Goal: Task Accomplishment & Management: Manage account settings

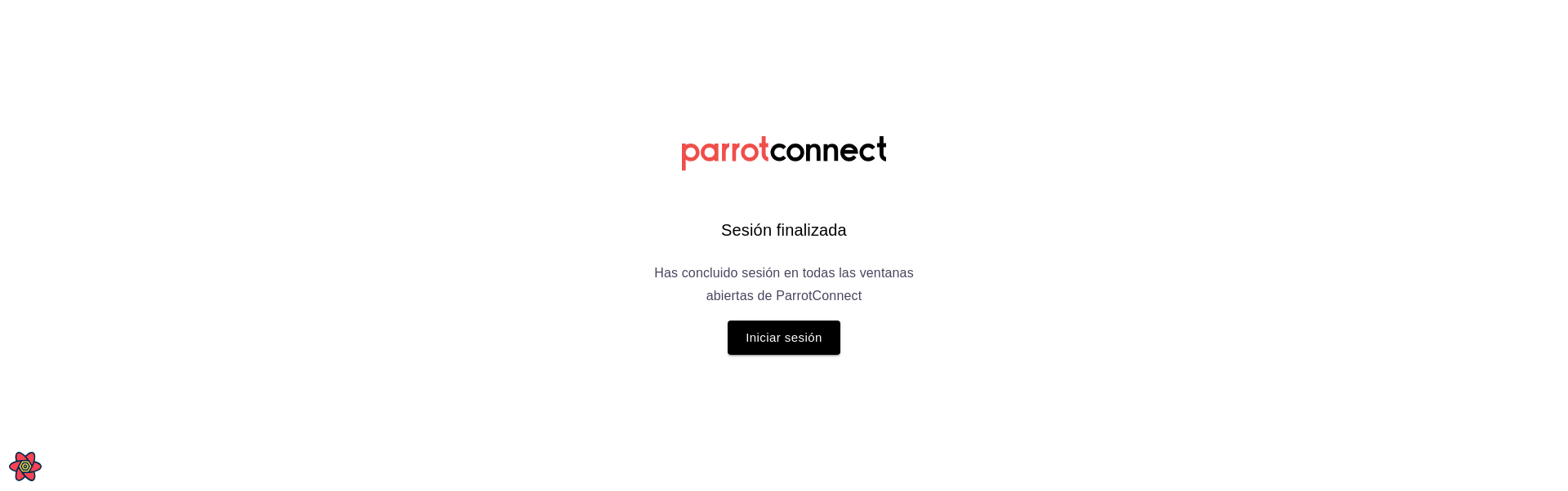
drag, startPoint x: 0, startPoint y: 0, endPoint x: 423, endPoint y: 200, distance: 467.9
click at [423, 0] on html "Sesión finalizada Has concluido sesión en todas las ventanas abiertas de Parrot…" at bounding box center [784, 0] width 1568 height 0
click at [793, 337] on button "Iniciar sesión" at bounding box center [784, 338] width 113 height 34
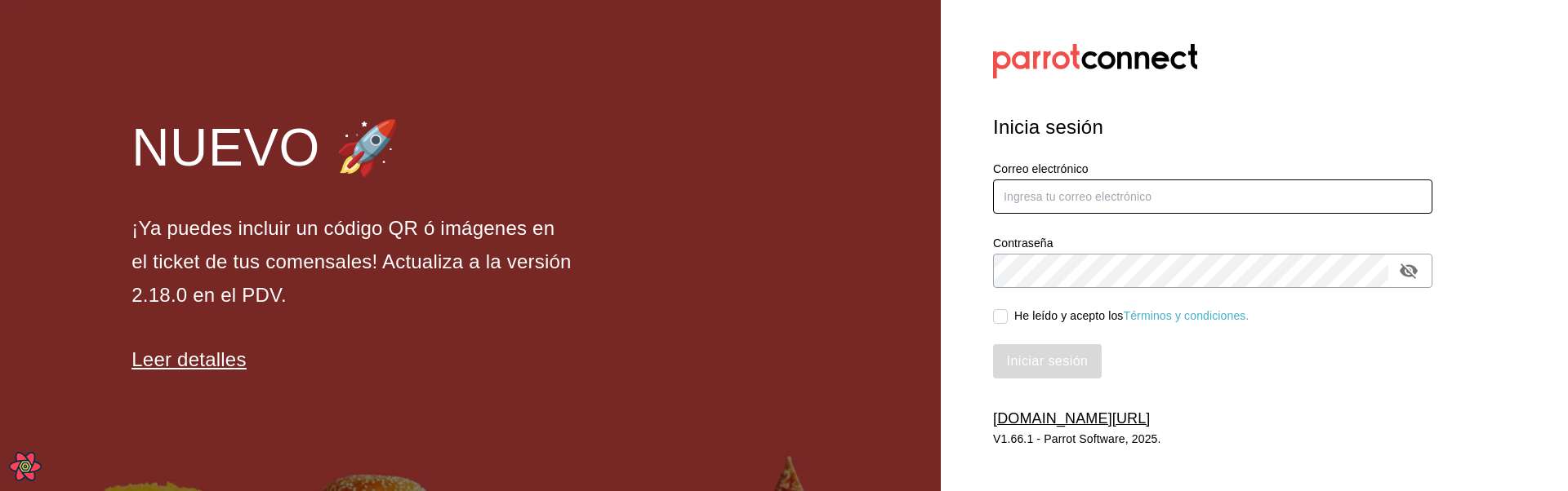
click at [1072, 210] on input "text" at bounding box center [1212, 197] width 439 height 34
type input "leo@lol.com"
click at [1041, 319] on div "He leído y acepto los Términos y condiciones." at bounding box center [1132, 316] width 235 height 17
click at [1008, 319] on input "He leído y acepto los Términos y condiciones." at bounding box center [1001, 317] width 15 height 15
checkbox input "true"
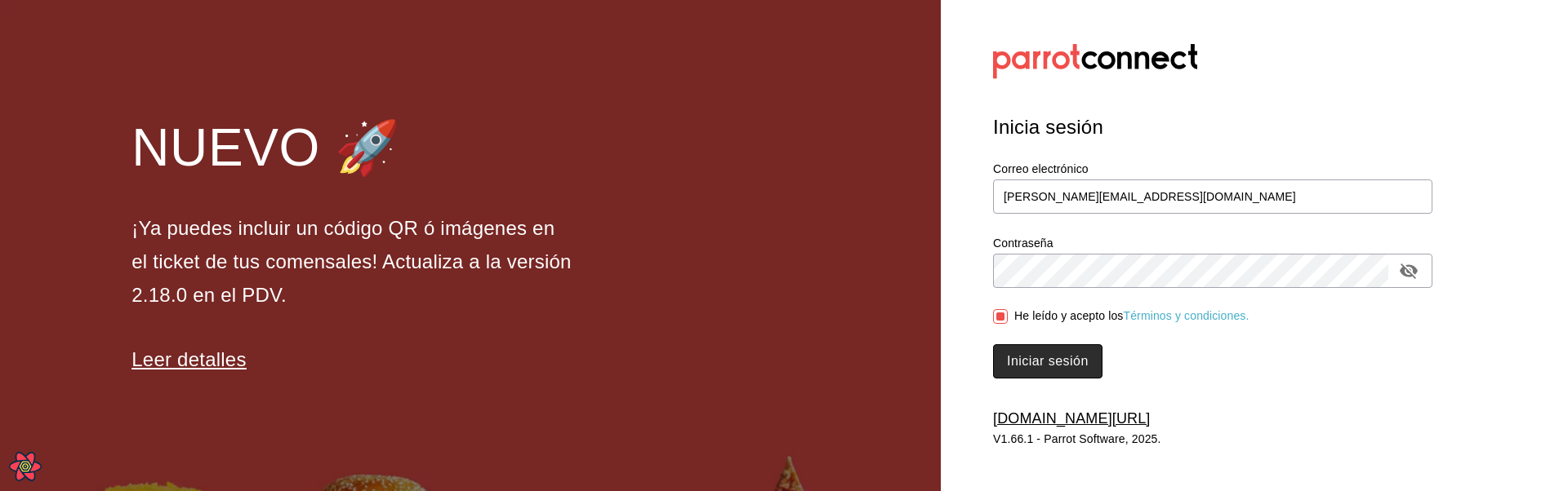
click at [1039, 363] on button "Iniciar sesión" at bounding box center [1048, 362] width 110 height 34
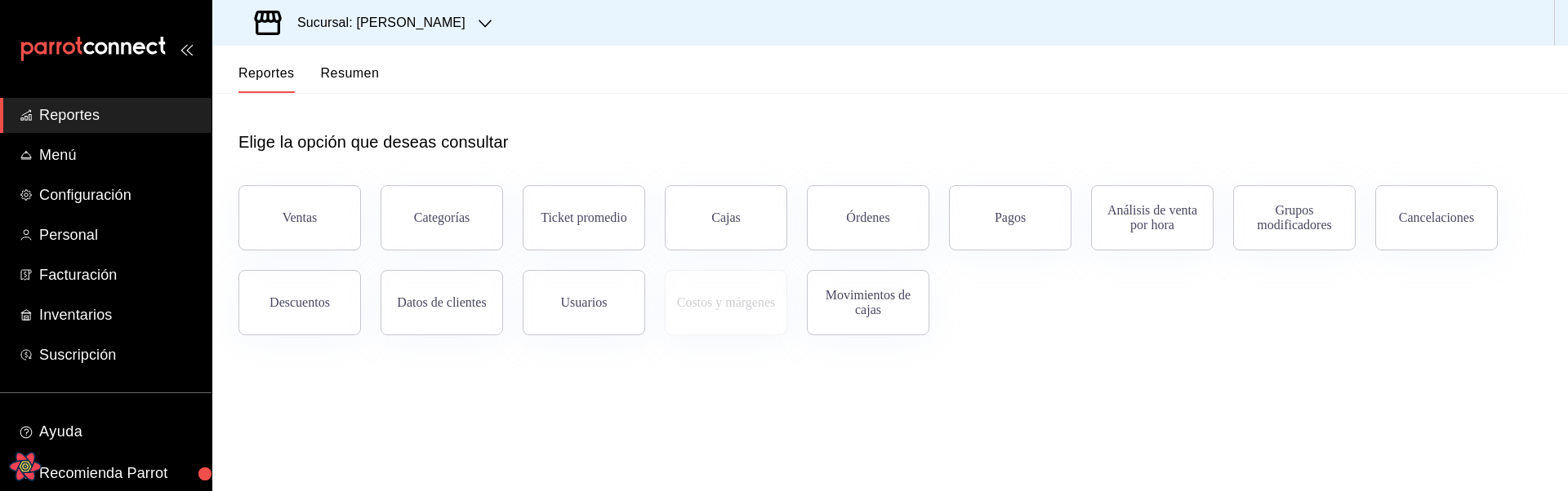
click at [27, 466] on icon "Open React Query Devtools" at bounding box center [25, 466] width 12 height 11
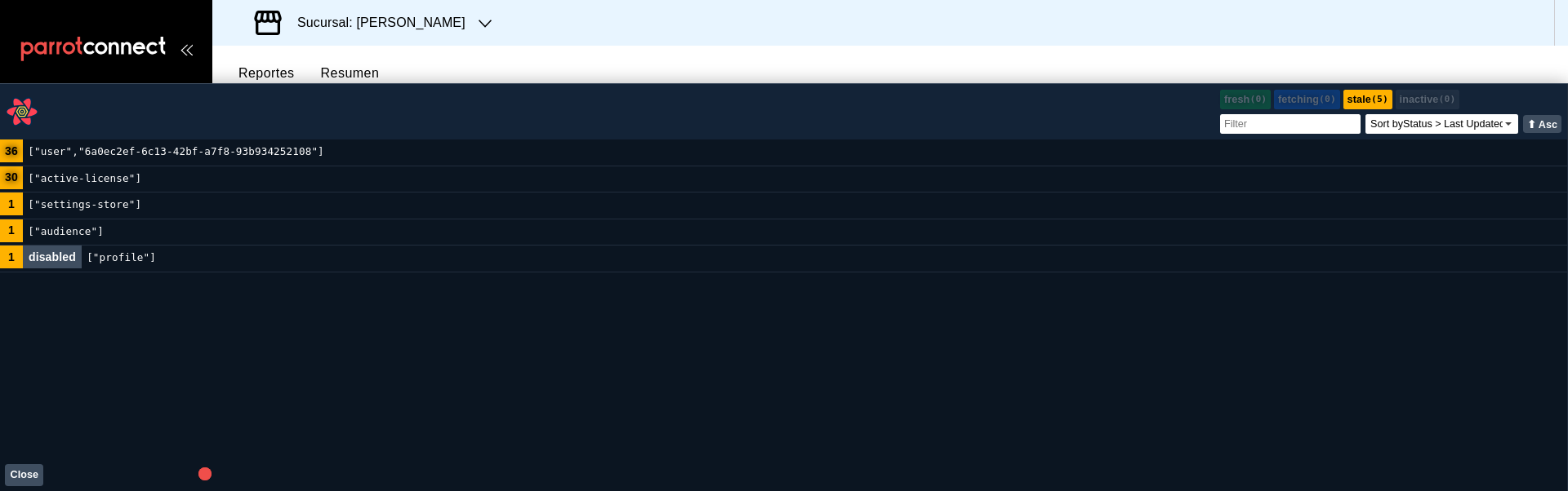
click at [175, 158] on code "["user","6a0ec2ef-6c13-42bf-a7f8-93b934252108"]" at bounding box center [176, 152] width 307 height 25
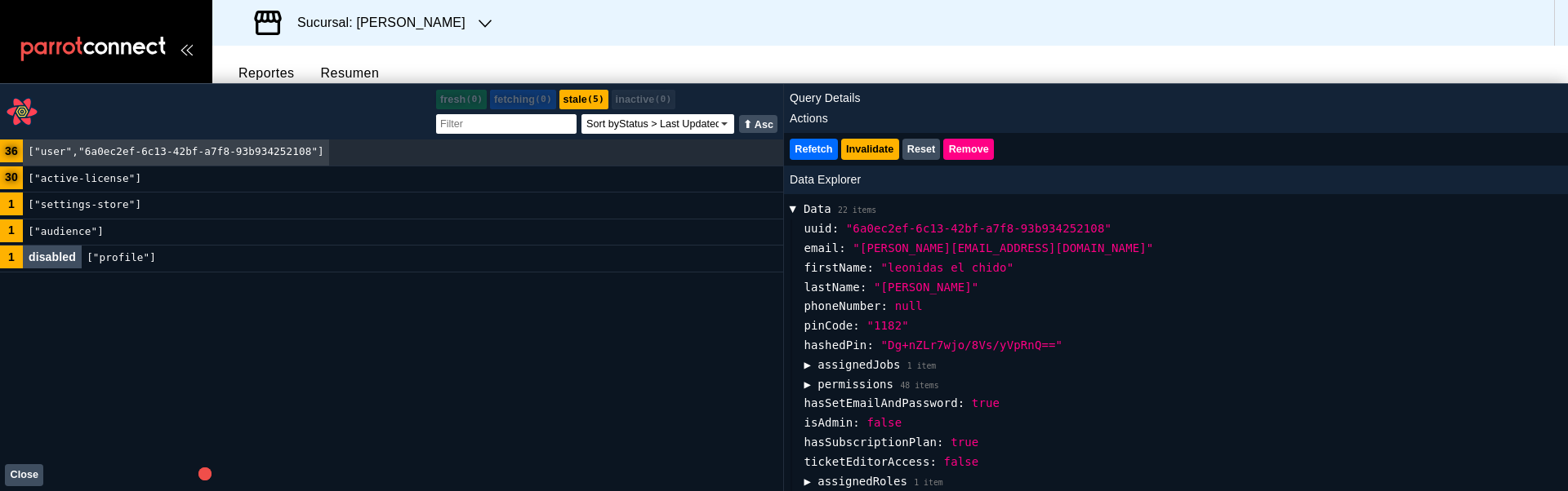
scroll to position [141, 0]
click at [832, 354] on div "uuid : "6a0ec2ef-6c13-42bf-a7f8-93b934252108" email : "leo@lol.com" firstName :…" at bounding box center [1176, 432] width 772 height 427
click at [831, 364] on button "▶ assignedJobs 1 item" at bounding box center [870, 365] width 132 height 20
click at [831, 359] on button "▶ assignedJobs 1 item" at bounding box center [870, 365] width 132 height 20
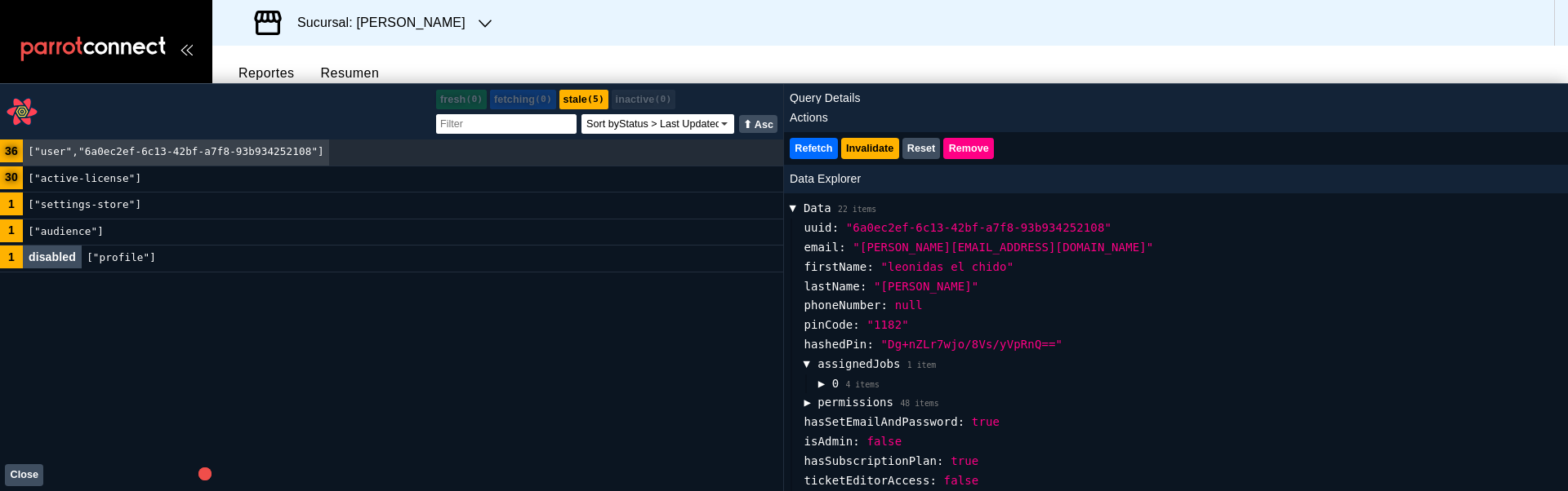
click at [822, 381] on span "▶" at bounding box center [822, 384] width 7 height 20
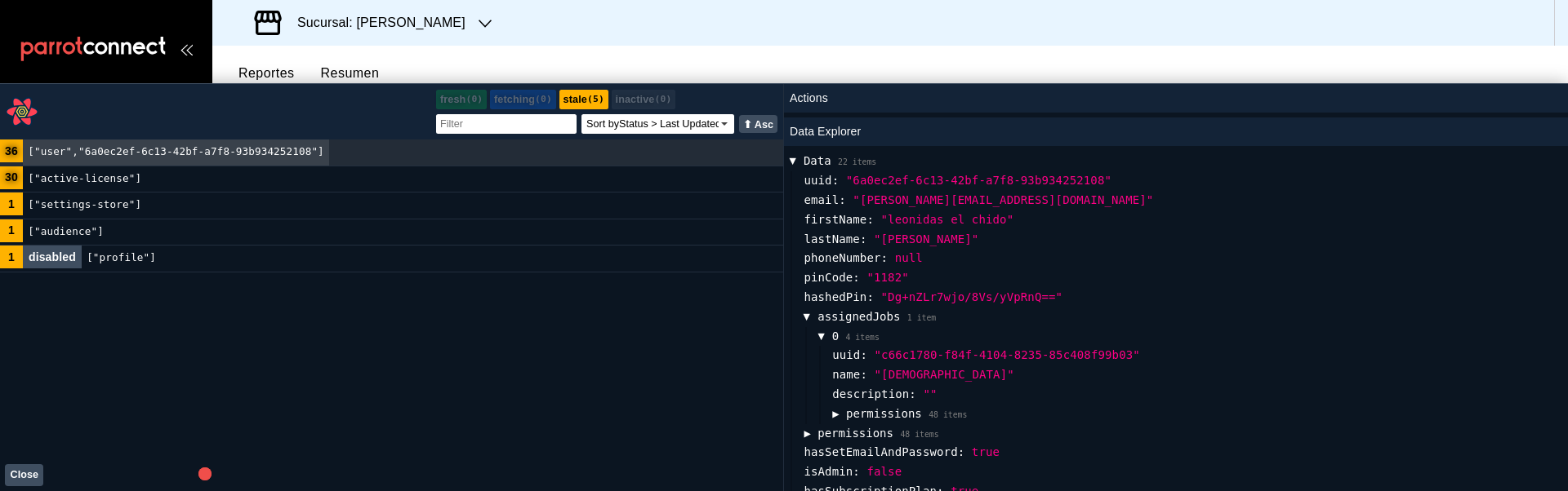
scroll to position [213, 0]
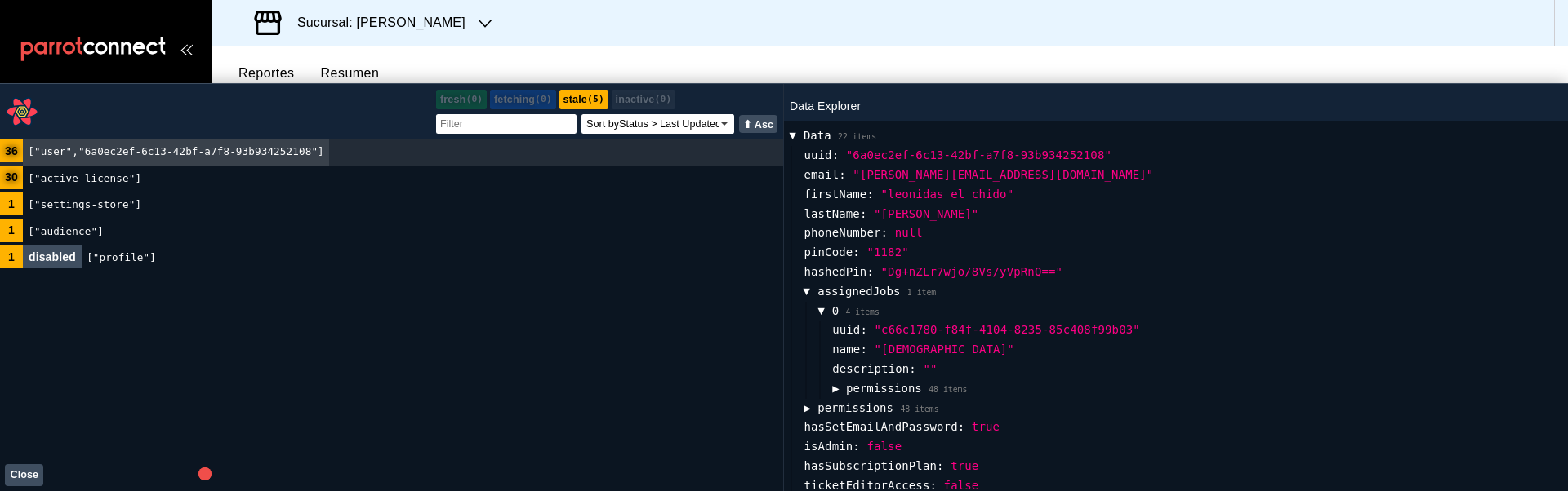
click at [825, 407] on button "▶ permissions 48 items" at bounding box center [871, 408] width 135 height 20
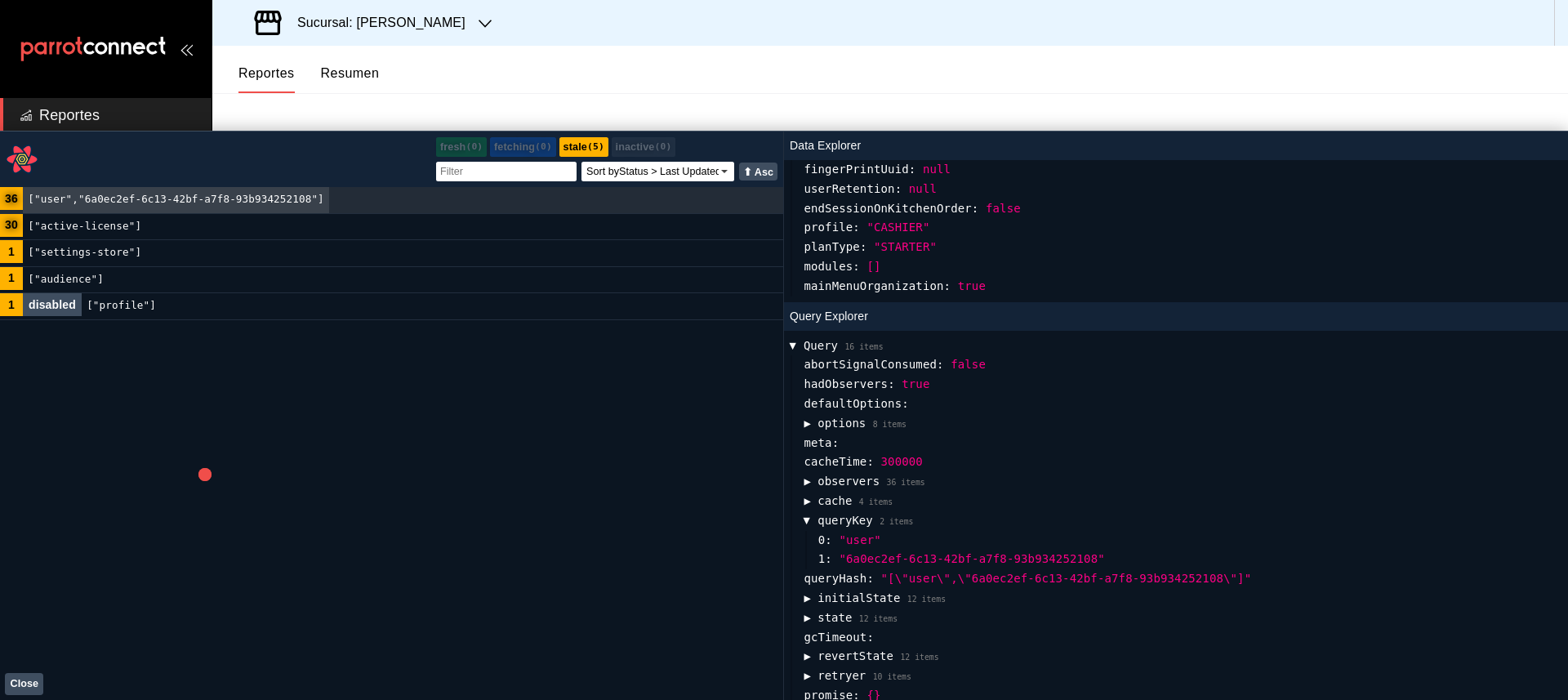
scroll to position [489, 0]
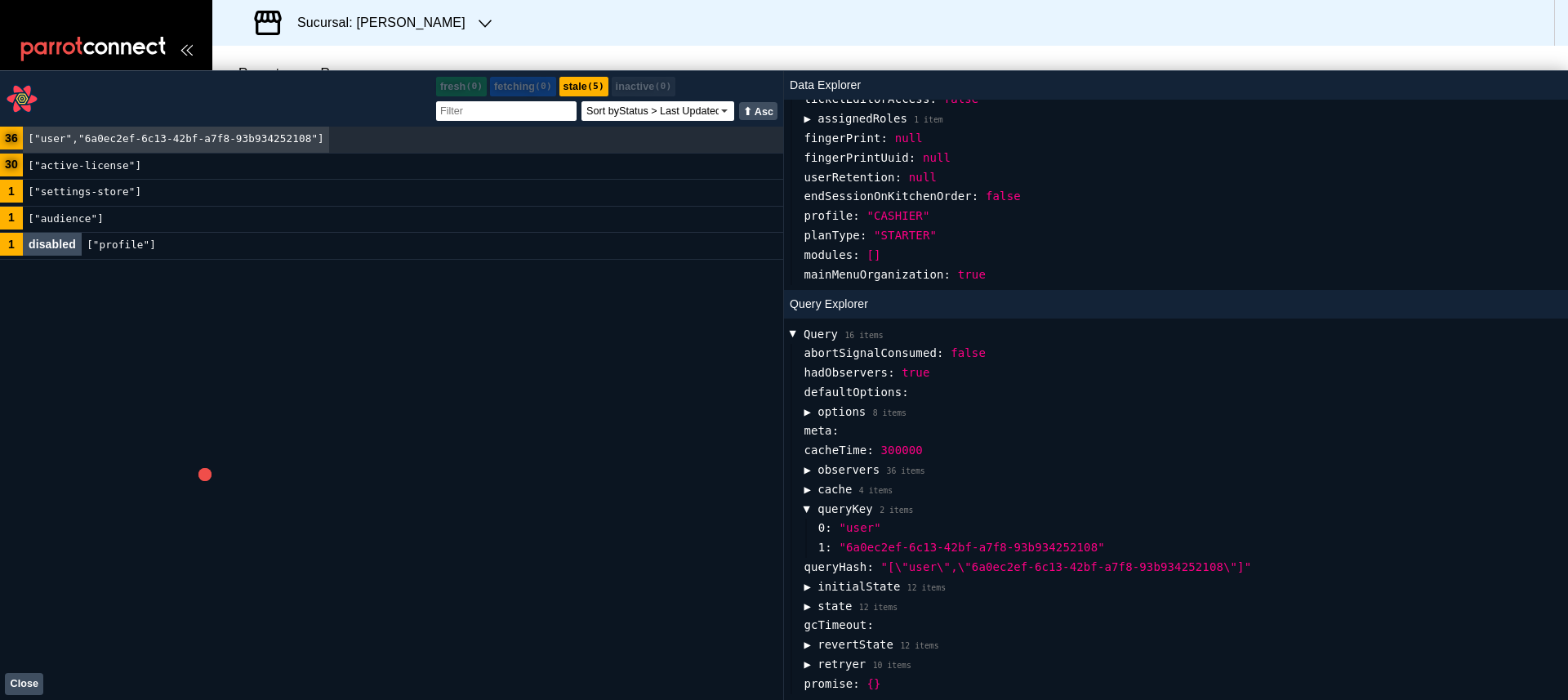
drag, startPoint x: 931, startPoint y: 294, endPoint x: 913, endPoint y: 56, distance: 238.7
click at [913, 56] on div "Reportes Menú Configuración Personal Facturación Inventarios Suscripción Ayuda …" at bounding box center [784, 554] width 1568 height 1108
click at [36, 491] on button "Close" at bounding box center [24, 684] width 38 height 22
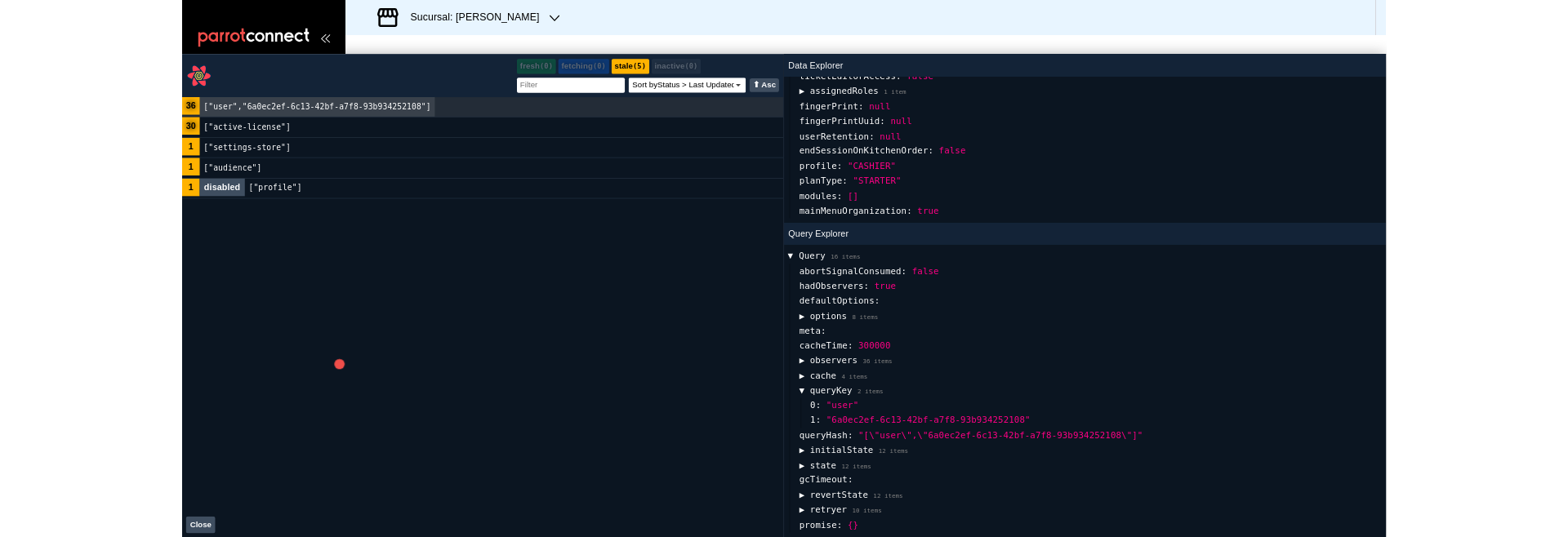
scroll to position [0, 0]
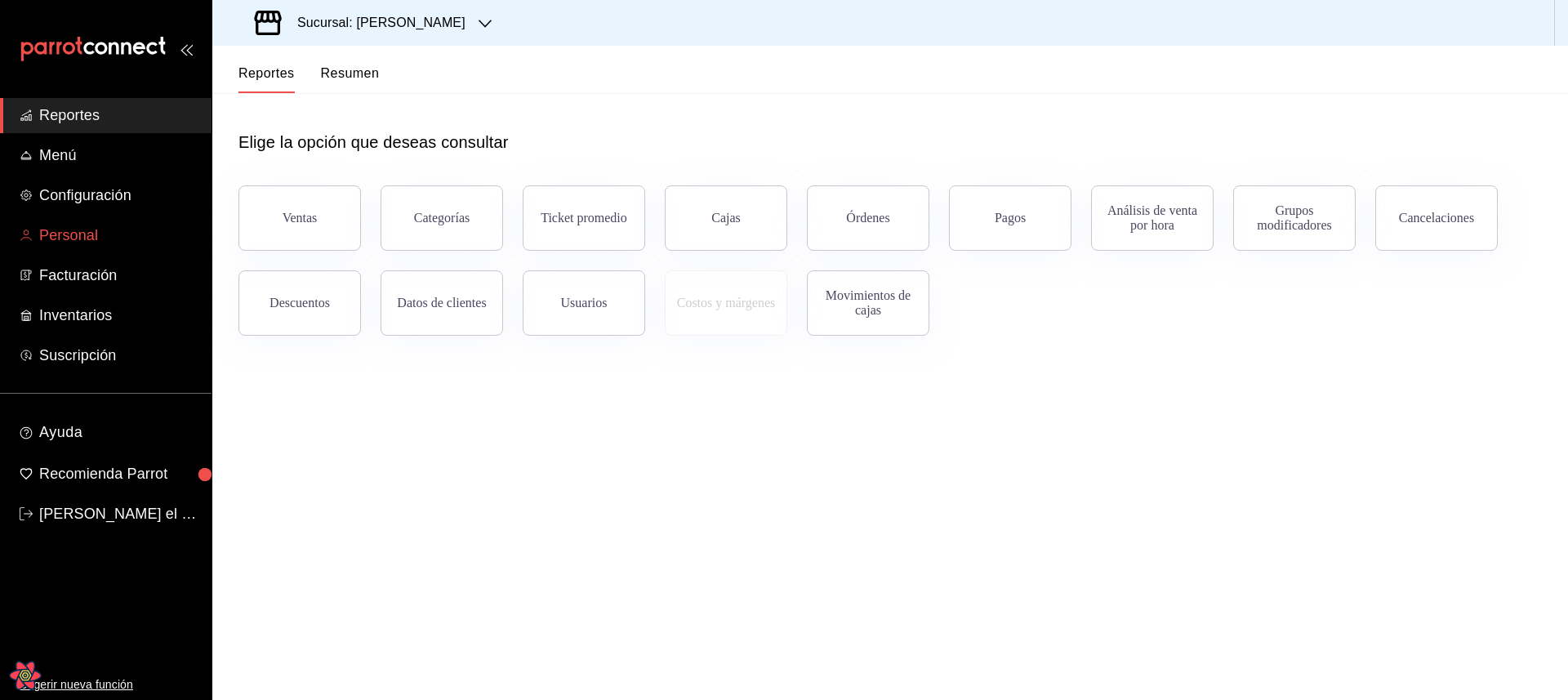
click at [87, 231] on span "Personal" at bounding box center [119, 236] width 159 height 22
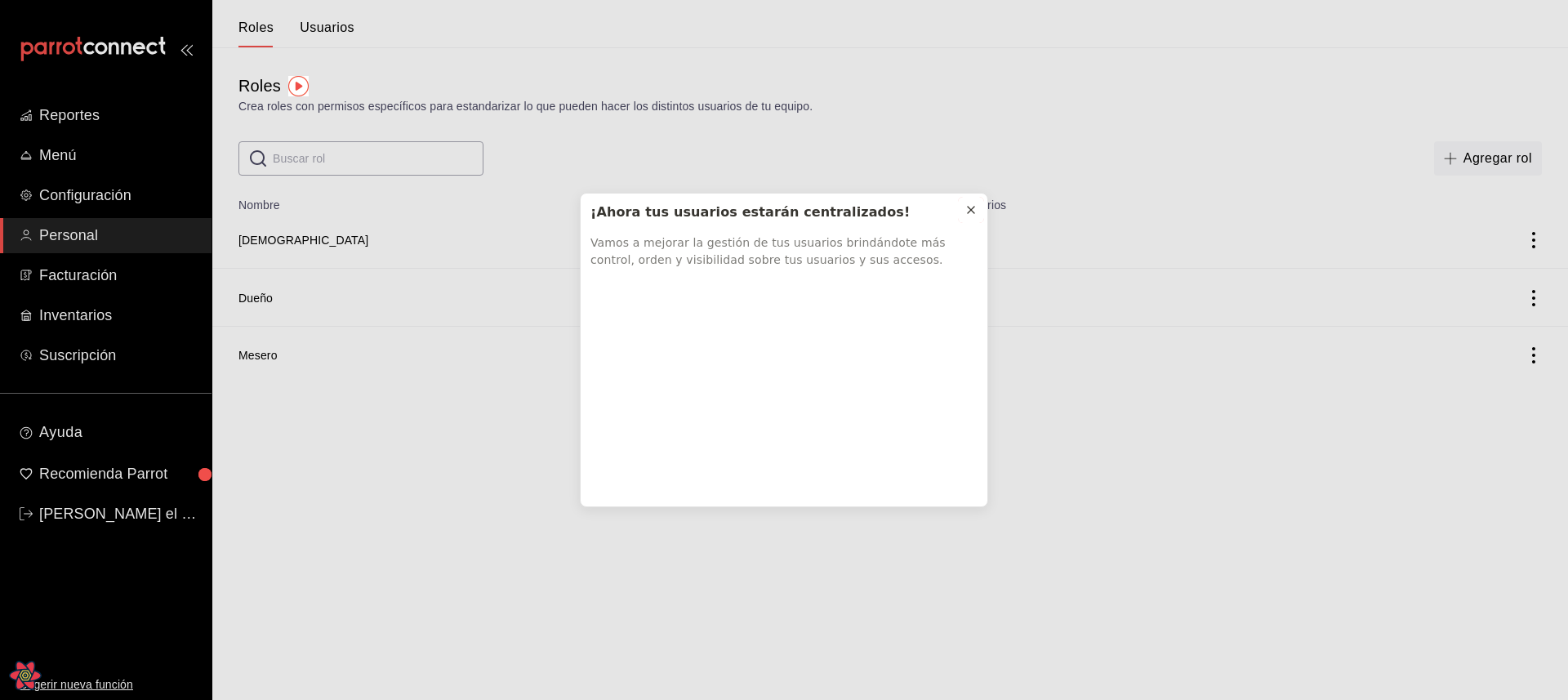
click at [970, 204] on icon at bounding box center [971, 210] width 13 height 13
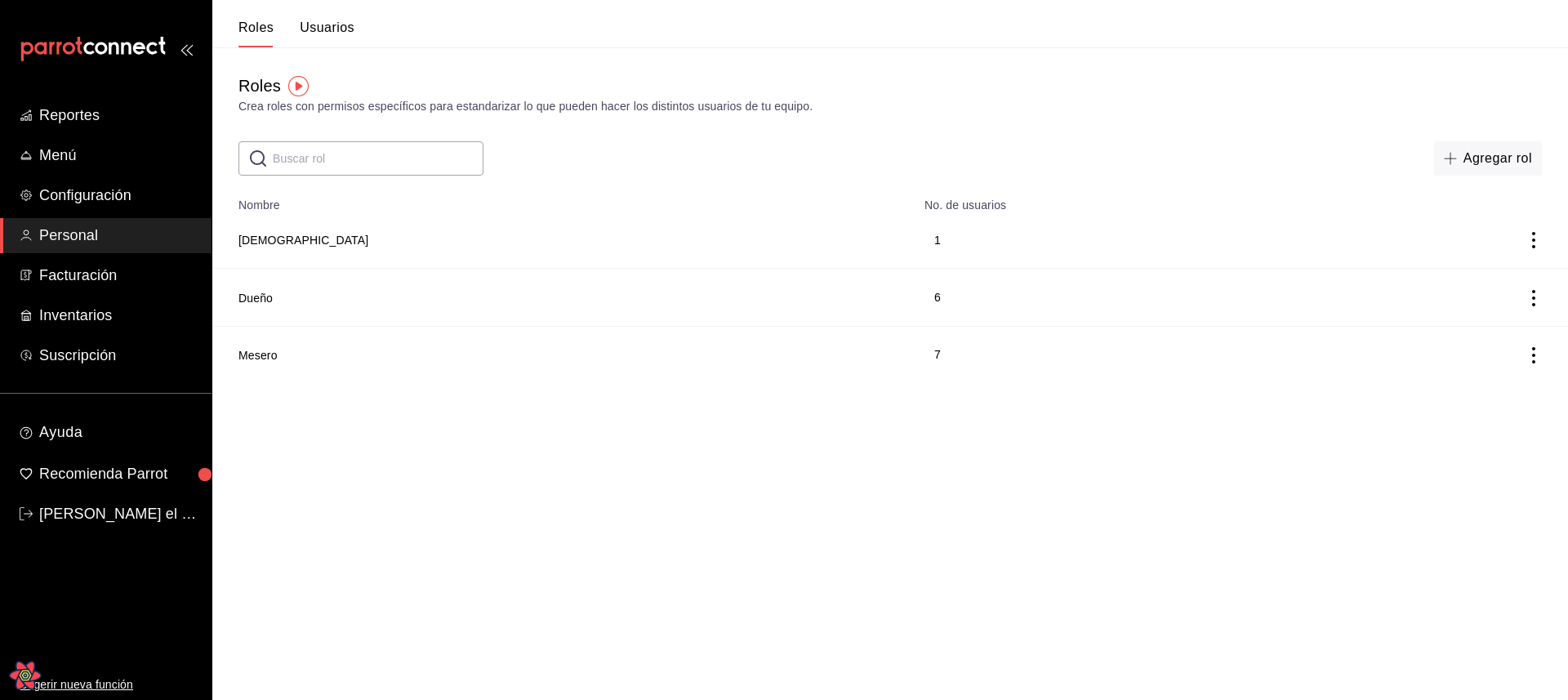
click at [343, 32] on button "Usuarios" at bounding box center [327, 34] width 55 height 28
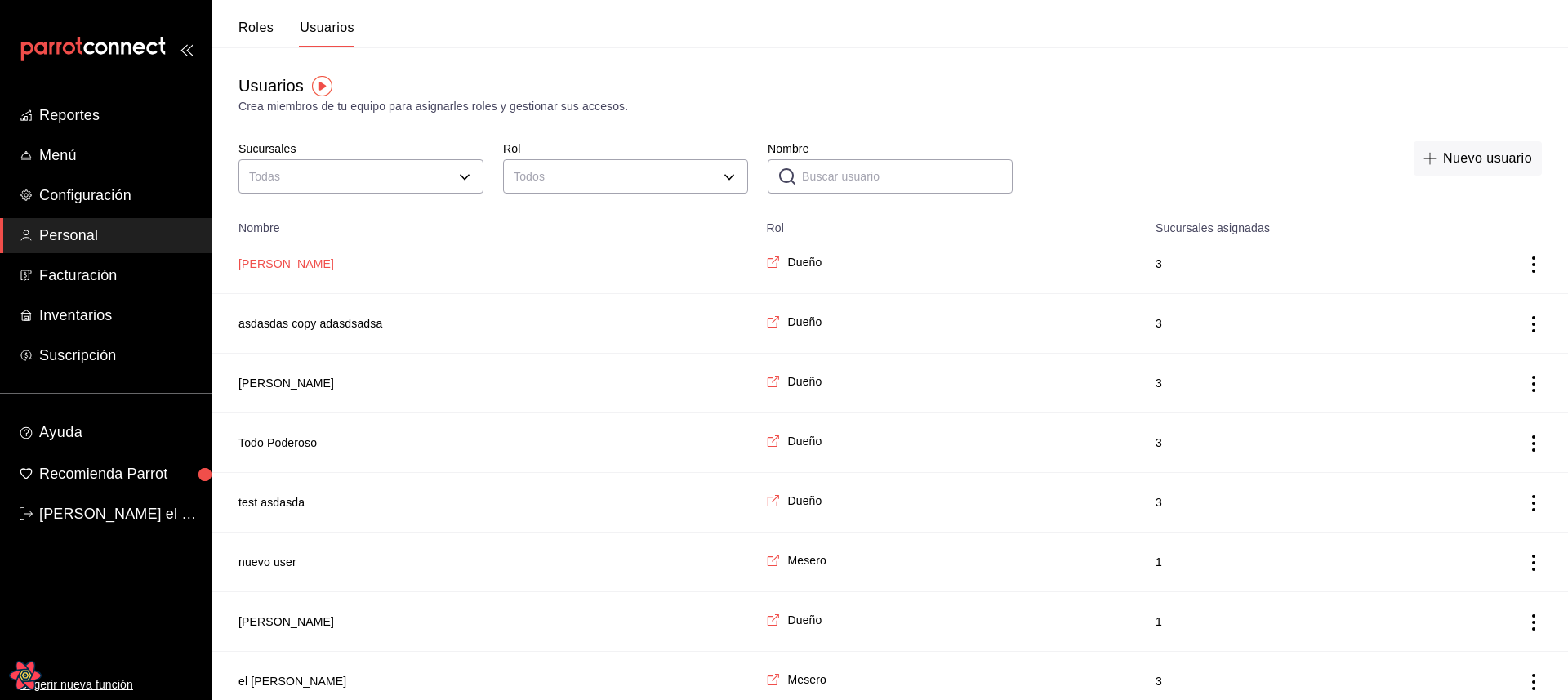
click at [271, 266] on button "[PERSON_NAME]" at bounding box center [286, 264] width 96 height 16
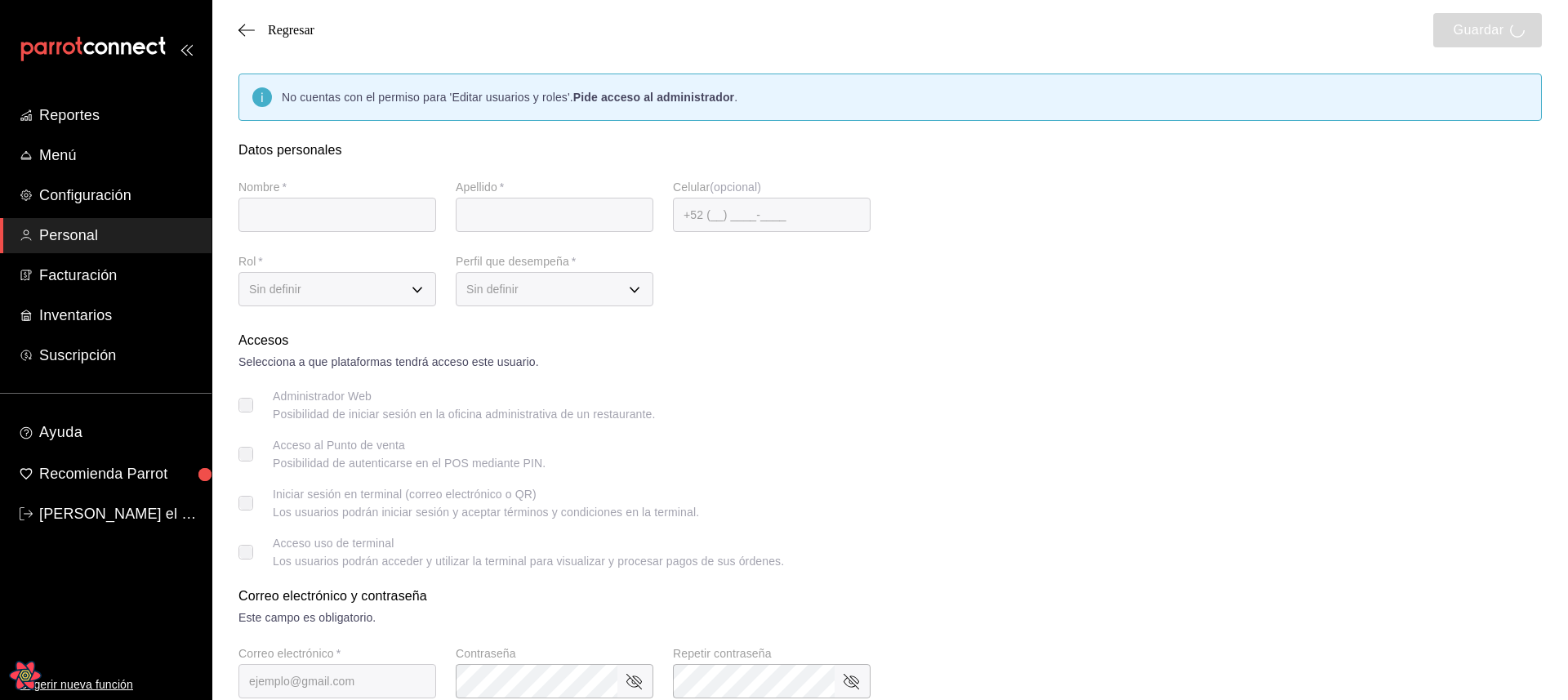
type input "leito"
type input "[PERSON_NAME]"
type input "[EMAIL_ADDRESS][DOMAIN_NAME]"
type input "a1f3f69a-3465-4f19-a730-246ddc5a1ebb"
type input "CHEF"
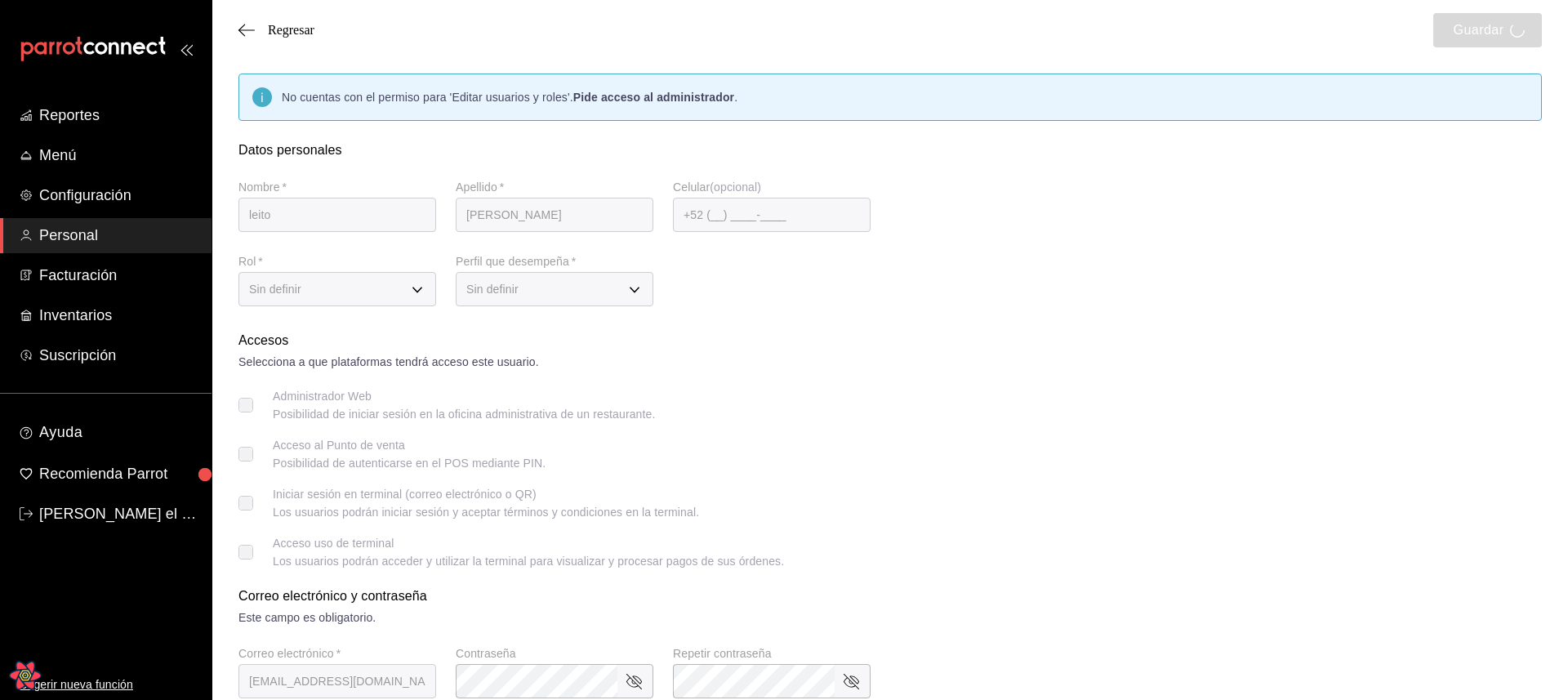
checkbox input "true"
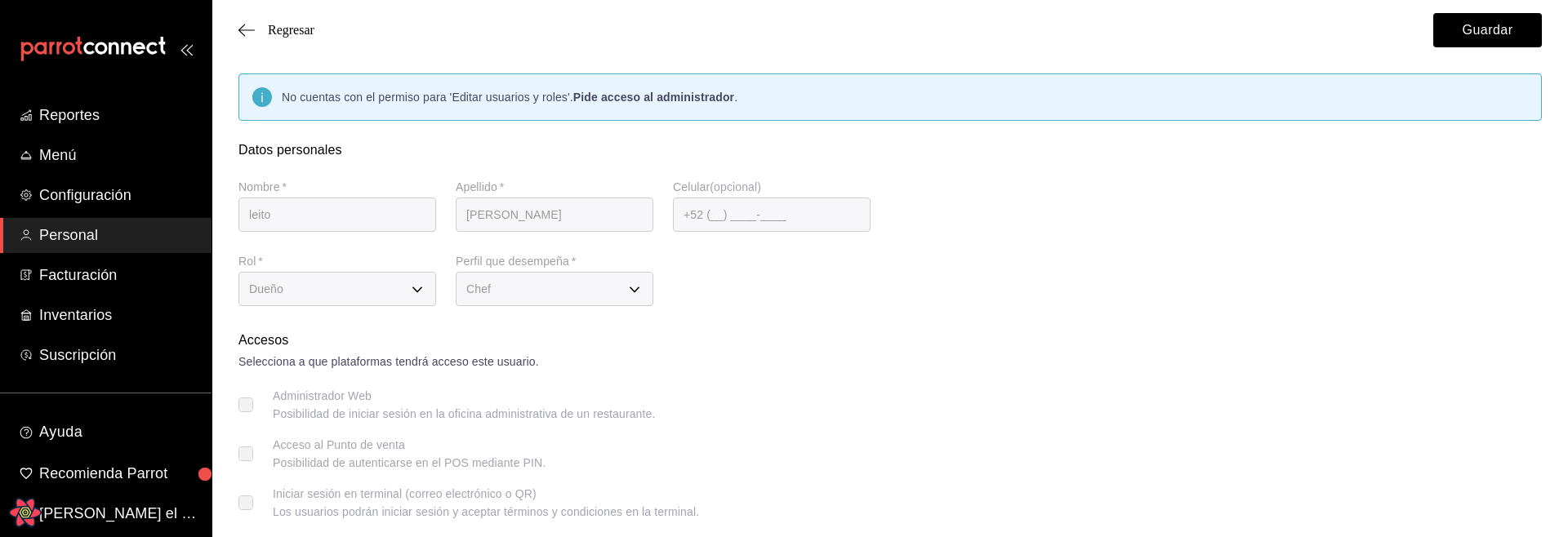
click at [29, 490] on icon "Open React Query Devtools" at bounding box center [25, 512] width 33 height 29
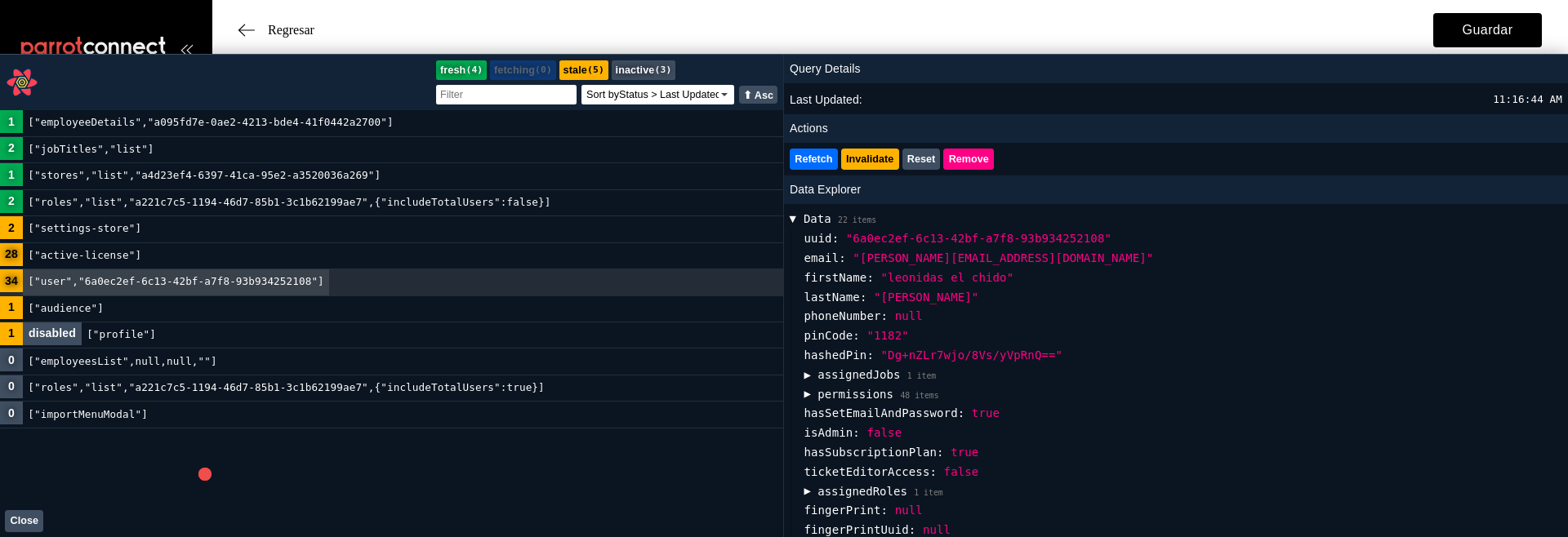
scroll to position [156, 0]
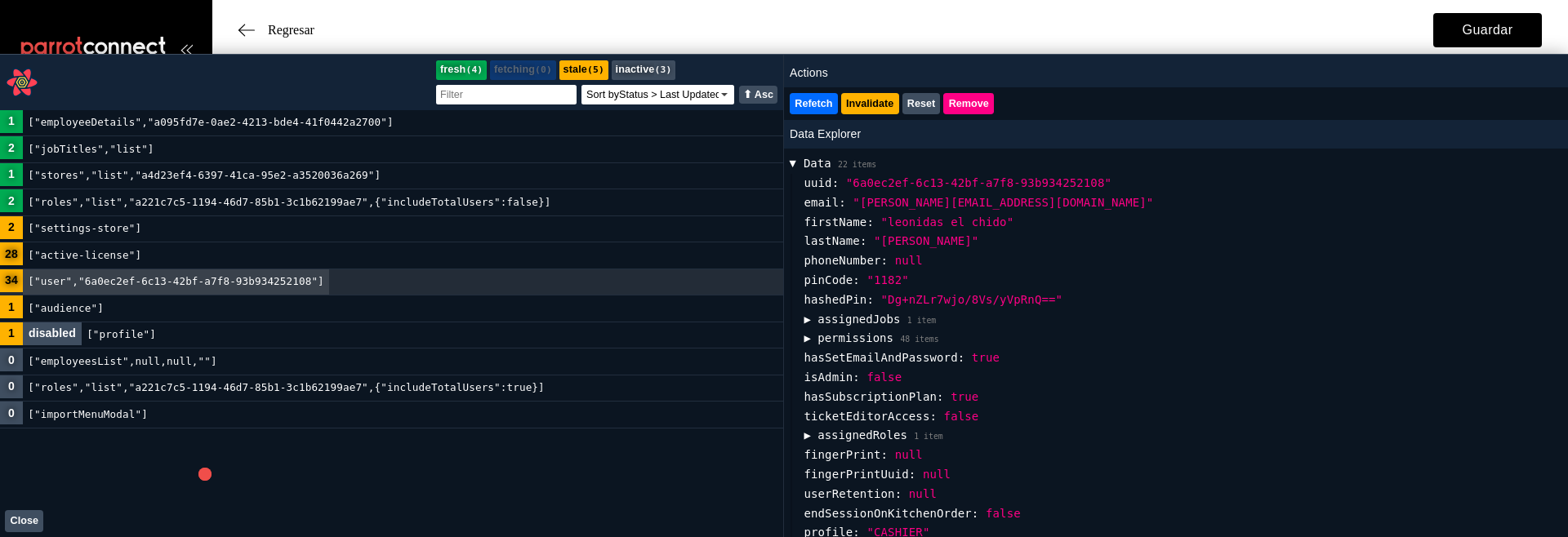
click at [870, 335] on button "▶ permissions 48 items" at bounding box center [871, 339] width 135 height 20
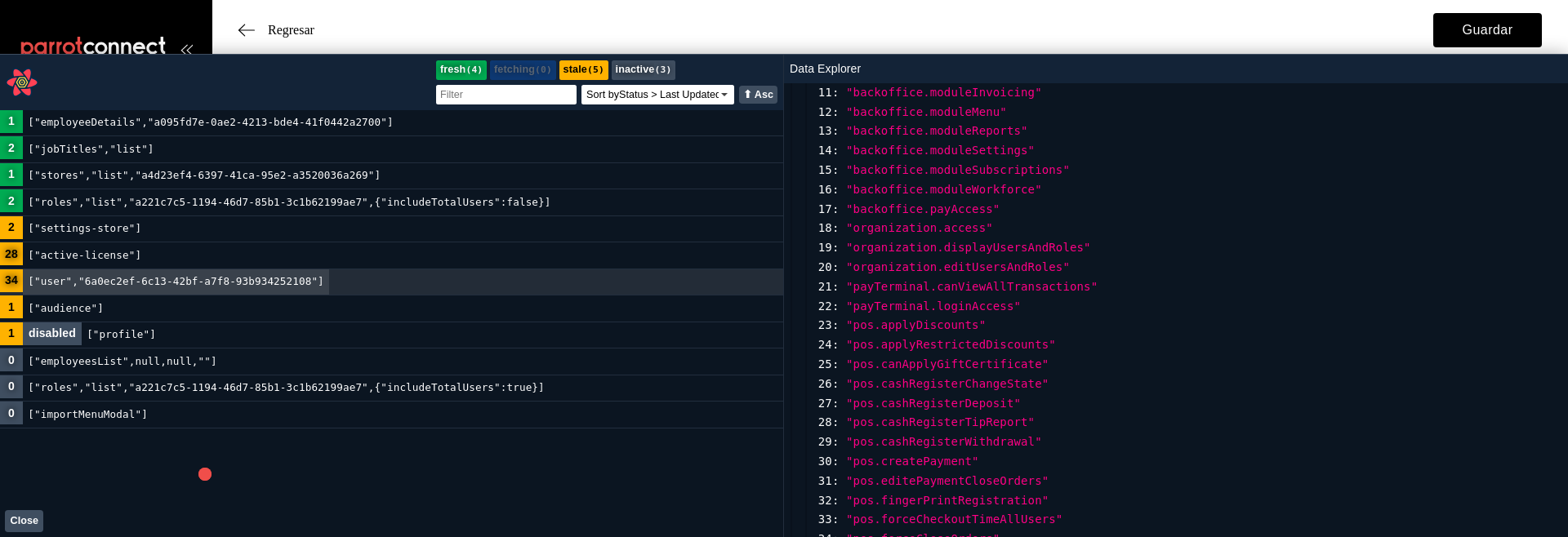
scroll to position [671, 0]
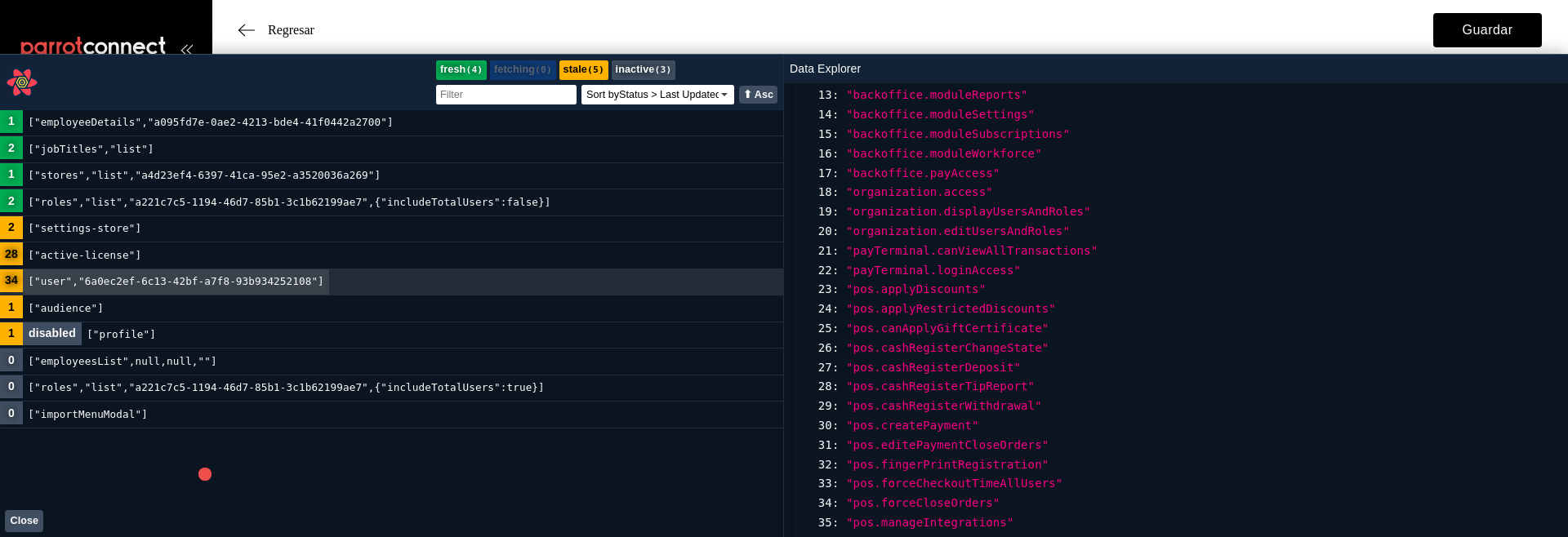
click at [29, 490] on button "Close" at bounding box center [24, 521] width 38 height 22
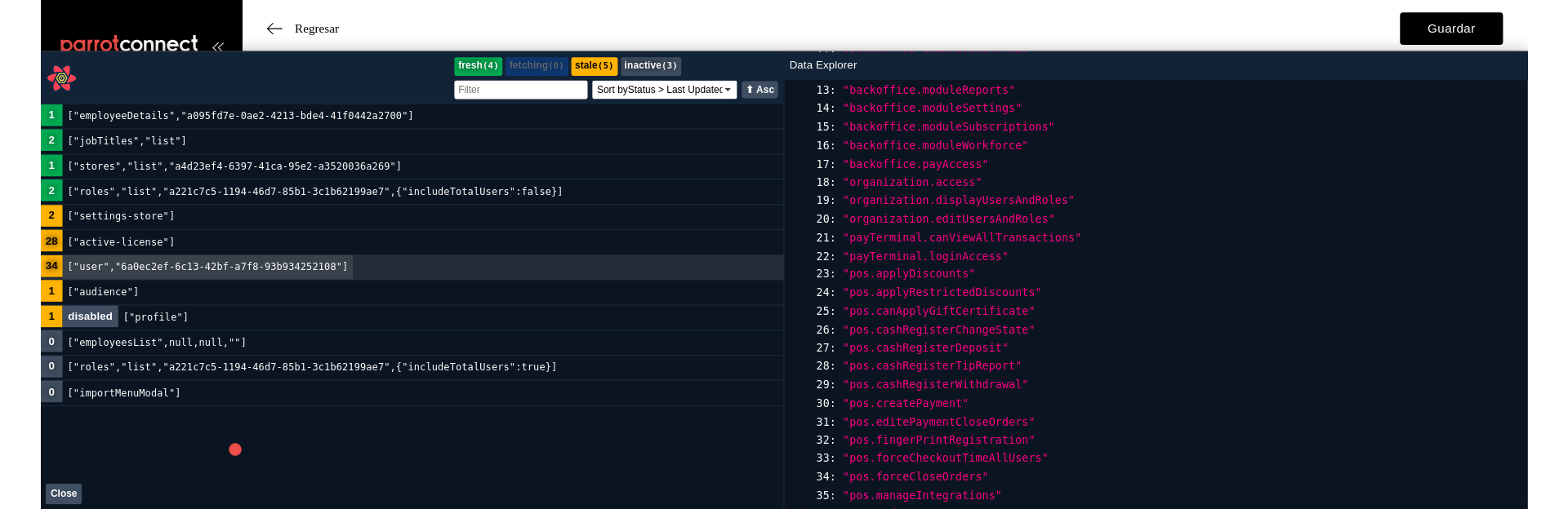
scroll to position [635, 0]
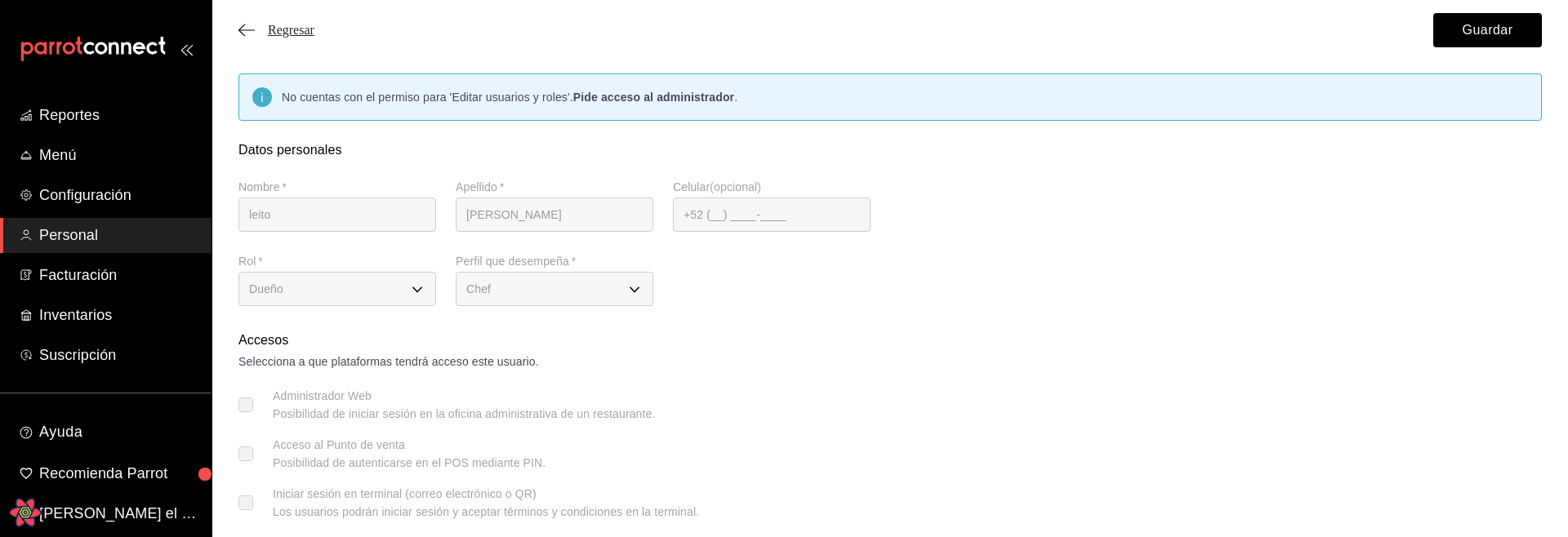
click at [287, 32] on span "Regresar" at bounding box center [291, 30] width 47 height 15
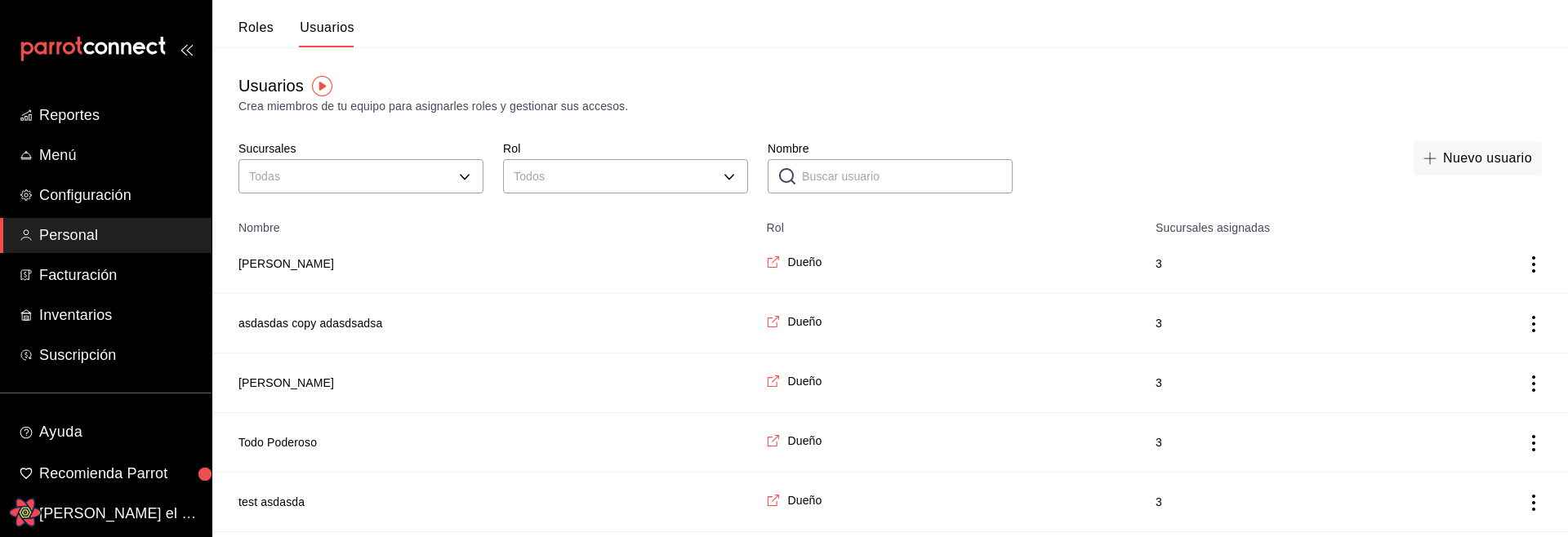
click at [255, 31] on button "Roles" at bounding box center [256, 34] width 35 height 28
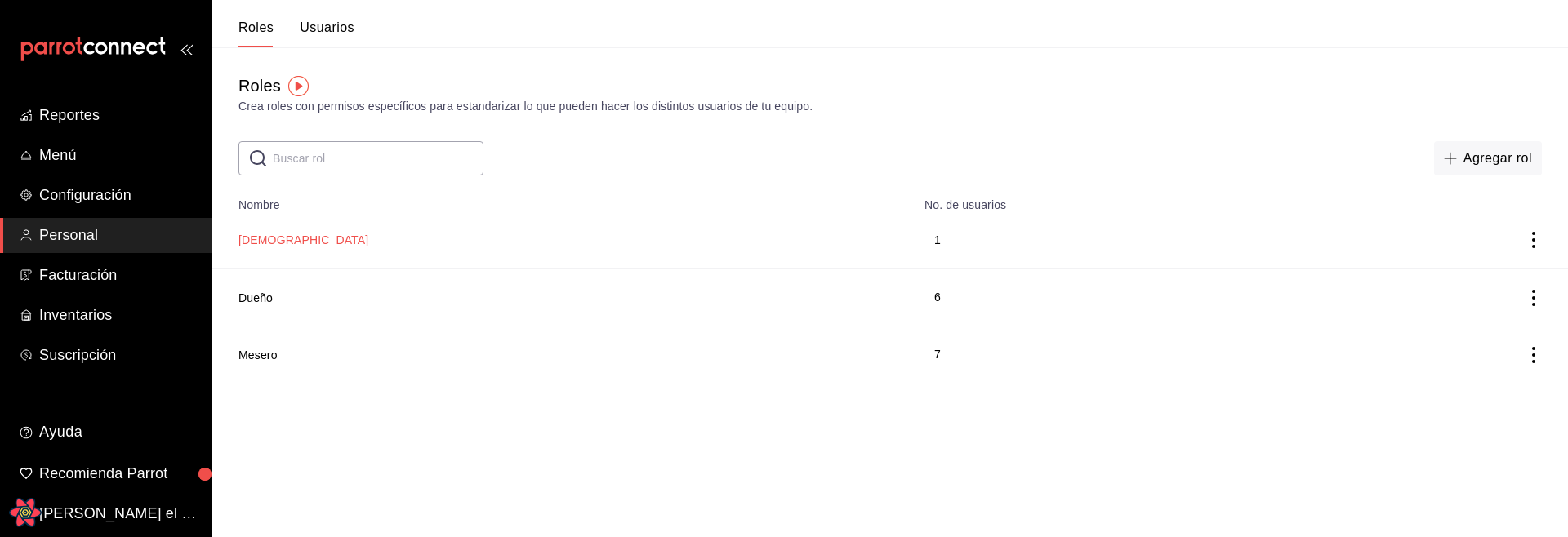
click at [248, 241] on button "[DEMOGRAPHIC_DATA]" at bounding box center [303, 240] width 130 height 16
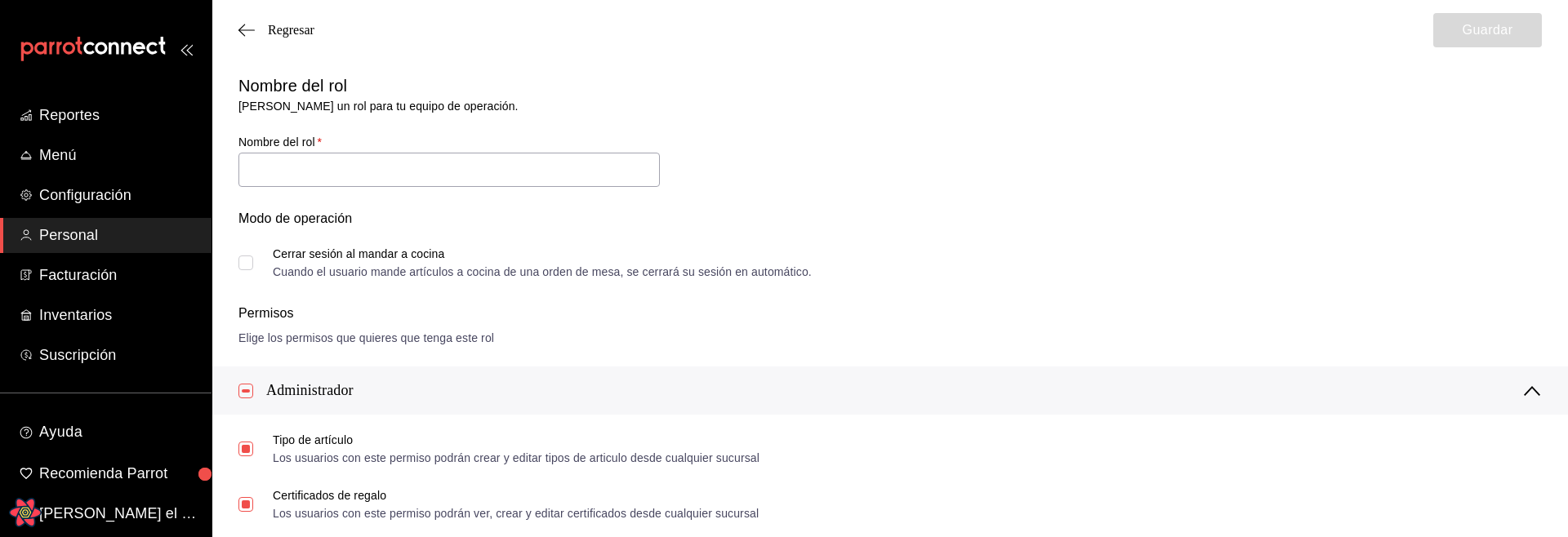
type input "[DEMOGRAPHIC_DATA]"
checkbox input "true"
click at [262, 29] on span "Regresar" at bounding box center [276, 30] width 76 height 15
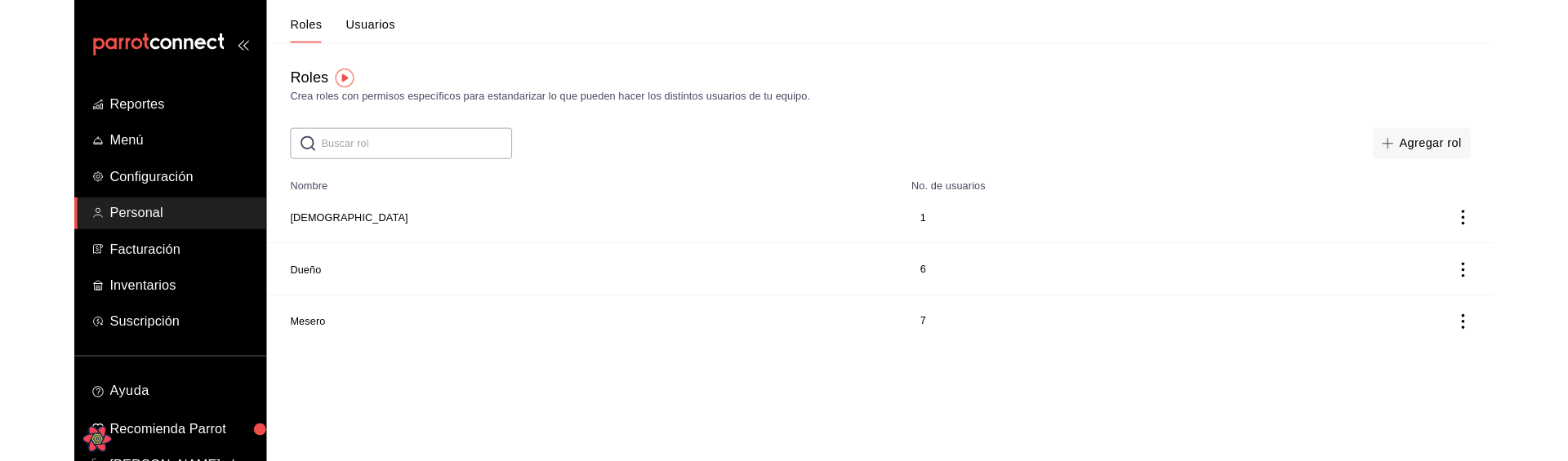
scroll to position [671, 0]
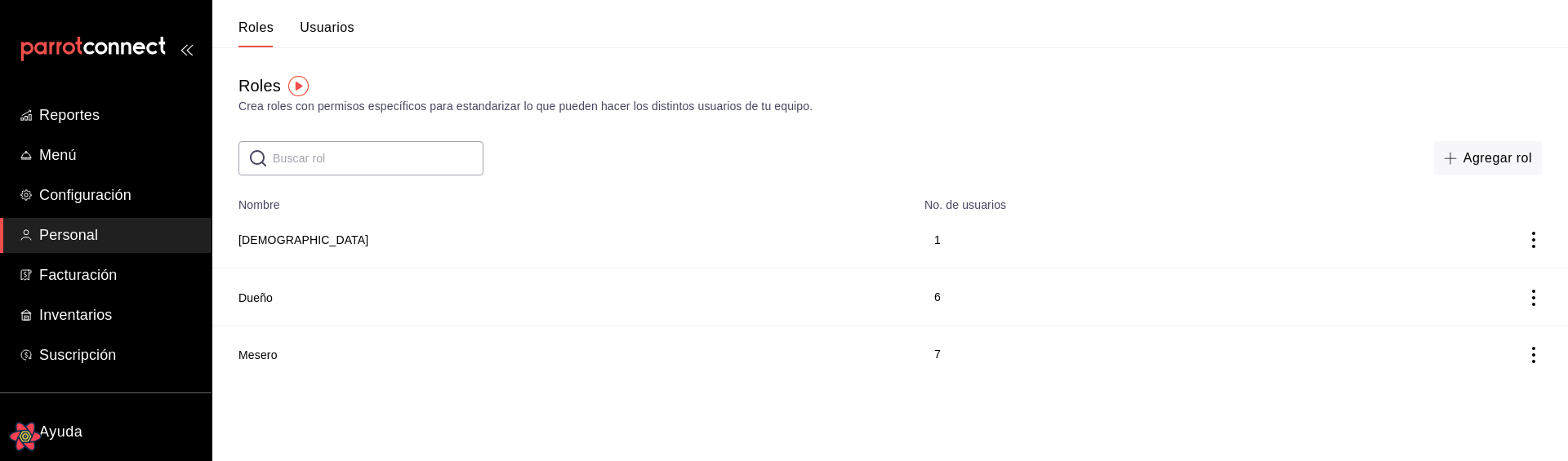
click at [334, 29] on button "Usuarios" at bounding box center [327, 34] width 55 height 28
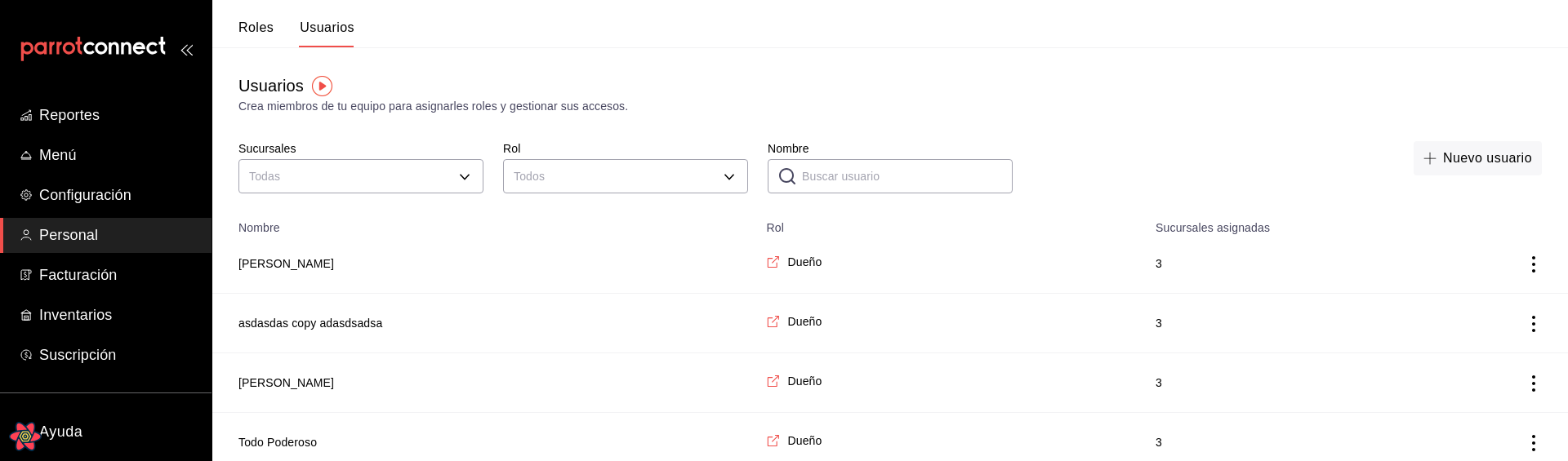
click at [281, 30] on div "Roles Usuarios" at bounding box center [297, 34] width 116 height 28
click at [262, 28] on button "Roles" at bounding box center [256, 34] width 35 height 28
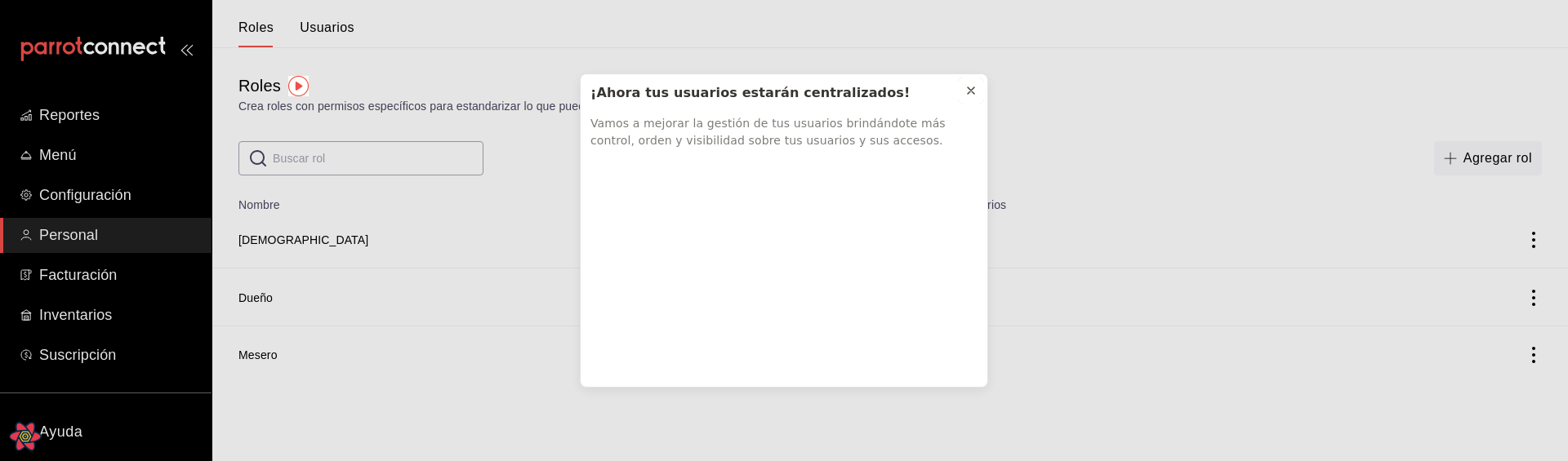
click at [975, 89] on icon at bounding box center [971, 91] width 13 height 13
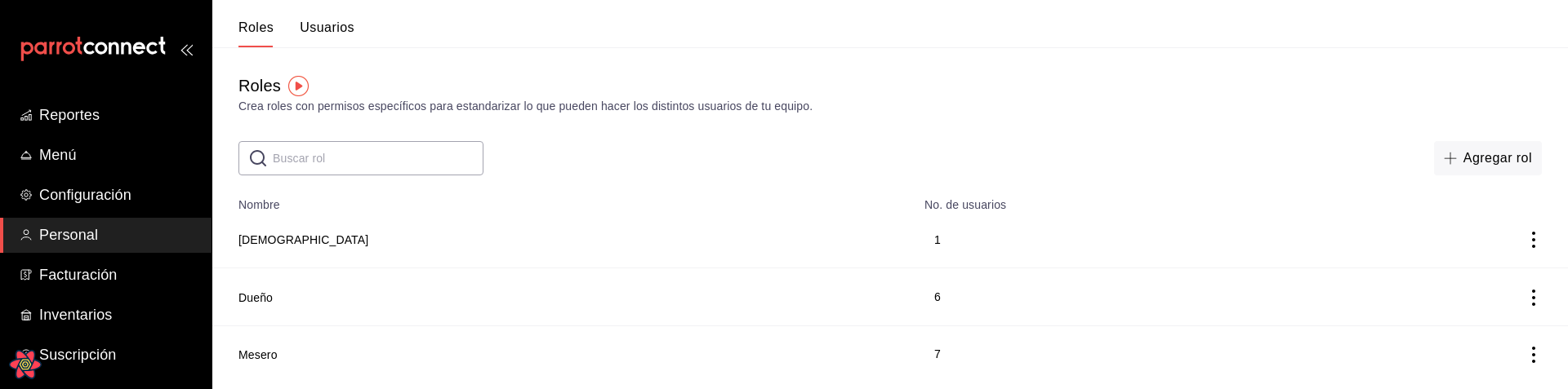
click at [265, 239] on td "[DEMOGRAPHIC_DATA]" at bounding box center [563, 240] width 702 height 57
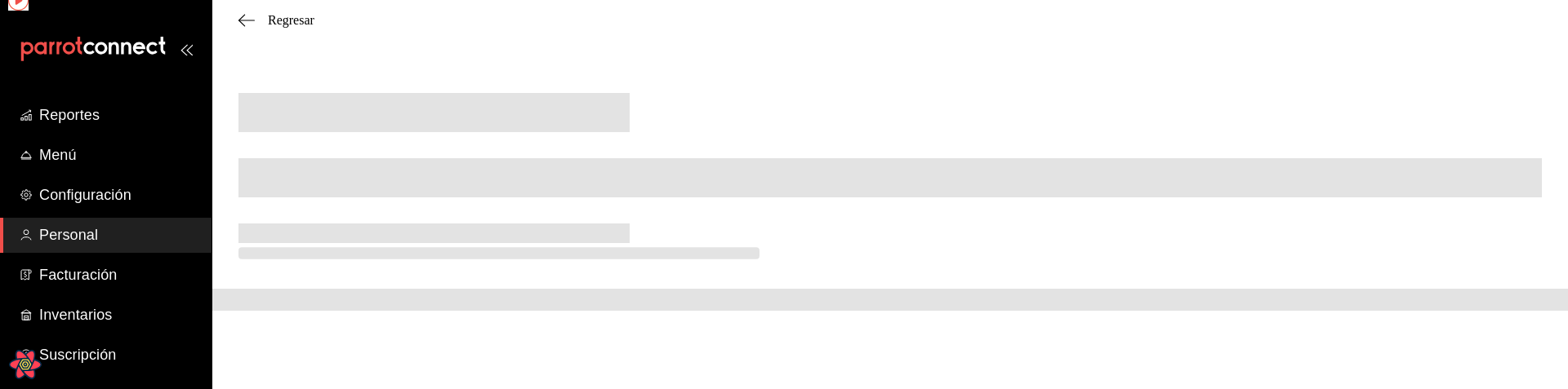
click at [261, 239] on span at bounding box center [434, 234] width 391 height 20
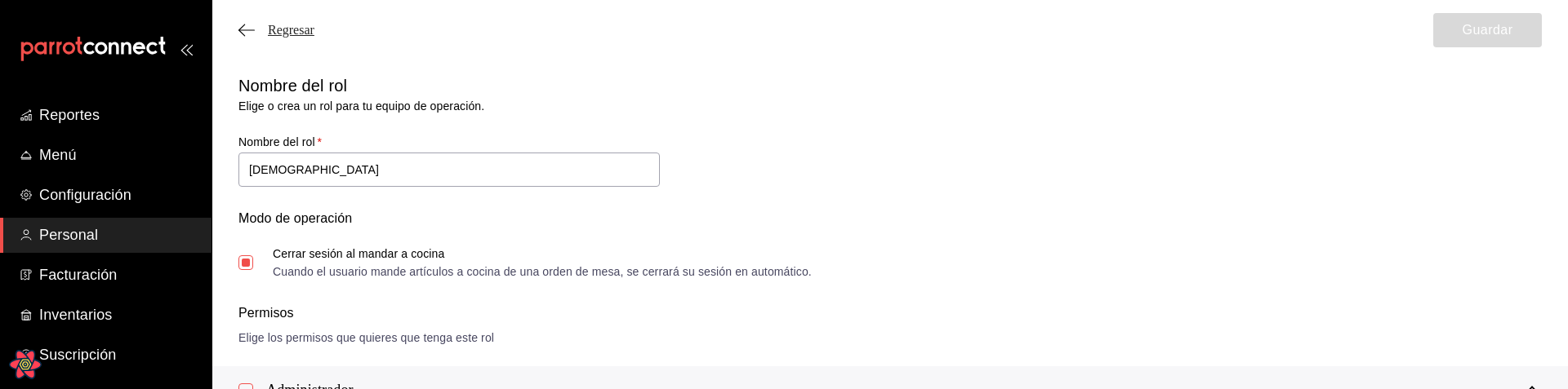
click at [284, 31] on span "Regresar" at bounding box center [291, 30] width 47 height 15
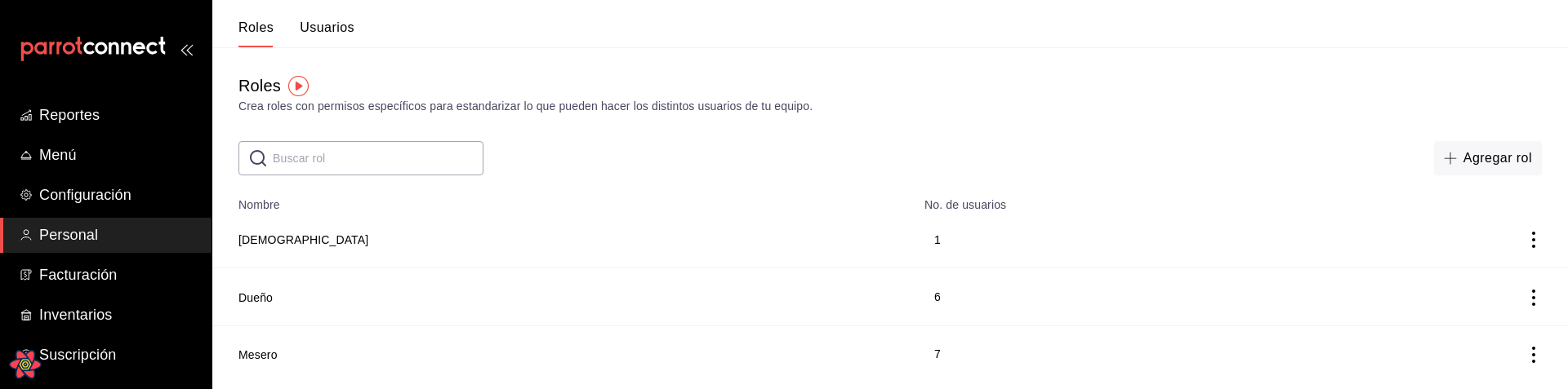
click at [341, 33] on button "Usuarios" at bounding box center [327, 34] width 55 height 28
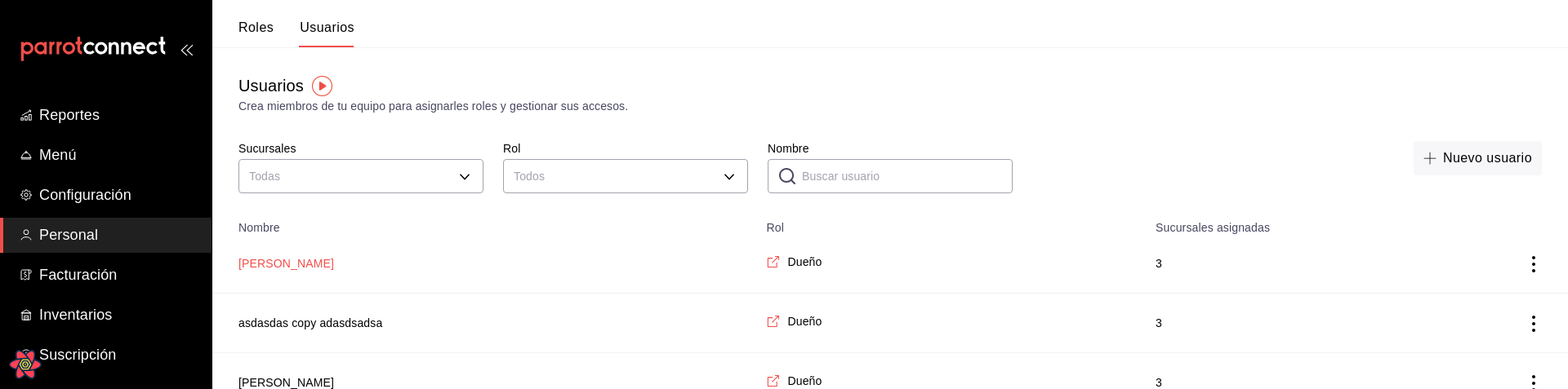
click at [280, 270] on button "leito esteban" at bounding box center [286, 264] width 96 height 16
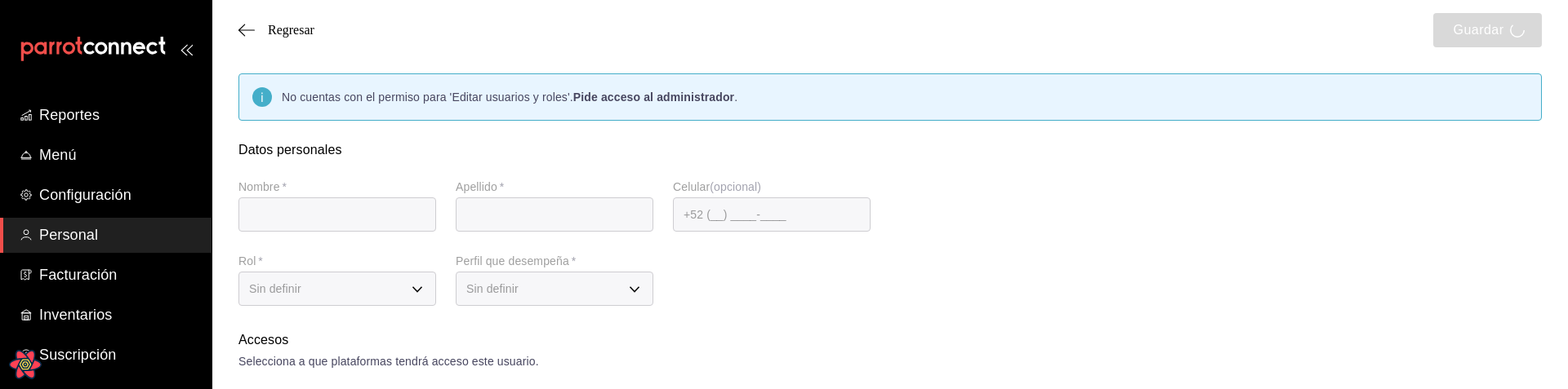
type input "leito"
type input "esteban"
type input "asdasdasaaja@safa.com"
type input "a1f3f69a-3465-4f19-a730-246ddc5a1ebb"
type input "CHEF"
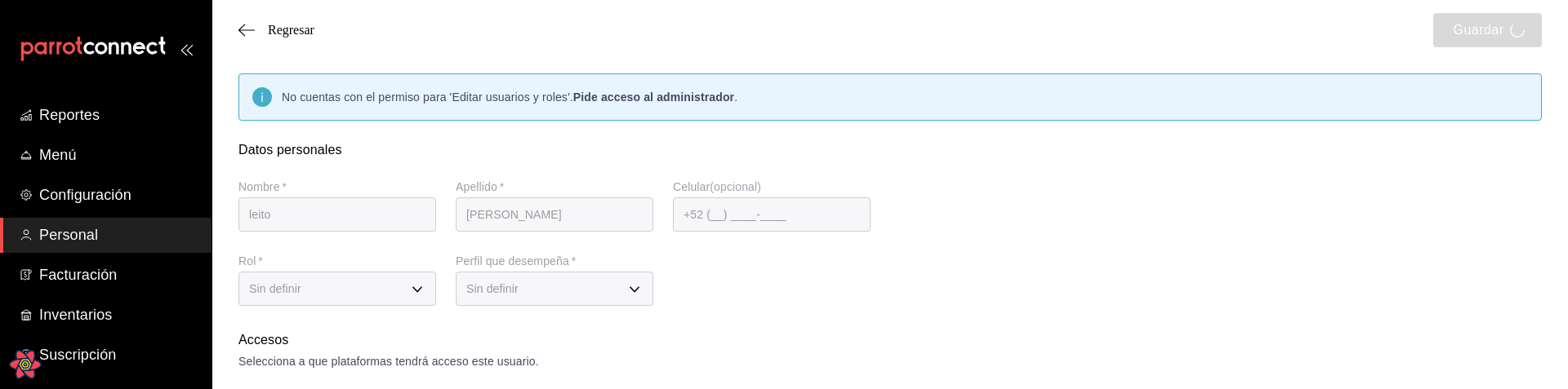
checkbox input "true"
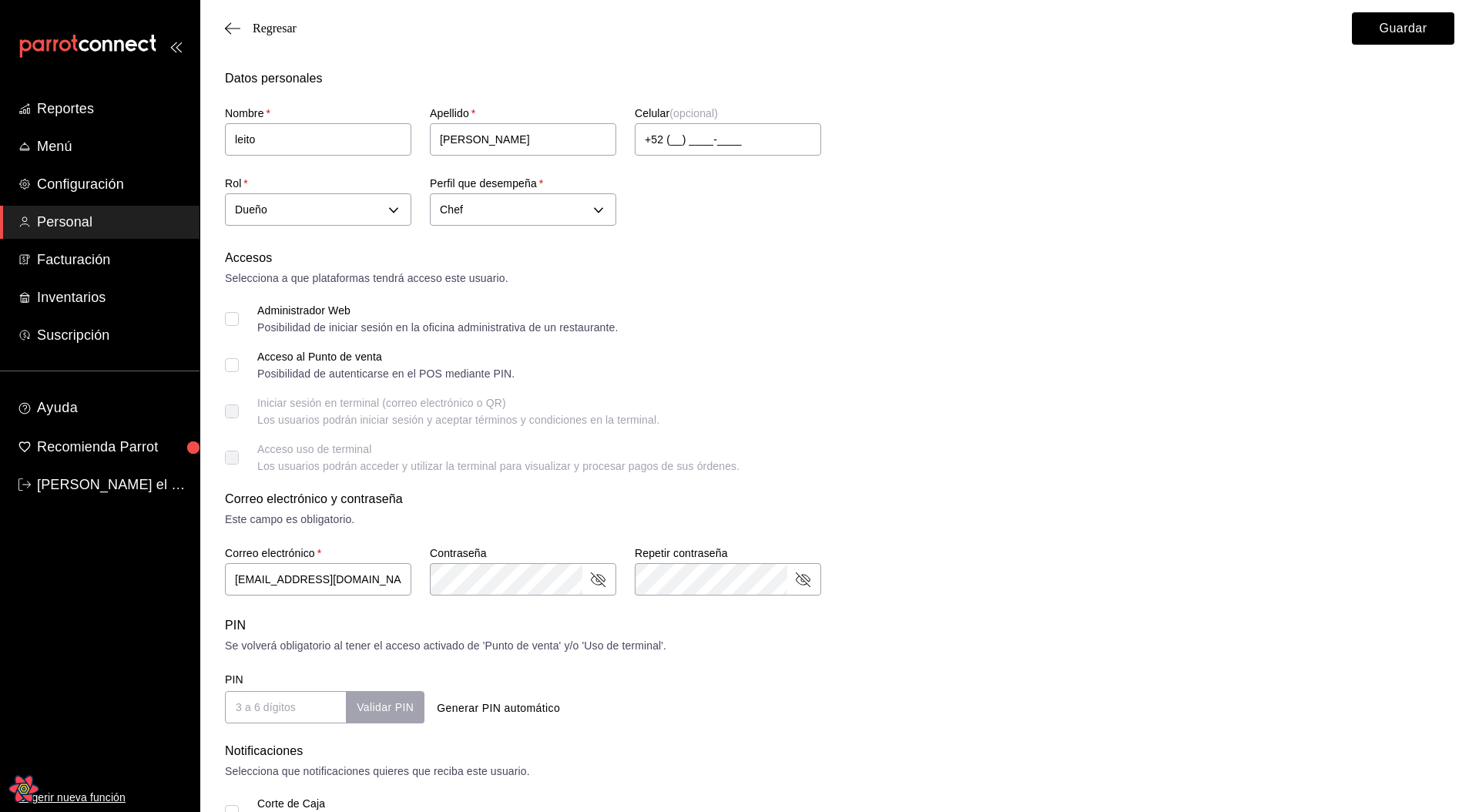
click at [249, 37] on div "Regresar Guardar" at bounding box center [840, 29] width 1279 height 57
click at [254, 34] on span "Regresar" at bounding box center [275, 29] width 44 height 14
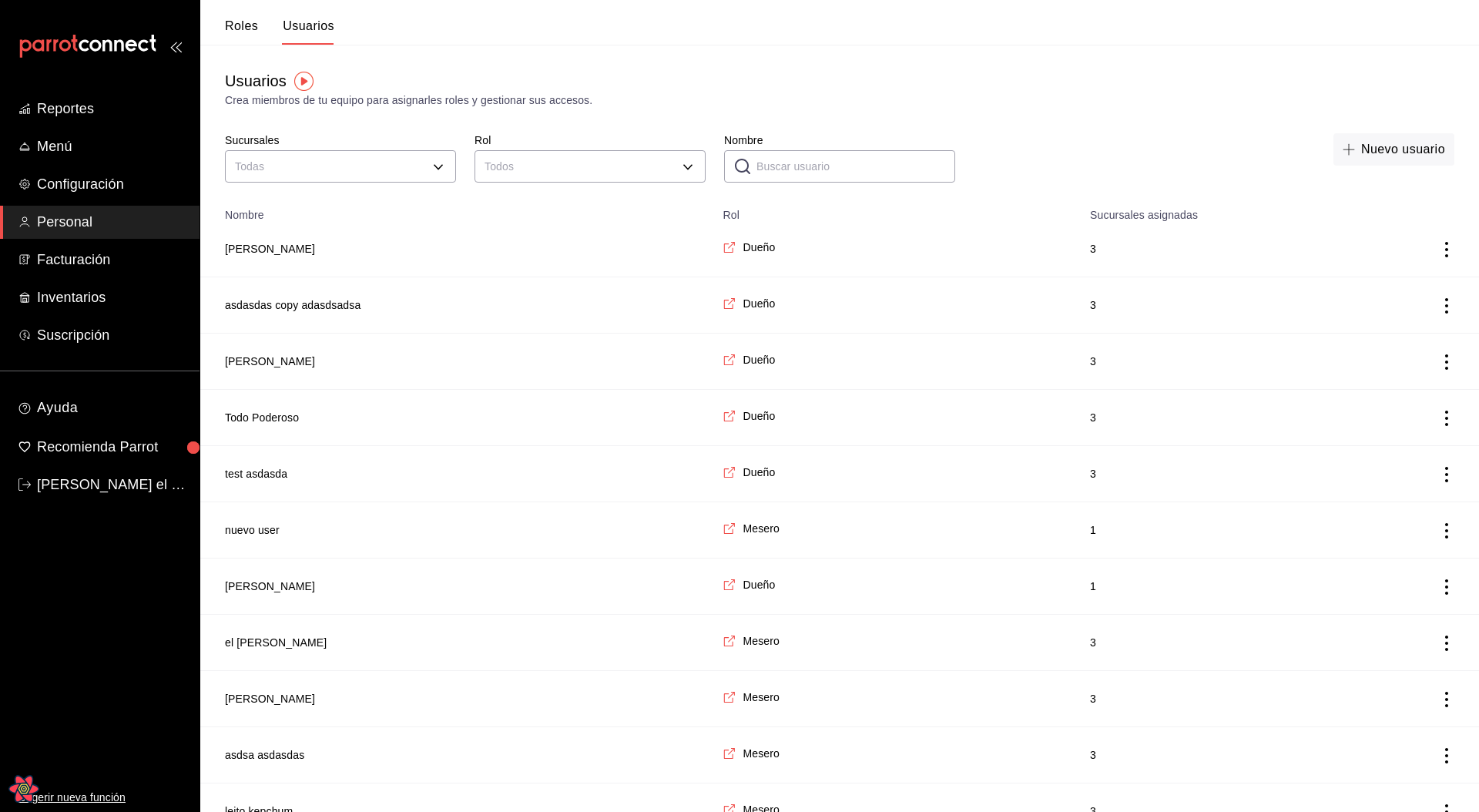
click at [867, 84] on div "Usuarios Crea miembros de tu equipo para asignarles roles y gestionar sus acces…" at bounding box center [840, 89] width 1279 height 39
click at [667, 121] on div "Usuarios Crea miembros de tu equipo para asignarles roles y gestionar sus acces…" at bounding box center [840, 526] width 1279 height 963
drag, startPoint x: 232, startPoint y: 100, endPoint x: 542, endPoint y: 98, distance: 310.0
click at [542, 98] on div "Crea miembros de tu equipo para asignarles roles y gestionar sus accesos." at bounding box center [840, 100] width 1229 height 16
drag, startPoint x: 559, startPoint y: 96, endPoint x: 237, endPoint y: 103, distance: 322.1
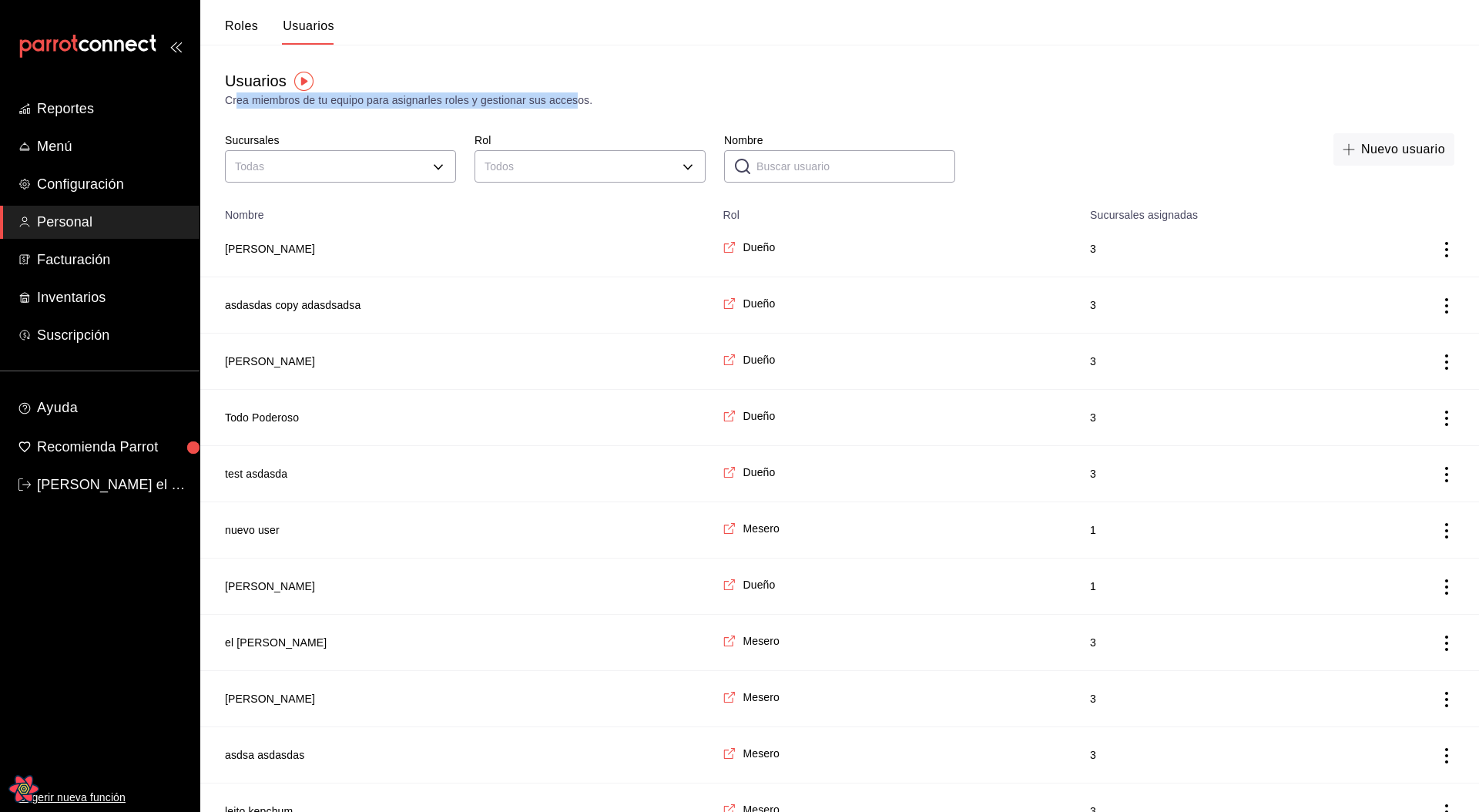
click at [237, 103] on div "Crea miembros de tu equipo para asignarles roles y gestionar sus accesos." at bounding box center [840, 100] width 1229 height 16
click at [238, 103] on div "Crea miembros de tu equipo para asignarles roles y gestionar sus accesos." at bounding box center [840, 100] width 1229 height 16
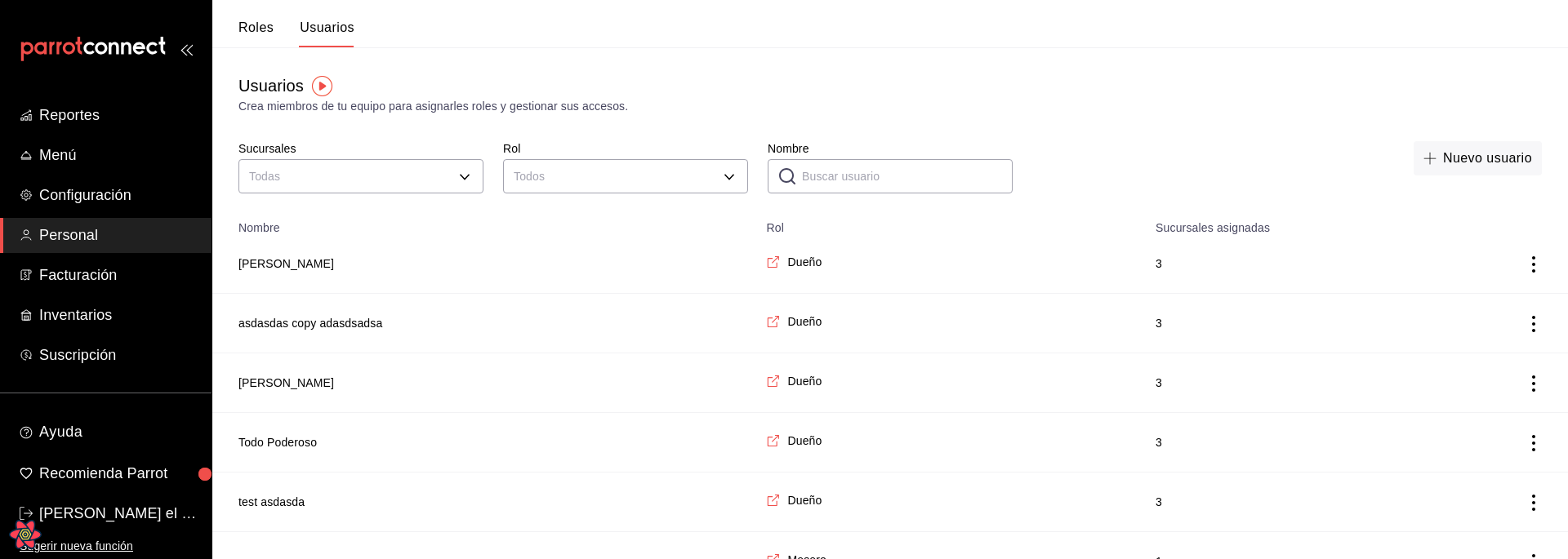
click at [1495, 262] on td "employeesTable" at bounding box center [1501, 264] width 134 height 60
click at [1529, 266] on icon "actions" at bounding box center [1534, 265] width 16 height 16
click at [1472, 295] on span "Eliminar" at bounding box center [1459, 288] width 71 height 20
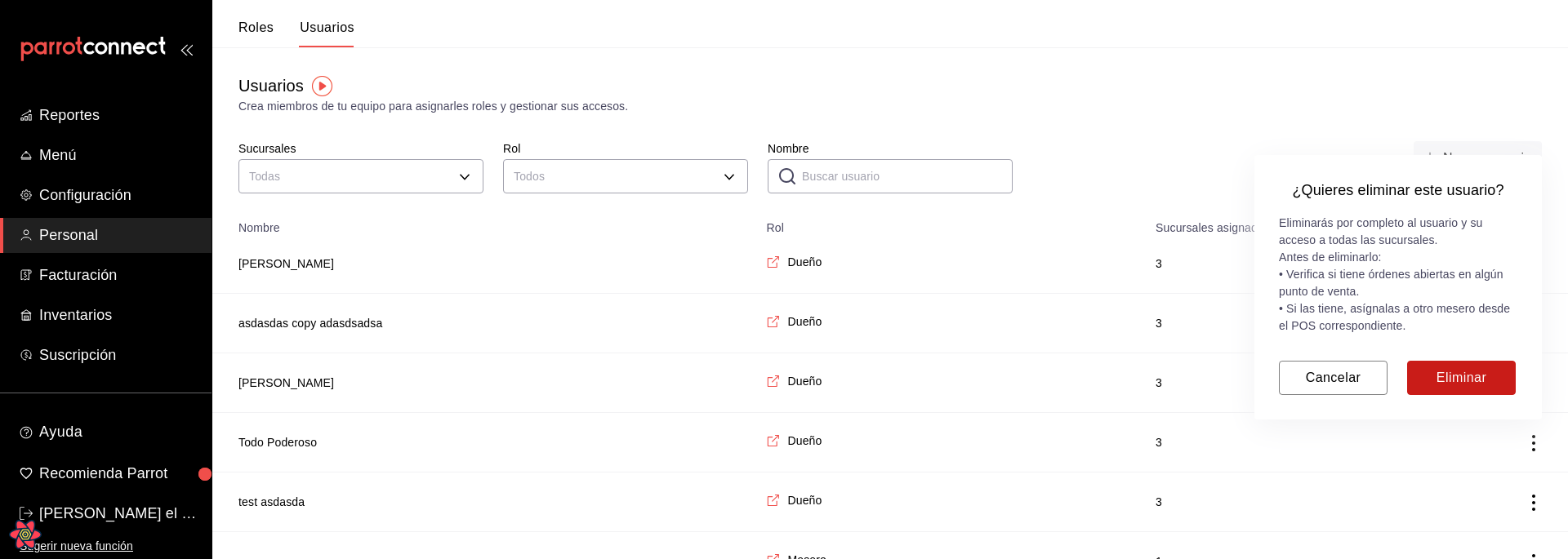
click at [1447, 378] on button "Eliminar" at bounding box center [1461, 378] width 109 height 34
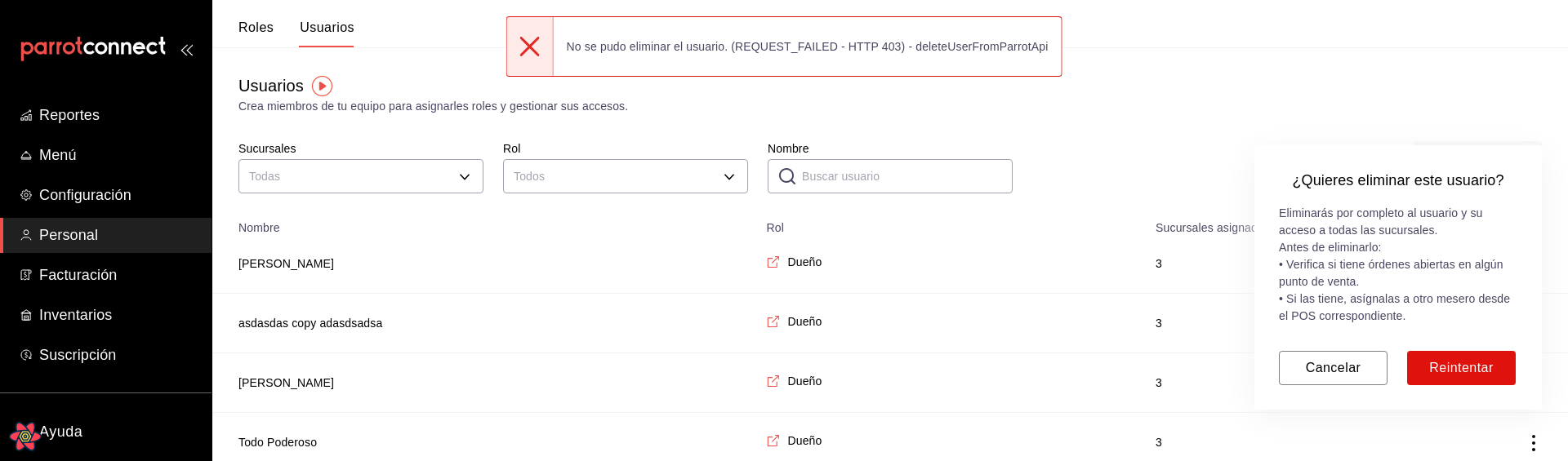
click at [20, 436] on icon "Open React Query Devtools" at bounding box center [25, 436] width 33 height 29
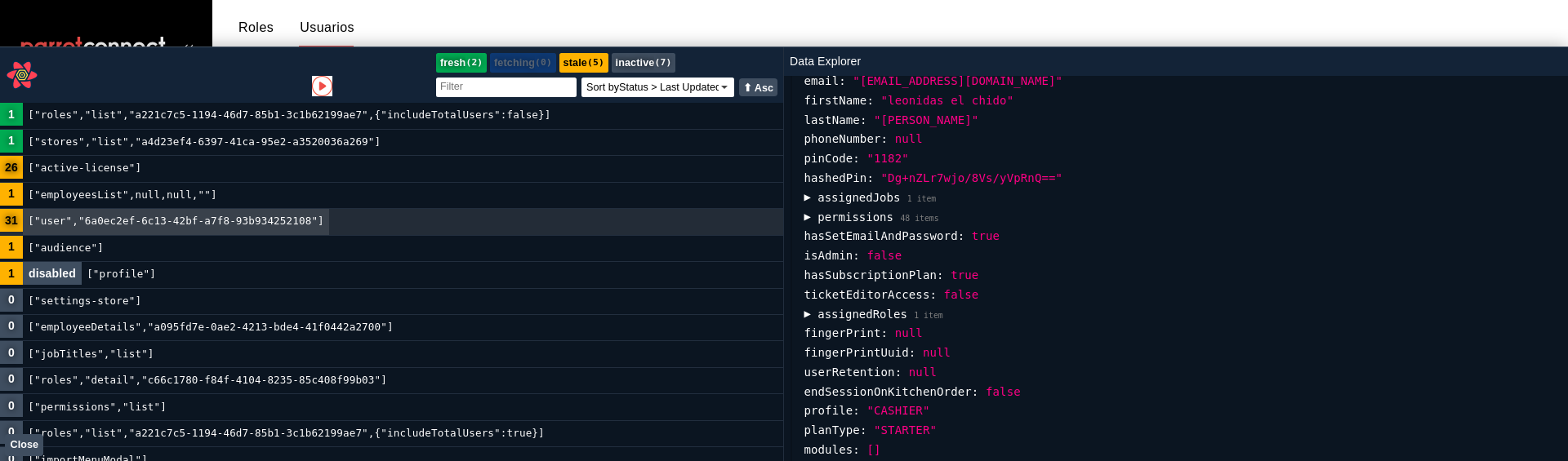
scroll to position [274, 0]
click at [840, 213] on button "▶ permissions 48 items" at bounding box center [871, 214] width 135 height 20
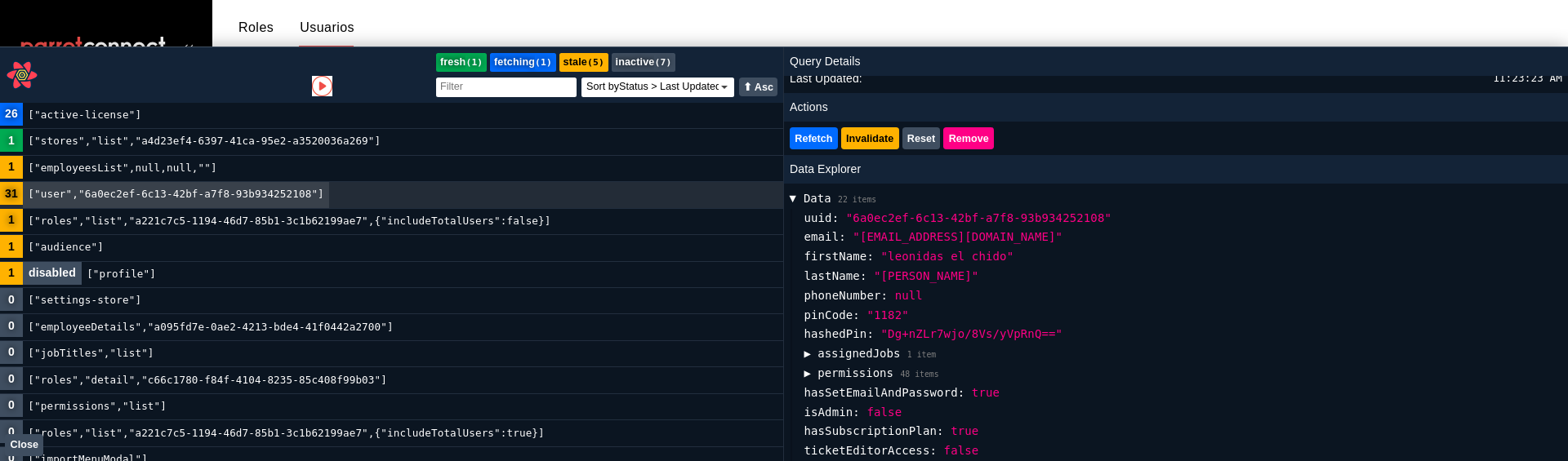
scroll to position [178, 0]
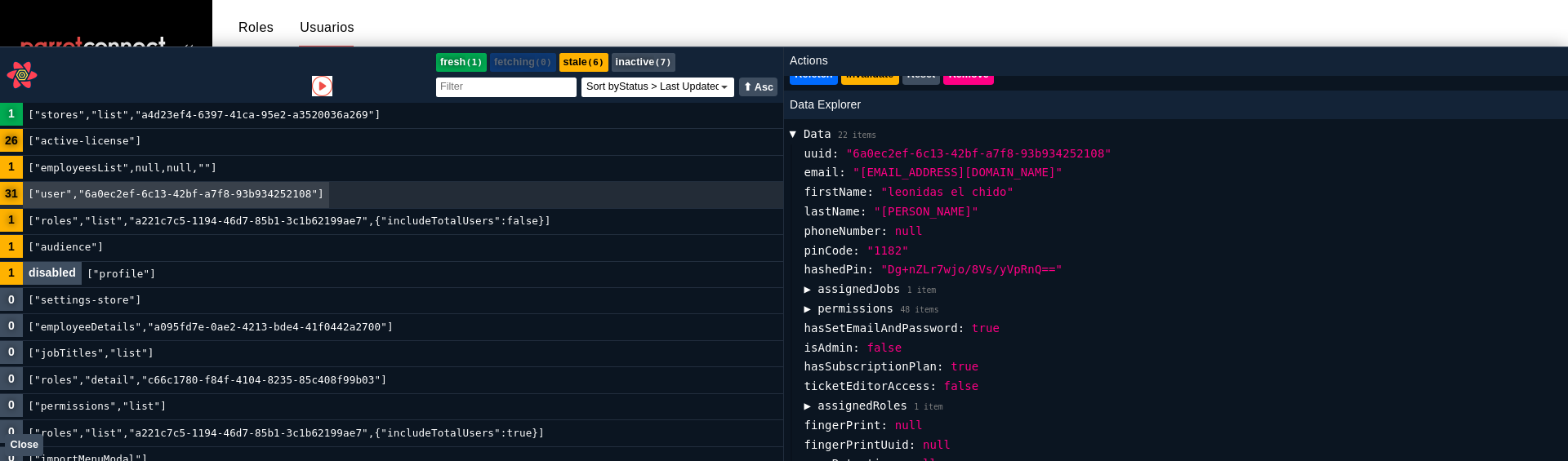
click at [823, 314] on button "▶ permissions 48 items" at bounding box center [871, 310] width 135 height 20
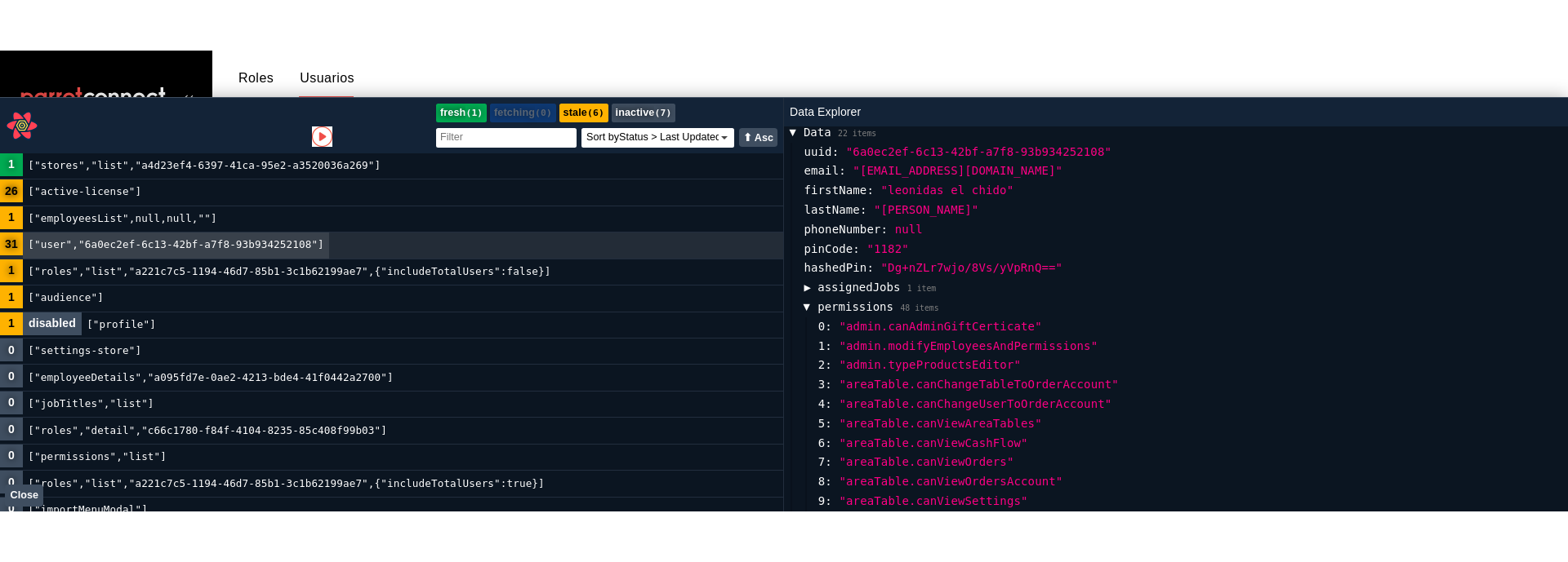
scroll to position [192, 0]
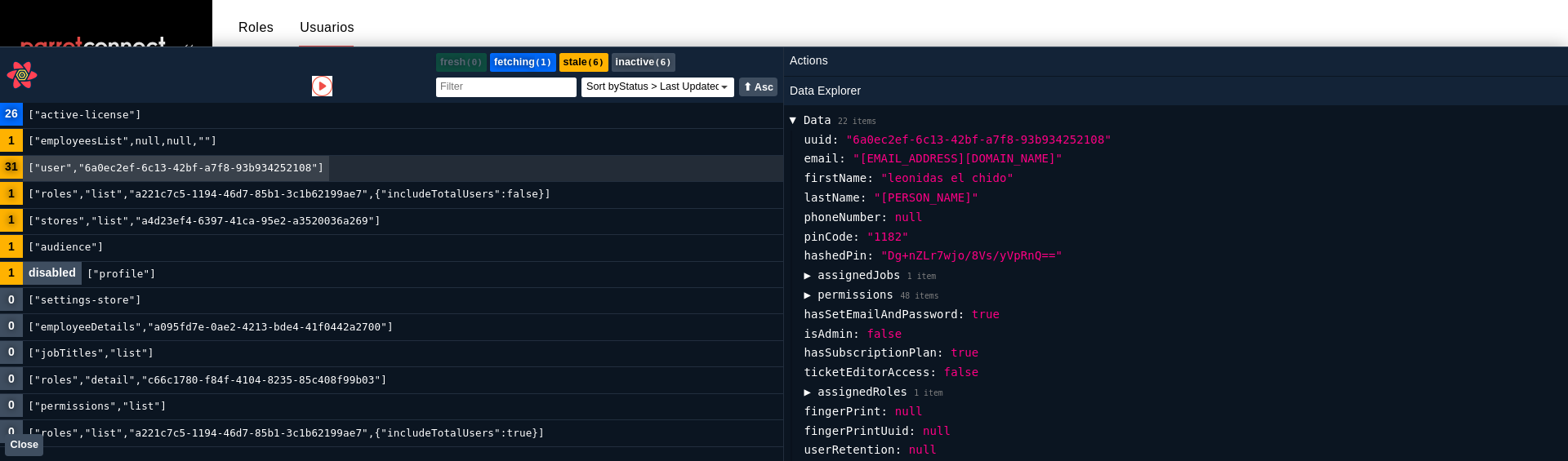
click at [25, 450] on button "Close" at bounding box center [24, 445] width 38 height 22
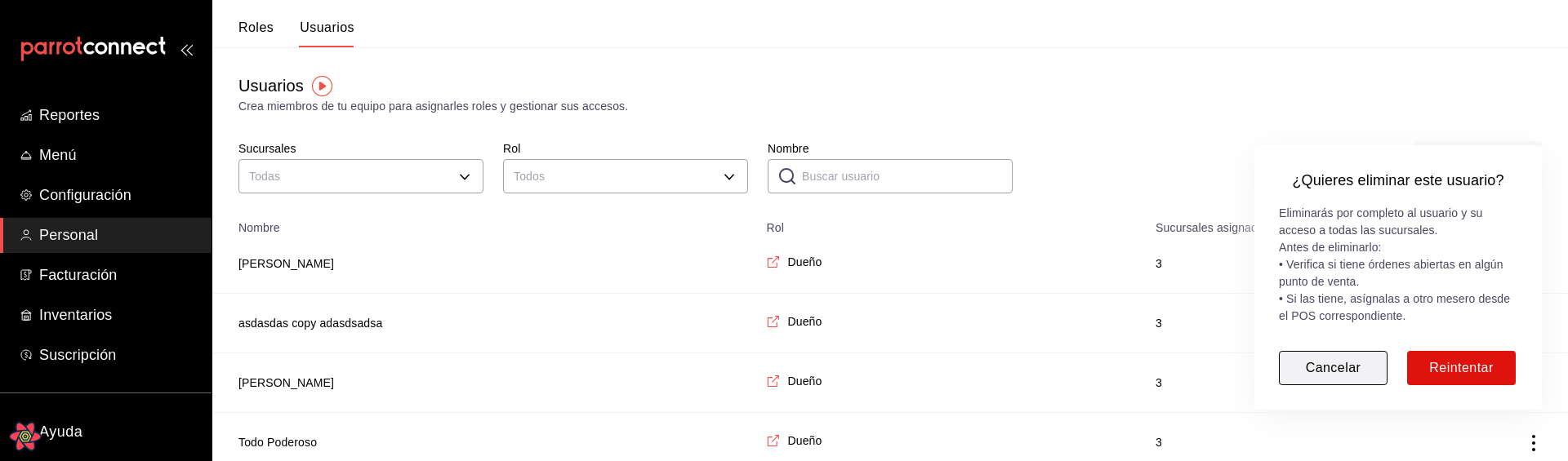
click at [1339, 377] on button "Cancelar" at bounding box center [1333, 369] width 109 height 34
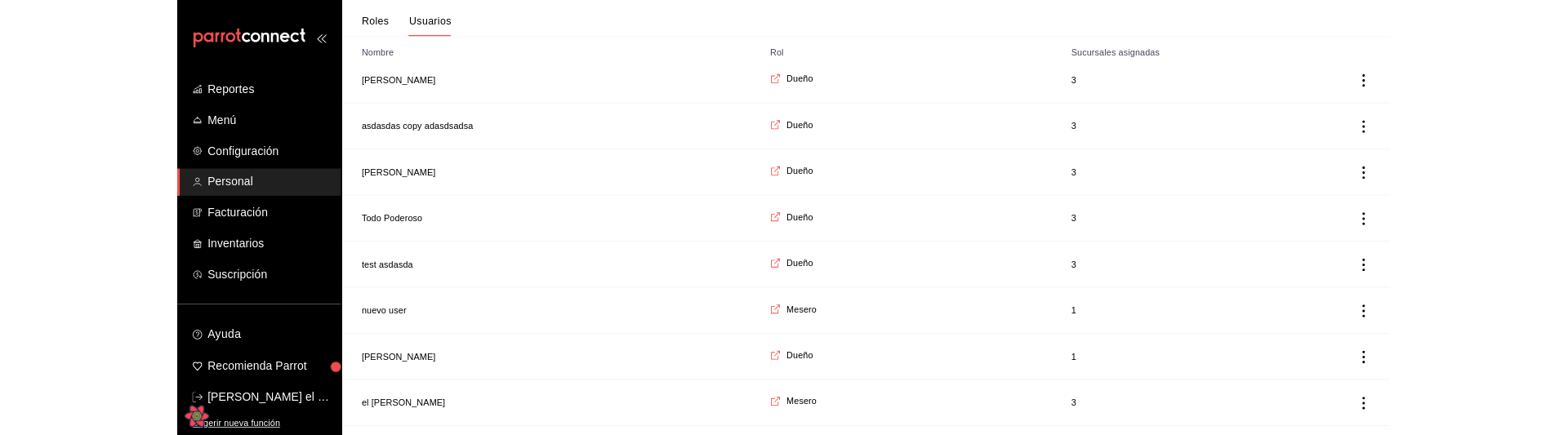
scroll to position [0, 0]
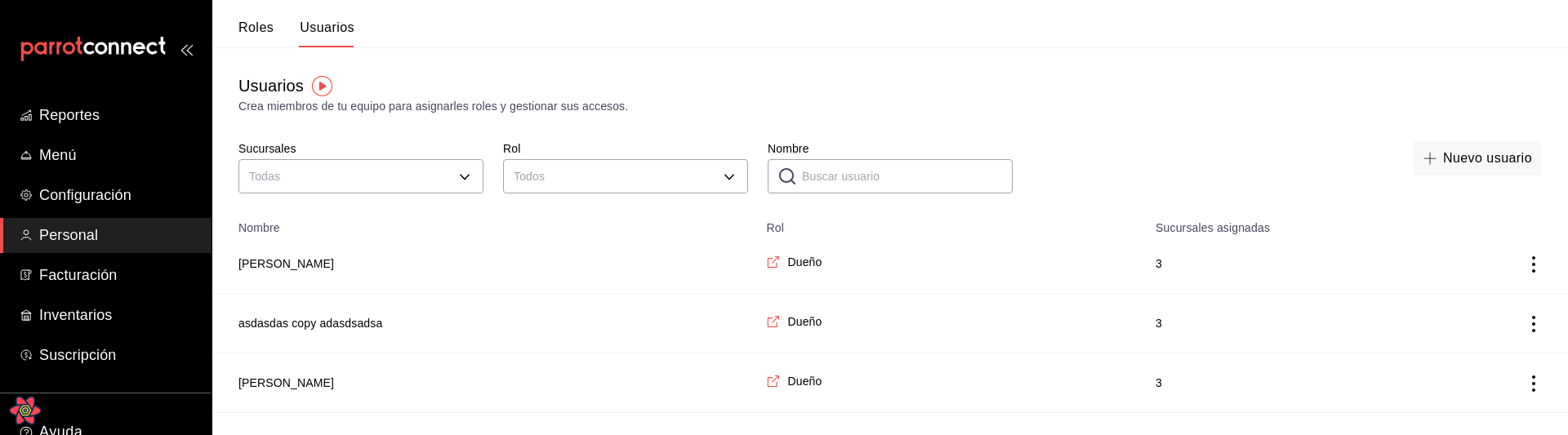
click at [1193, 165] on div "Nuevo usuario" at bounding box center [1287, 170] width 509 height 57
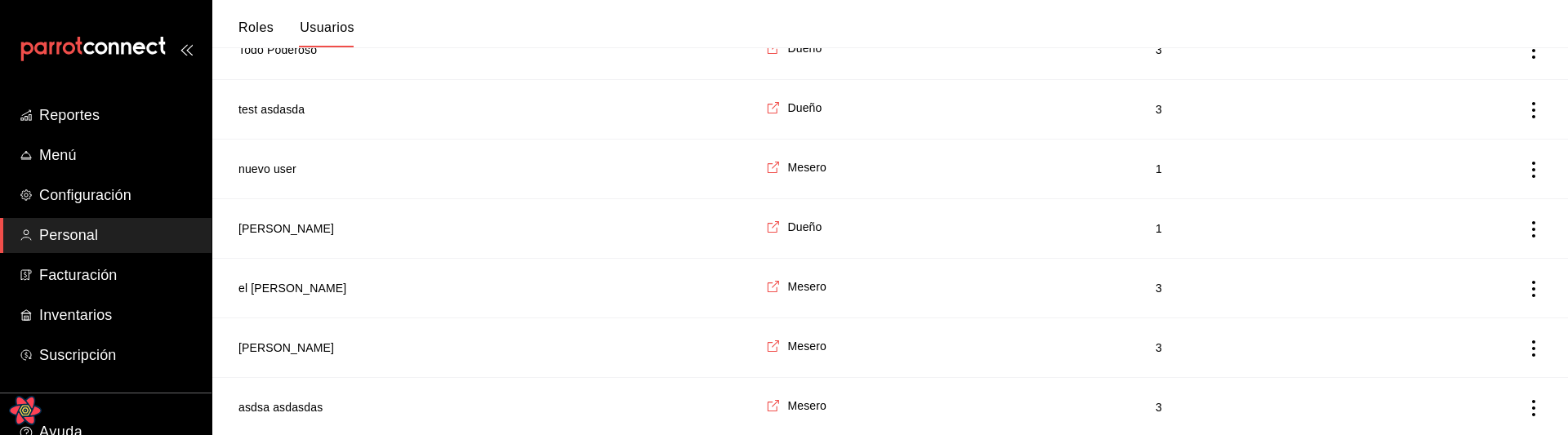
scroll to position [372, 0]
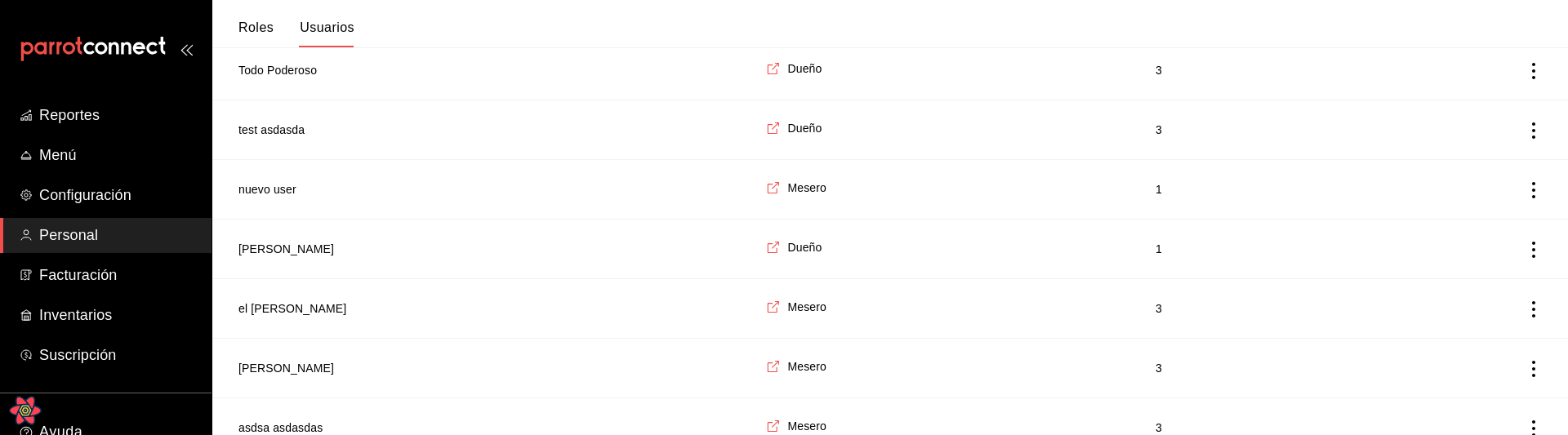
click at [840, 251] on td "Dueño" at bounding box center [951, 249] width 389 height 60
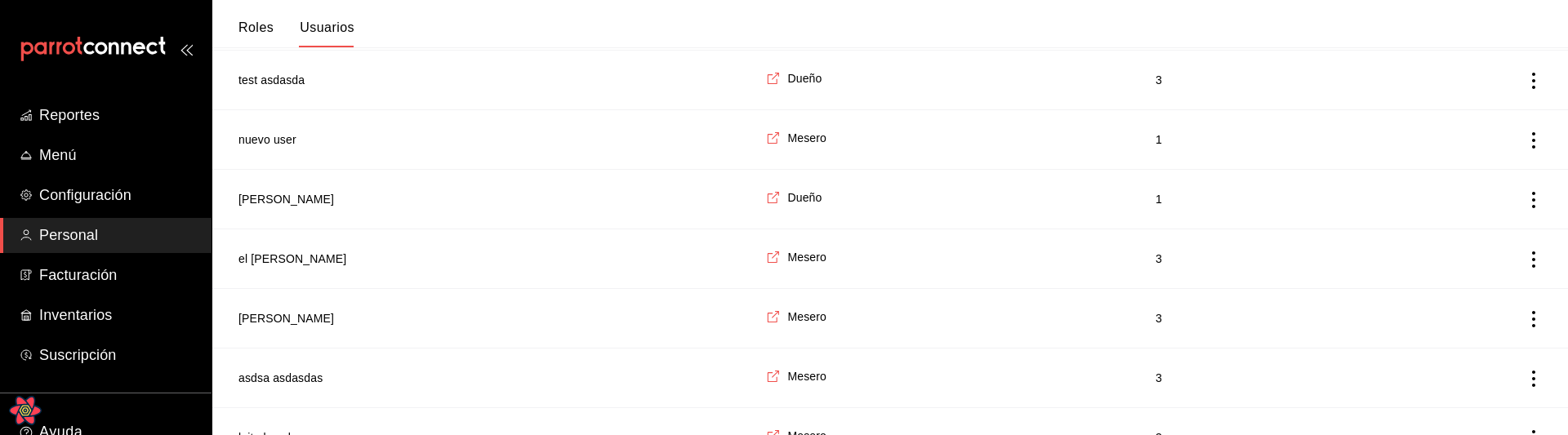
scroll to position [425, 0]
click at [271, 253] on button "el chido esteban" at bounding box center [293, 256] width 108 height 16
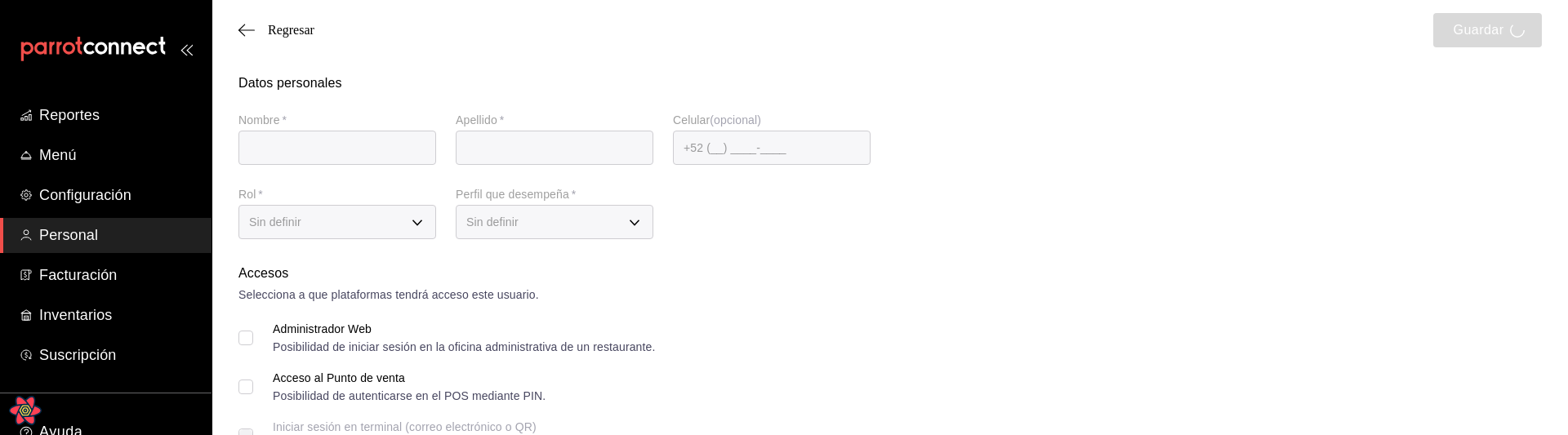
click at [1042, 340] on div "Administrador Web Posibilidad de iniciar sesión en la oficina administrativa de…" at bounding box center [890, 339] width 1303 height 29
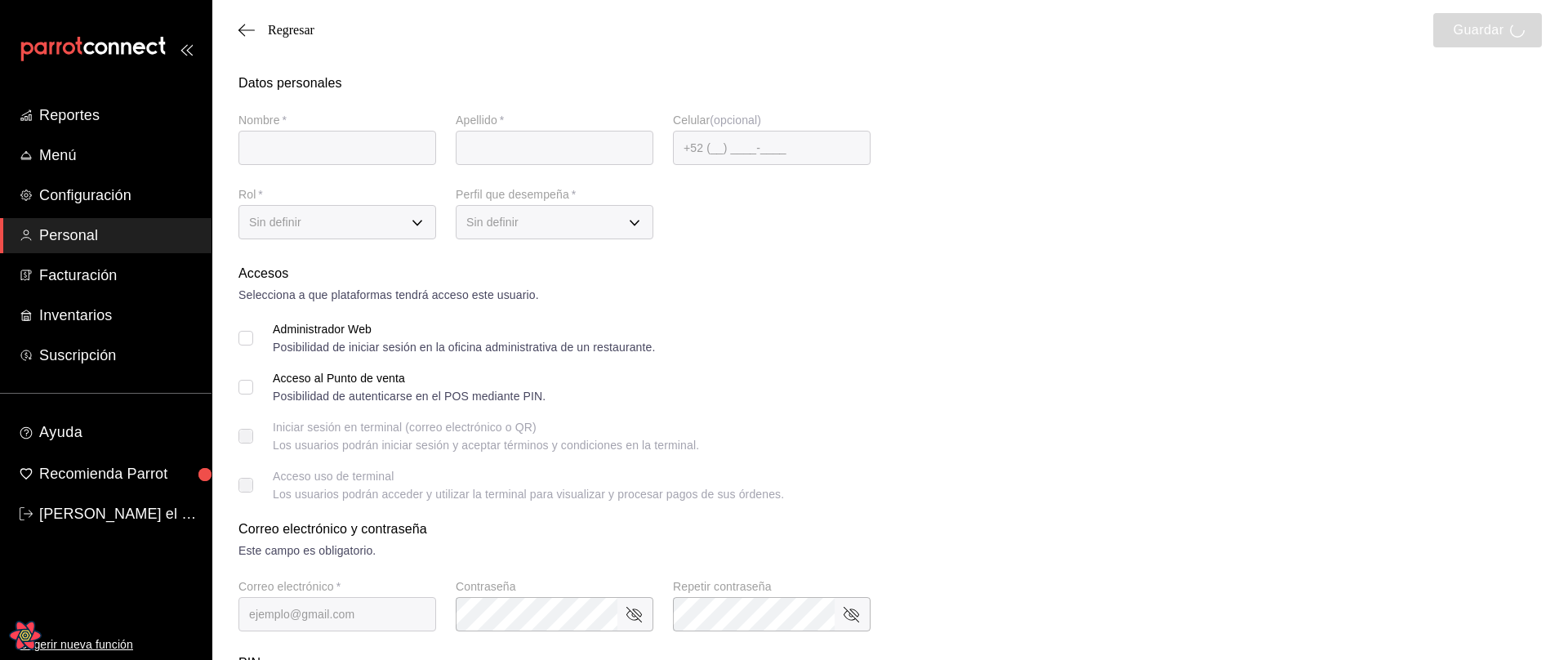
click at [1119, 460] on div "Este campo es obligatorio." at bounding box center [890, 550] width 1303 height 17
click at [938, 368] on div "Accesos Selecciona a que plataformas tendrá acceso este usuario. Administrador …" at bounding box center [890, 382] width 1303 height 236
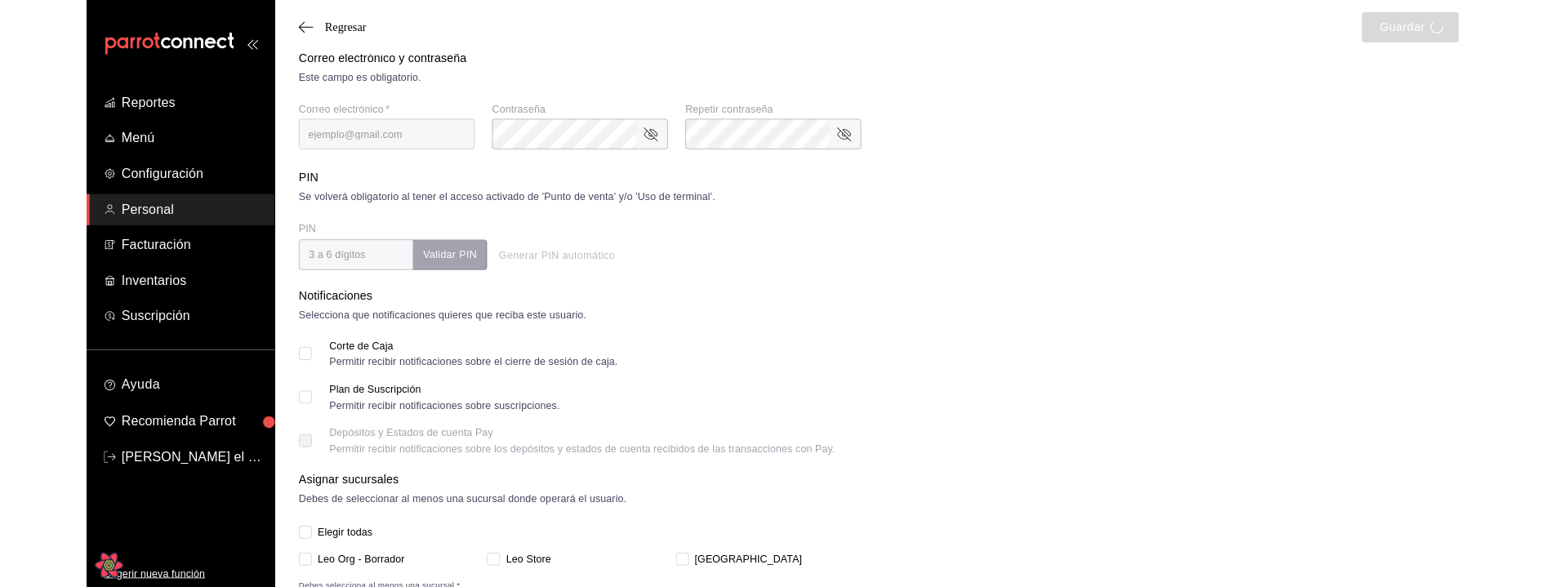
scroll to position [514, 0]
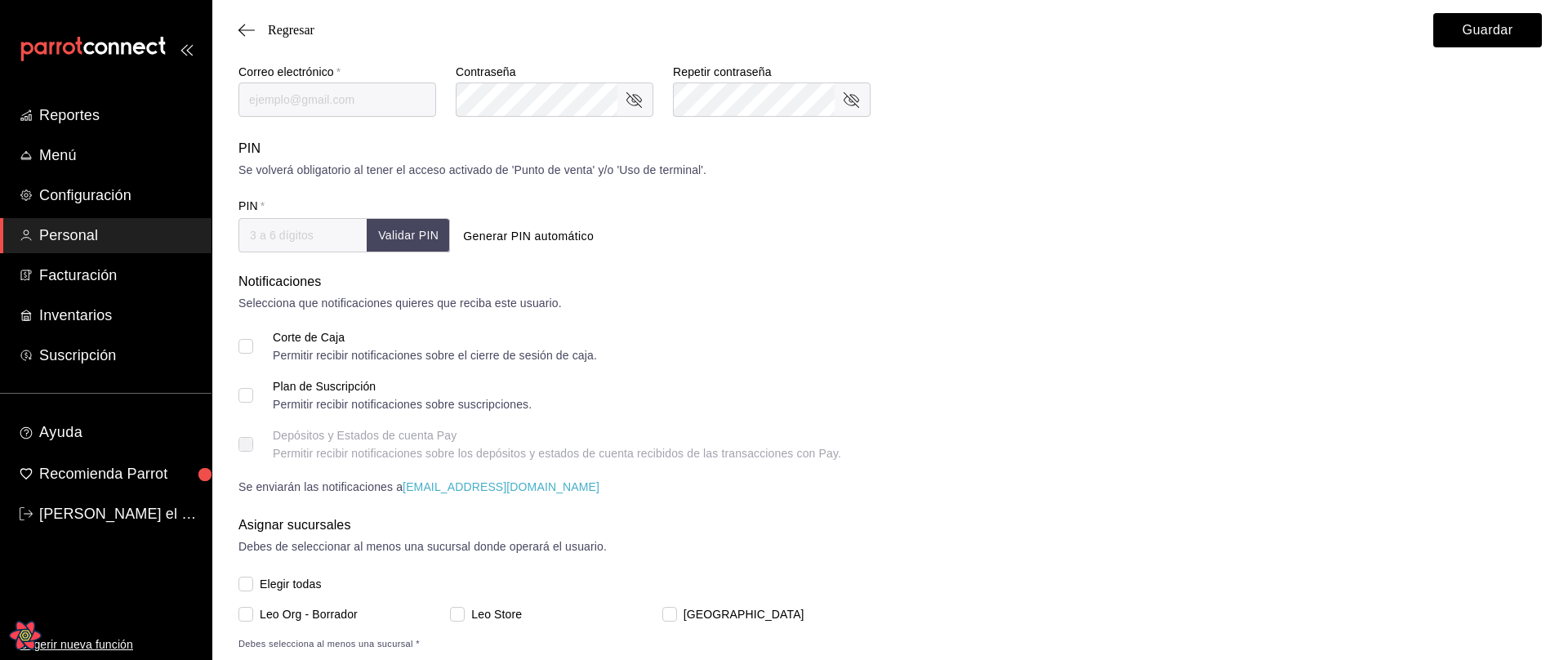
type input "el chido"
type input "esteban"
checkbox input "true"
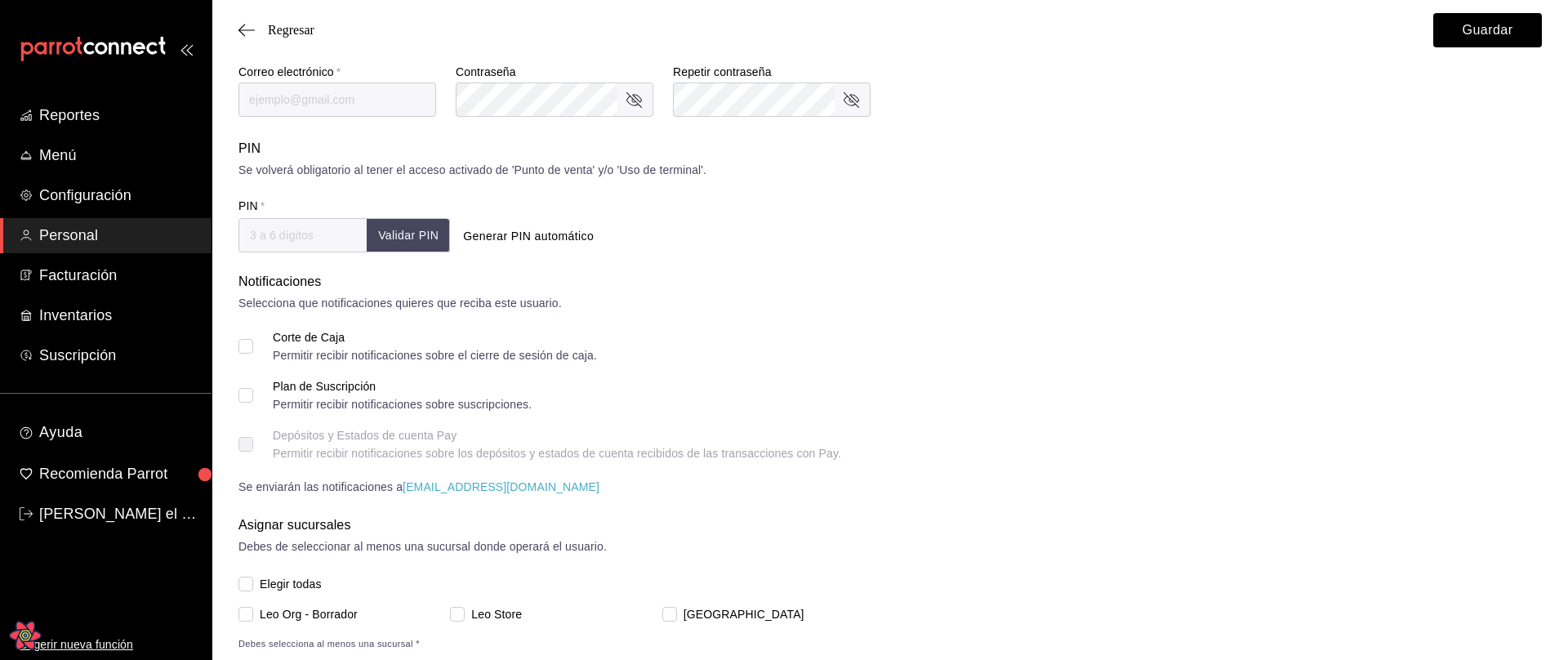
checkbox input "true"
type input "elchido@parrot.rest"
type input "3219"
checkbox input "true"
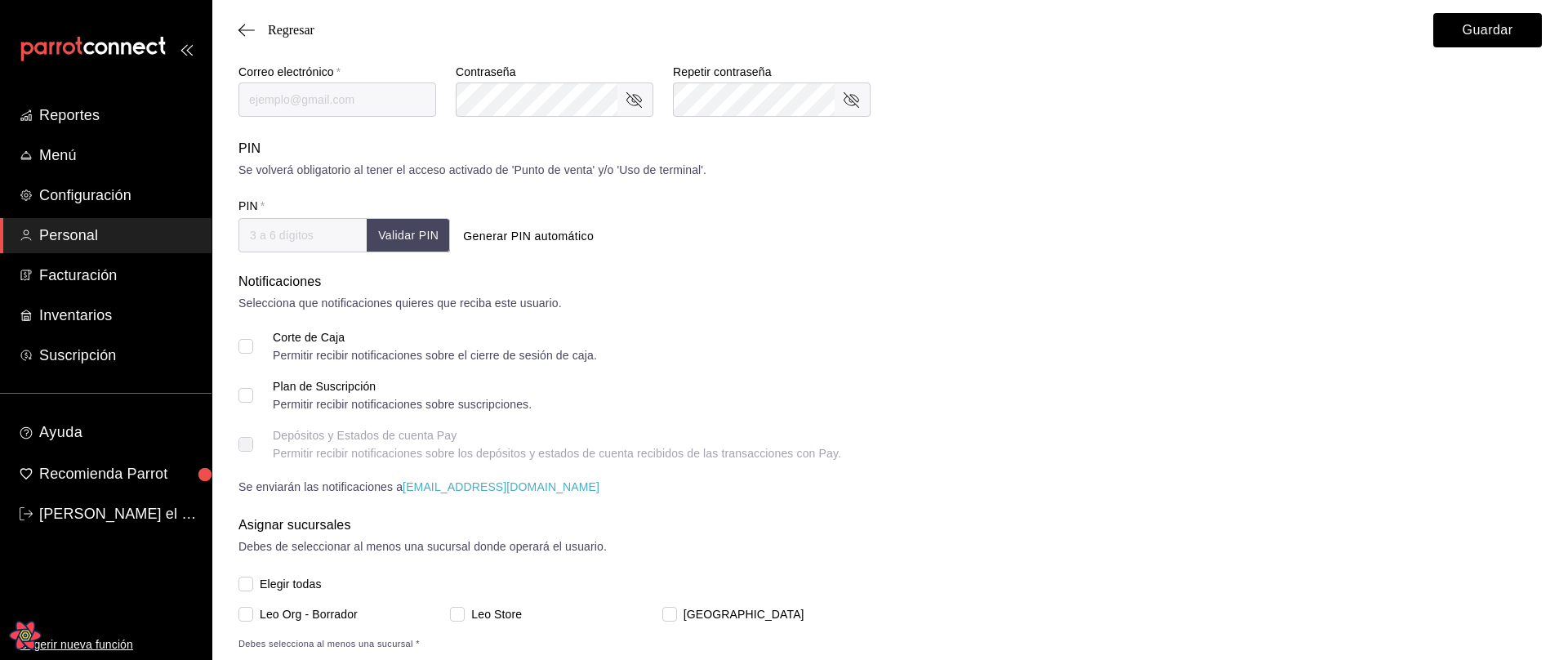
checkbox input "true"
type input "+52 (11) 1111-1111"
type input "00f3d990-46ab-4fc3-9421-77a65bdcfdcd"
type input "CASHIER"
checkbox input "true"
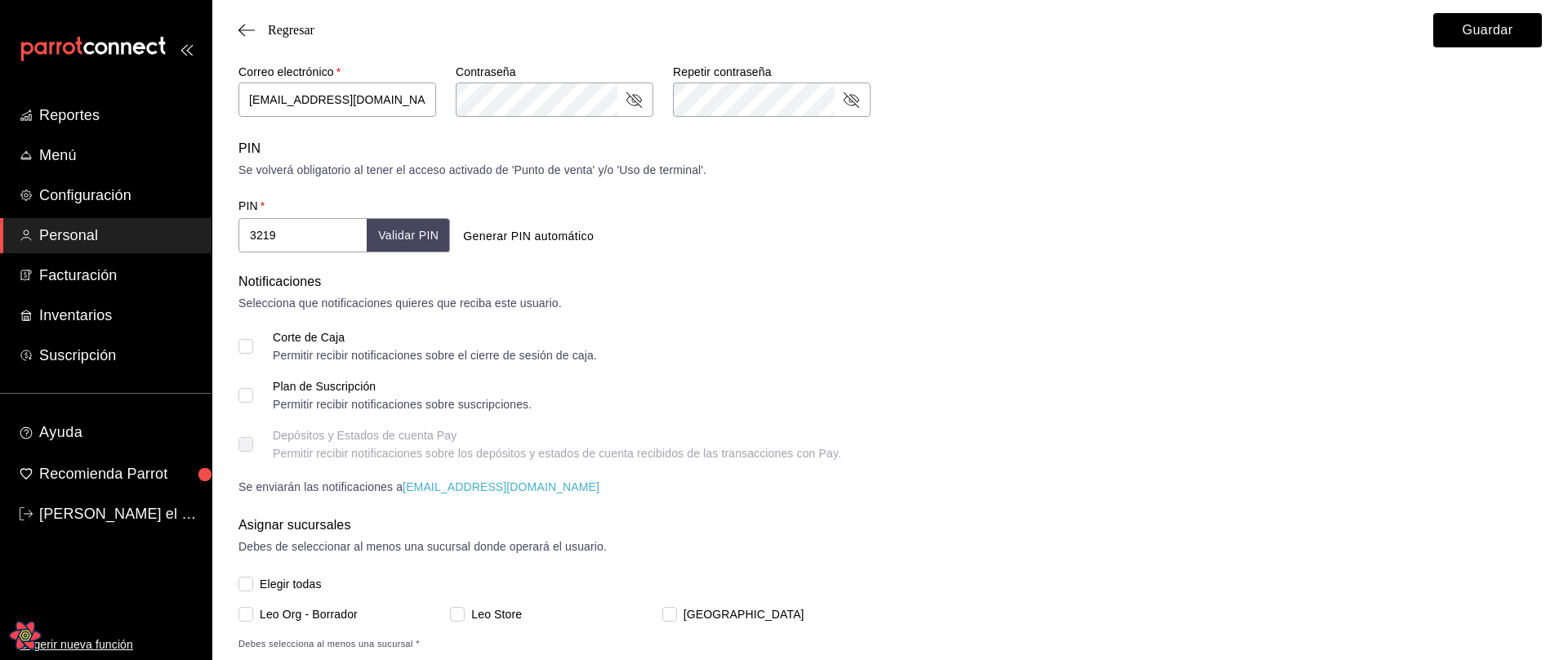
checkbox input "true"
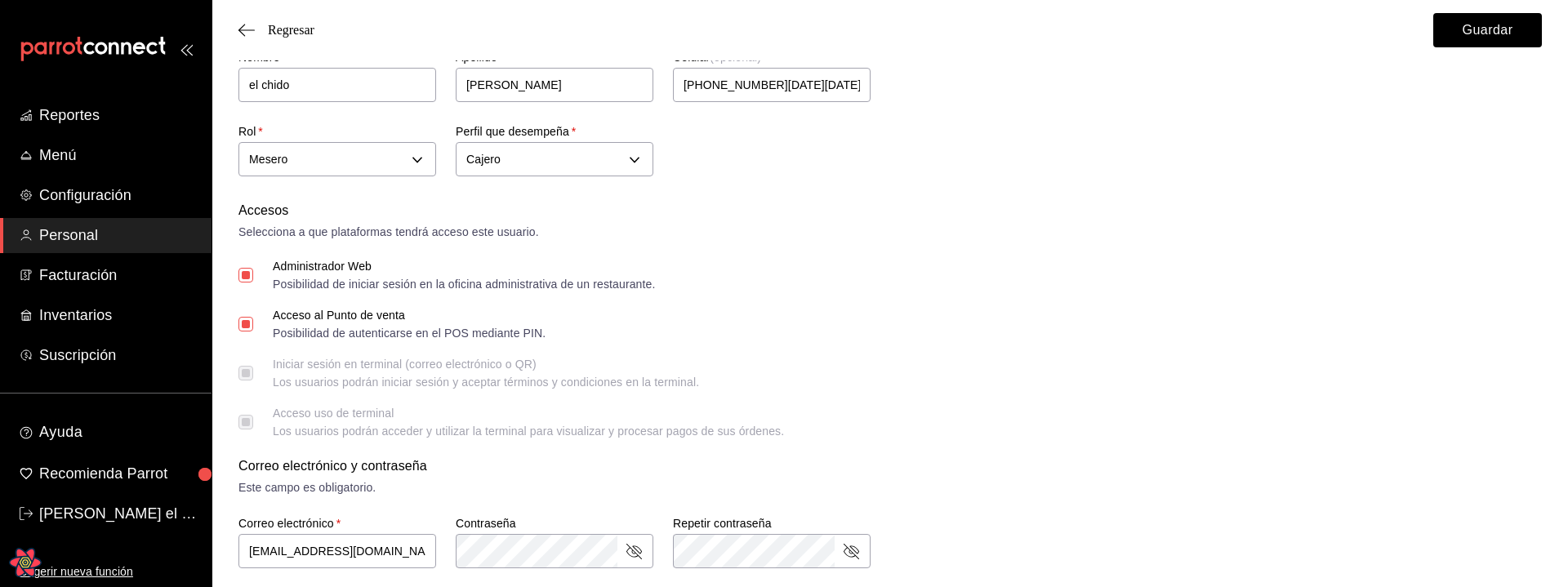
scroll to position [0, 0]
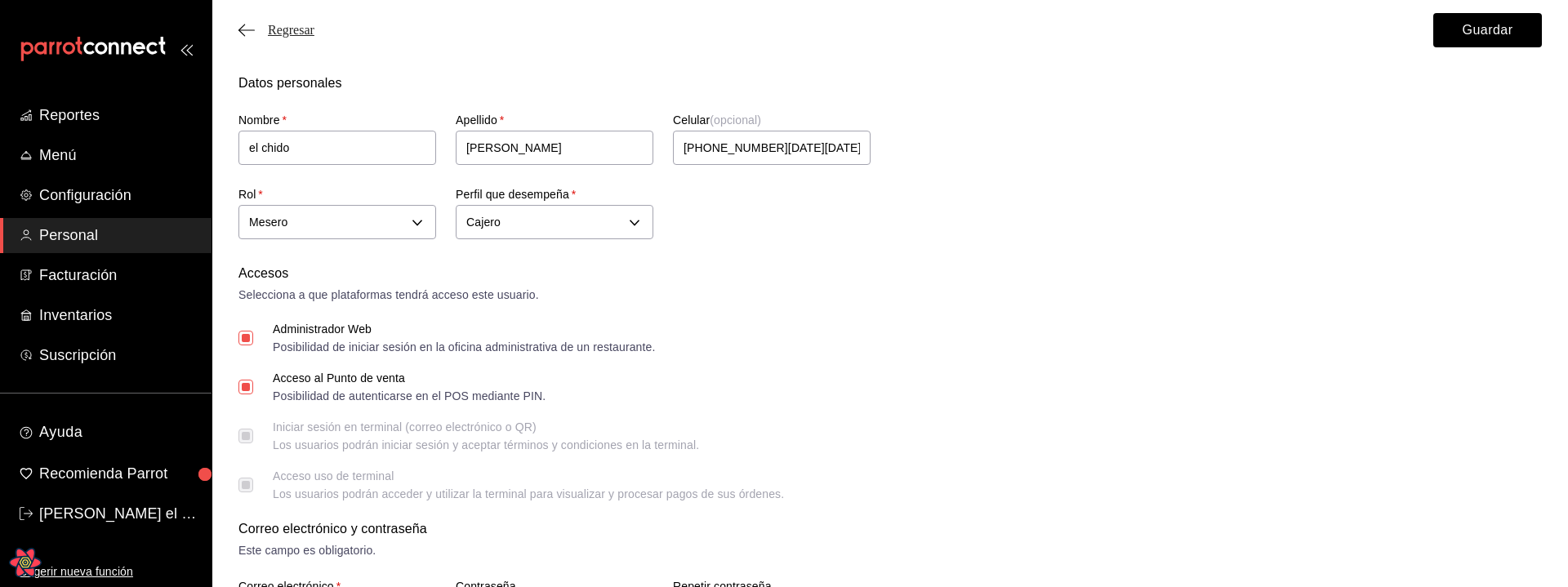
click at [268, 33] on span "Regresar" at bounding box center [291, 30] width 47 height 15
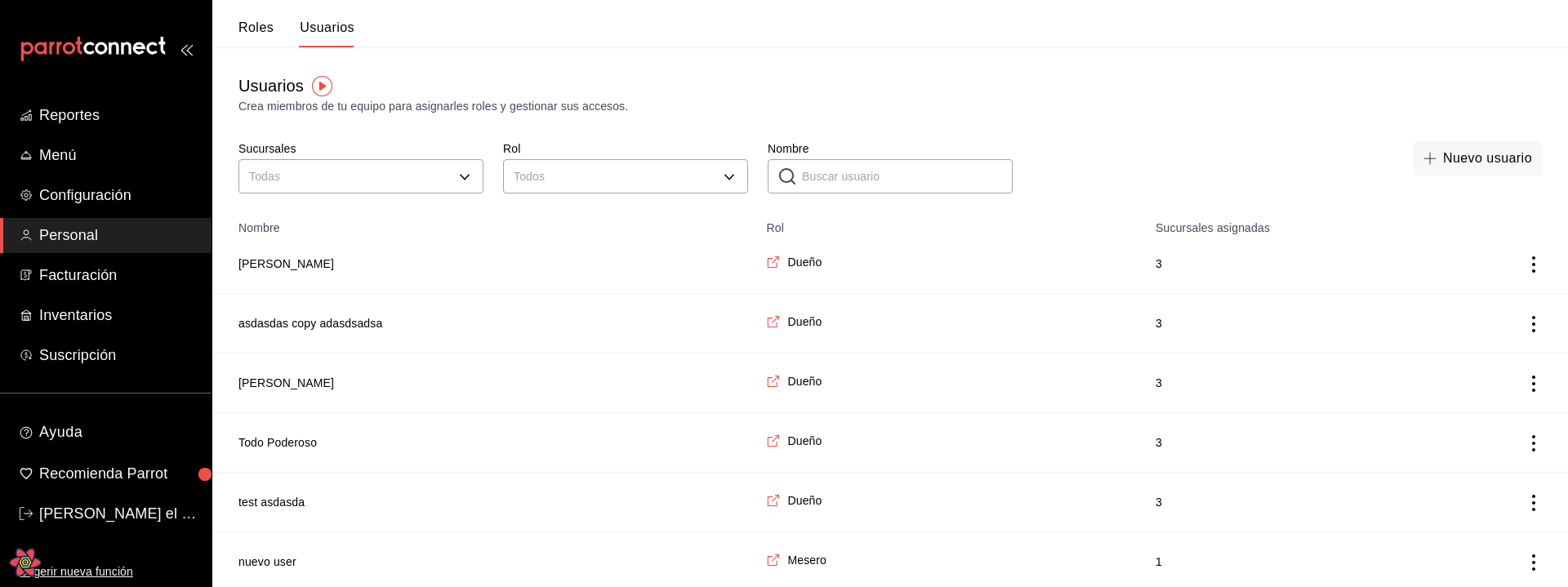
click at [252, 33] on button "Roles" at bounding box center [256, 34] width 35 height 28
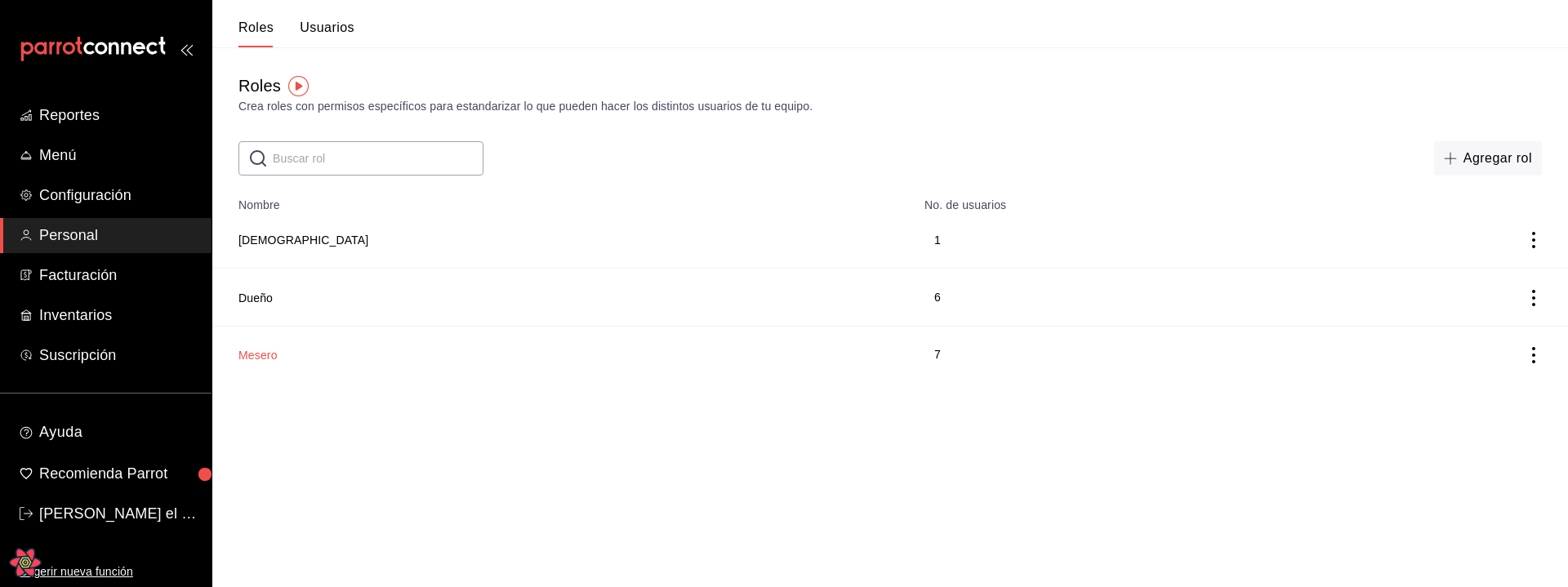
click at [271, 361] on button "Mesero" at bounding box center [258, 356] width 39 height 16
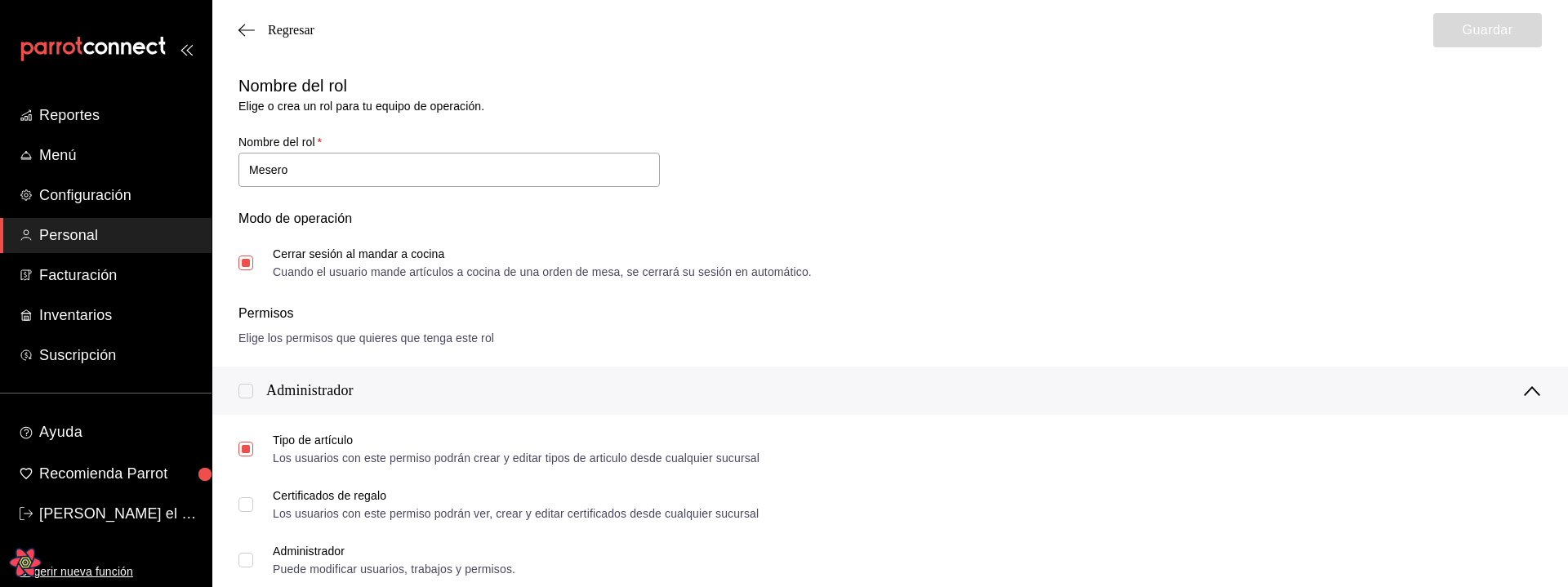
click at [227, 25] on div "Regresar Guardar" at bounding box center [890, 30] width 1355 height 60
click at [247, 29] on icon "button" at bounding box center [247, 29] width 16 height 1
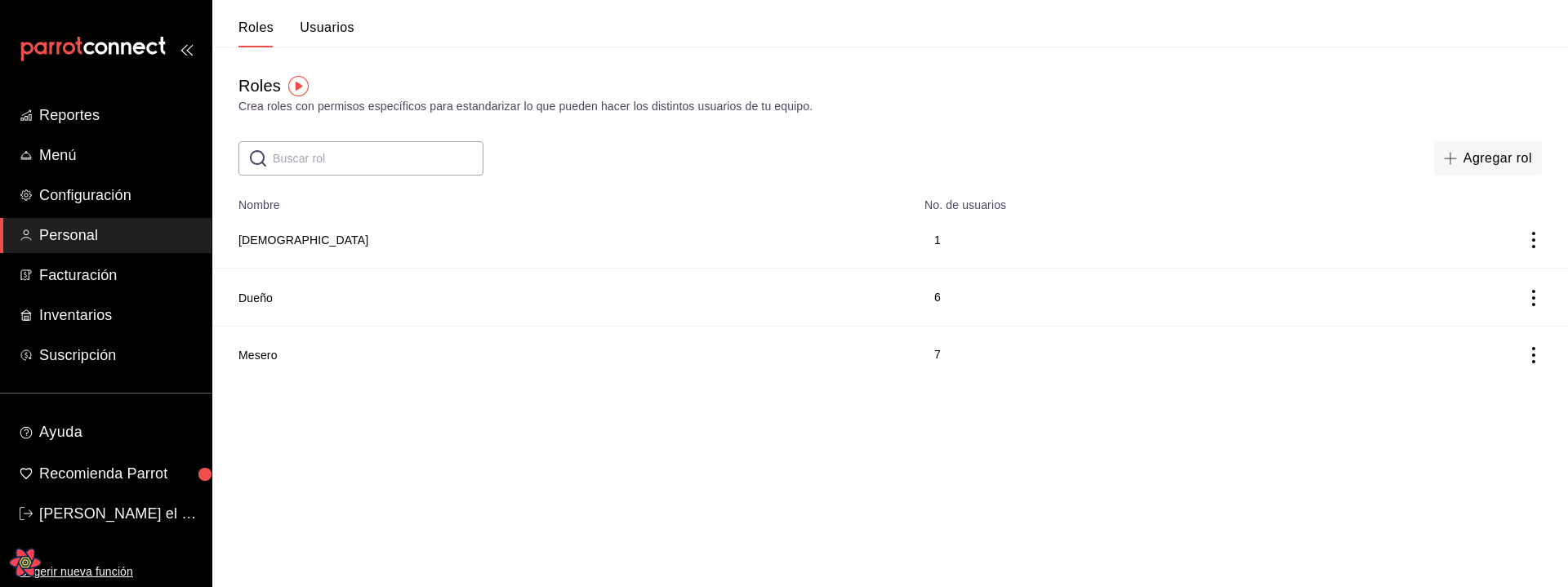
click at [333, 36] on button "Usuarios" at bounding box center [327, 34] width 55 height 28
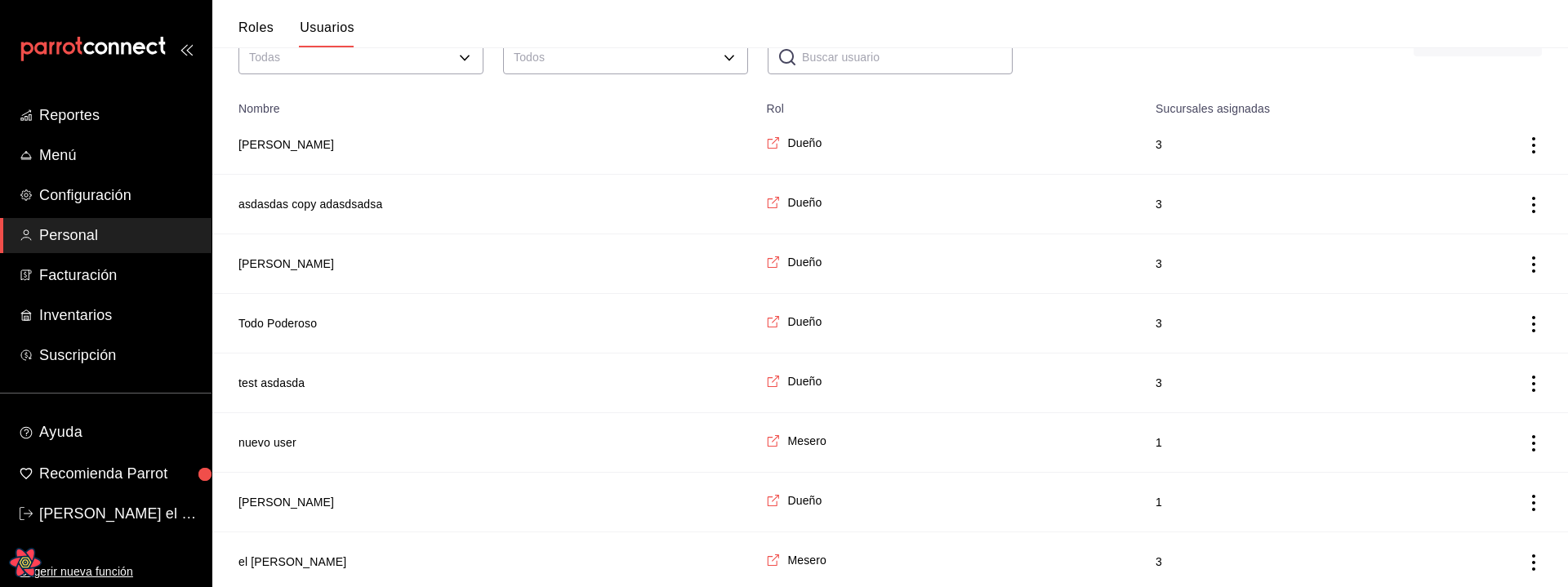
scroll to position [123, 0]
click at [1473, 441] on td "employeesTable" at bounding box center [1501, 439] width 134 height 60
click at [1535, 439] on icon "actions" at bounding box center [1534, 440] width 16 height 16
click at [1459, 460] on span "Eliminar" at bounding box center [1474, 463] width 42 height 13
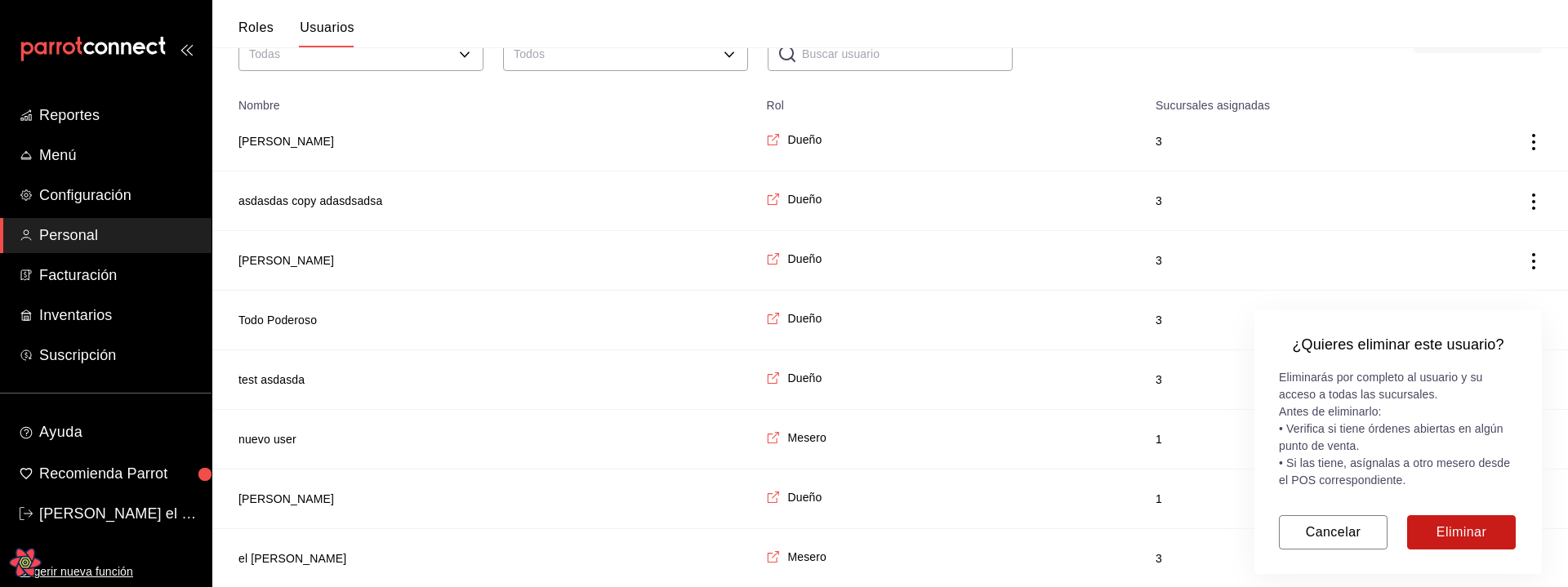
click at [1467, 460] on button "Eliminar" at bounding box center [1461, 532] width 109 height 34
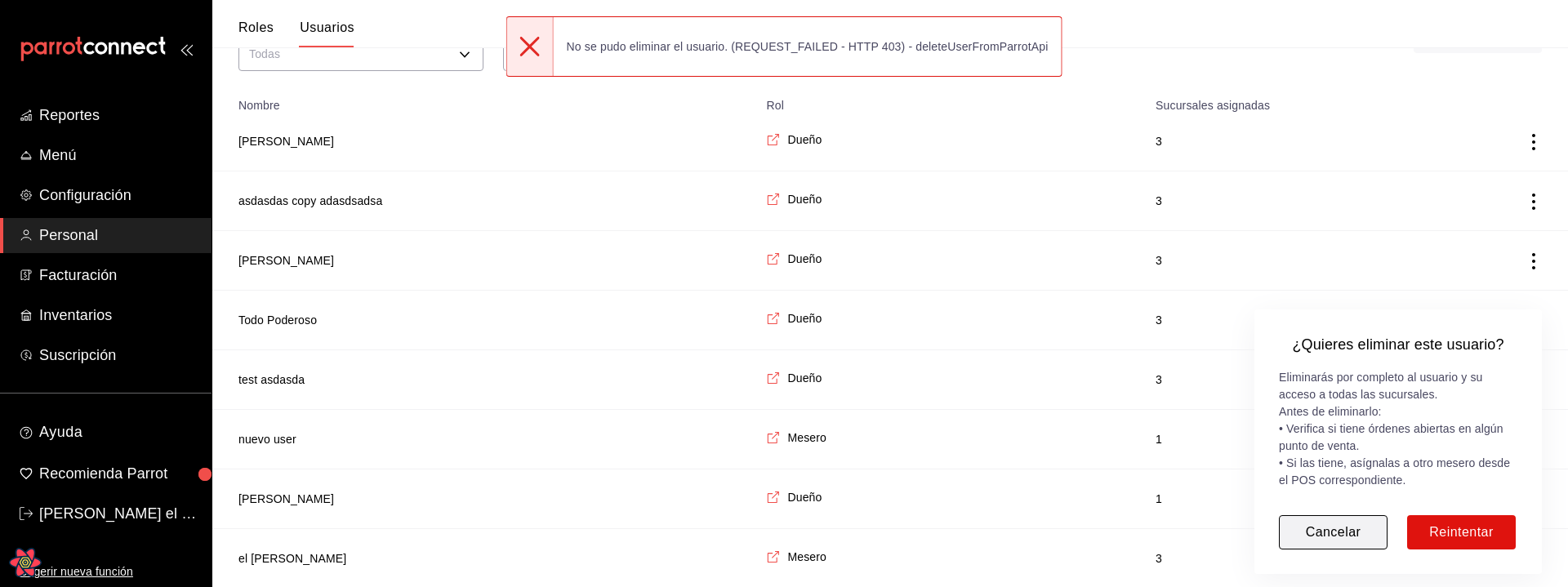
click at [1304, 460] on button "Cancelar" at bounding box center [1333, 532] width 109 height 34
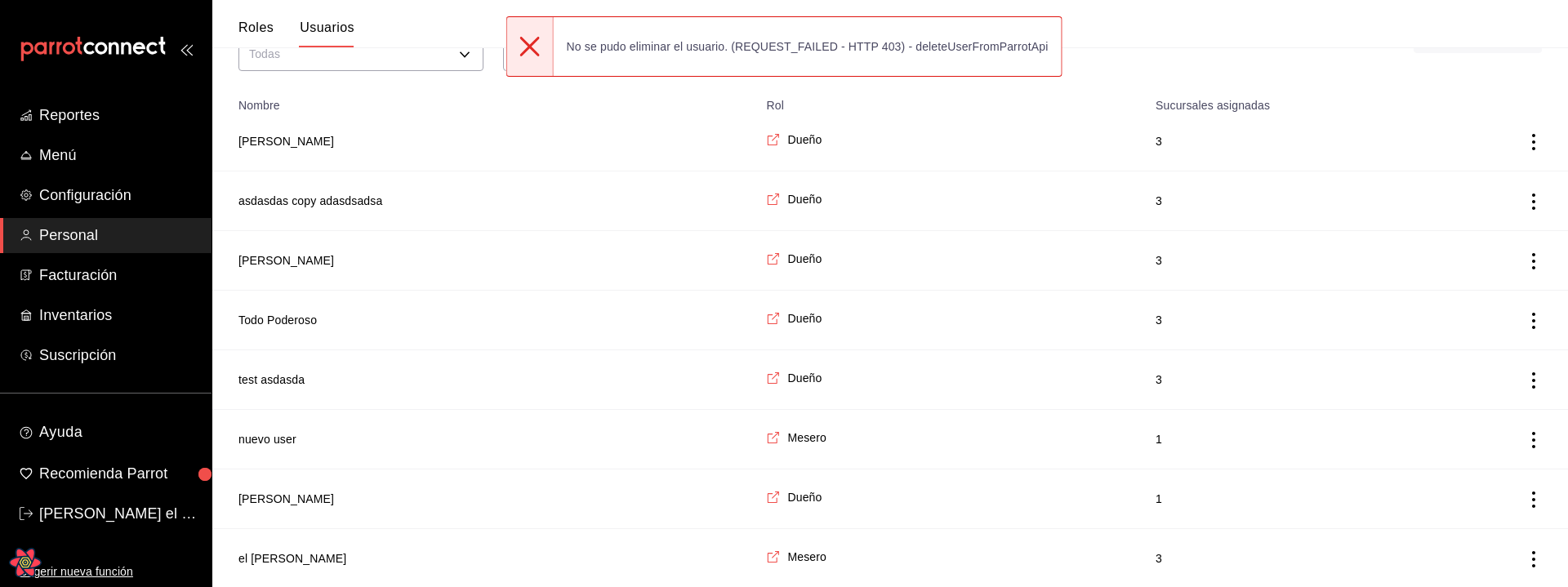
click at [1005, 74] on div "No se pudo eliminar el usuario. (REQUEST_FAILED - HTTP 403) - deleteUserFromPar…" at bounding box center [784, 47] width 556 height 60
click at [994, 67] on div "No se pudo eliminar el usuario. (REQUEST_FAILED - HTTP 403) - deleteUserFromPar…" at bounding box center [784, 47] width 556 height 60
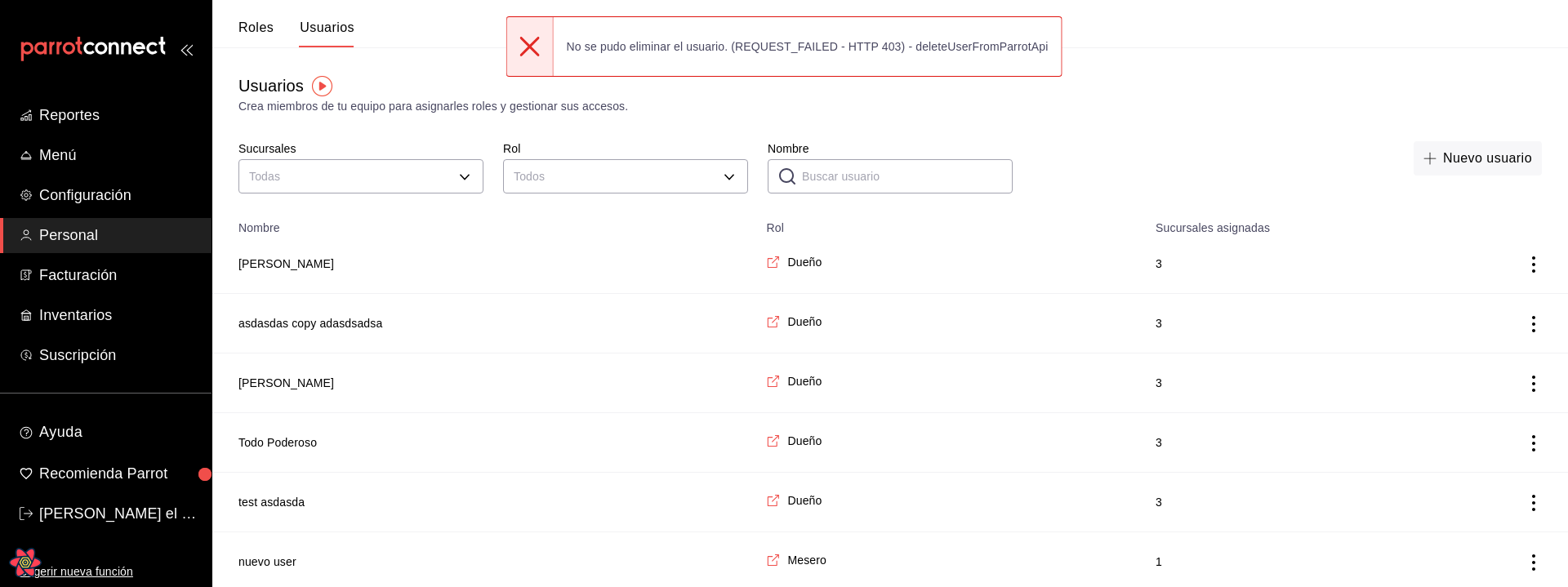
click at [498, 111] on div "Crea miembros de tu equipo para asignarles roles y gestionar sus accesos." at bounding box center [890, 106] width 1303 height 17
click at [664, 54] on div "No se pudo eliminar el usuario. (REQUEST_FAILED - HTTP 403) - deleteUserFromPar…" at bounding box center [807, 47] width 508 height 36
click at [330, 72] on div "Usuarios Crea miembros de tu equipo para asignarles roles y gestionar sus acces…" at bounding box center [890, 558] width 1355 height 1021
click at [269, 46] on button "Roles" at bounding box center [256, 34] width 35 height 28
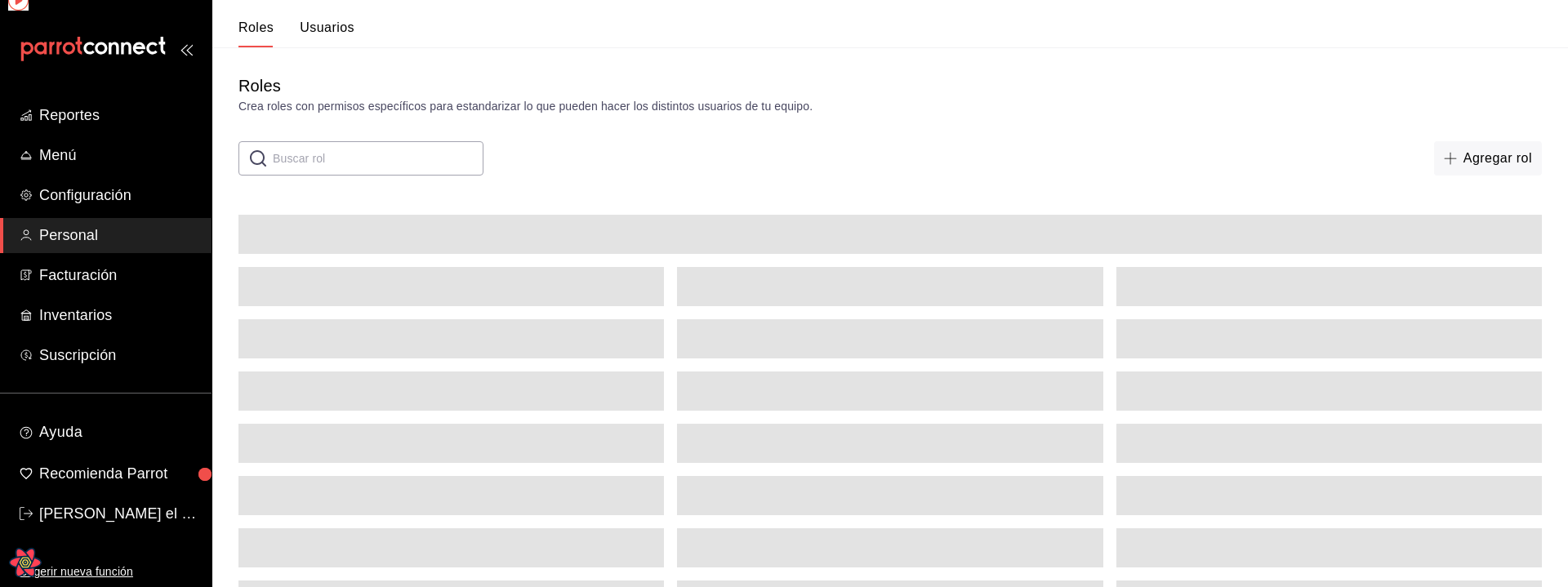
click at [263, 34] on button "Roles" at bounding box center [256, 34] width 35 height 28
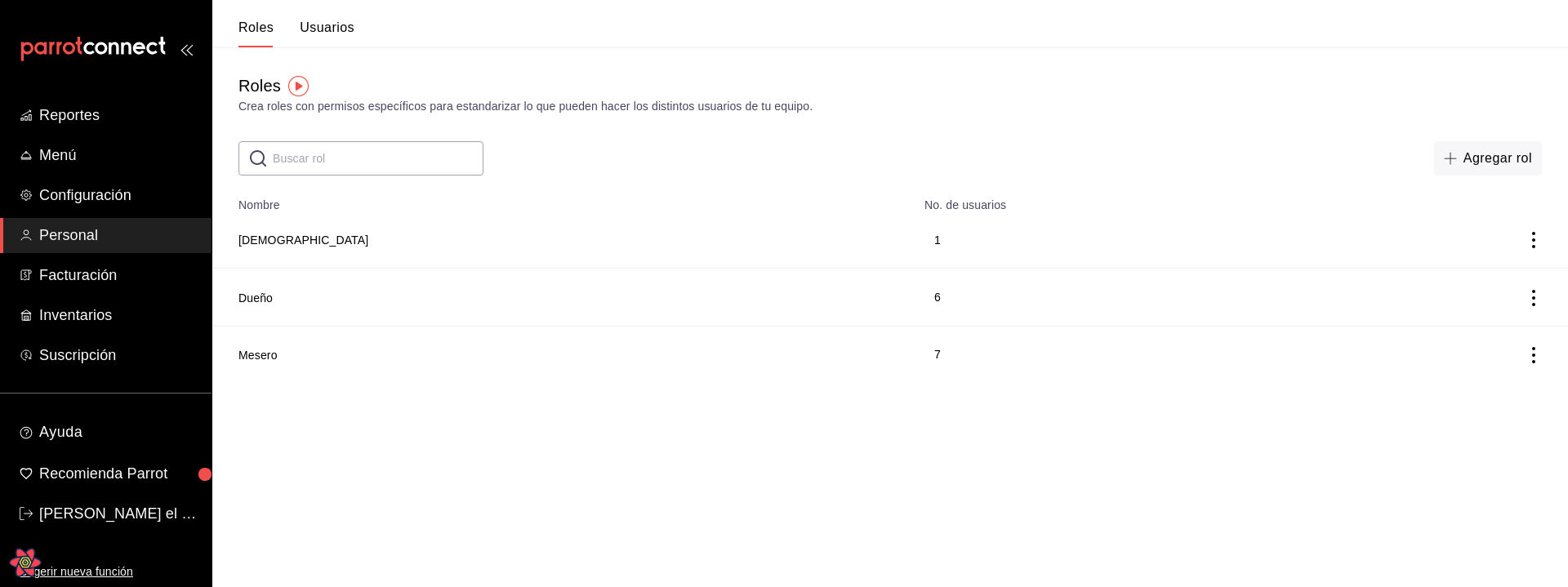
click at [347, 25] on button "Usuarios" at bounding box center [327, 34] width 55 height 28
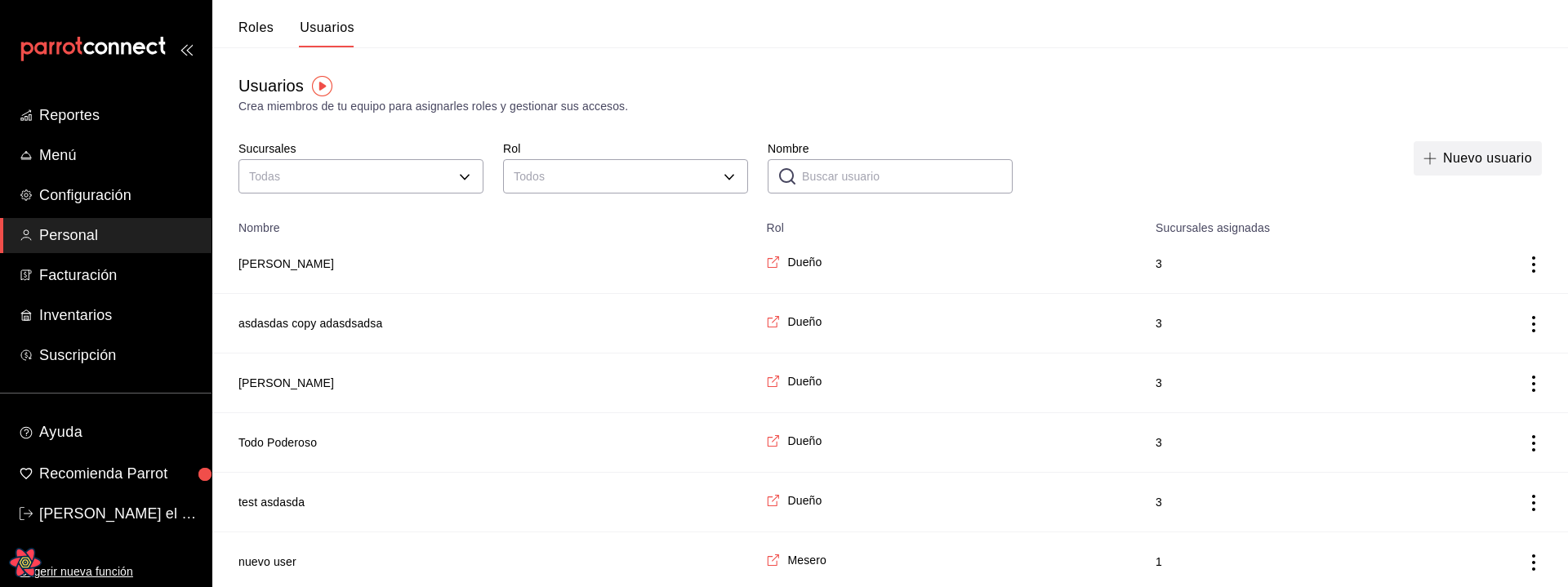
click at [1466, 162] on button "Nuevo usuario" at bounding box center [1477, 159] width 128 height 34
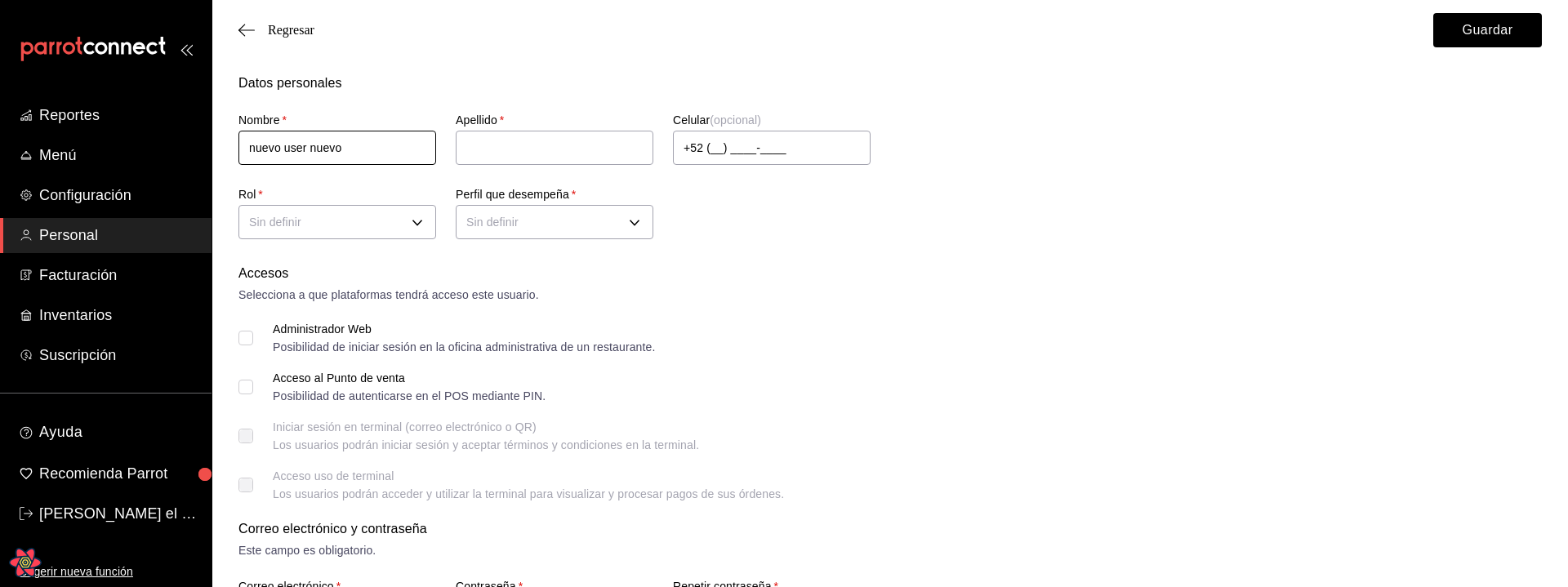
type input "nuevo user nuevo"
type input "esteban"
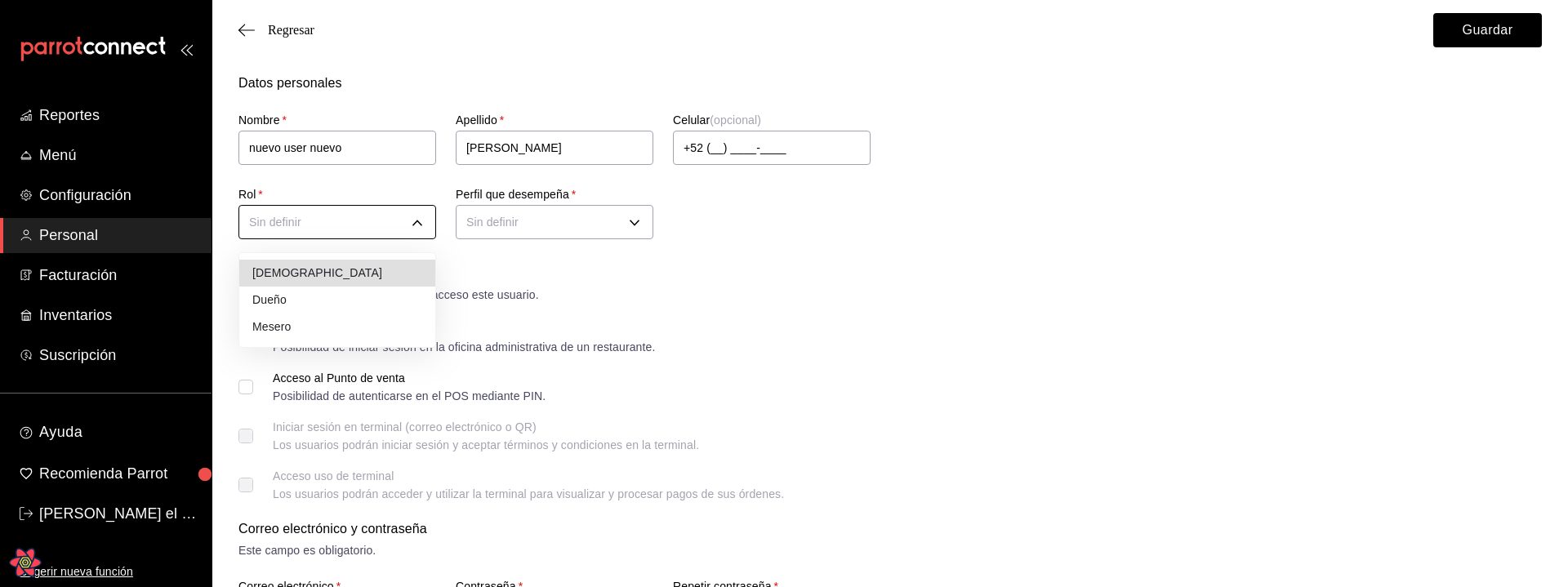
click at [370, 226] on body "Reportes Menú Configuración Personal Facturación Inventarios Suscripción Ayuda …" at bounding box center [784, 587] width 1568 height 1174
click at [313, 293] on li "Dueño" at bounding box center [338, 300] width 196 height 27
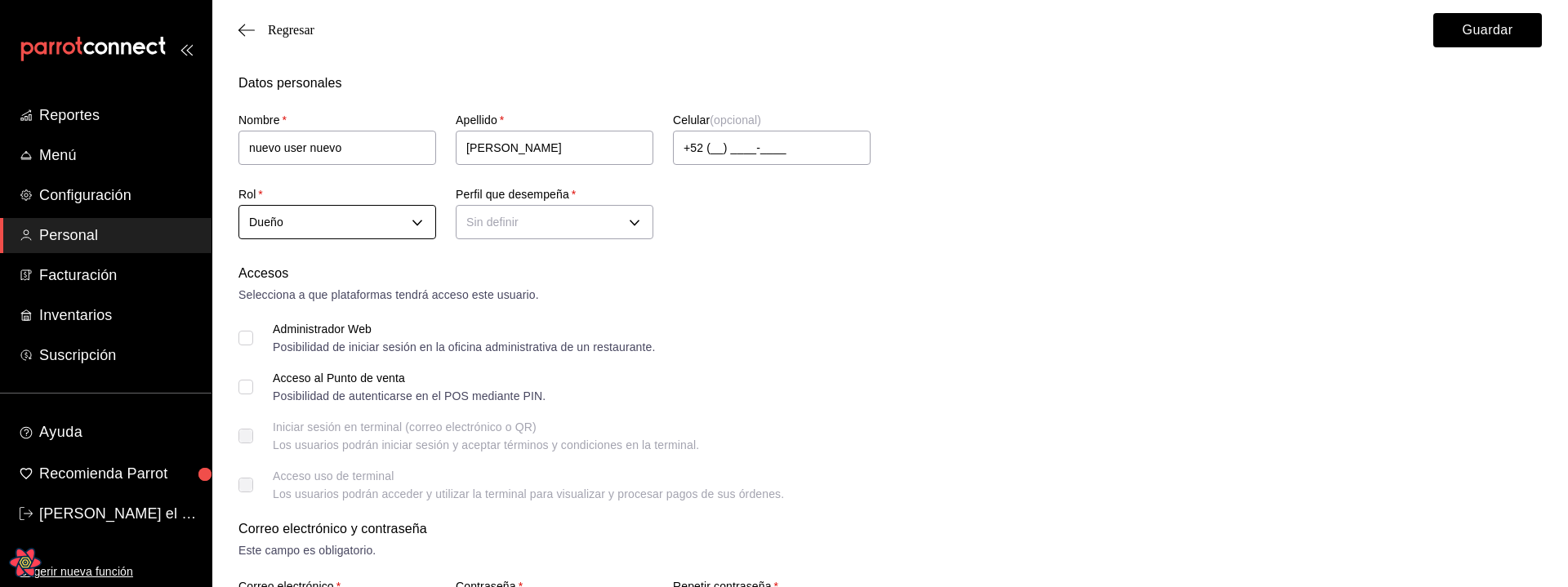
click at [324, 217] on body "Reportes Menú Configuración Personal Facturación Inventarios Suscripción Ayuda …" at bounding box center [784, 587] width 1568 height 1174
click at [299, 321] on li "Mesero" at bounding box center [338, 327] width 196 height 27
type input "00f3d990-46ab-4fc3-9421-77a65bdcfdcd"
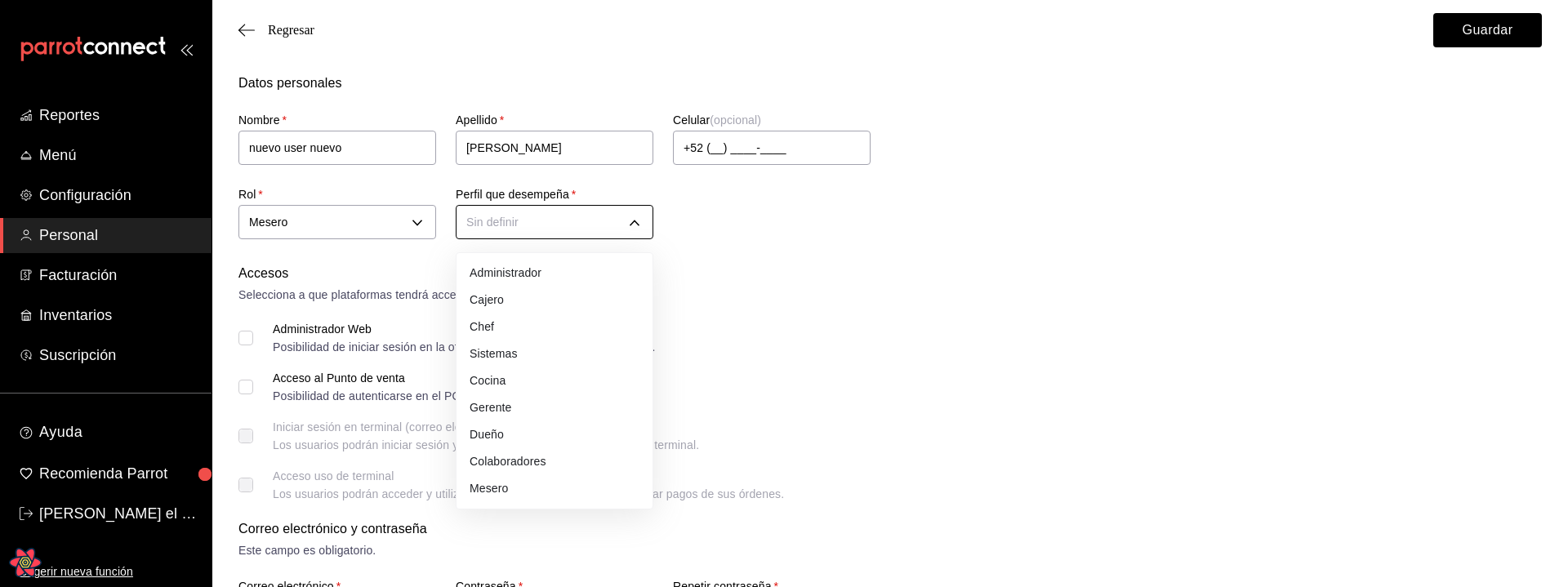
click at [546, 212] on body "Reportes Menú Configuración Personal Facturación Inventarios Suscripción Ayuda …" at bounding box center [784, 587] width 1568 height 1174
click at [524, 311] on li "Cajero" at bounding box center [554, 300] width 196 height 27
type input "CASHIER"
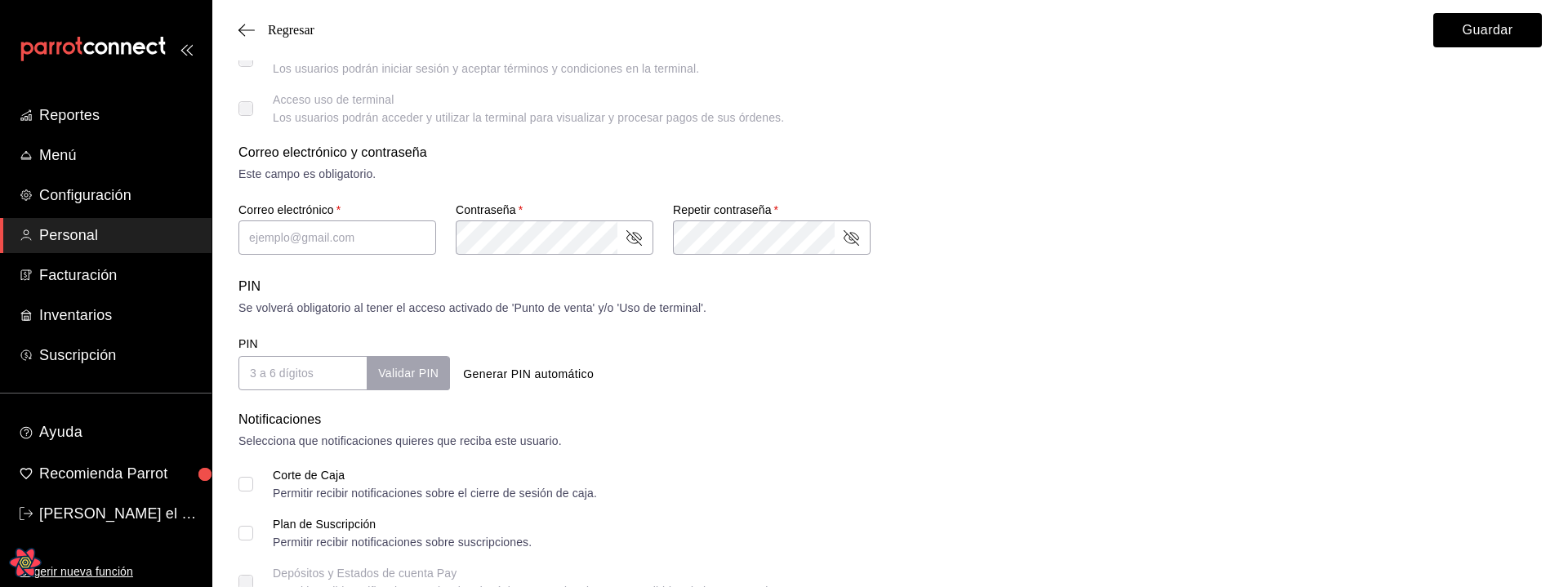
scroll to position [373, 0]
click at [267, 242] on input "text" at bounding box center [338, 241] width 198 height 34
type input "u"
type input "nuevonueviyo@adas.com"
click at [1060, 297] on div "PIN" at bounding box center [890, 290] width 1303 height 20
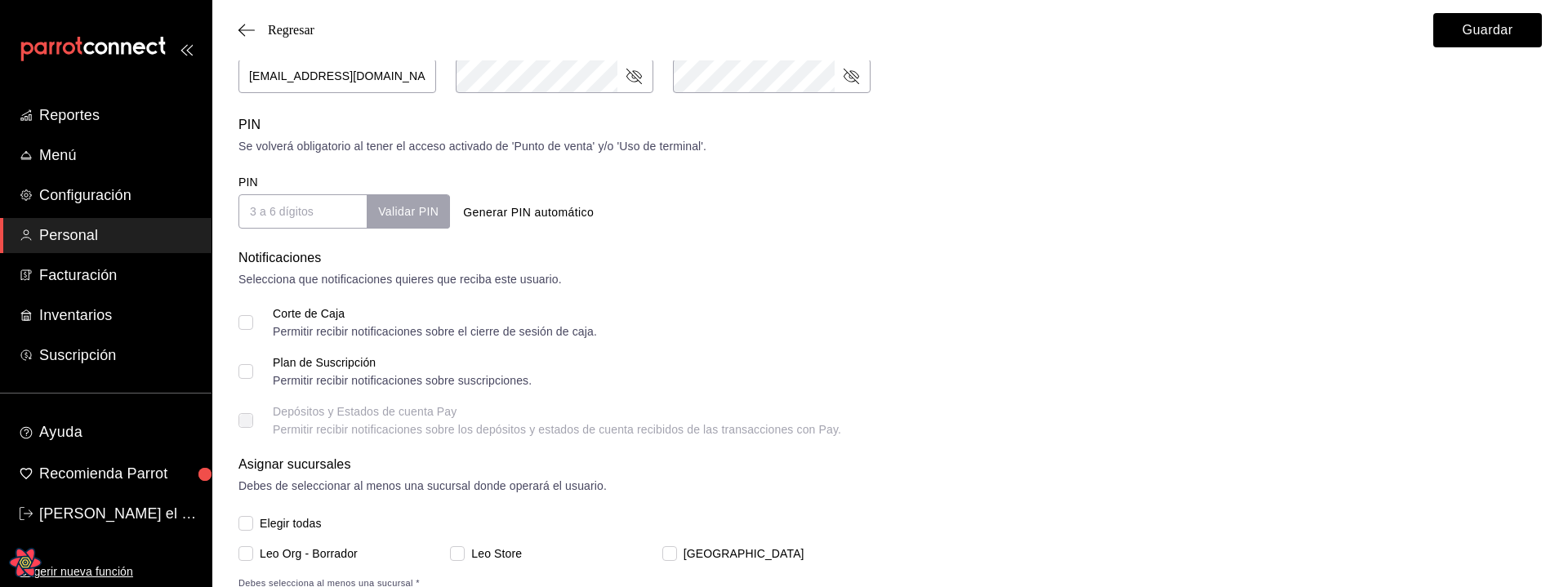
scroll to position [587, 0]
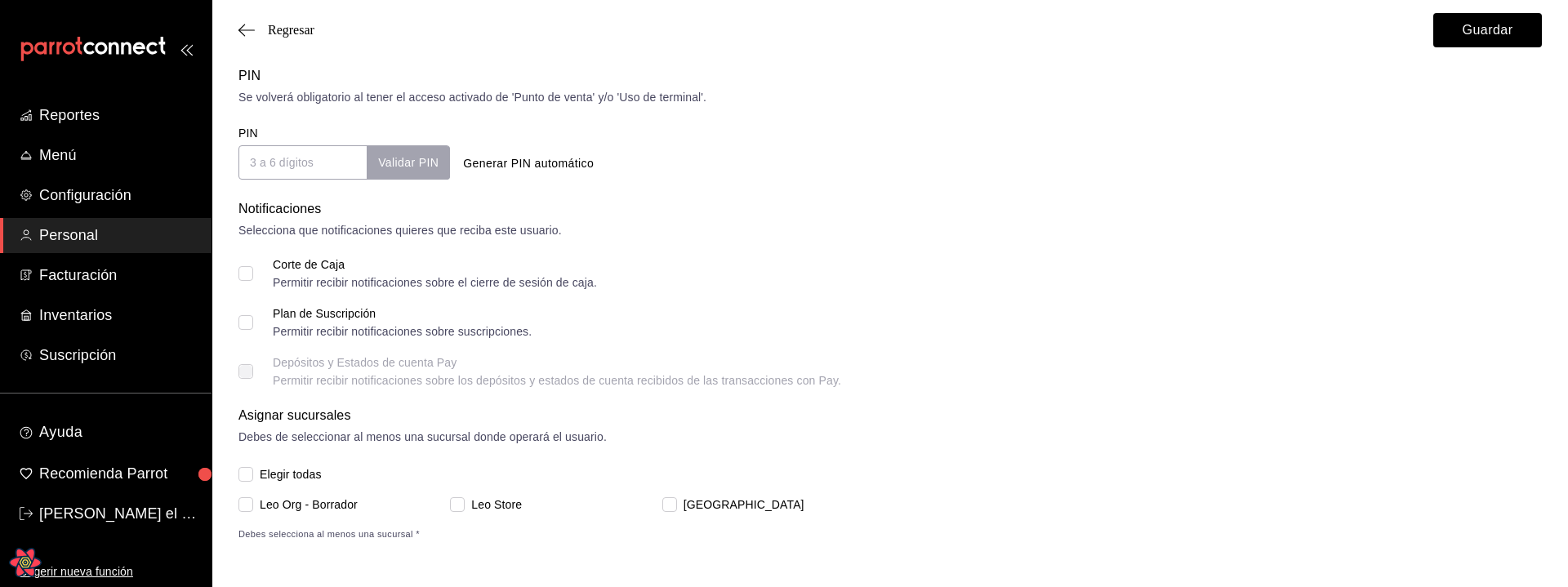
click at [270, 460] on span "Elegir todas" at bounding box center [288, 474] width 69 height 17
click at [253, 460] on input "Elegir todas" at bounding box center [246, 474] width 15 height 15
checkbox input "true"
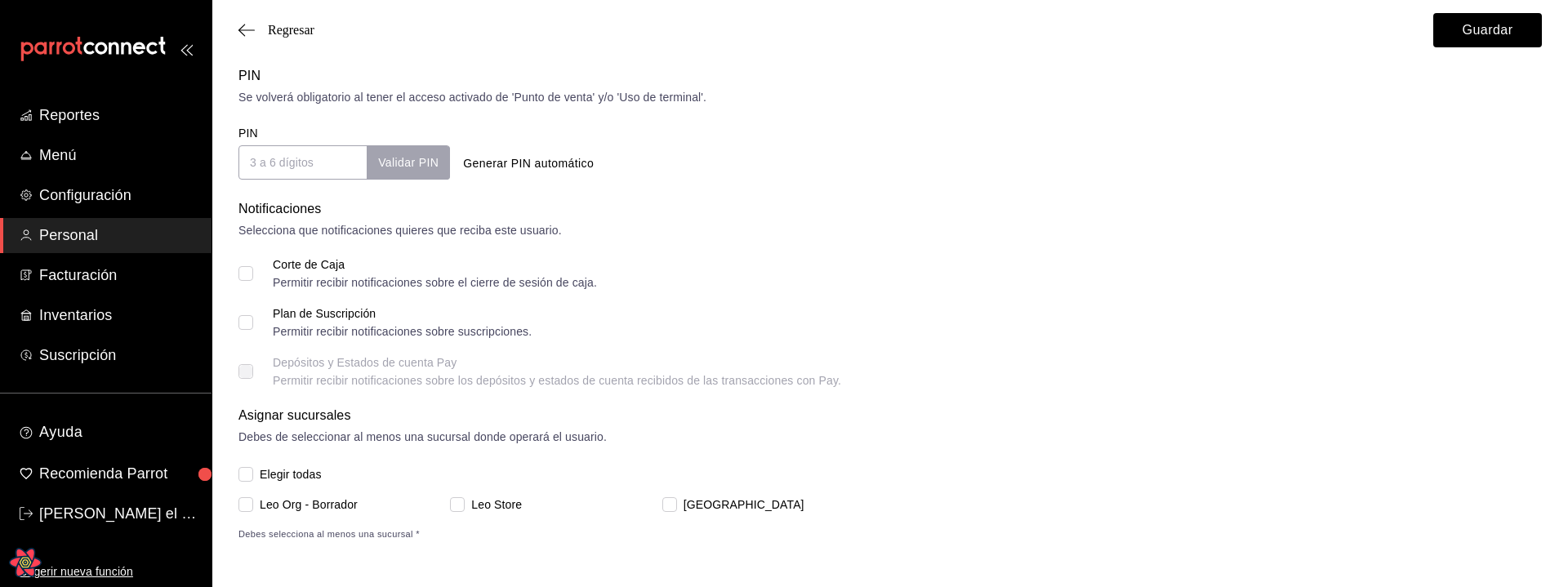
checkbox input "true"
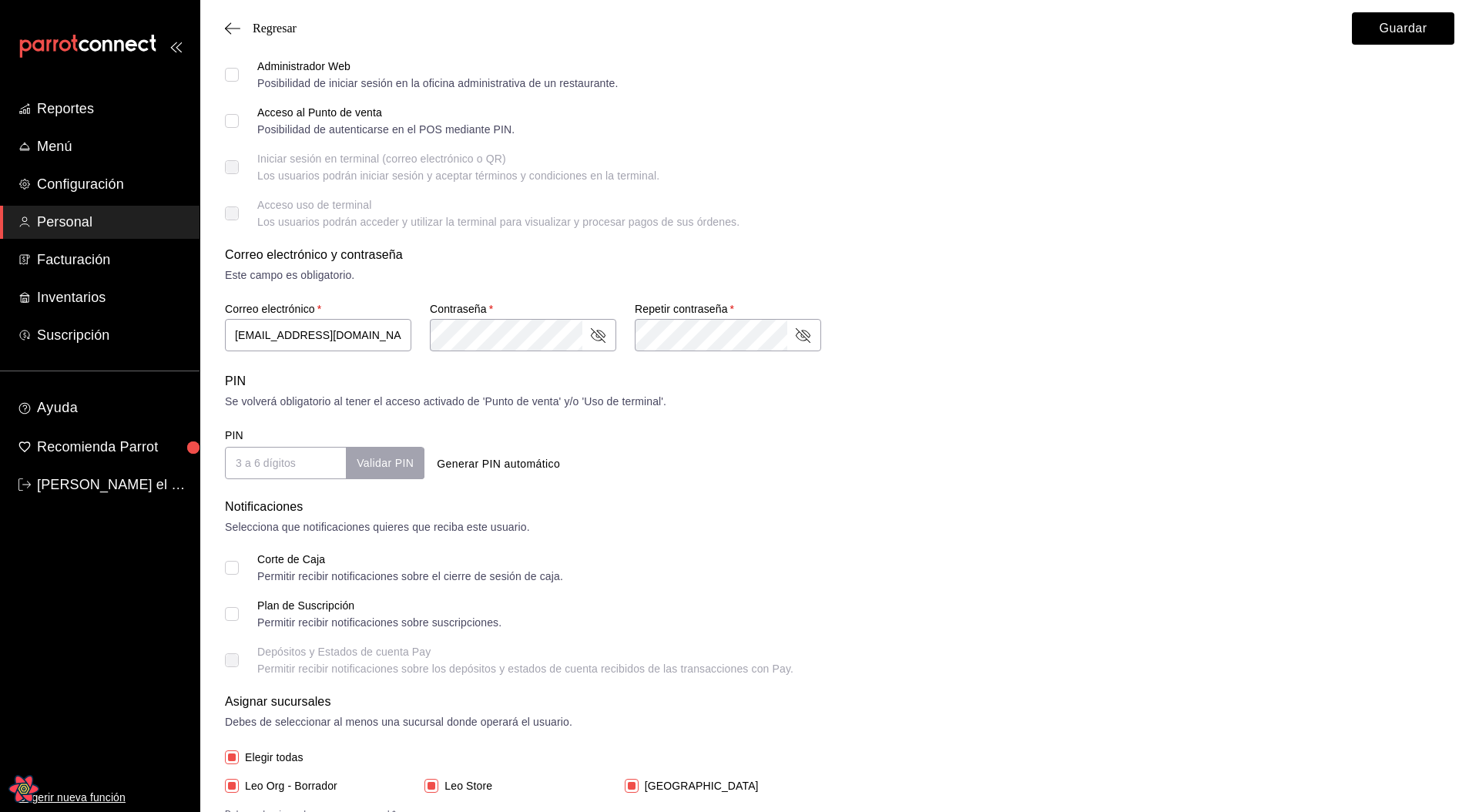
scroll to position [227, 0]
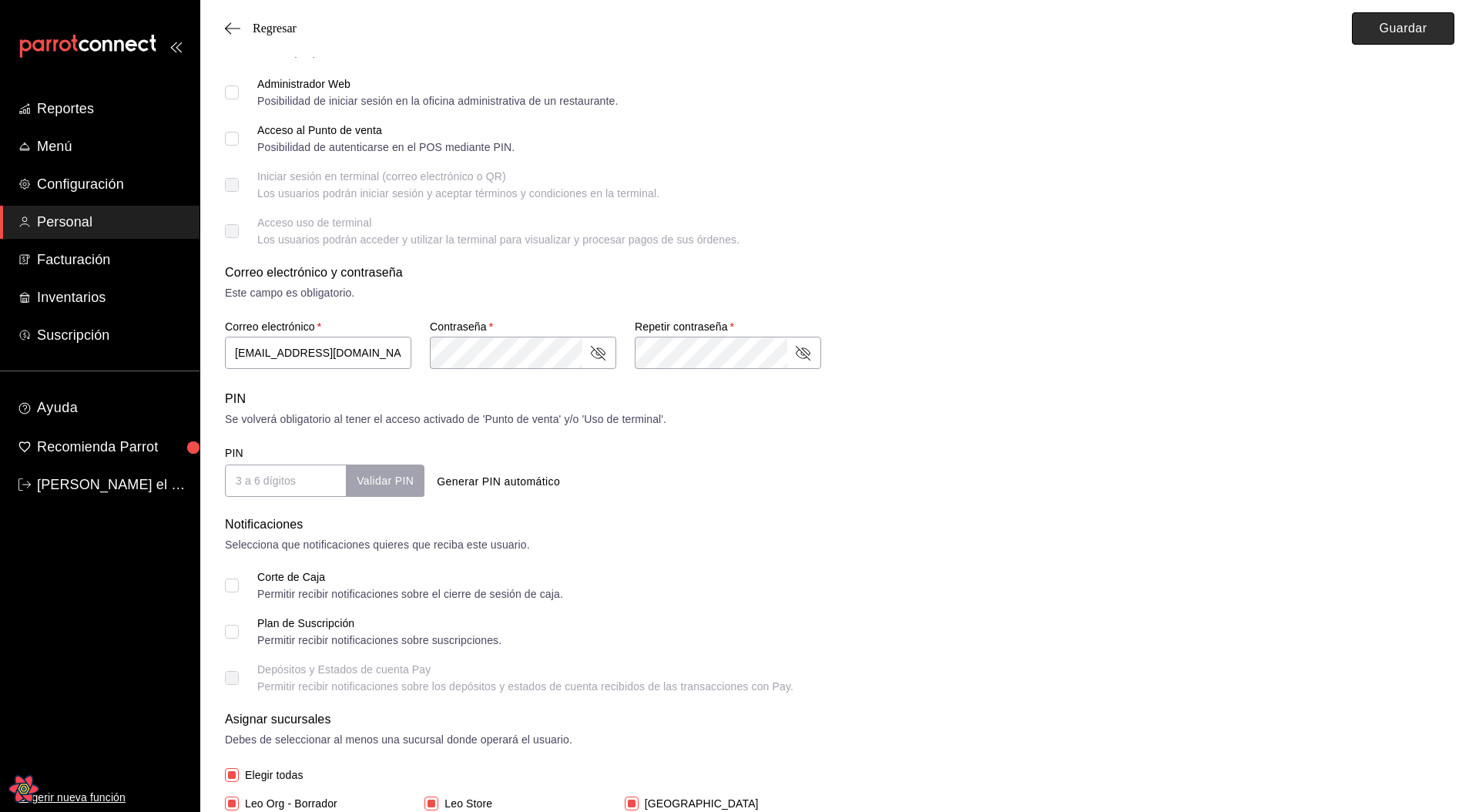
click at [1373, 29] on button "Guardar" at bounding box center [1403, 29] width 103 height 32
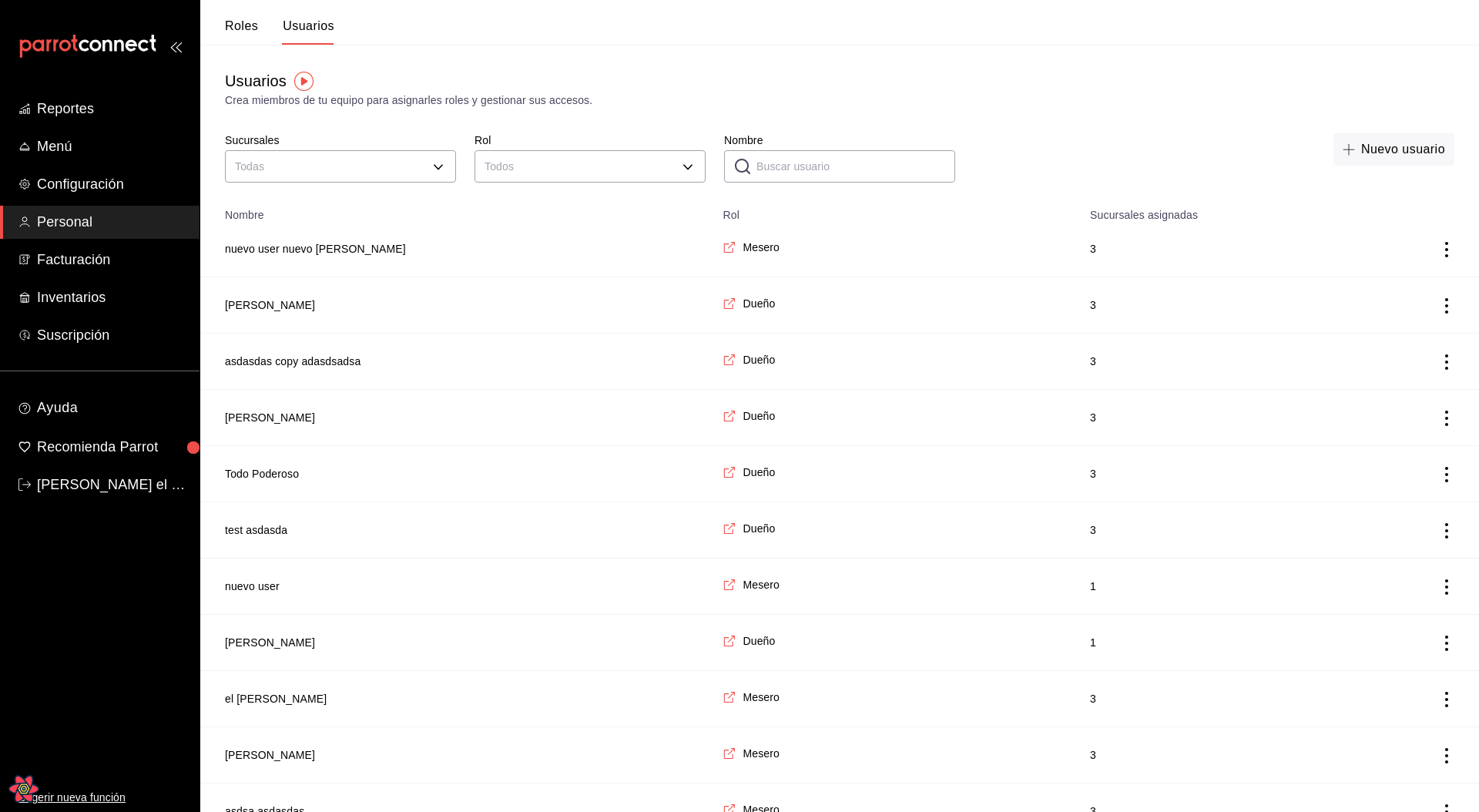
click at [694, 266] on td "nuevo user nuevo esteban" at bounding box center [457, 249] width 513 height 56
click at [1132, 144] on div "Nuevo usuario" at bounding box center [1214, 160] width 480 height 54
click at [1447, 255] on icon "actions" at bounding box center [1447, 250] width 3 height 15
click at [1249, 177] on div at bounding box center [740, 406] width 1479 height 812
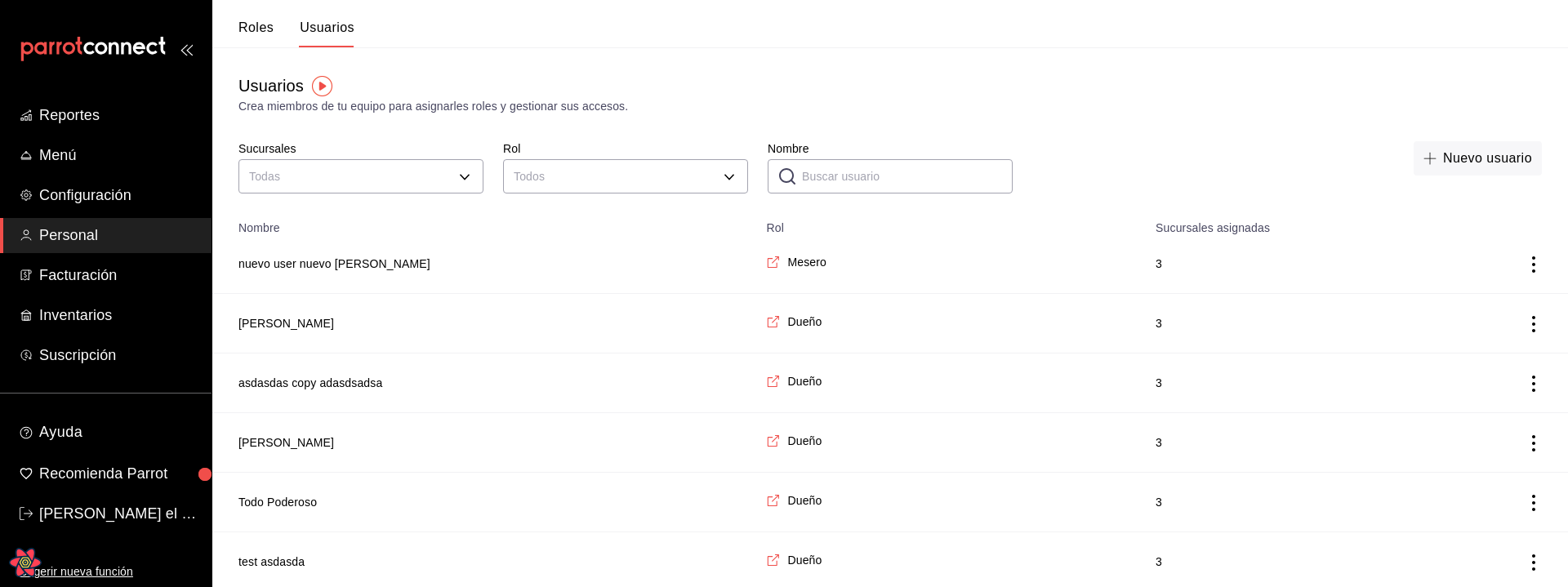
click at [1533, 264] on icon "actions" at bounding box center [1534, 265] width 3 height 16
click at [1458, 305] on li "Eliminar" at bounding box center [1473, 288] width 137 height 46
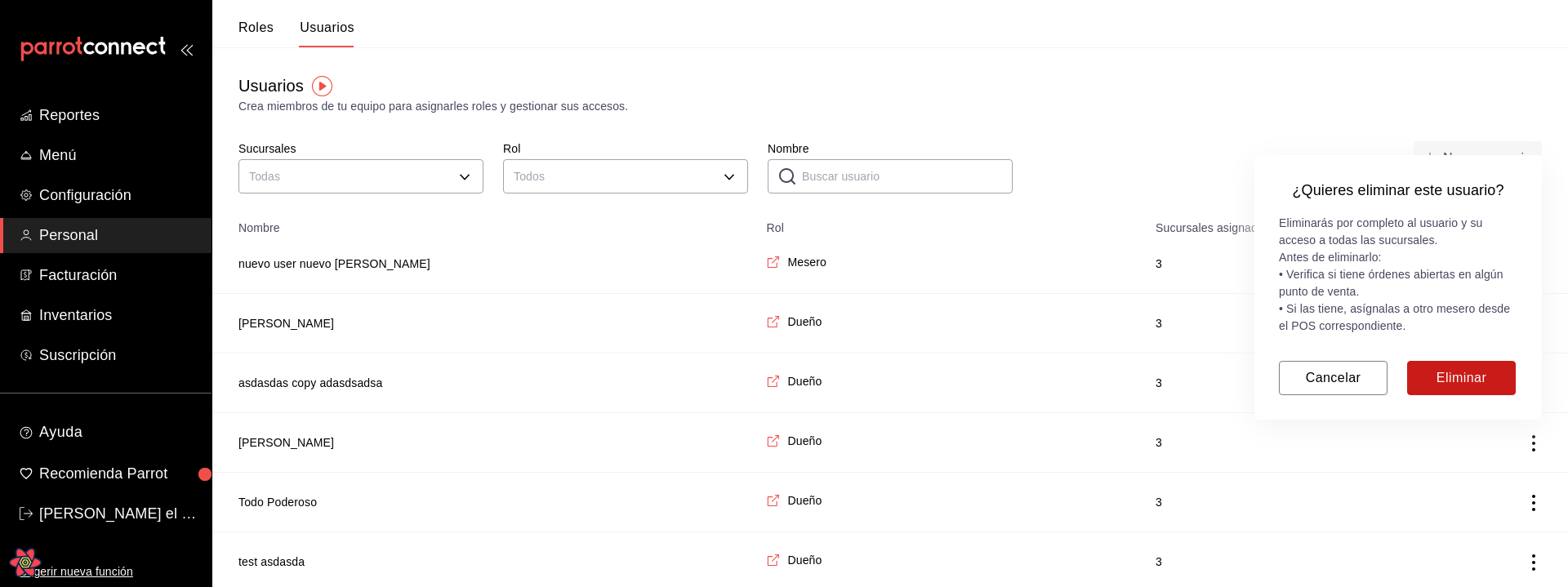
click at [1476, 388] on button "Eliminar" at bounding box center [1461, 379] width 109 height 34
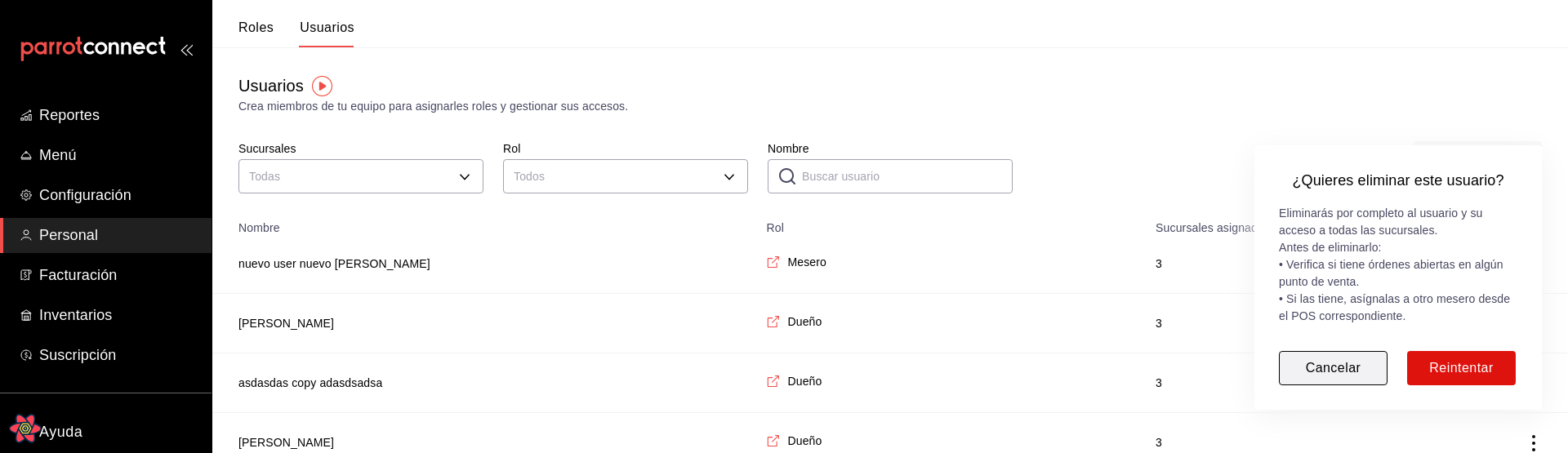
click at [1366, 370] on button "Cancelar" at bounding box center [1333, 369] width 109 height 34
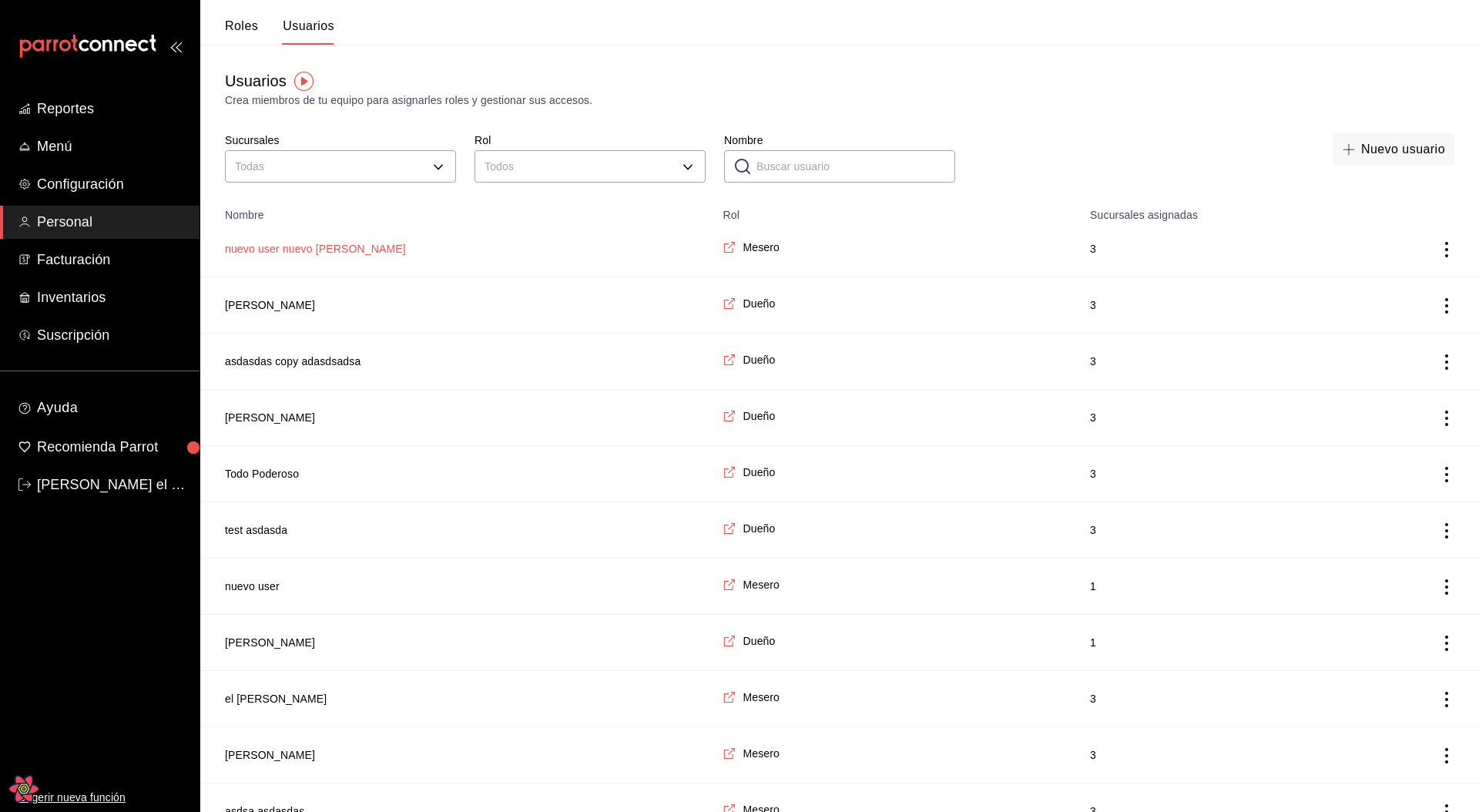
click at [302, 246] on button "nuevo user nuevo esteban" at bounding box center [315, 249] width 181 height 15
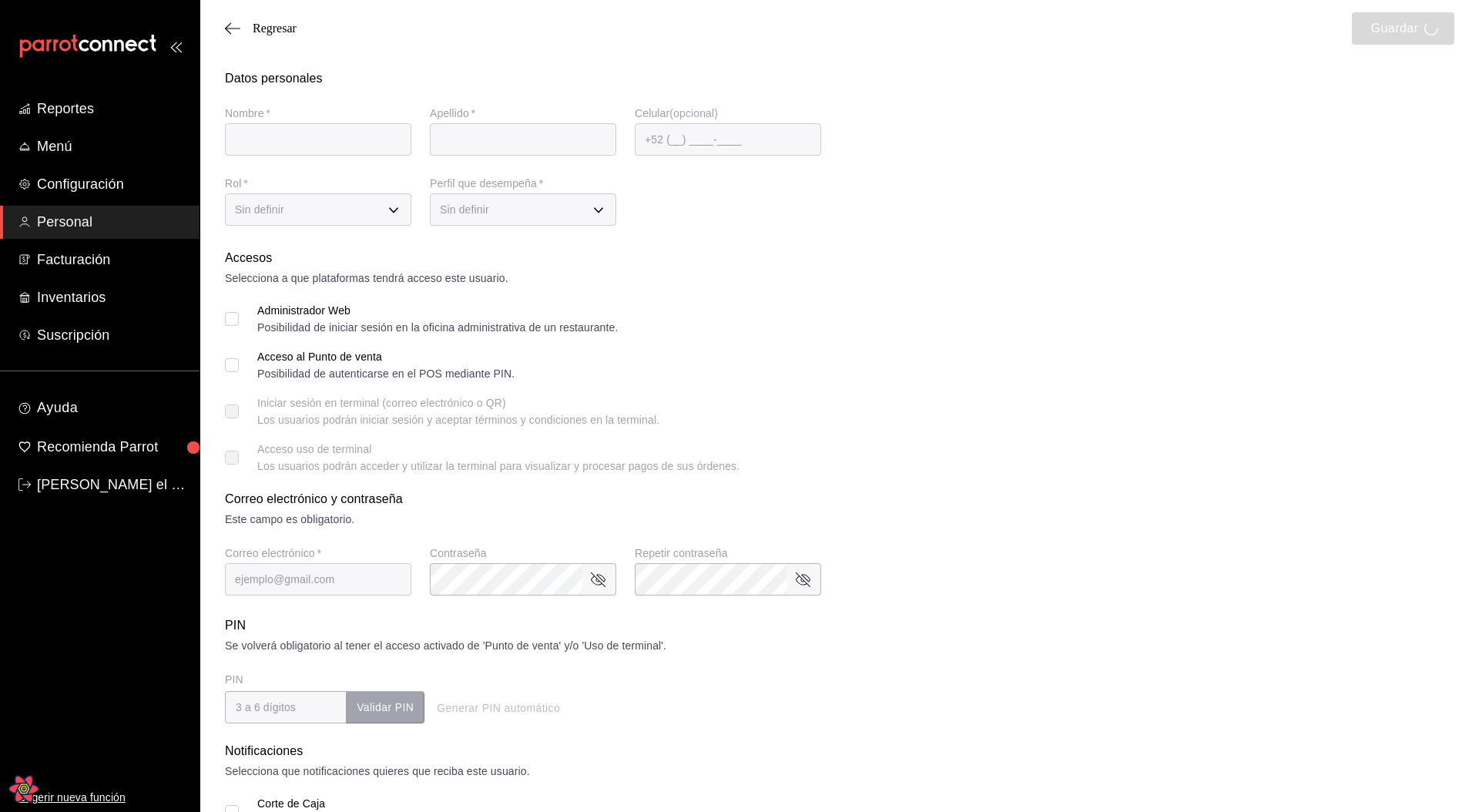
type input "nuevo user nuevo"
type input "esteban"
type input "nuevonueviyo@adas.com"
type input "00f3d990-46ab-4fc3-9421-77a65bdcfdcd"
type input "CASHIER"
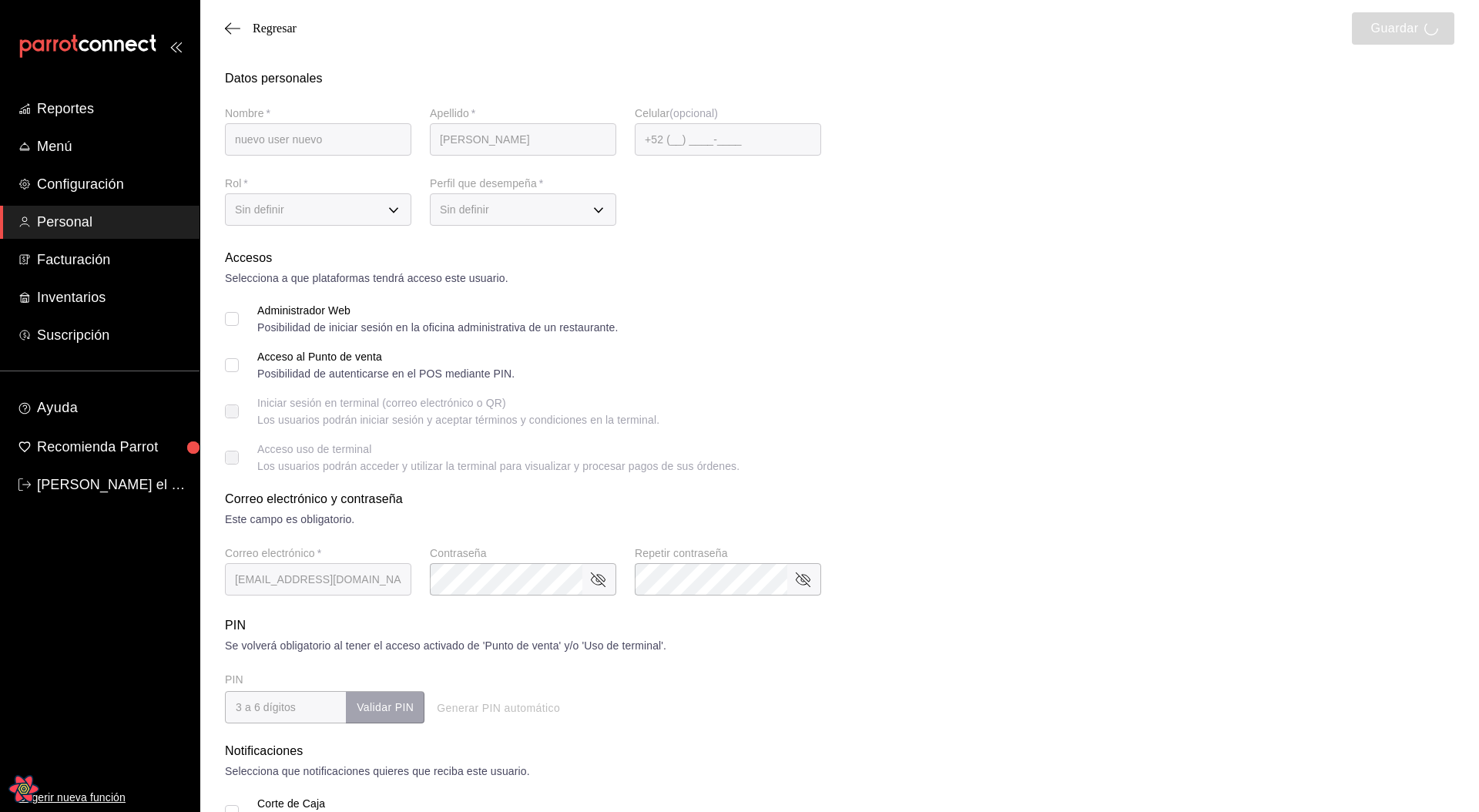
checkbox input "true"
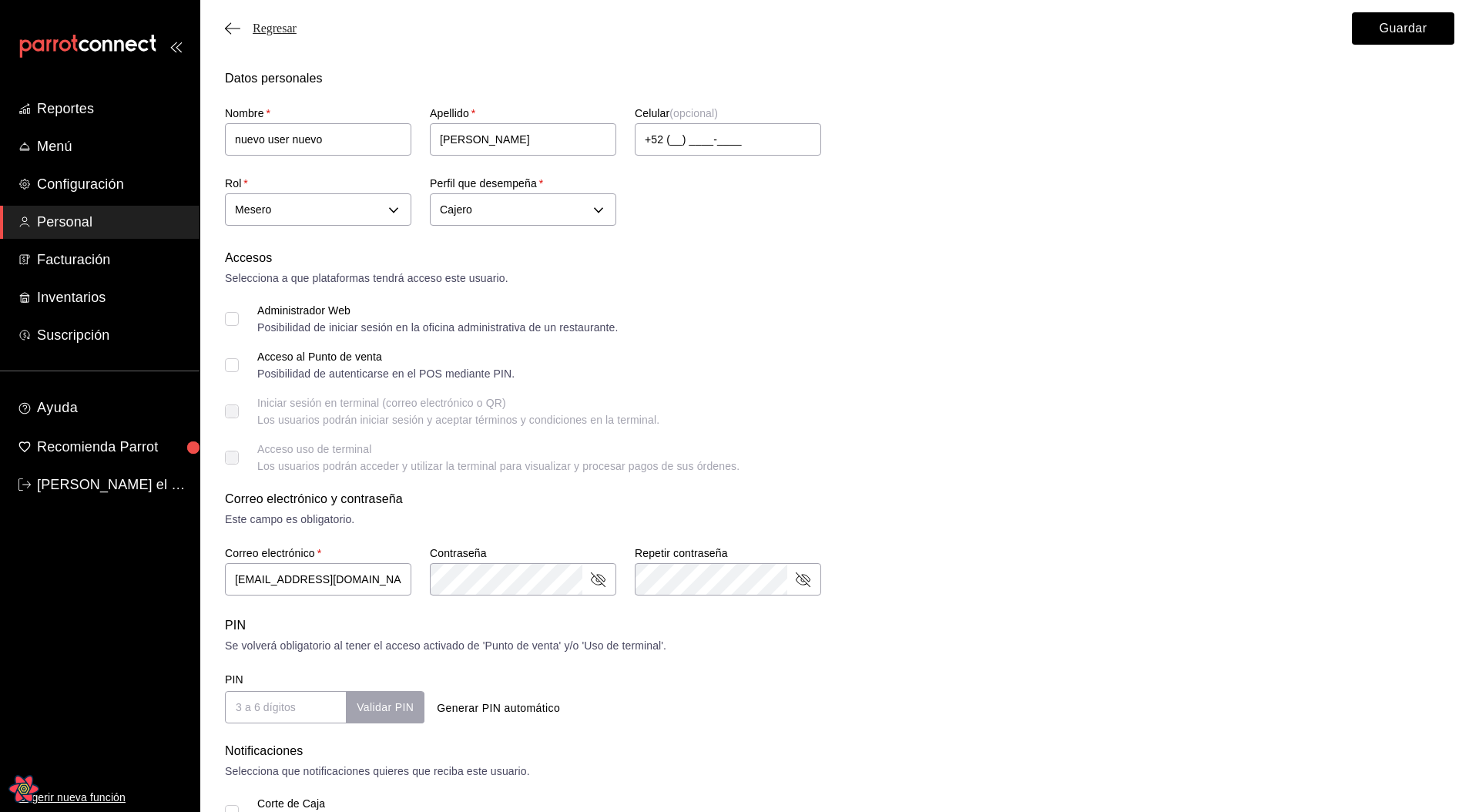
click at [281, 28] on span "Regresar" at bounding box center [275, 29] width 44 height 14
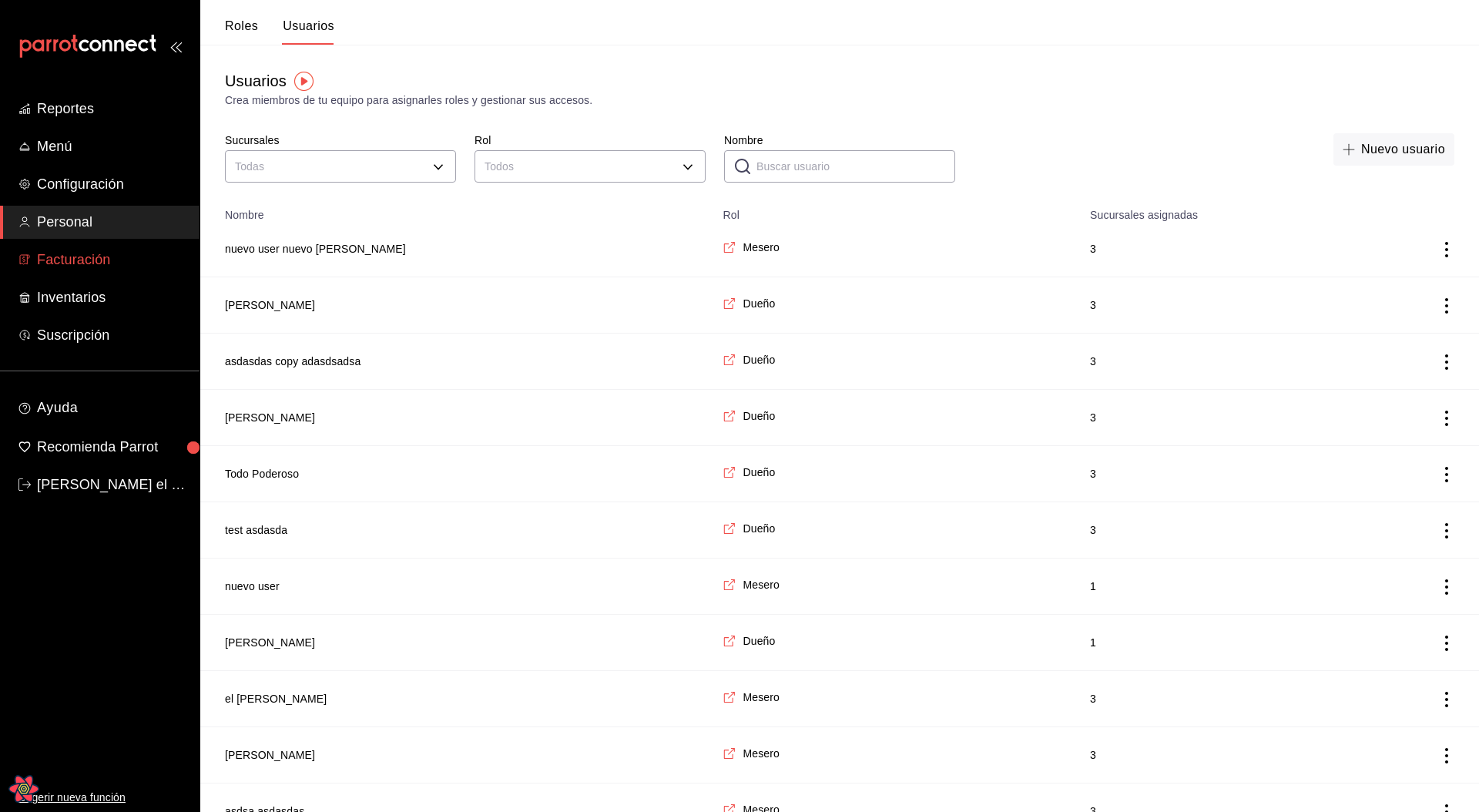
click at [82, 261] on span "Facturación" at bounding box center [112, 260] width 150 height 21
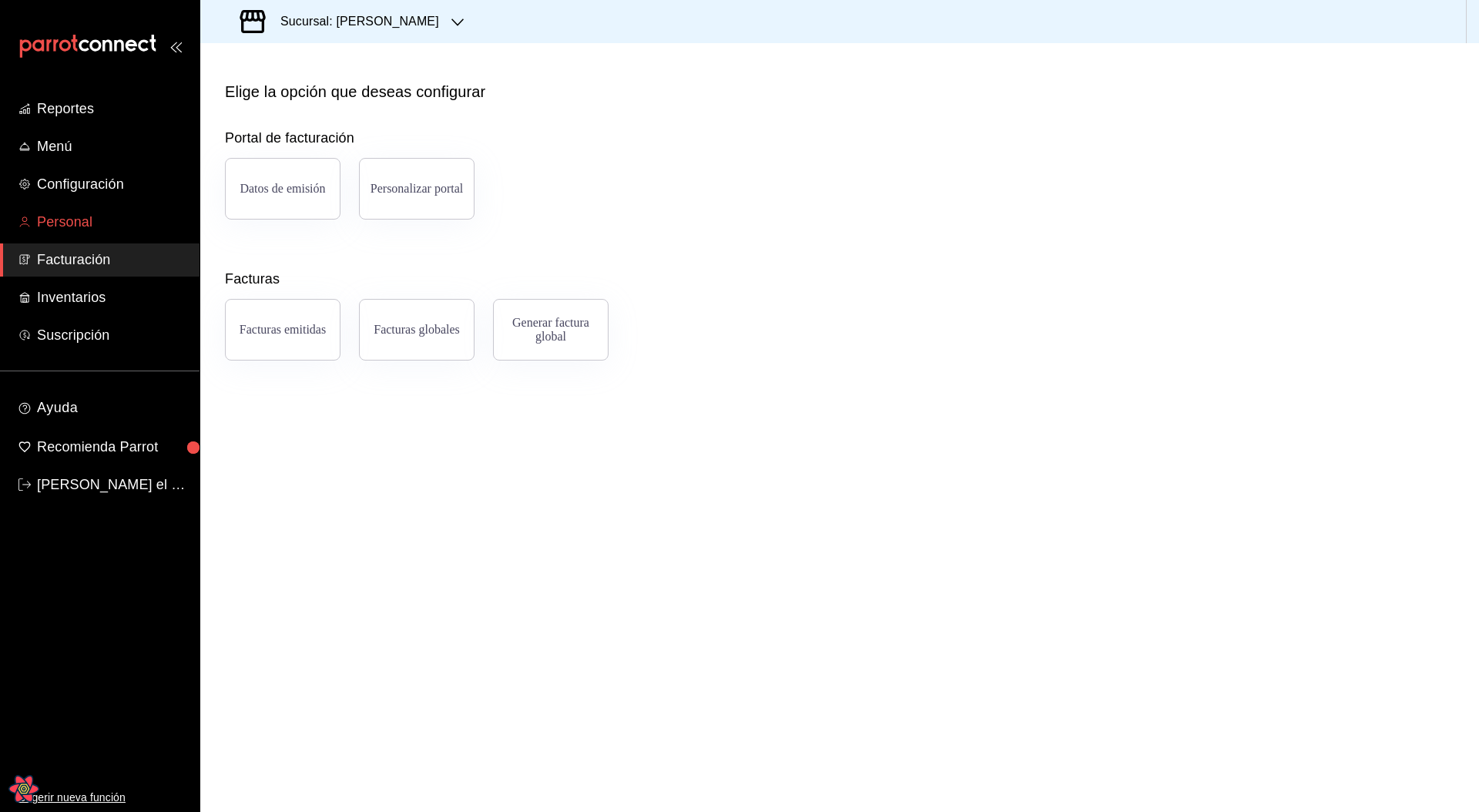
click at [78, 226] on span "Personal" at bounding box center [112, 222] width 150 height 21
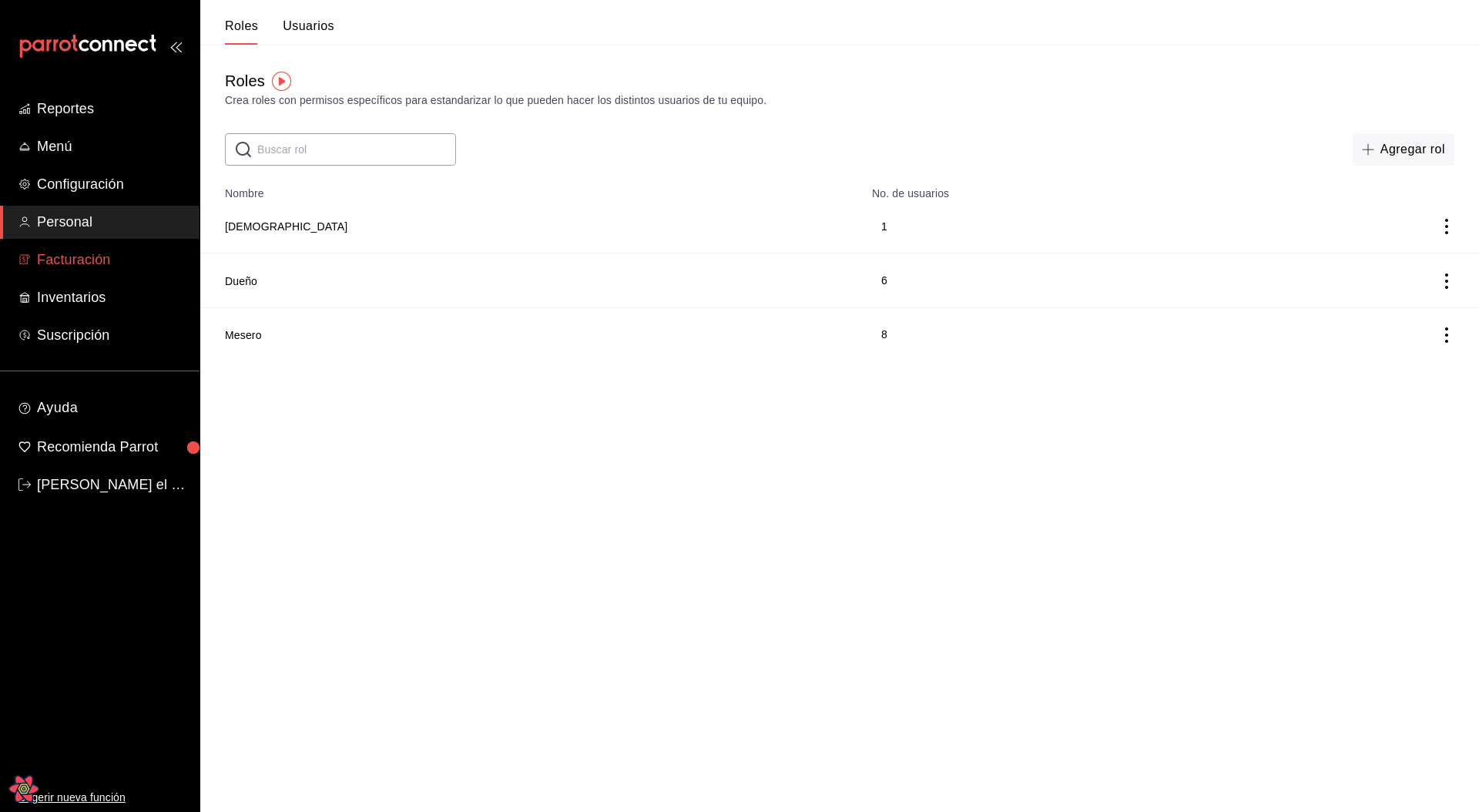
click at [84, 266] on span "Facturación" at bounding box center [112, 260] width 150 height 21
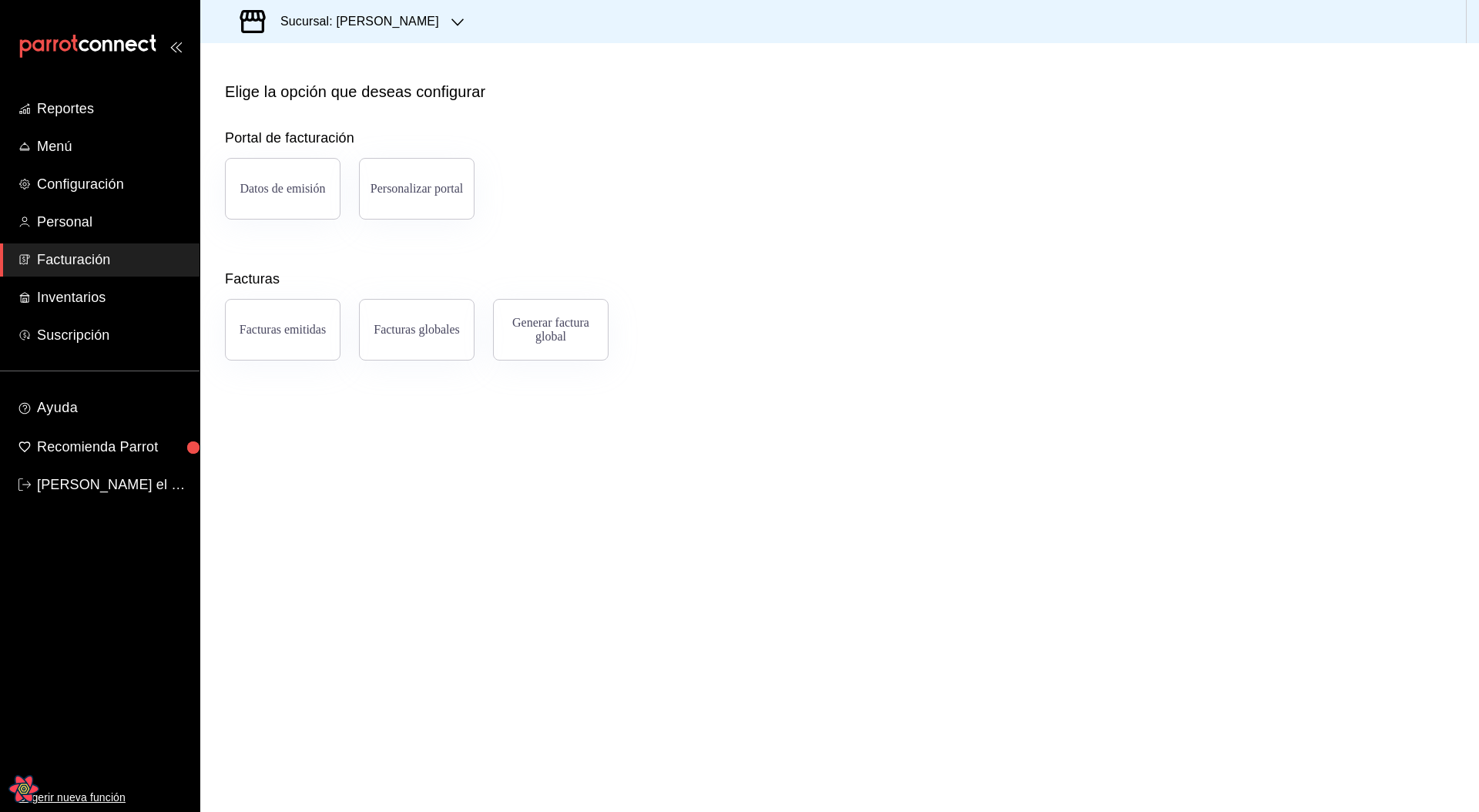
click at [75, 239] on ul "Reportes Menú Configuración Personal Facturación Inventarios Suscripción" at bounding box center [99, 222] width 200 height 260
click at [71, 218] on span "Personal" at bounding box center [112, 222] width 150 height 21
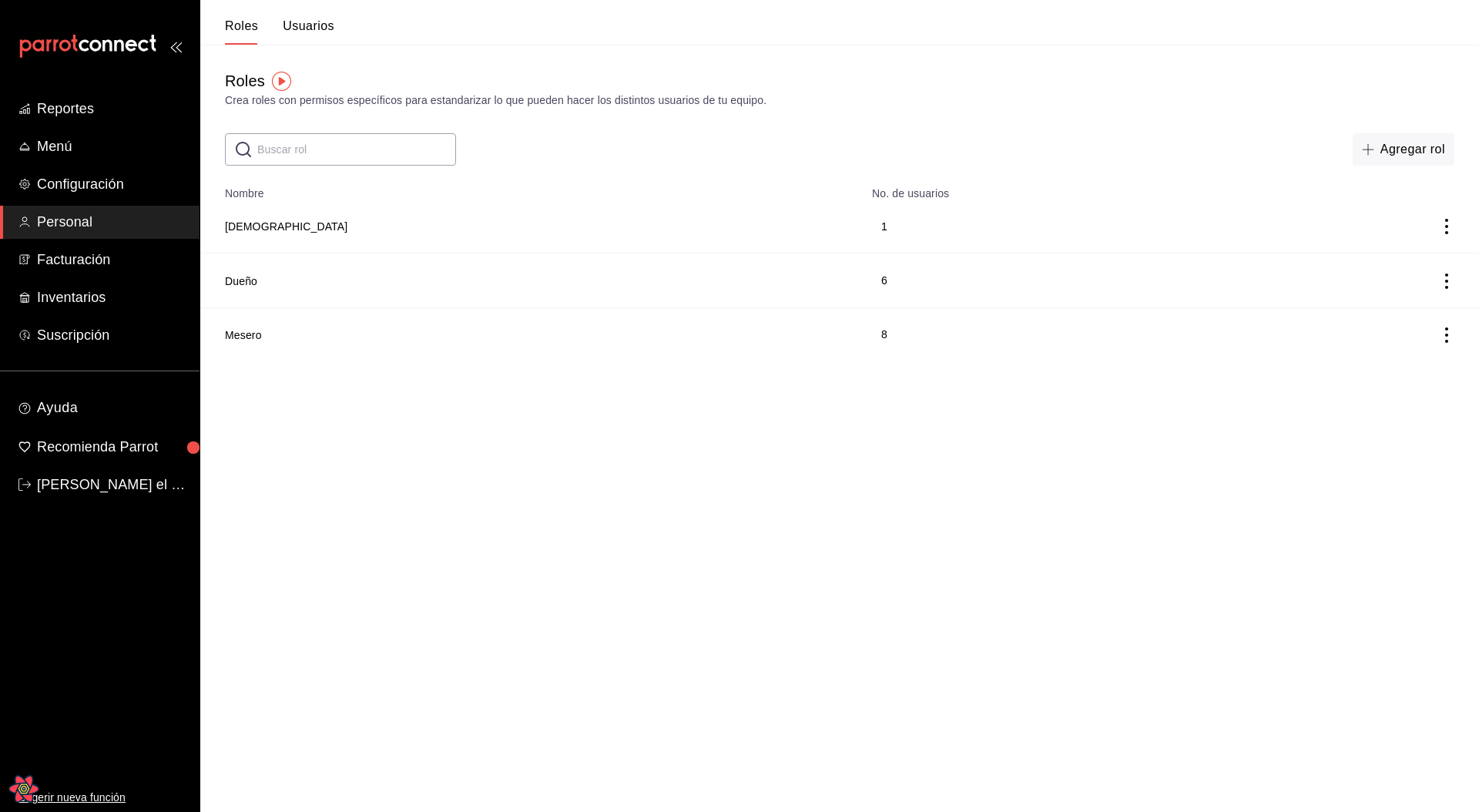
click at [322, 24] on button "Usuarios" at bounding box center [308, 32] width 52 height 26
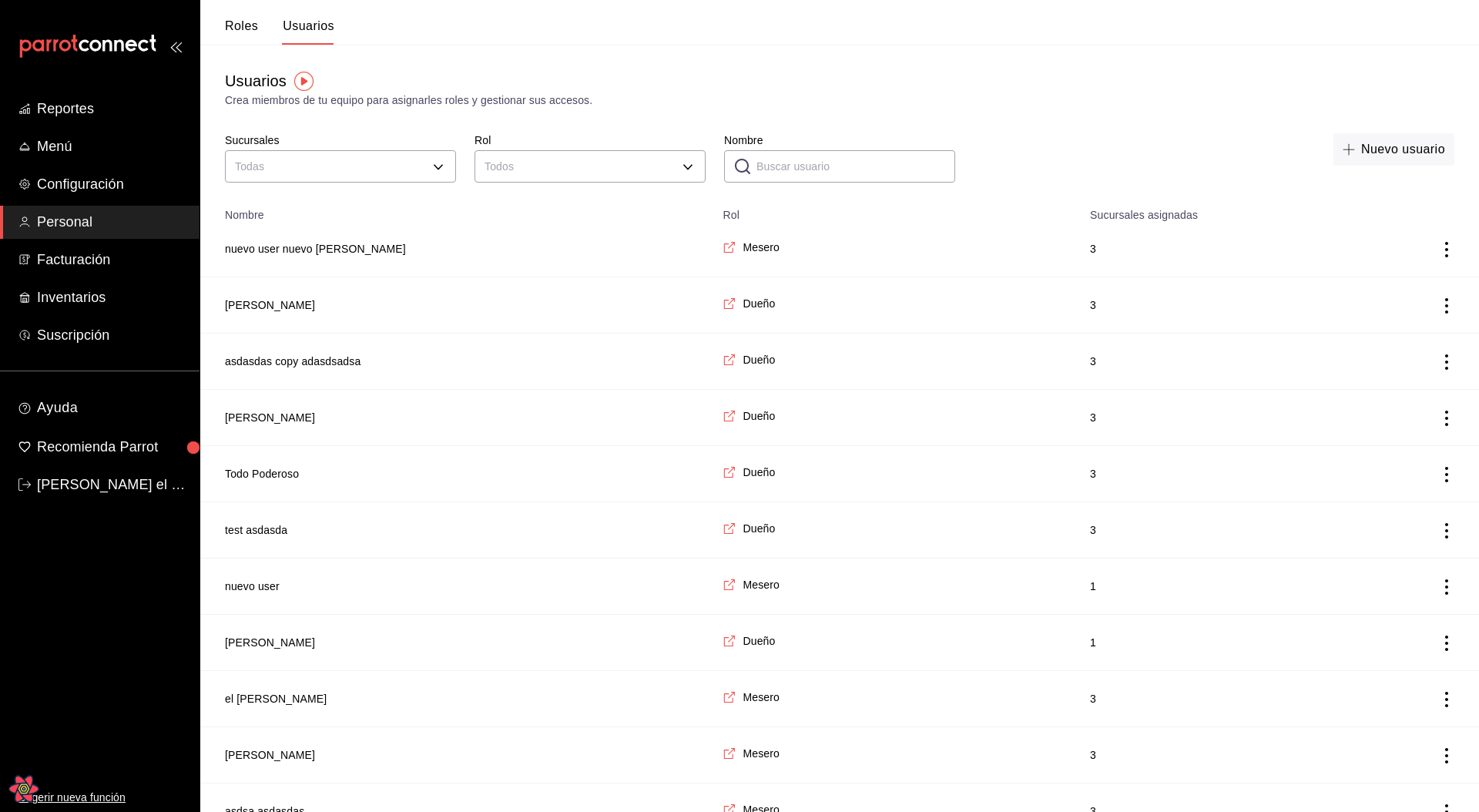
click at [226, 35] on button "Roles" at bounding box center [241, 32] width 33 height 26
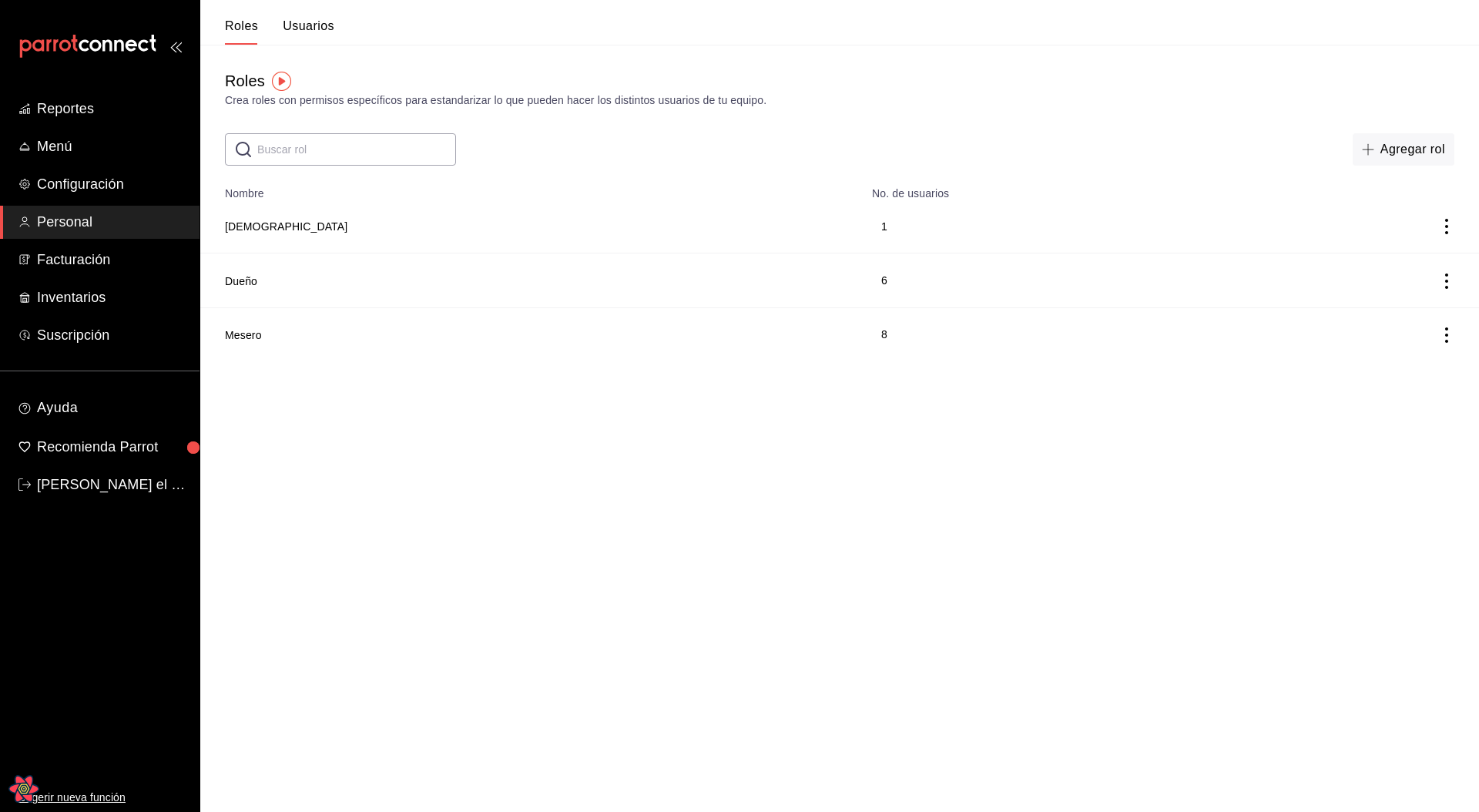
click at [302, 27] on button "Usuarios" at bounding box center [308, 32] width 52 height 26
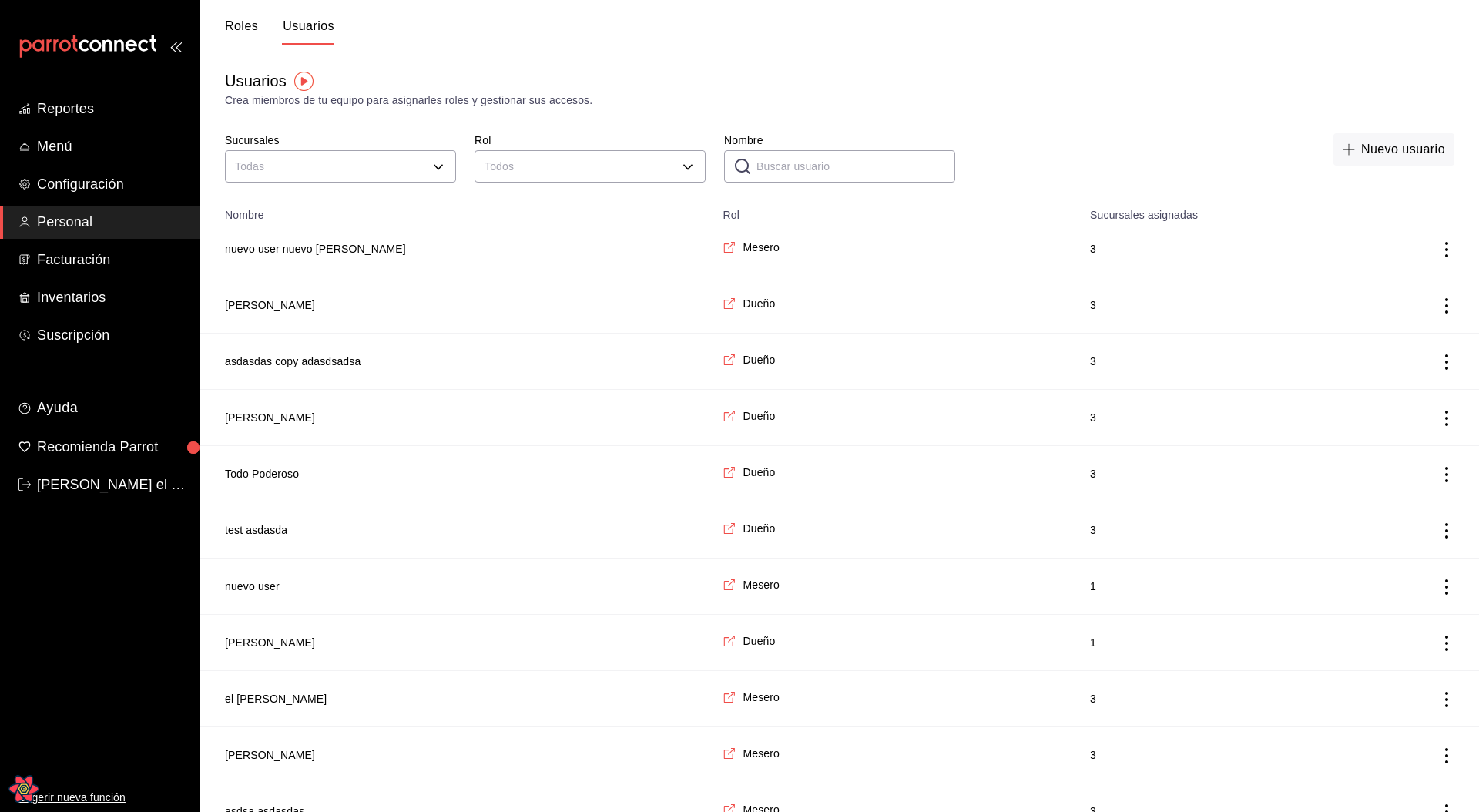
click at [1113, 136] on div "Nuevo usuario" at bounding box center [1214, 160] width 480 height 54
click at [99, 187] on span "Configuración" at bounding box center [112, 184] width 150 height 21
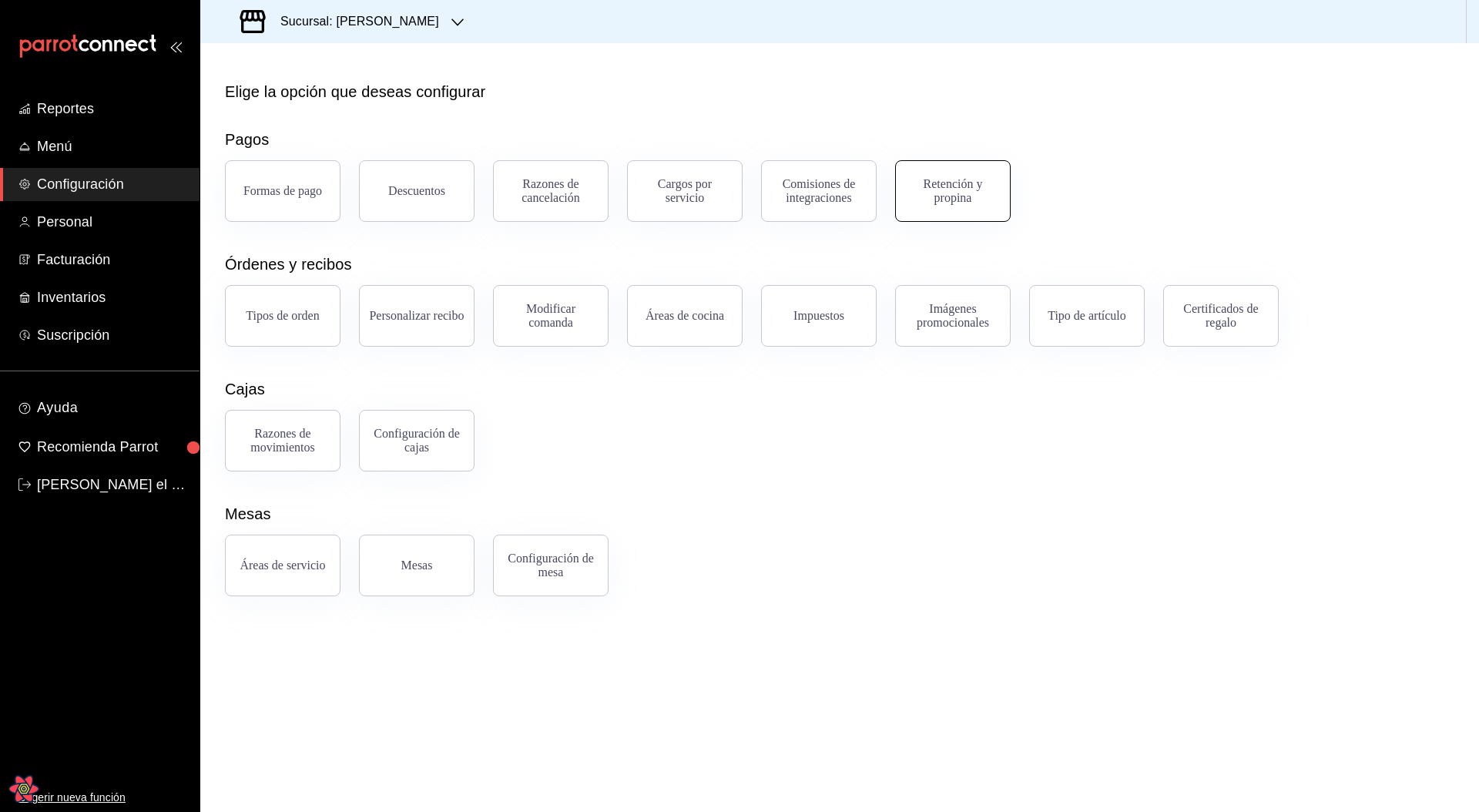
click at [968, 192] on div "Retención y propina" at bounding box center [953, 191] width 96 height 28
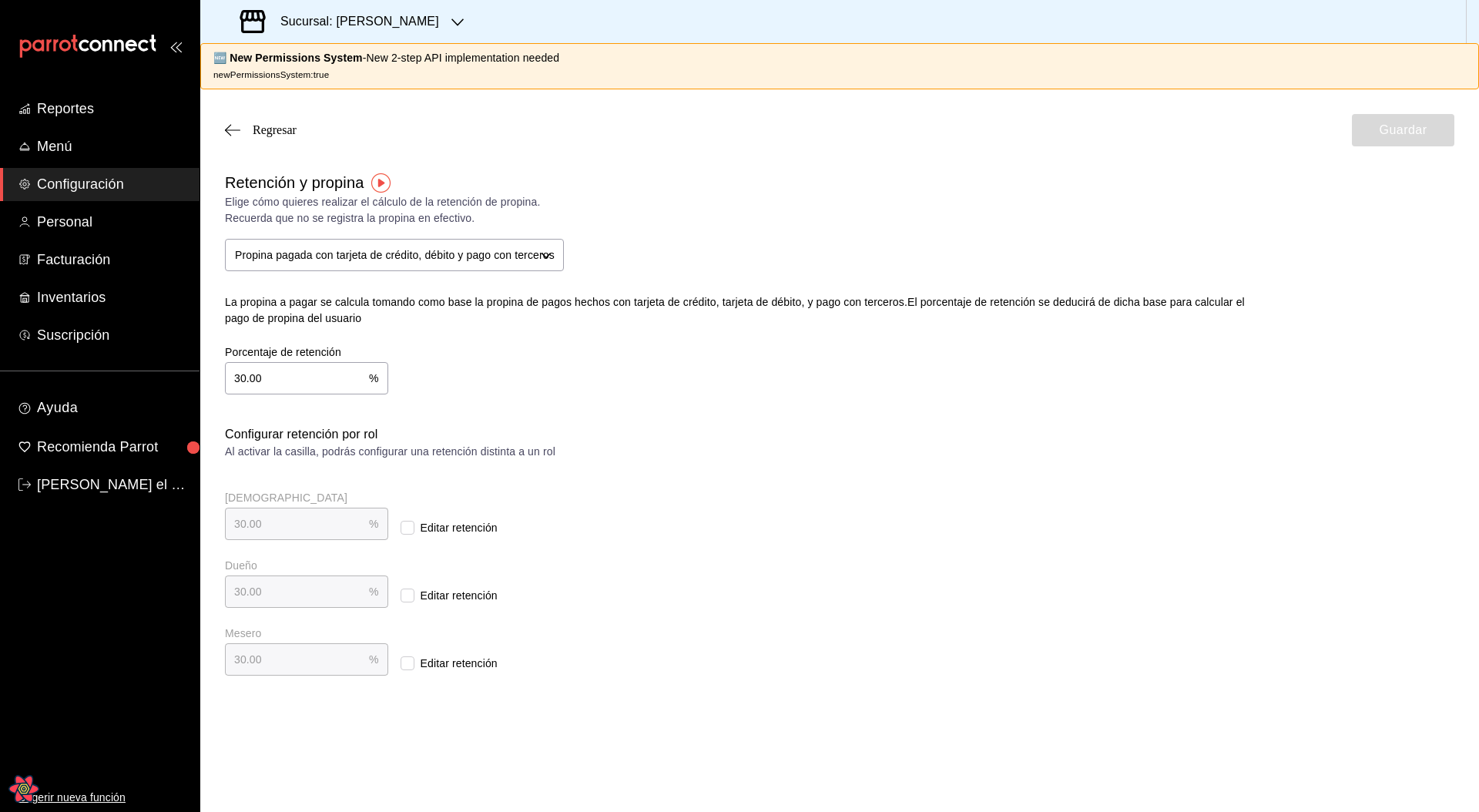
click at [910, 434] on div "Retención y propina Elige cómo quieres realizar el cálculo de la retención de p…" at bounding box center [840, 423] width 1229 height 504
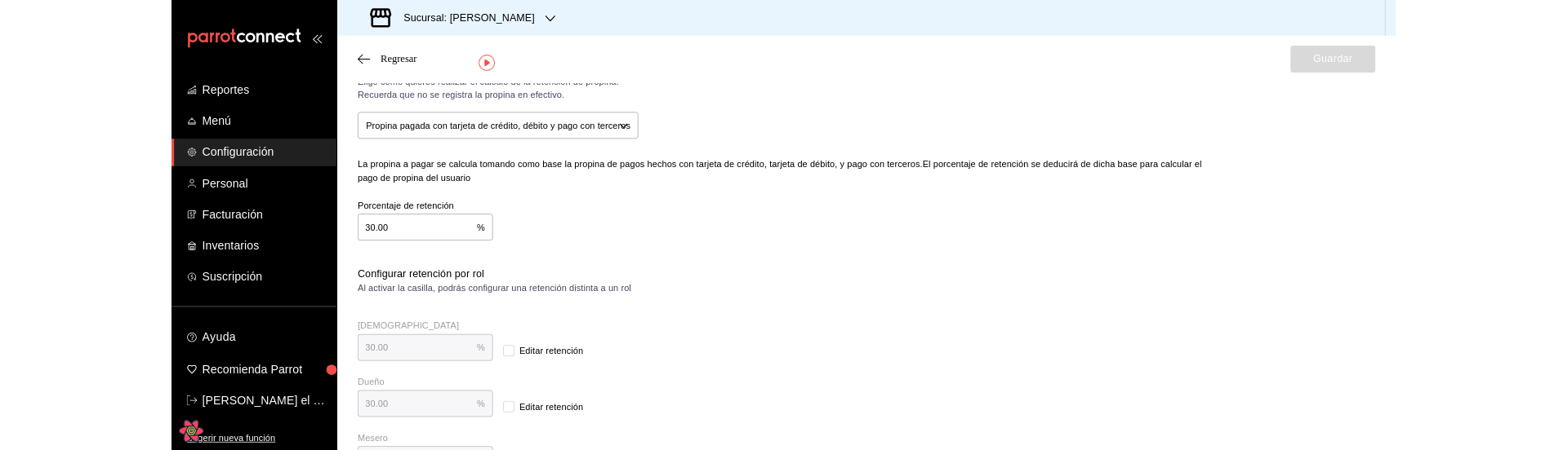
scroll to position [165, 0]
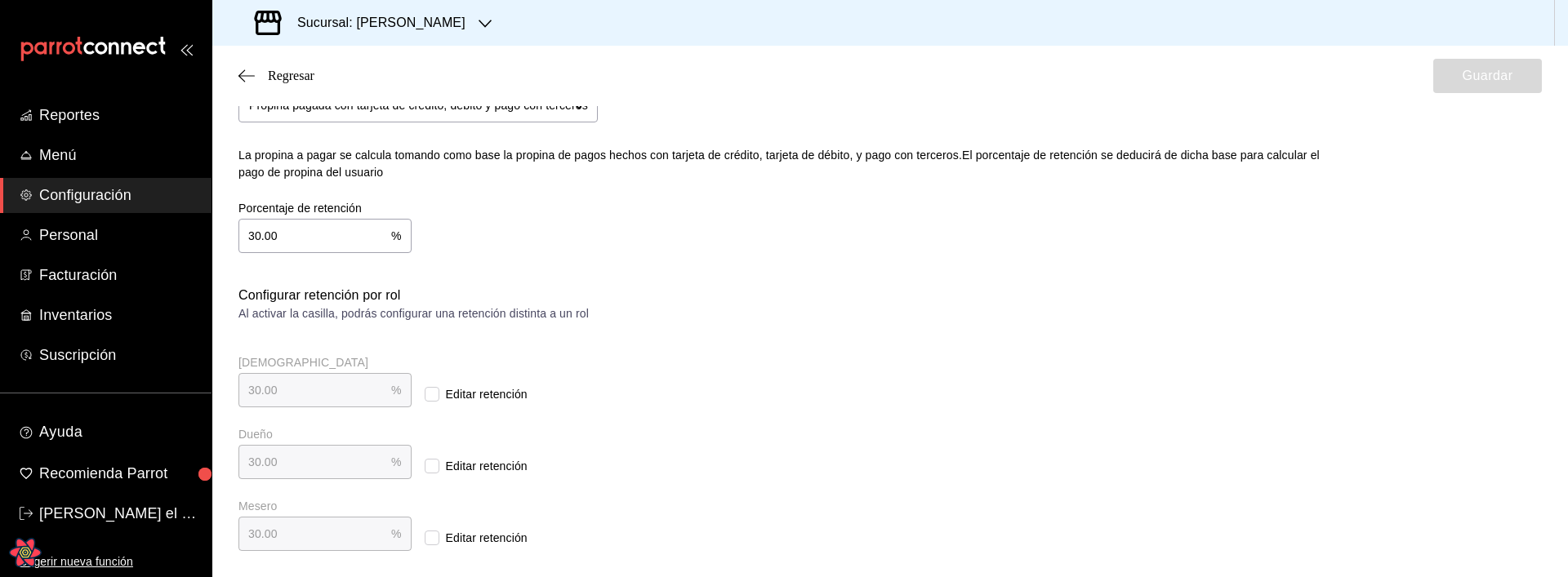
click at [424, 392] on input "Editar retención" at bounding box center [432, 394] width 15 height 15
checkbox input "true"
click at [298, 388] on input "30.00" at bounding box center [315, 390] width 153 height 33
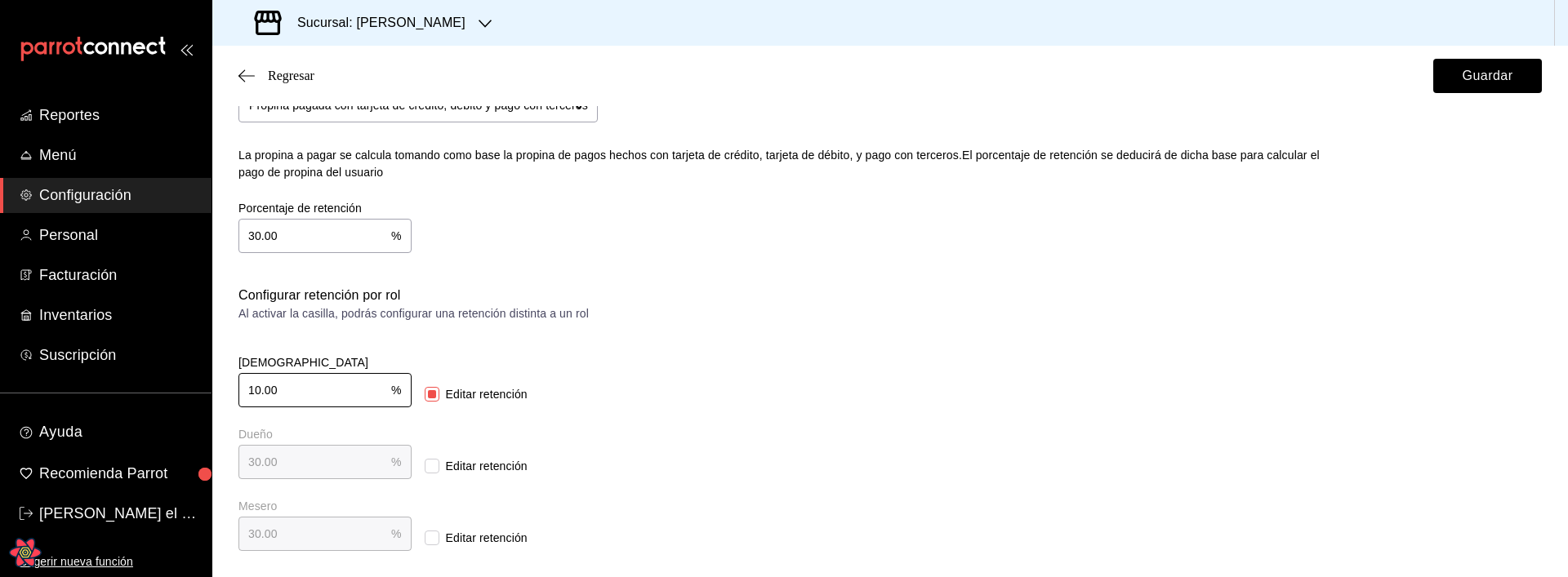
type input "10.00"
click at [809, 391] on div "Dios 10.00 % Dios Editar retención" at bounding box center [552, 382] width 627 height 52
click at [1471, 83] on button "Guardar" at bounding box center [1487, 76] width 109 height 34
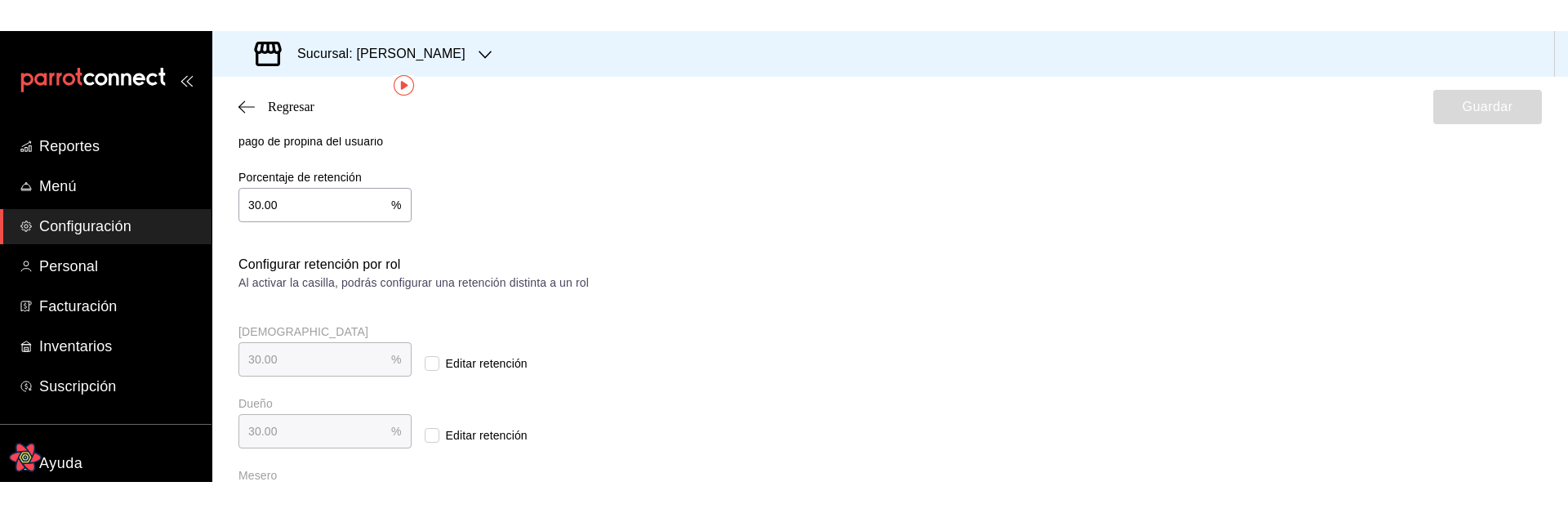
scroll to position [292, 0]
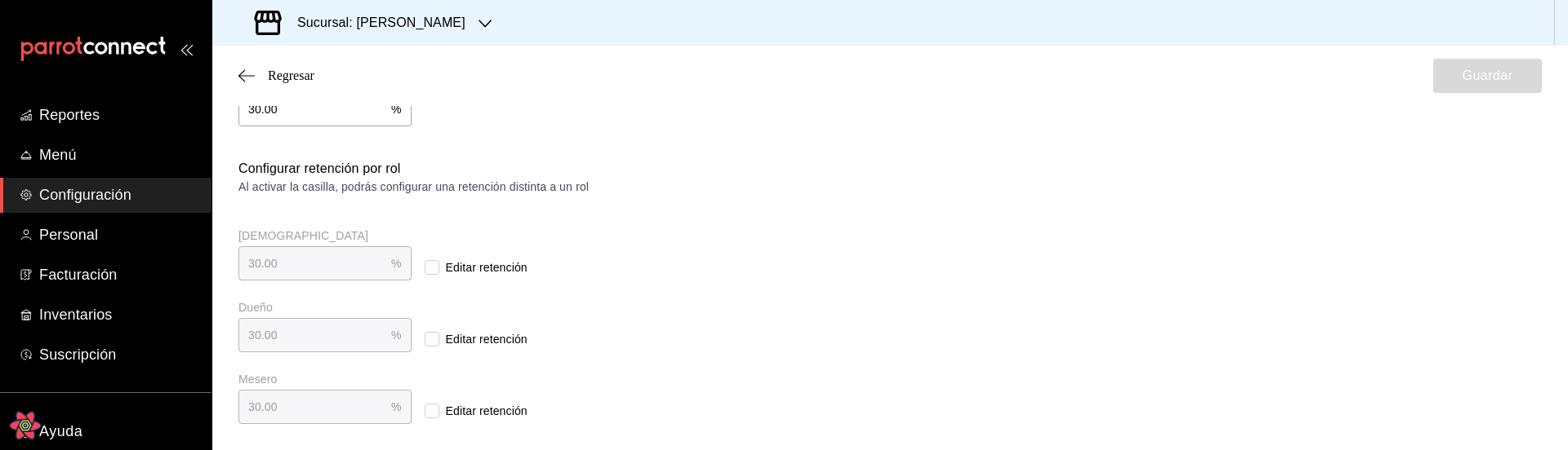
click at [424, 263] on input "Editar retención" at bounding box center [432, 268] width 15 height 15
checkbox input "true"
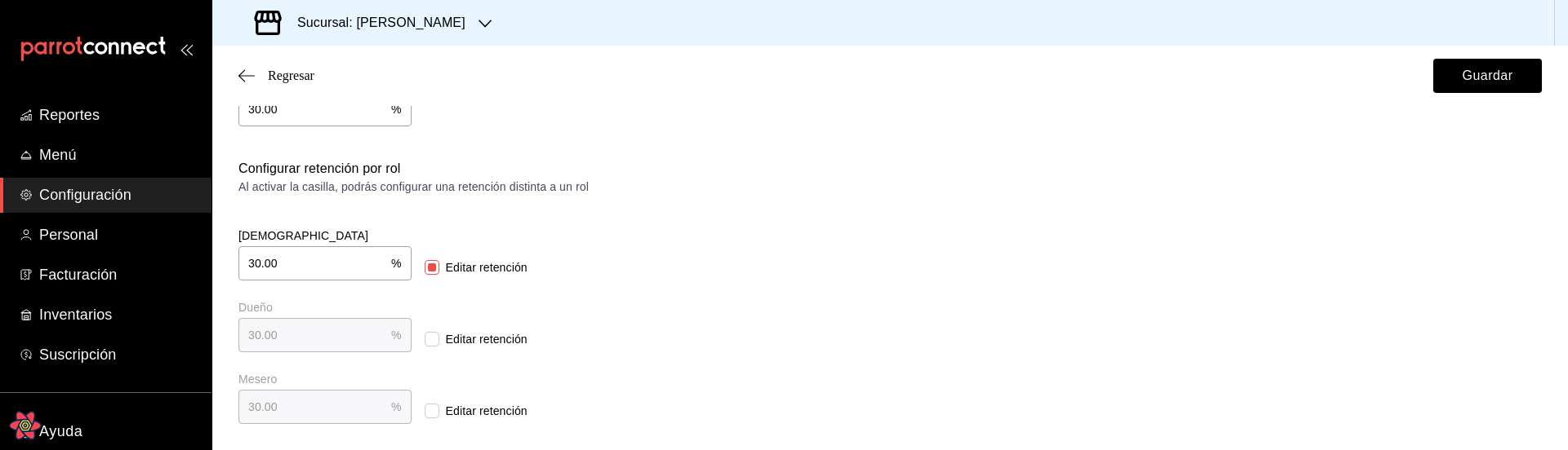
click at [284, 265] on input "30.00" at bounding box center [315, 264] width 153 height 33
type input "40.00"
click at [962, 334] on div "Retención y propina Elige cómo quieres realizar el cálculo de la retención de p…" at bounding box center [890, 157] width 1303 height 534
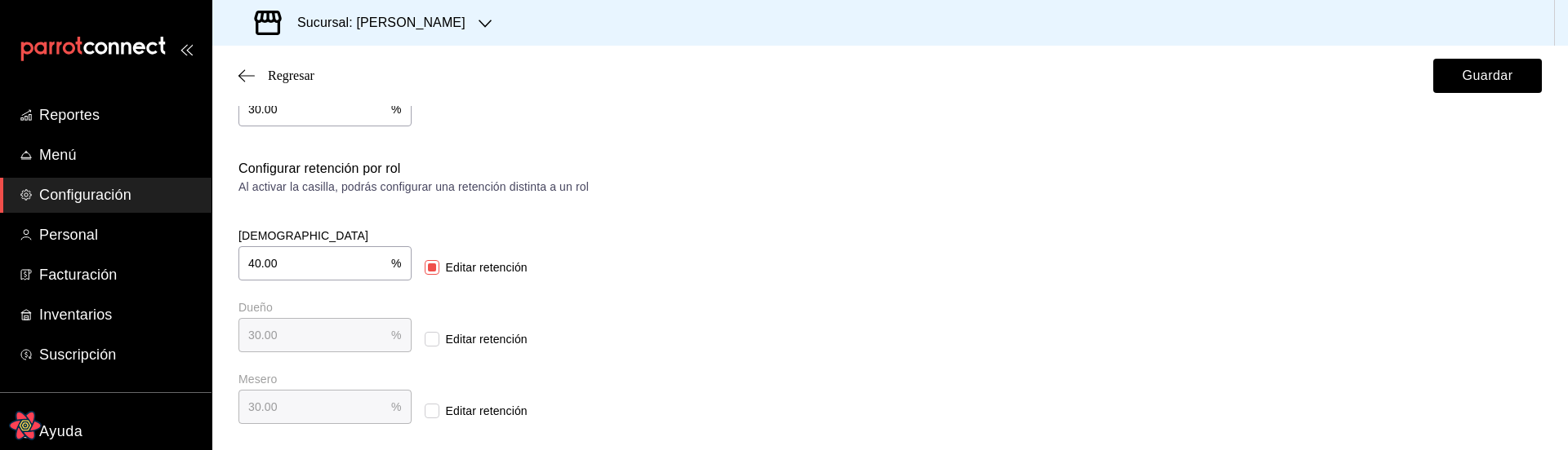
click at [986, 331] on div "Retención y propina Elige cómo quieres realizar el cálculo de la retención de p…" at bounding box center [890, 157] width 1303 height 534
click at [1505, 90] on button "Guardar" at bounding box center [1487, 76] width 109 height 34
click at [32, 432] on icon "Open React Query Devtools" at bounding box center [25, 425] width 30 height 26
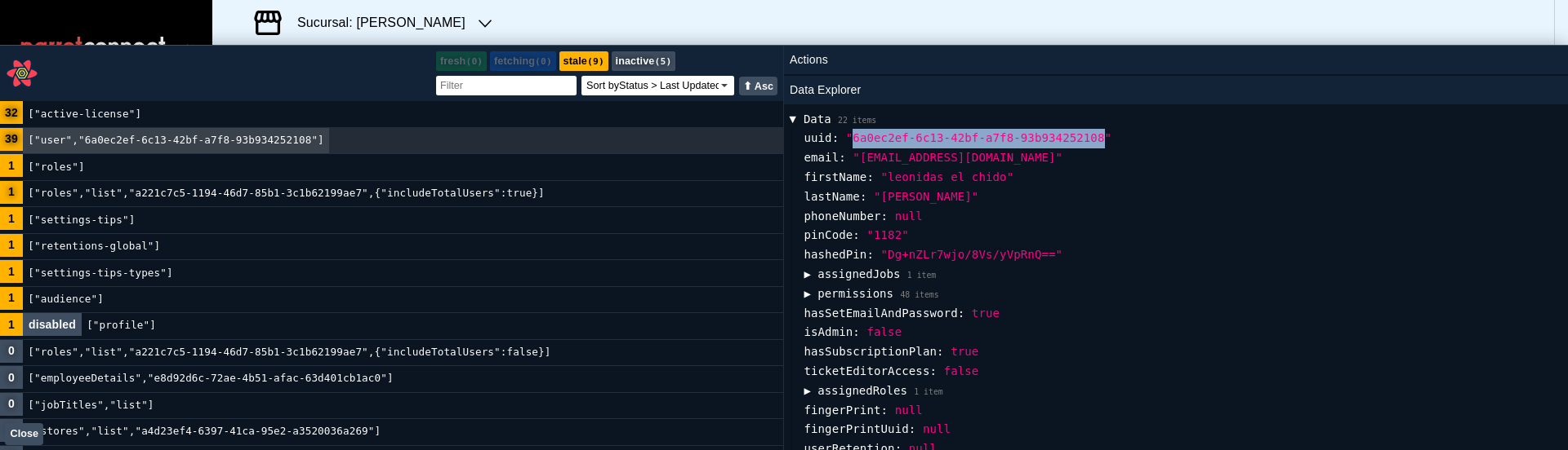
drag, startPoint x: 1104, startPoint y: 140, endPoint x: 854, endPoint y: 136, distance: 250.0
click at [854, 136] on span ""6a0ec2ef-6c13-42bf-a7f8-93b934252108"" at bounding box center [979, 138] width 266 height 13
copy span "6a0ec2ef-6c13-42bf-a7f8-93b934252108"
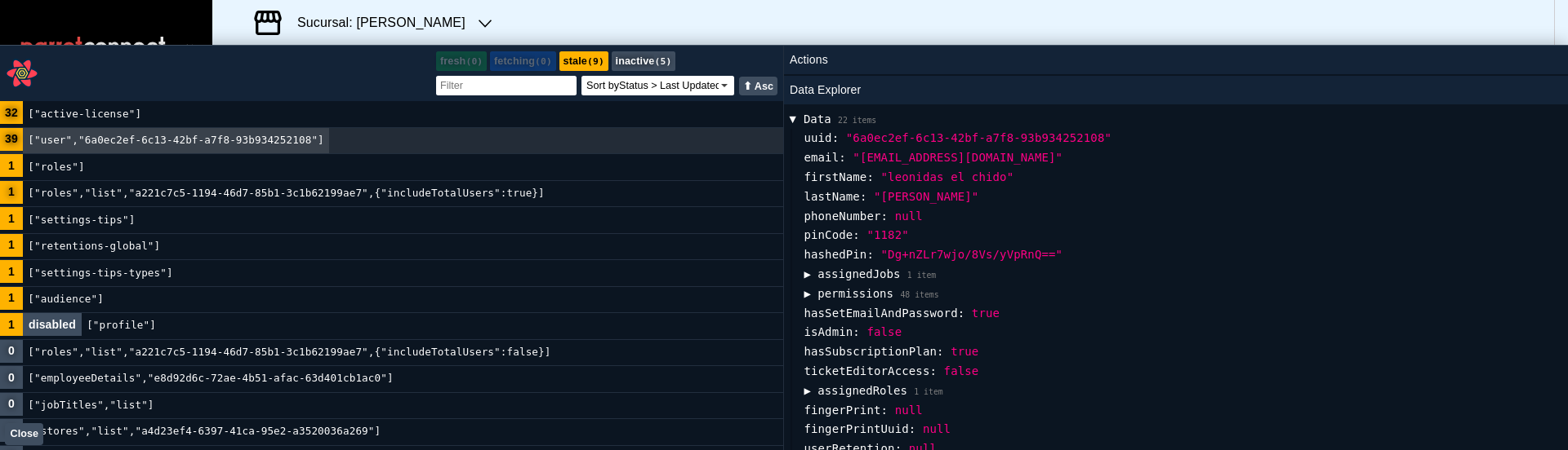
click at [11, 438] on button "Close" at bounding box center [24, 434] width 38 height 22
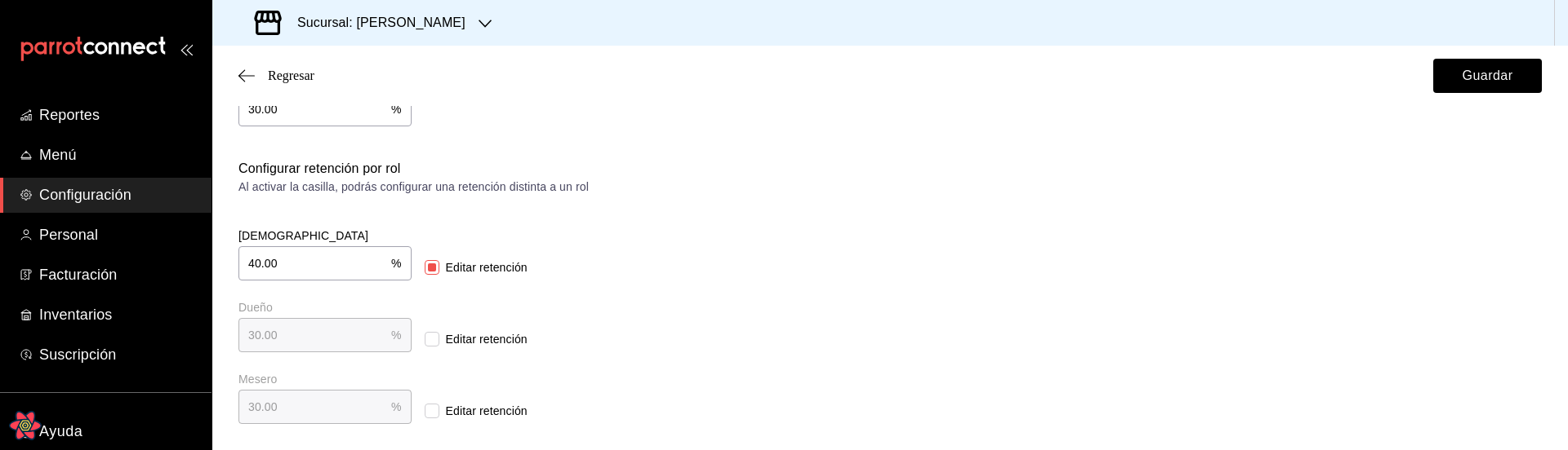
click at [1227, 439] on main "Regresar Guardar Retención y propina Elige cómo quieres realizar el cálculo de …" at bounding box center [890, 133] width 1355 height 634
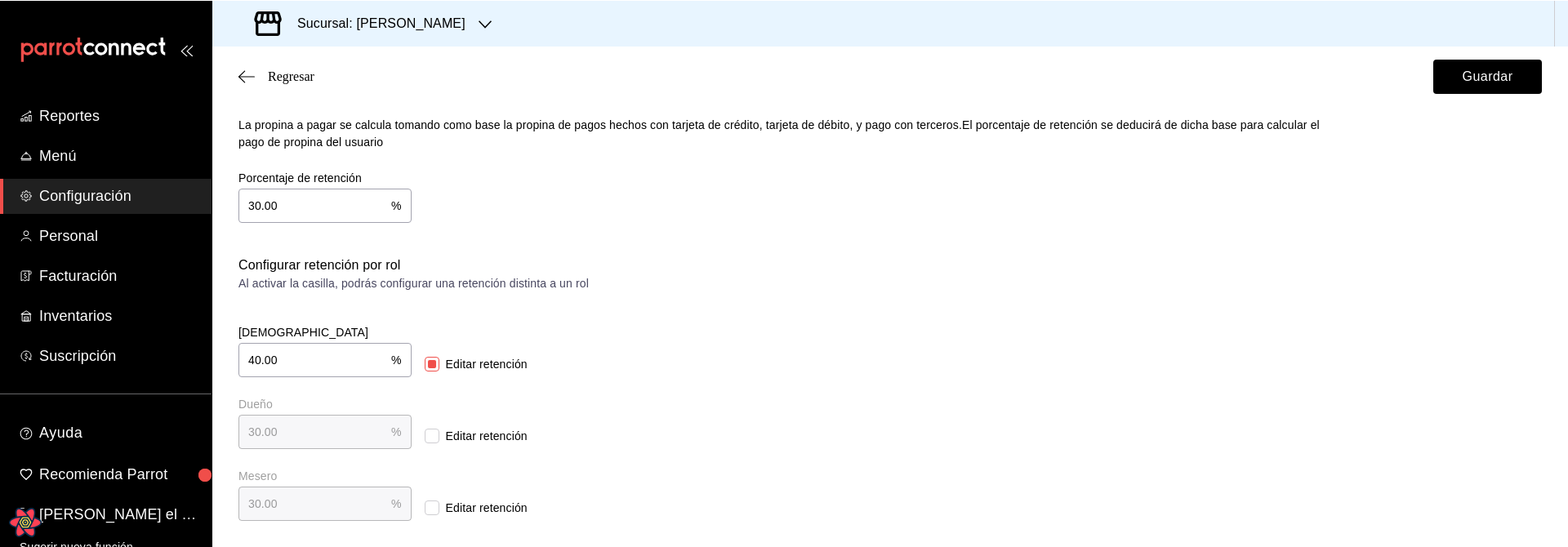
scroll to position [195, 0]
click at [860, 449] on div "Dios 40.00 % Dios Editar retención Dueño 30.00 % Dueño Editar retención Mesero …" at bounding box center [552, 414] width 627 height 216
click at [424, 365] on input "Editar retención" at bounding box center [432, 365] width 15 height 15
checkbox input "false"
type input "30.00"
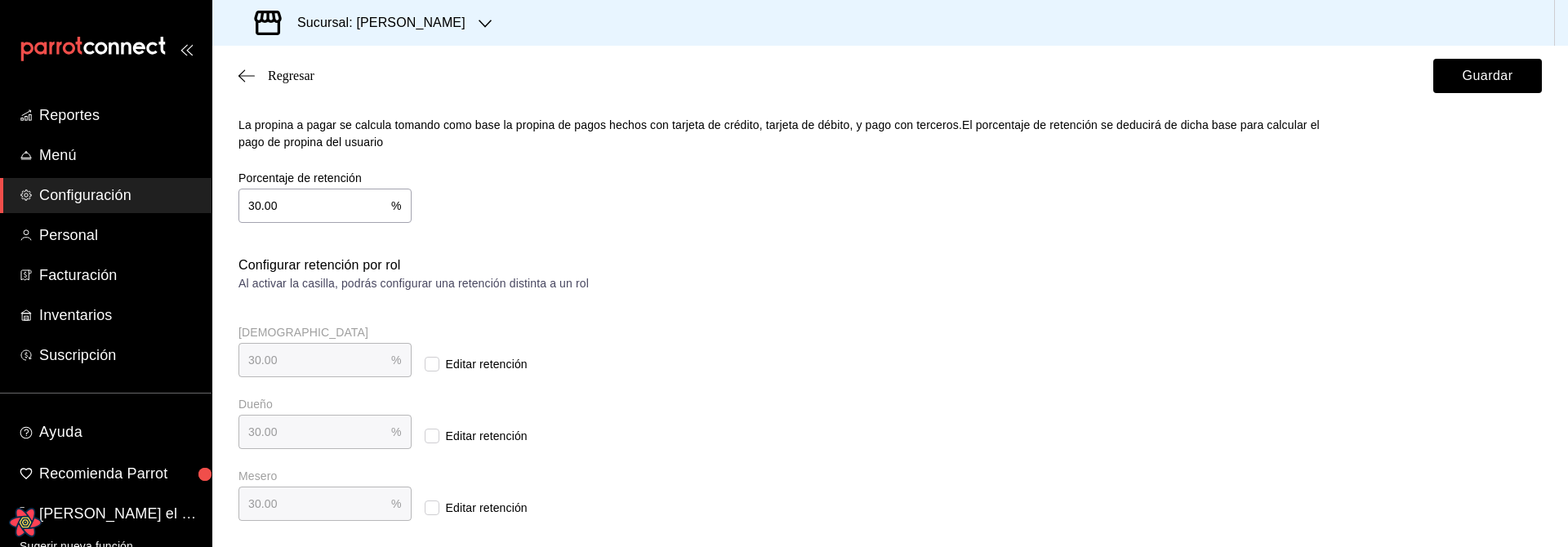
click at [439, 361] on span "Editar retención" at bounding box center [483, 365] width 88 height 17
click at [424, 361] on input "Editar retención" at bounding box center [432, 365] width 15 height 15
click at [439, 362] on span "Editar retención" at bounding box center [483, 365] width 88 height 17
click at [429, 362] on input "Editar retención" at bounding box center [432, 365] width 15 height 15
checkbox input "false"
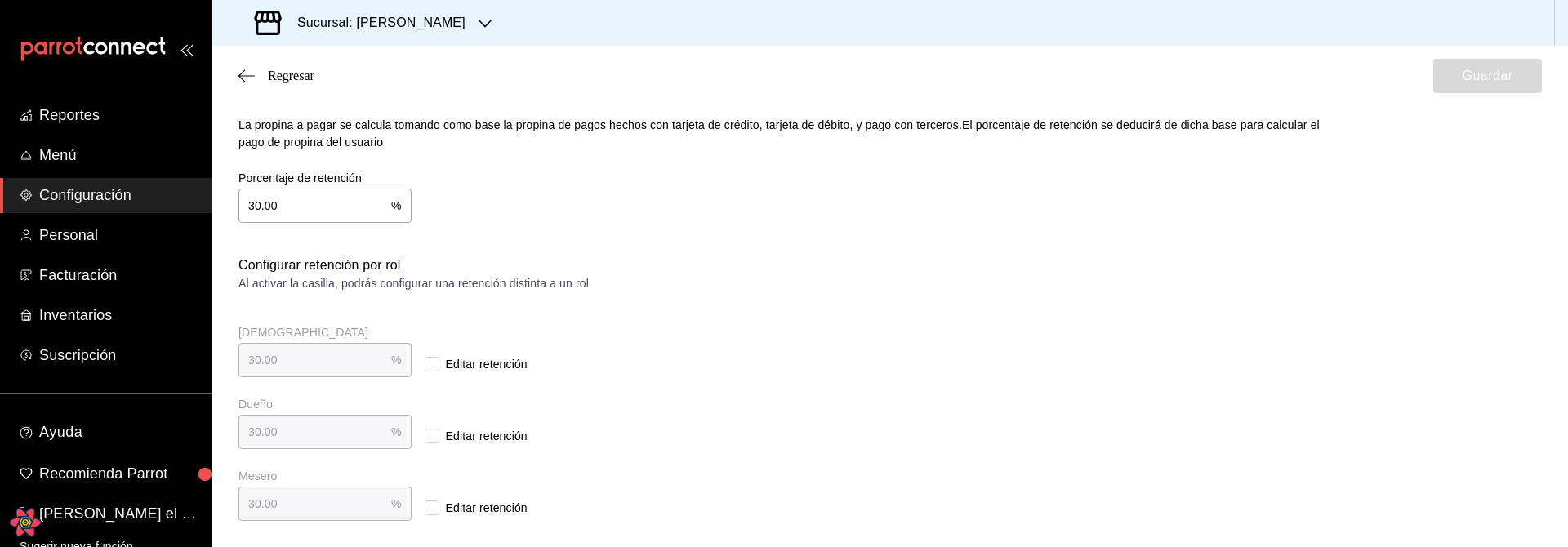
scroll to position [195, 0]
click at [821, 360] on div "Dios 30.00 % Dios Editar retención" at bounding box center [552, 352] width 627 height 52
click at [96, 110] on span "Reportes" at bounding box center [119, 115] width 159 height 22
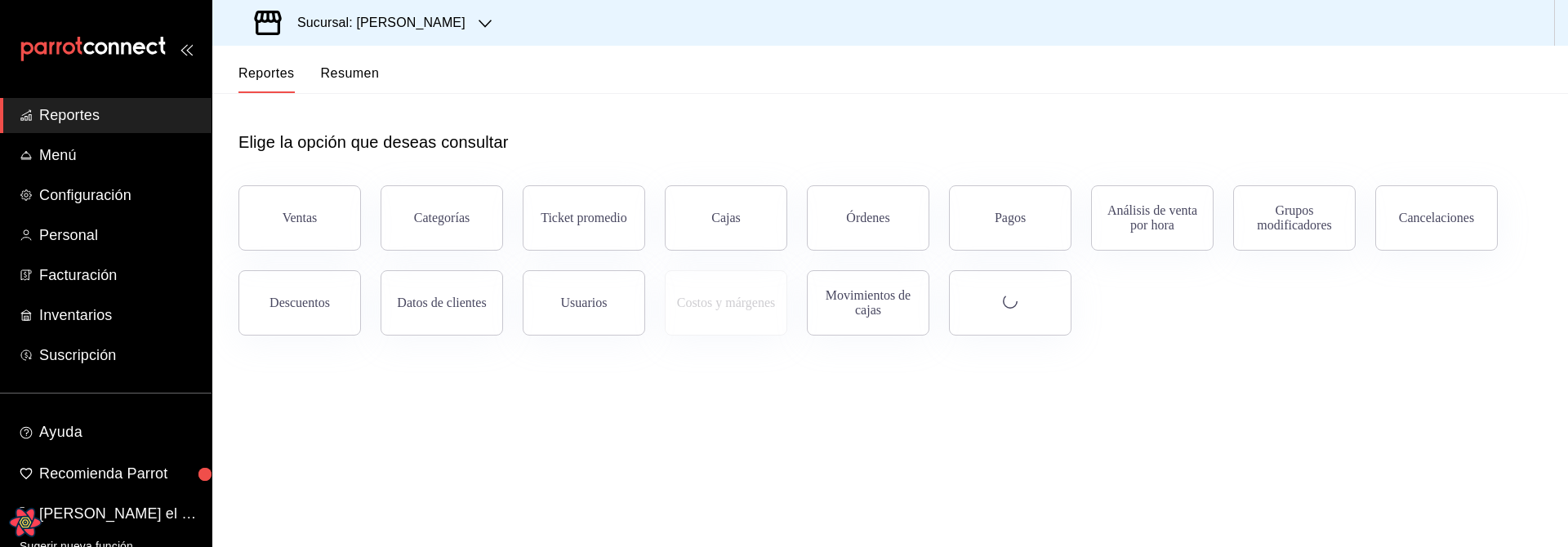
click at [362, 72] on button "Resumen" at bounding box center [351, 79] width 59 height 28
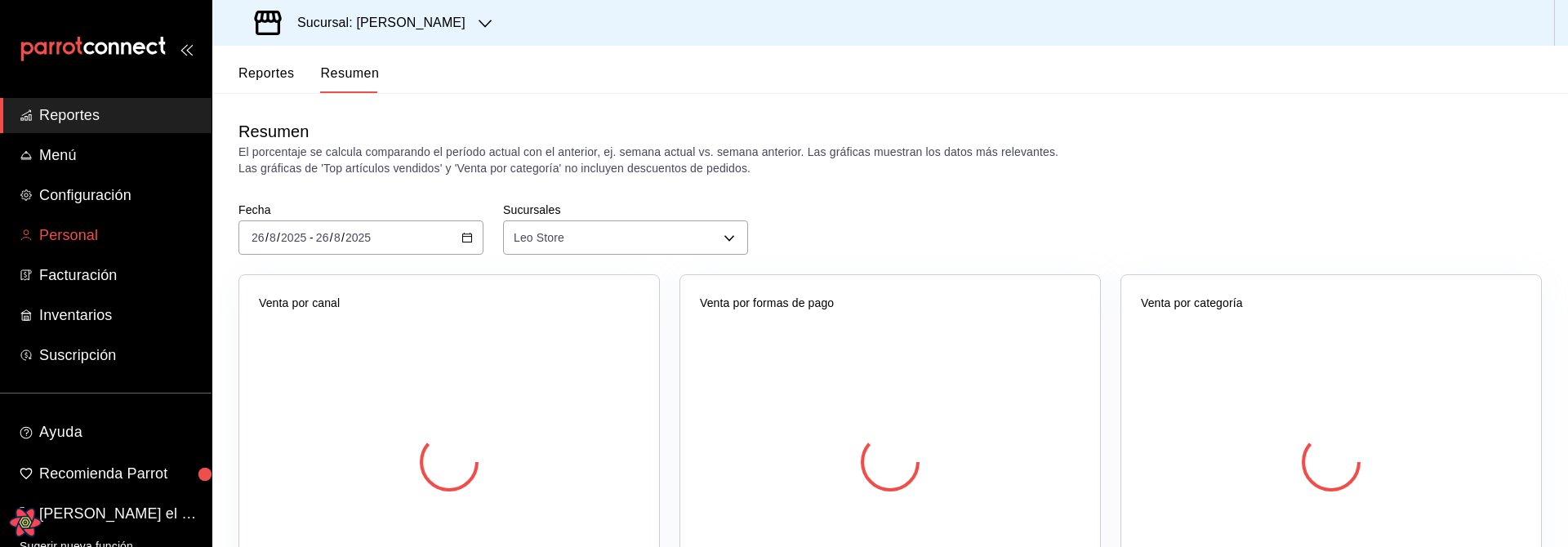
click at [73, 227] on span "Personal" at bounding box center [119, 235] width 159 height 22
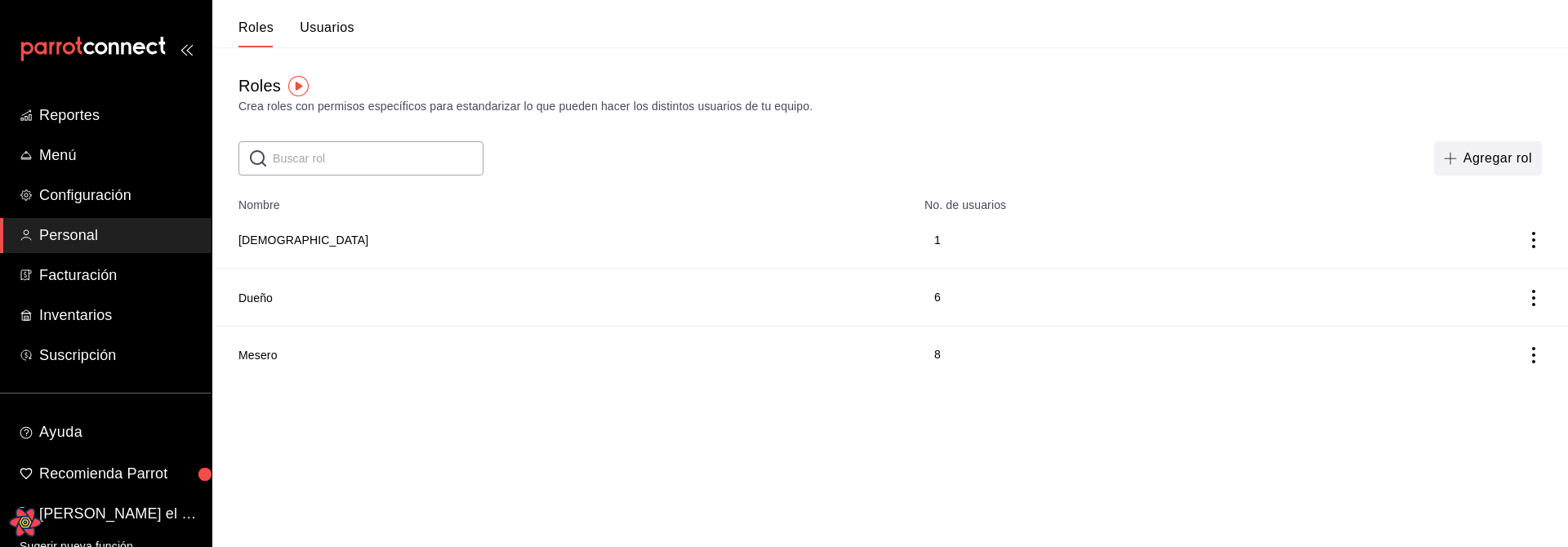
click at [1468, 164] on button "Agregar rol" at bounding box center [1488, 159] width 108 height 34
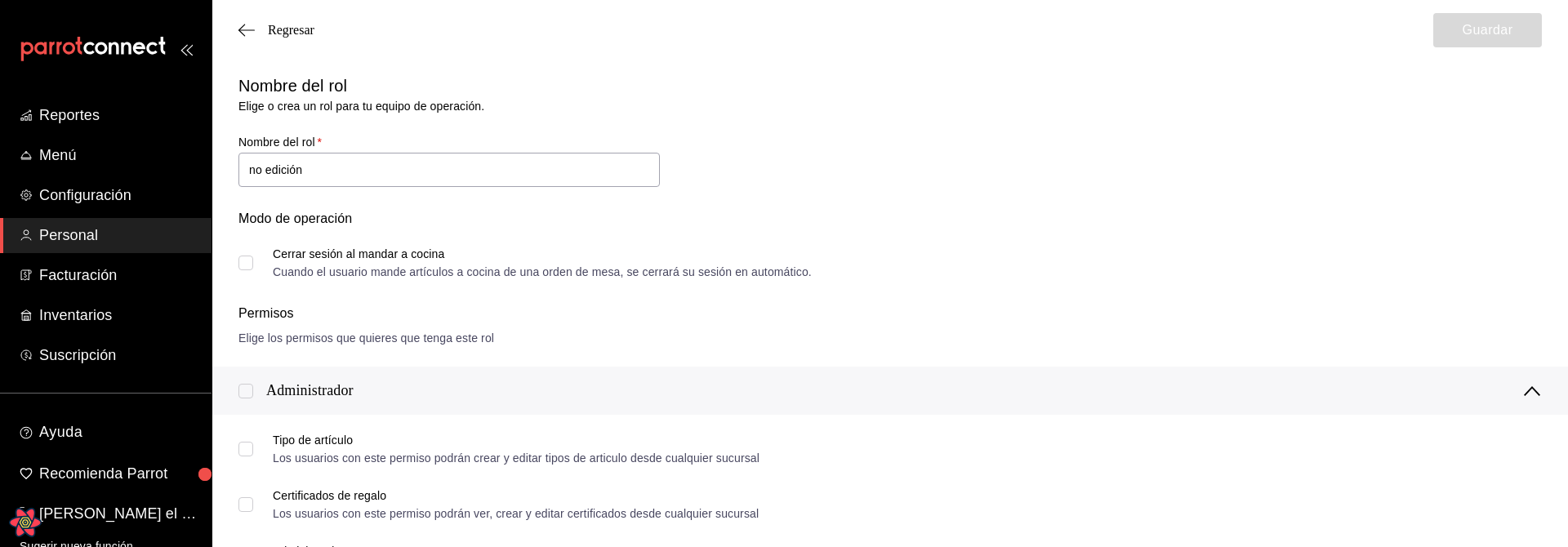
click at [688, 235] on div "Modo de operación" at bounding box center [890, 229] width 1303 height 39
click at [251, 169] on input "no edición" at bounding box center [449, 170] width 421 height 34
click at [292, 169] on input "NO edición" at bounding box center [449, 170] width 421 height 34
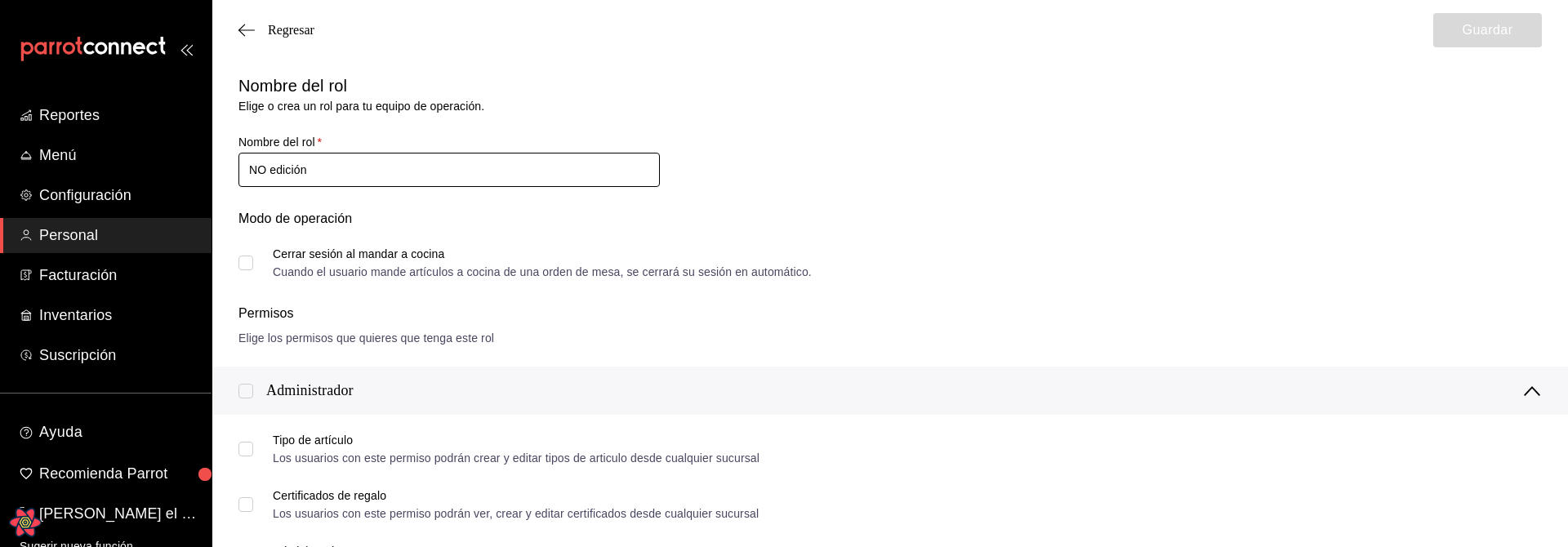
click at [387, 173] on input "NO edición" at bounding box center [449, 170] width 421 height 34
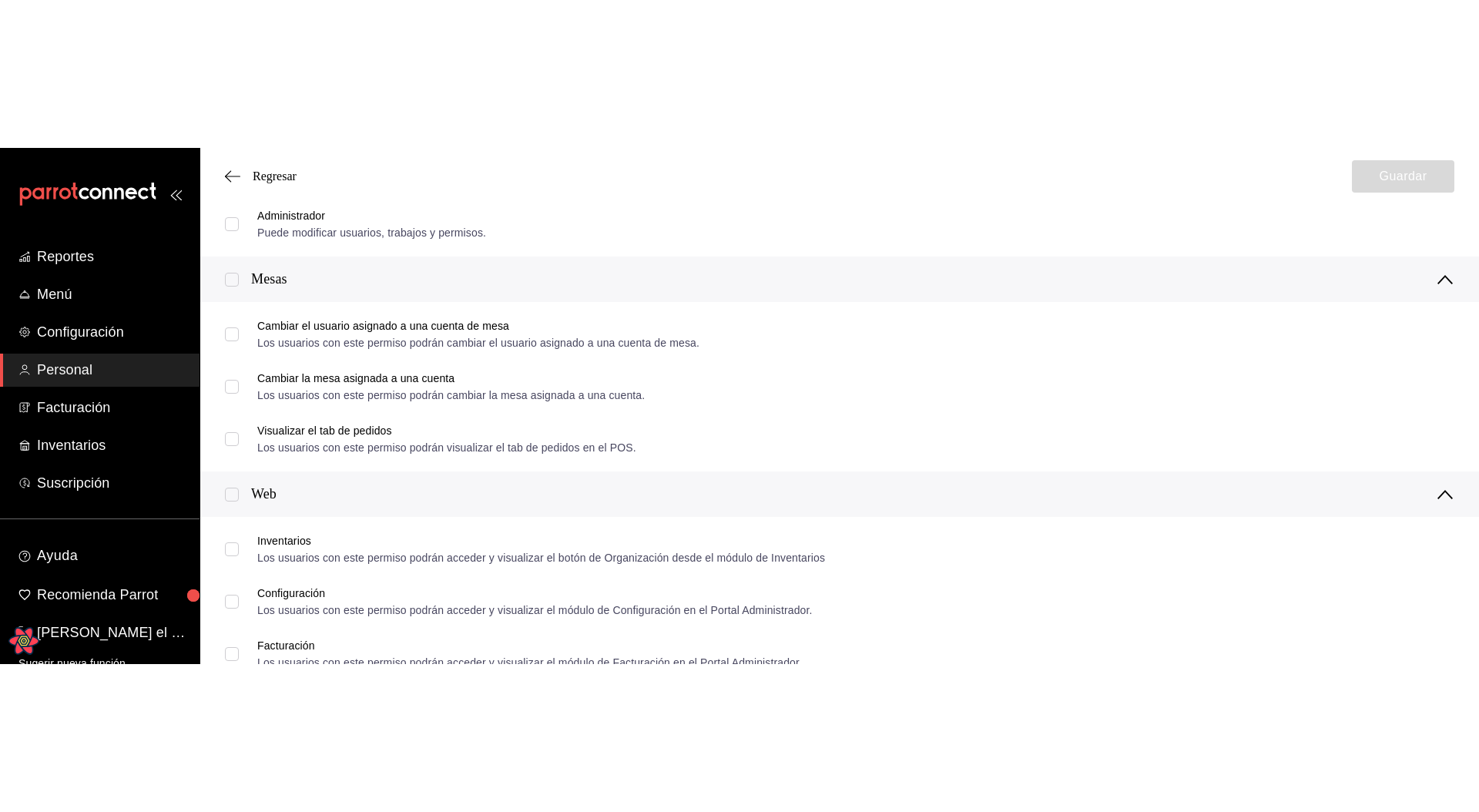
scroll to position [544, 0]
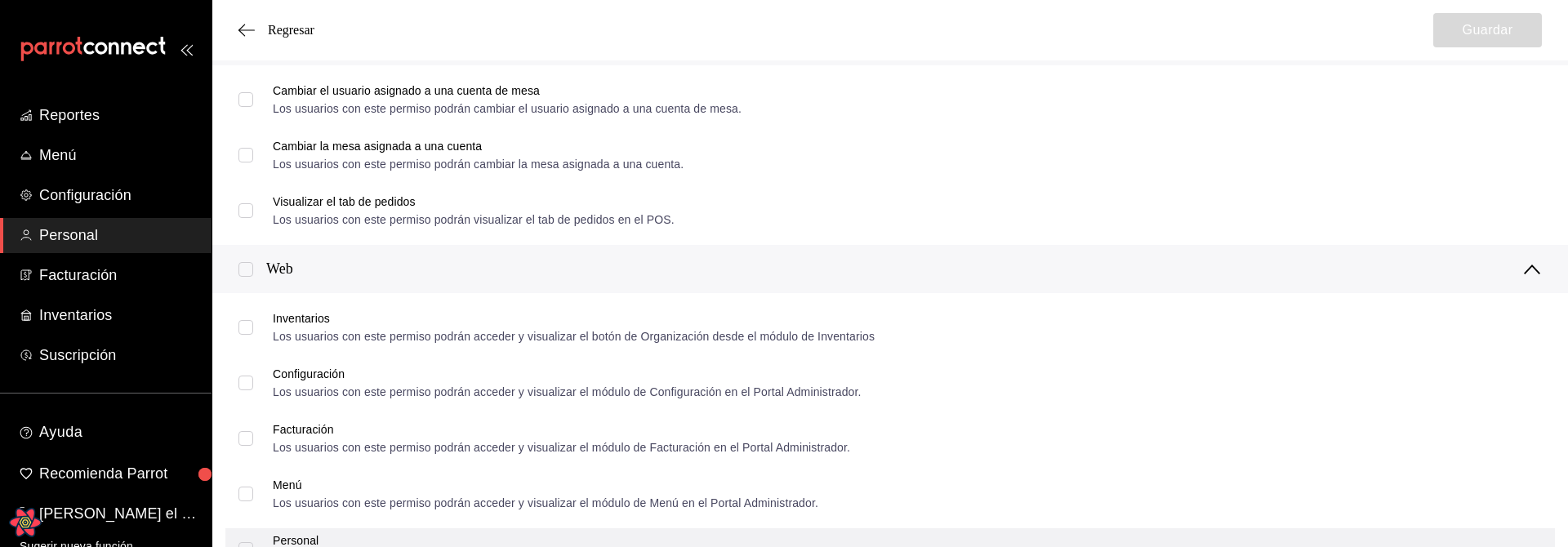
type input "NO edición de roles y users"
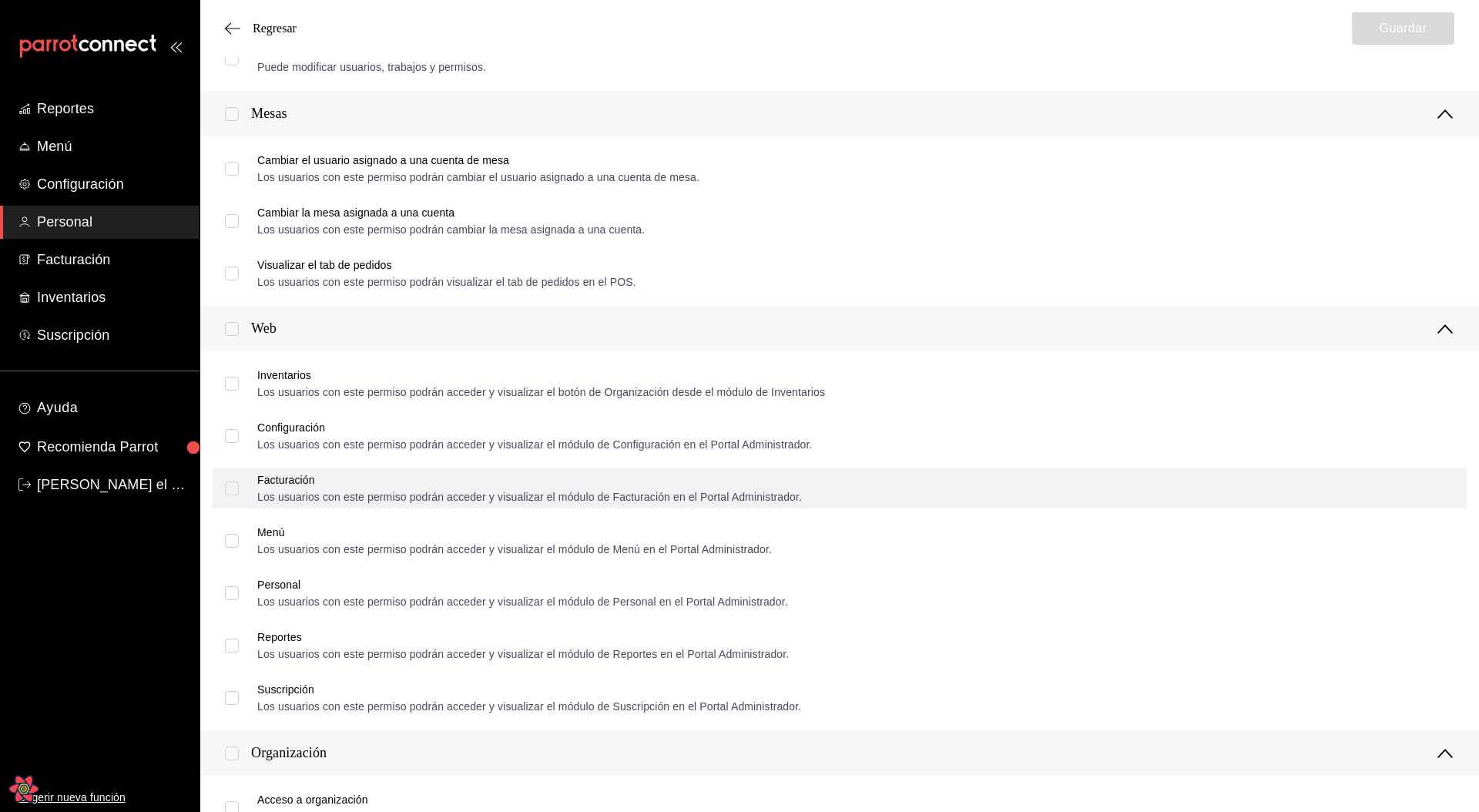
scroll to position [465, 0]
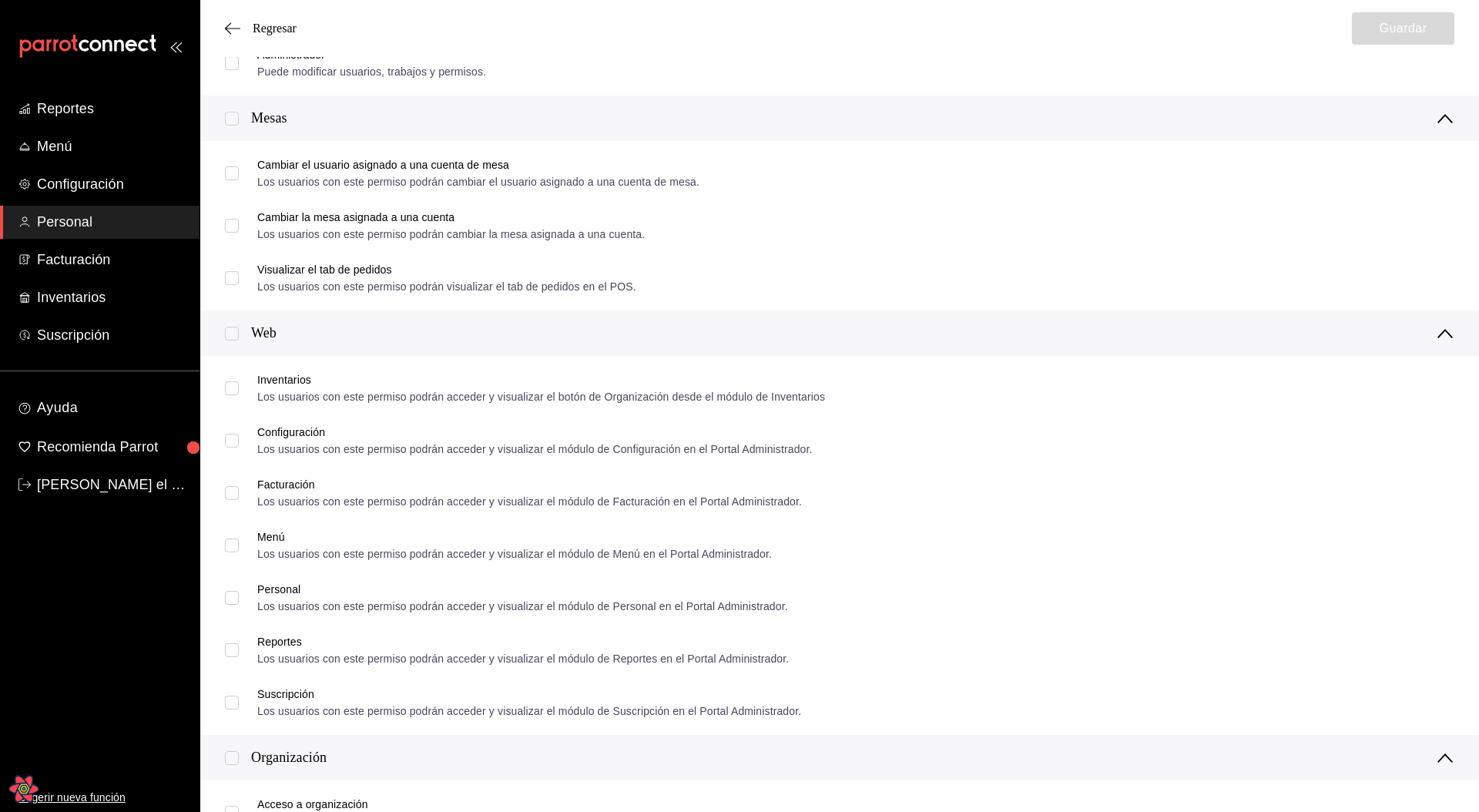
click at [238, 334] on input "checkbox" at bounding box center [232, 334] width 14 height 14
checkbox input "true"
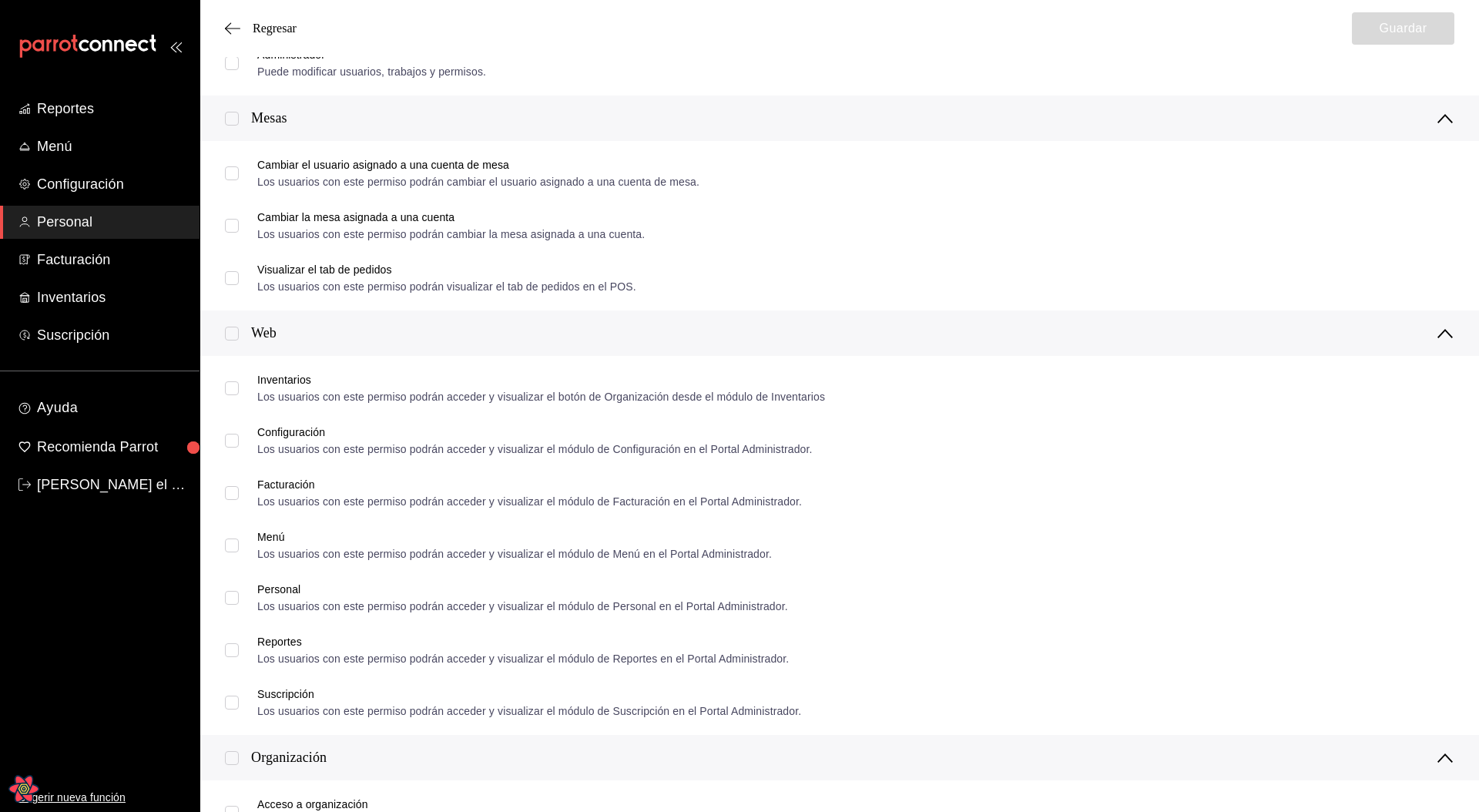
checkbox input "true"
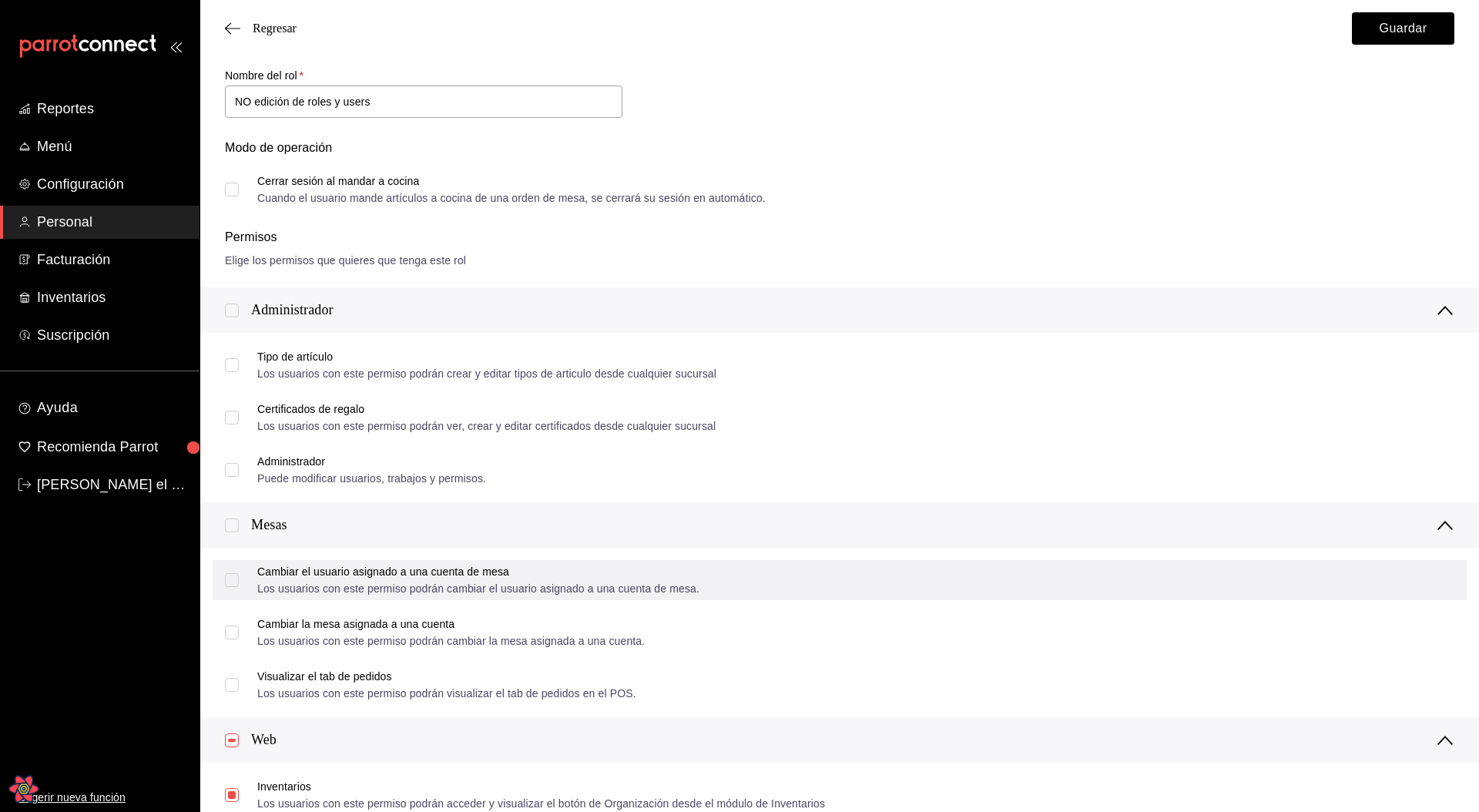
scroll to position [45, 0]
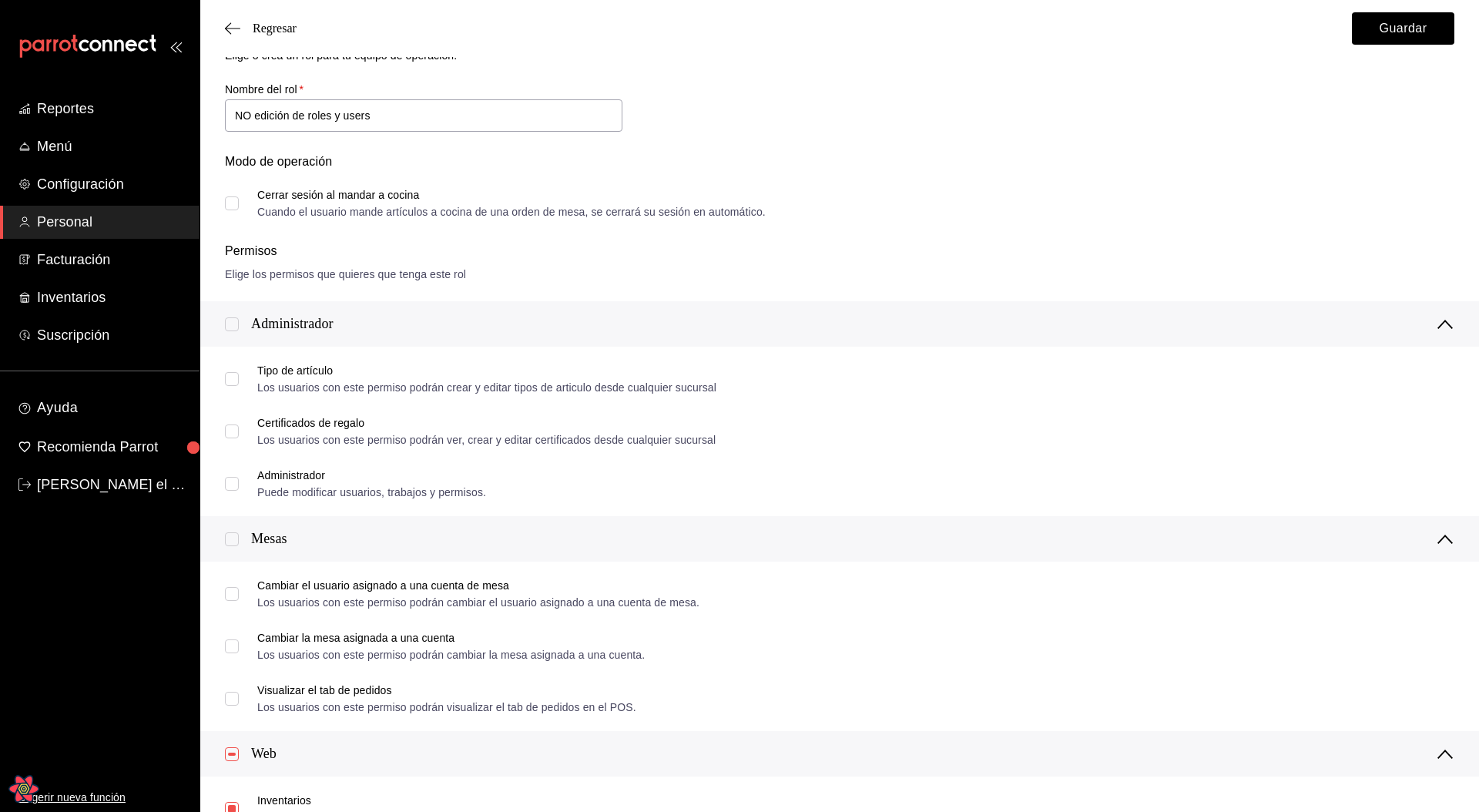
click at [234, 434] on input "checkbox" at bounding box center [232, 539] width 14 height 14
checkbox input "true"
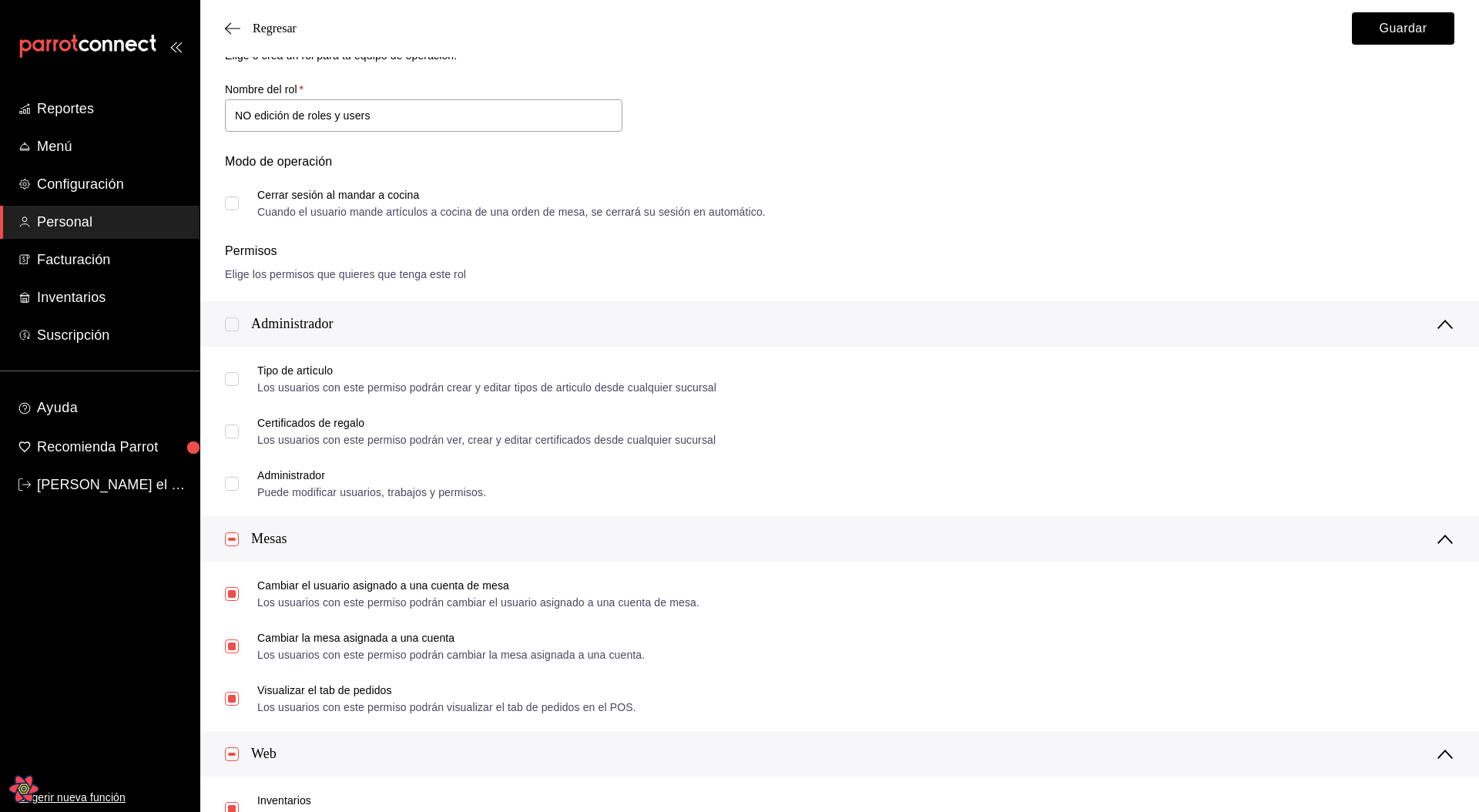
click at [239, 323] on div at bounding box center [238, 324] width 26 height 16
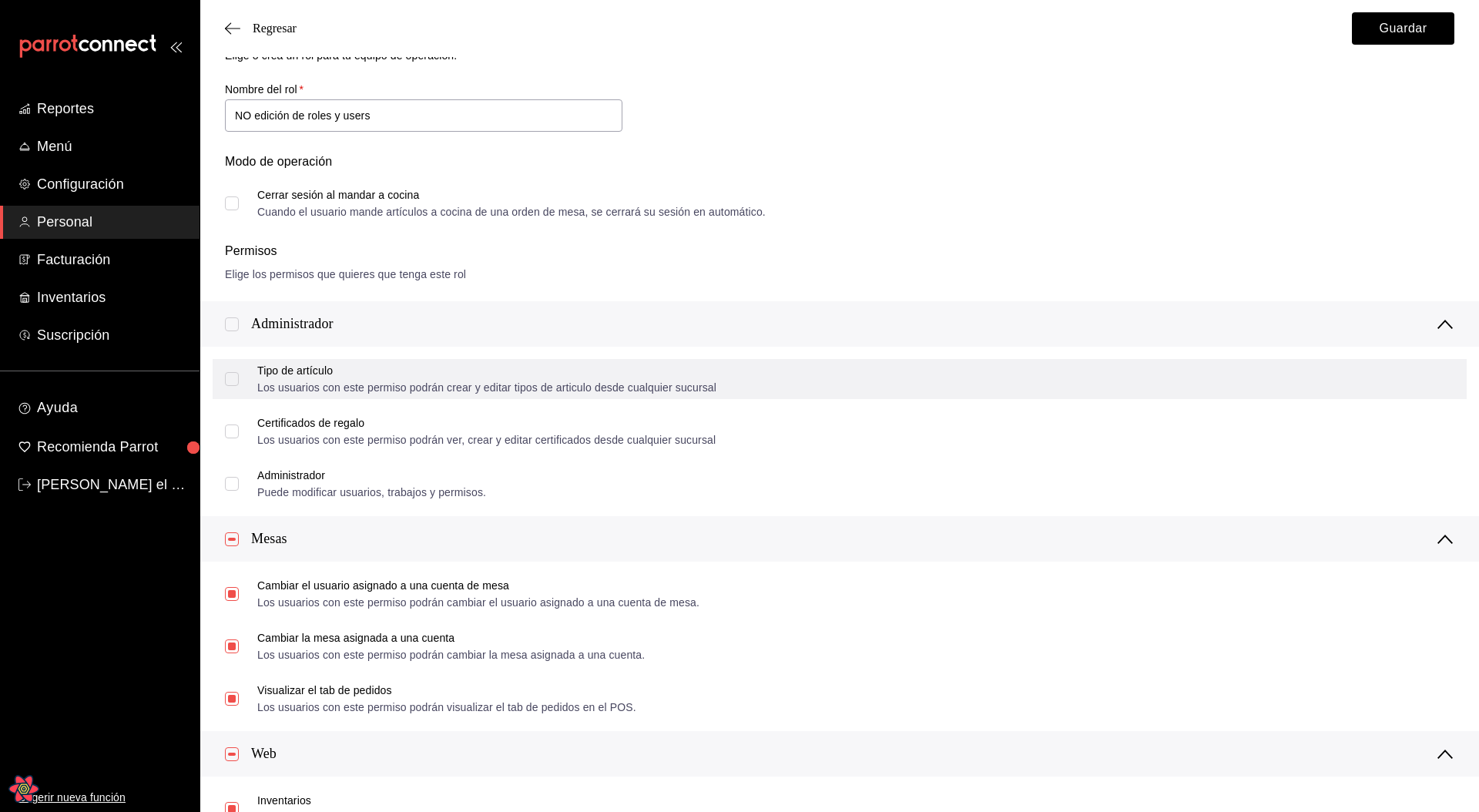
scroll to position [0, 0]
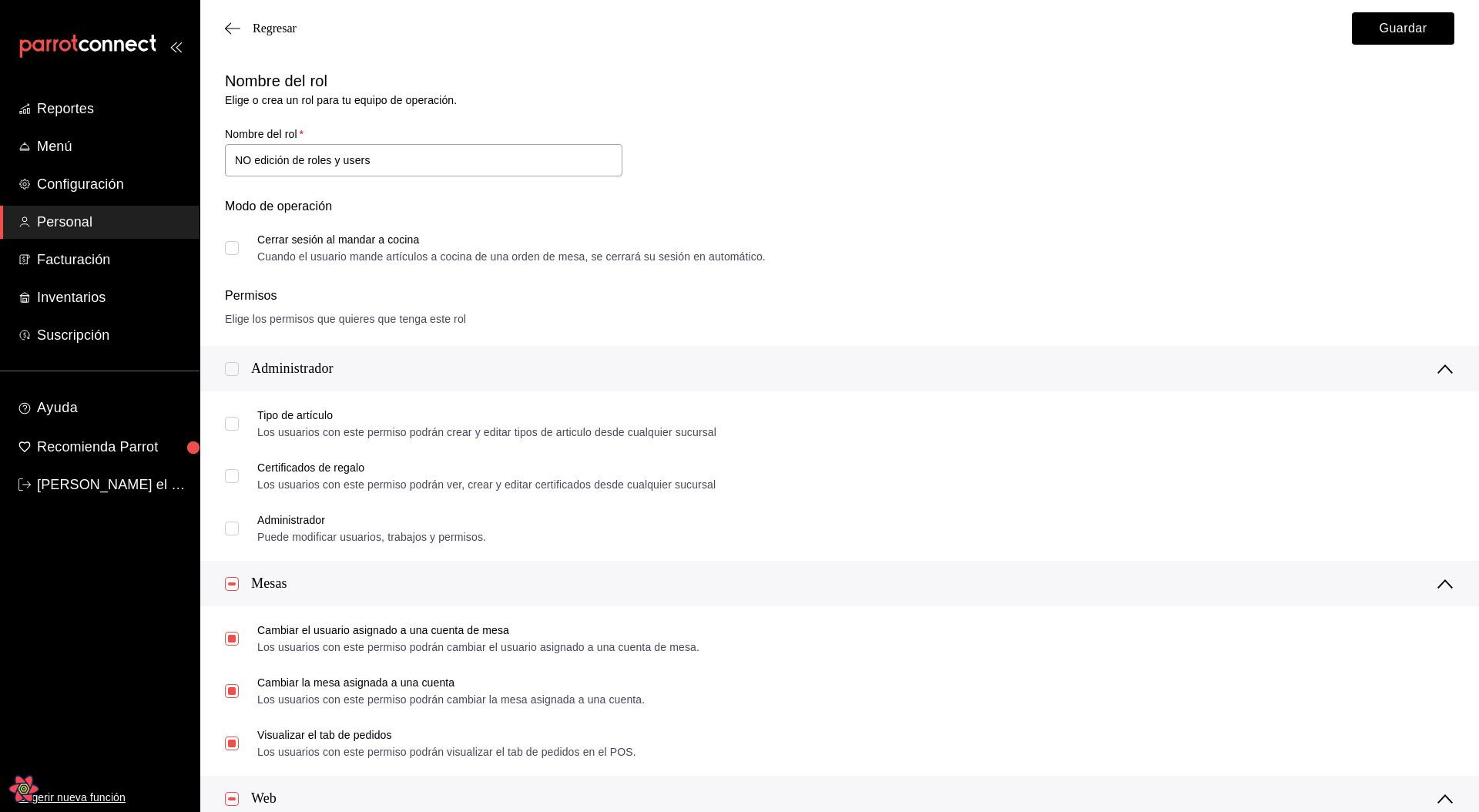
click at [227, 370] on input "checkbox" at bounding box center [232, 369] width 14 height 14
checkbox input "true"
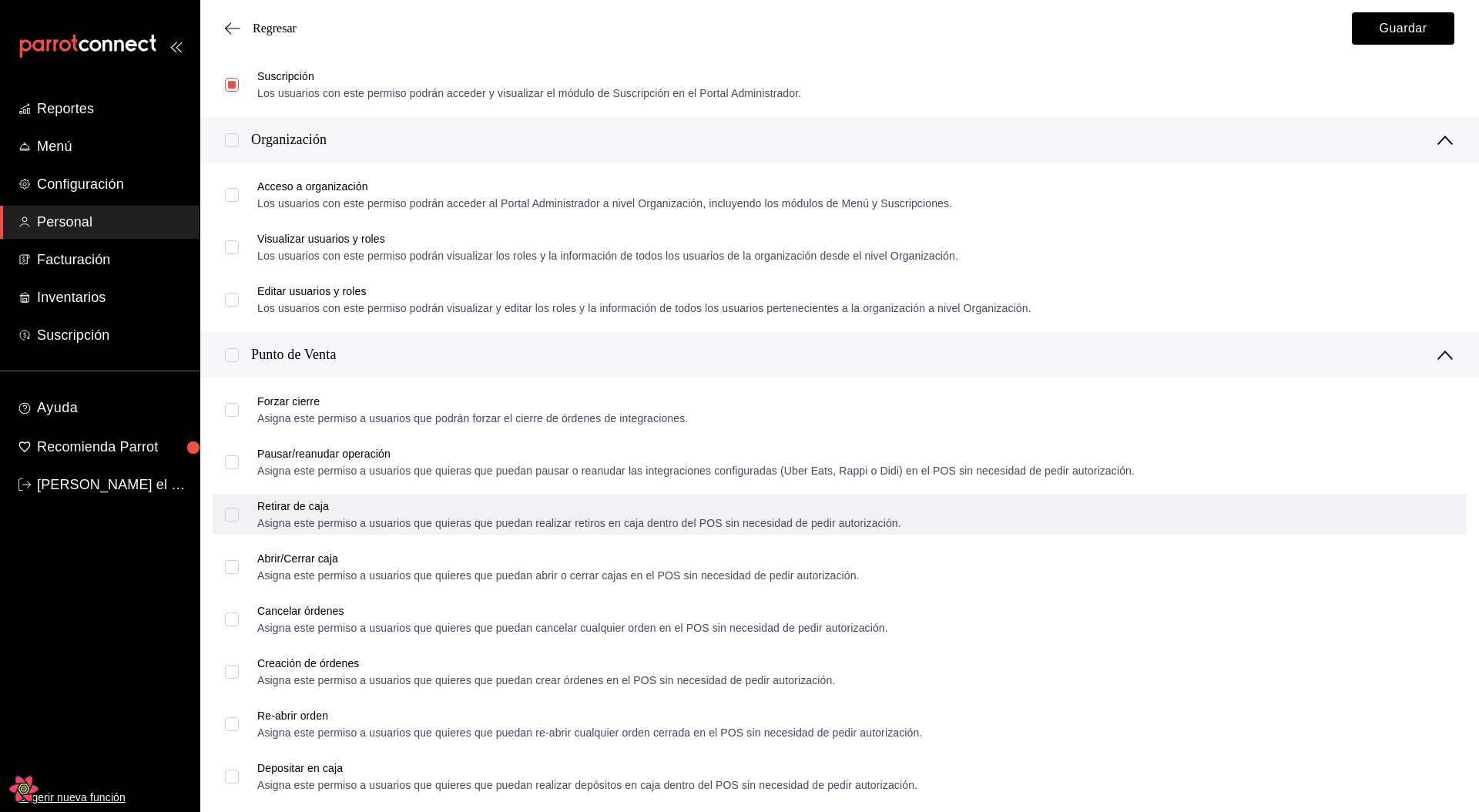
scroll to position [1066, 0]
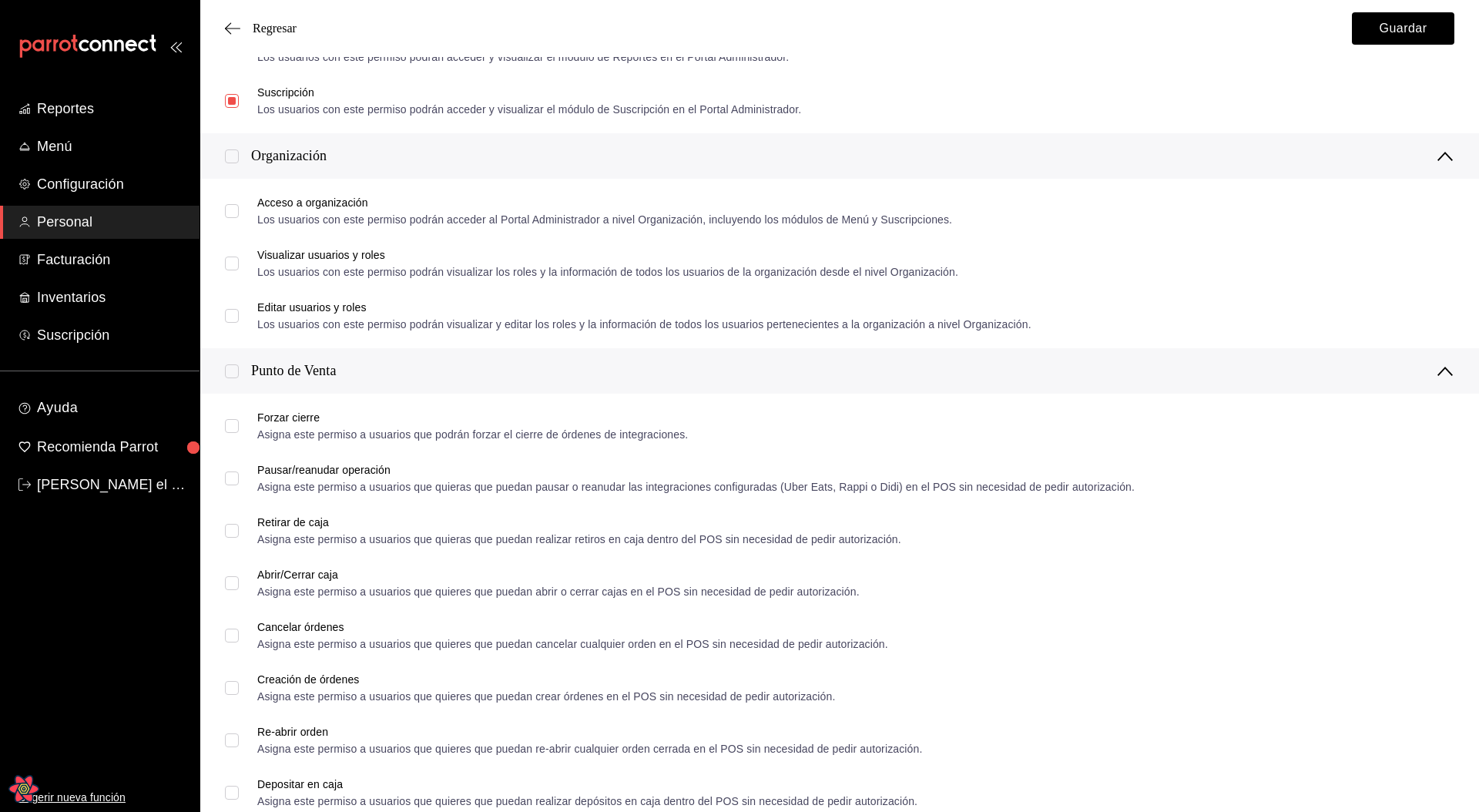
click at [233, 372] on input "checkbox" at bounding box center [232, 371] width 14 height 14
checkbox input "true"
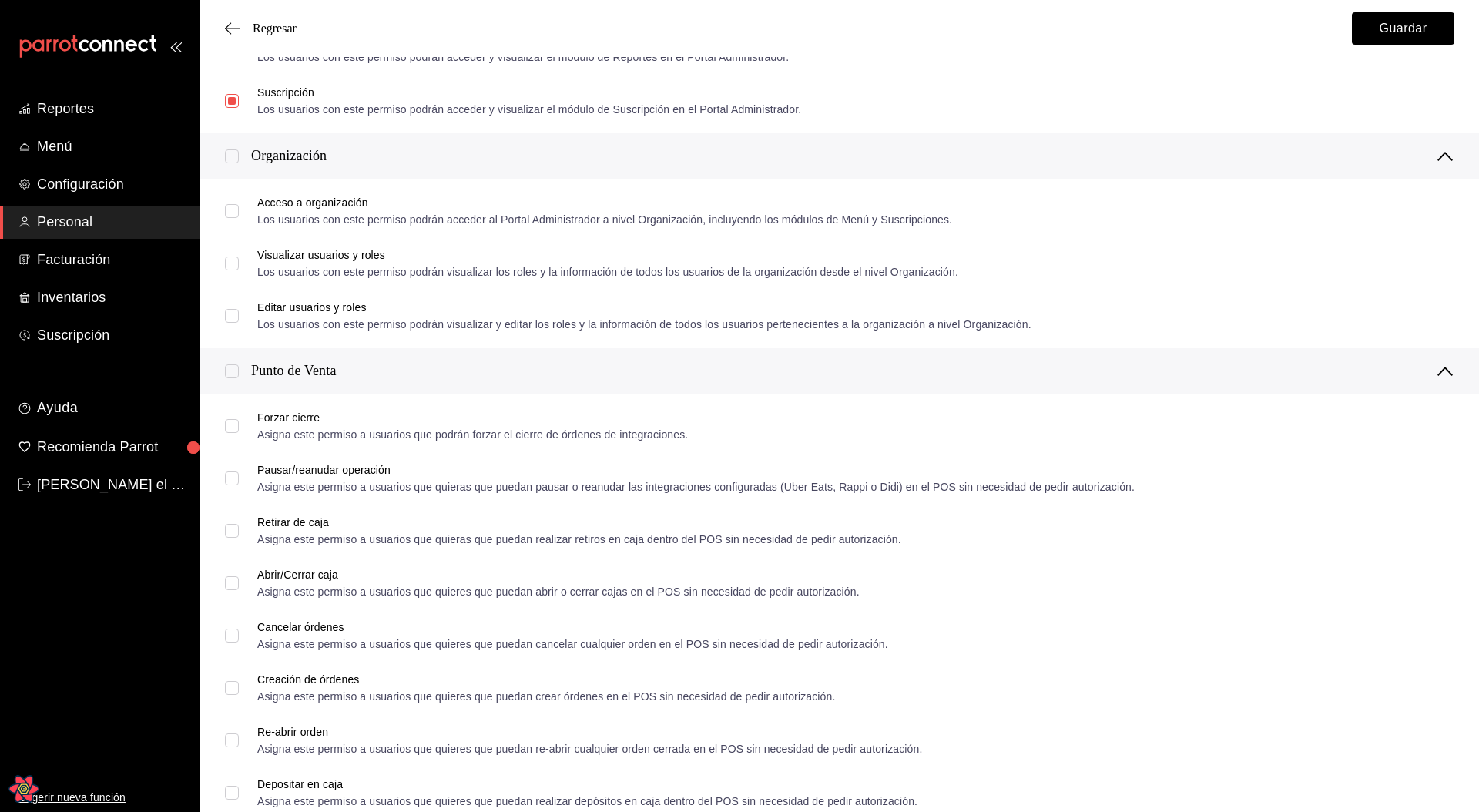
checkbox input "true"
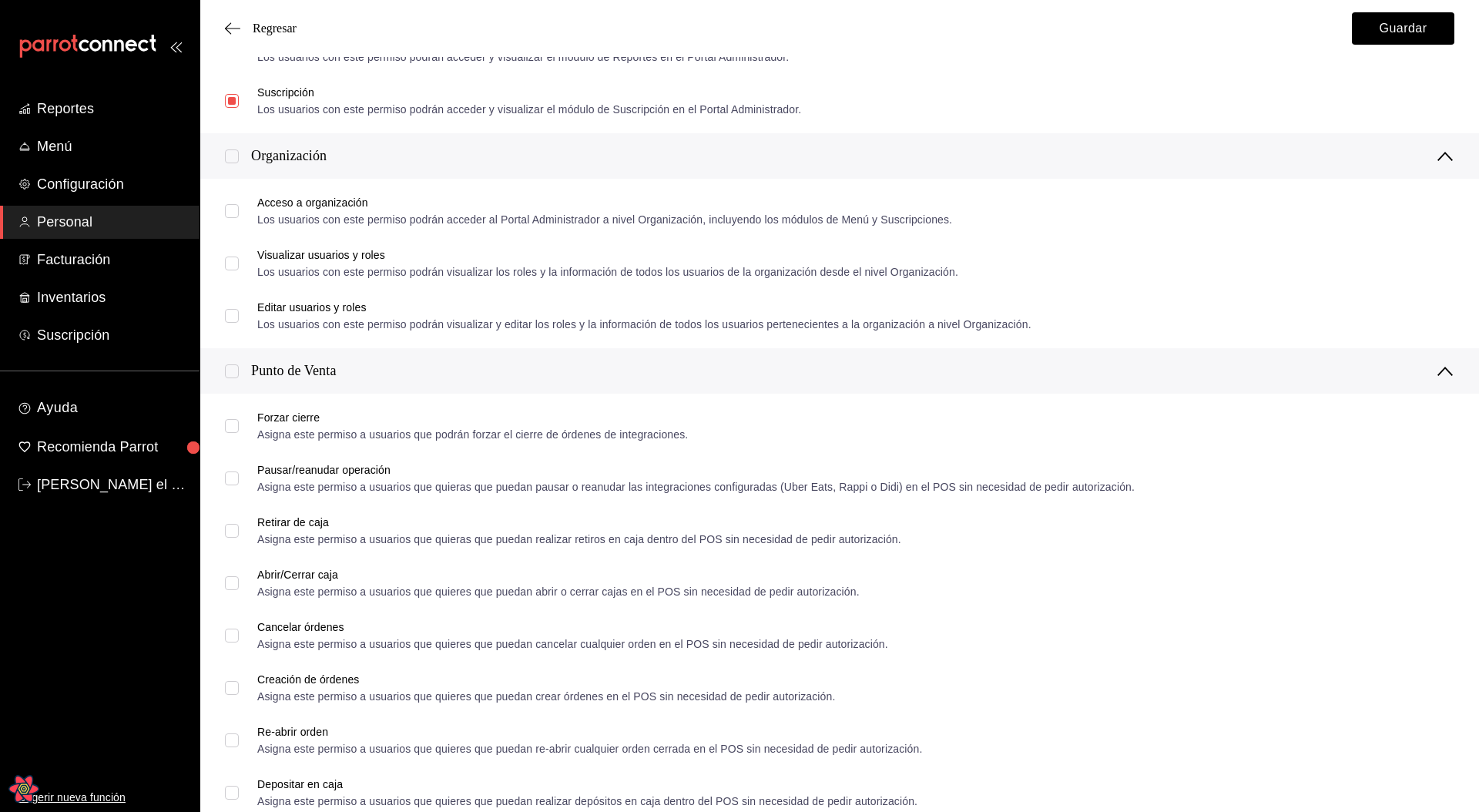
checkbox input "true"
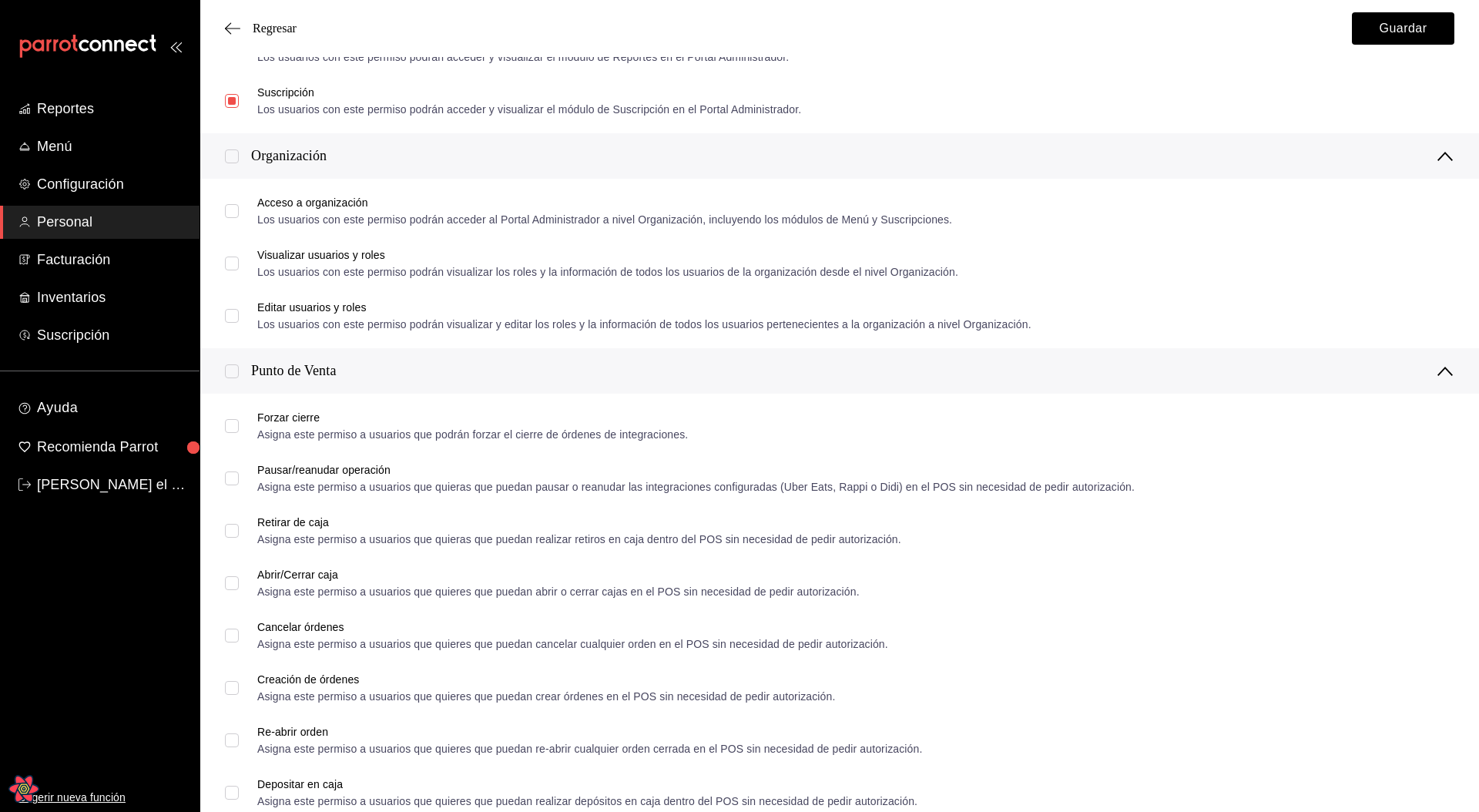
checkbox input "true"
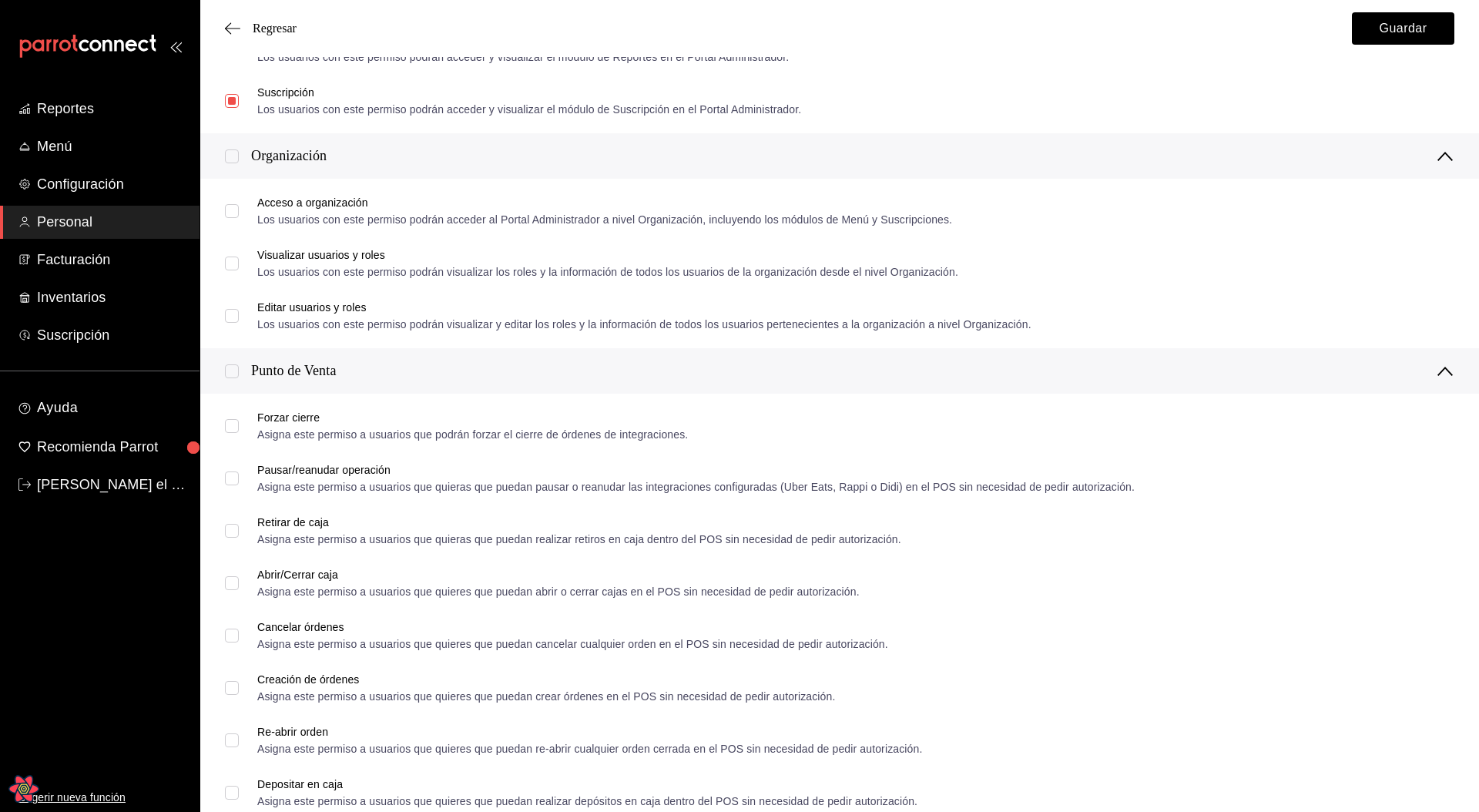
checkbox input "true"
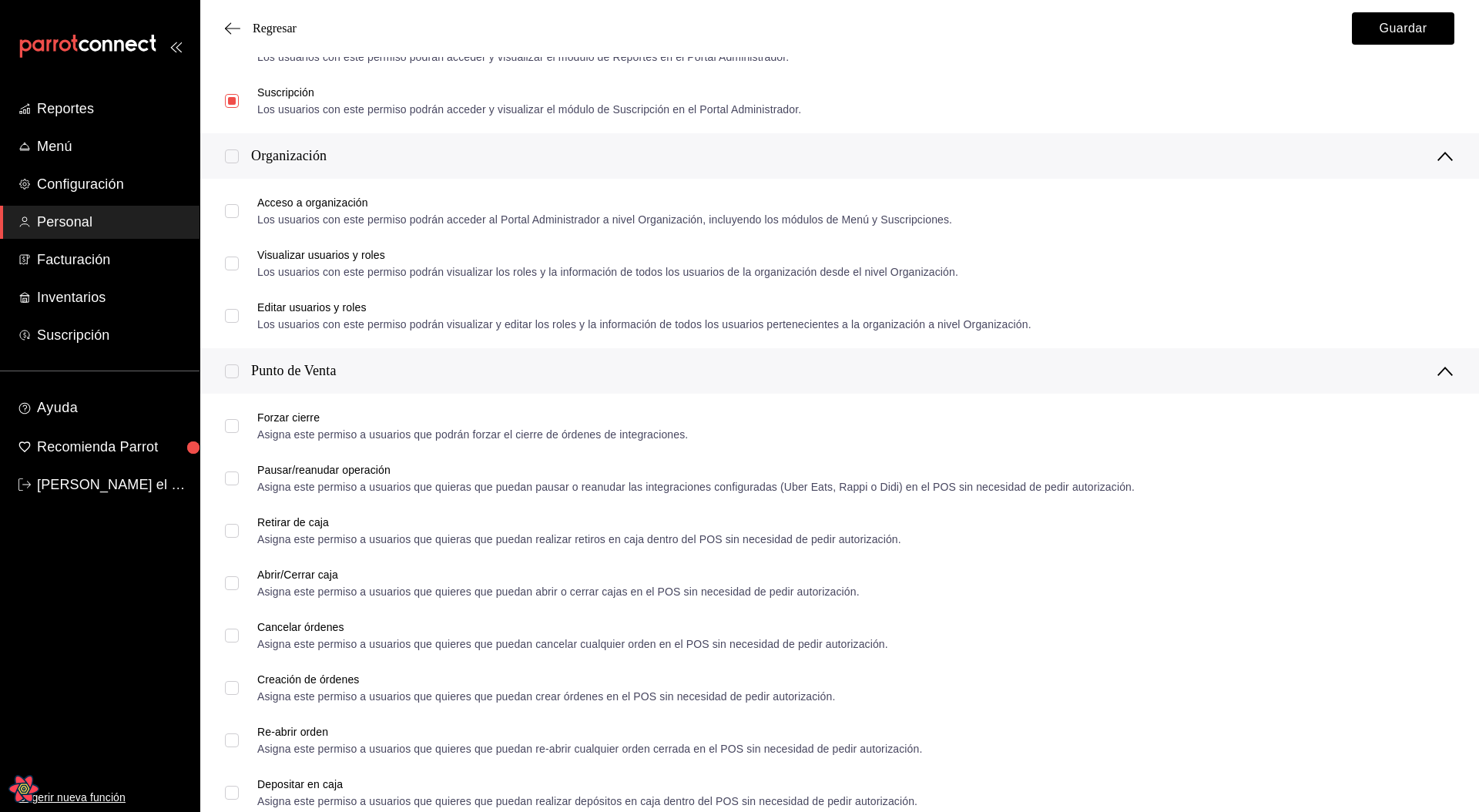
checkbox input "true"
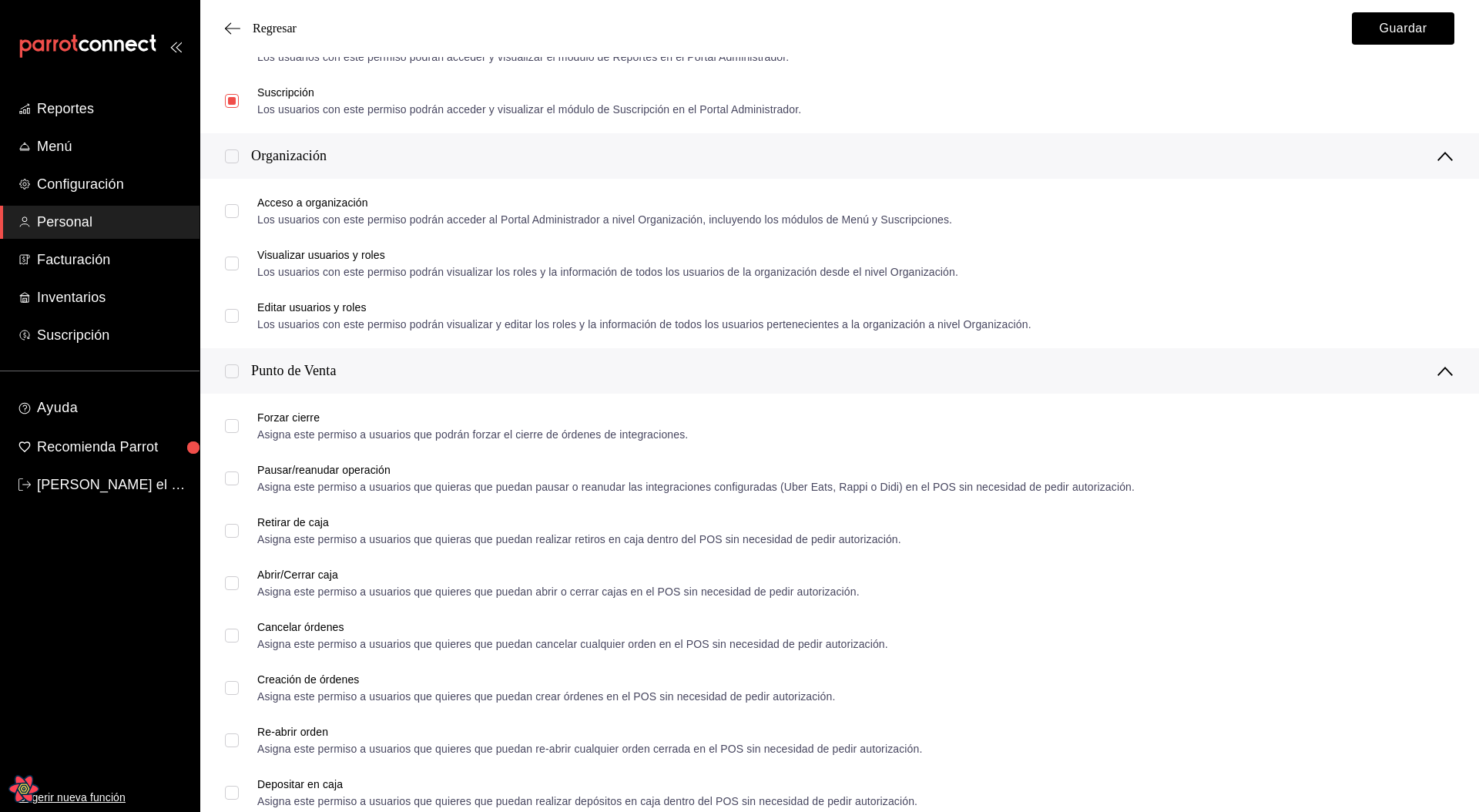
checkbox input "true"
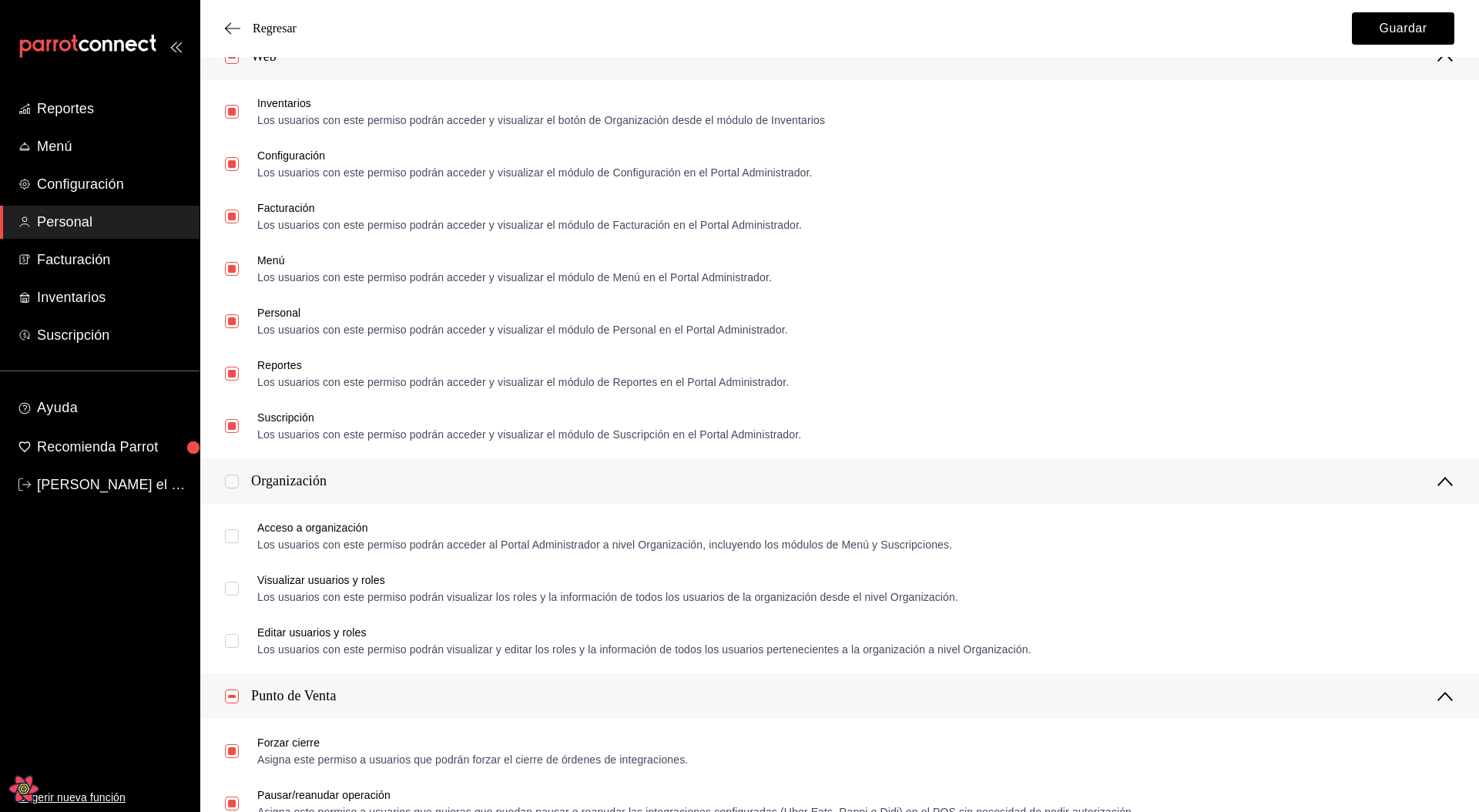
scroll to position [748, 0]
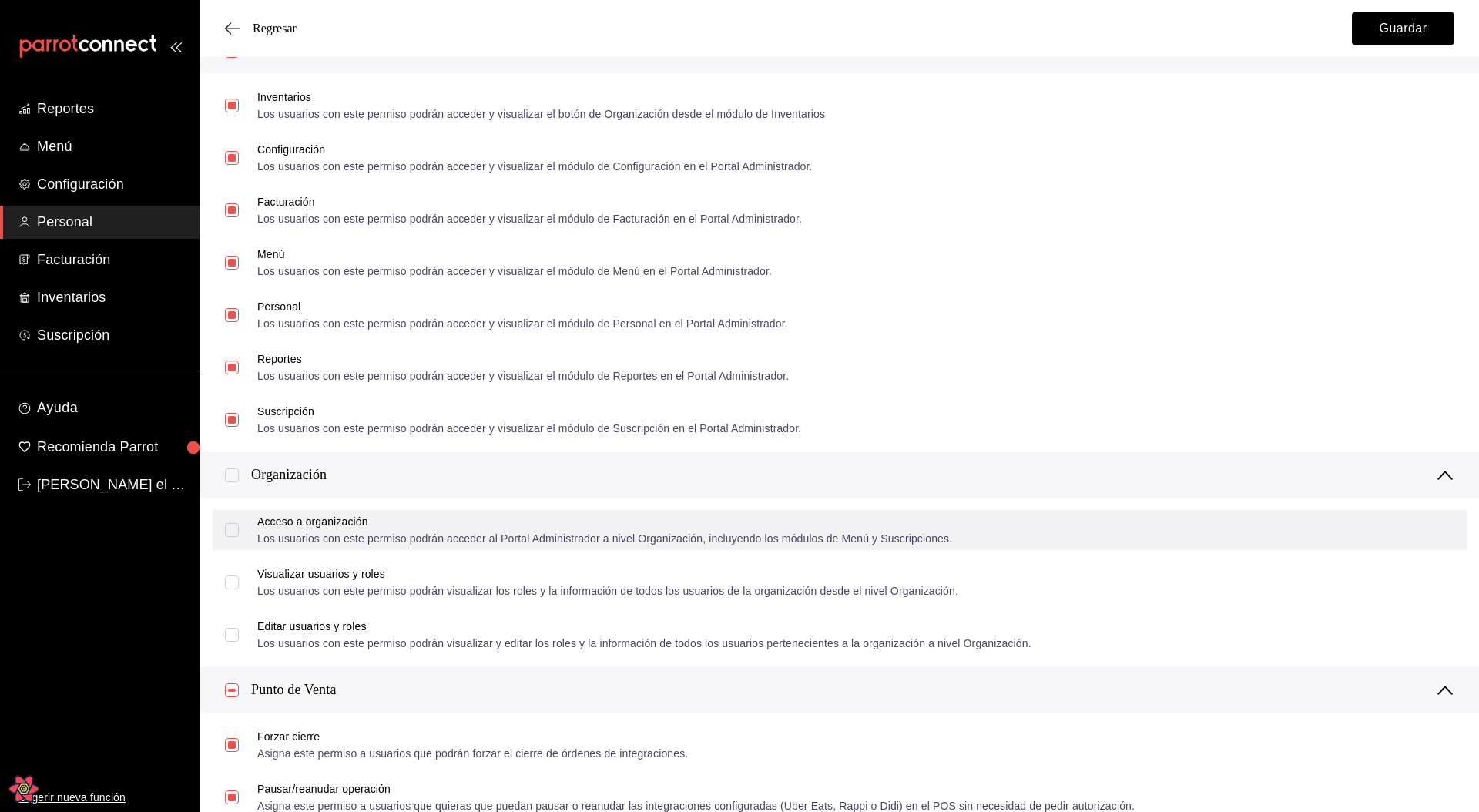
click at [234, 434] on input "Acceso a organización Los usuarios con este permiso podrán acceder al Portal Ad…" at bounding box center [232, 530] width 14 height 14
checkbox input "true"
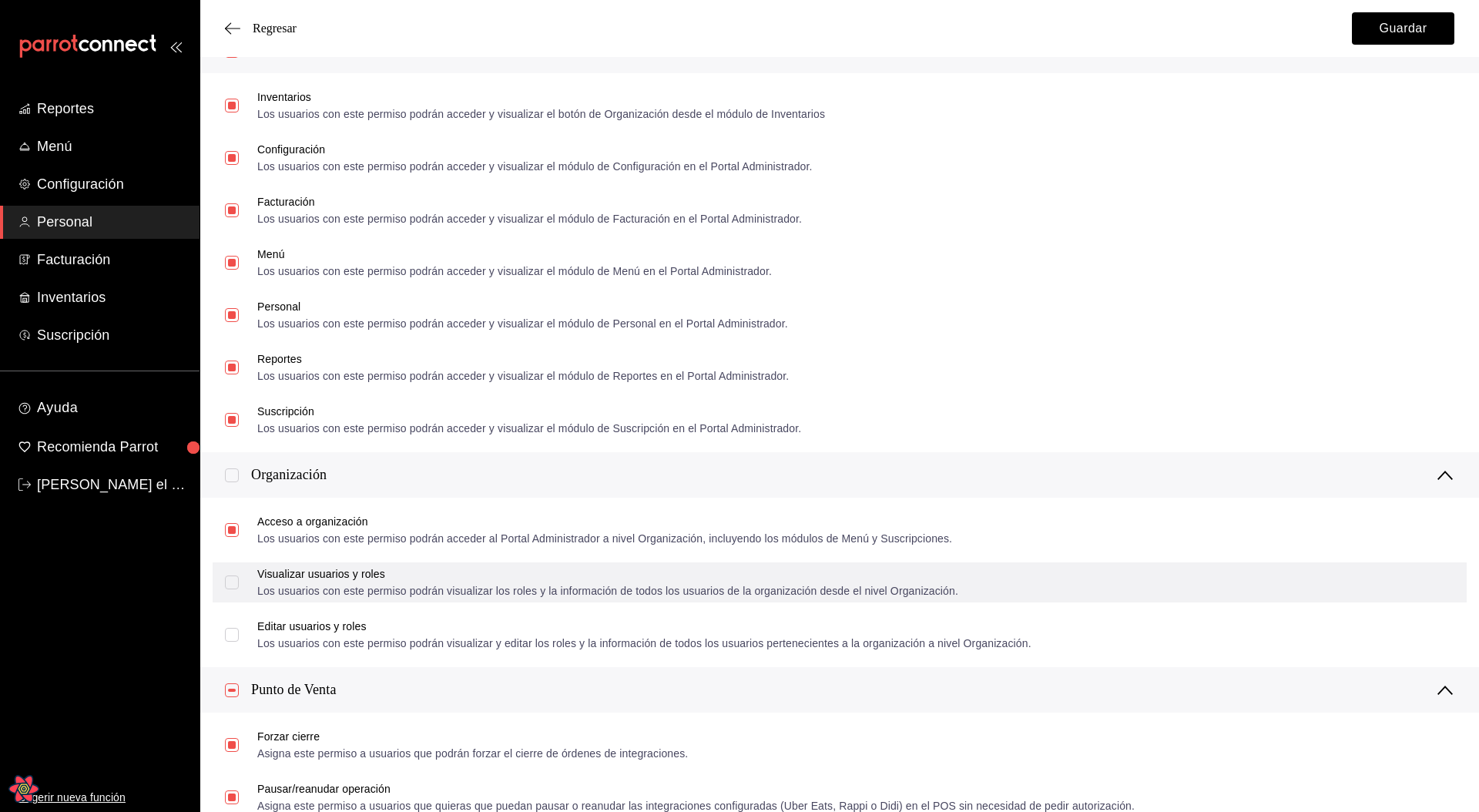
click at [223, 434] on div "Visualizar usuarios y roles Los usuarios con este permiso podrán visualizar los…" at bounding box center [840, 582] width 1254 height 40
click at [235, 434] on input "Visualizar usuarios y roles Los usuarios con este permiso podrán visualizar los…" at bounding box center [232, 582] width 14 height 14
checkbox input "true"
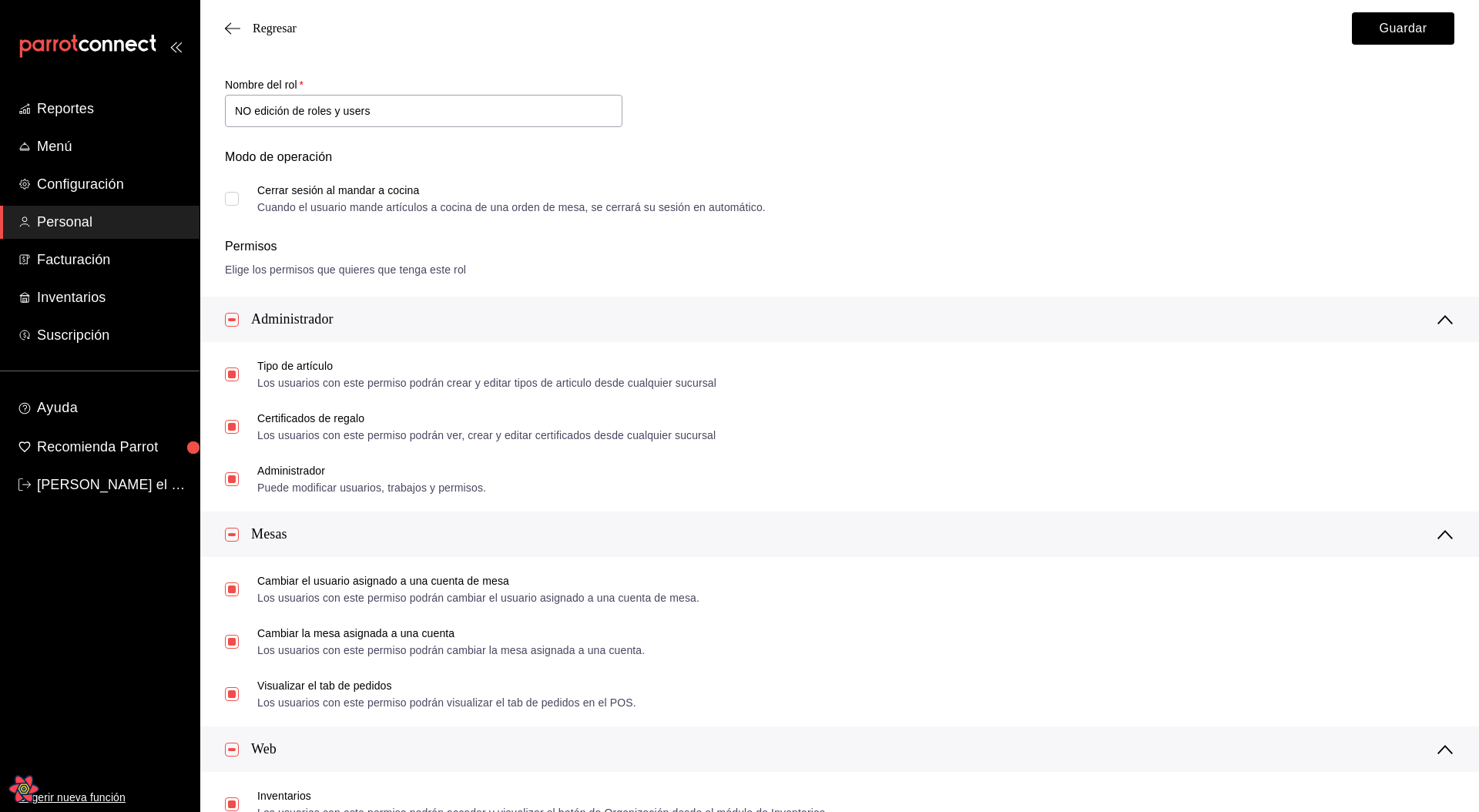
scroll to position [0, 0]
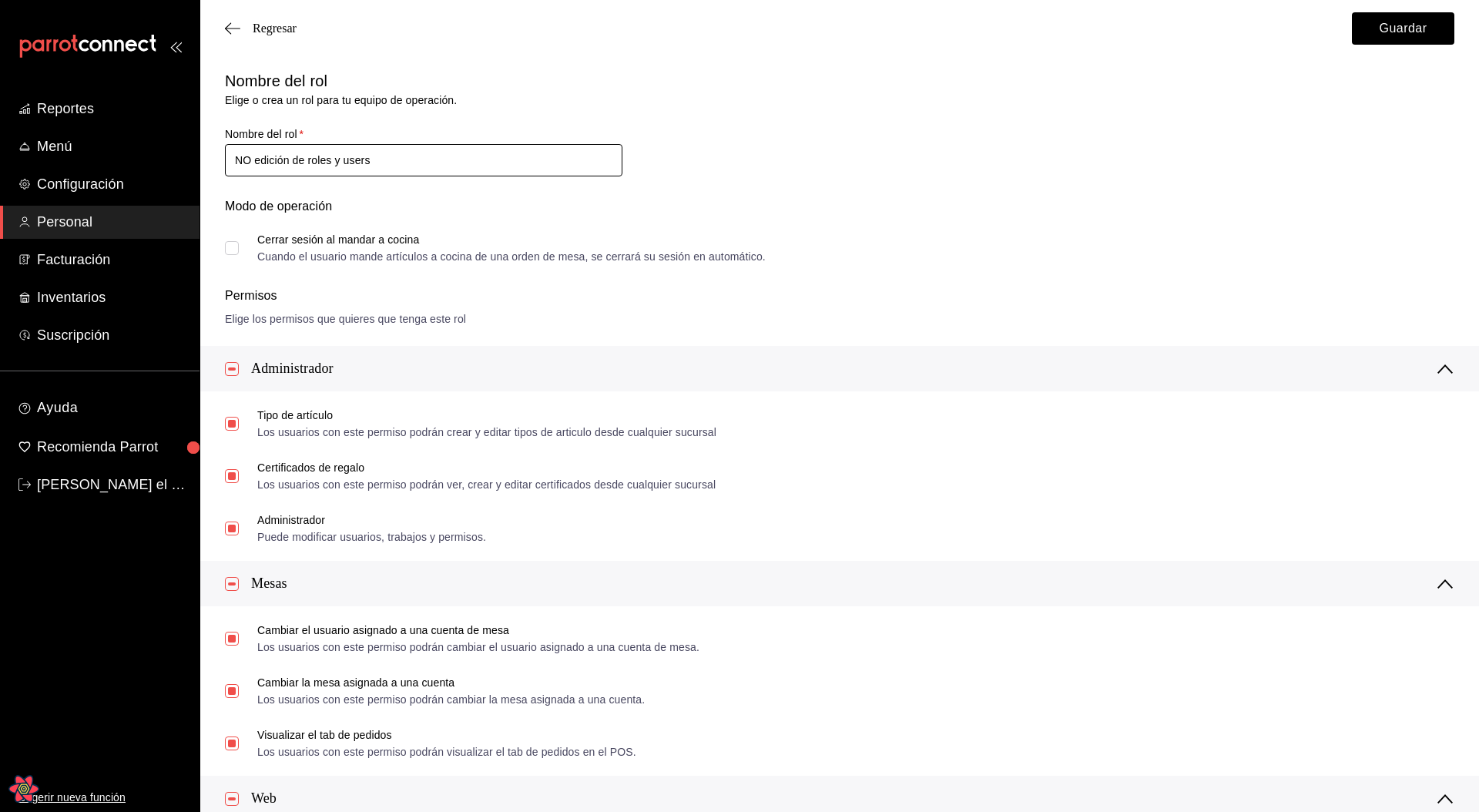
click at [352, 160] on input "NO edición de roles y users" at bounding box center [423, 160] width 397 height 32
paste input "EDIT_USERS_AND_ROLES"
click at [232, 159] on input "EDIT_USERS_AND_ROLES" at bounding box center [423, 160] width 397 height 32
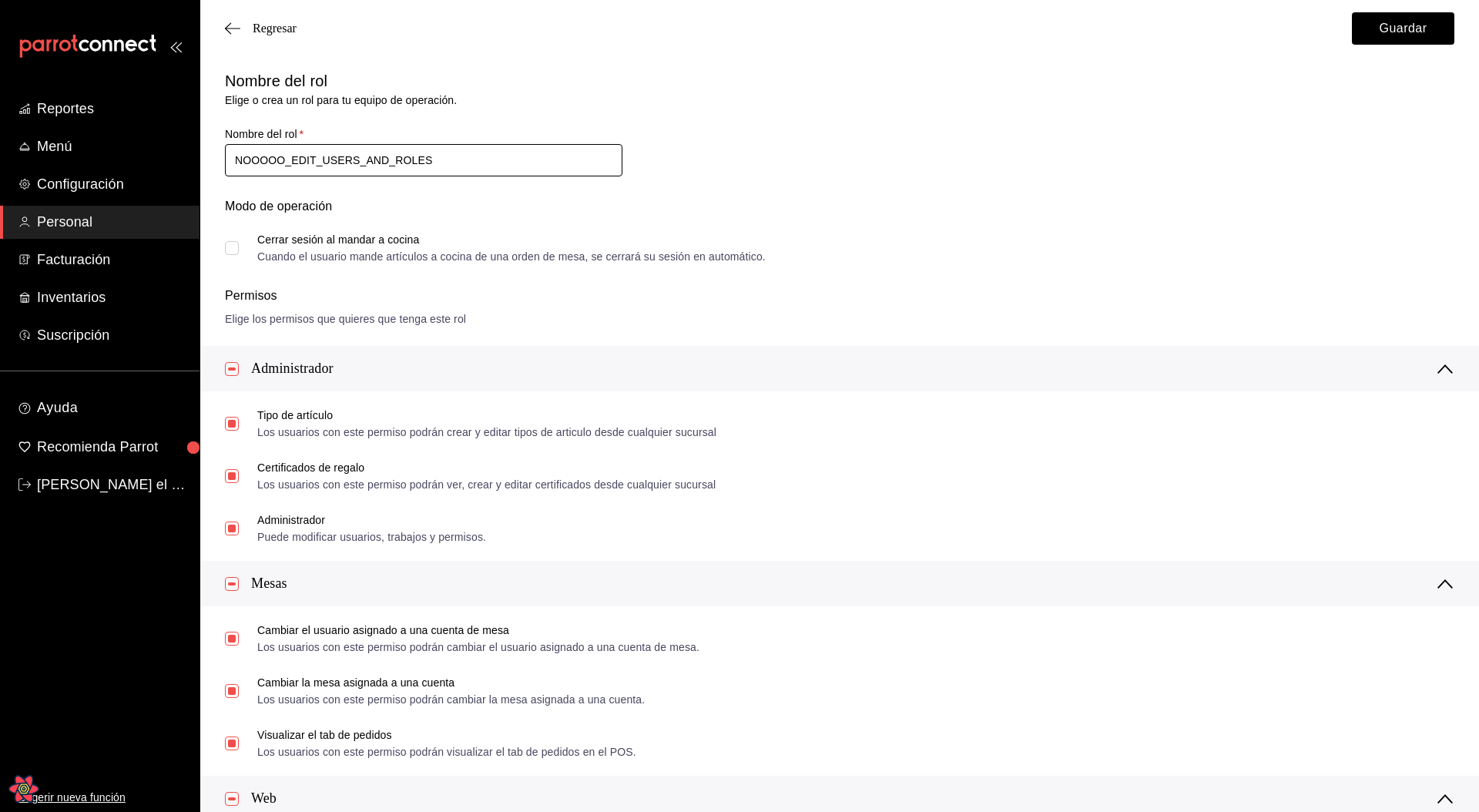
type input "NOOOOO_EDIT_USERS_AND_ROLES"
click at [779, 164] on div "Nombre del rol Elige o crea un rol para tu equipo de operación. Nombre del rol …" at bounding box center [830, 157] width 1248 height 211
click at [1372, 39] on button "Guardar" at bounding box center [1403, 29] width 103 height 32
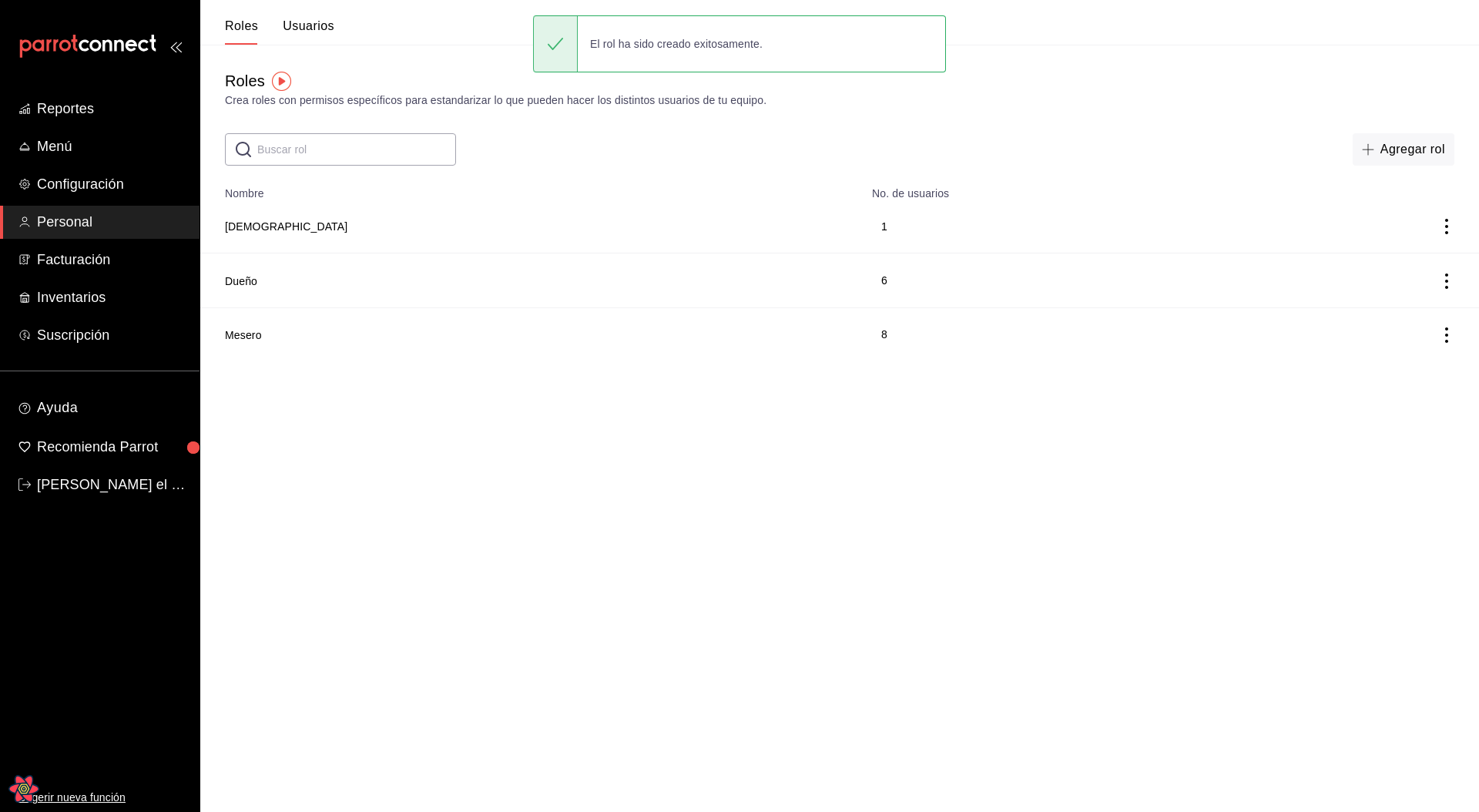
click at [1055, 191] on th "No. de usuarios" at bounding box center [1054, 189] width 382 height 22
click at [663, 361] on html "Reportes Menú Configuración Personal Facturación Inventarios Suscripción Ayuda …" at bounding box center [740, 180] width 1479 height 361
click at [570, 361] on html "Reportes Menú Configuración Personal Facturación Inventarios Suscripción Ayuda …" at bounding box center [740, 180] width 1479 height 361
click at [552, 361] on html "Reportes Menú Configuración Personal Facturación Inventarios Suscripción Ayuda …" at bounding box center [740, 180] width 1479 height 361
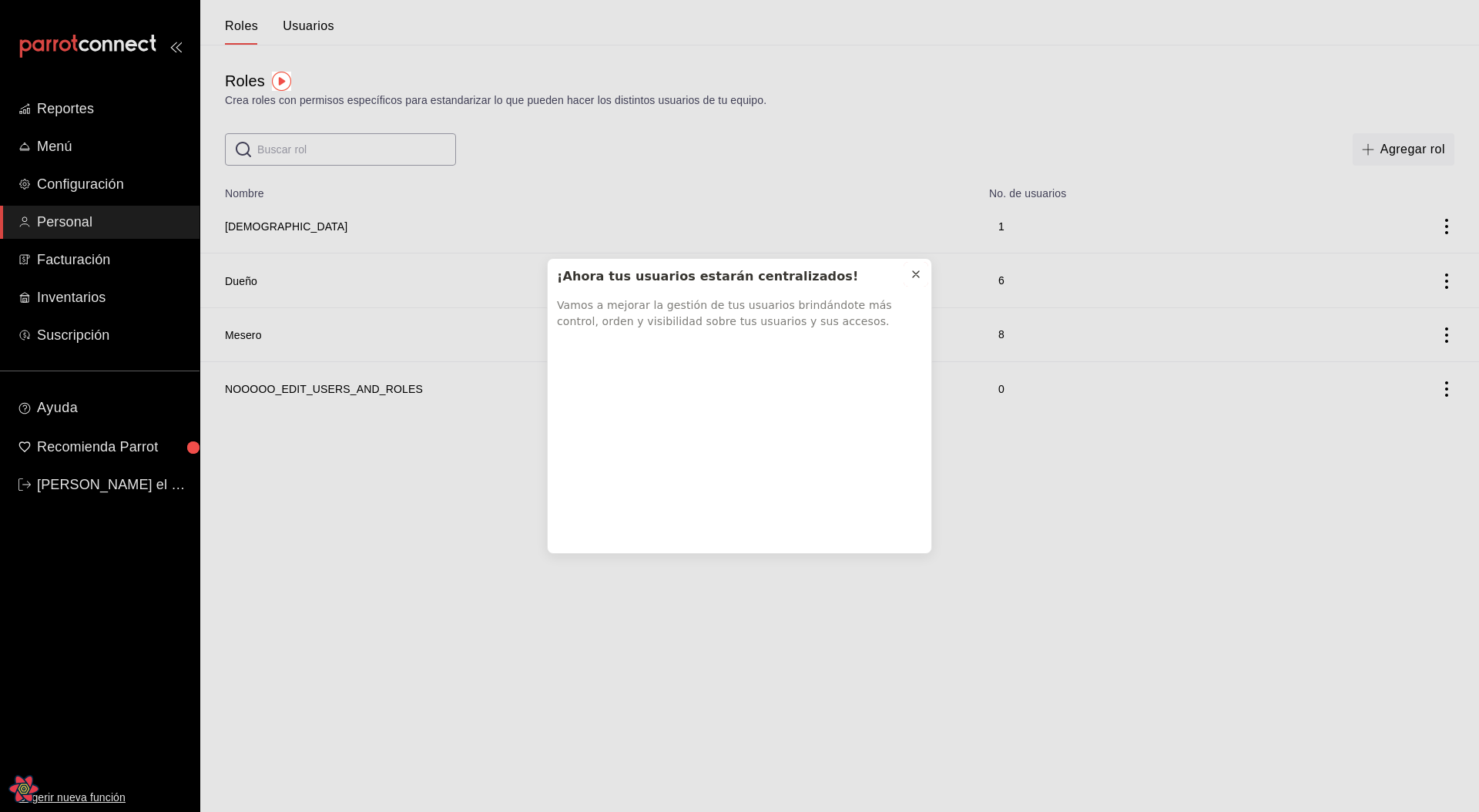
click at [908, 273] on button at bounding box center [916, 275] width 25 height 25
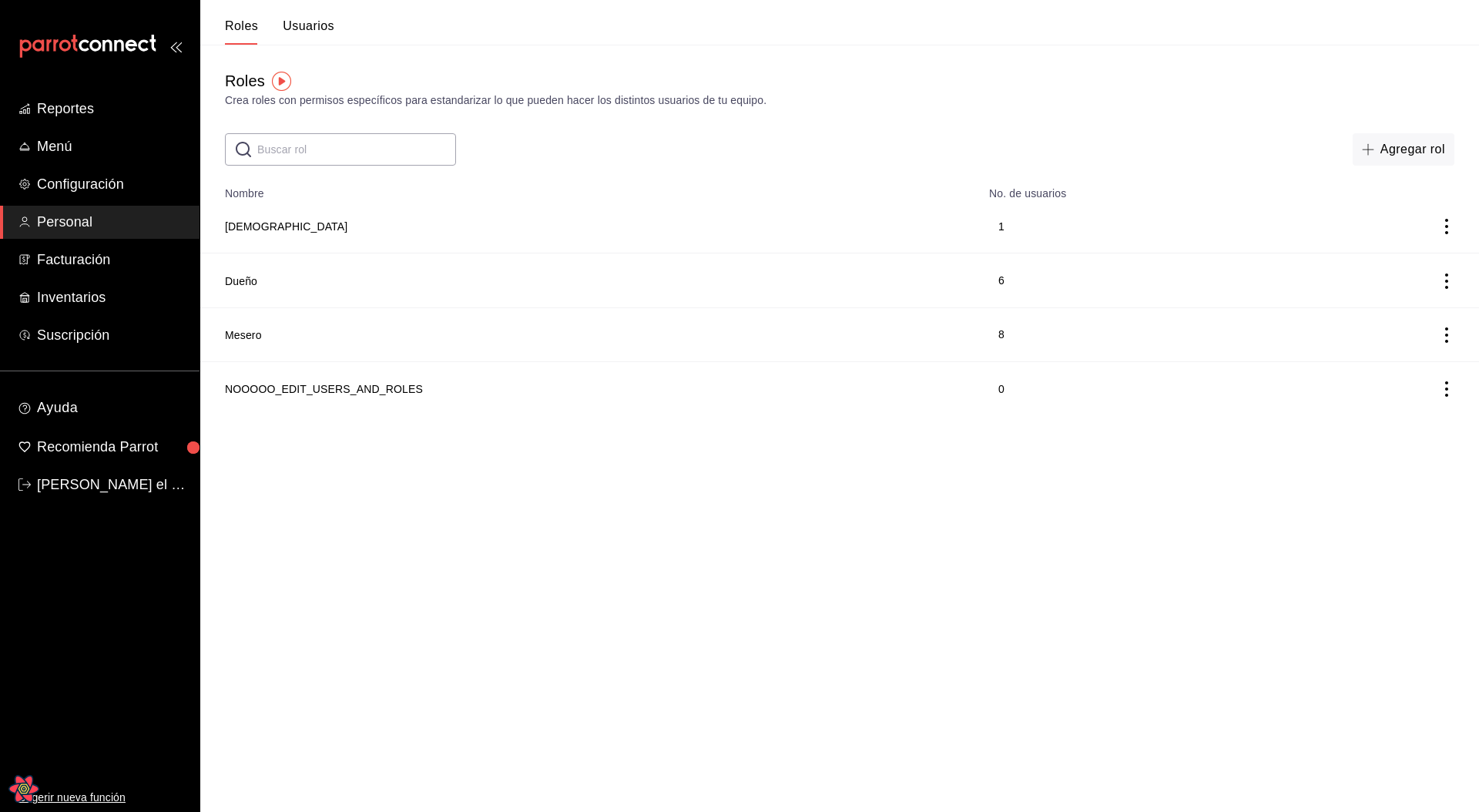
click at [474, 415] on html "Reportes Menú Configuración Personal Facturación Inventarios Suscripción Ayuda …" at bounding box center [740, 207] width 1479 height 415
click at [1430, 150] on button "Agregar rol" at bounding box center [1403, 150] width 102 height 32
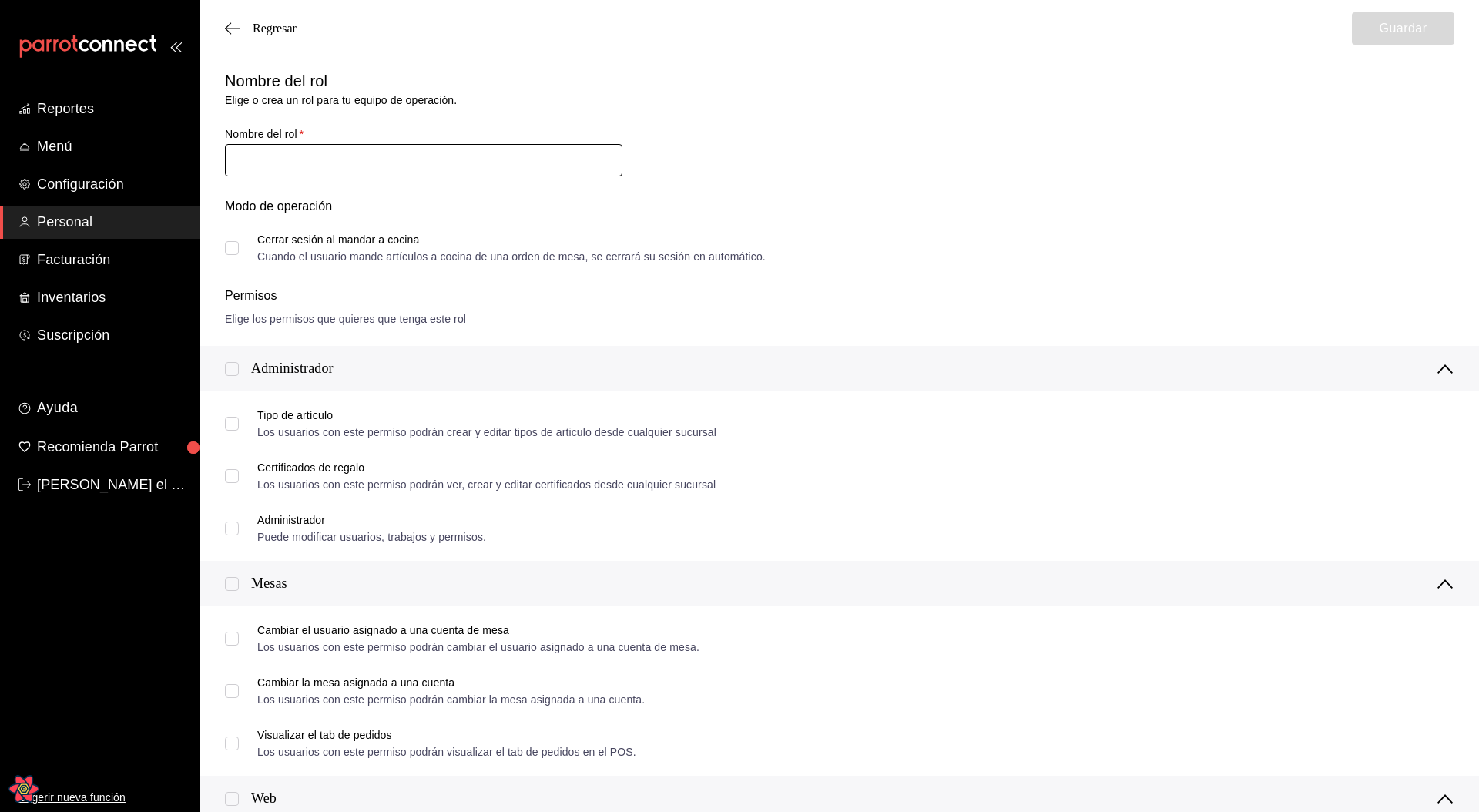
click at [341, 168] on input "text" at bounding box center [423, 160] width 397 height 32
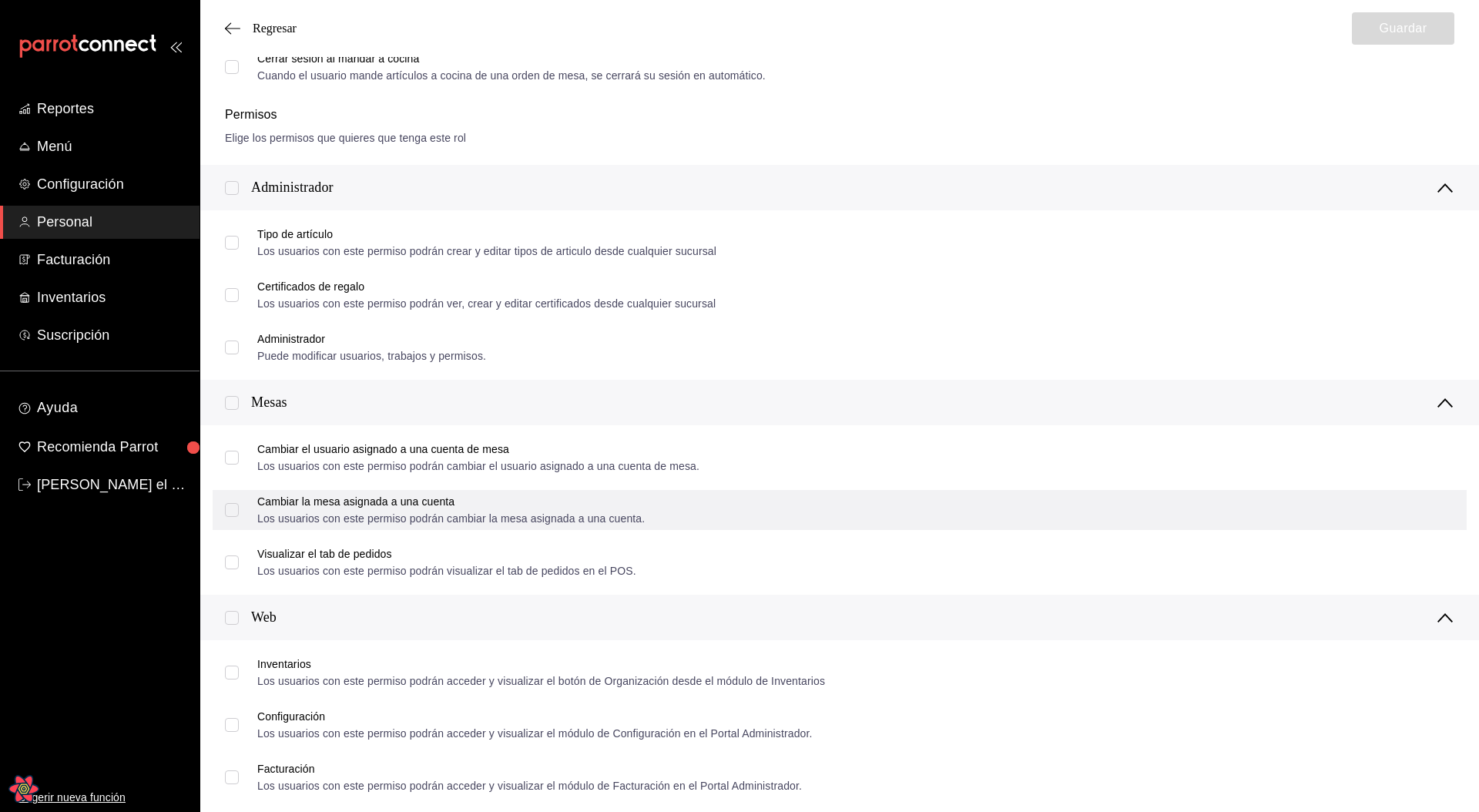
scroll to position [153, 0]
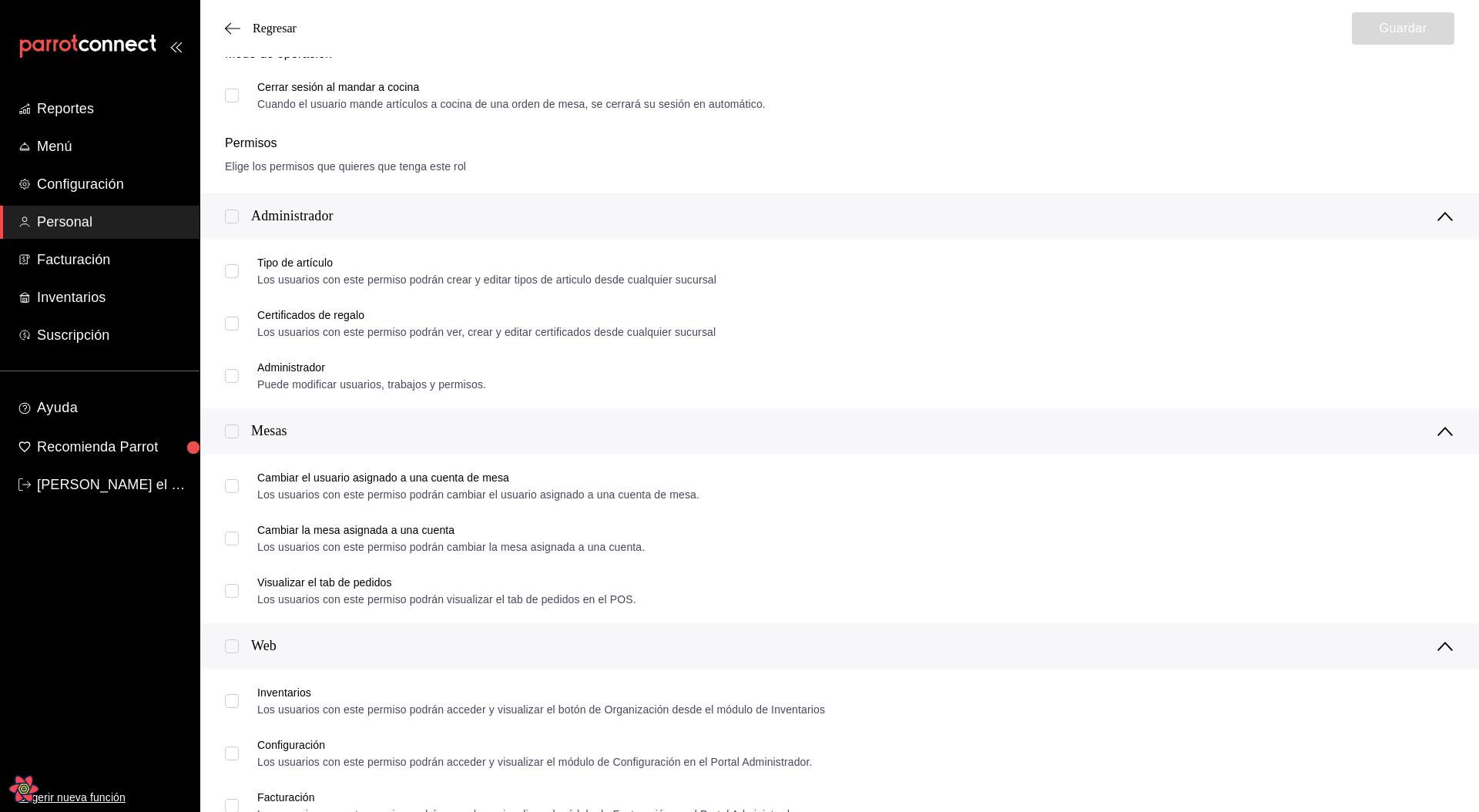
type input "NOOO_"
click at [235, 220] on input "checkbox" at bounding box center [232, 217] width 14 height 14
checkbox input "true"
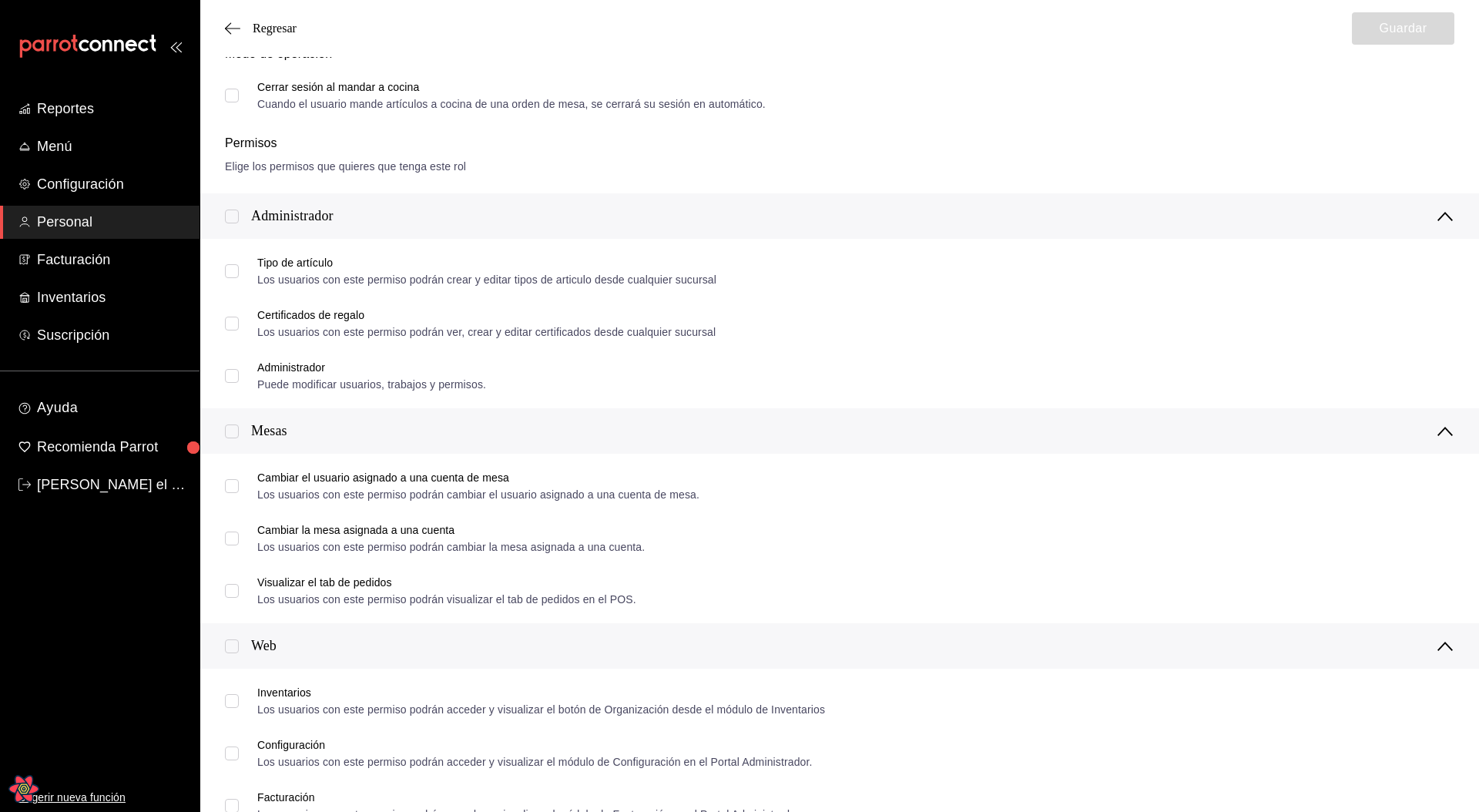
checkbox input "true"
click at [462, 210] on div "Administrador" at bounding box center [853, 216] width 1203 height 21
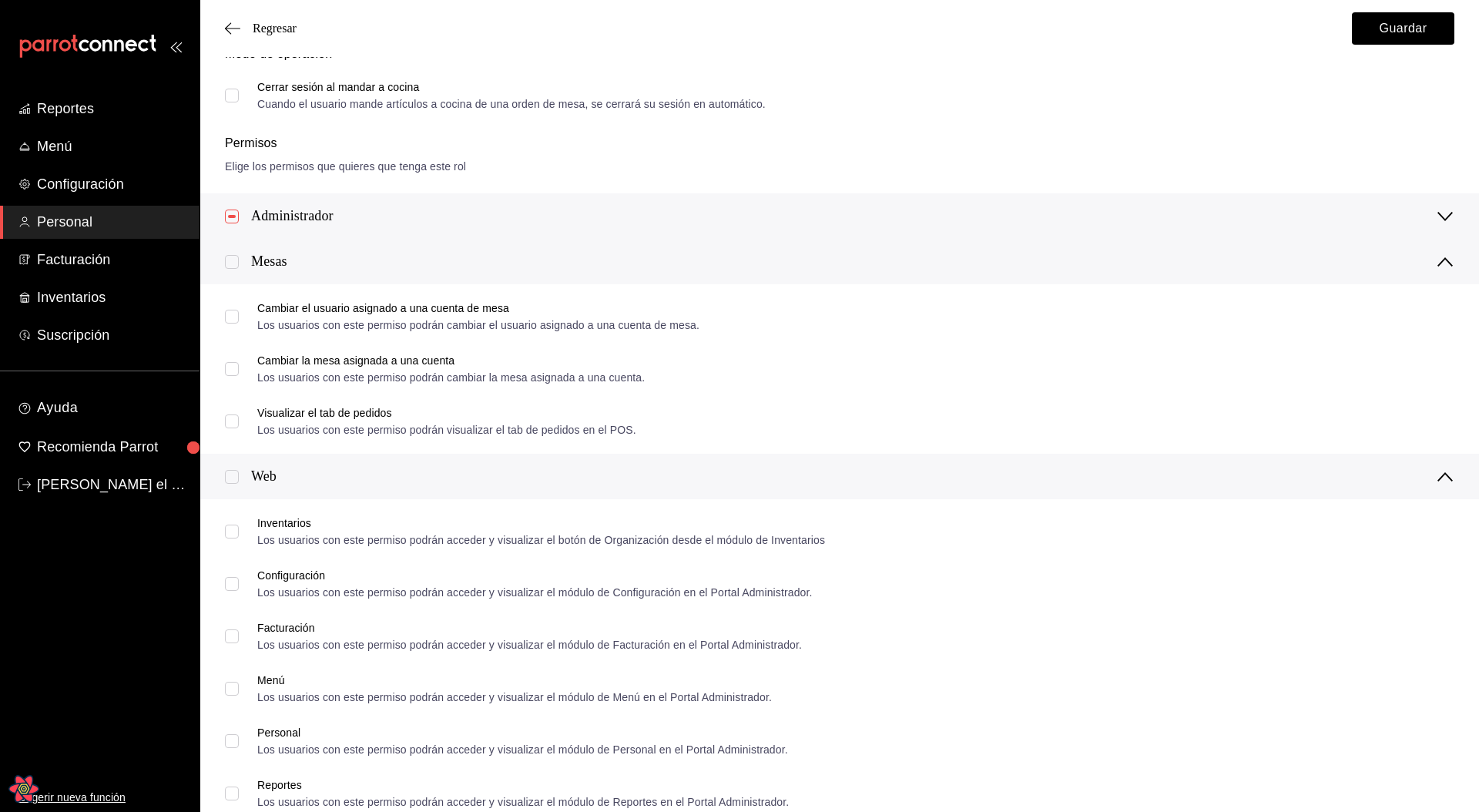
click at [305, 263] on div "Mesas" at bounding box center [853, 261] width 1203 height 21
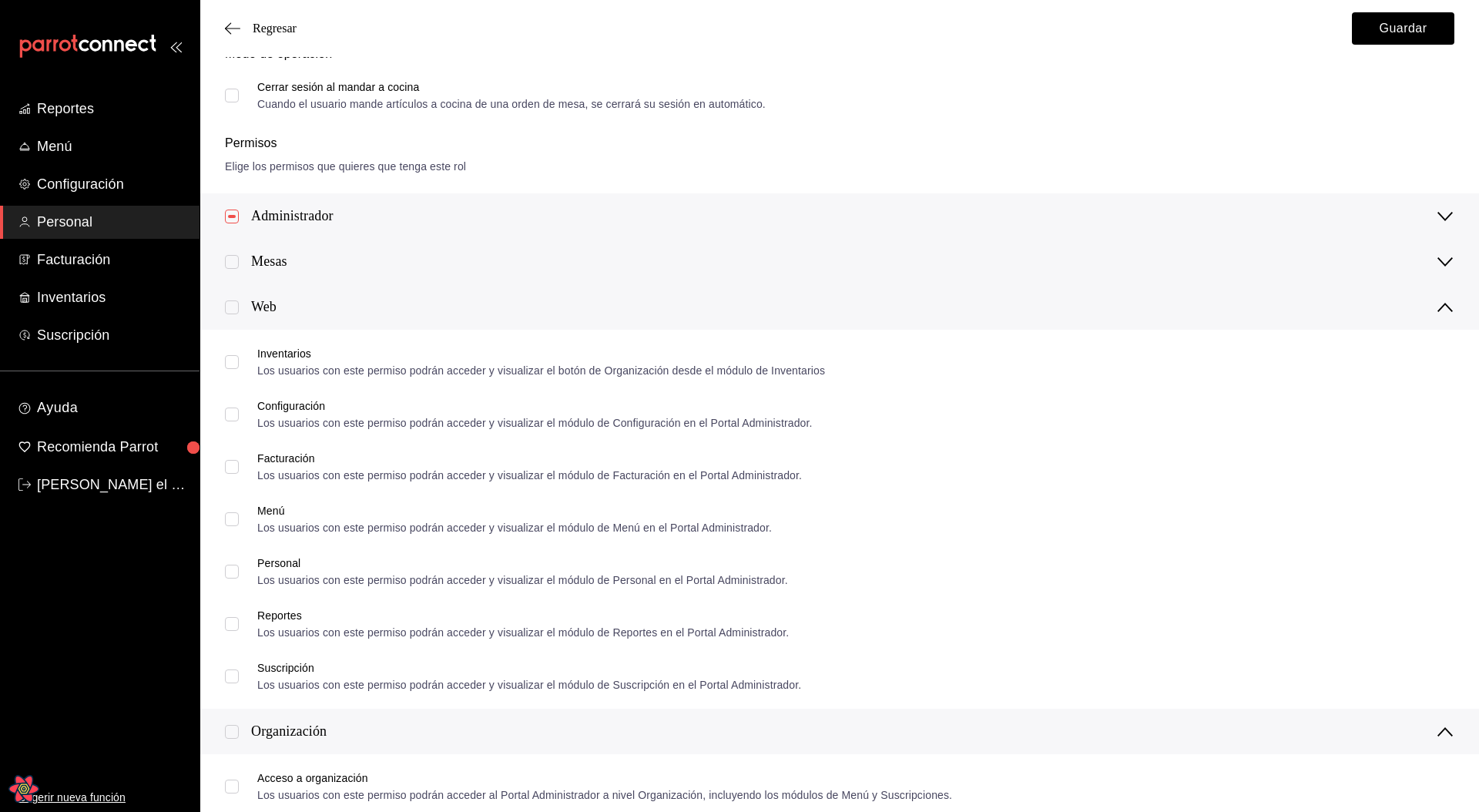
click at [227, 260] on input "checkbox" at bounding box center [232, 262] width 14 height 14
checkbox input "true"
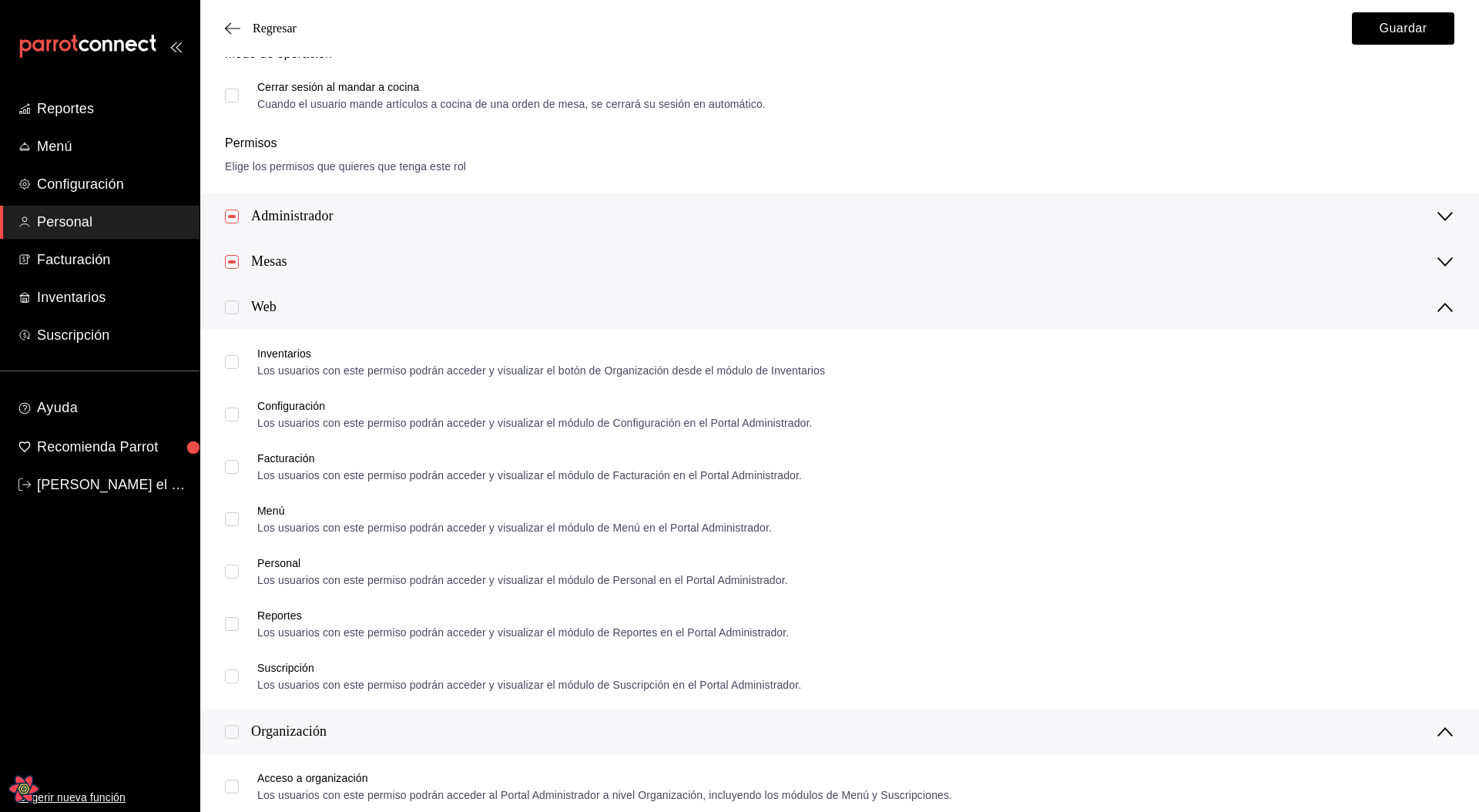
click at [238, 306] on input "checkbox" at bounding box center [232, 308] width 14 height 14
checkbox input "true"
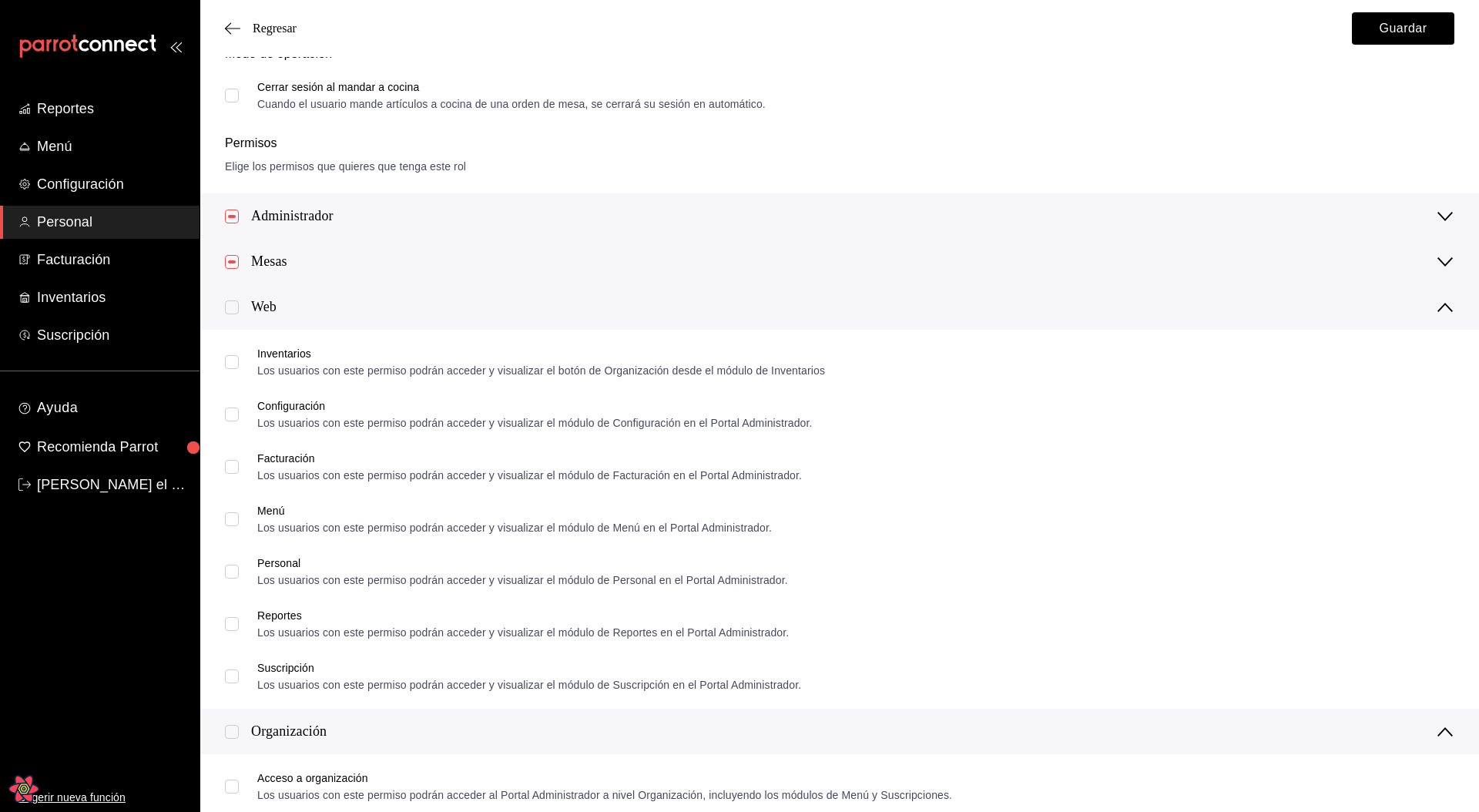
checkbox input "true"
click at [264, 307] on div "Web" at bounding box center [264, 307] width 25 height 21
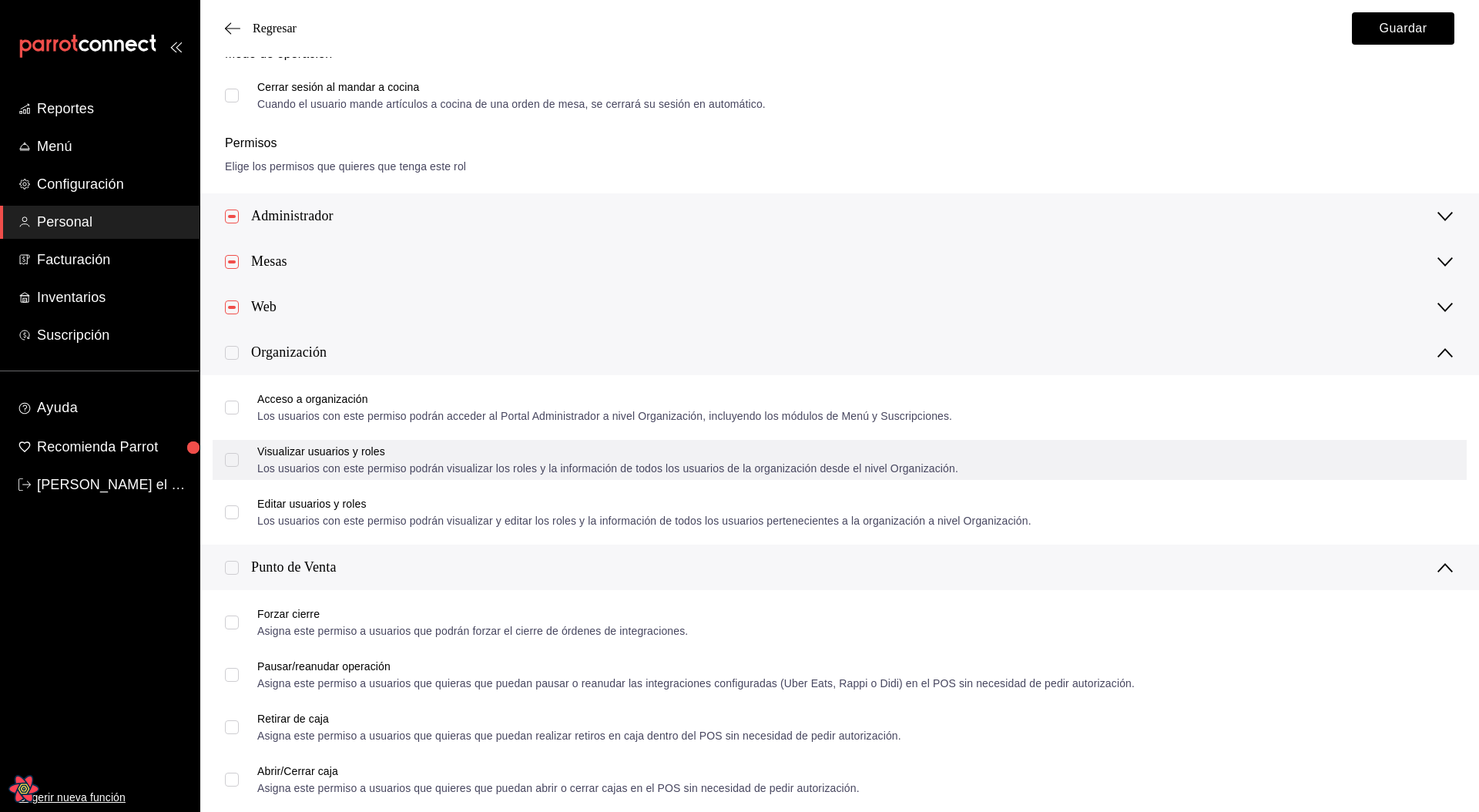
click at [237, 462] on input "Visualizar usuarios y roles Los usuarios con este permiso podrán visualizar los…" at bounding box center [232, 460] width 14 height 14
checkbox input "true"
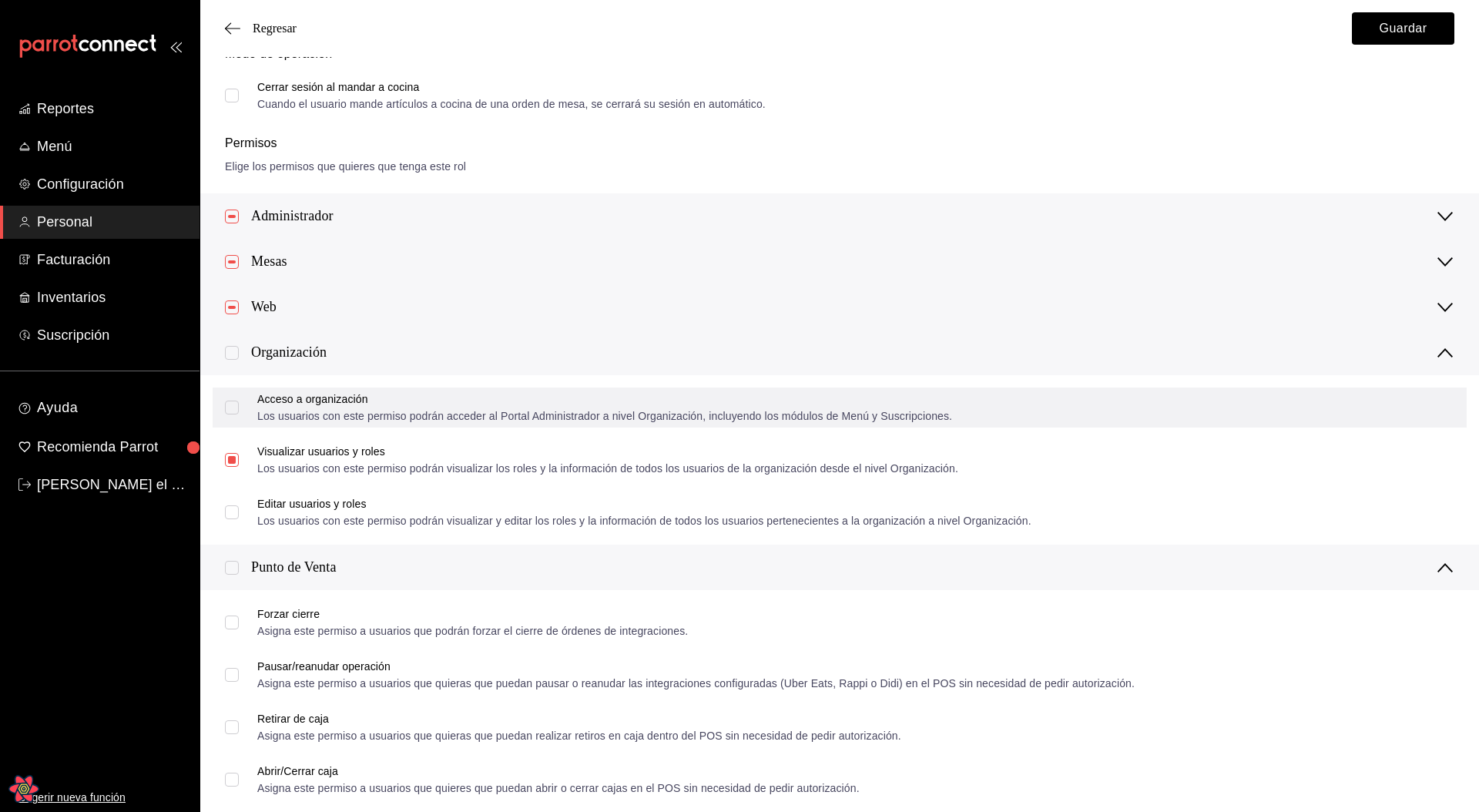
click at [231, 409] on input "Acceso a organización Los usuarios con este permiso podrán acceder al Portal Ad…" at bounding box center [232, 407] width 14 height 14
checkbox input "true"
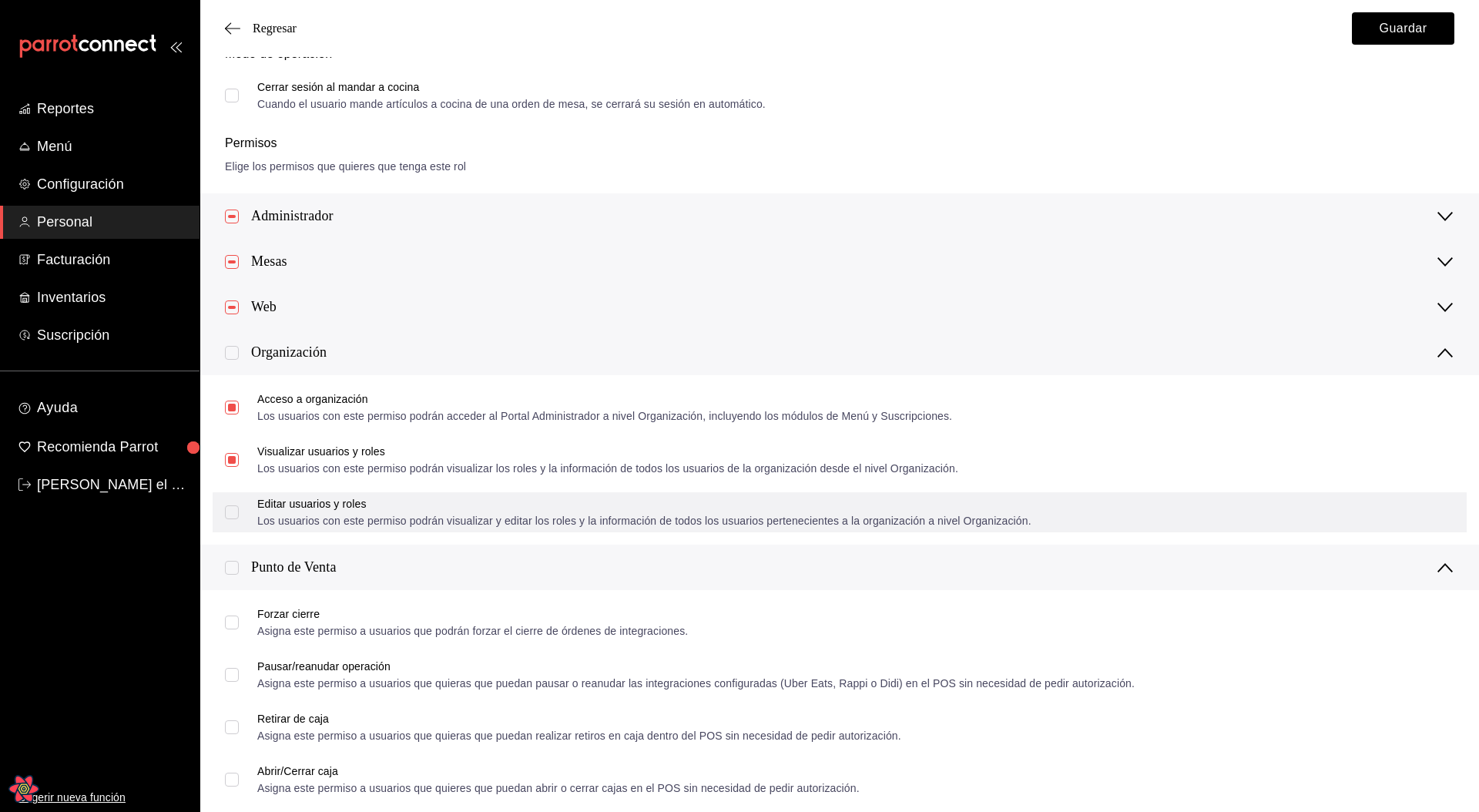
click at [234, 507] on input "Editar usuarios y roles Los usuarios con este permiso podrán visualizar y edita…" at bounding box center [232, 512] width 14 height 14
checkbox input "true"
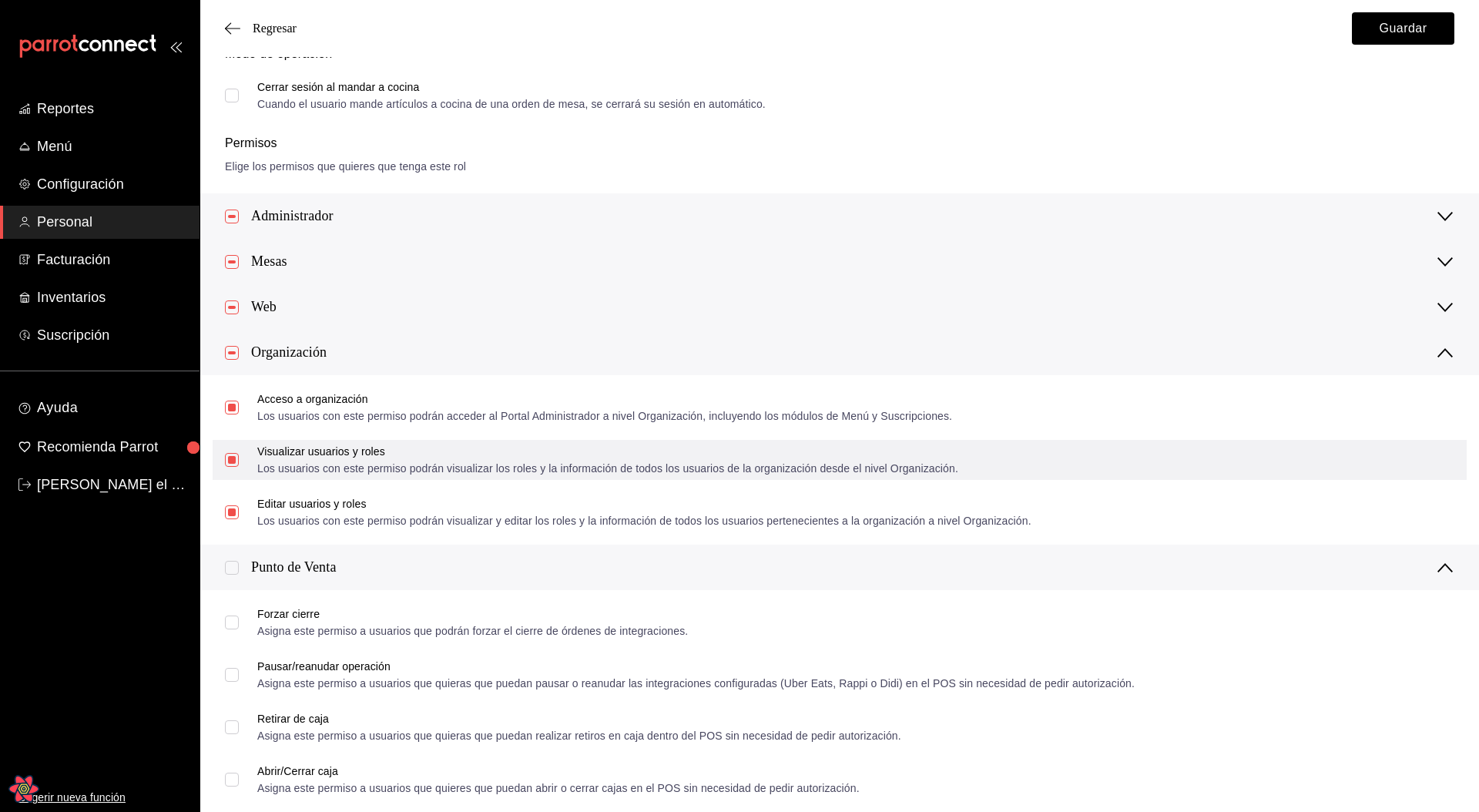
click at [233, 463] on input "Visualizar usuarios y roles Los usuarios con este permiso podrán visualizar los…" at bounding box center [232, 460] width 14 height 14
checkbox input "false"
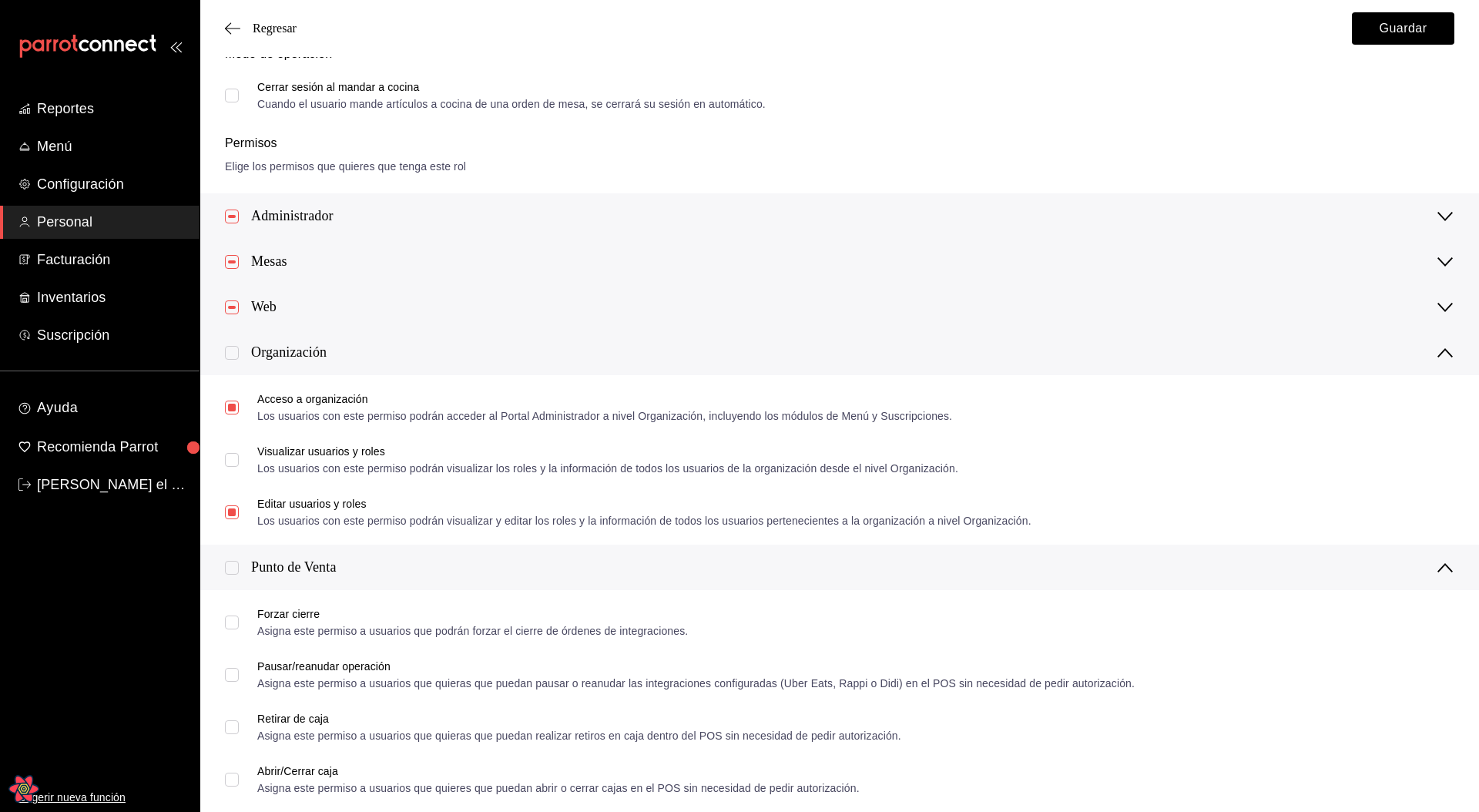
scroll to position [0, 0]
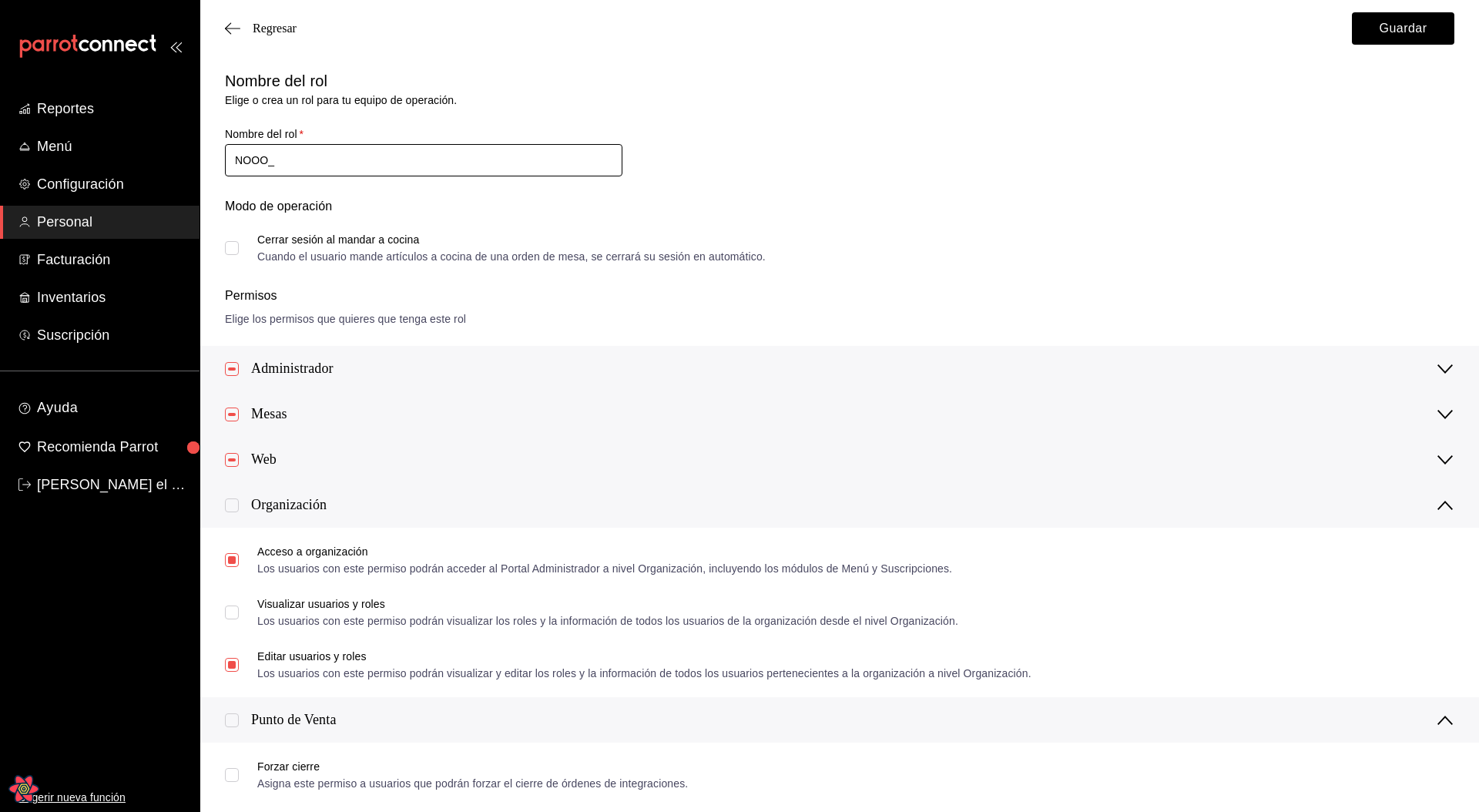
click at [366, 166] on input "NOOO_" at bounding box center [423, 160] width 397 height 32
paste input "DISPLAY_USERS_AND_ROLES"
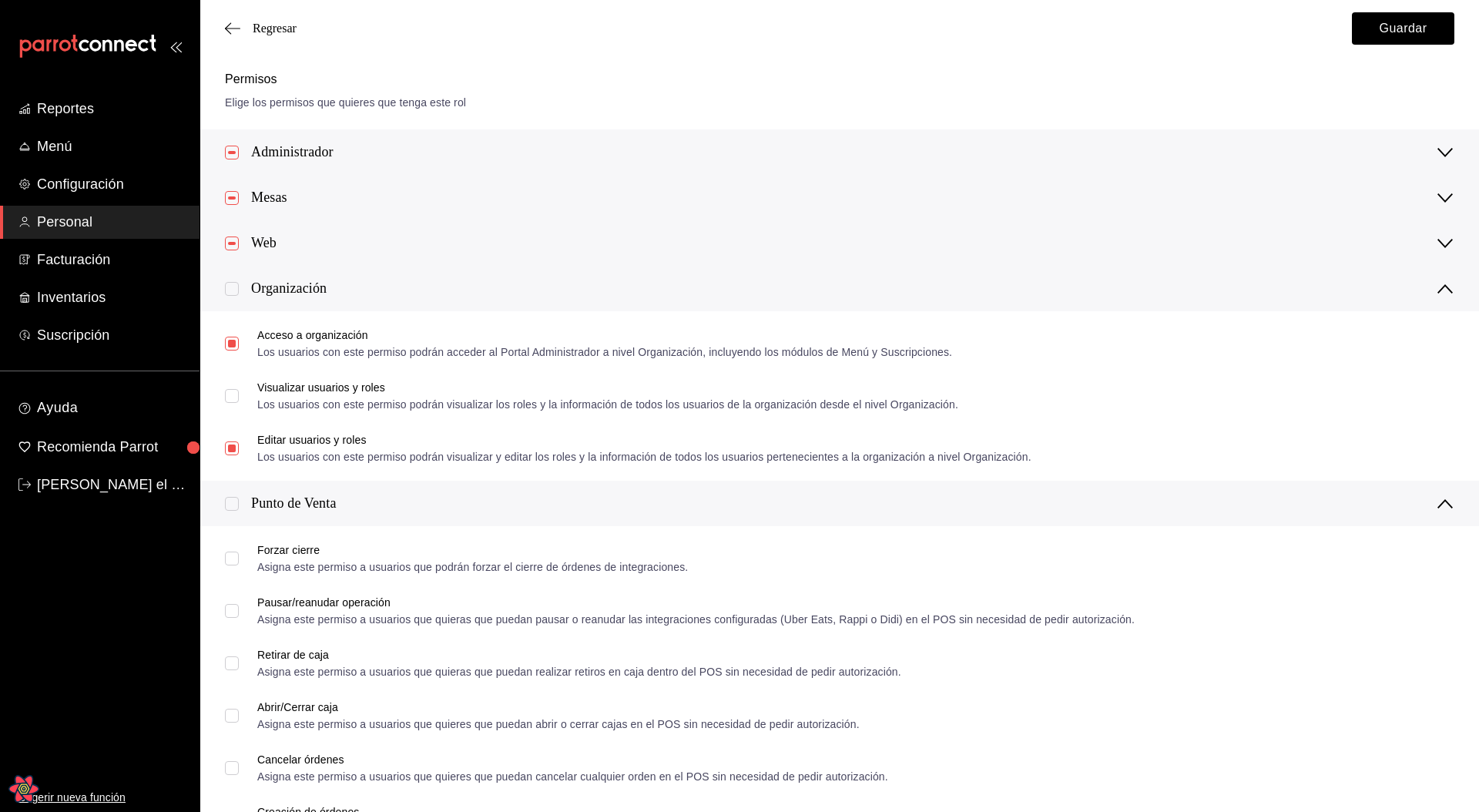
scroll to position [275, 0]
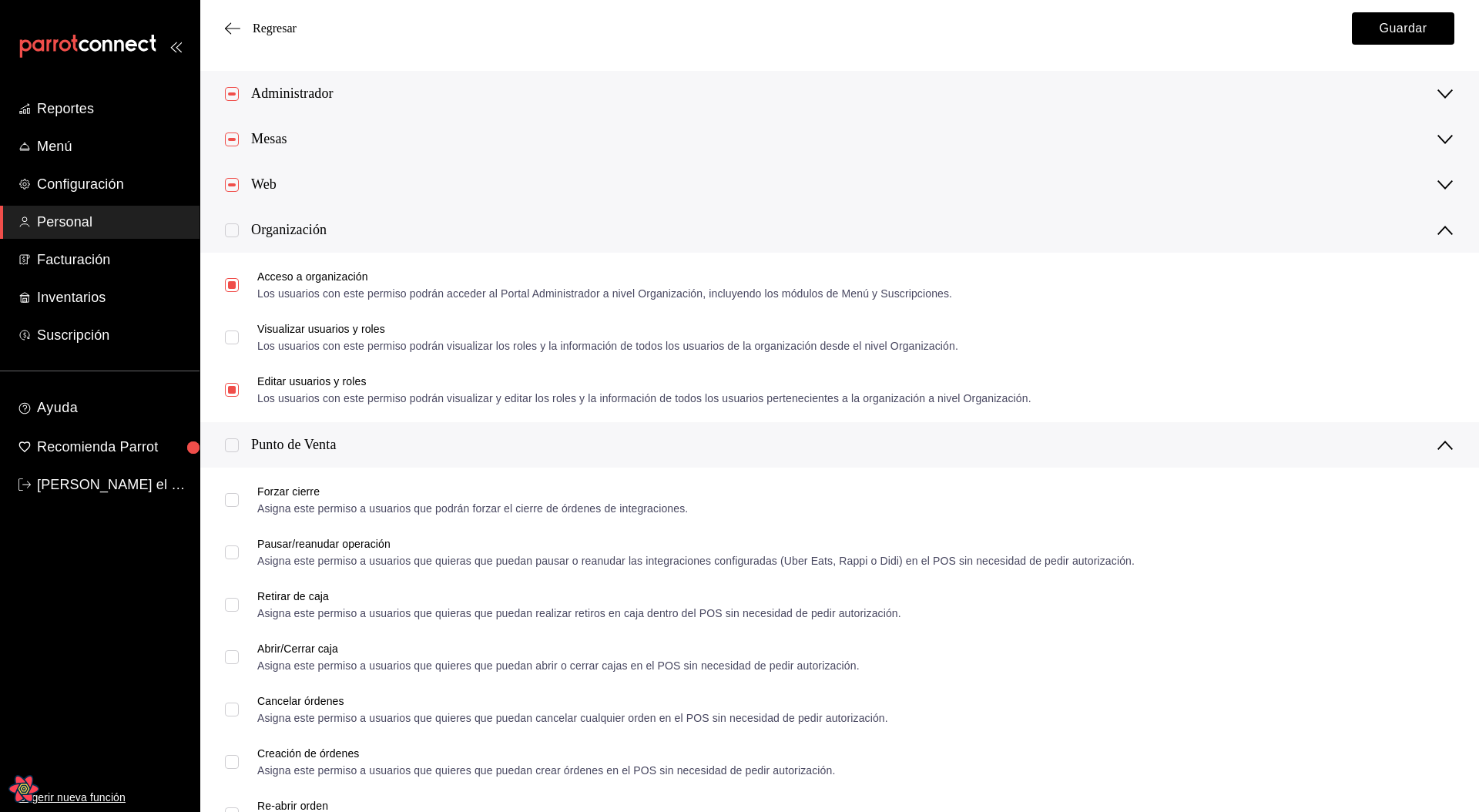
type input "NOOO_DISPLAY_USERS_AND_ROLES"
click at [232, 446] on input "checkbox" at bounding box center [232, 445] width 14 height 14
checkbox input "true"
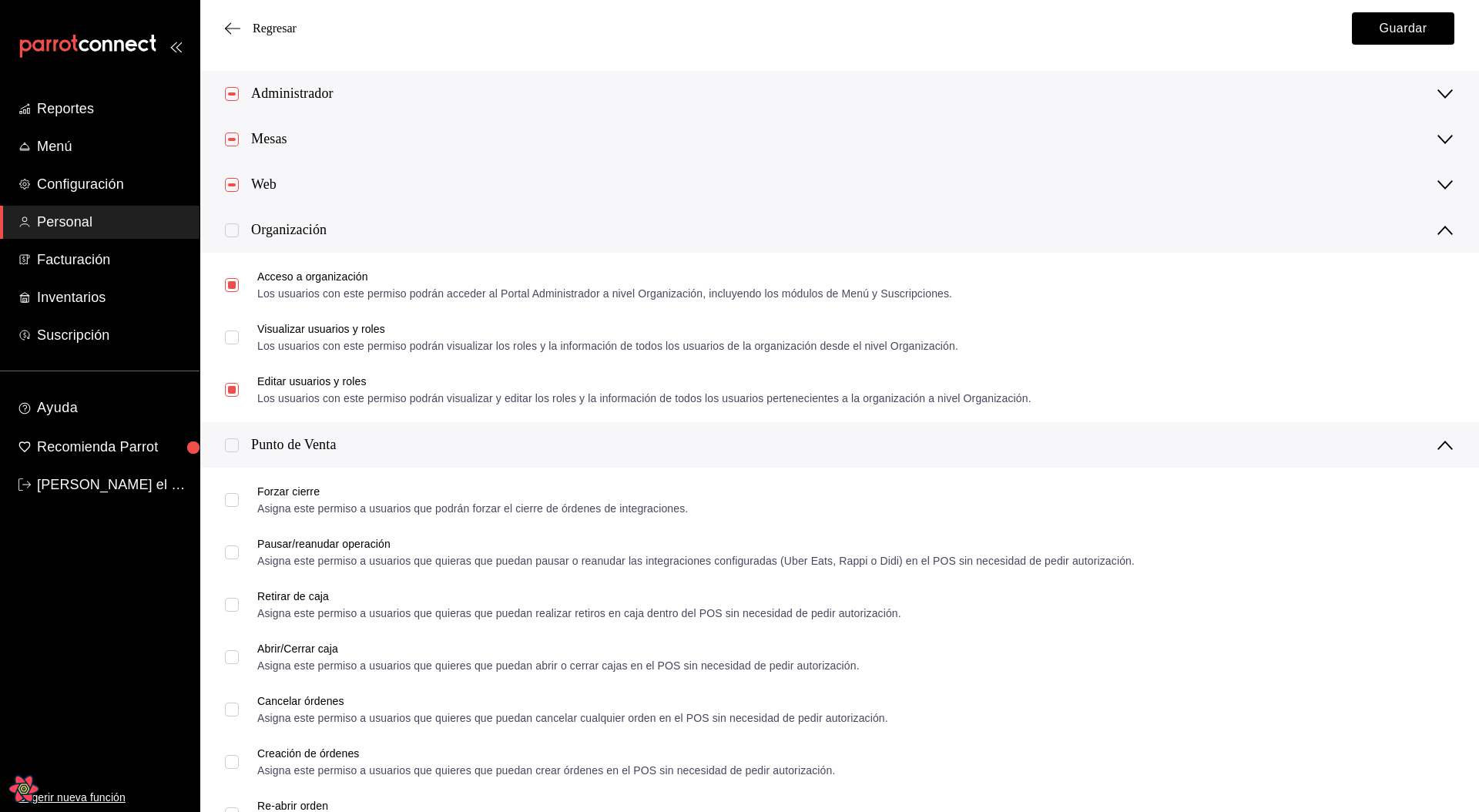
checkbox input "true"
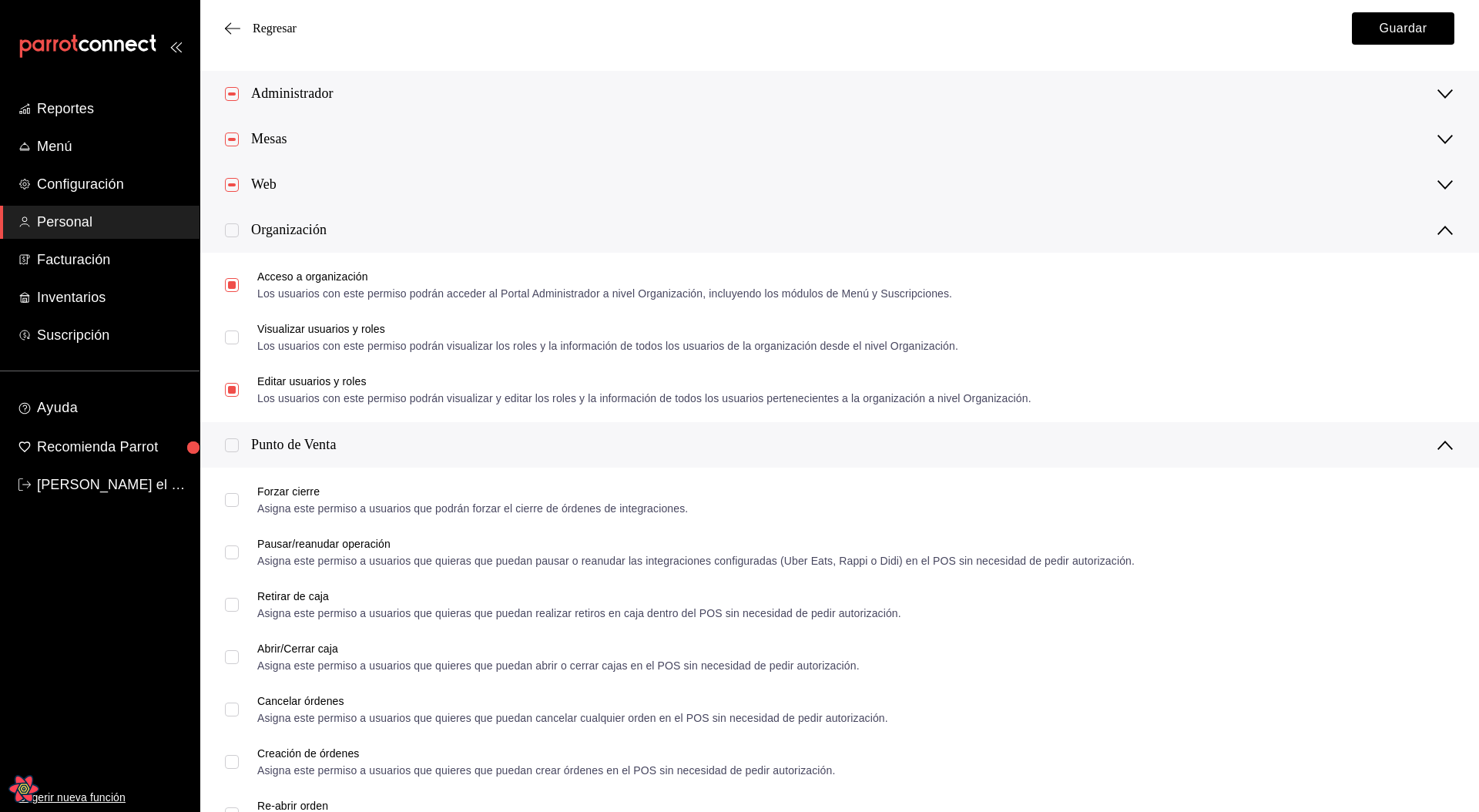
checkbox input "true"
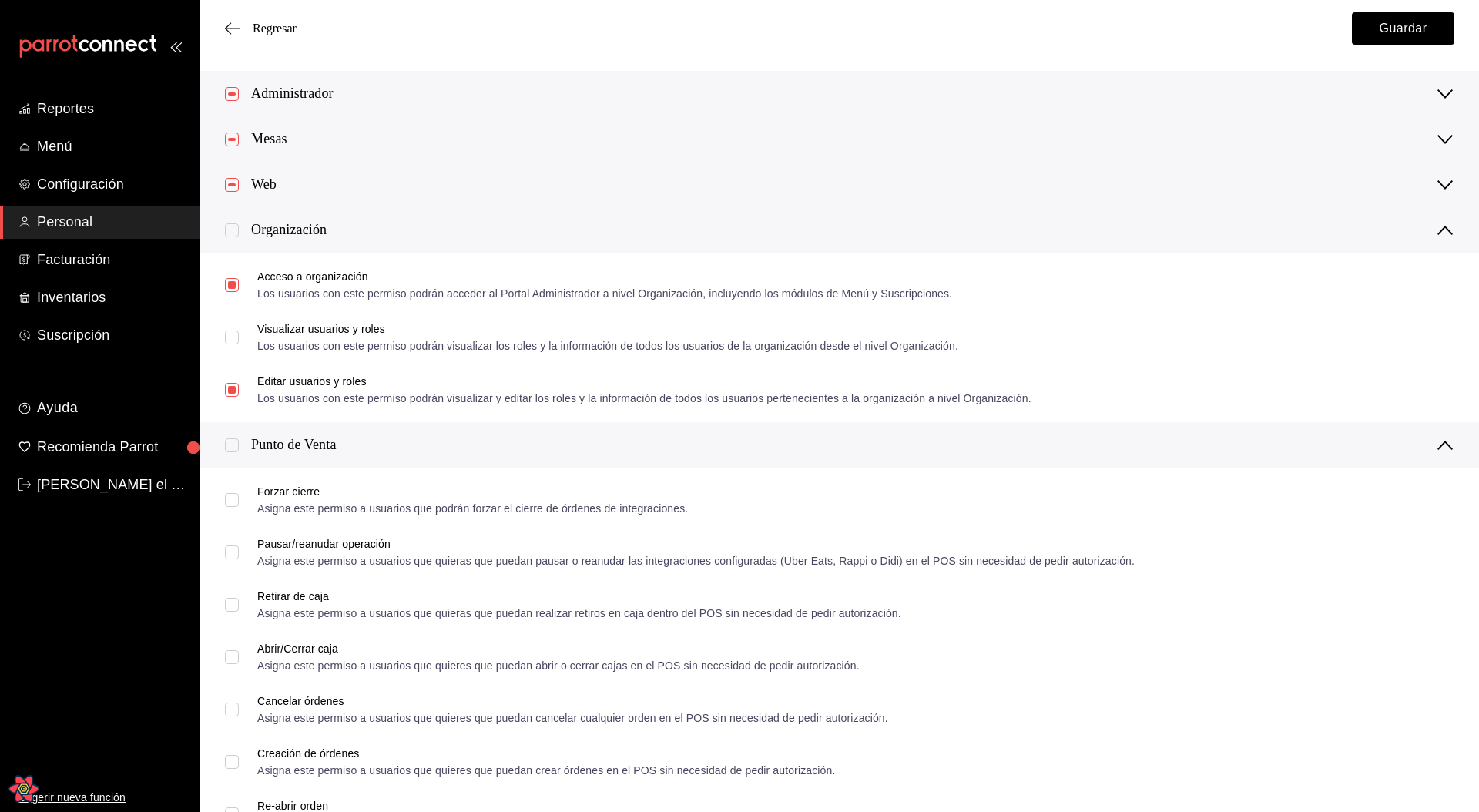
checkbox input "true"
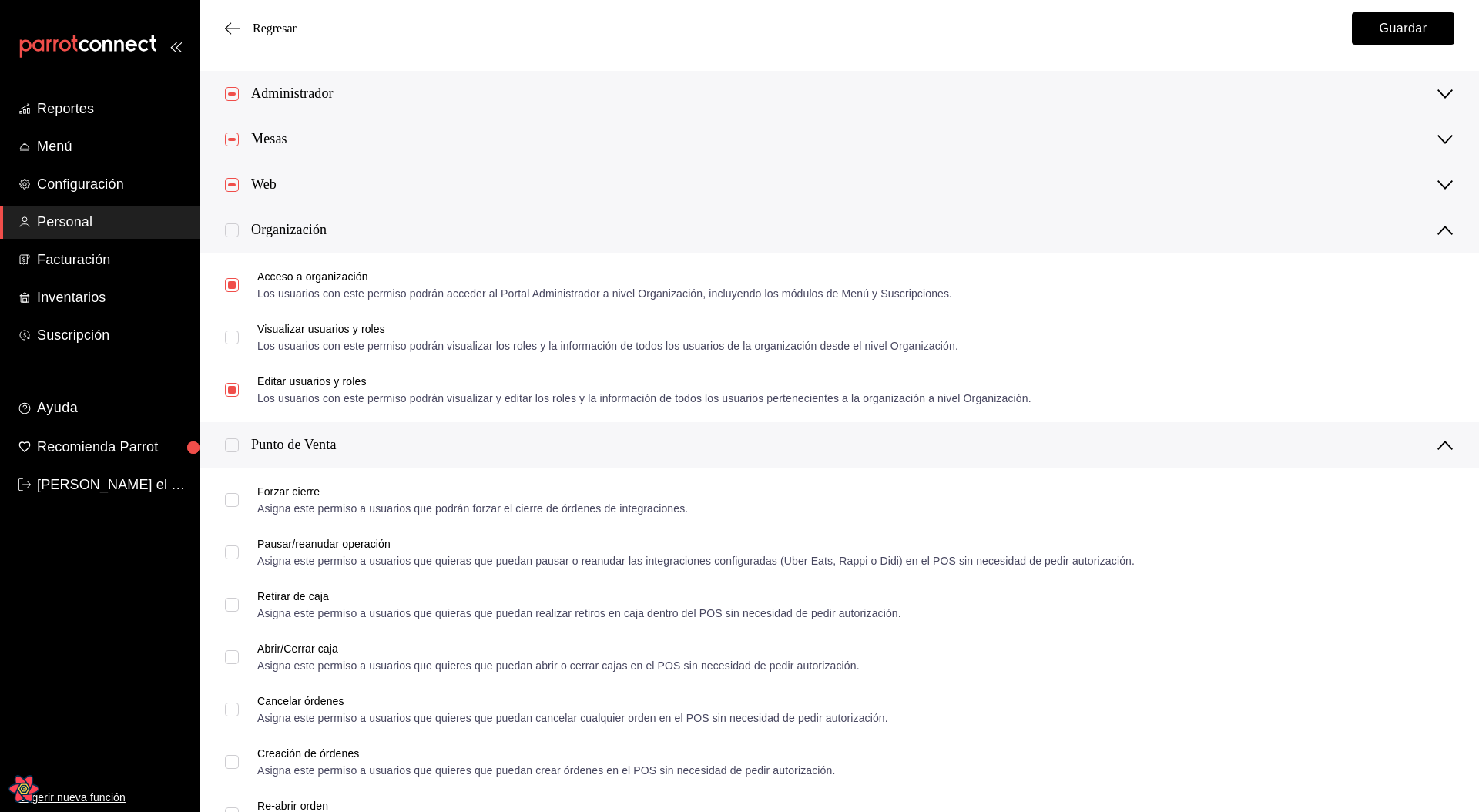
checkbox input "true"
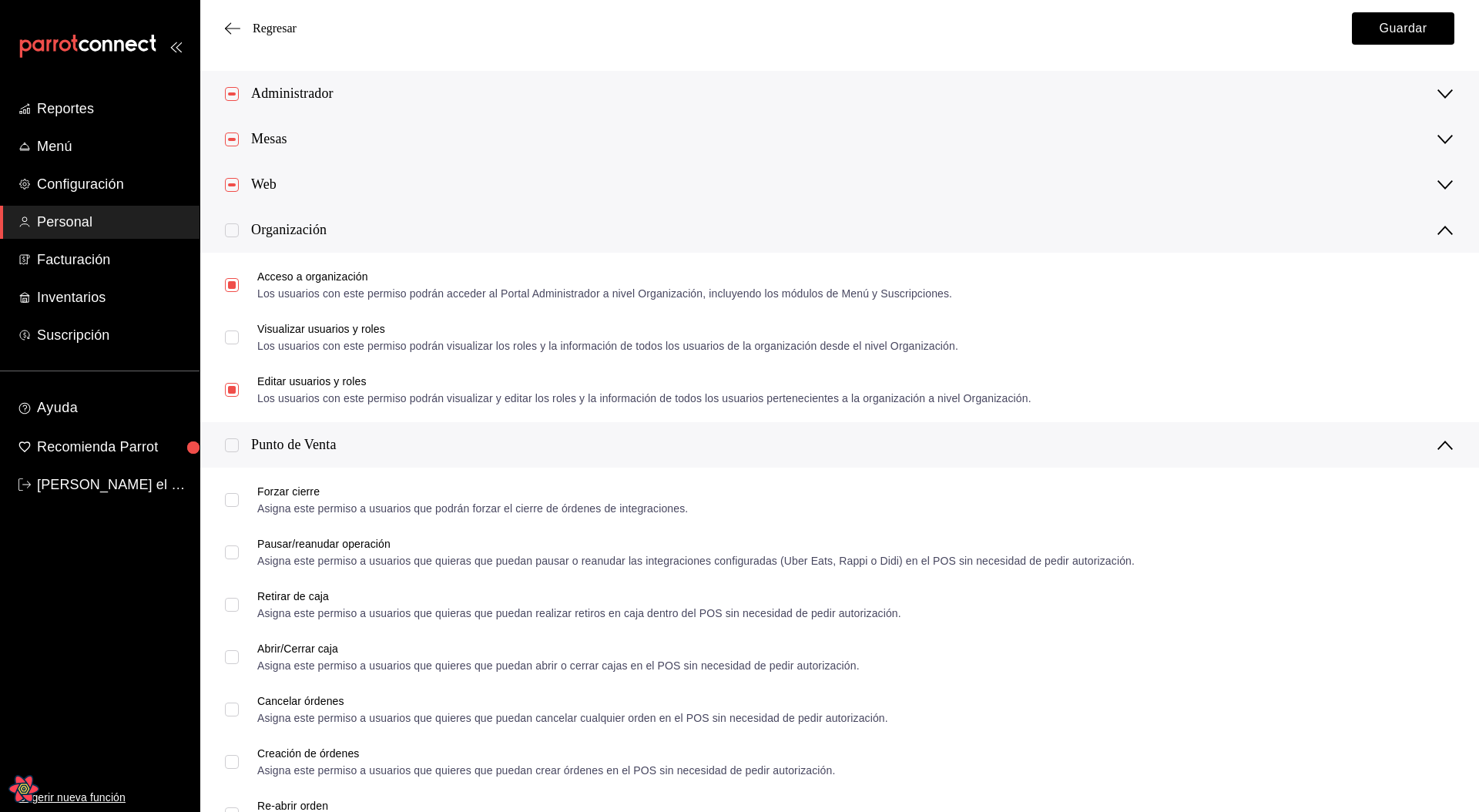
checkbox input "true"
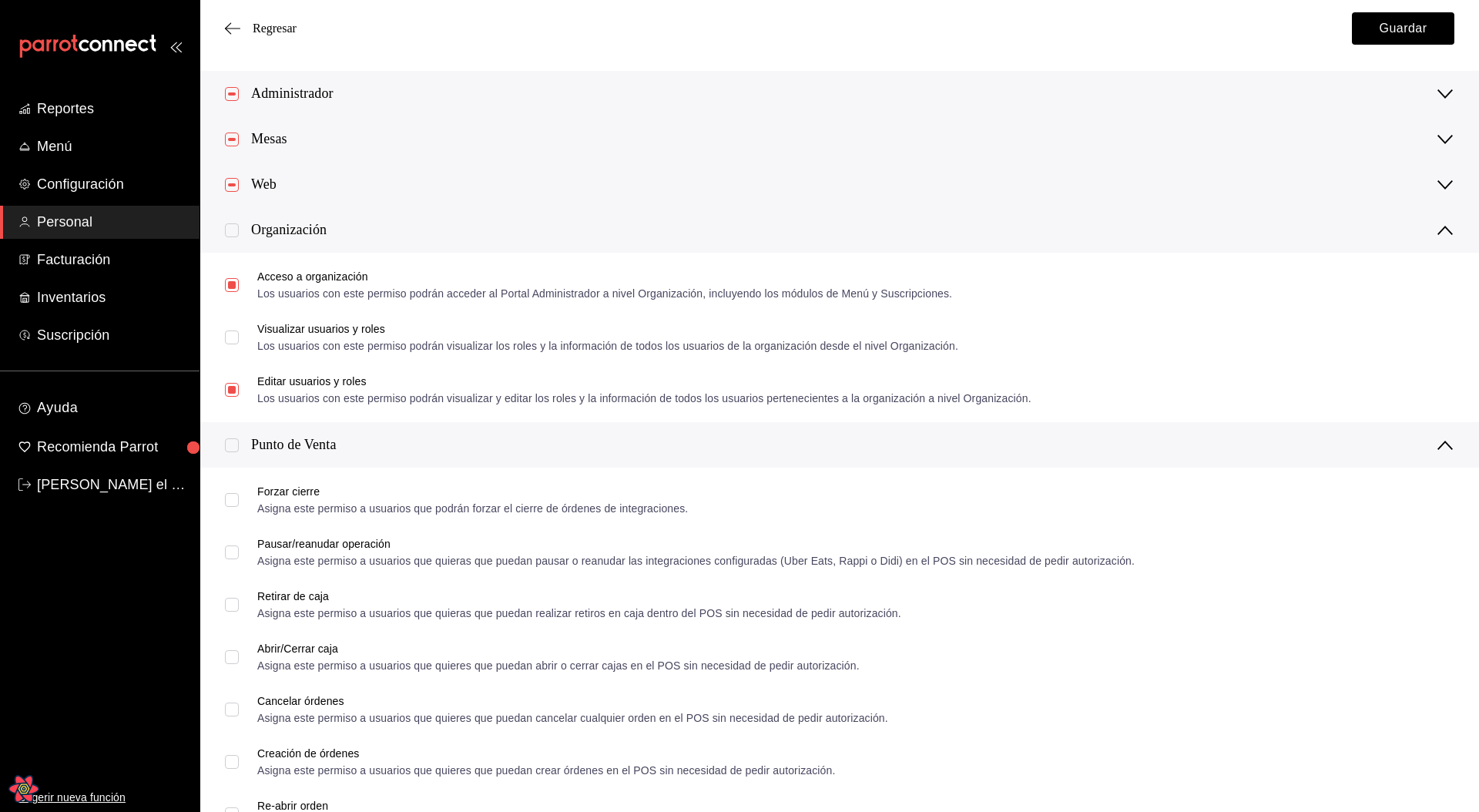
checkbox input "true"
click at [288, 446] on div "Punto de Venta" at bounding box center [294, 444] width 86 height 21
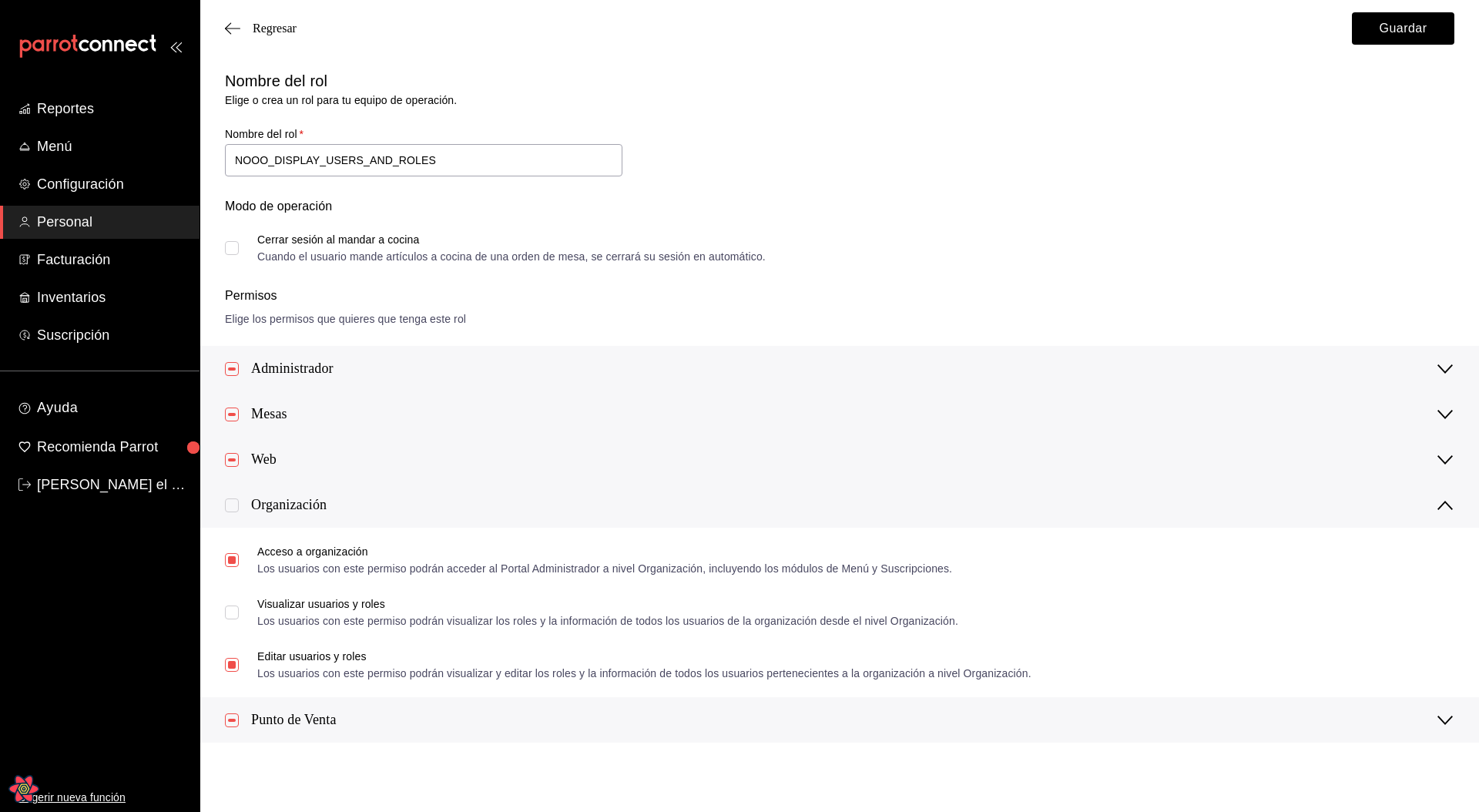
scroll to position [0, 0]
click at [1380, 29] on button "Guardar" at bounding box center [1403, 29] width 103 height 32
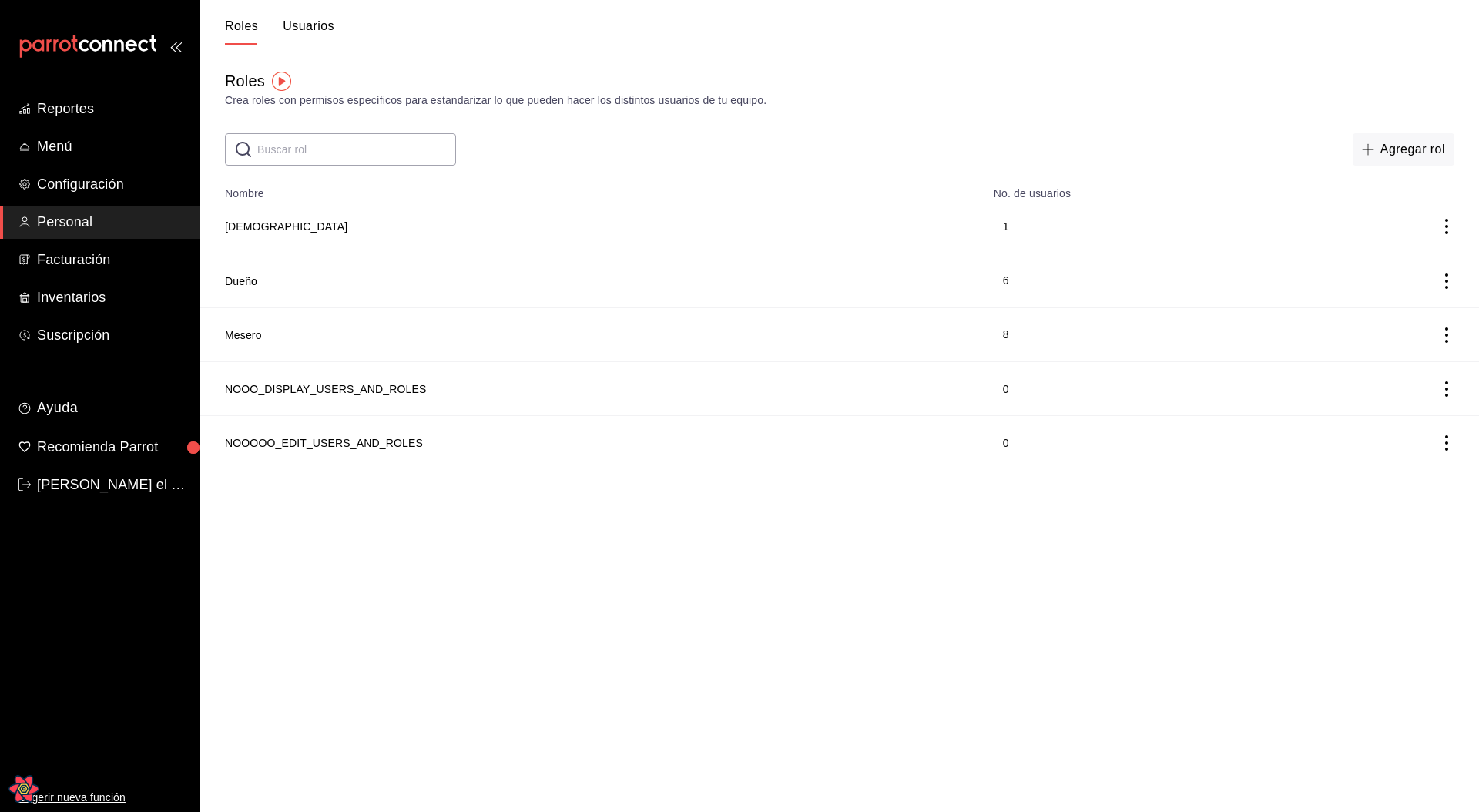
click at [32, 787] on icon "Open React Query Devtools" at bounding box center [23, 788] width 29 height 25
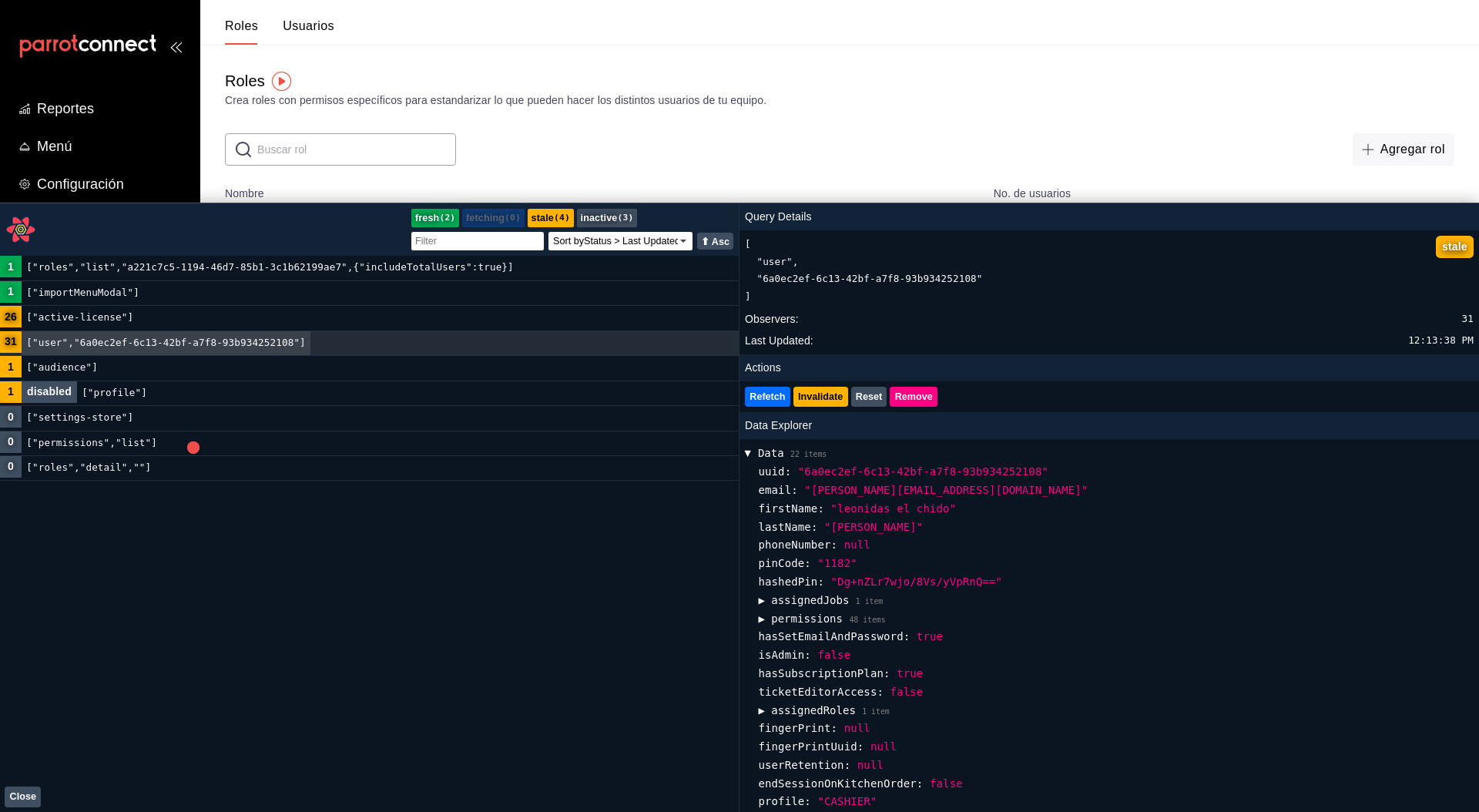
click at [130, 271] on code "["roles","list","a221c7c5-1194-46d7-85b1-3c1b62199ae7",{"includeTotalUsers":tru…" at bounding box center [270, 268] width 497 height 24
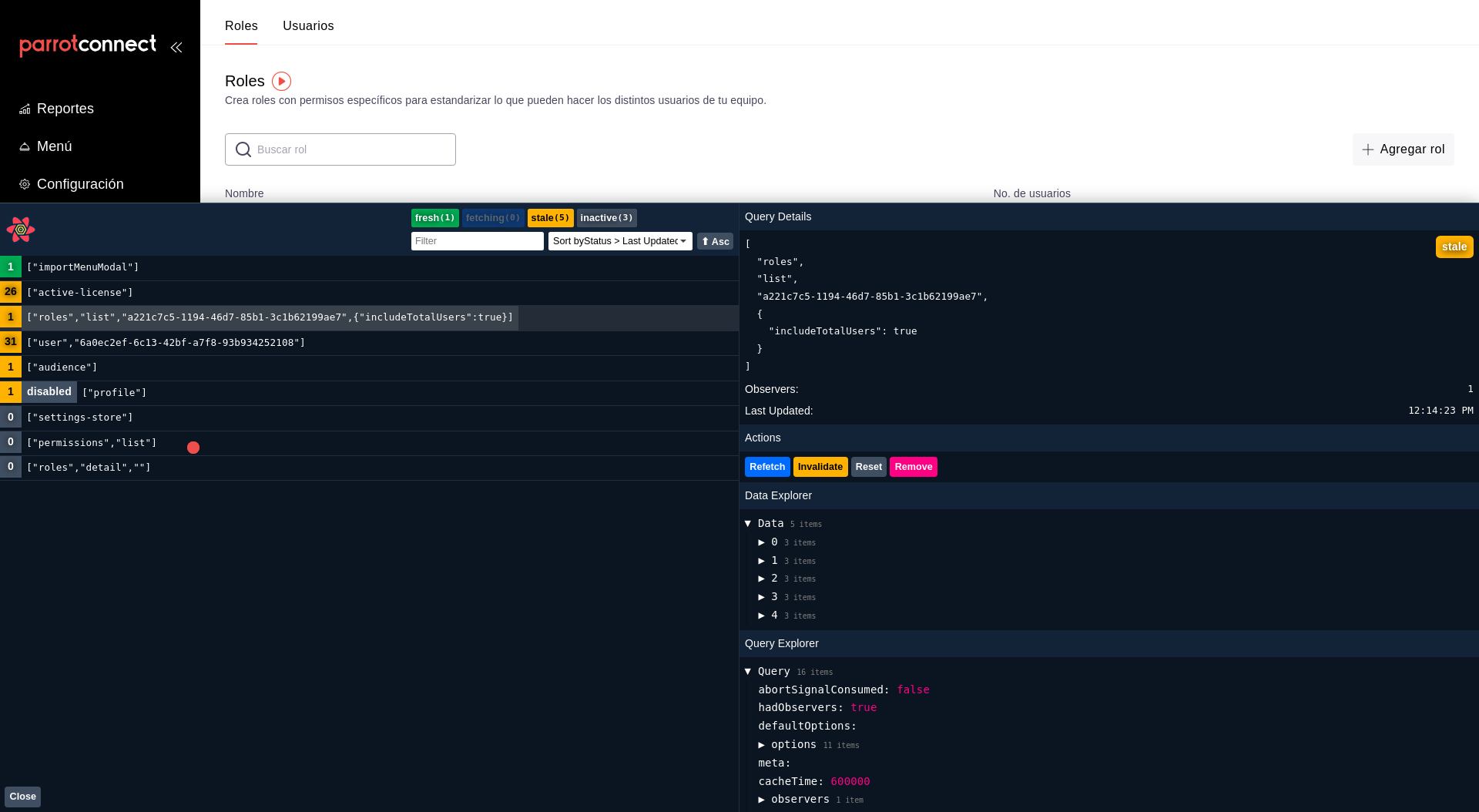
click at [1148, 218] on div "Query Details" at bounding box center [1109, 217] width 740 height 27
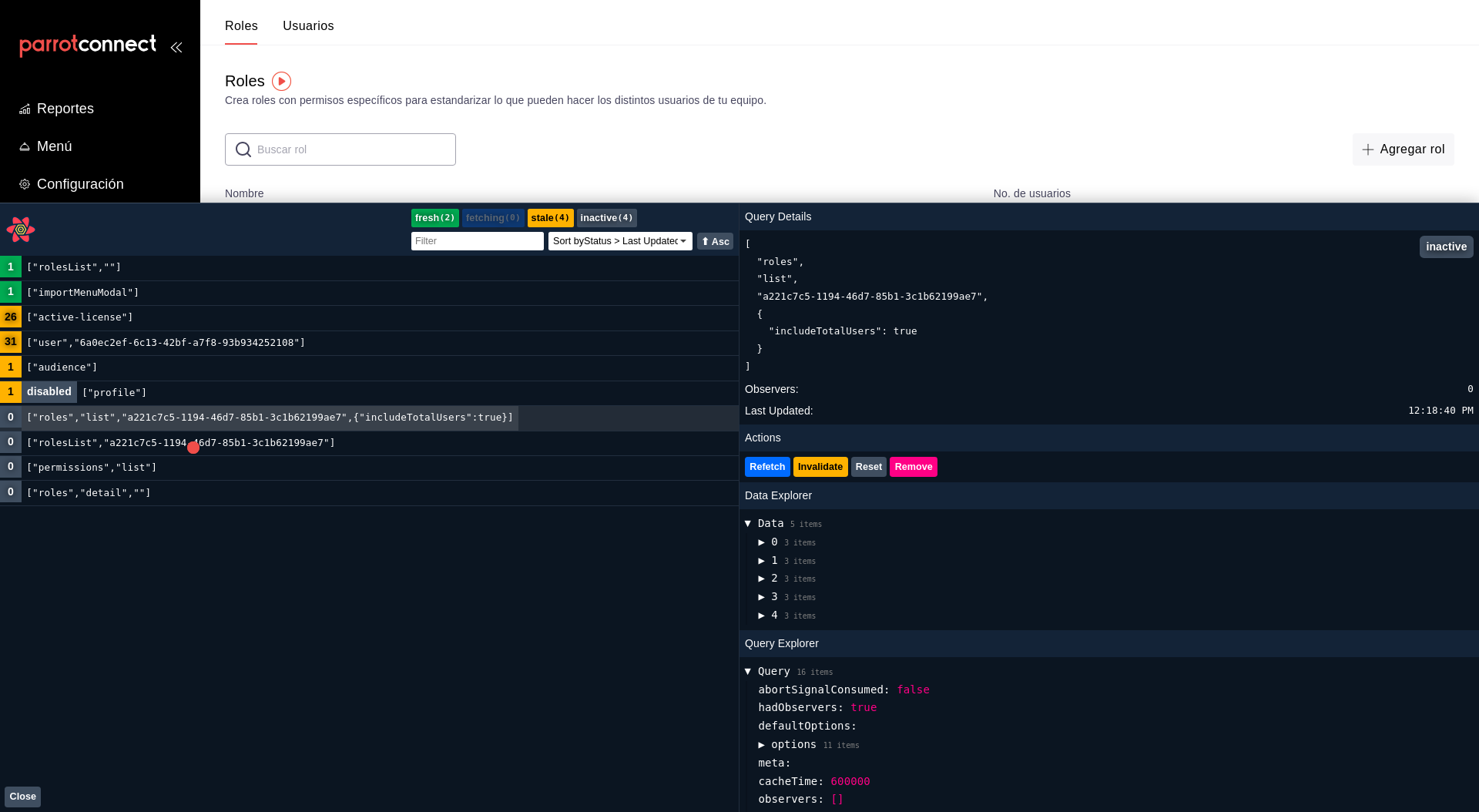
click at [312, 157] on input "text" at bounding box center [357, 150] width 199 height 31
click at [421, 736] on div "1 ["rolesList",""] 1 ["importMenuModal"] 26 ["active-license"] 31 ["user","6a0e…" at bounding box center [369, 534] width 739 height 556
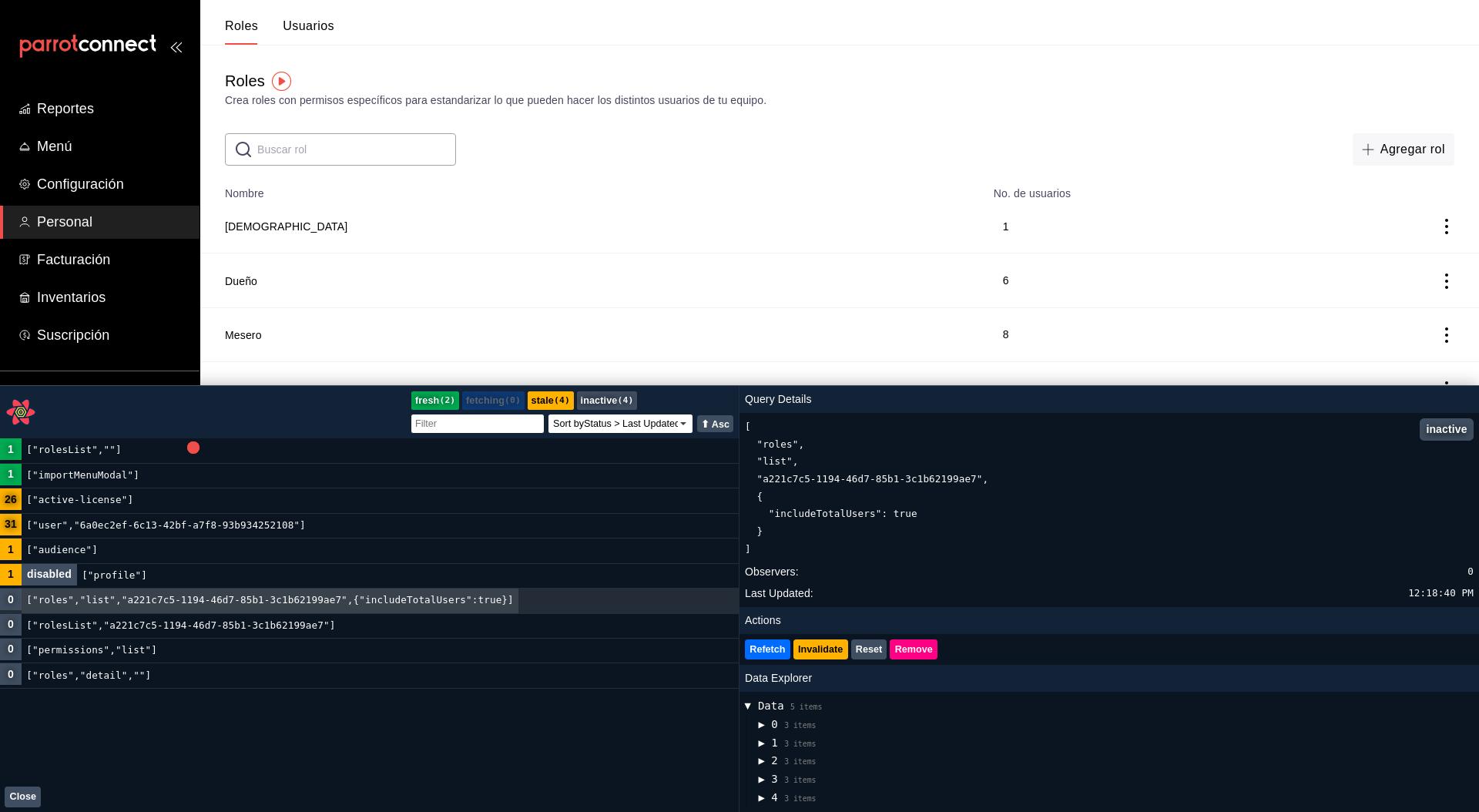
drag, startPoint x: 968, startPoint y: 204, endPoint x: 960, endPoint y: 388, distance: 184.2
click at [960, 388] on div "React Query Devtools Panel" at bounding box center [740, 387] width 1479 height 3
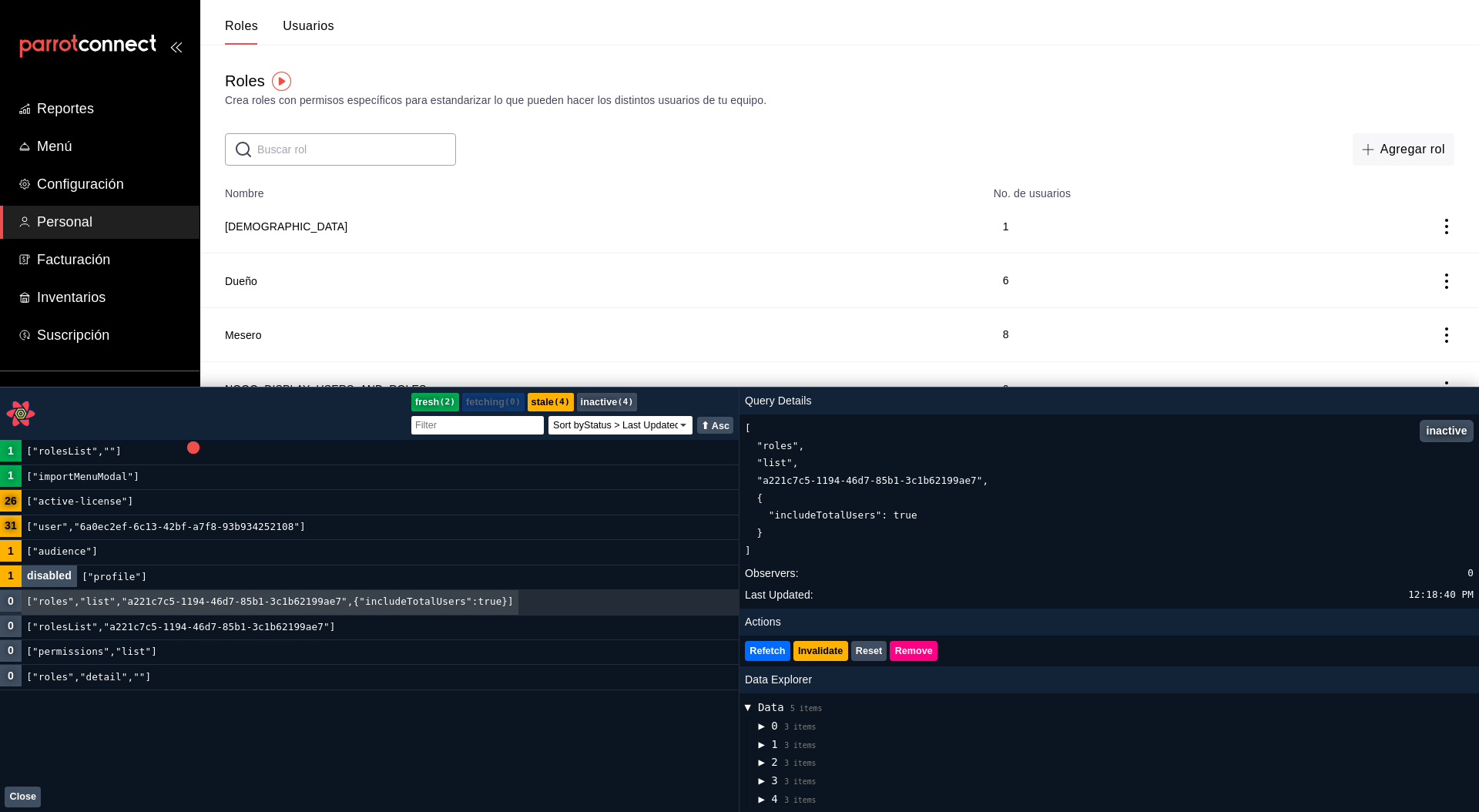
click at [279, 777] on div "1 ["rolesList",""] 1 ["importMenuModal"] 26 ["active-license"] 31 ["user","6a0e…" at bounding box center [369, 625] width 739 height 372
click at [332, 149] on input "text" at bounding box center [357, 144] width 199 height 31
type input "noo"
click at [204, 767] on div "1 ["rolesList",""] 1 ["importMenuModal"] 26 ["active-license"] 31 ["user","6a0e…" at bounding box center [369, 625] width 739 height 372
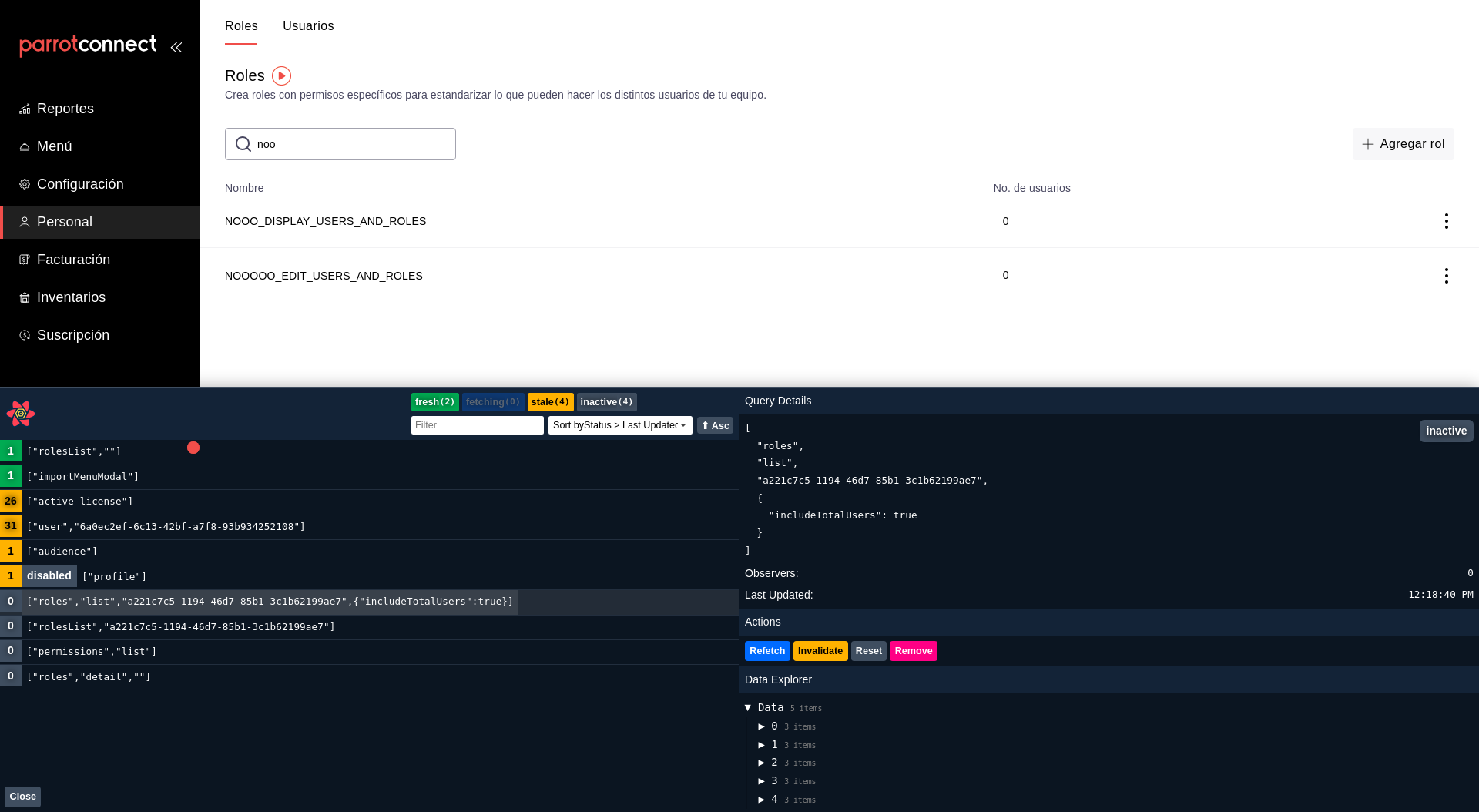
click at [161, 748] on div "1 ["rolesList",""] 1 ["importMenuModal"] 26 ["active-license"] 31 ["user","6a0e…" at bounding box center [369, 625] width 739 height 372
click at [187, 638] on code "["rolesList","a221c7c5-1194-46d7-85b1-3c1b62199ae7"]" at bounding box center [181, 627] width 319 height 24
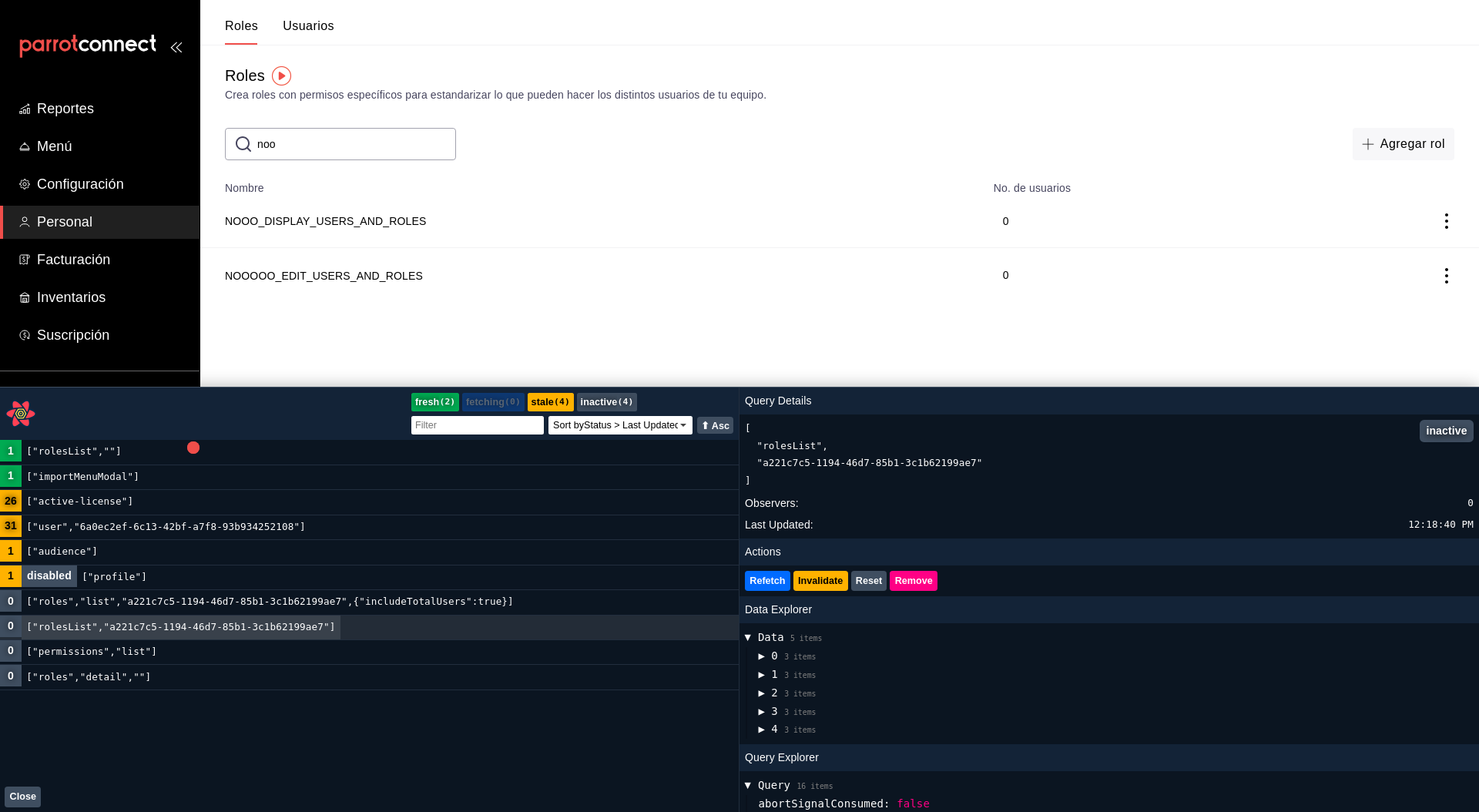
click at [168, 677] on div"] "0 ["roles","detail",""]" at bounding box center [369, 677] width 739 height 25
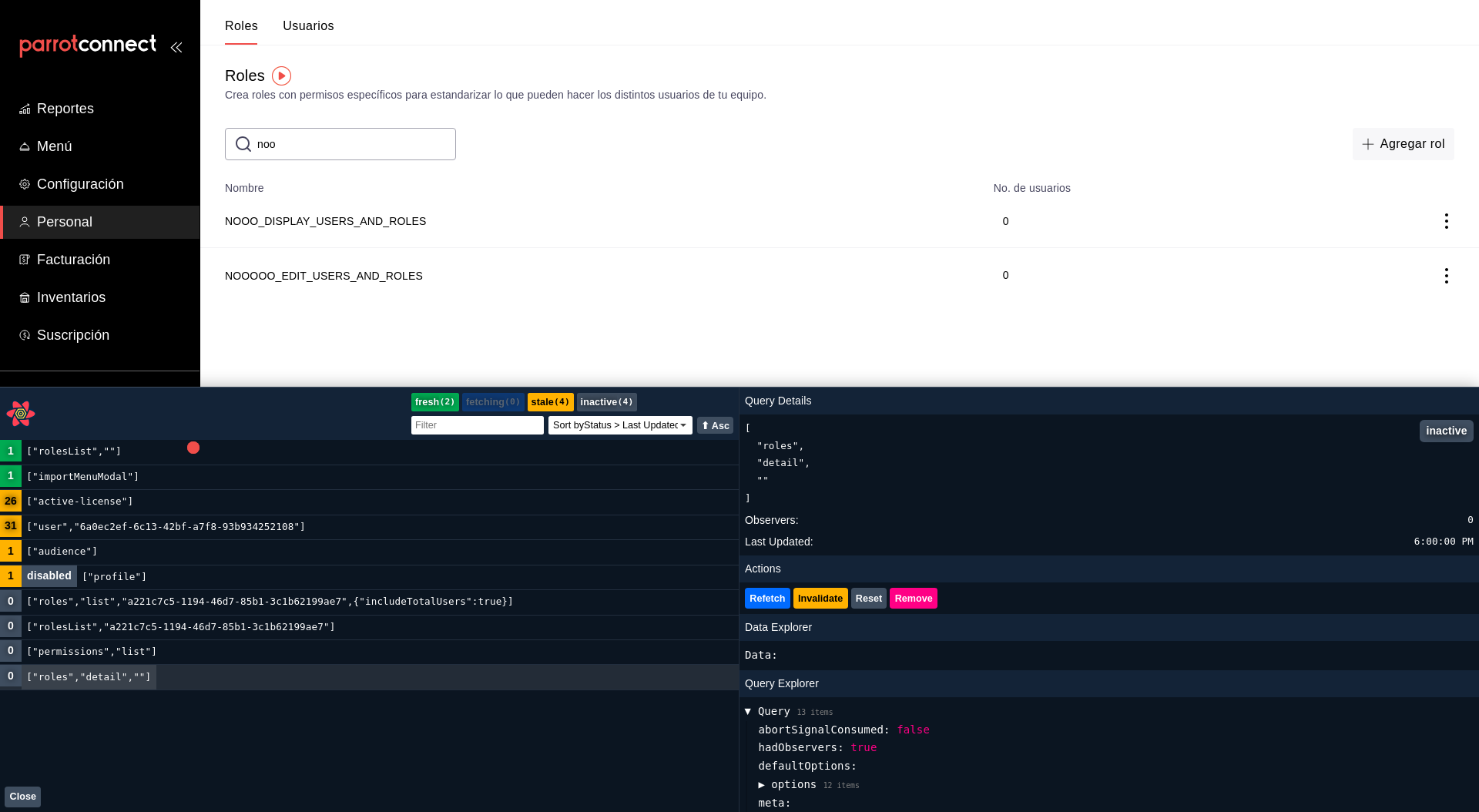
click at [163, 653] on div"] "0 ["permissions","list"]" at bounding box center [369, 652] width 739 height 25
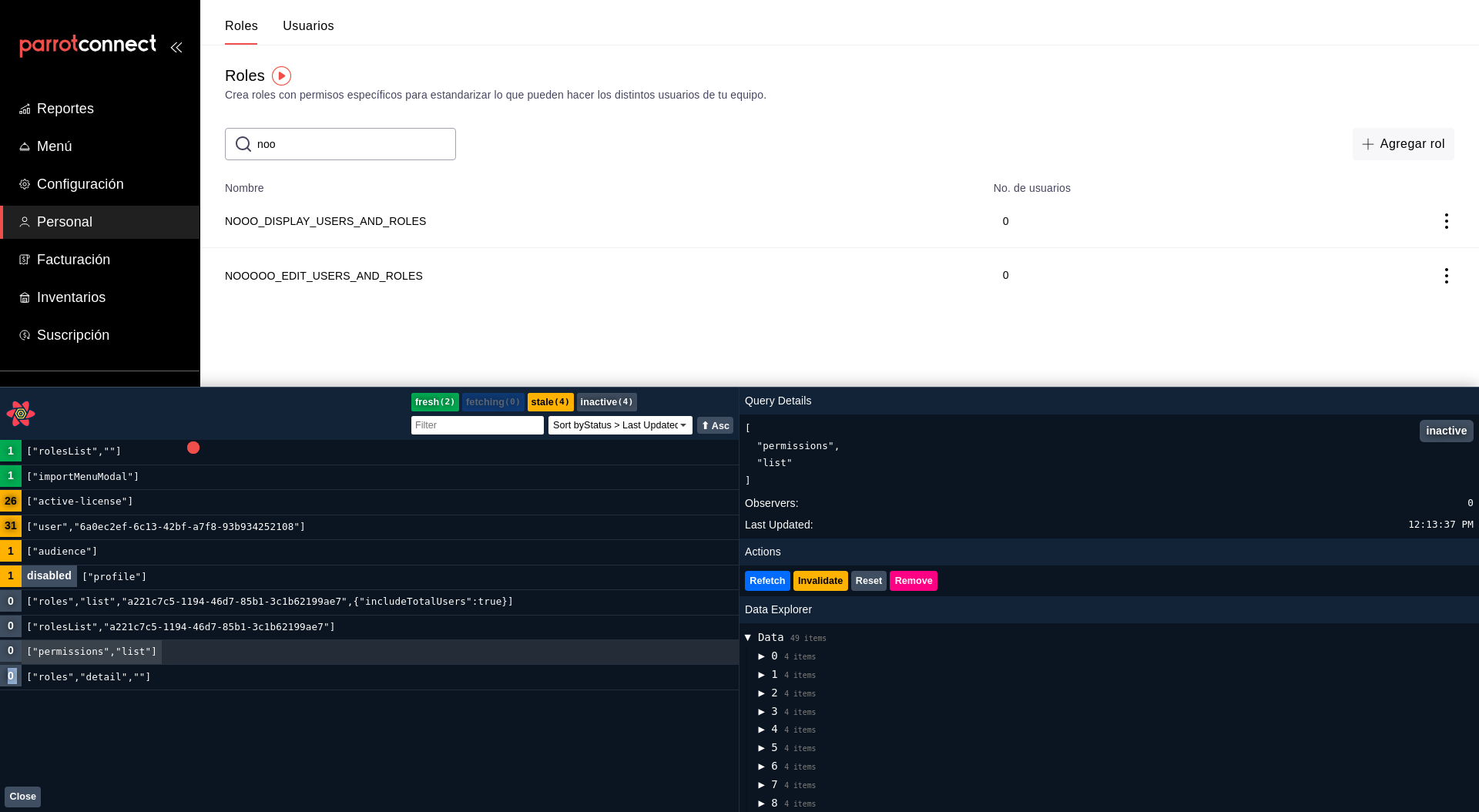
click at [156, 666] on div "1 ["rolesList",""] 1 ["importMenuModal"] 26 ["active-license"] 31 ["user","6a0e…" at bounding box center [369, 625] width 739 height 372
click at [164, 490] on div"] "1 ["importMenuModal"]" at bounding box center [369, 477] width 739 height 25
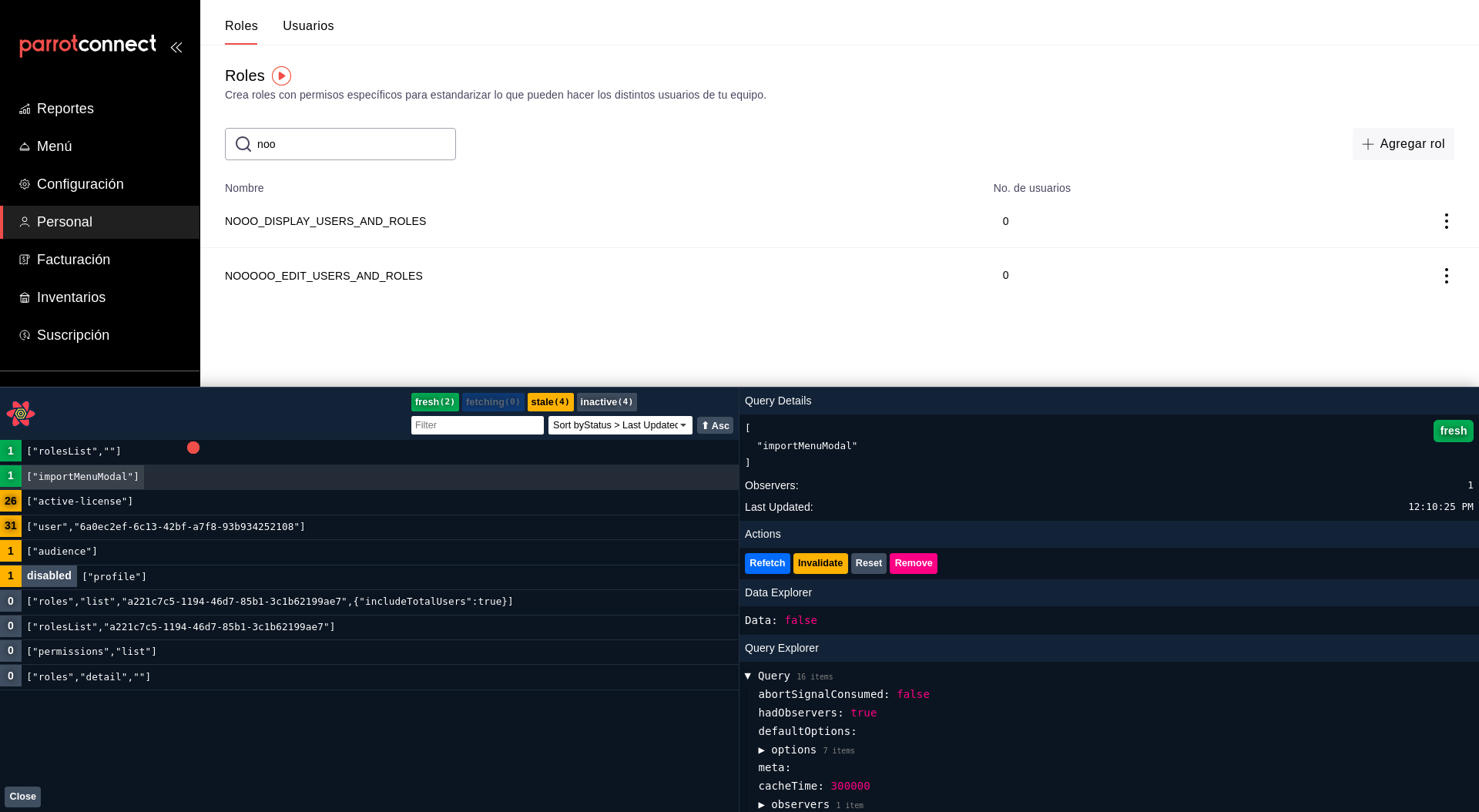
click at [153, 457] on div"] "1 ["rolesList",""]" at bounding box center [369, 452] width 739 height 25
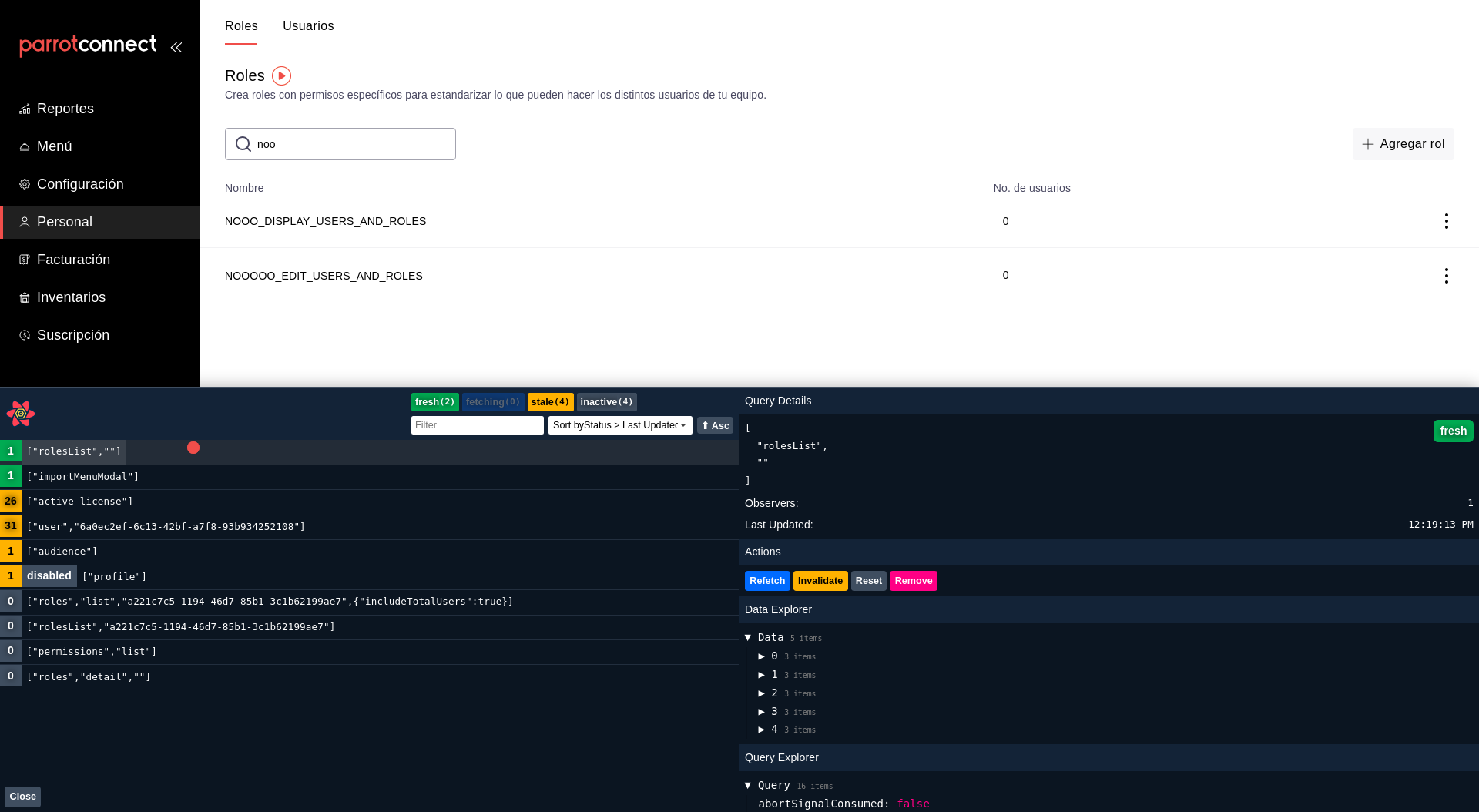
click at [341, 133] on input "noo" at bounding box center [357, 144] width 199 height 31
click at [329, 157] on input "noo" at bounding box center [357, 144] width 199 height 31
click at [329, 153] on input "noo" at bounding box center [357, 144] width 199 height 31
click at [329, 153] on input "noo" at bounding box center [357, 144] width 199 height 31
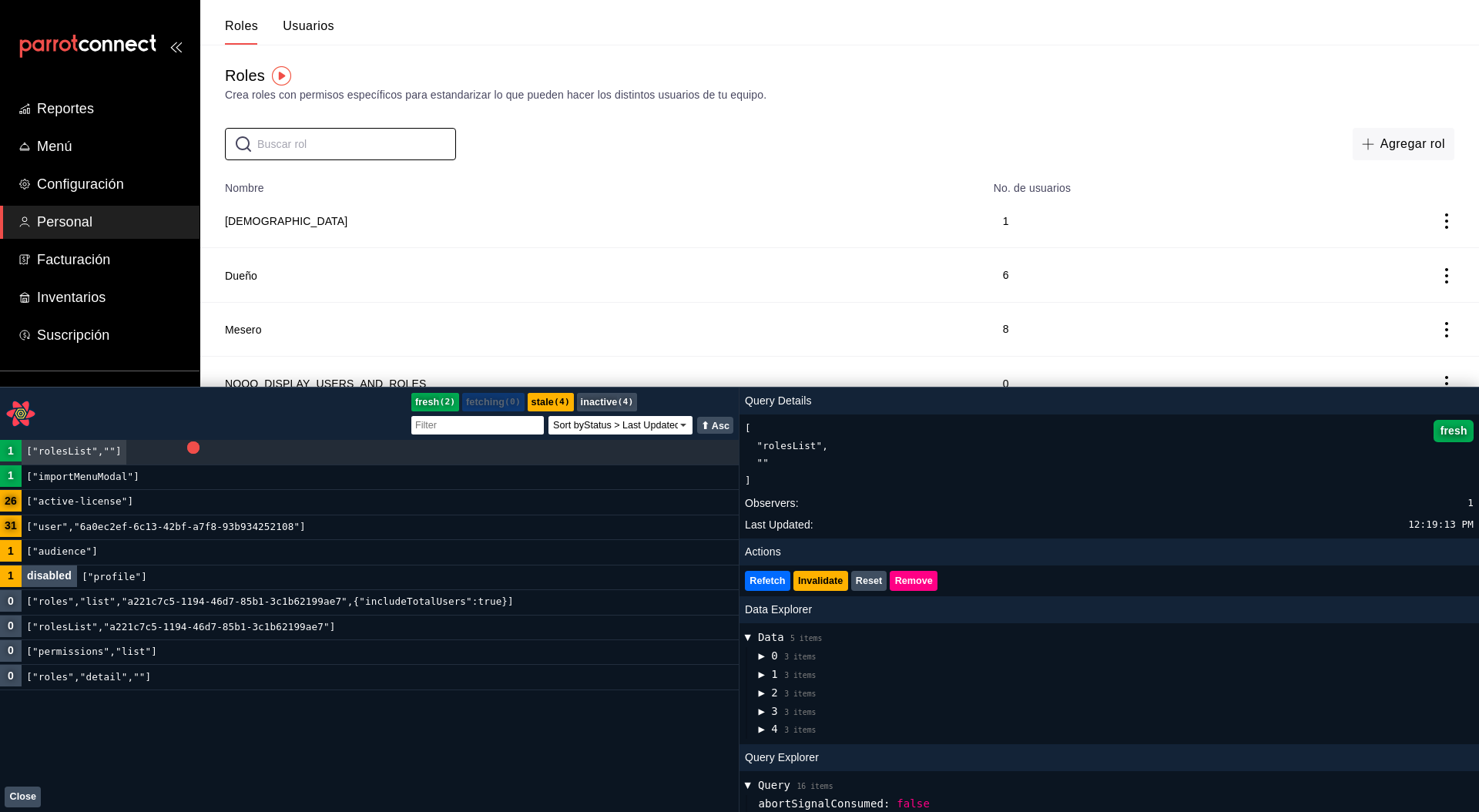
click at [610, 158] on div "​ ​ Agregar rol" at bounding box center [840, 144] width 1279 height 32
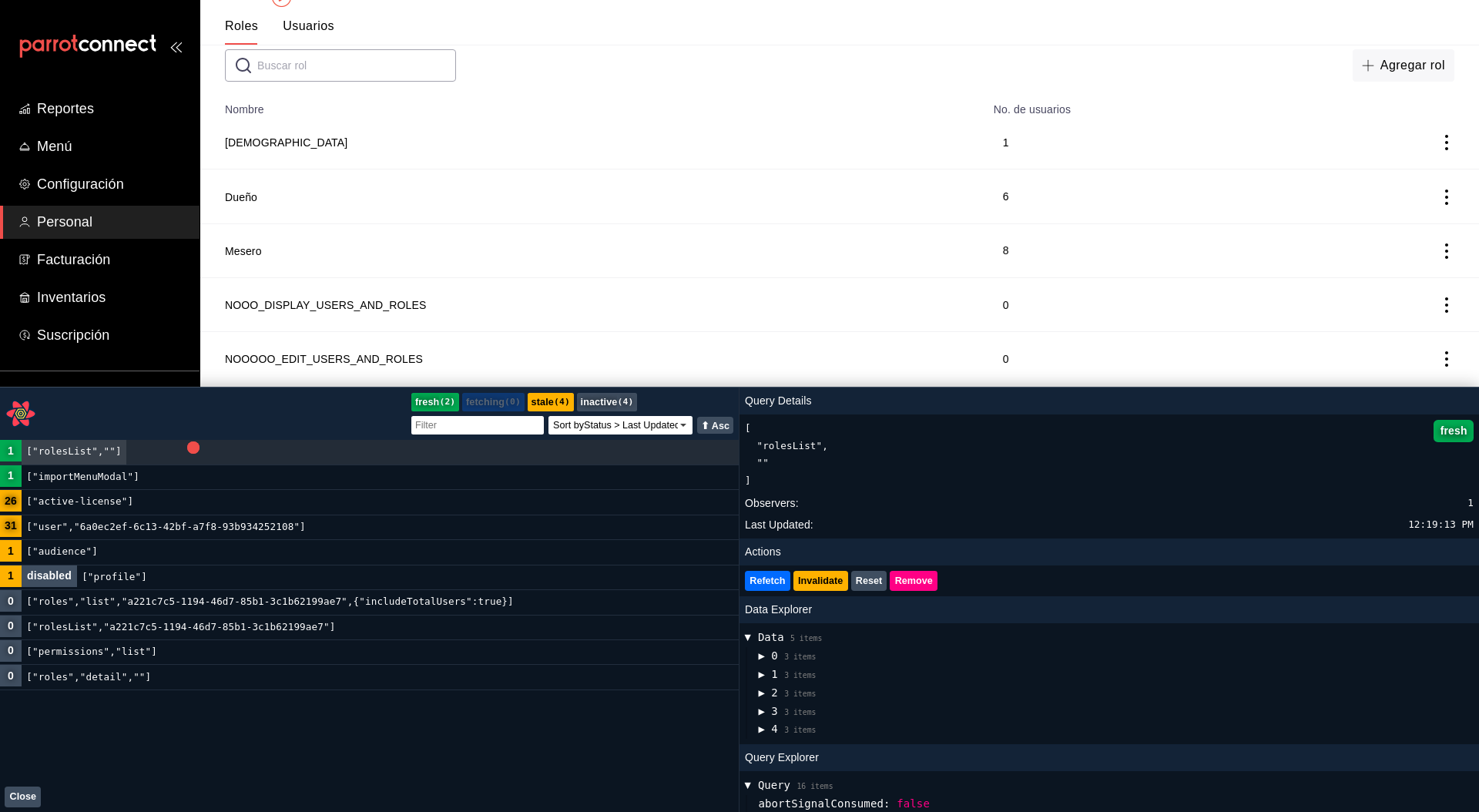
scroll to position [9, 0]
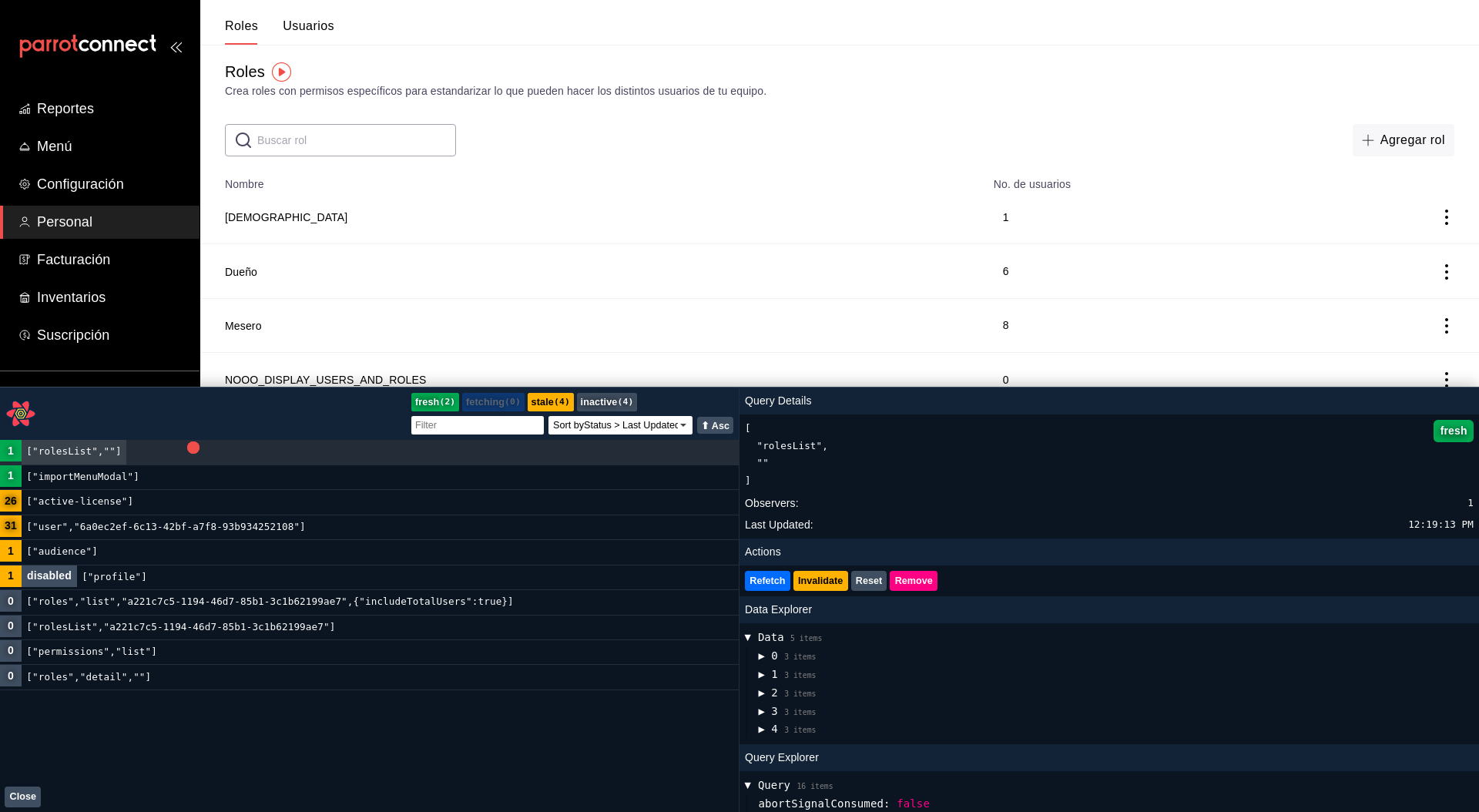
click at [352, 150] on input "text" at bounding box center [357, 140] width 199 height 31
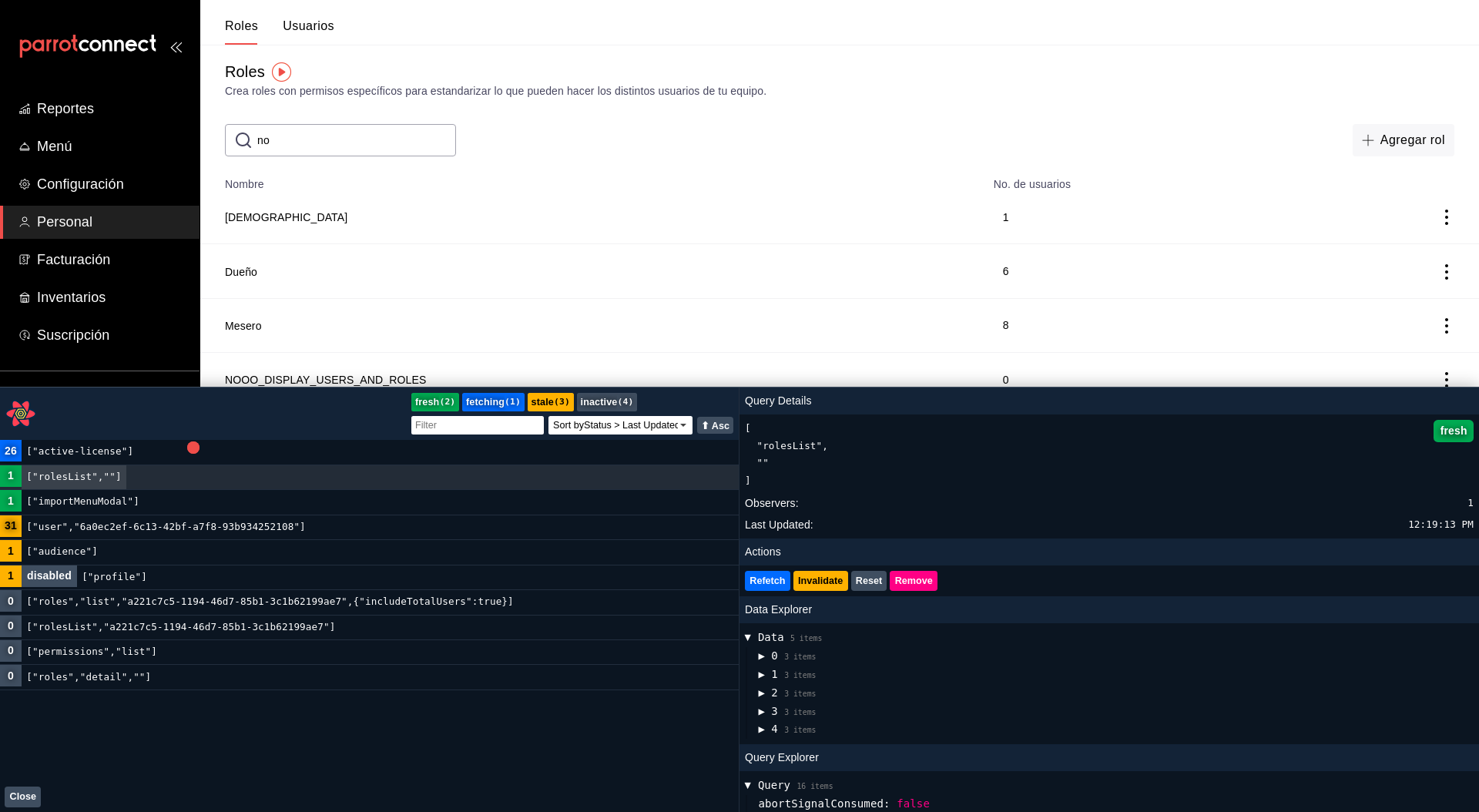
type input "noo"
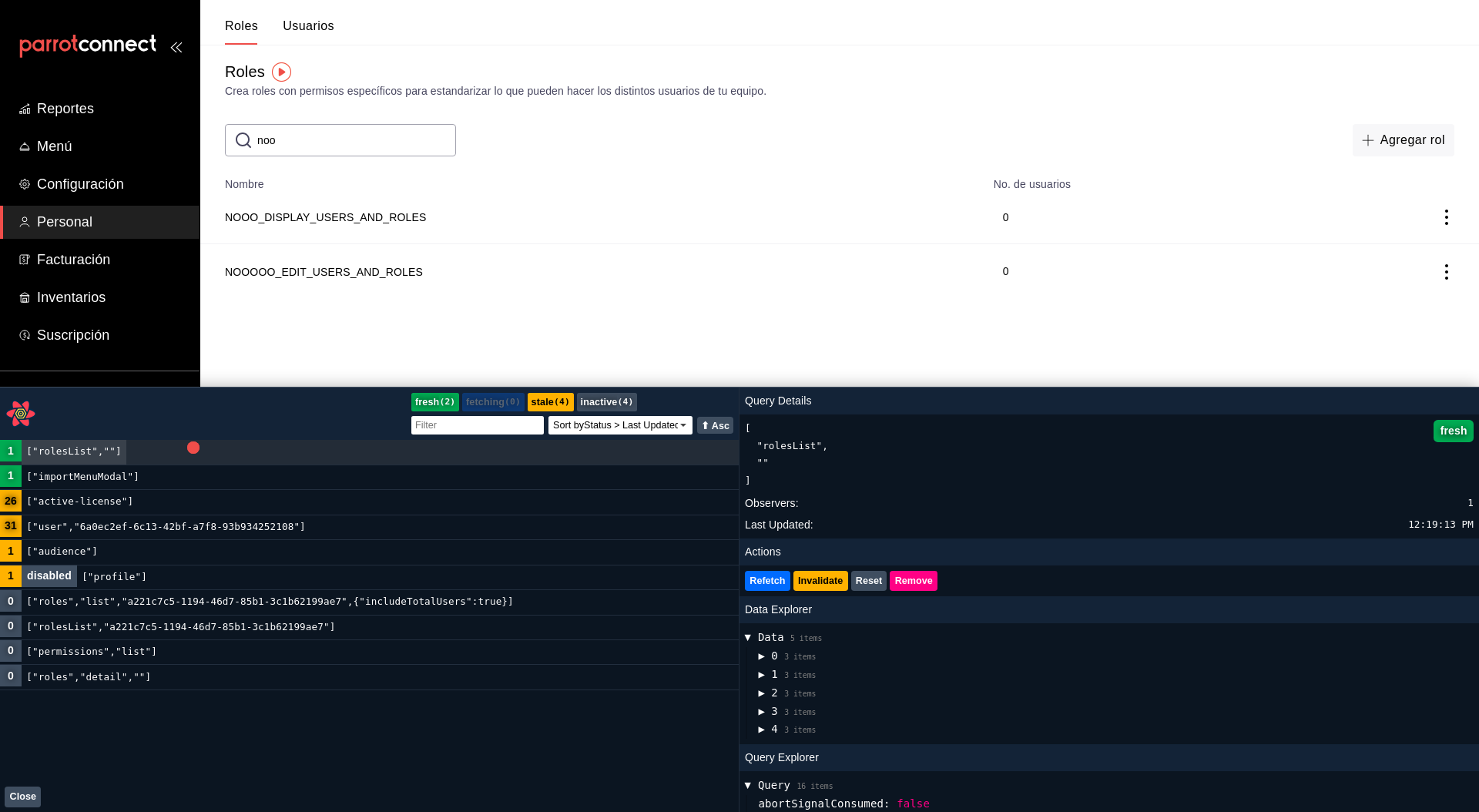
click at [360, 150] on input "noo" at bounding box center [357, 140] width 199 height 31
click at [586, 136] on div "​ ​ Agregar rol" at bounding box center [840, 140] width 1279 height 32
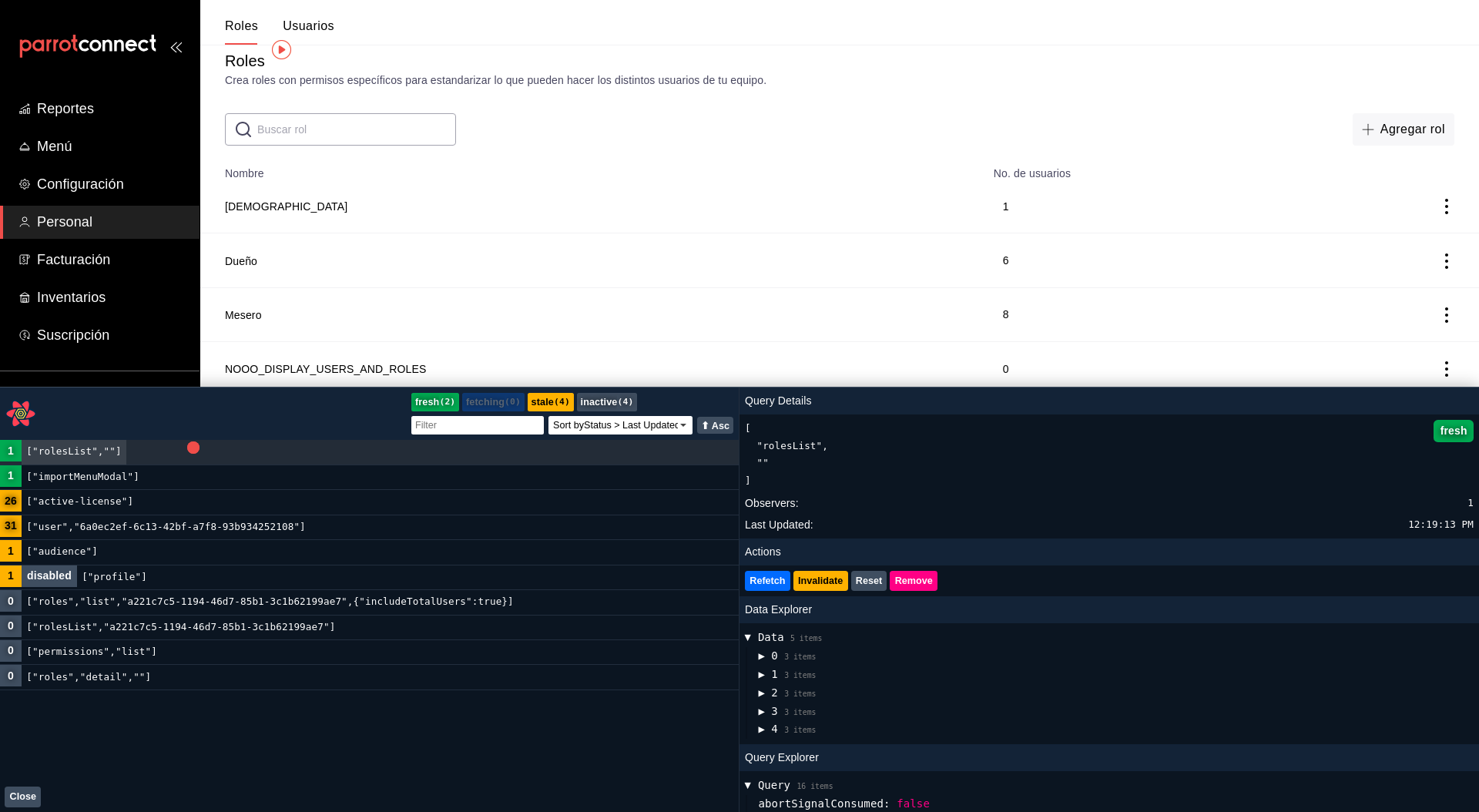
scroll to position [8, 0]
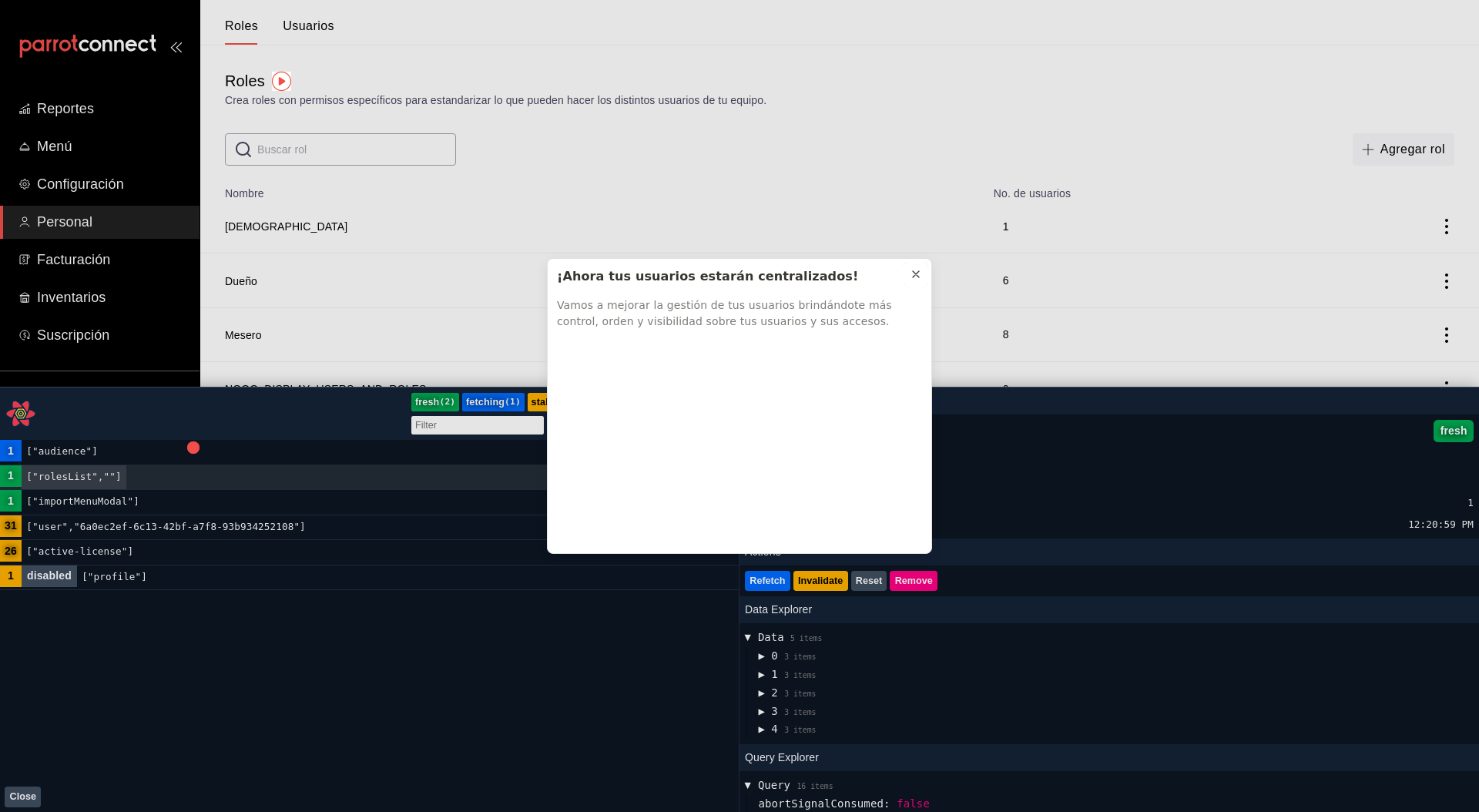
click at [914, 272] on icon at bounding box center [916, 275] width 6 height 6
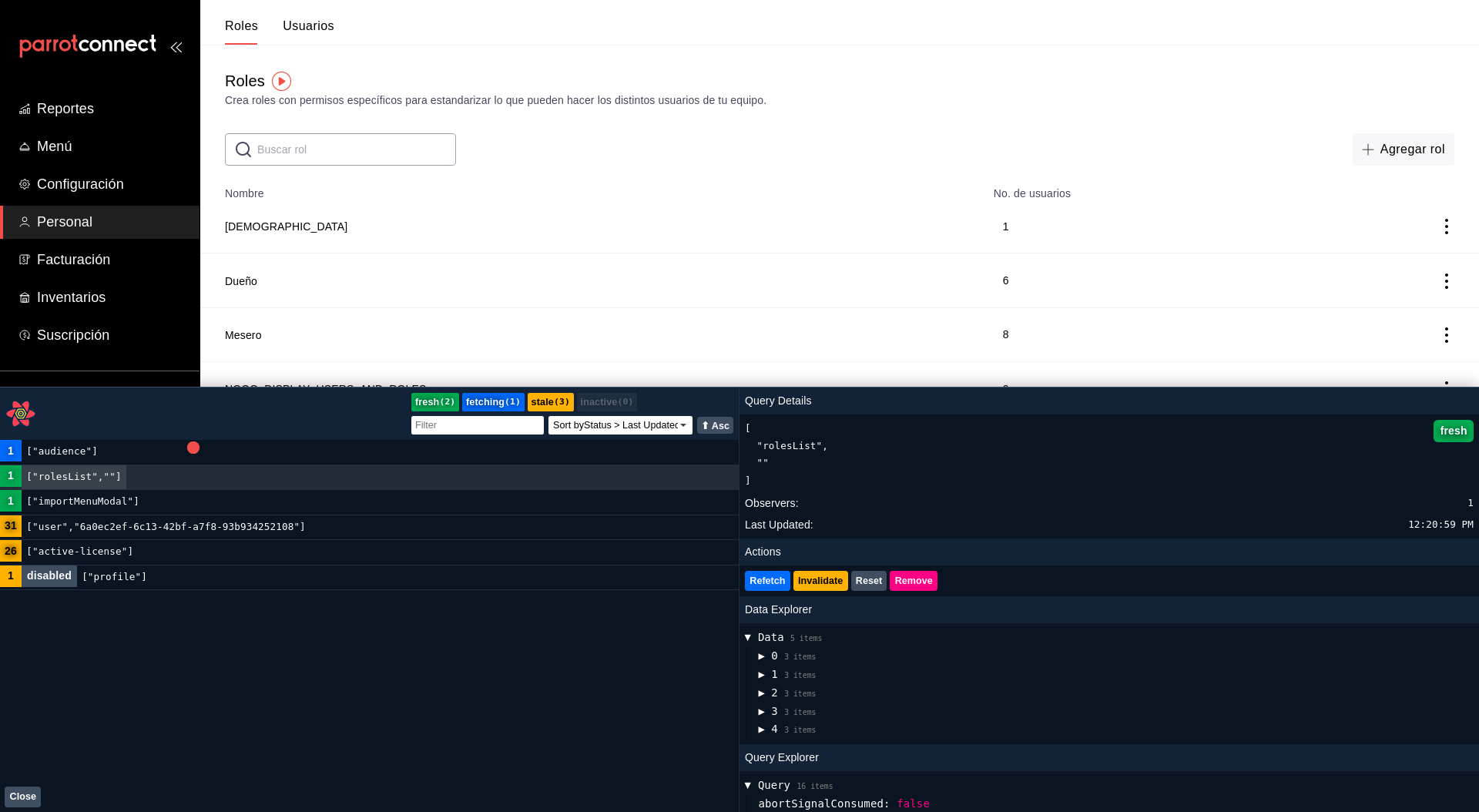
click at [328, 145] on input "text" at bounding box center [357, 150] width 199 height 31
type input "noo"
click at [634, 163] on div "​ noo ​ Agregar rol" at bounding box center [840, 150] width 1279 height 32
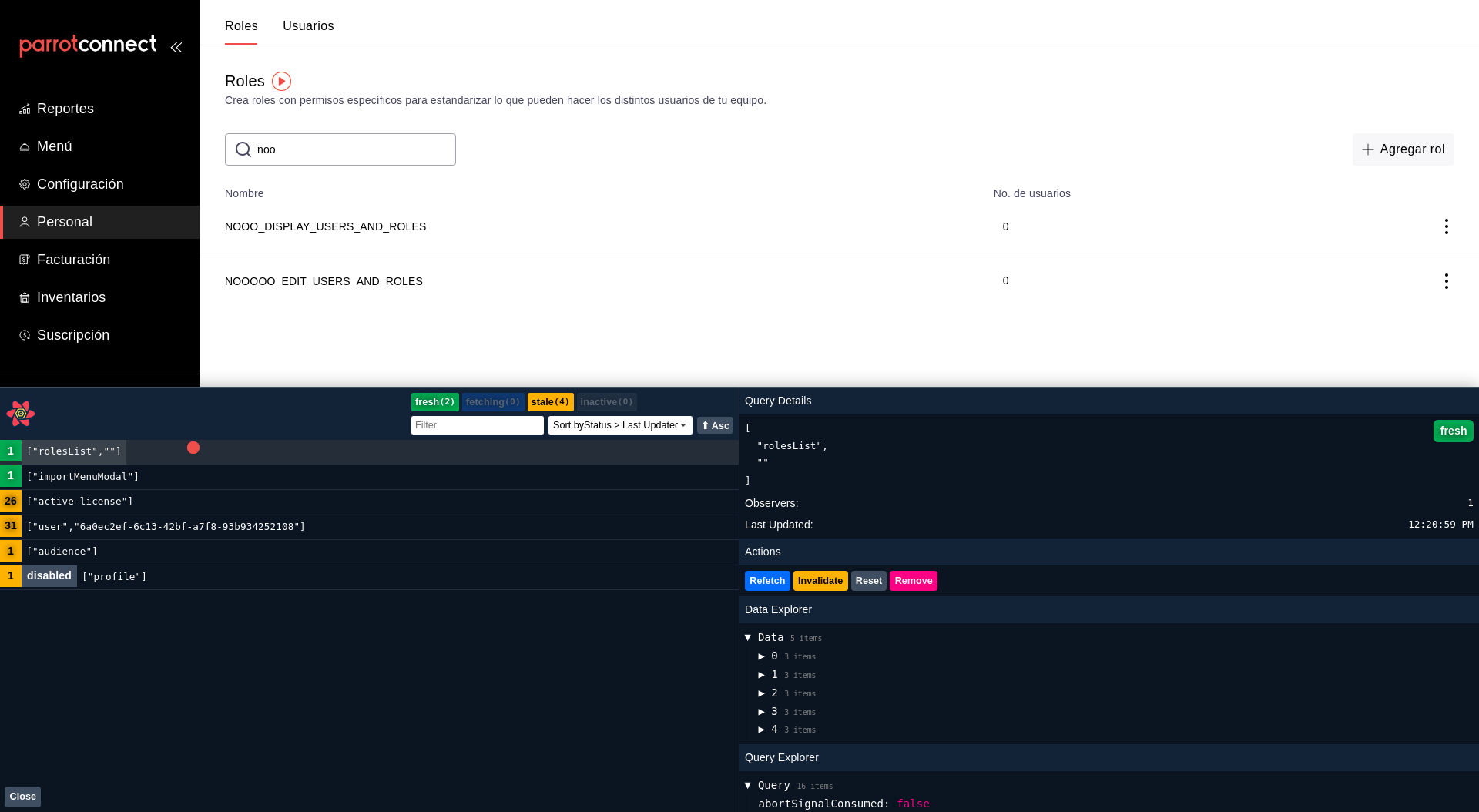
click at [307, 142] on input "noo" at bounding box center [357, 150] width 199 height 31
click at [1389, 150] on button "Agregar rol" at bounding box center [1403, 150] width 102 height 32
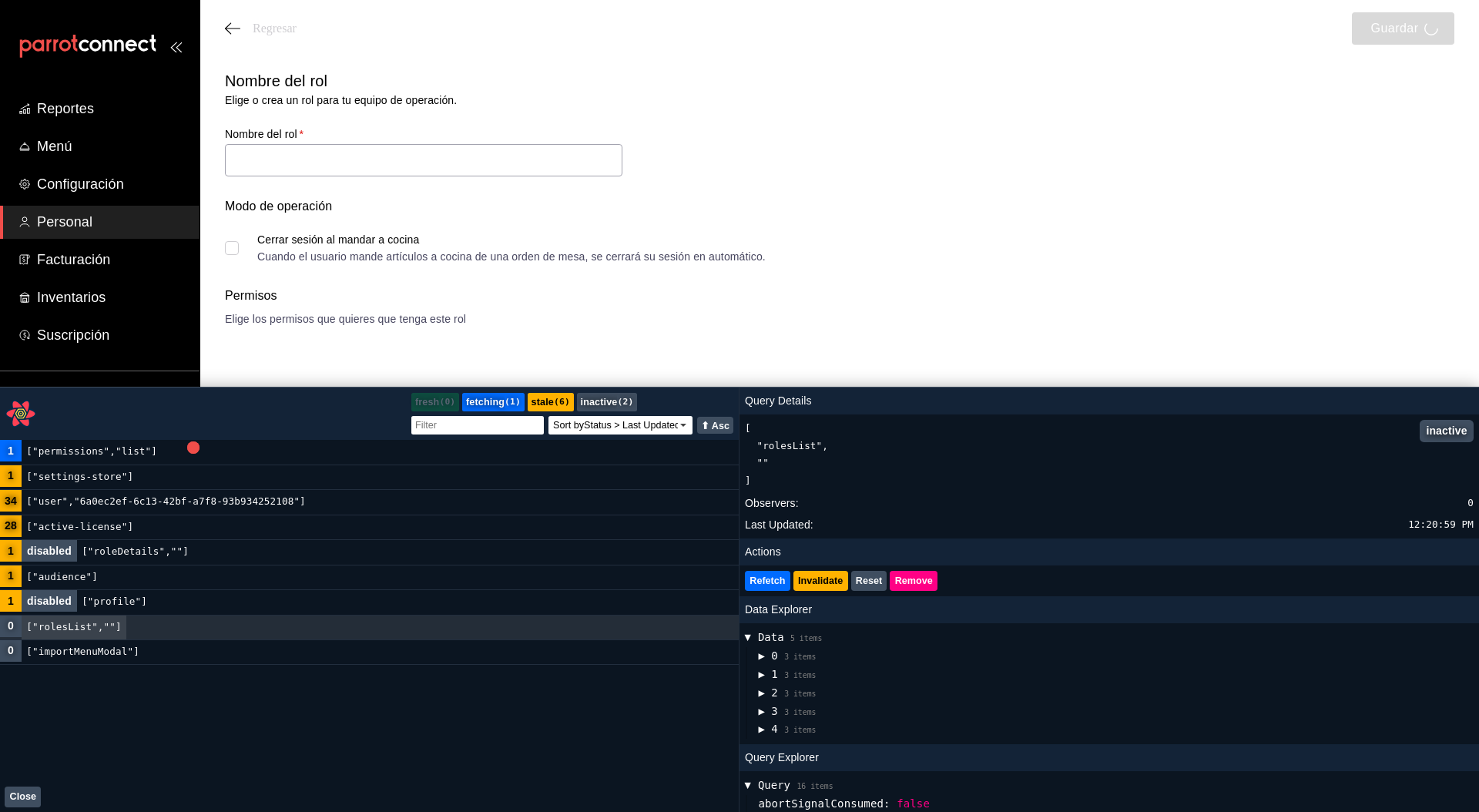
click at [34, 798] on button "Close" at bounding box center [22, 797] width 36 height 21
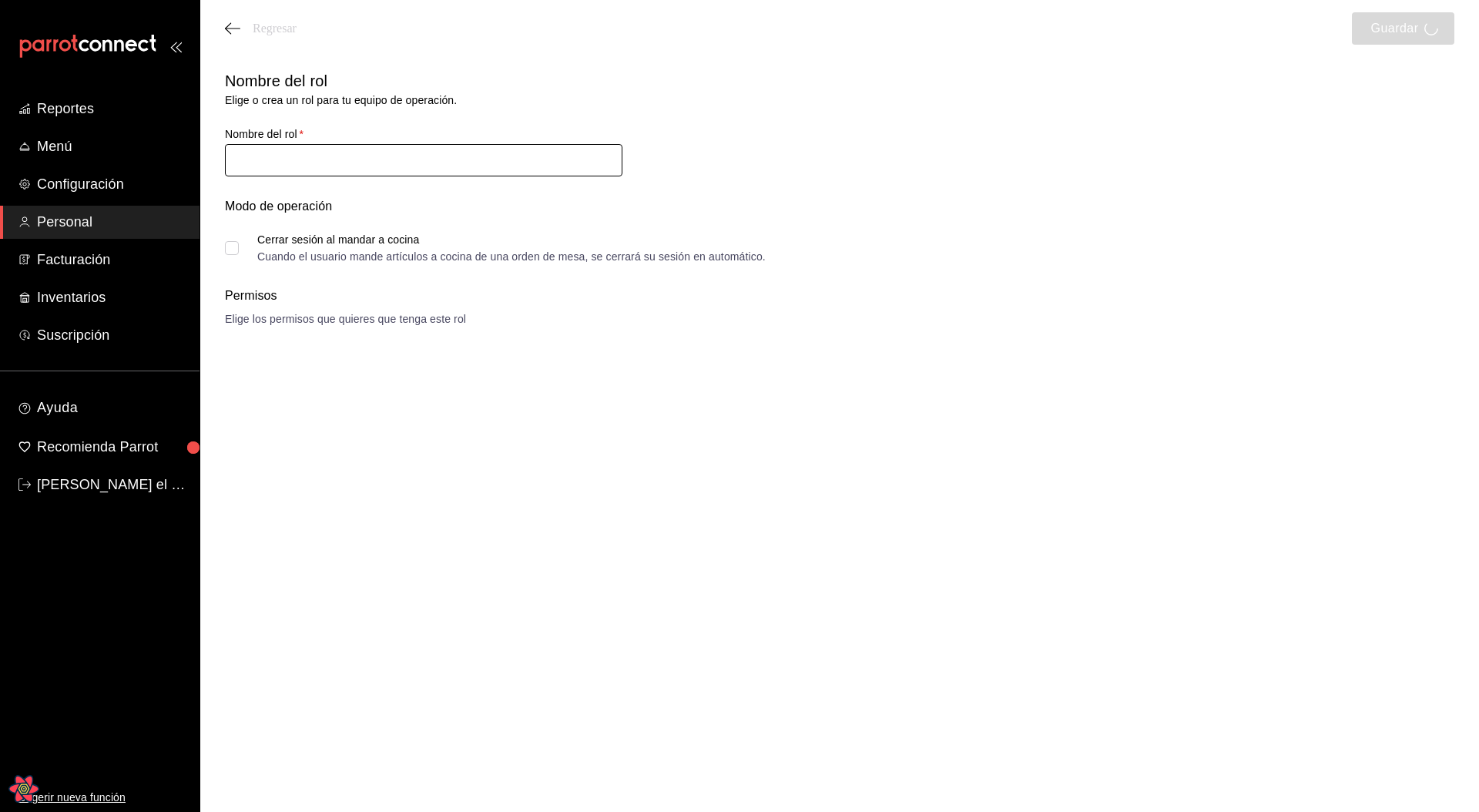
click at [311, 163] on input "text" at bounding box center [423, 160] width 397 height 32
click at [797, 134] on div "Nombre del rol Elige o crea un rol para tu equipo de operación. Nombre del rol …" at bounding box center [830, 157] width 1248 height 211
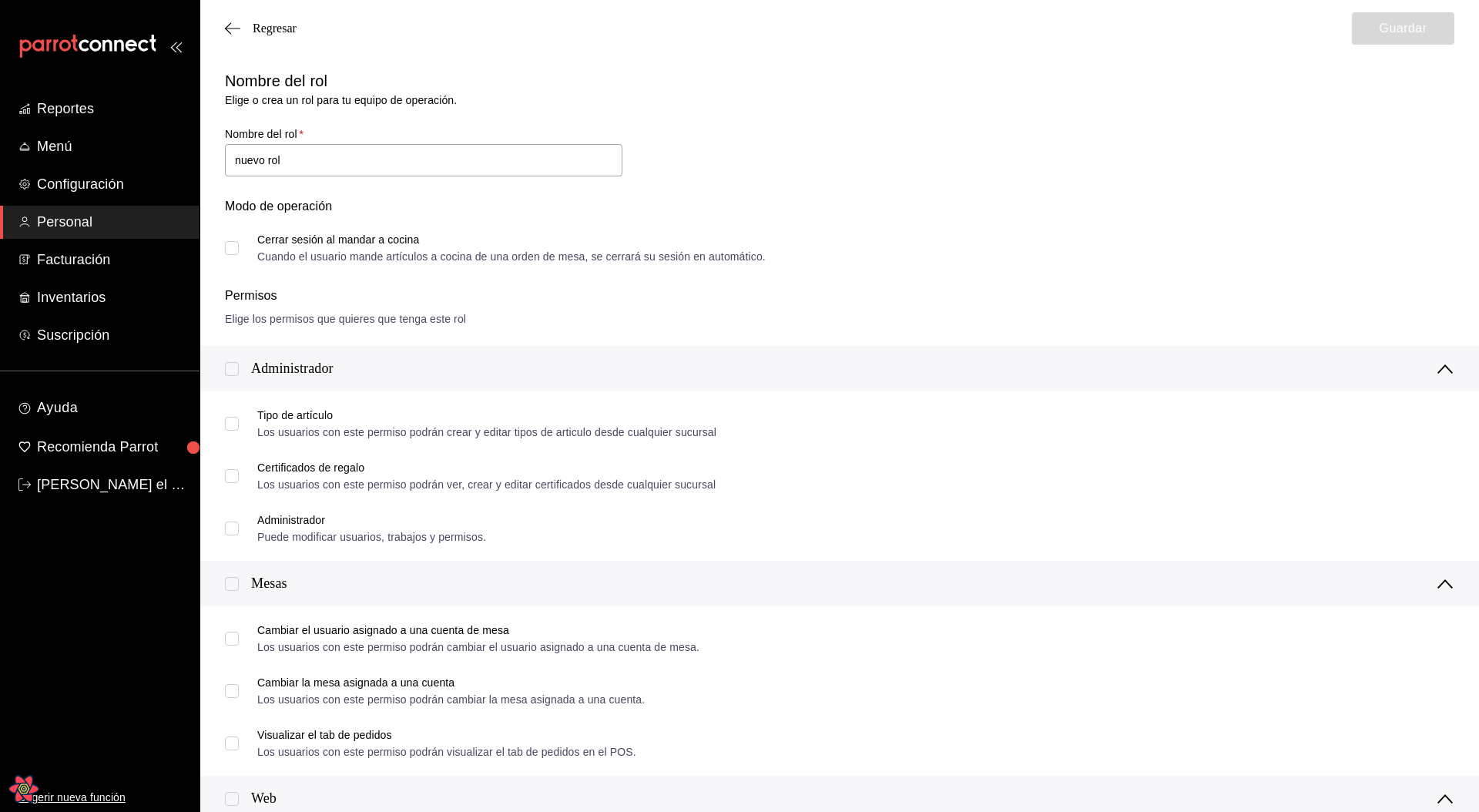
click at [803, 200] on div "Modo de operación" at bounding box center [840, 216] width 1229 height 37
click at [419, 167] on input "nuevo rol" at bounding box center [423, 160] width 397 height 32
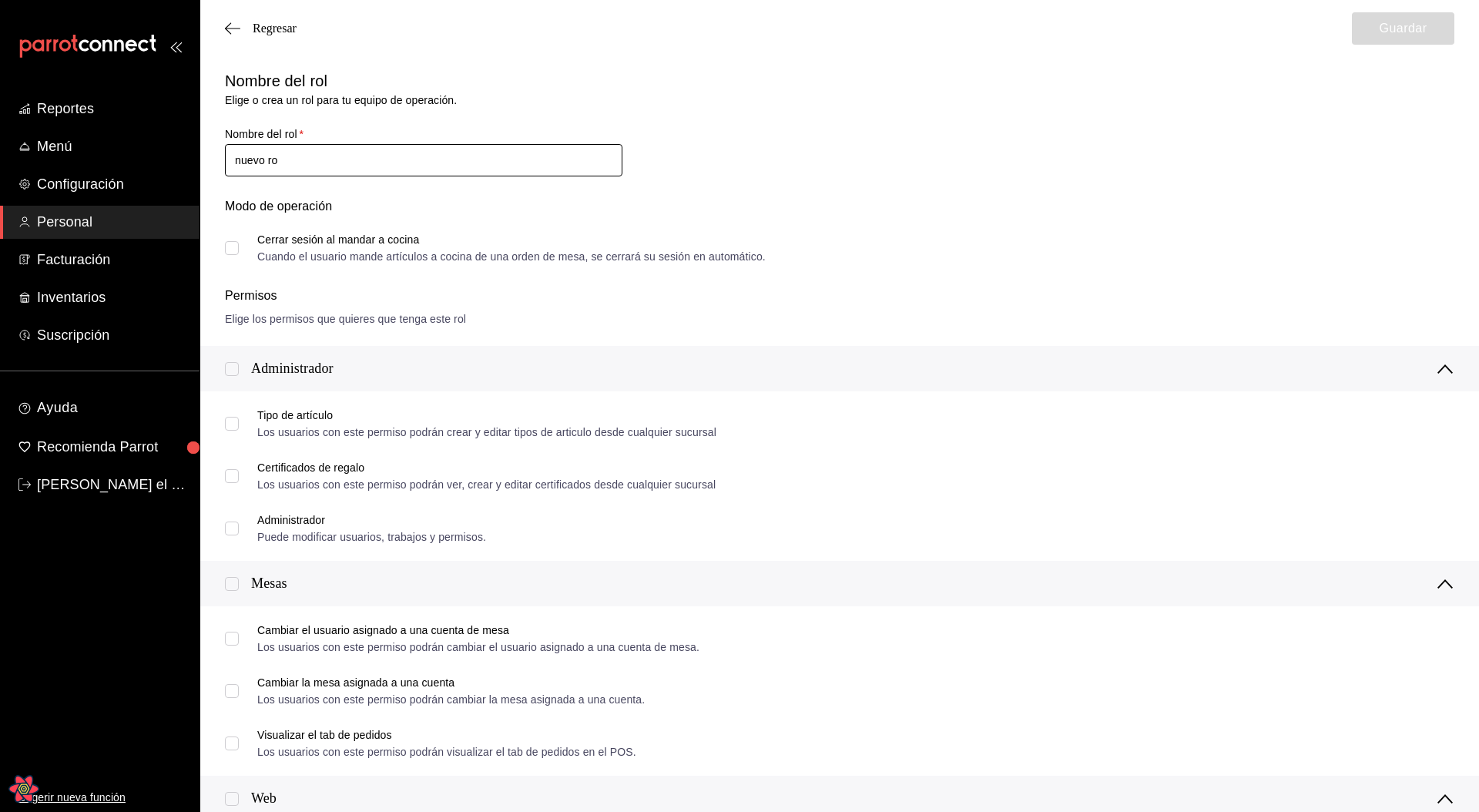
type input "nuevo rol"
click at [857, 187] on div "Modo de operación Cerrar sesión al mandar a cocina Cuando el usuario mande artí…" at bounding box center [830, 221] width 1248 height 83
click at [234, 366] on input "checkbox" at bounding box center [232, 369] width 14 height 14
checkbox input "true"
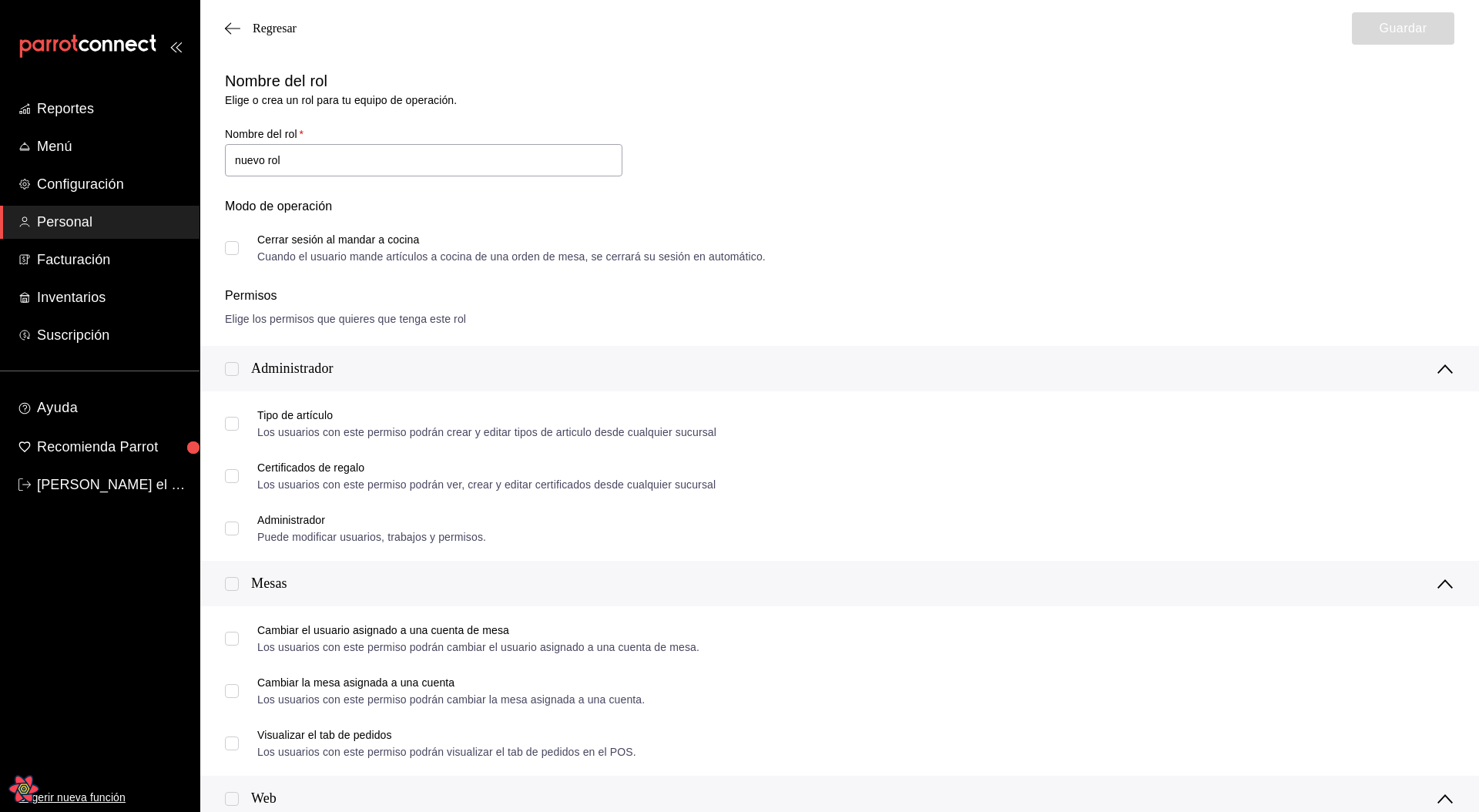
checkbox input "true"
click at [234, 366] on input "checkbox" at bounding box center [232, 369] width 14 height 14
checkbox input "false"
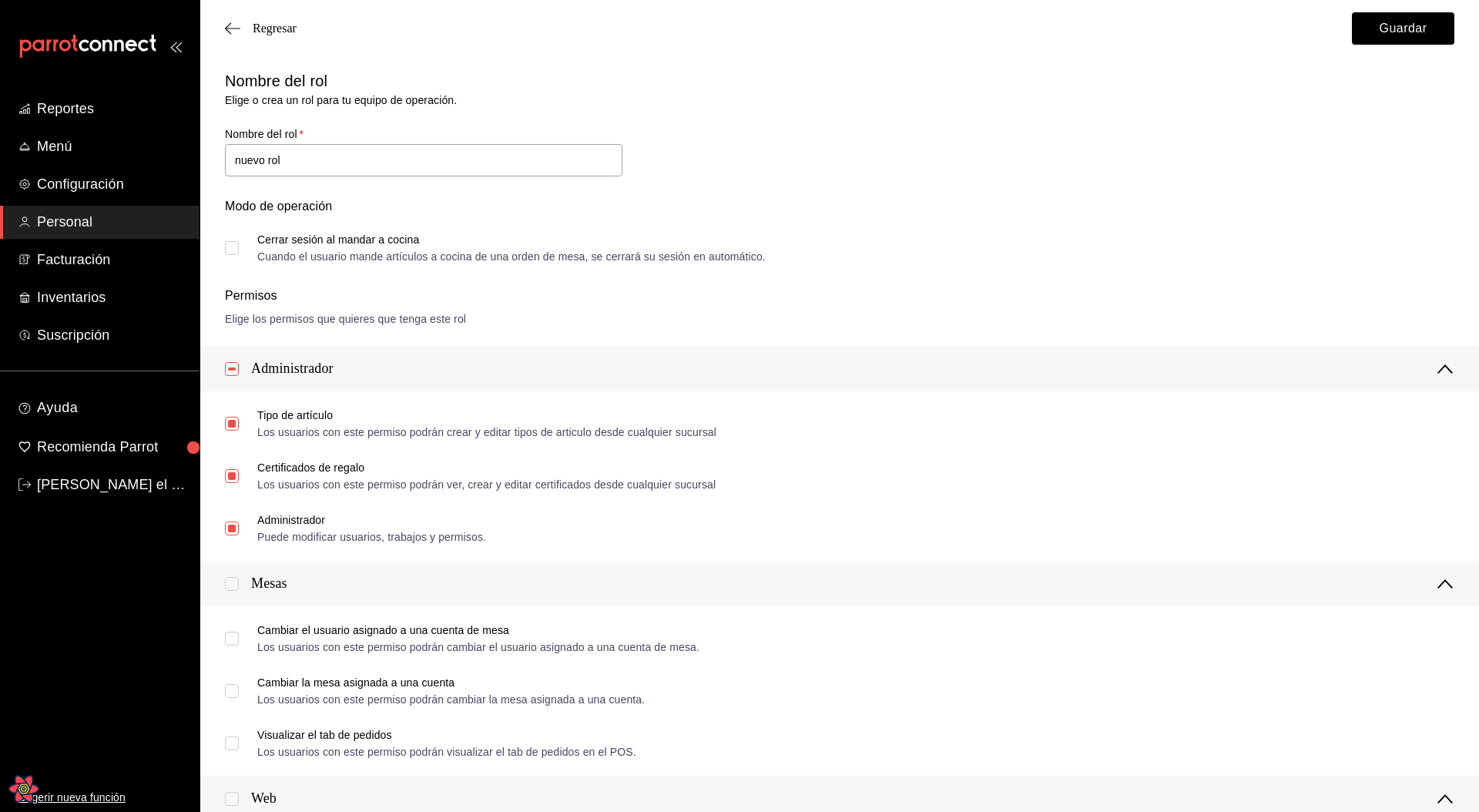
checkbox input "false"
click at [236, 365] on input "checkbox" at bounding box center [232, 369] width 14 height 14
checkbox input "true"
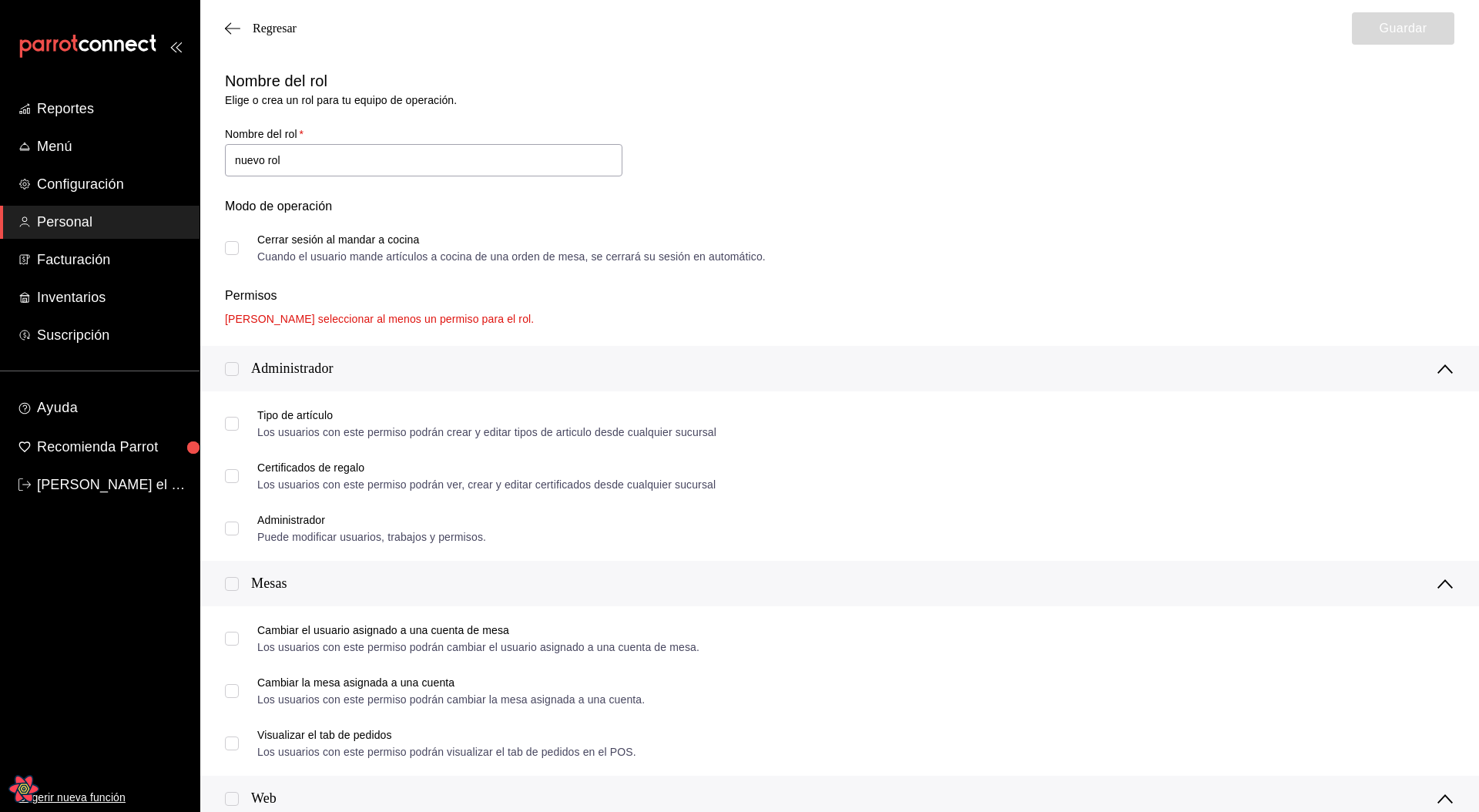
checkbox input "true"
click at [1397, 52] on div "Regresar Guardar" at bounding box center [840, 29] width 1279 height 57
click at [1399, 41] on button "Guardar" at bounding box center [1403, 29] width 103 height 32
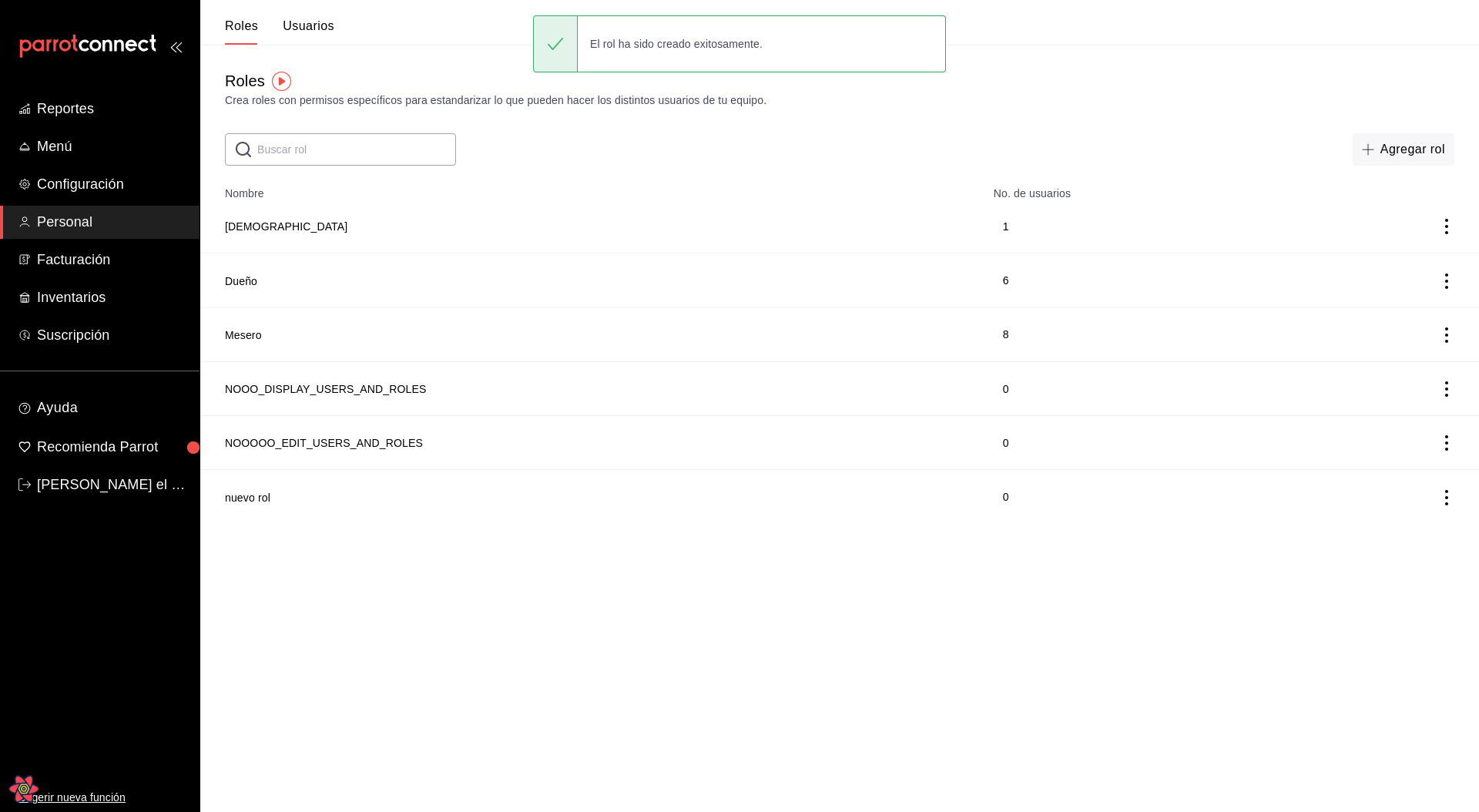
click at [487, 524] on html "Reportes Menú Configuración Personal Facturación Inventarios Suscripción Ayuda …" at bounding box center [740, 261] width 1479 height 524
click at [1454, 496] on icon "actions" at bounding box center [1447, 497] width 15 height 15
click at [1386, 525] on span "Eliminar" at bounding box center [1376, 519] width 67 height 19
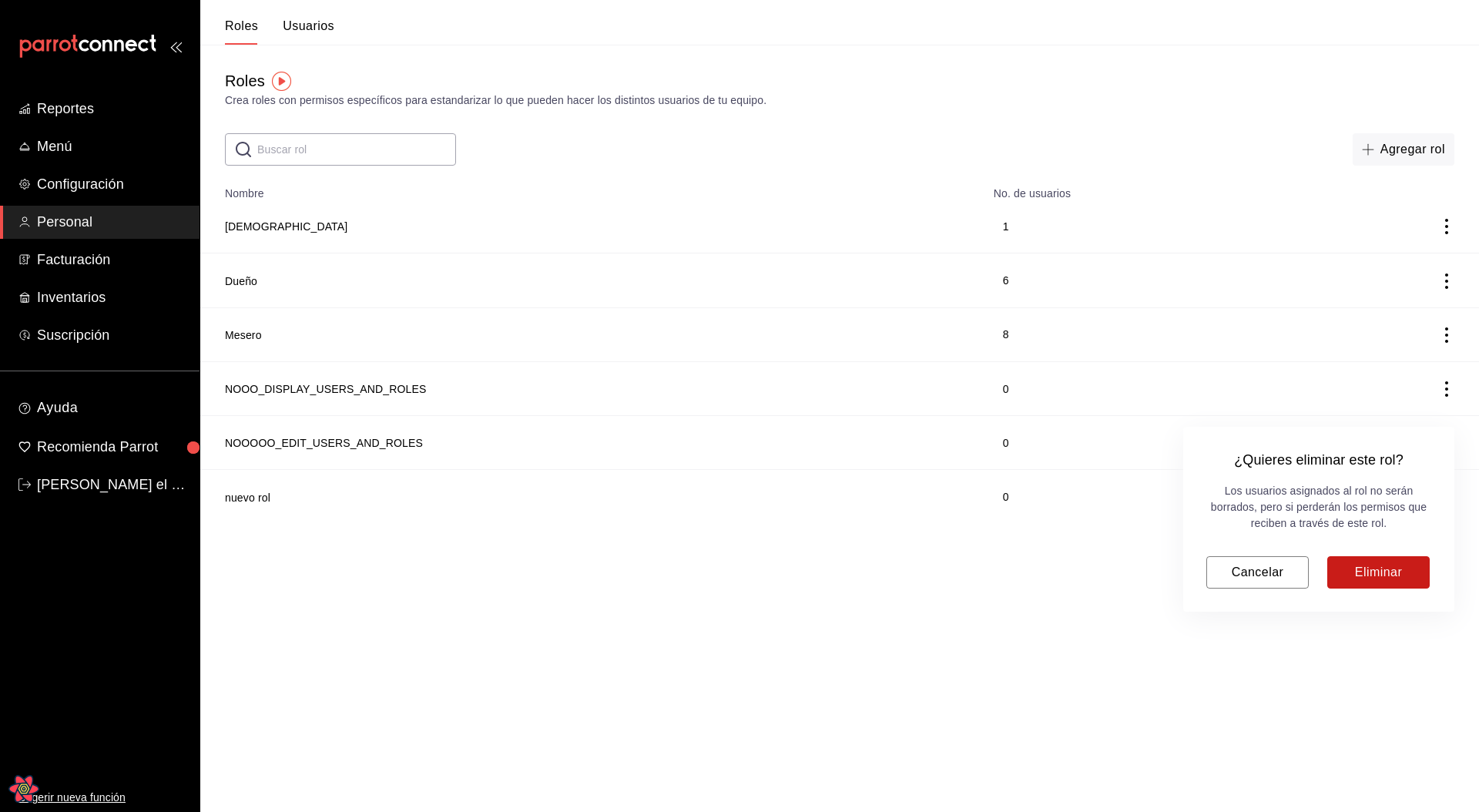
click at [1373, 562] on button "Eliminar" at bounding box center [1378, 572] width 103 height 32
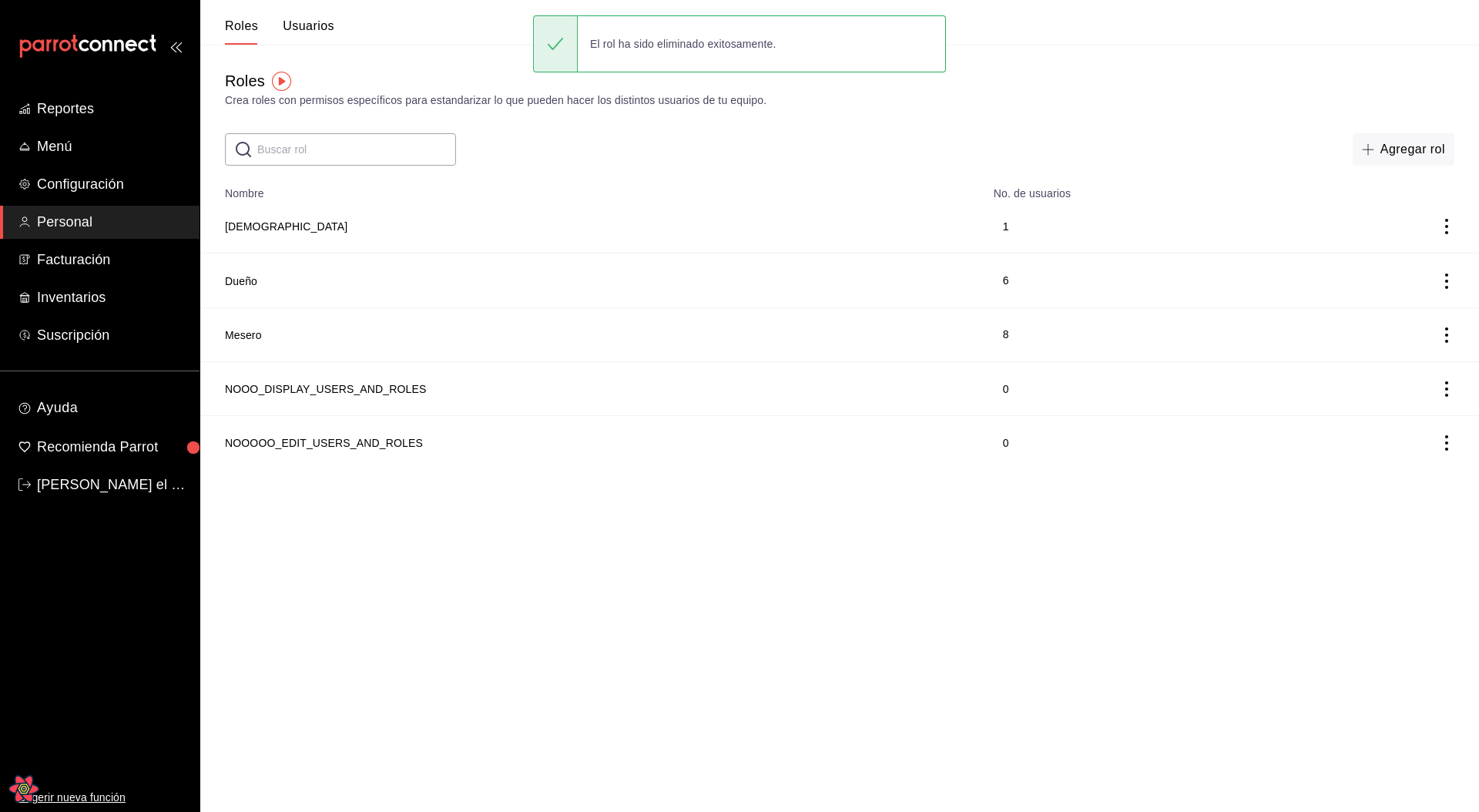
click at [715, 469] on html "Reportes Menú Configuración Personal Facturación Inventarios Suscripción Ayuda …" at bounding box center [740, 234] width 1479 height 469
click at [344, 433] on td "NOOOOO_EDIT_USERS_AND_ROLES" at bounding box center [592, 443] width 784 height 54
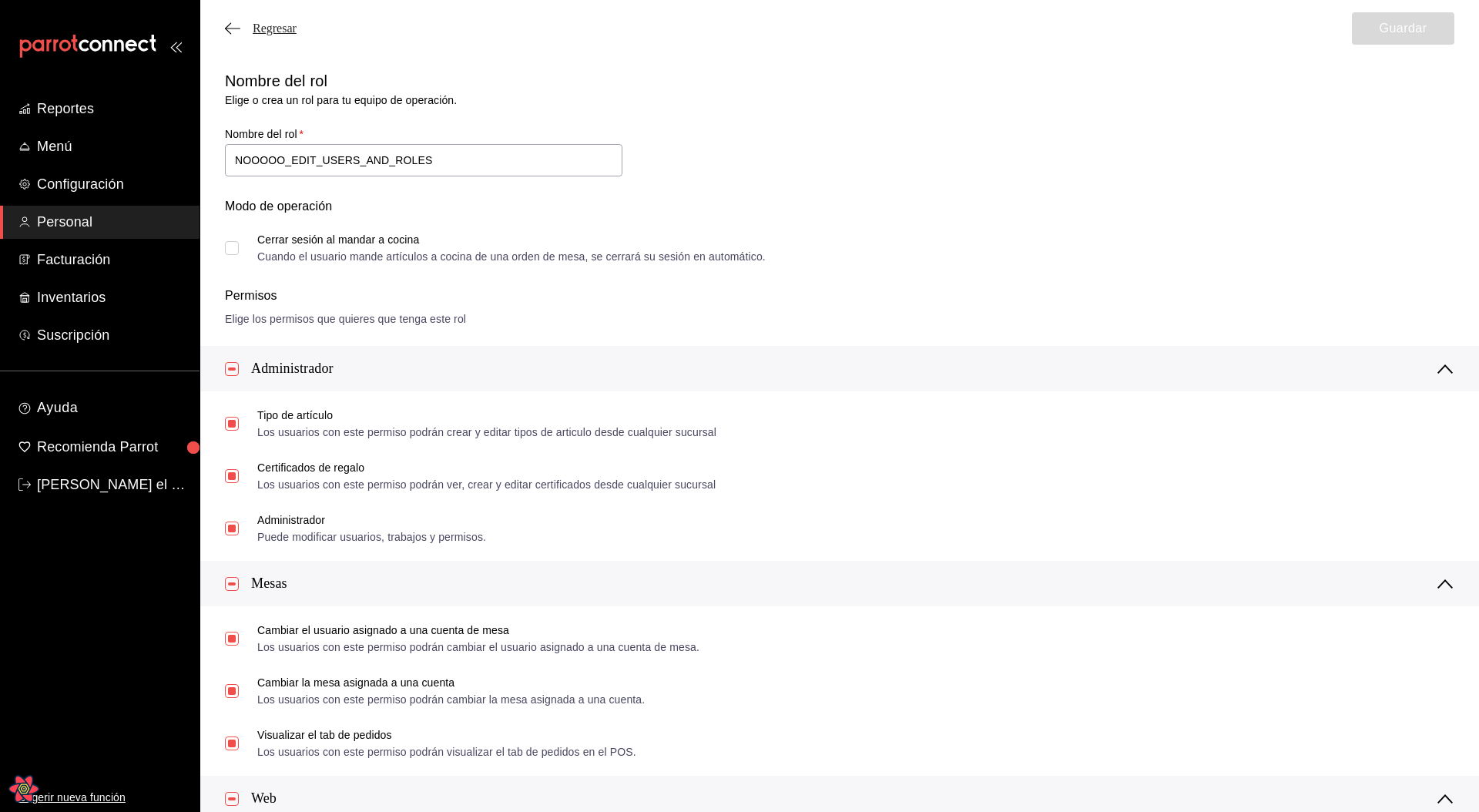
click at [284, 25] on span "Regresar" at bounding box center [275, 29] width 44 height 14
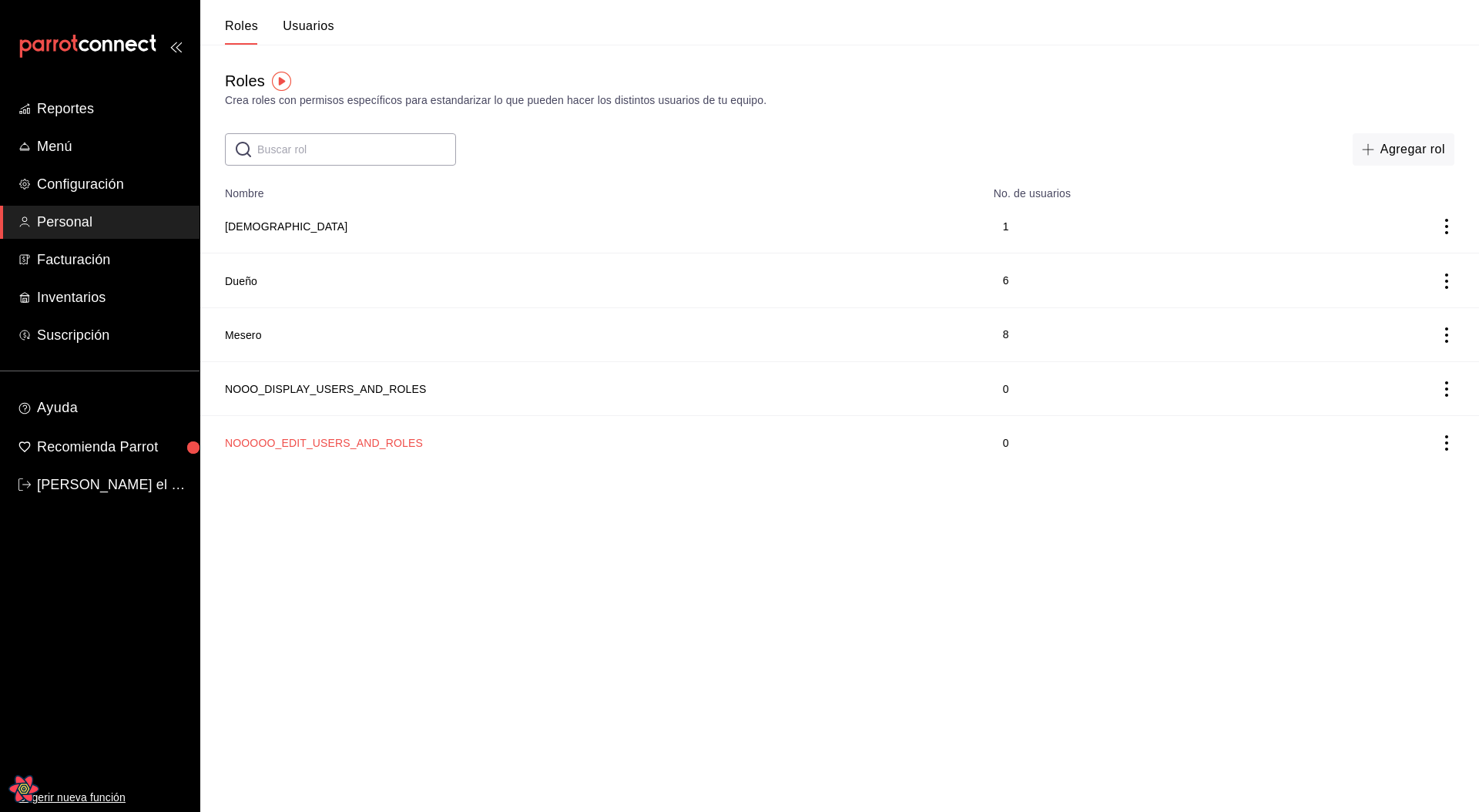
click at [379, 442] on button "NOOOOO_EDIT_USERS_AND_ROLES" at bounding box center [324, 443] width 198 height 15
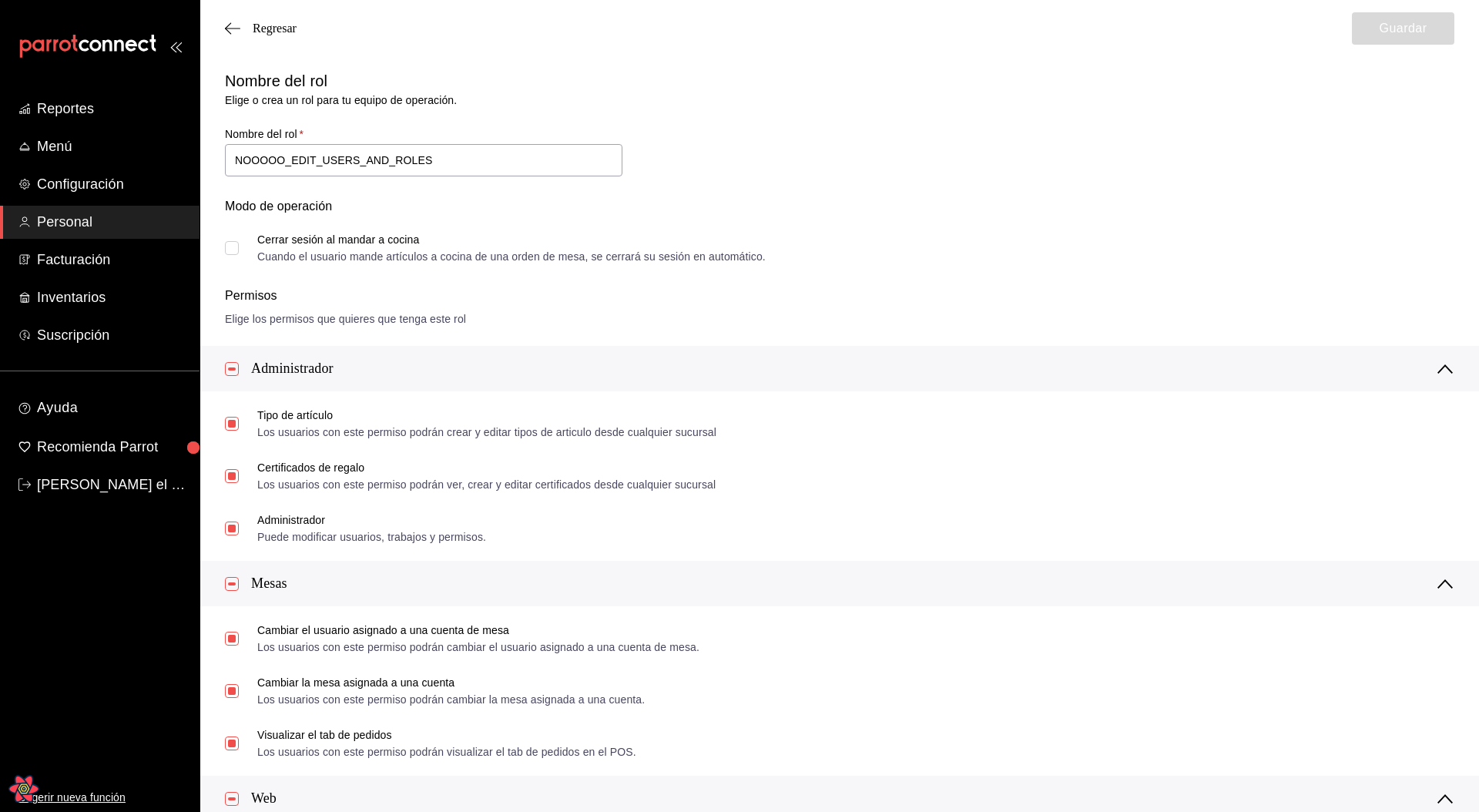
click at [271, 19] on div "Regresar Guardar" at bounding box center [840, 29] width 1279 height 57
click at [271, 32] on span "Regresar" at bounding box center [275, 29] width 44 height 14
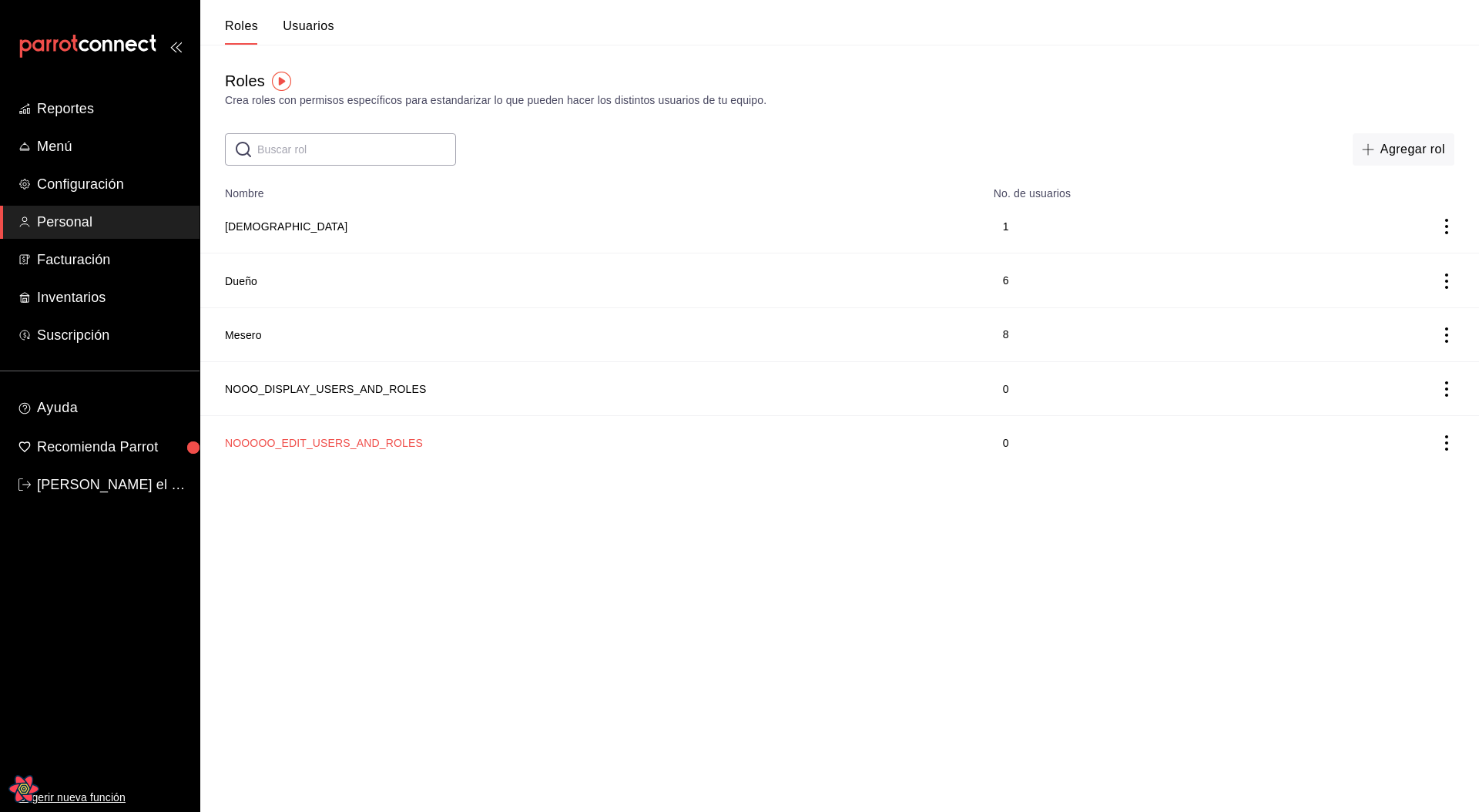
click at [379, 443] on button "NOOOOO_EDIT_USERS_AND_ROLES" at bounding box center [324, 443] width 198 height 15
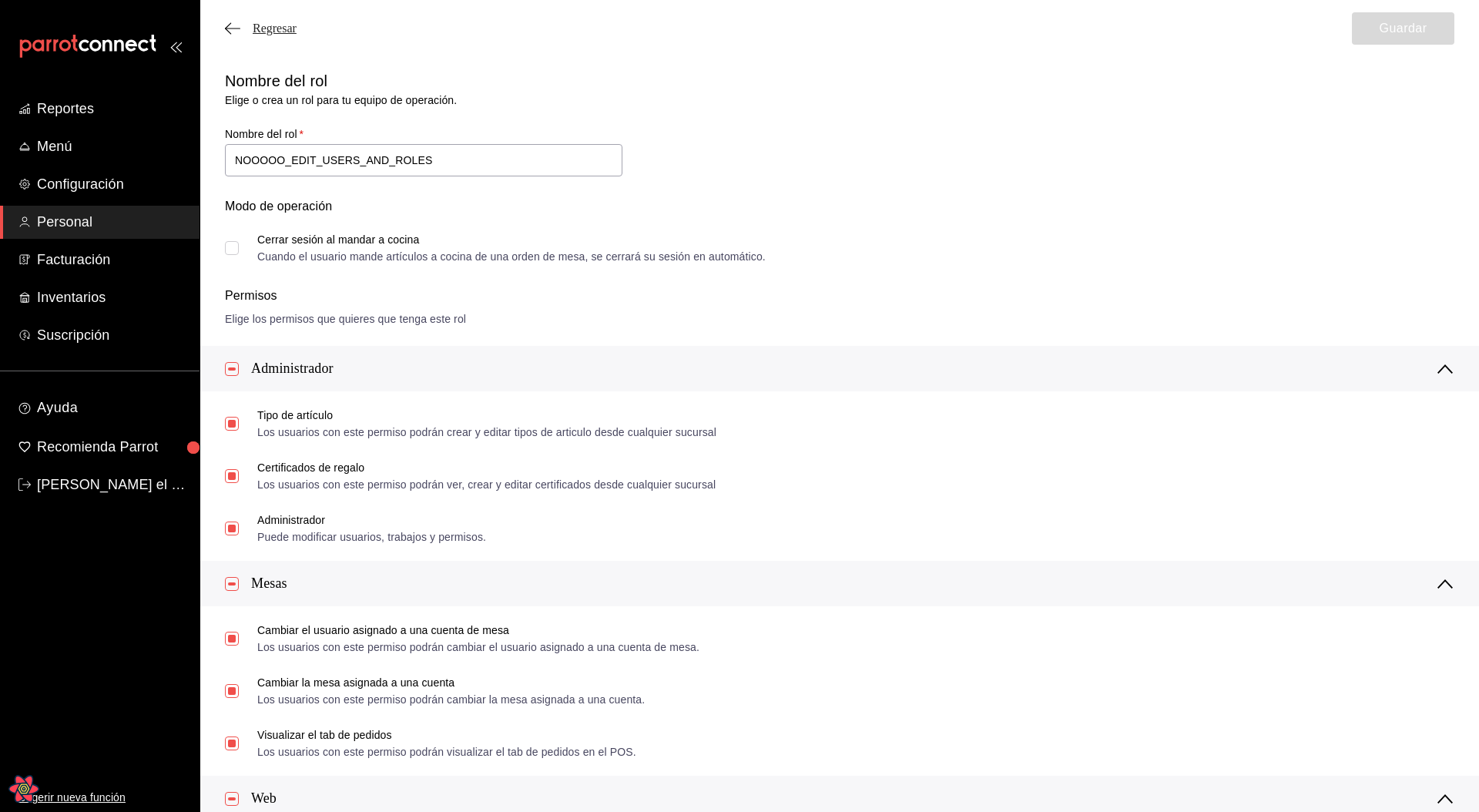
click at [290, 30] on span "Regresar" at bounding box center [275, 29] width 44 height 14
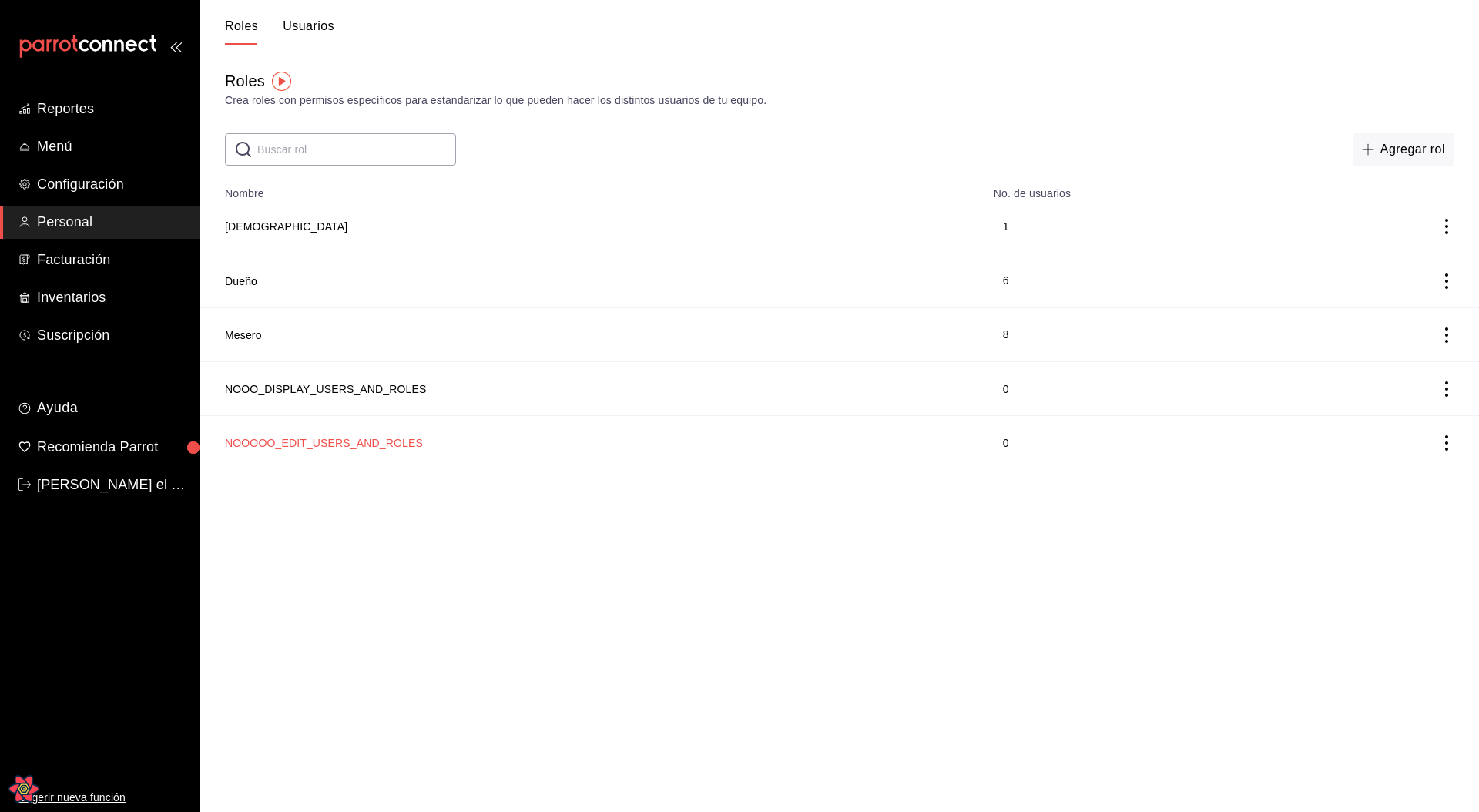
click at [336, 449] on button "NOOOOO_EDIT_USERS_AND_ROLES" at bounding box center [324, 443] width 198 height 15
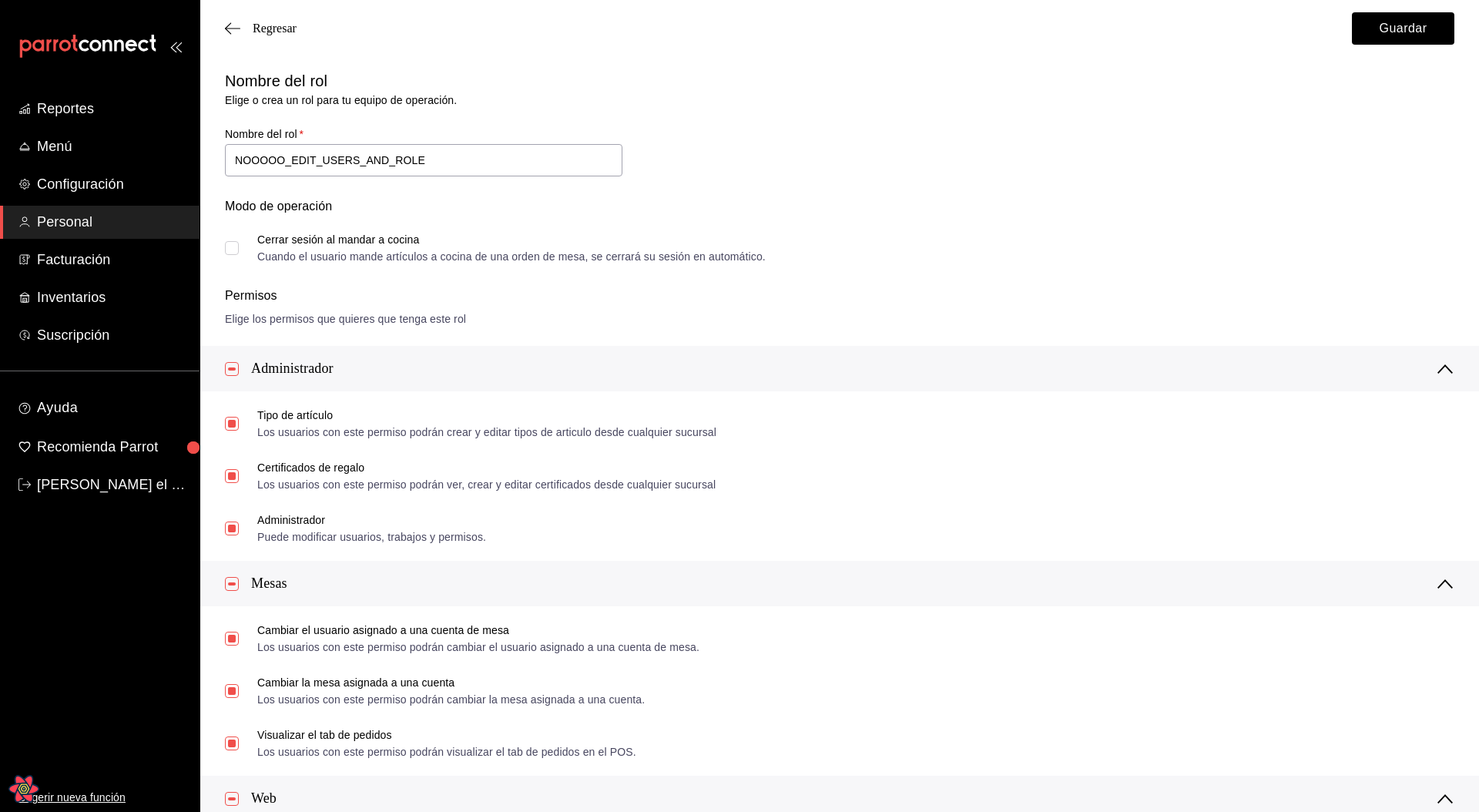
type input "NOOOOO_EDIT_USERS_AND_ROLES"
click at [286, 25] on span "Regresar" at bounding box center [275, 29] width 44 height 14
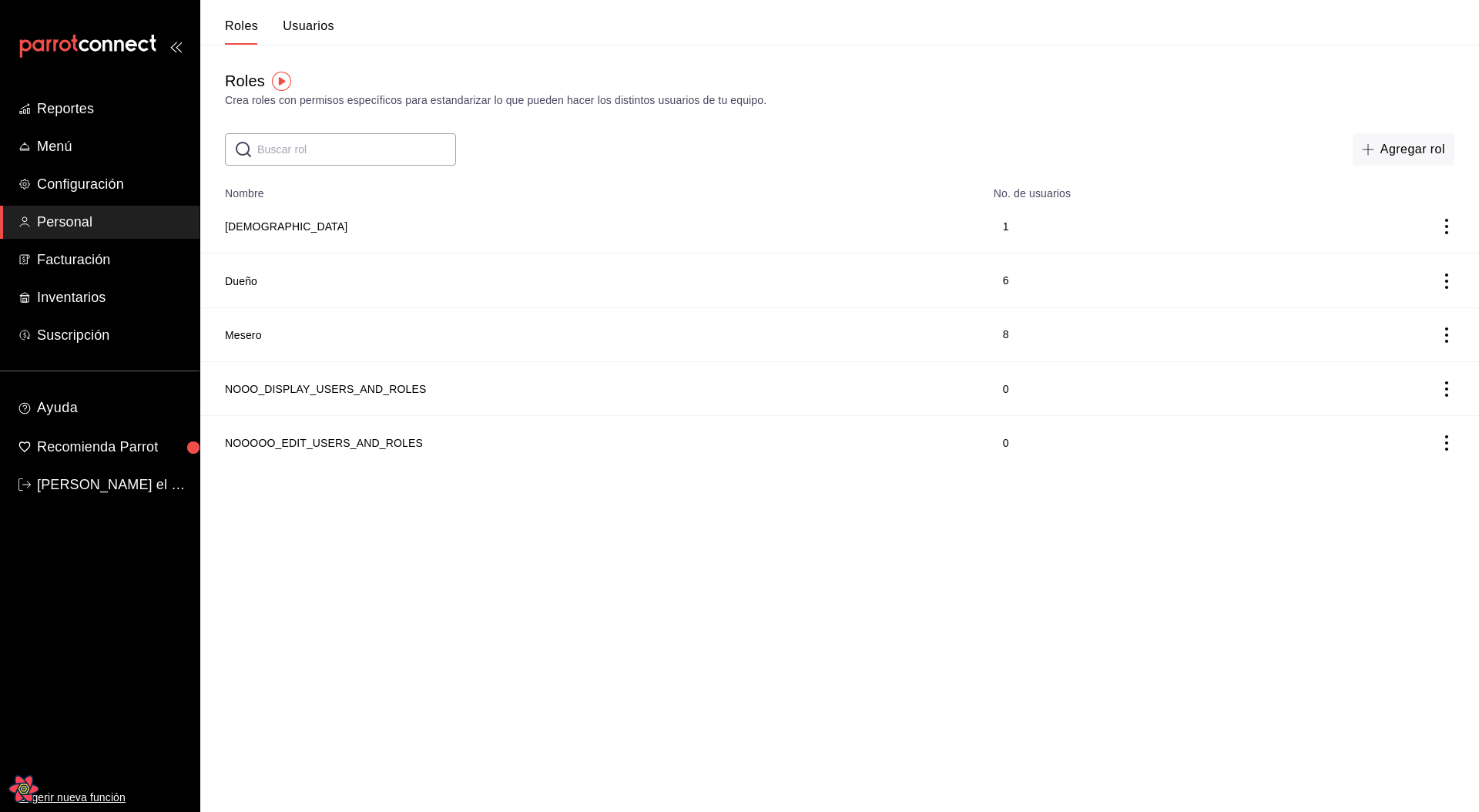
click at [452, 469] on html "Reportes Menú Configuración Personal Facturación Inventarios Suscripción Ayuda …" at bounding box center [740, 234] width 1479 height 469
click at [318, 30] on button "Usuarios" at bounding box center [308, 32] width 52 height 26
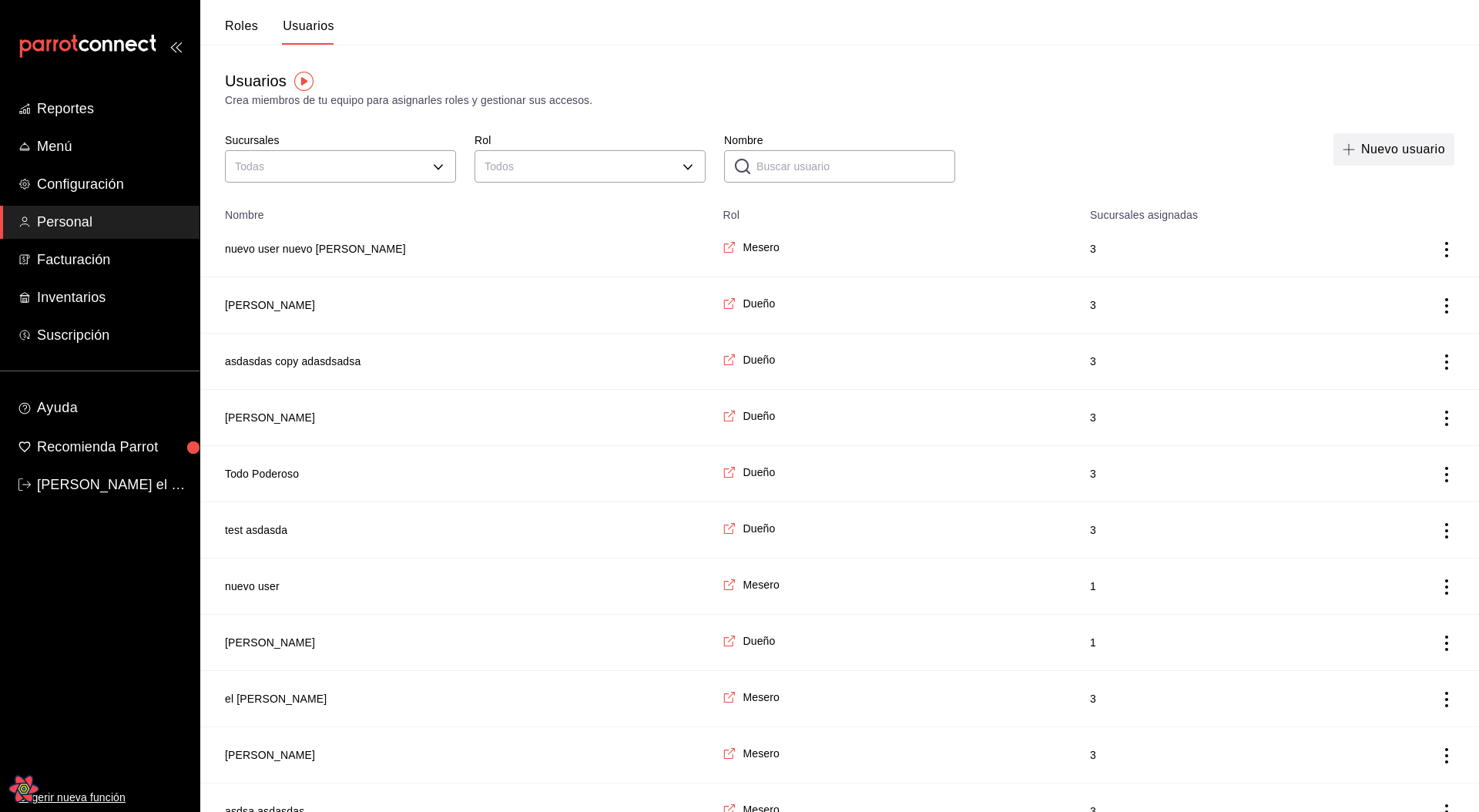
click at [1420, 158] on button "Nuevo usuario" at bounding box center [1393, 150] width 121 height 32
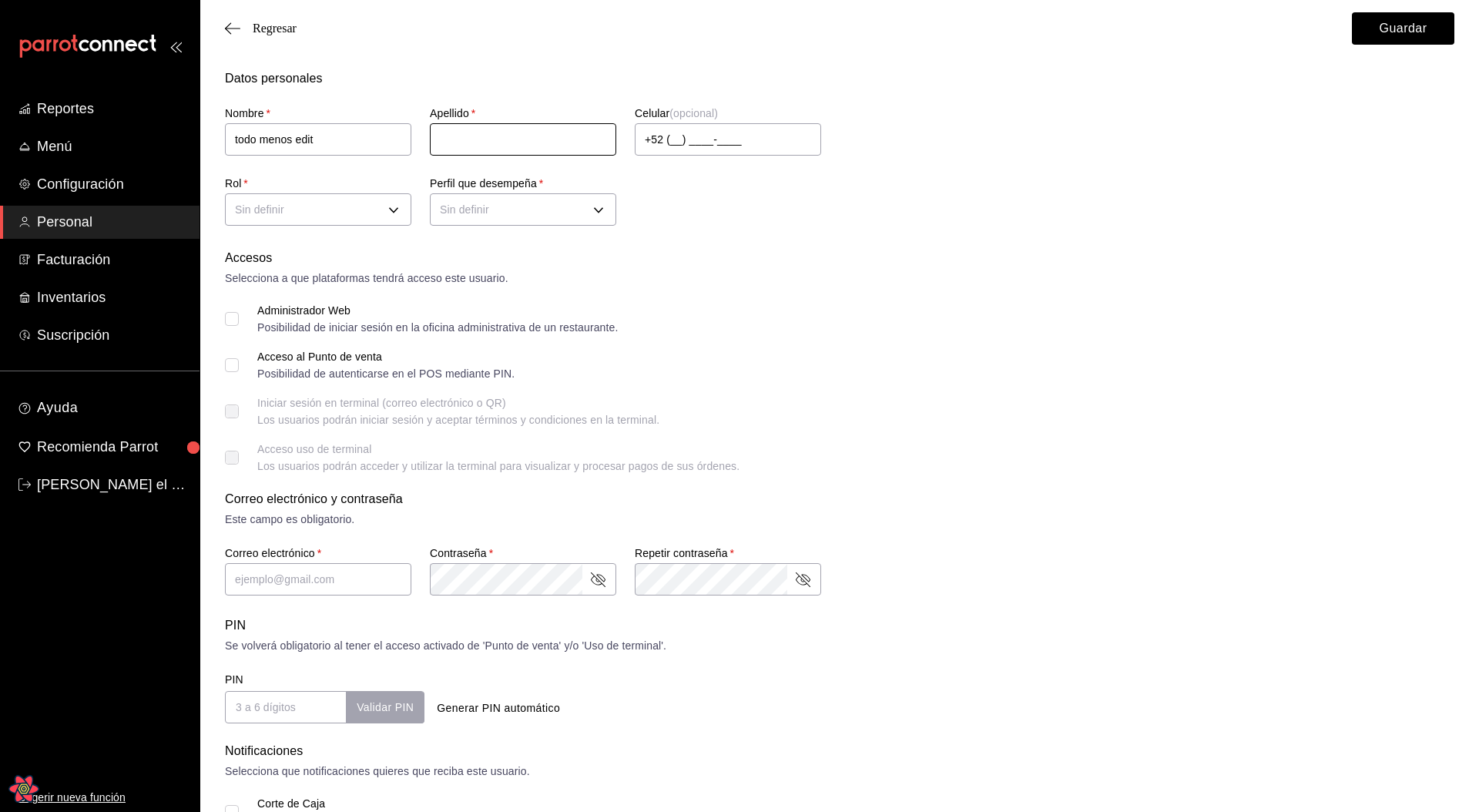
type input "todo menos edit"
click at [527, 151] on input "text" at bounding box center [523, 140] width 187 height 32
type input "kepchum"
click at [773, 239] on form "Datos personales Nombre   * todo menos edit Apellido   * kepchum Celular (opcio…" at bounding box center [840, 567] width 1229 height 996
click at [389, 219] on body "Reportes Menú Configuración Personal Facturación Inventarios Suscripción Ayuda …" at bounding box center [740, 554] width 1479 height 1107
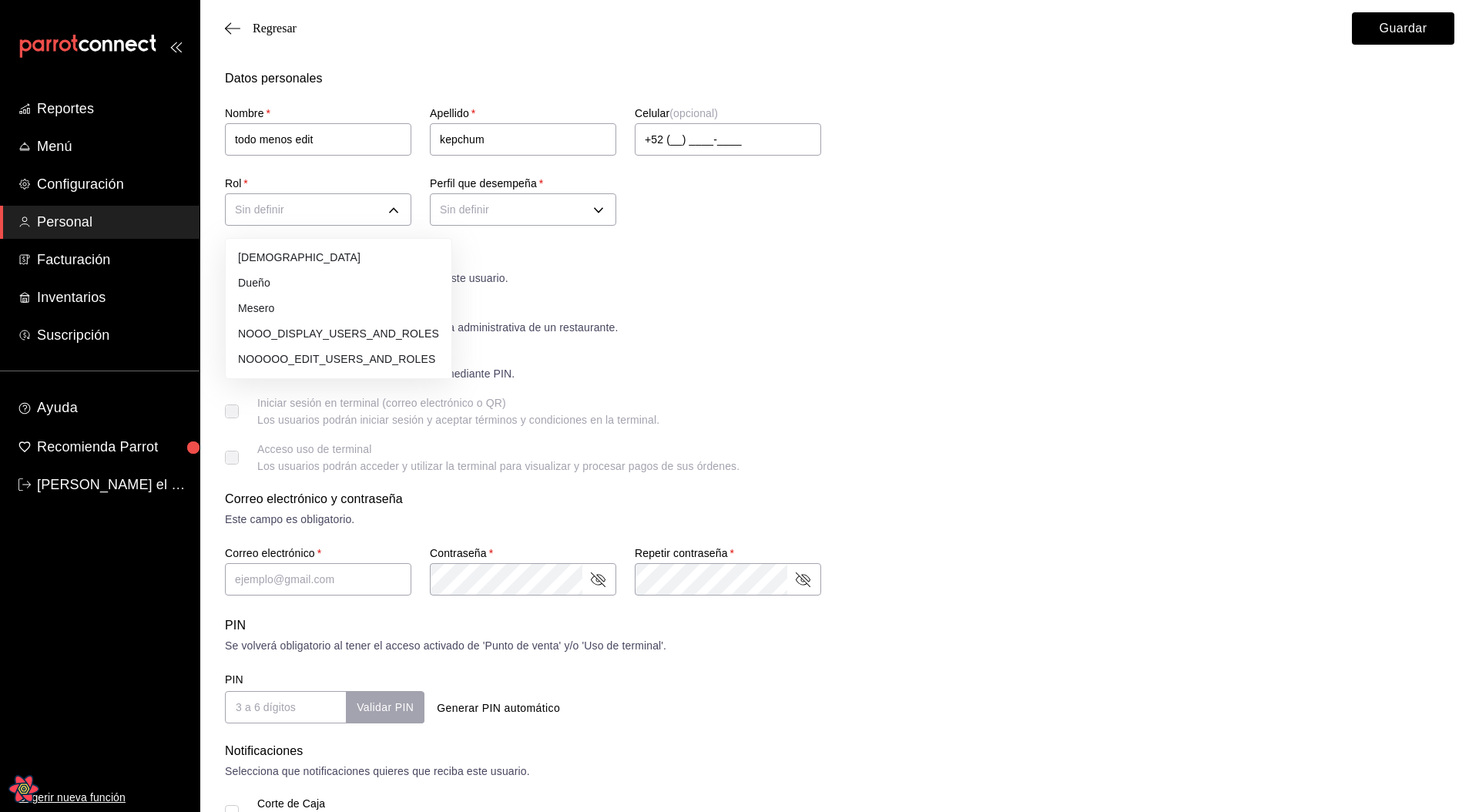
click at [390, 360] on li "NOOOOO_EDIT_USERS_AND_ROLES" at bounding box center [339, 359] width 226 height 25
type input "3e234a0e-b3c7-4168-92ca-5254f17de55d"
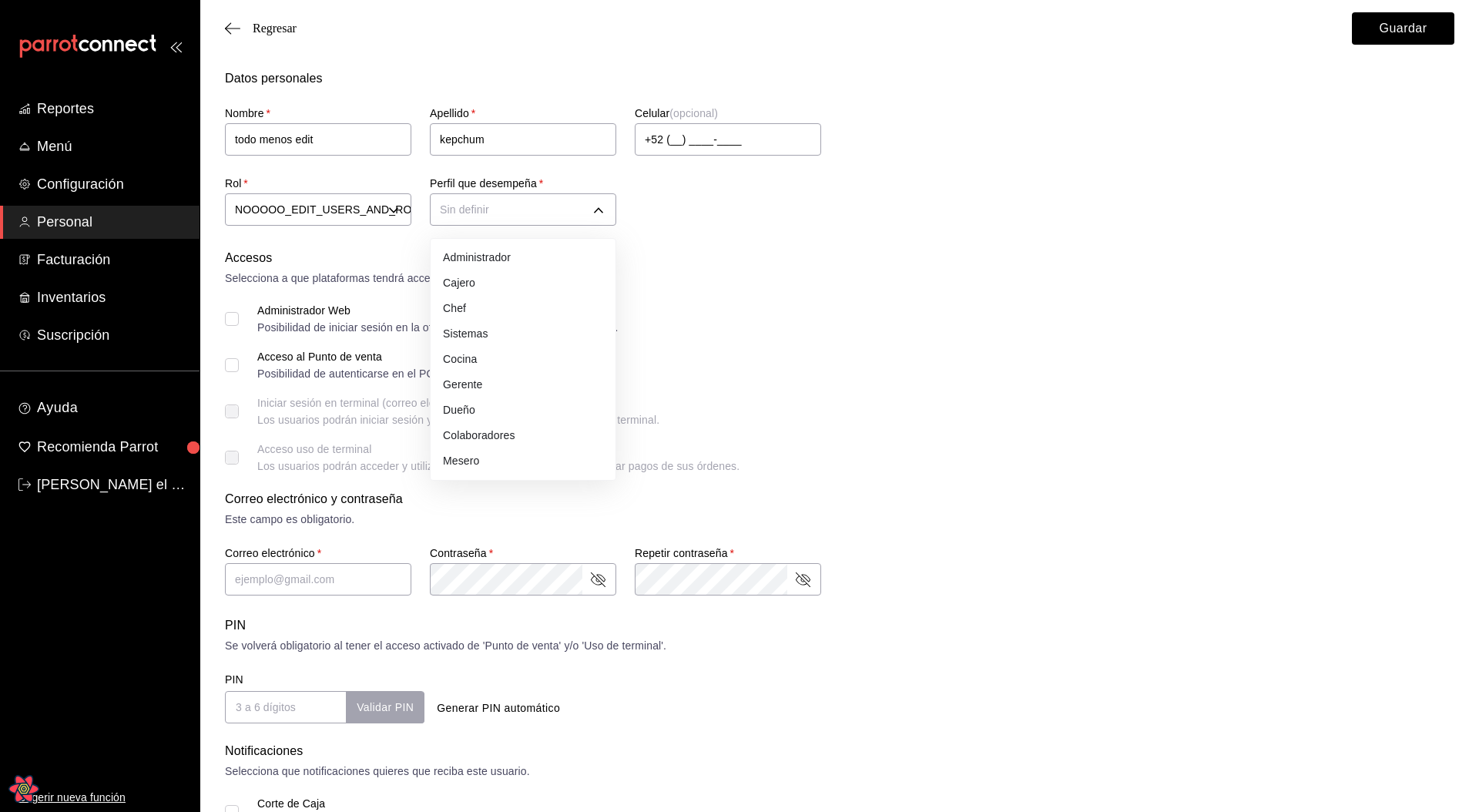
click at [522, 211] on body "Reportes Menú Configuración Personal Facturación Inventarios Suscripción Ayuda …" at bounding box center [740, 554] width 1479 height 1107
click at [496, 454] on li "Mesero" at bounding box center [523, 460] width 185 height 25
type input "WAITER"
click at [875, 271] on div "Selecciona a que plataformas tendrá acceso este usuario." at bounding box center [840, 278] width 1229 height 16
click at [291, 578] on input "text" at bounding box center [318, 579] width 187 height 32
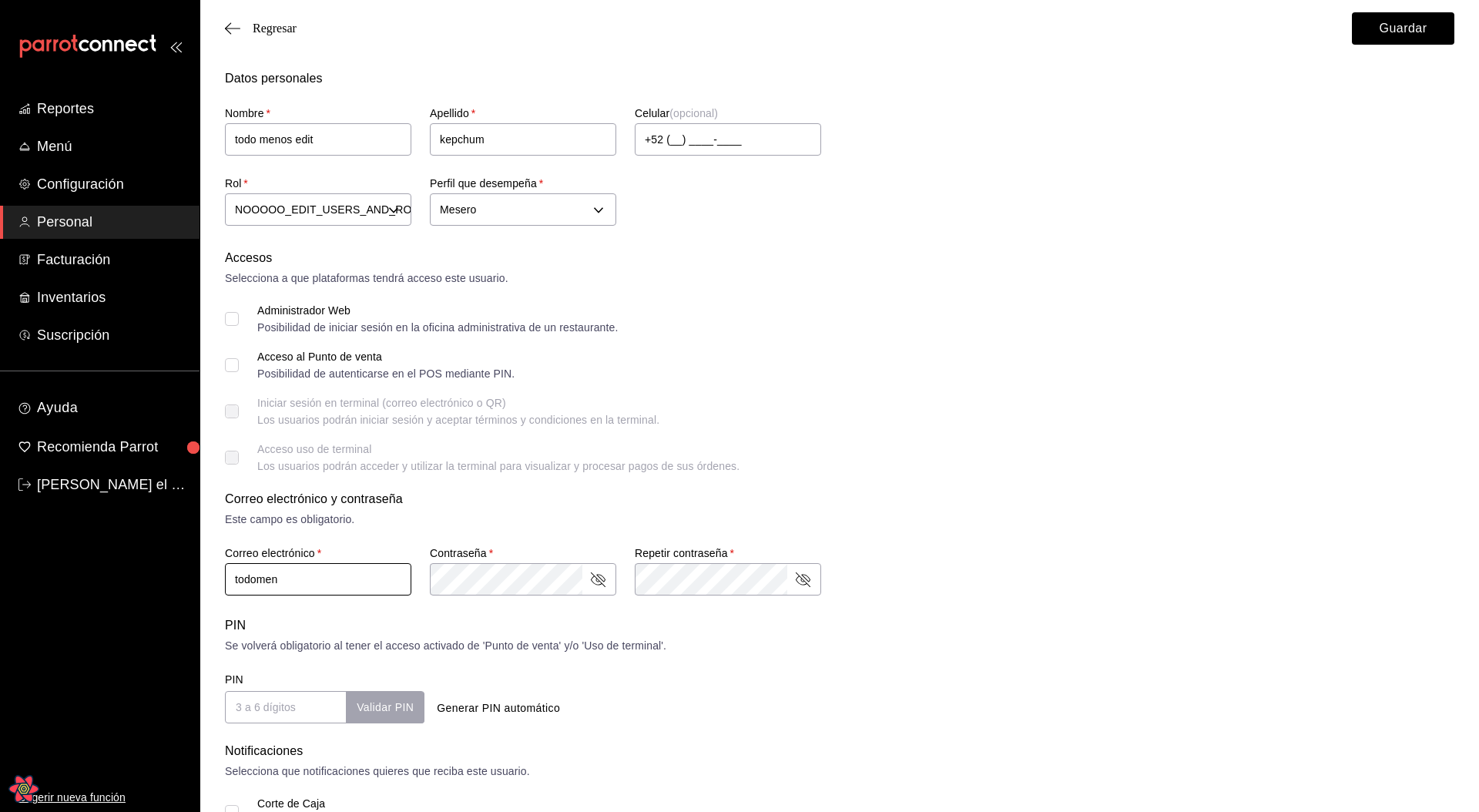
type input "todomeno"
type input "noedit@leo.com"
click at [885, 669] on div "PIN Validar PIN ​ Generar PIN automático" at bounding box center [837, 695] width 1235 height 57
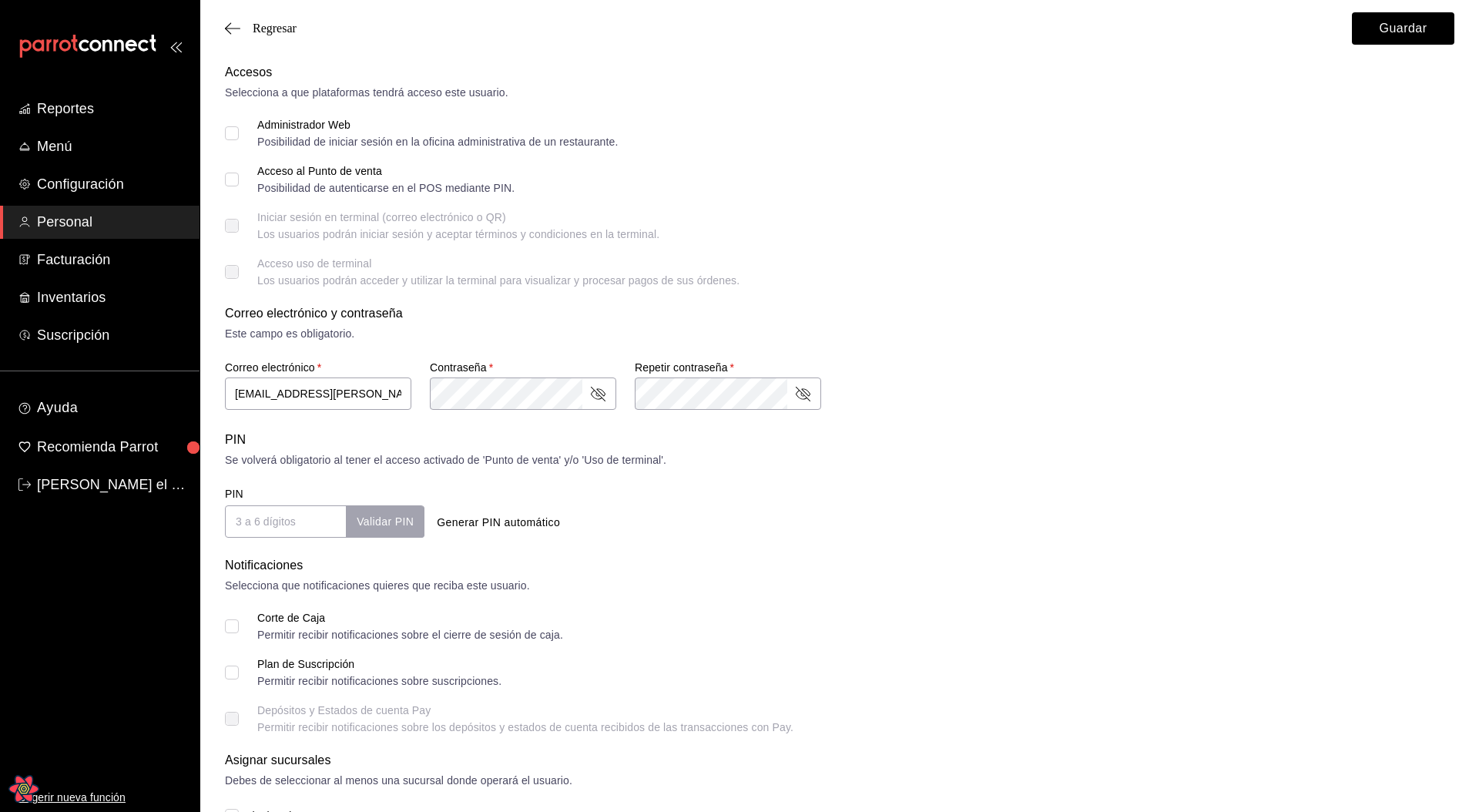
scroll to position [296, 0]
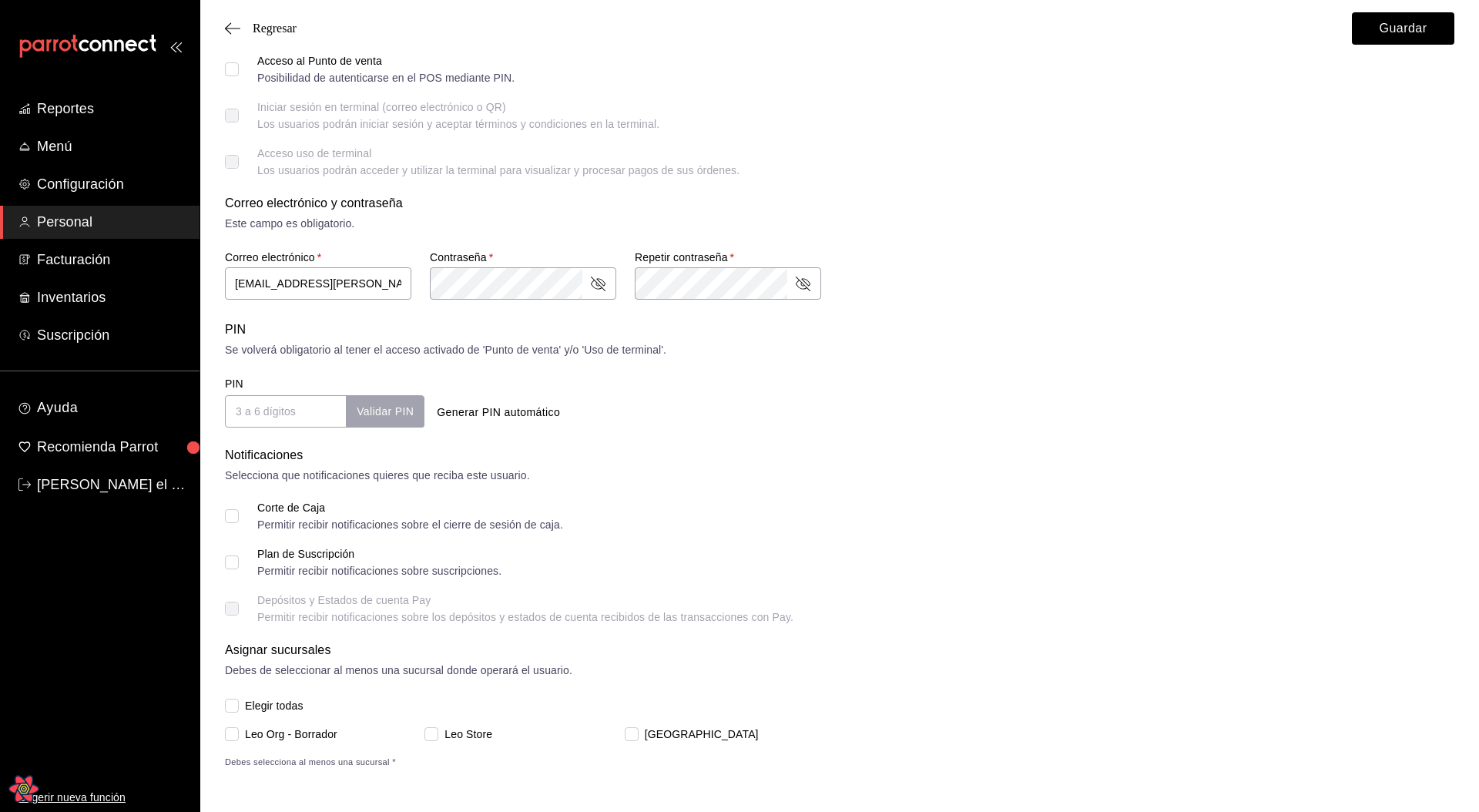
click at [278, 702] on span "Elegir todas" at bounding box center [271, 706] width 65 height 16
click at [239, 702] on input "Elegir todas" at bounding box center [232, 706] width 14 height 14
checkbox input "true"
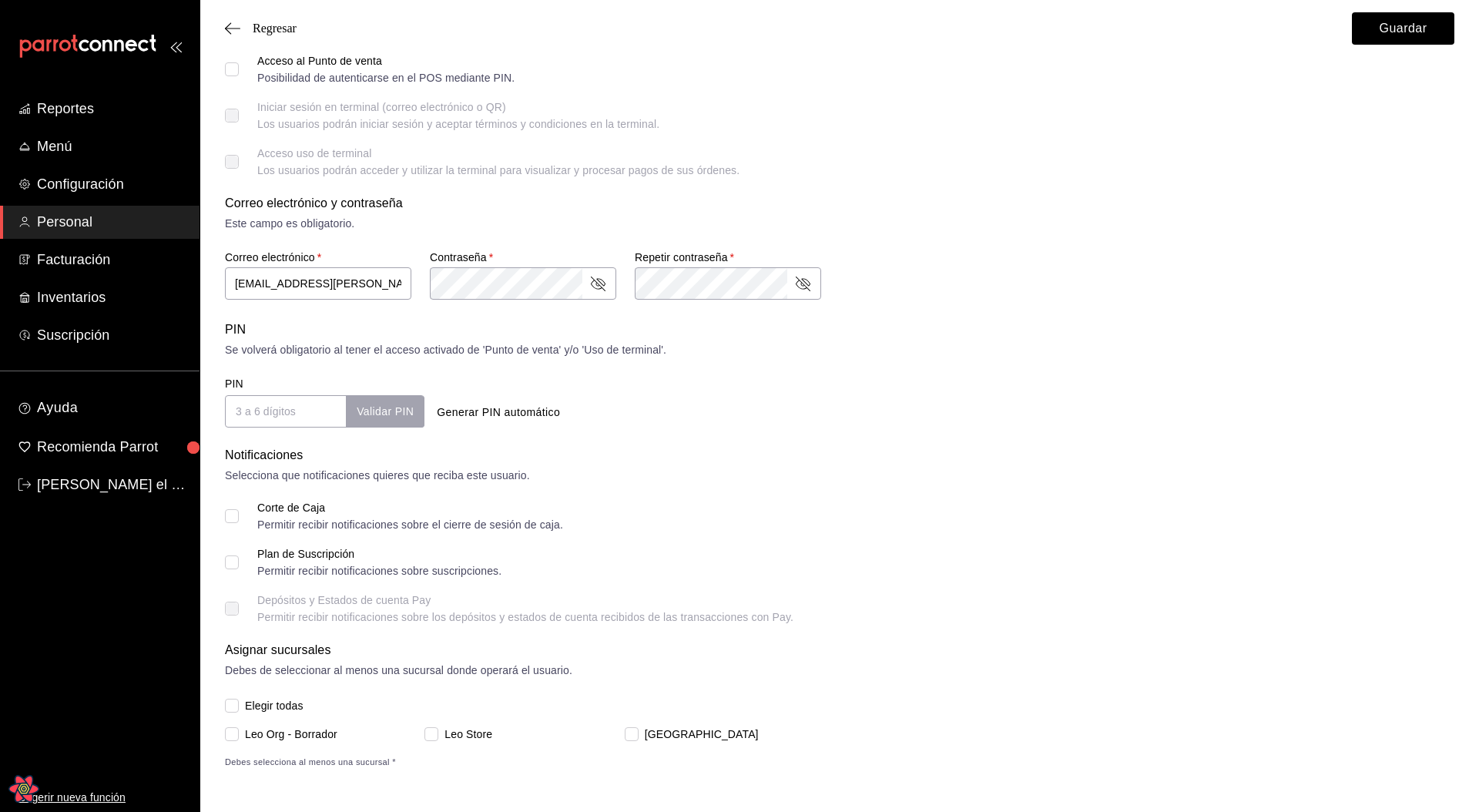
checkbox input "true"
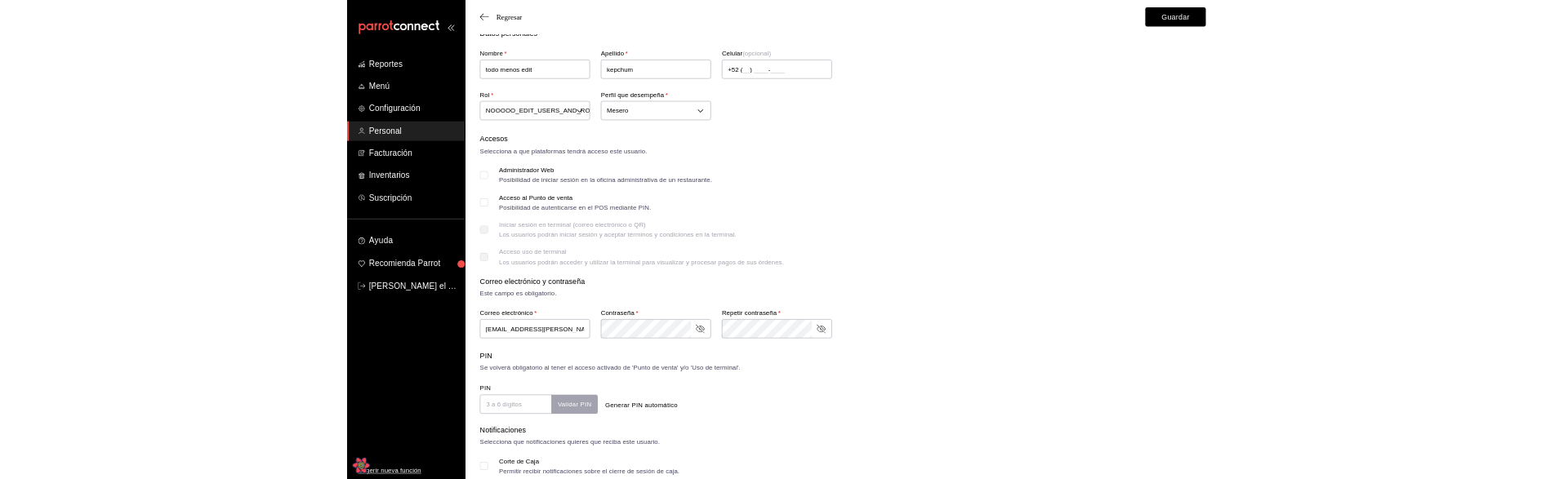
scroll to position [0, 0]
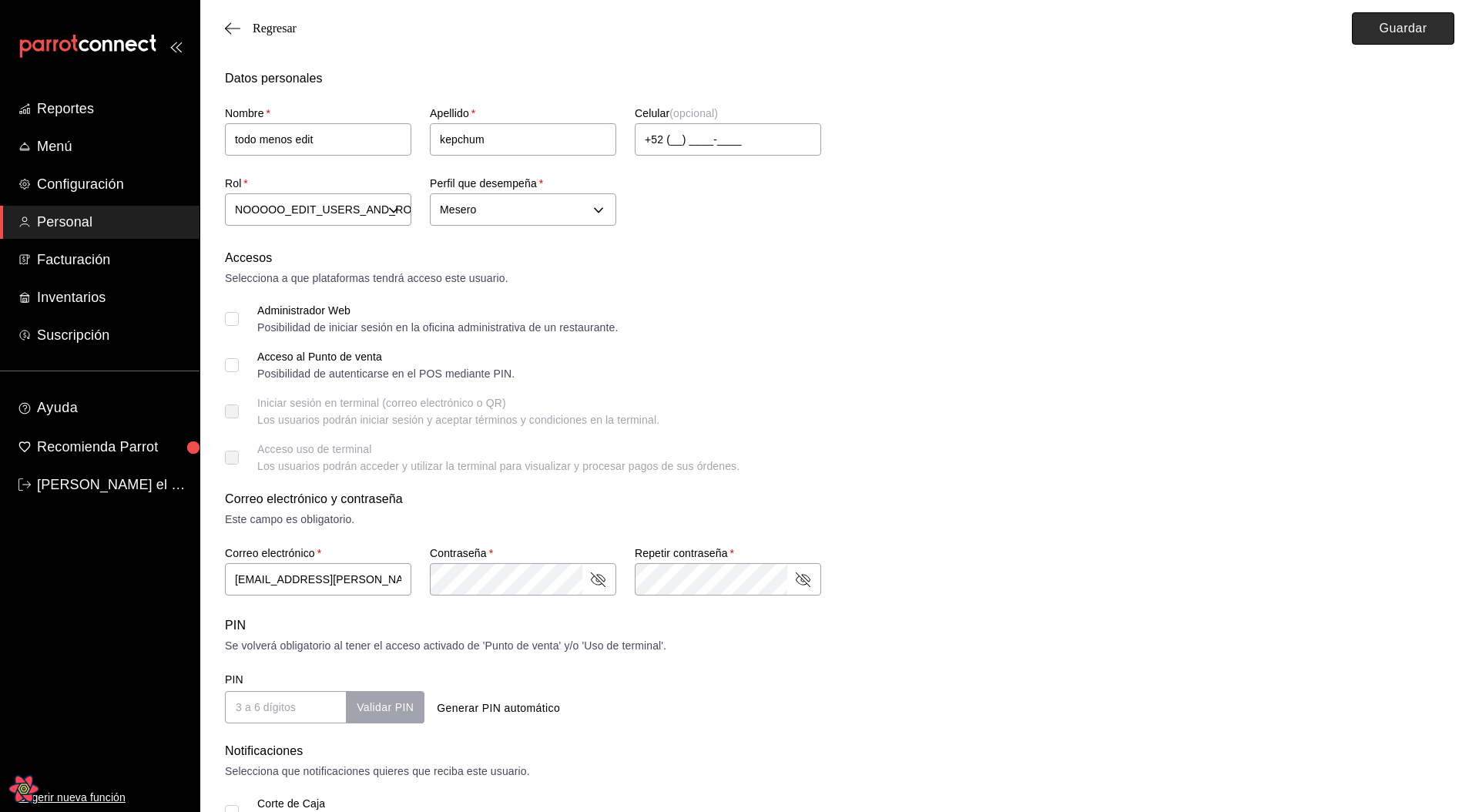
click at [1396, 30] on button "Guardar" at bounding box center [1403, 29] width 103 height 32
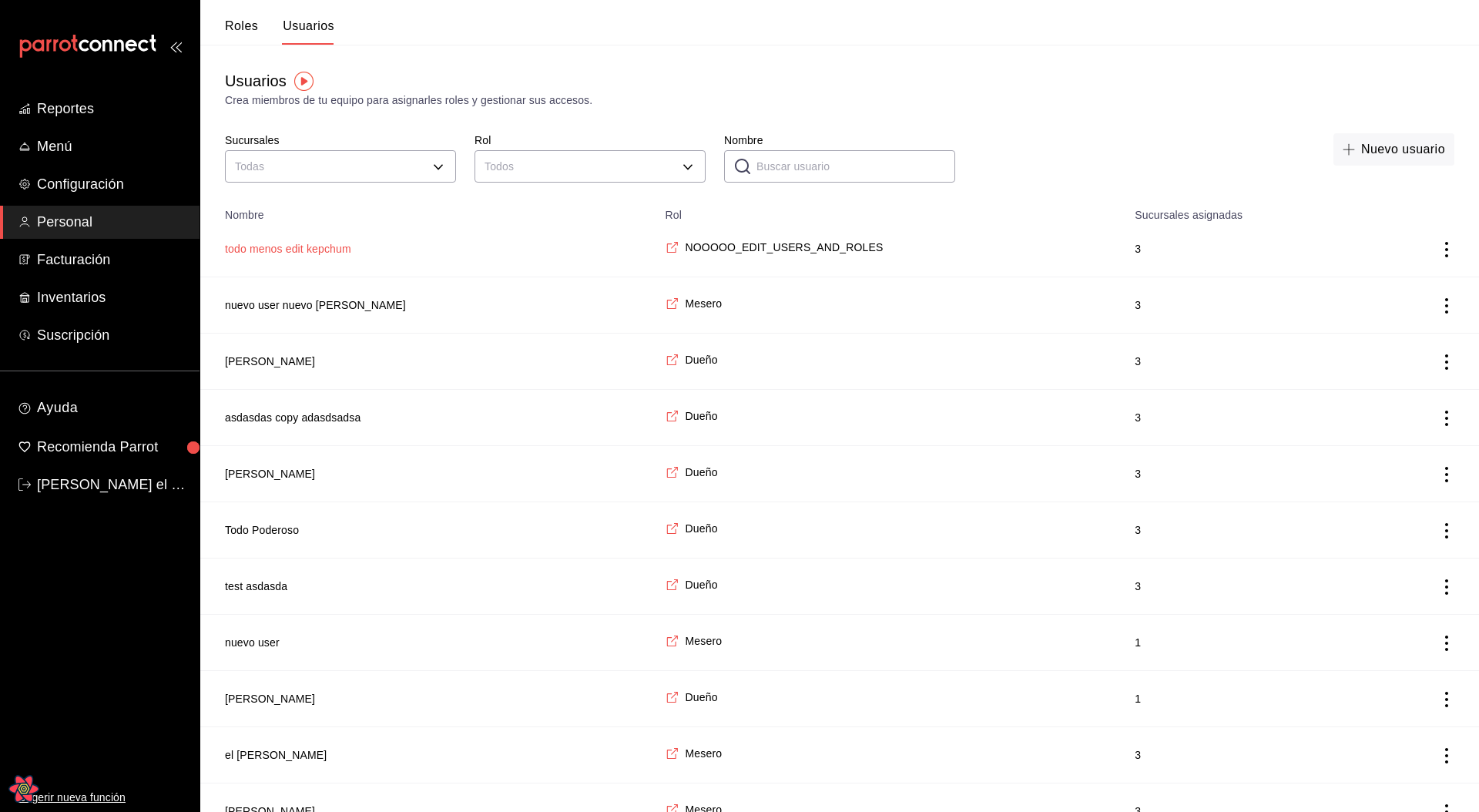
click at [330, 254] on button "todo menos edit kepchum" at bounding box center [288, 249] width 126 height 15
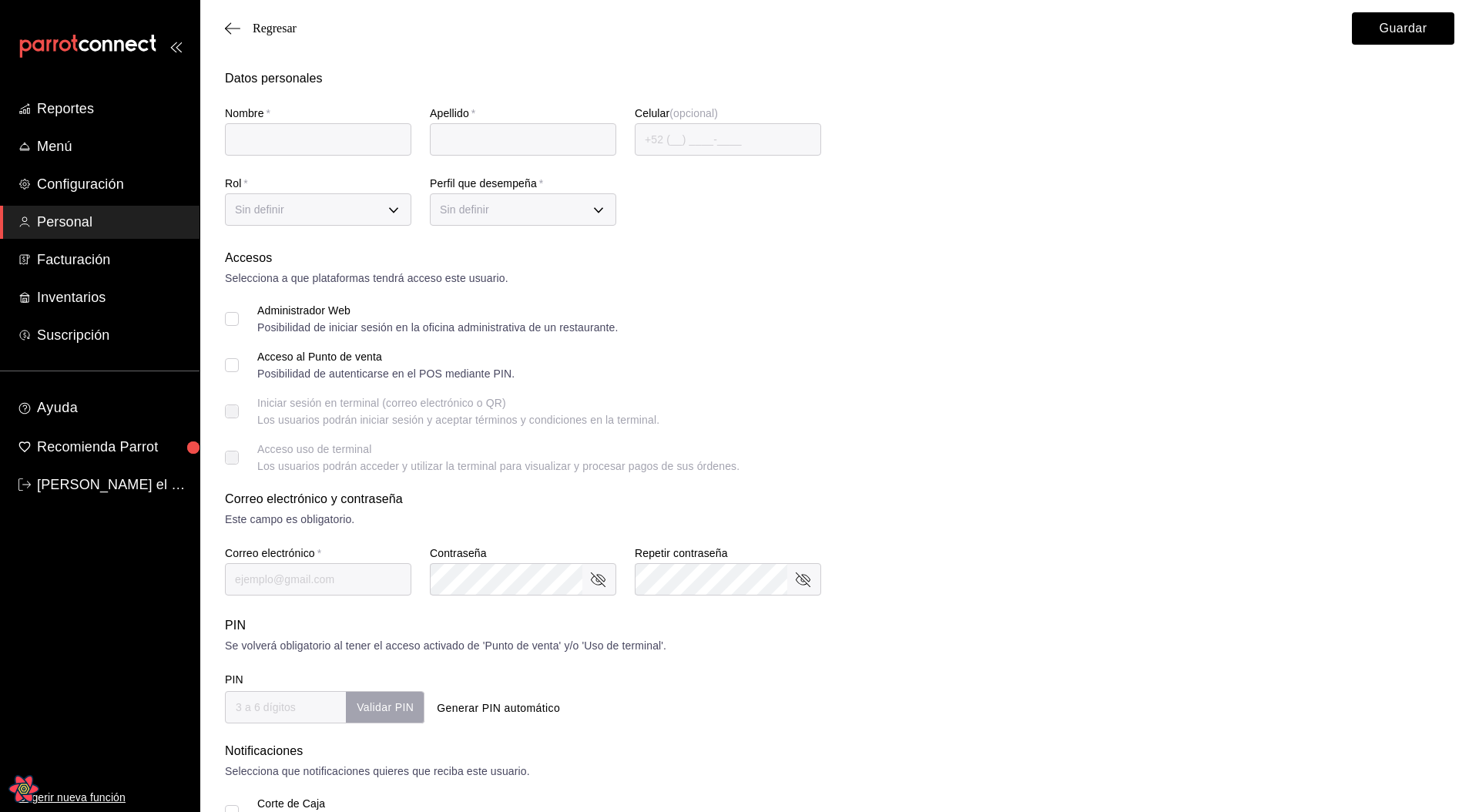
type input "todo menos edit"
type input "kepchum"
type input "[EMAIL_ADDRESS][PERSON_NAME][DOMAIN_NAME]"
type input "3e234a0e-b3c7-4168-92ca-5254f17de55d"
type input "WAITER"
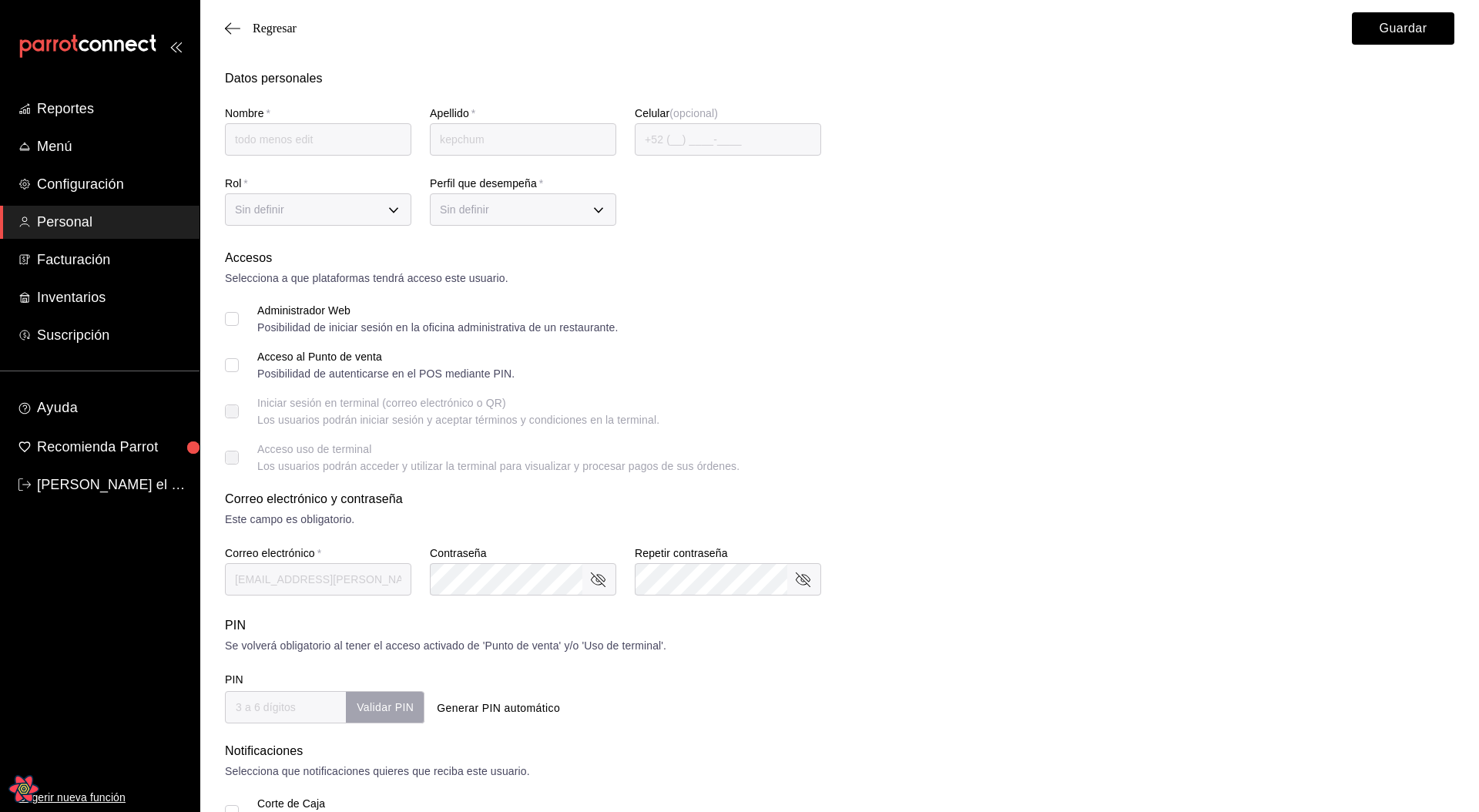
checkbox input "true"
click at [315, 210] on body "Reportes Menú Configuración Personal Facturación Inventarios Suscripción Ayuda …" at bounding box center [740, 554] width 1479 height 1107
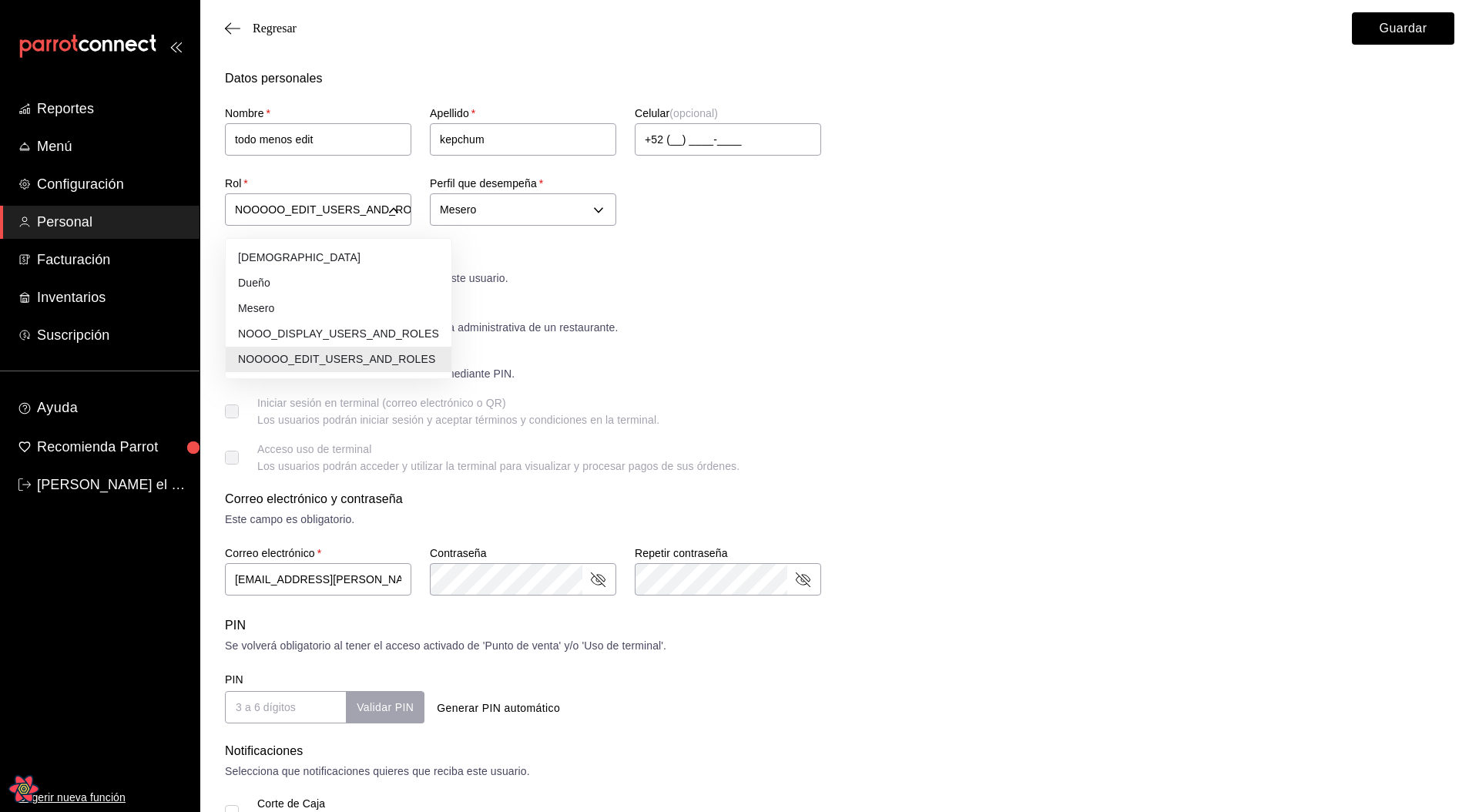
click at [935, 362] on div at bounding box center [740, 406] width 1479 height 812
click at [267, 29] on span "Regresar" at bounding box center [275, 29] width 44 height 14
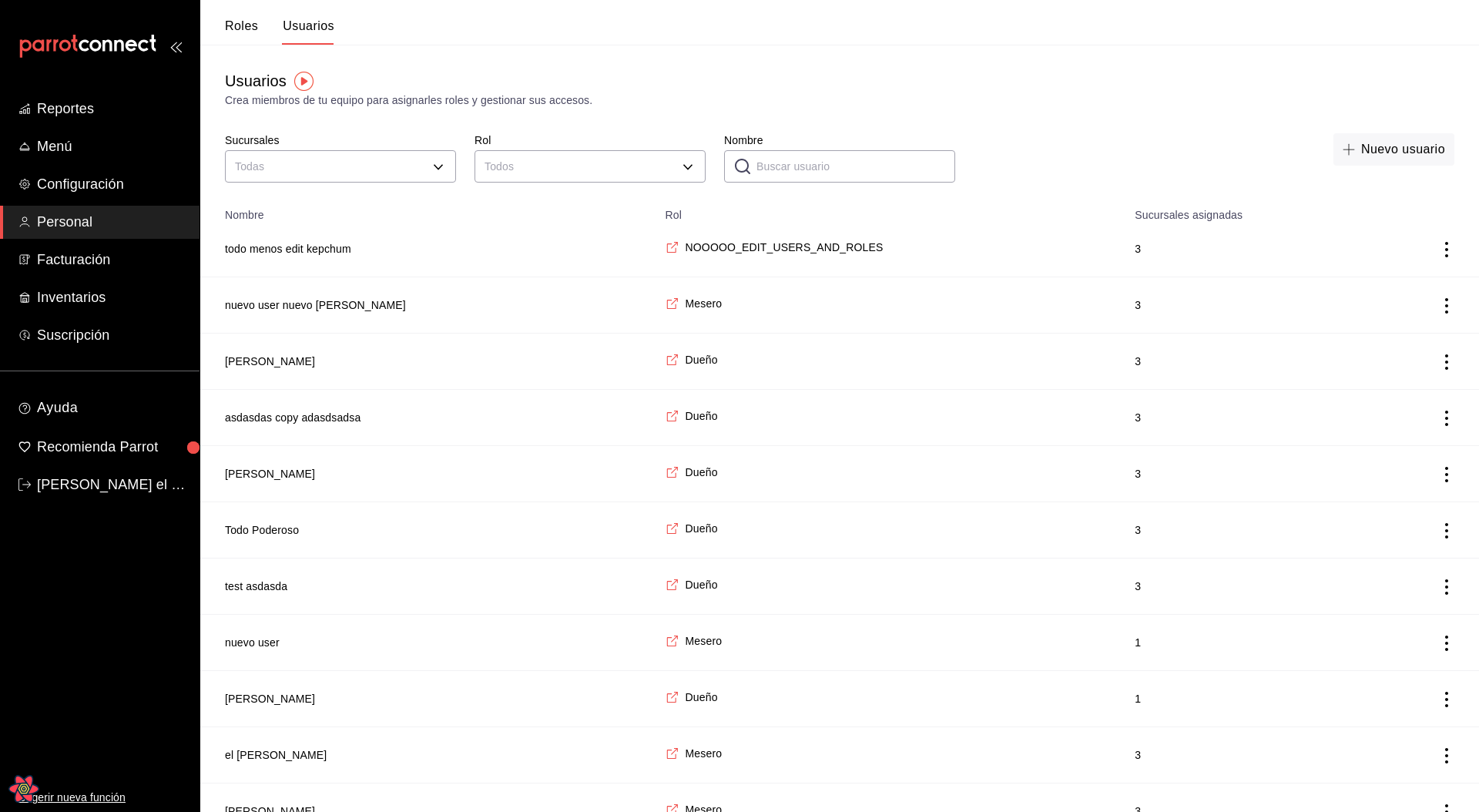
click at [100, 585] on ul "Sugerir nueva función" at bounding box center [99, 656] width 200 height 311
click at [120, 495] on link "leonidas el chido esteban" at bounding box center [99, 484] width 200 height 33
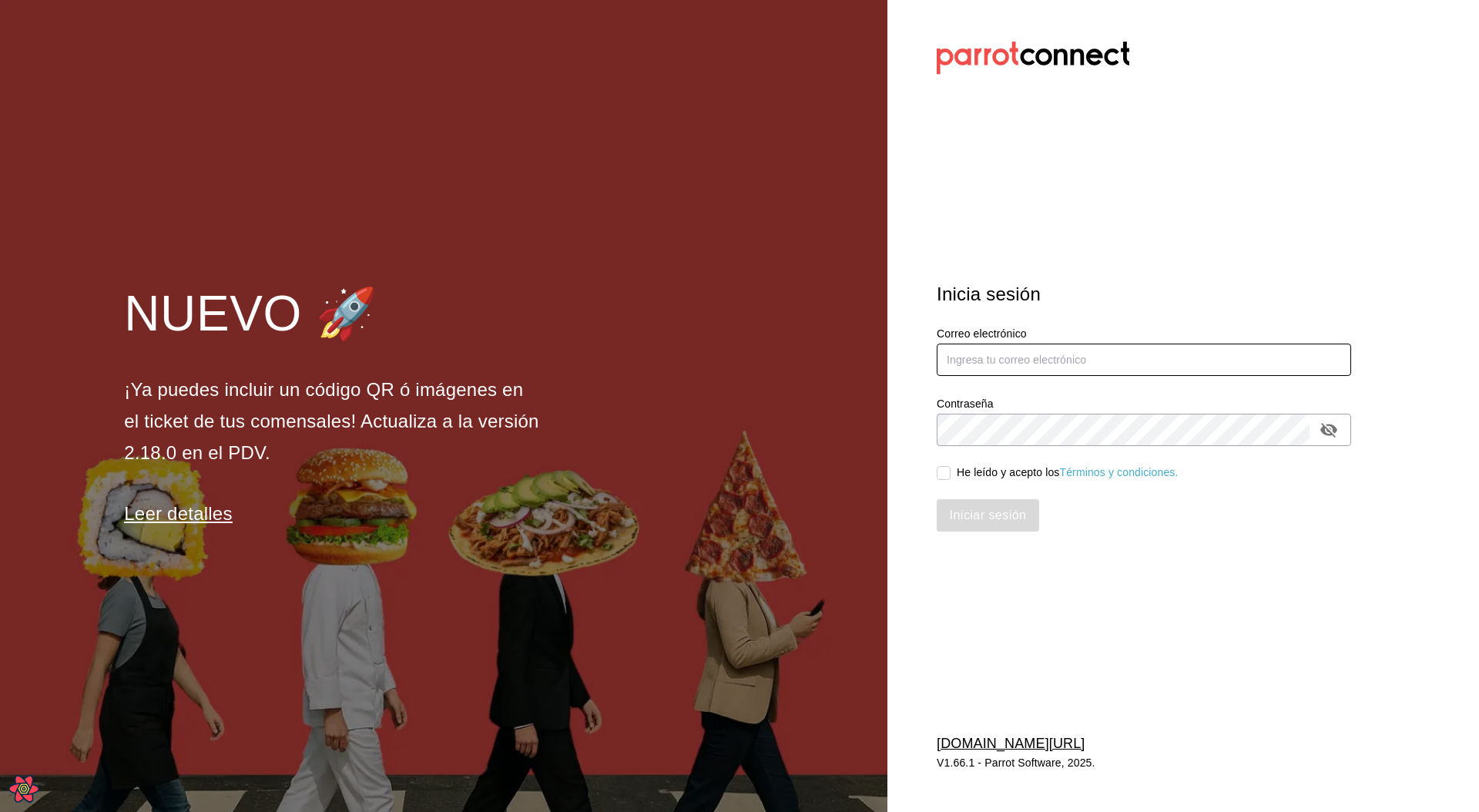
click at [1024, 362] on input "text" at bounding box center [1144, 360] width 414 height 32
type input "[EMAIL_ADDRESS][PERSON_NAME][DOMAIN_NAME]"
click at [955, 468] on span "He leído y acepto los Términos y condiciones." at bounding box center [1065, 472] width 228 height 16
click at [951, 468] on input "He leído y acepto los Términos y condiciones." at bounding box center [944, 473] width 14 height 14
checkbox input "true"
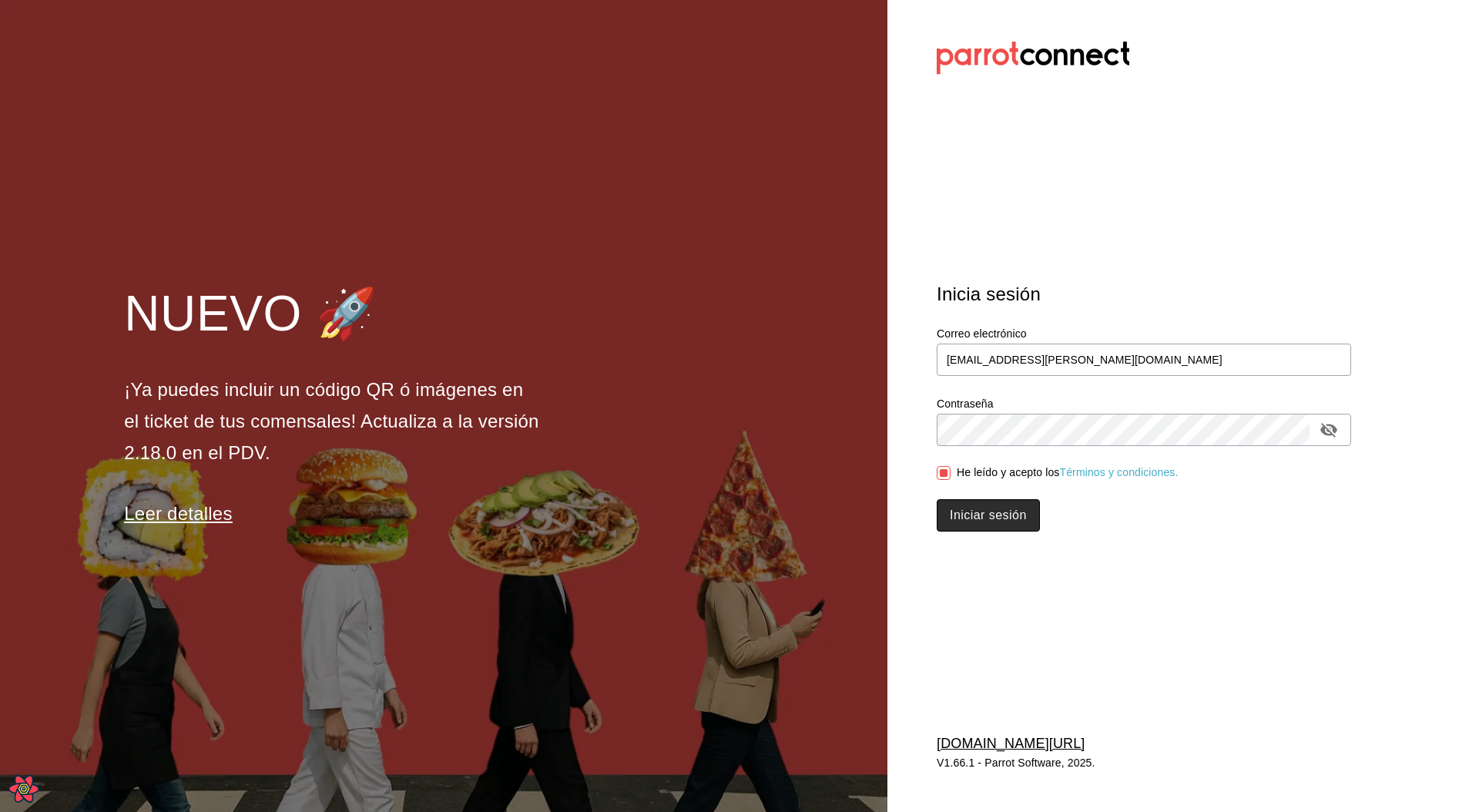
click at [966, 519] on button "Iniciar sesión" at bounding box center [989, 515] width 103 height 32
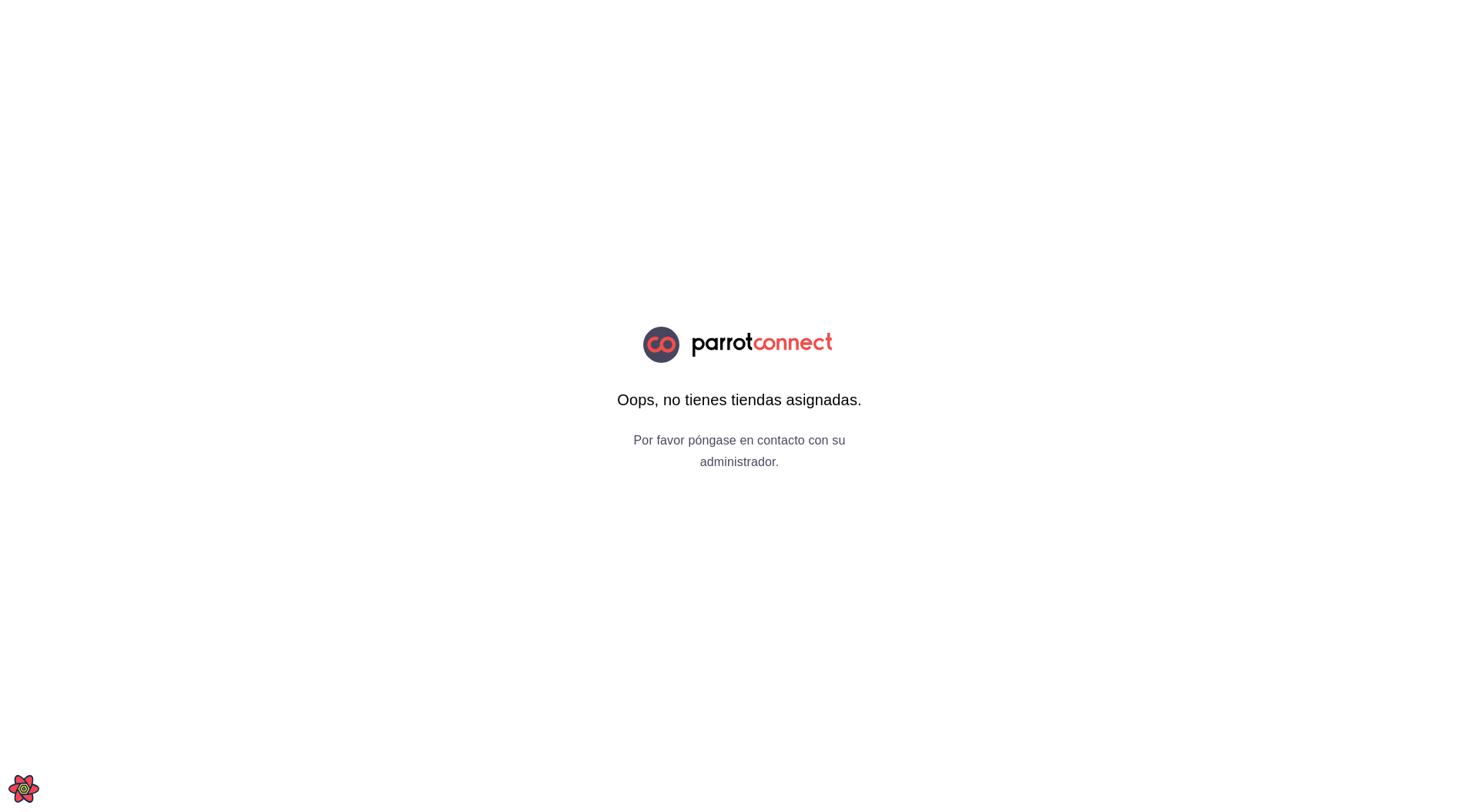
click at [740, 459] on h6 "Por favor póngase en contacto con su administrador." at bounding box center [740, 451] width 282 height 43
click at [692, 439] on h6 "Por favor póngase en contacto con su administrador." at bounding box center [740, 451] width 282 height 43
click at [409, 0] on html "Oops, no tienes tiendas asignadas. Por favor póngase en contacto con su adminis…" at bounding box center [740, 0] width 1479 height 0
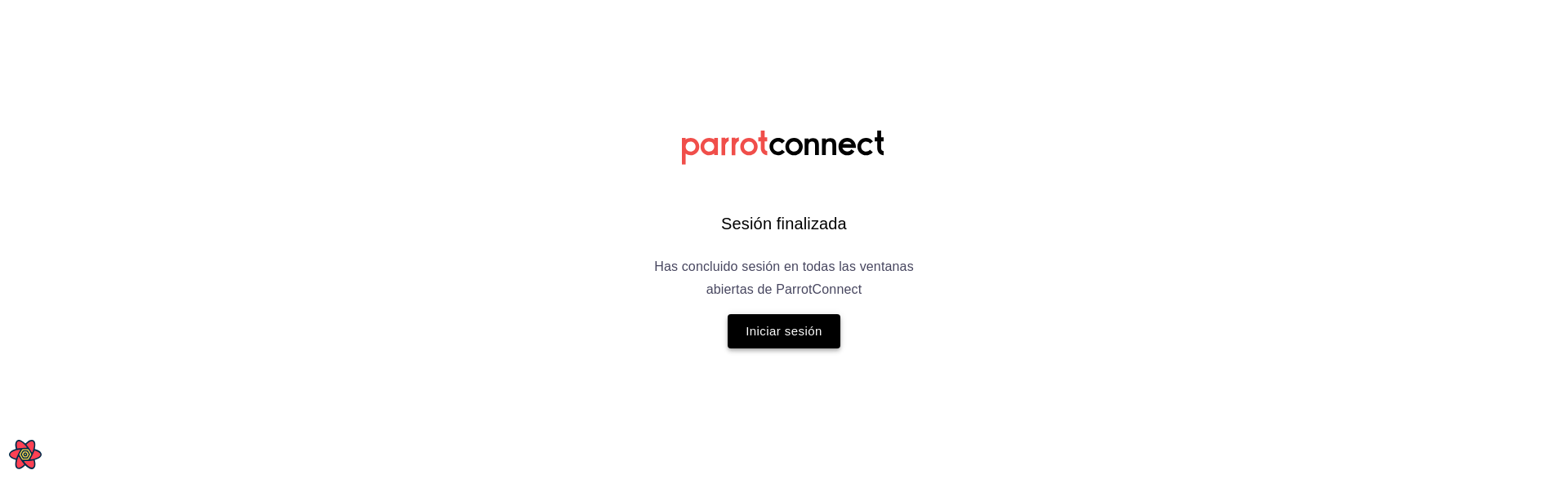
click at [796, 329] on button "Iniciar sesión" at bounding box center [784, 332] width 113 height 34
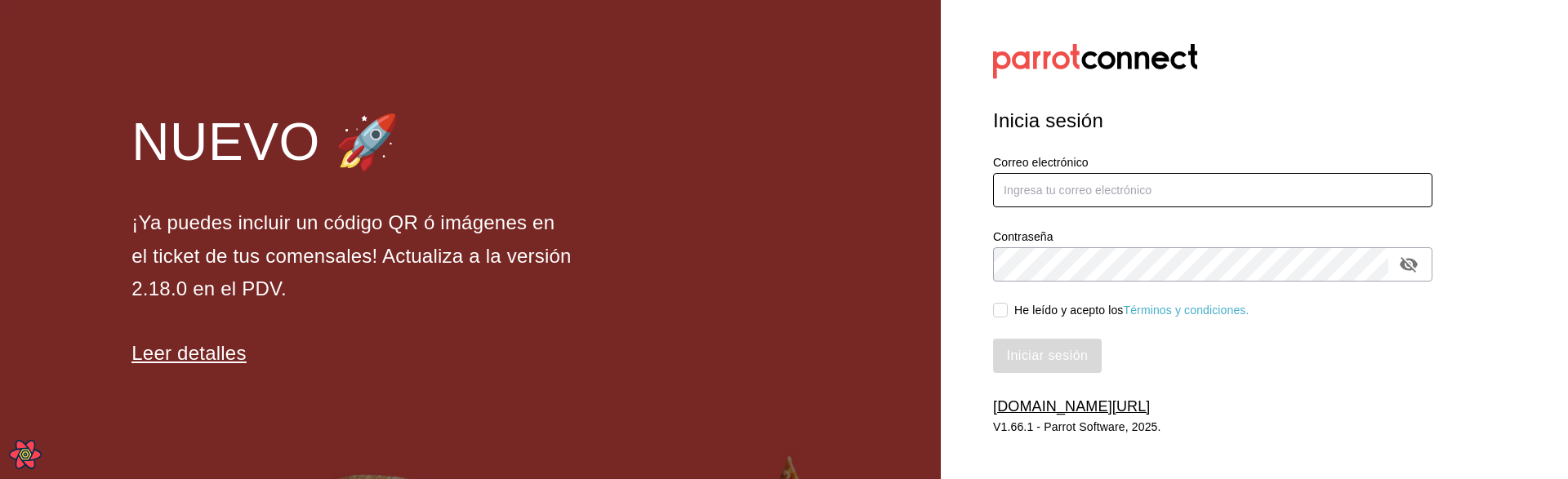
click at [1060, 186] on input "text" at bounding box center [1212, 190] width 439 height 34
type input "[PERSON_NAME][EMAIL_ADDRESS][DOMAIN_NAME]"
click at [1027, 320] on div "Iniciar sesión" at bounding box center [1203, 347] width 459 height 54
click at [1034, 310] on div "He leído y acepto los Términos y condiciones." at bounding box center [1132, 311] width 235 height 17
click at [1008, 310] on input "He leído y acepto los Términos y condiciones." at bounding box center [1001, 311] width 15 height 15
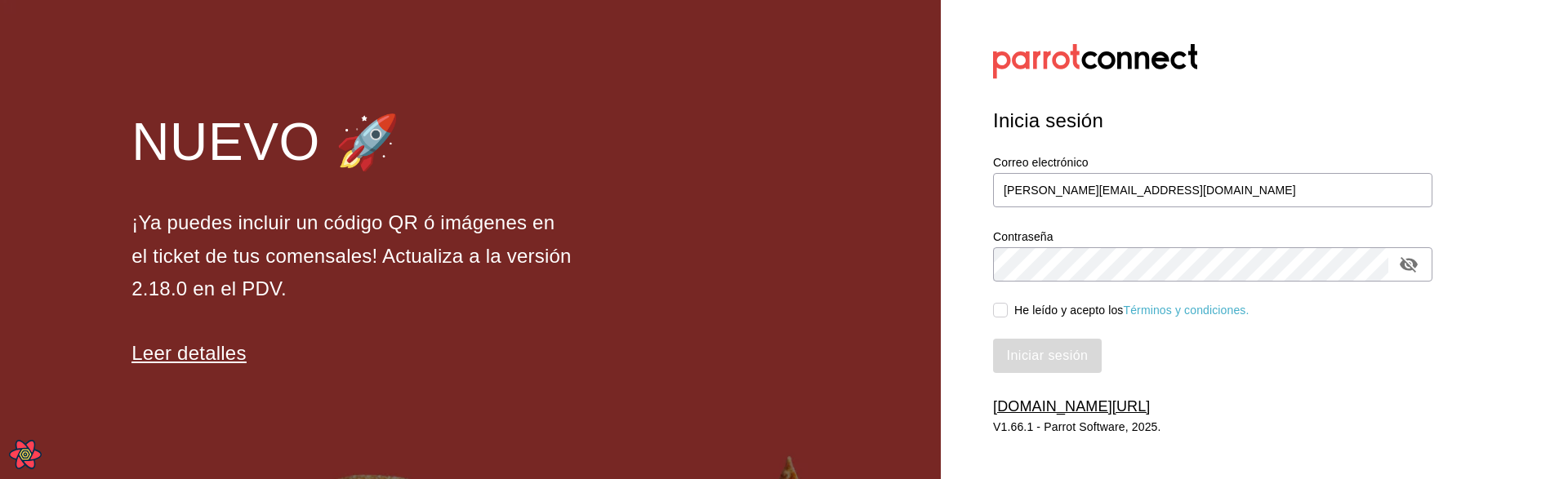
checkbox input "true"
click at [1034, 346] on button "Iniciar sesión" at bounding box center [1048, 356] width 110 height 34
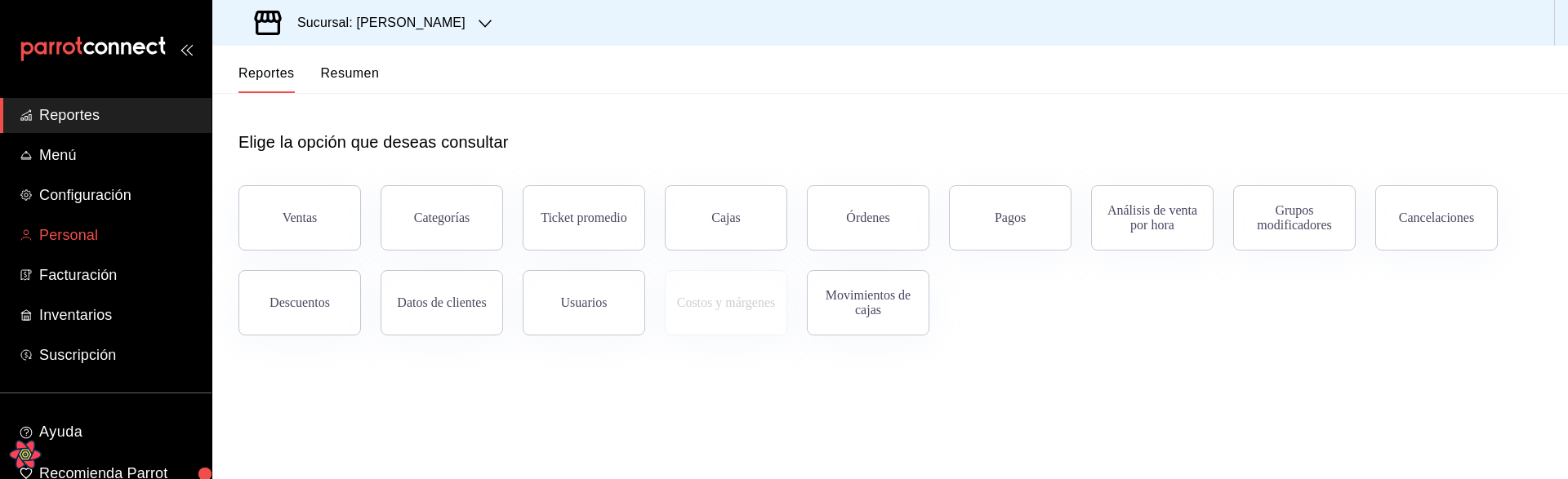
click at [68, 239] on span "Personal" at bounding box center [119, 235] width 159 height 22
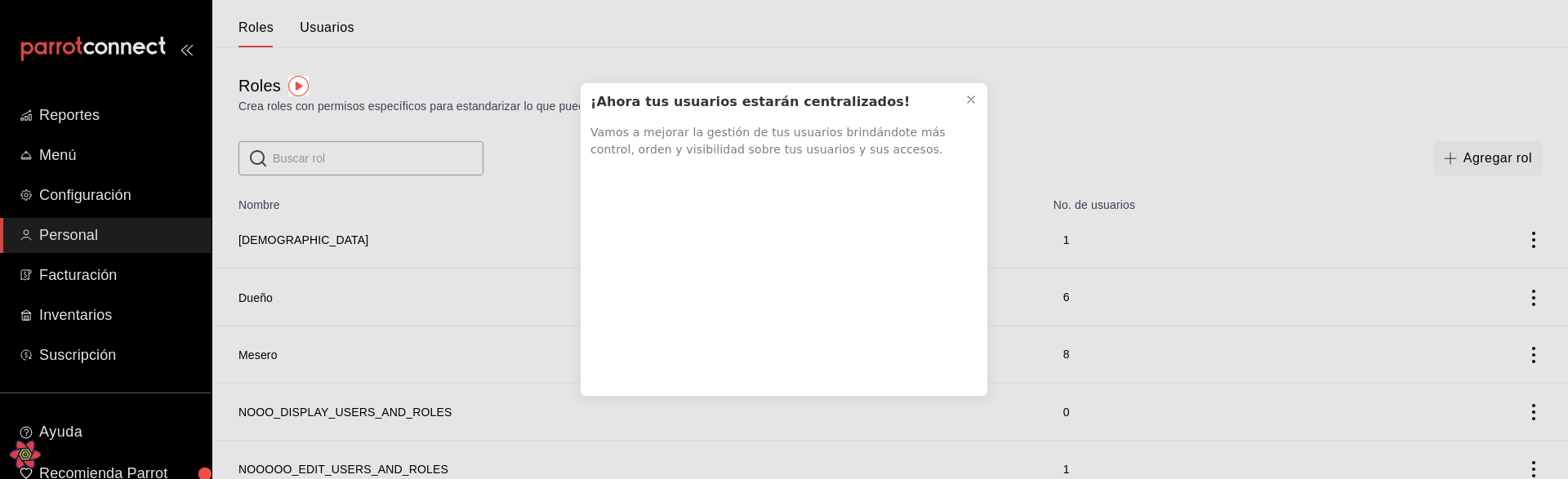
click at [986, 101] on div "¡Ahora tus usuarios estarán centralizados! Vamos a mejorar la gestión de tus us…" at bounding box center [783, 126] width 406 height 85
drag, startPoint x: 979, startPoint y: 101, endPoint x: 849, endPoint y: 83, distance: 131.2
click at [979, 101] on button at bounding box center [971, 100] width 26 height 26
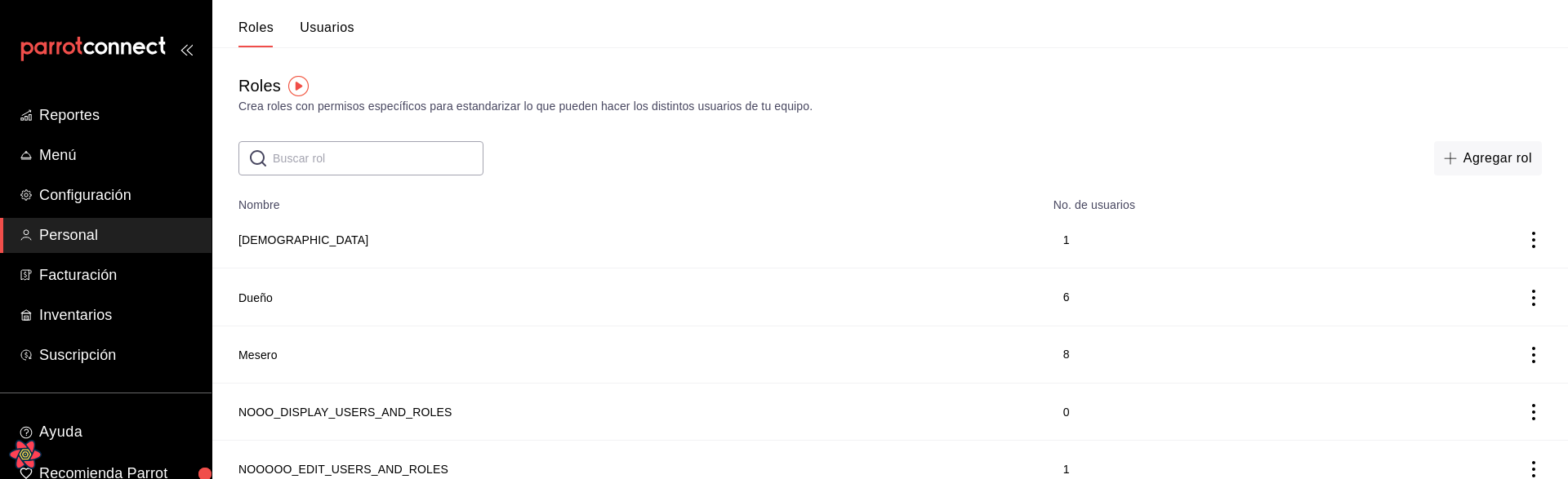
click at [302, 21] on button "Usuarios" at bounding box center [327, 34] width 55 height 28
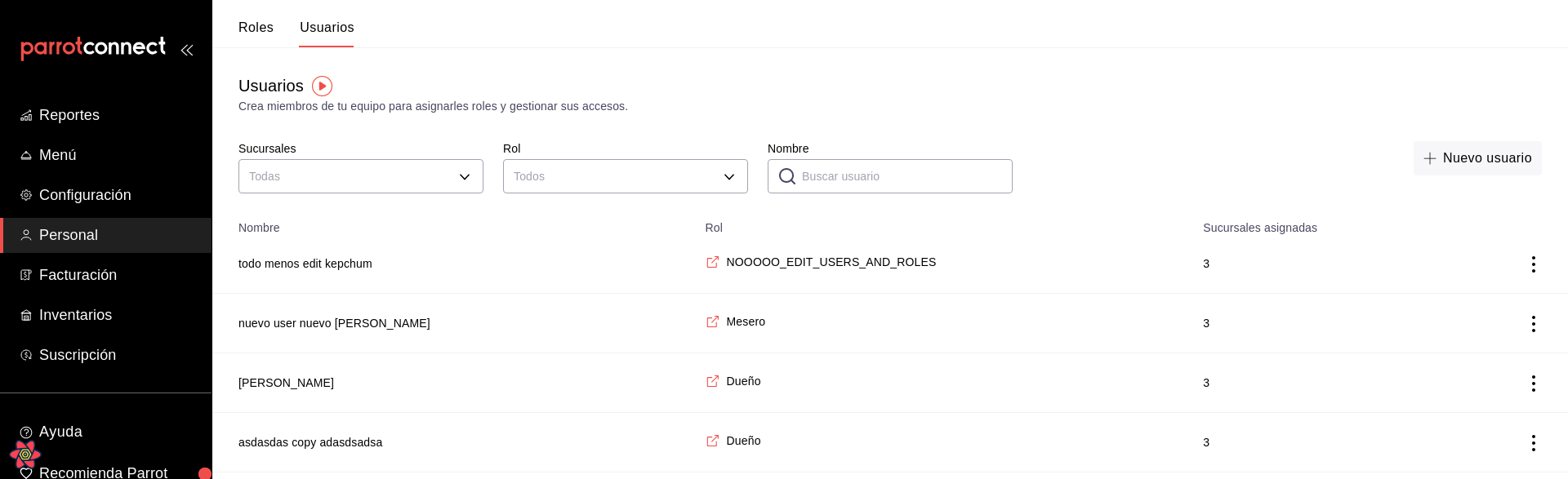
click at [374, 267] on td "todo menos edit kepchum" at bounding box center [454, 264] width 483 height 60
click at [347, 271] on button "todo menos edit kepchum" at bounding box center [306, 264] width 134 height 16
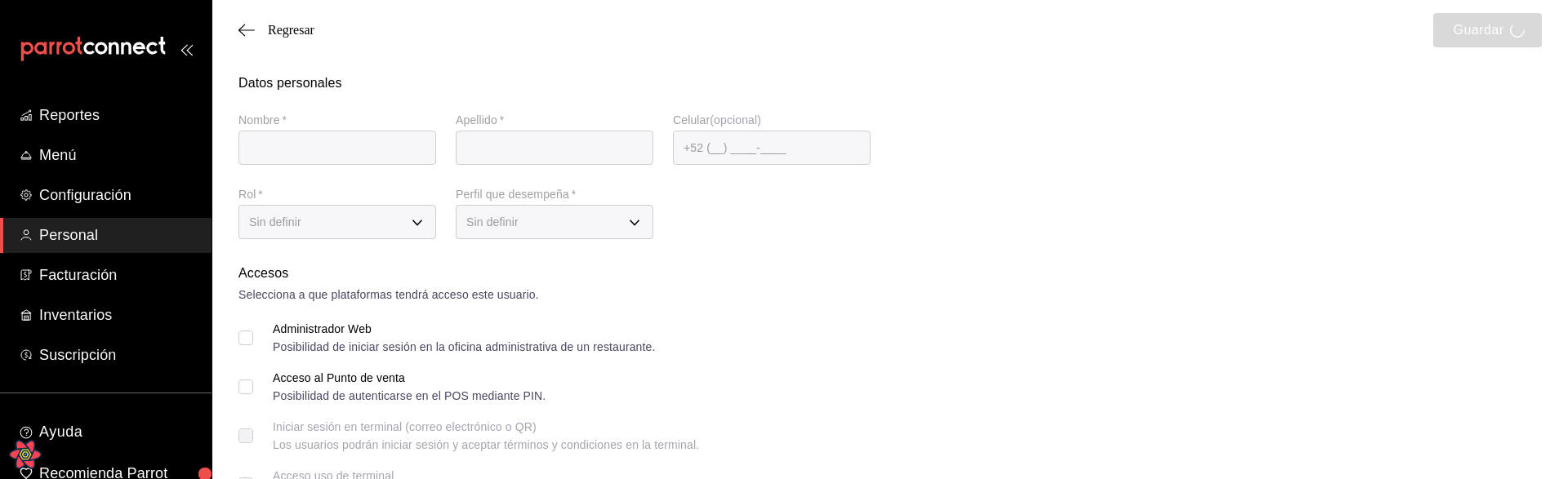
type input "todo menos edit"
type input "kepchum"
type input "[EMAIL_ADDRESS][PERSON_NAME][DOMAIN_NAME]"
type input "3e234a0e-b3c7-4168-92ca-5254f17de55d"
type input "WAITER"
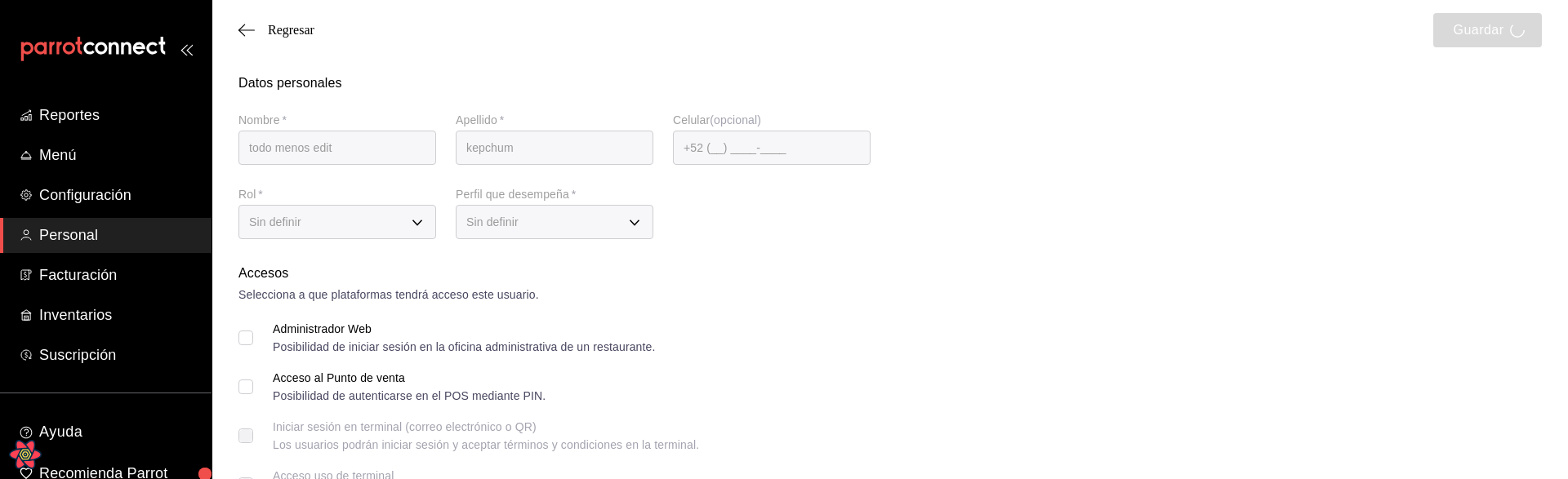
checkbox input "true"
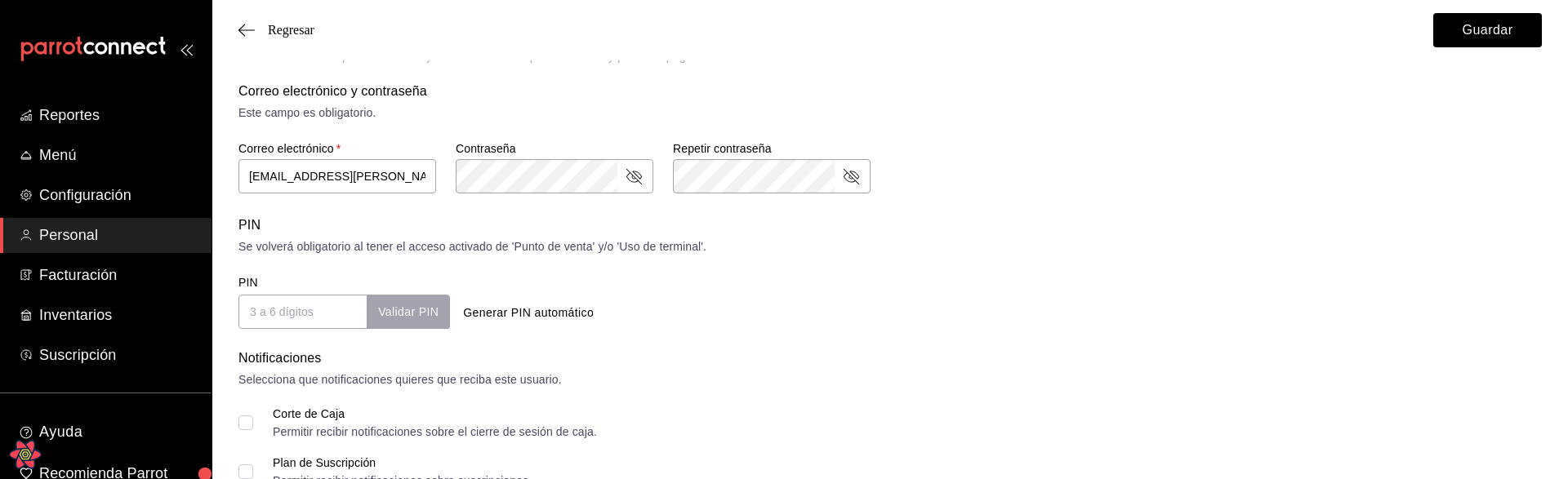
scroll to position [535, 0]
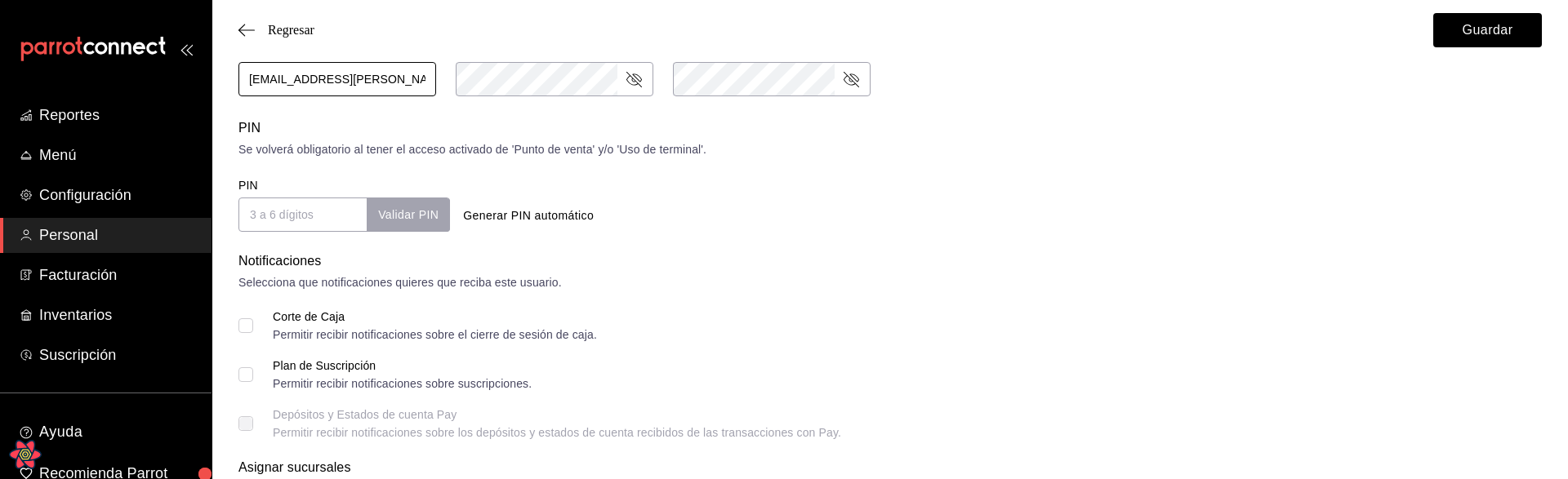
click at [324, 84] on input "[EMAIL_ADDRESS][PERSON_NAME][DOMAIN_NAME]" at bounding box center [338, 79] width 198 height 34
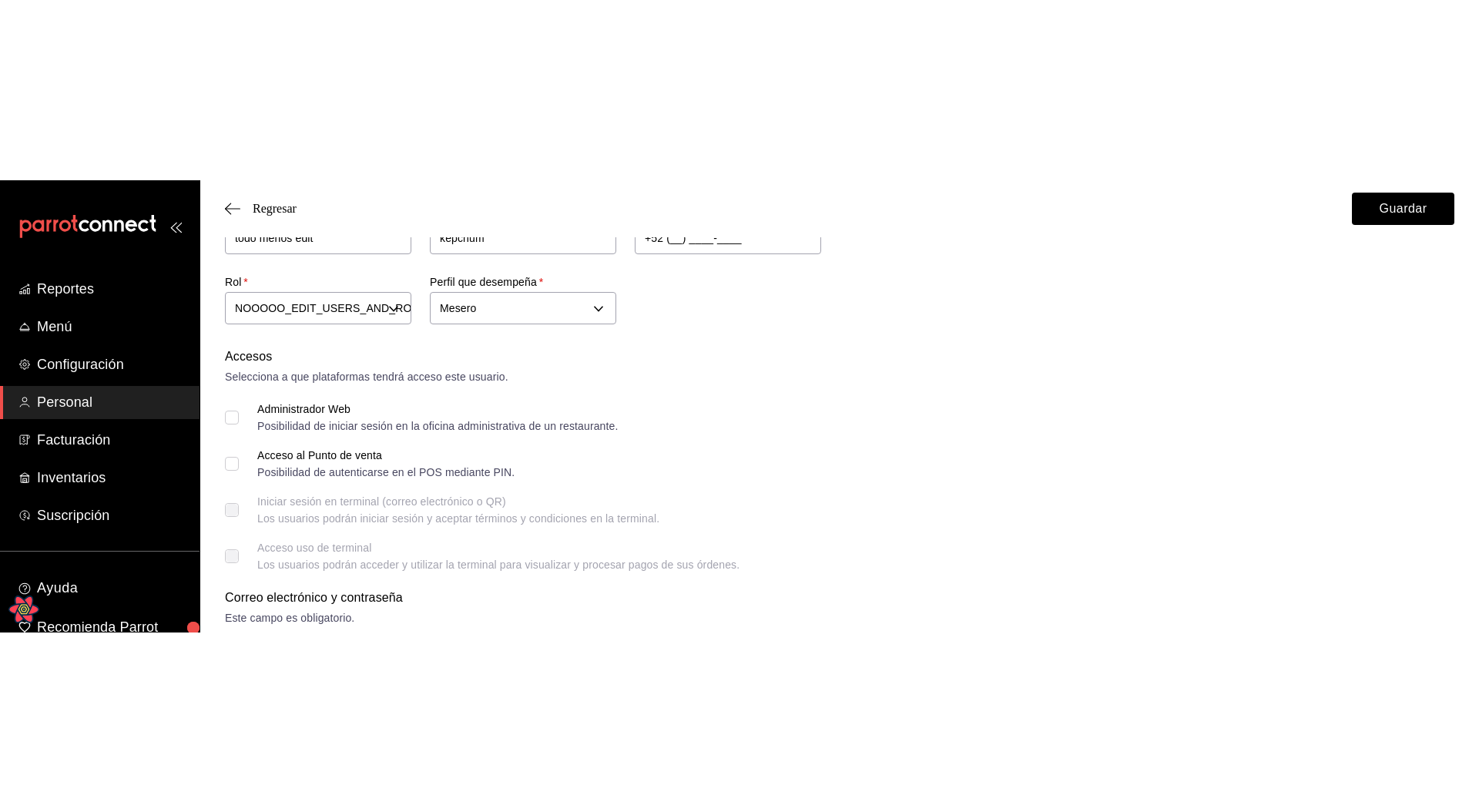
scroll to position [0, 0]
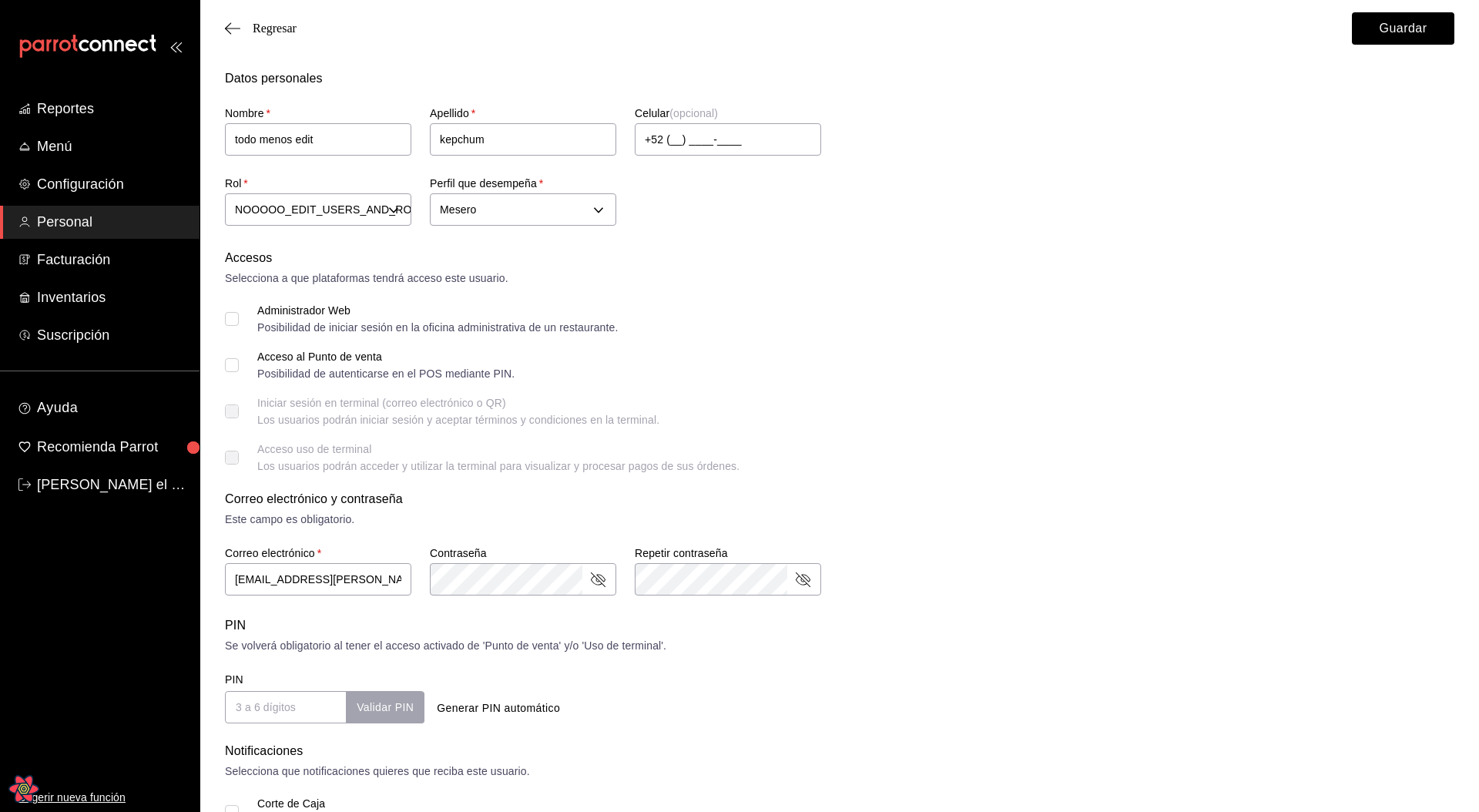
click at [1389, 393] on div "Accesos Selecciona a que plataformas tendrá acceso este usuario. Administrador …" at bounding box center [840, 360] width 1229 height 223
click at [861, 281] on div "Selecciona a que plataformas tendrá acceso este usuario." at bounding box center [840, 278] width 1229 height 16
click at [288, 34] on span "Regresar" at bounding box center [275, 29] width 44 height 14
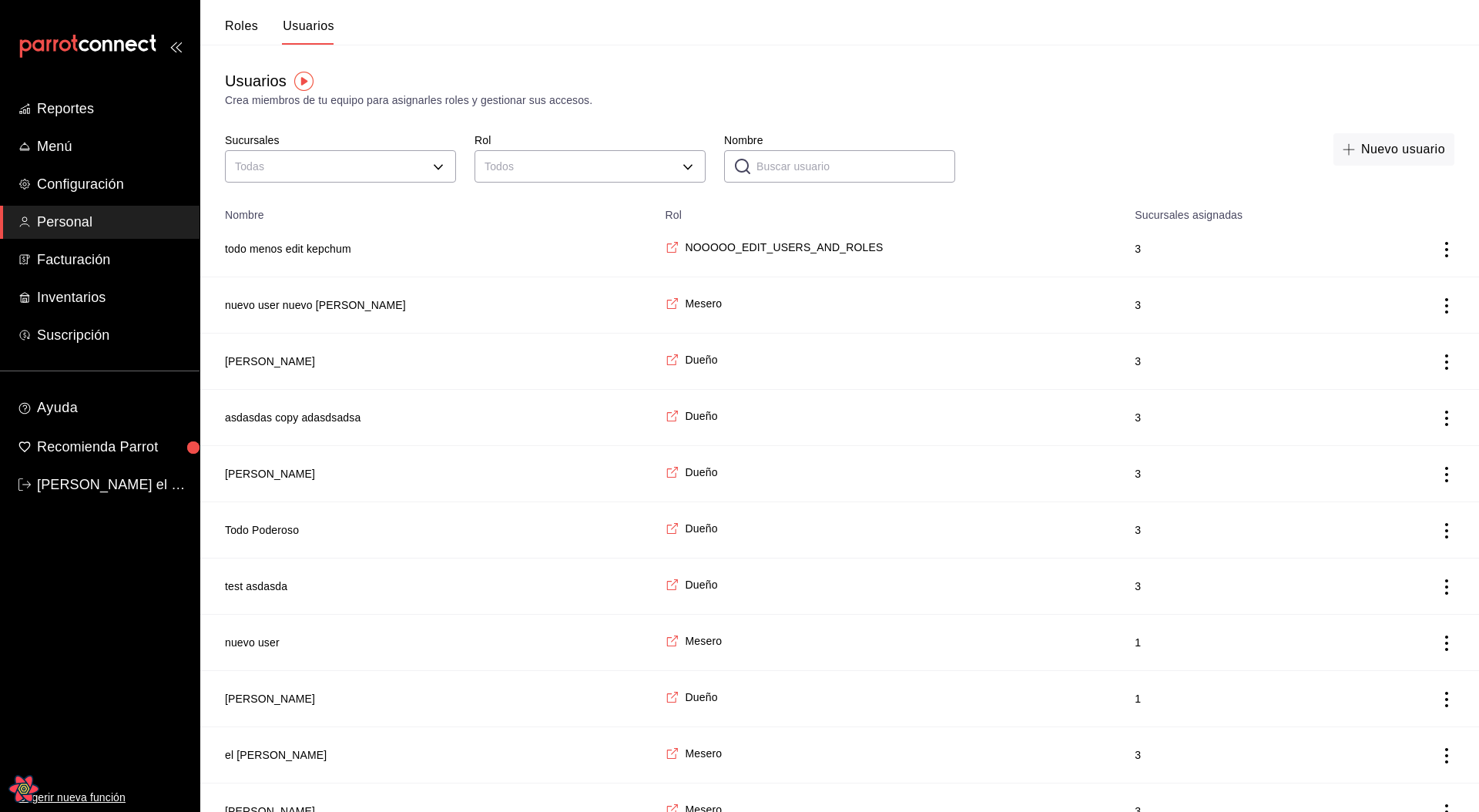
click at [254, 36] on button "Roles" at bounding box center [241, 32] width 33 height 26
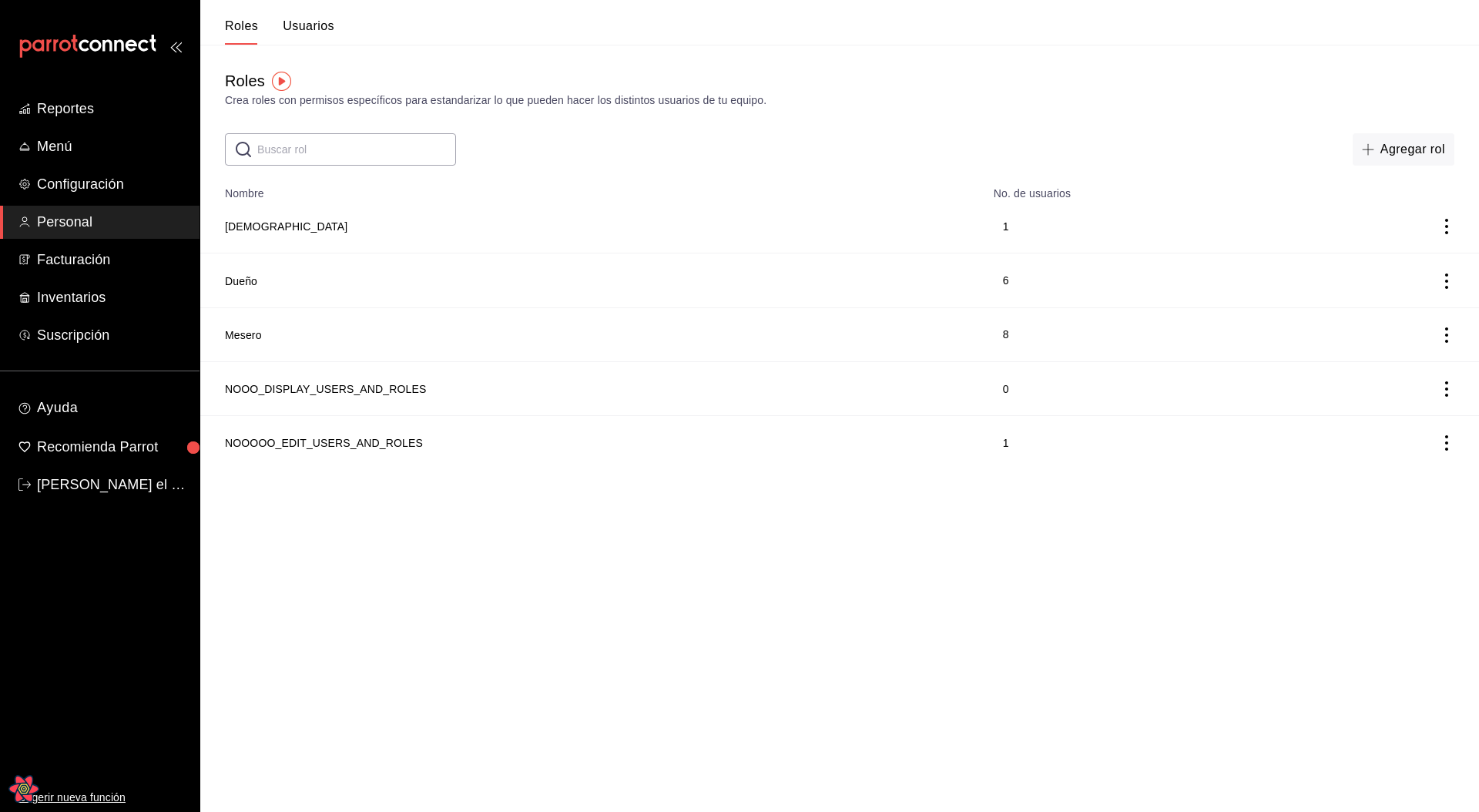
click at [294, 34] on button "Usuarios" at bounding box center [308, 32] width 52 height 26
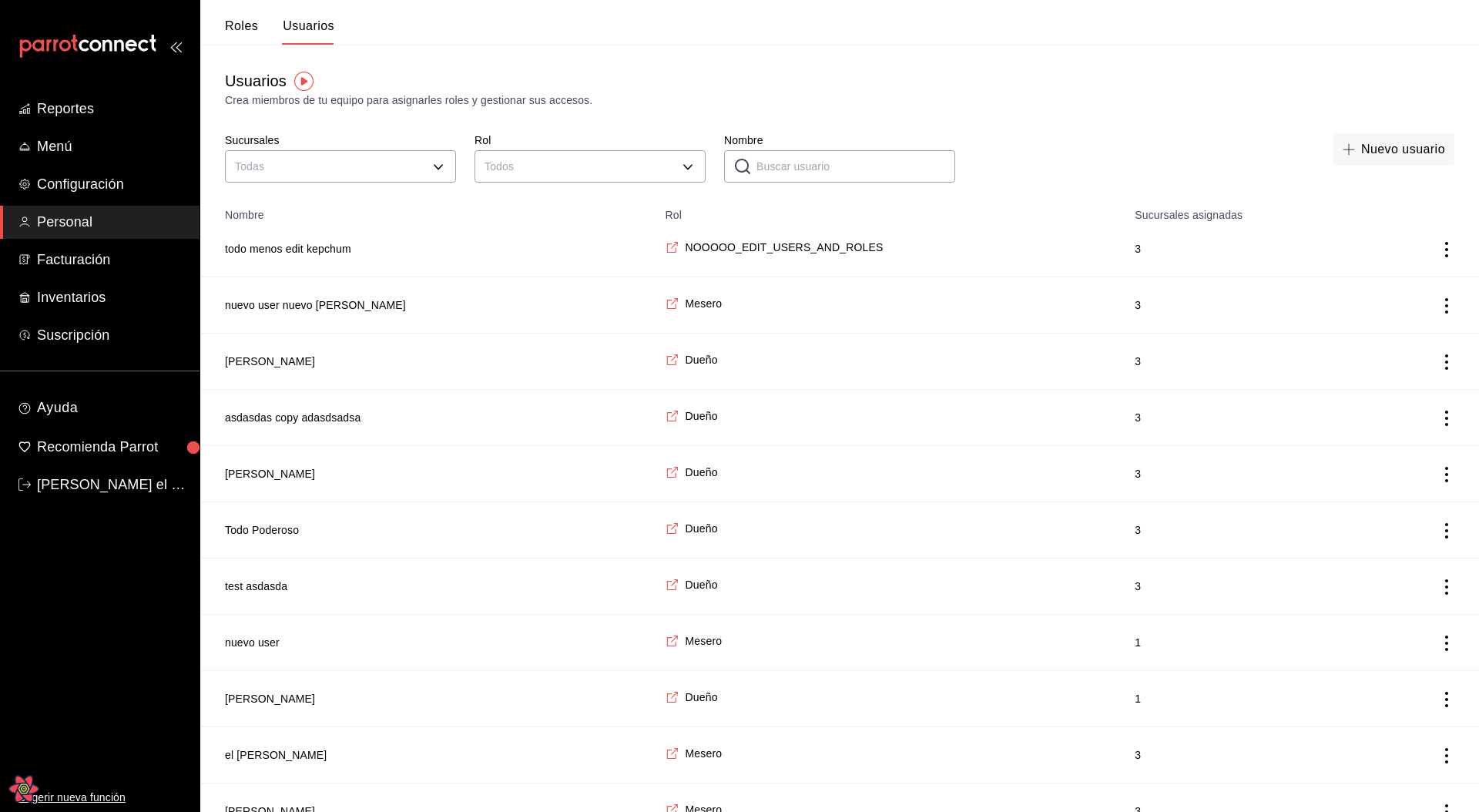
click at [251, 32] on button "Roles" at bounding box center [241, 32] width 33 height 26
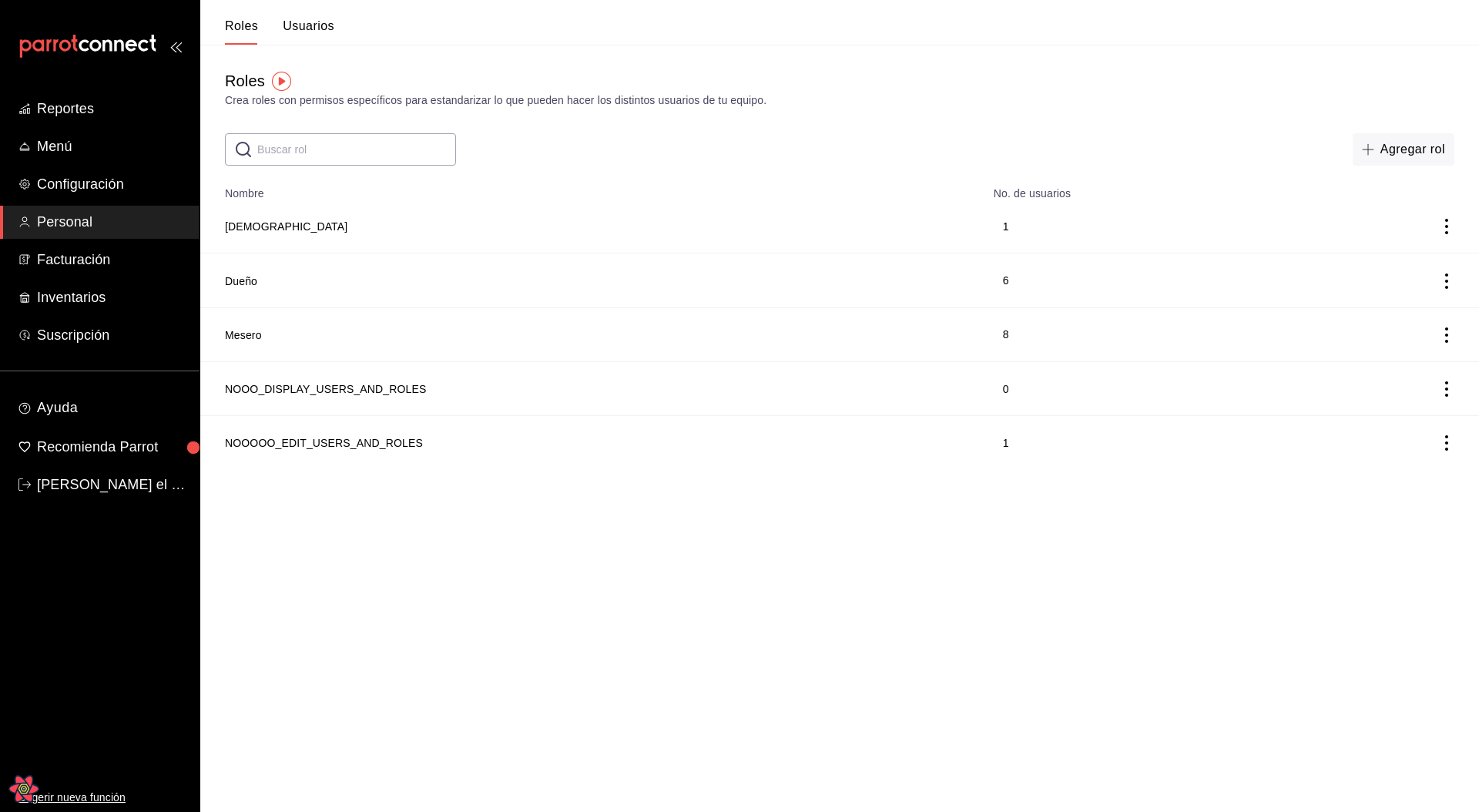
click at [298, 32] on button "Usuarios" at bounding box center [308, 32] width 52 height 26
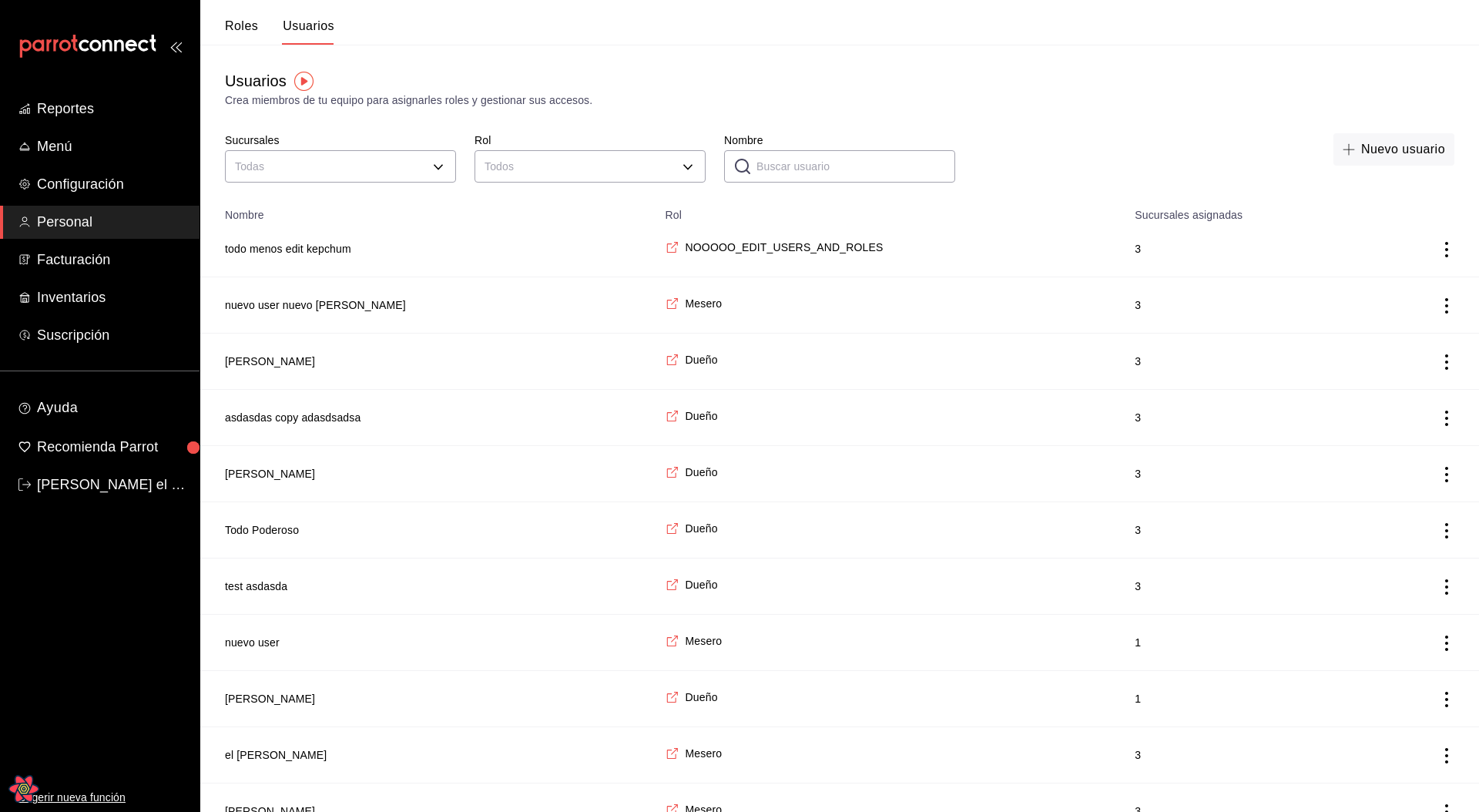
click at [232, 26] on button "Roles" at bounding box center [241, 32] width 33 height 26
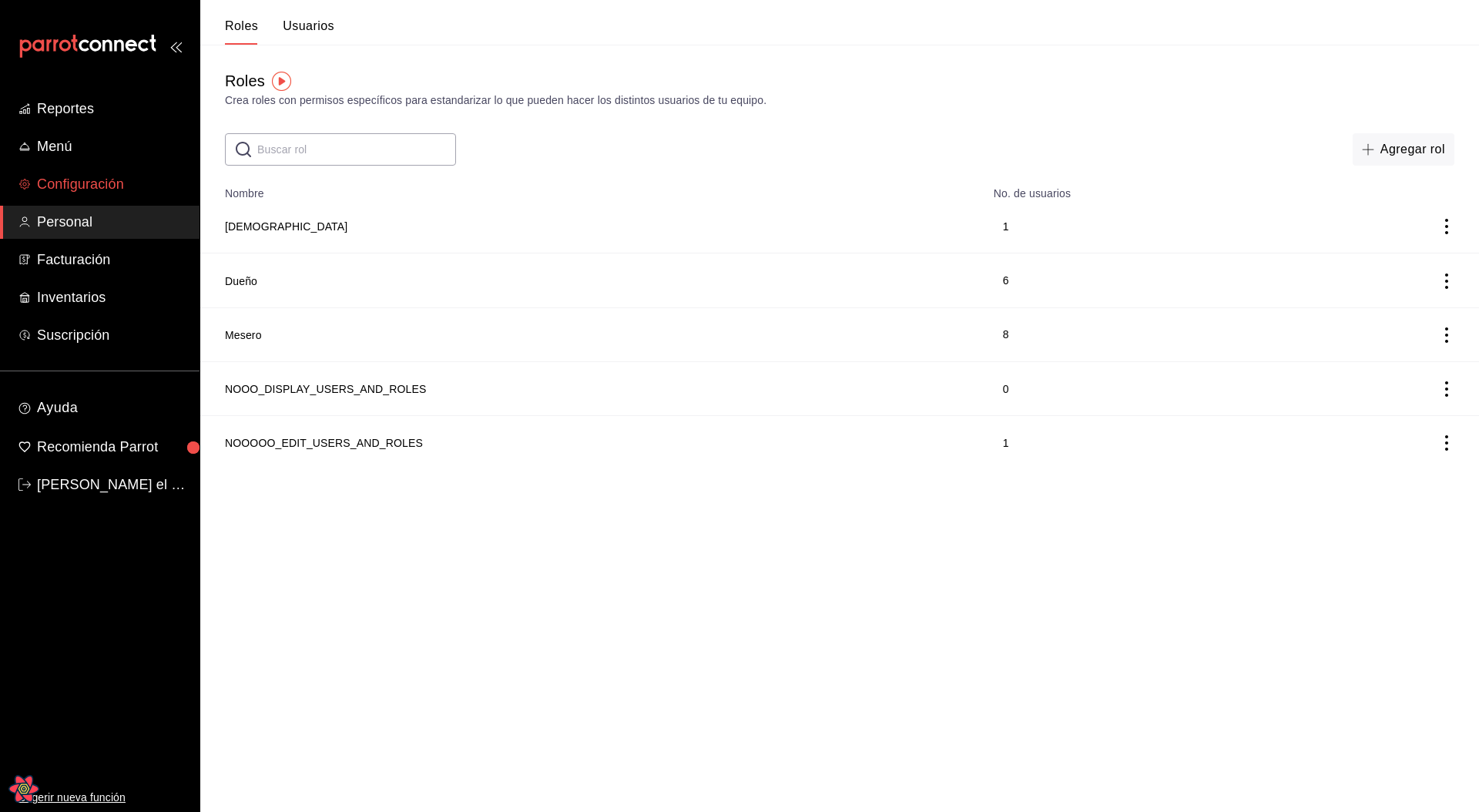
click at [103, 189] on span "Configuración" at bounding box center [112, 184] width 150 height 21
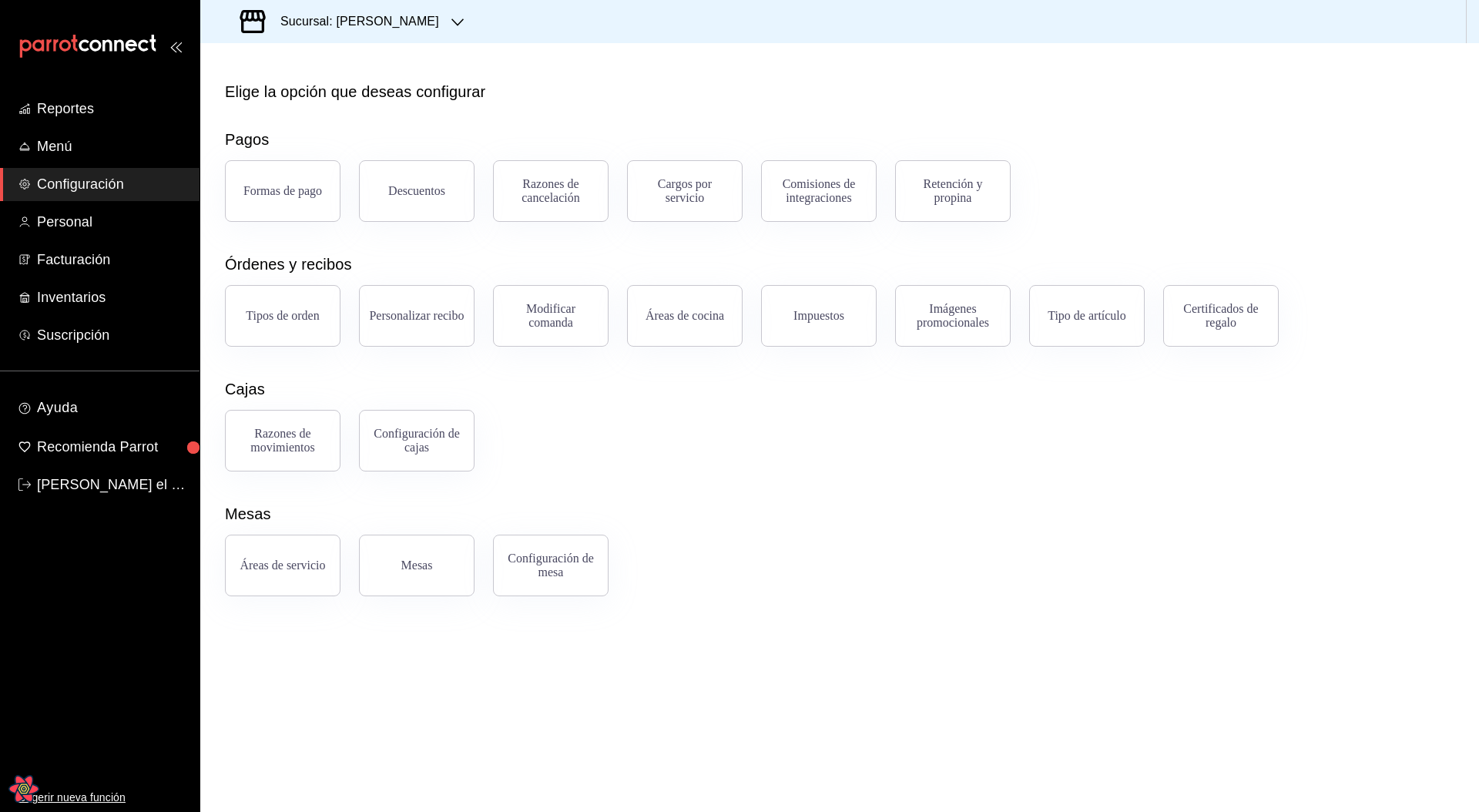
click at [1026, 451] on div "Áreas de servicio Mesas Configuración de mesa" at bounding box center [830, 556] width 1248 height 80
click at [1009, 451] on div "Áreas de servicio Mesas Configuración de mesa" at bounding box center [830, 556] width 1248 height 80
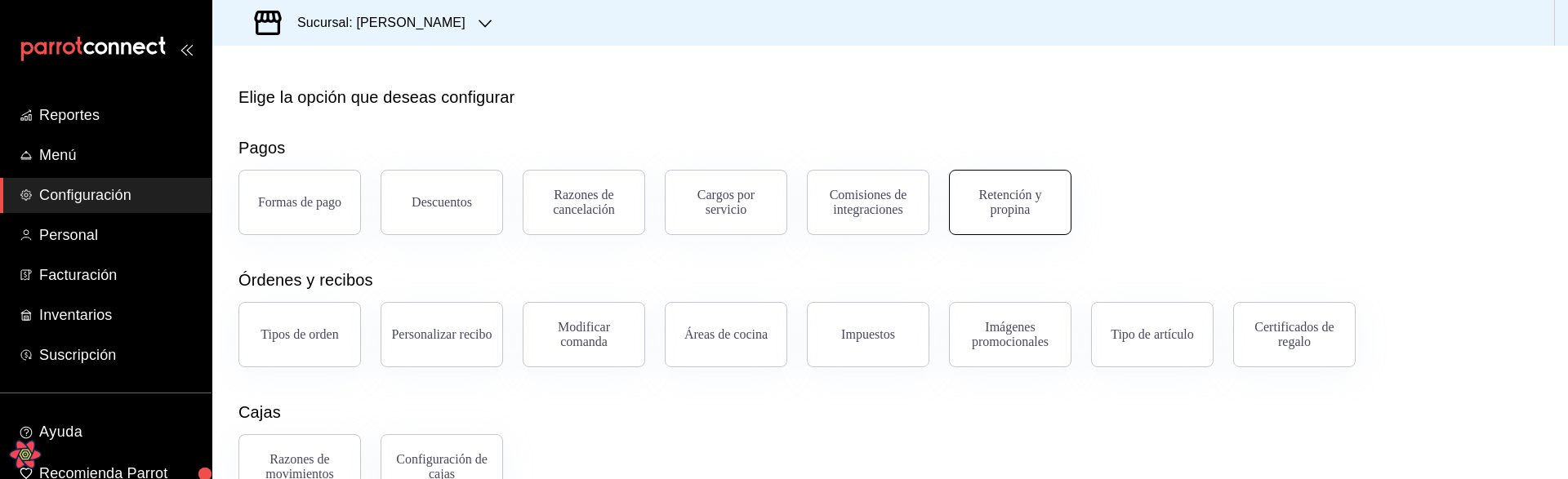
click at [997, 204] on div "Retención y propina" at bounding box center [1010, 203] width 101 height 29
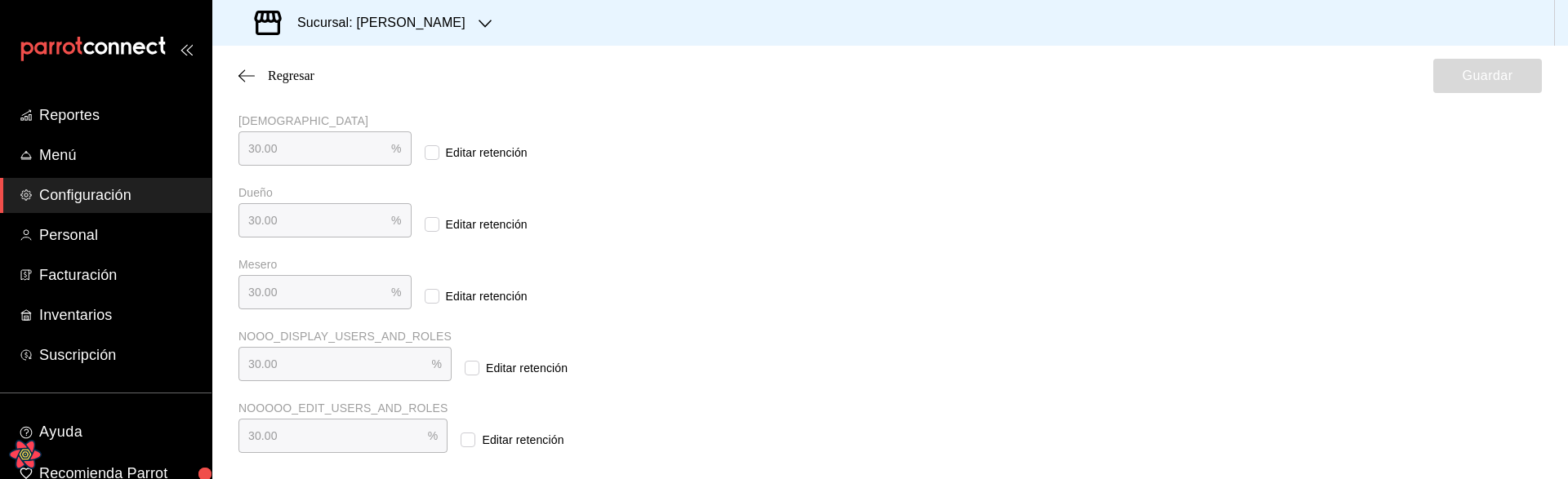
scroll to position [404, 0]
click at [464, 374] on input "Editar retención" at bounding box center [472, 371] width 15 height 15
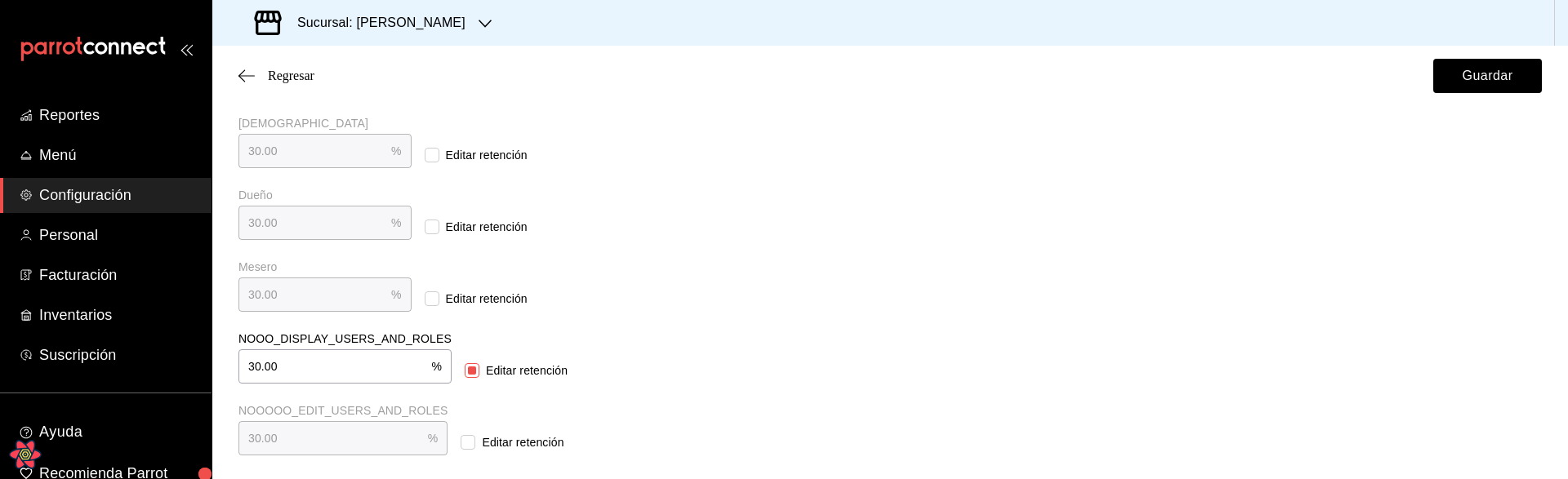
click at [313, 369] on input "30.00" at bounding box center [335, 367] width 193 height 33
click at [317, 369] on input "30.00" at bounding box center [335, 367] width 193 height 33
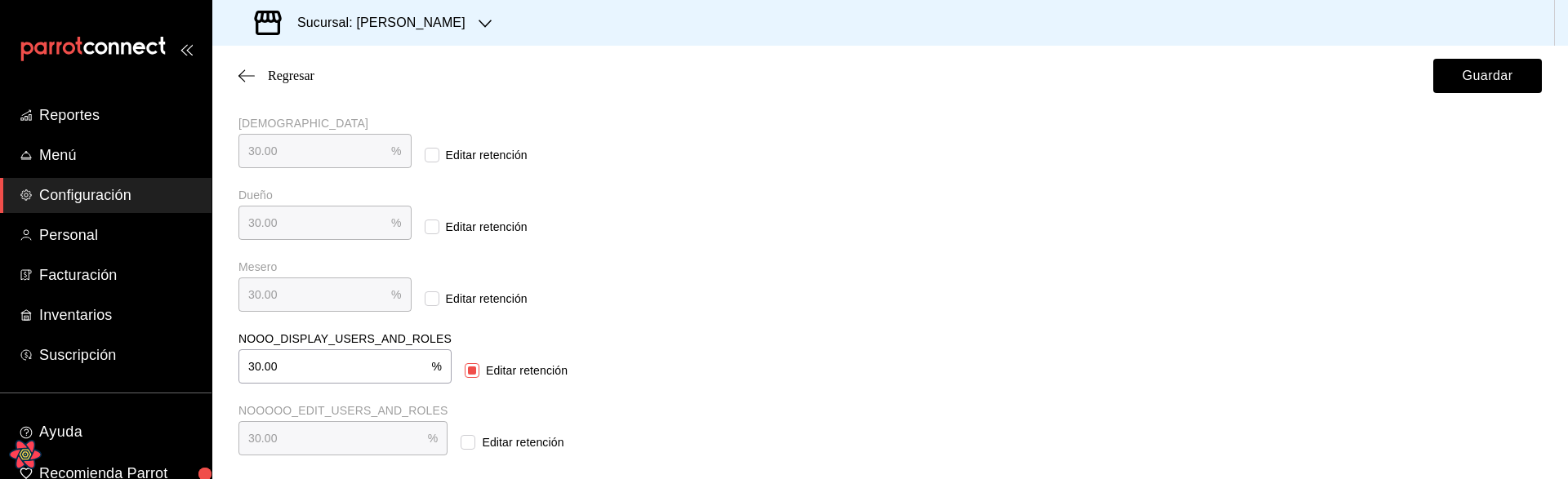
click at [724, 324] on div "Dios 30.00 % Dios Editar retención Dueño 30.00 % Dueño Editar retención Mesero …" at bounding box center [552, 276] width 627 height 360
click at [464, 374] on input "Editar retención" at bounding box center [472, 371] width 15 height 15
checkbox input "false"
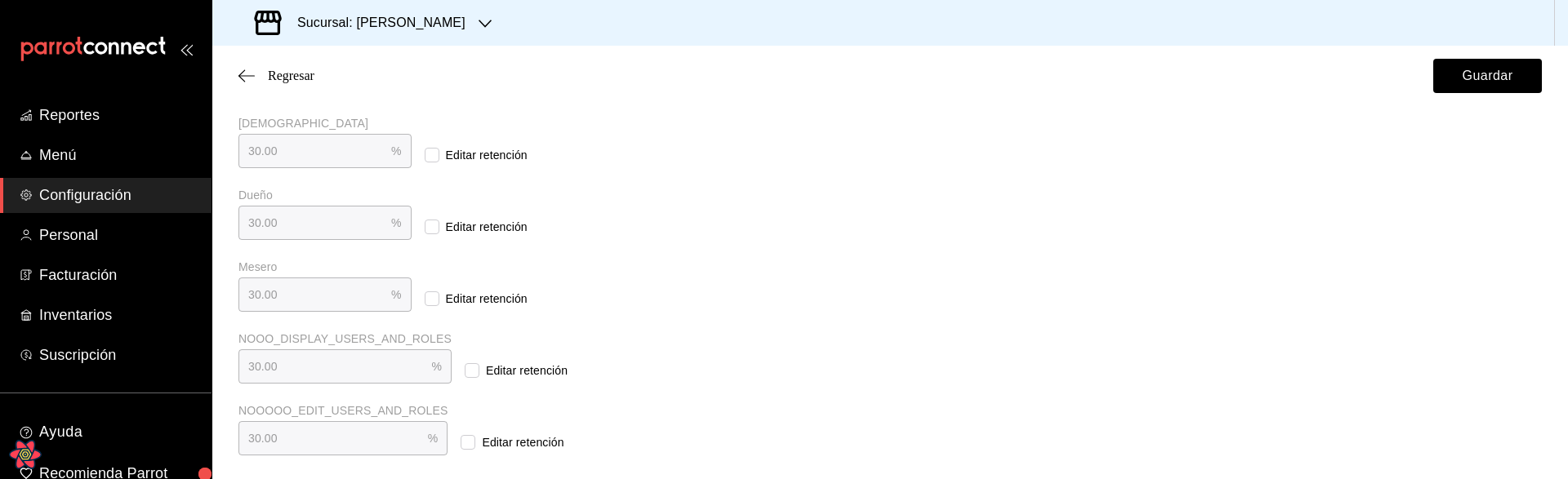
scroll to position [0, 0]
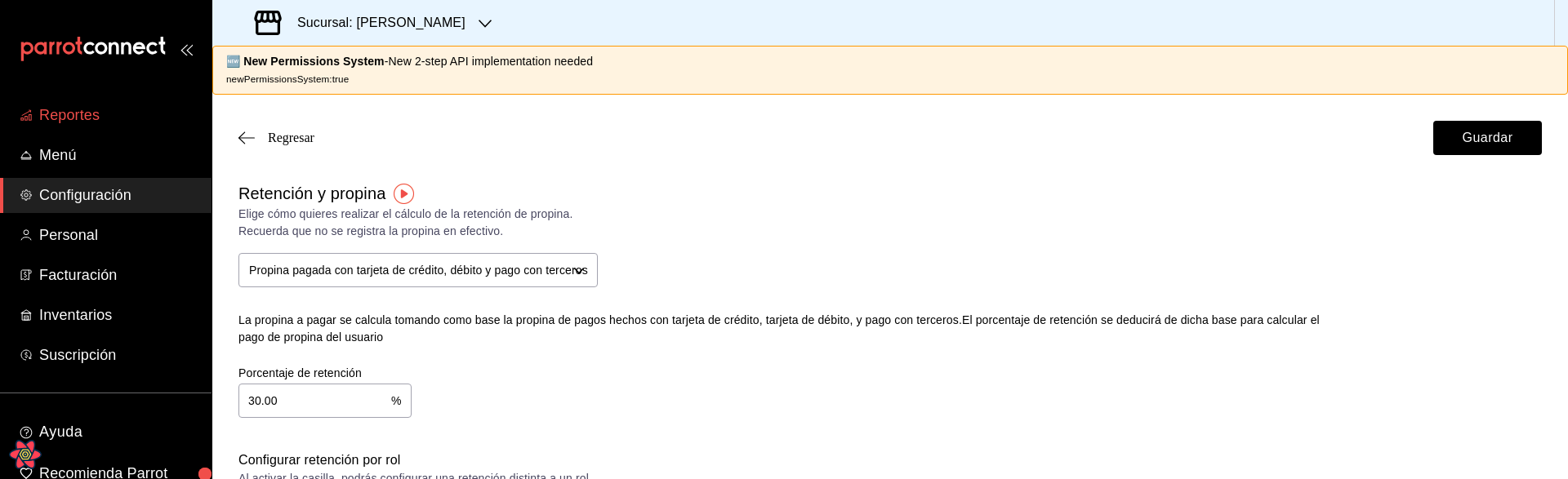
click at [82, 123] on span "Reportes" at bounding box center [119, 115] width 159 height 22
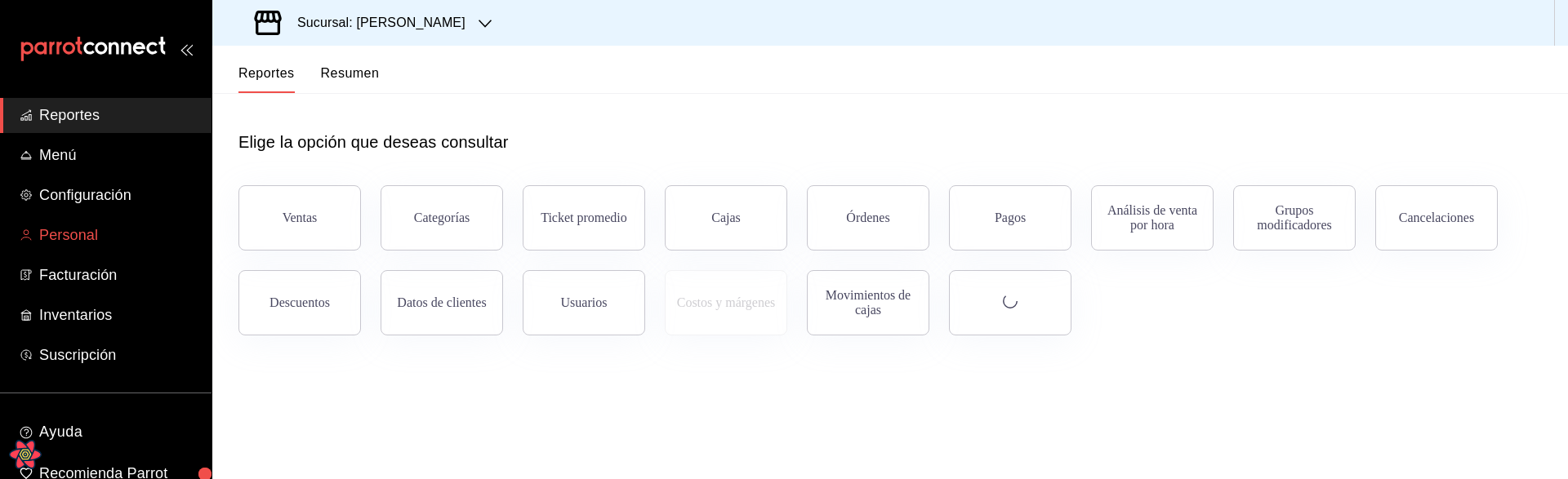
click at [87, 235] on span "Personal" at bounding box center [119, 235] width 159 height 22
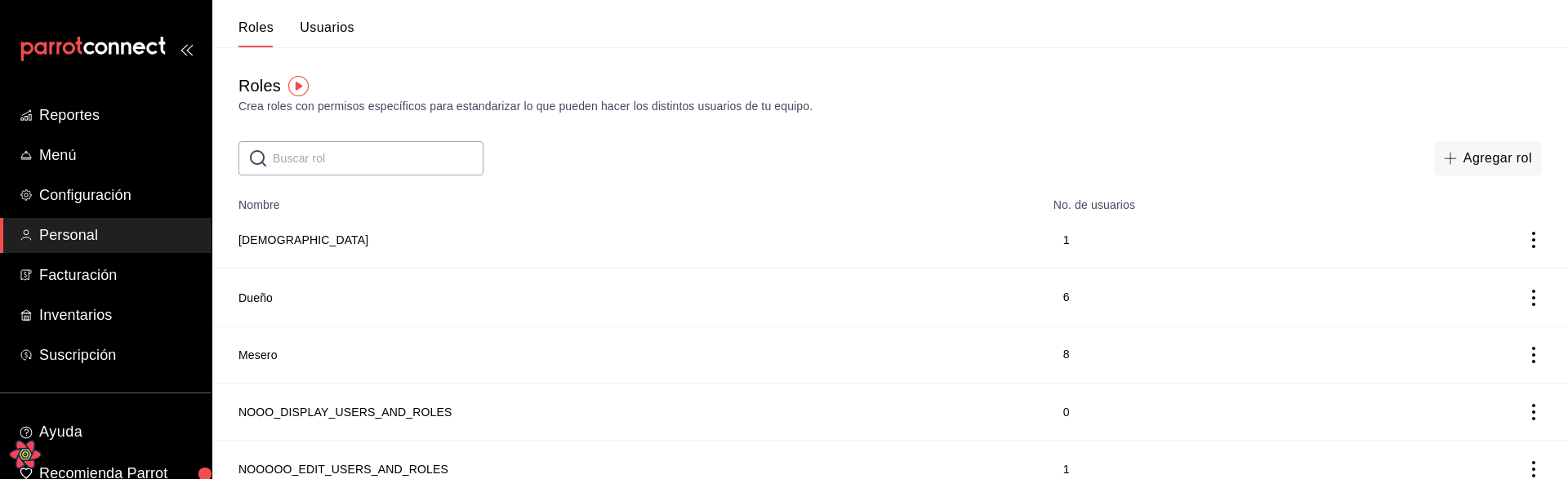
click at [318, 35] on button "Usuarios" at bounding box center [327, 34] width 55 height 28
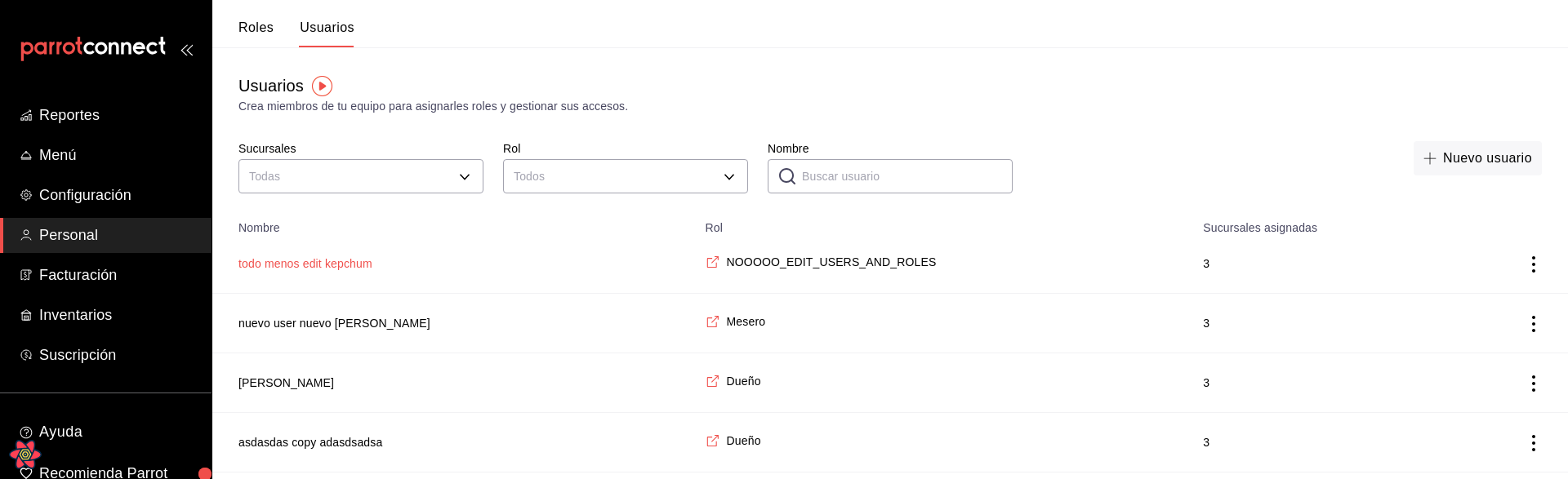
click at [363, 262] on button "todo menos edit kepchum" at bounding box center [306, 264] width 134 height 16
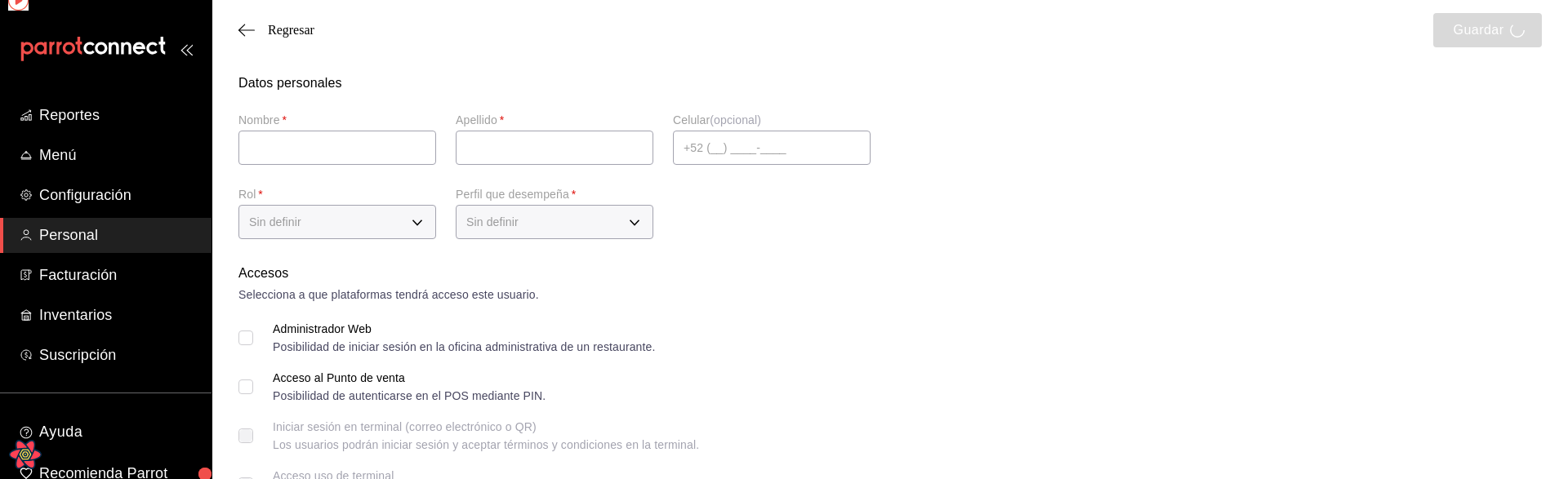
type input "todo menos edit"
type input "kepchum"
type input "noedit@leo.com"
type input "3e234a0e-b3c7-4168-92ca-5254f17de55d"
type input "WAITER"
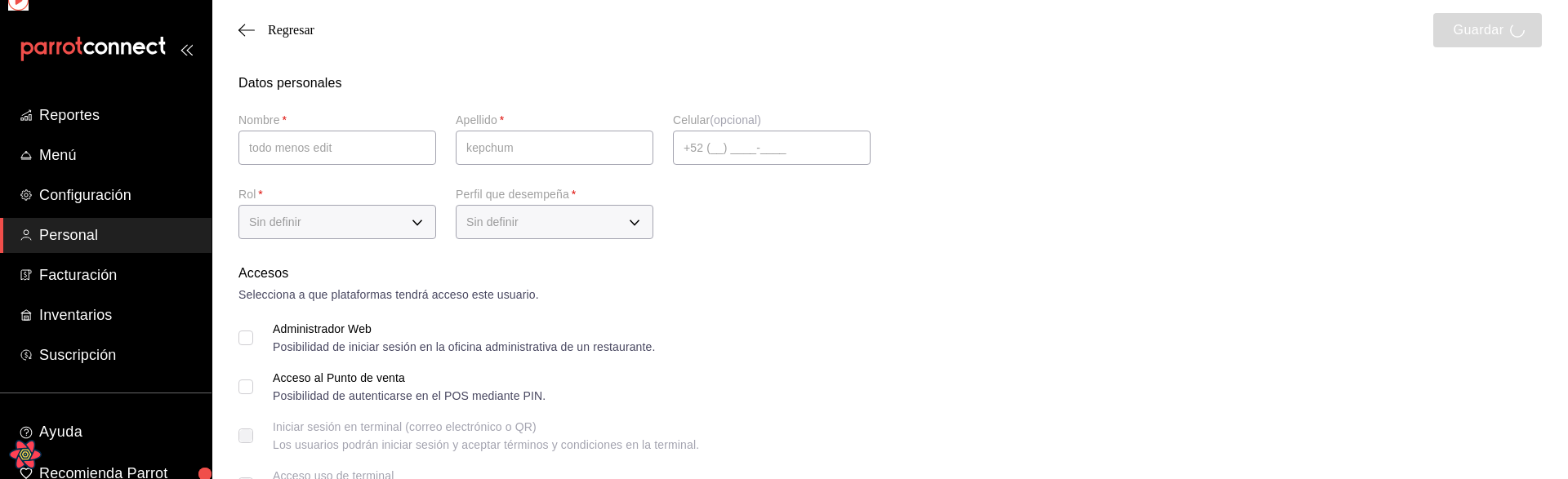
checkbox input "true"
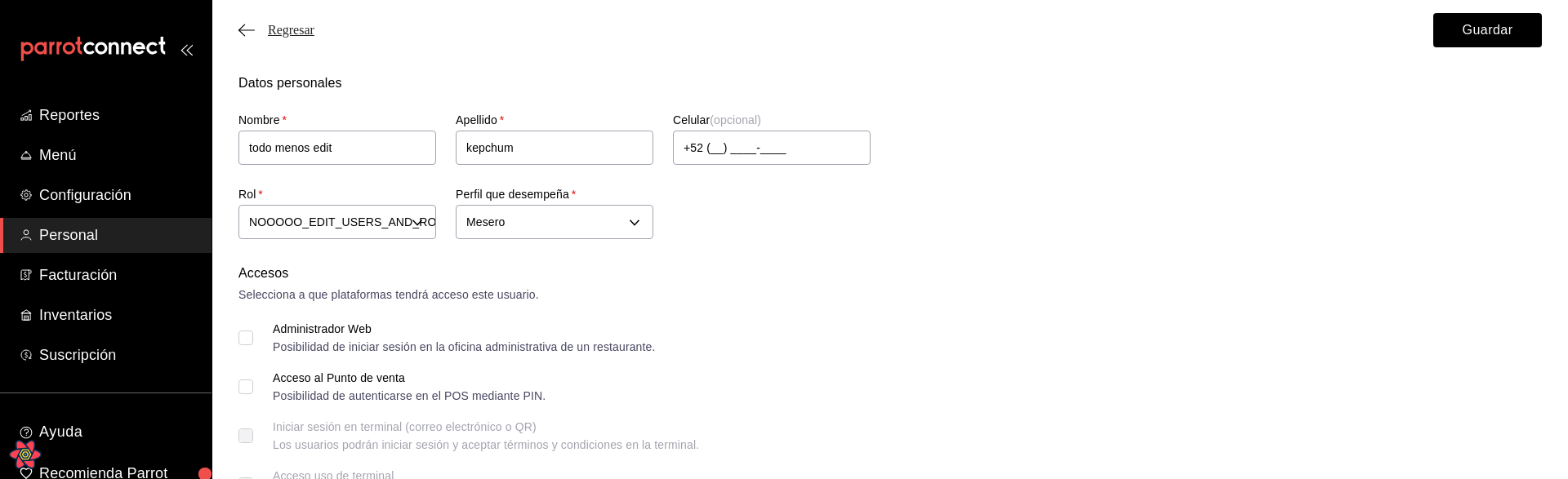
click at [299, 32] on span "Regresar" at bounding box center [291, 30] width 47 height 15
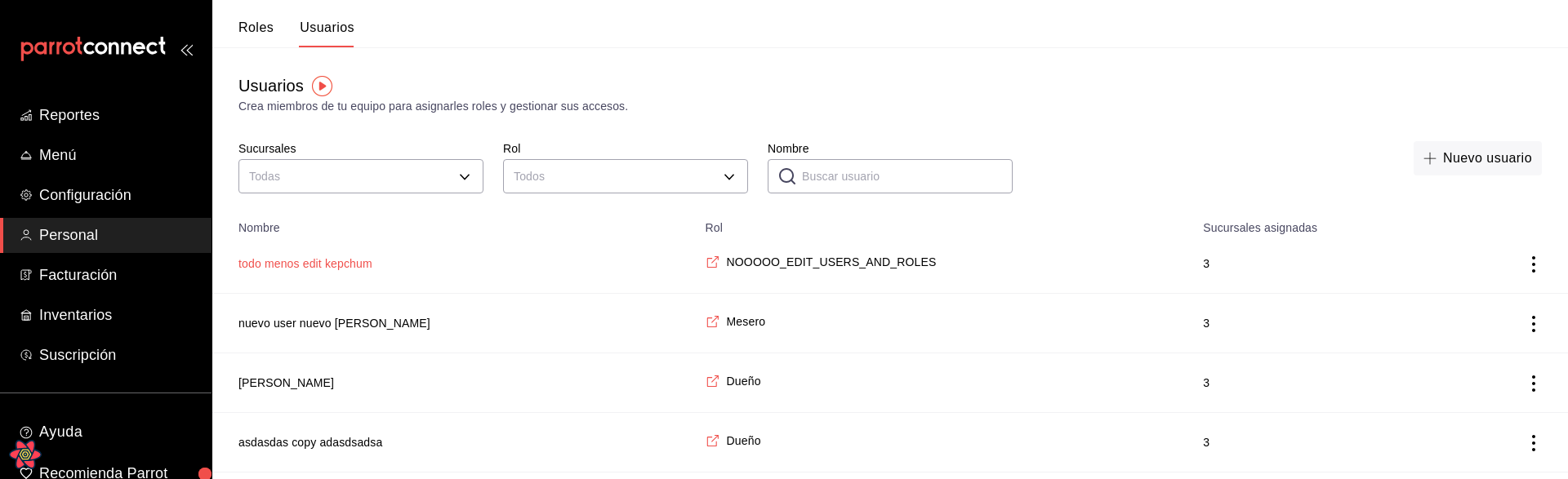
click at [338, 263] on button "todo menos edit kepchum" at bounding box center [306, 264] width 134 height 16
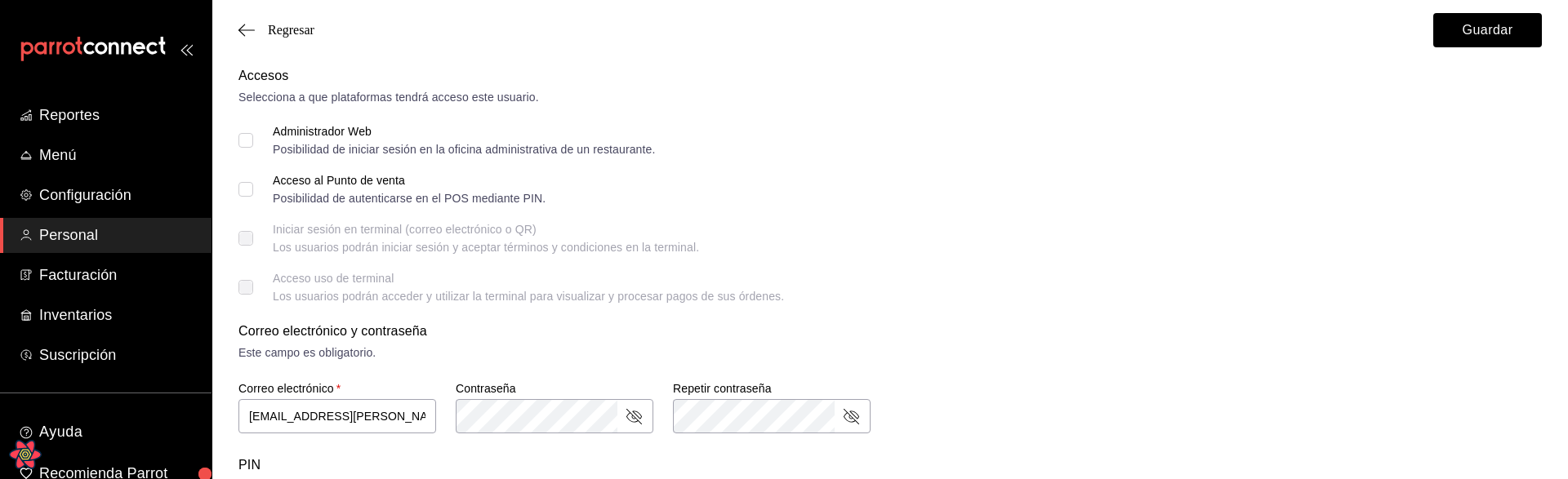
scroll to position [159, 0]
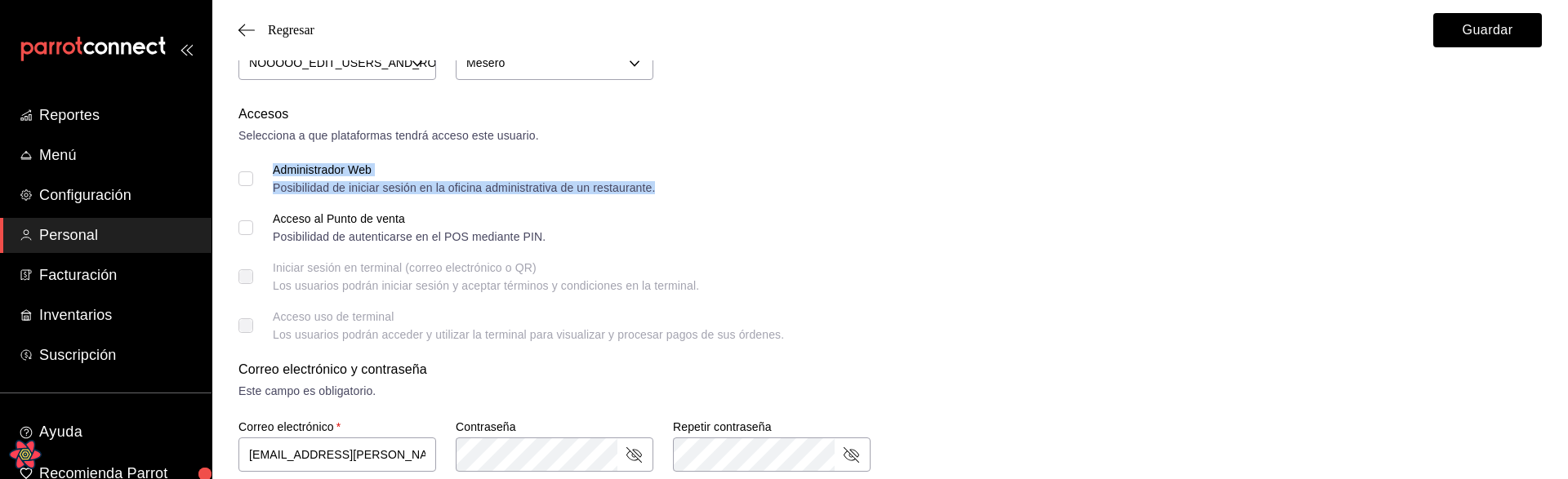
click at [316, 168] on div "Administrador Web" at bounding box center [464, 170] width 382 height 11
click at [244, 175] on input "Administrador Web Posibilidad de iniciar sesión en la oficina administrativa de…" at bounding box center [246, 179] width 15 height 15
checkbox input "true"
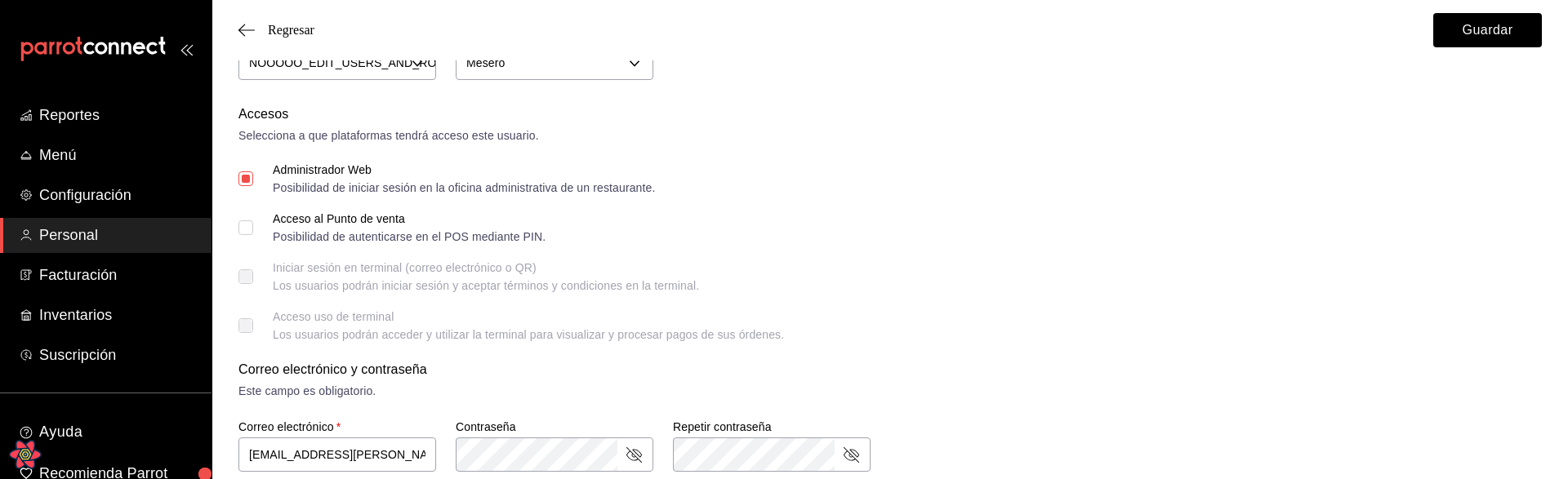
click at [251, 236] on label "Acceso al Punto de venta Posibilidad de autenticarse en el POS mediante PIN." at bounding box center [392, 228] width 307 height 29
click at [251, 235] on input "Acceso al Punto de venta Posibilidad de autenticarse en el POS mediante PIN." at bounding box center [246, 228] width 15 height 15
click at [249, 233] on input "Acceso al Punto de venta Posibilidad de autenticarse en el POS mediante PIN." at bounding box center [246, 228] width 15 height 15
click at [242, 231] on input "Acceso al Punto de venta Posibilidad de autenticarse en el POS mediante PIN." at bounding box center [246, 228] width 15 height 15
checkbox input "true"
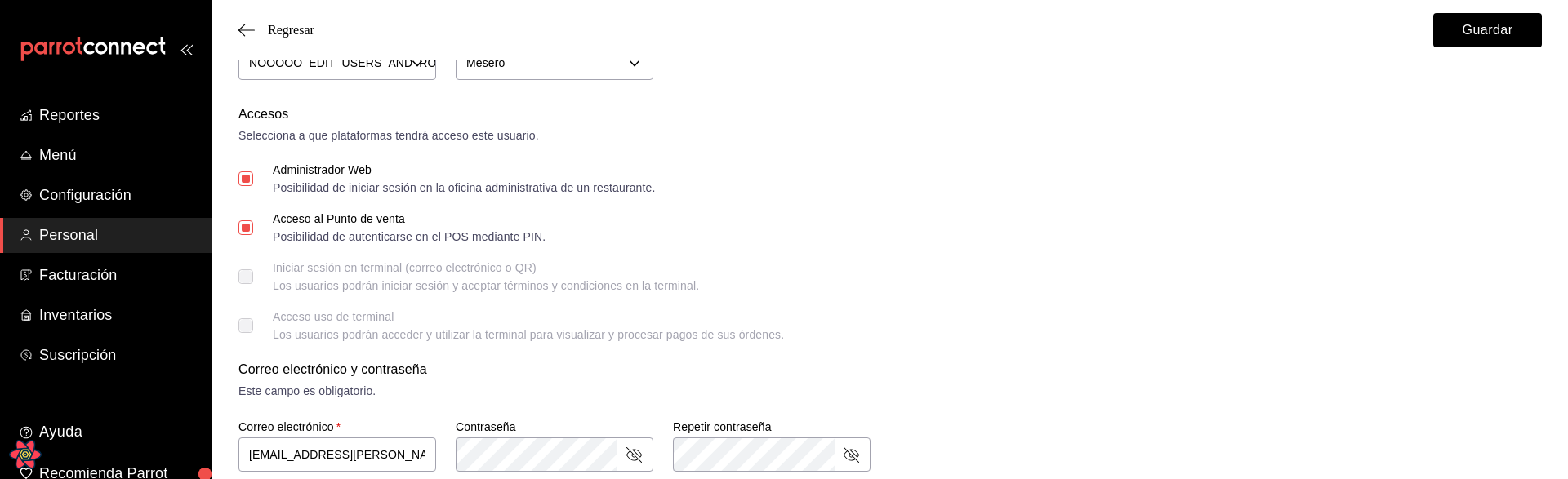
scroll to position [62, 0]
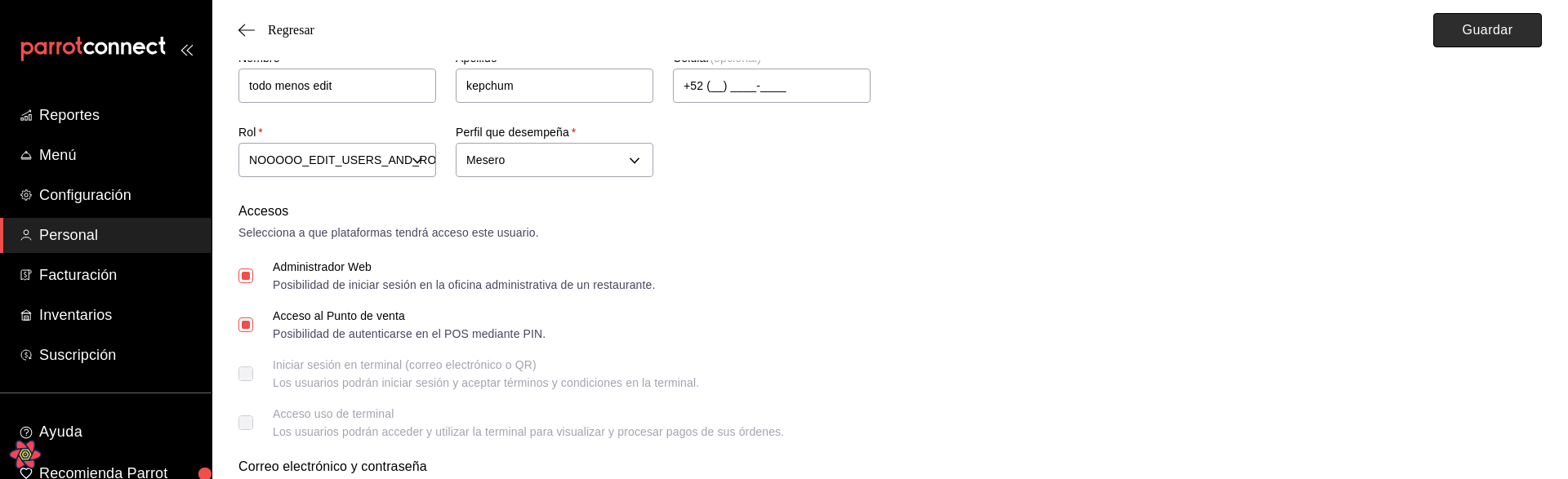
click at [1473, 32] on button "Guardar" at bounding box center [1487, 30] width 109 height 34
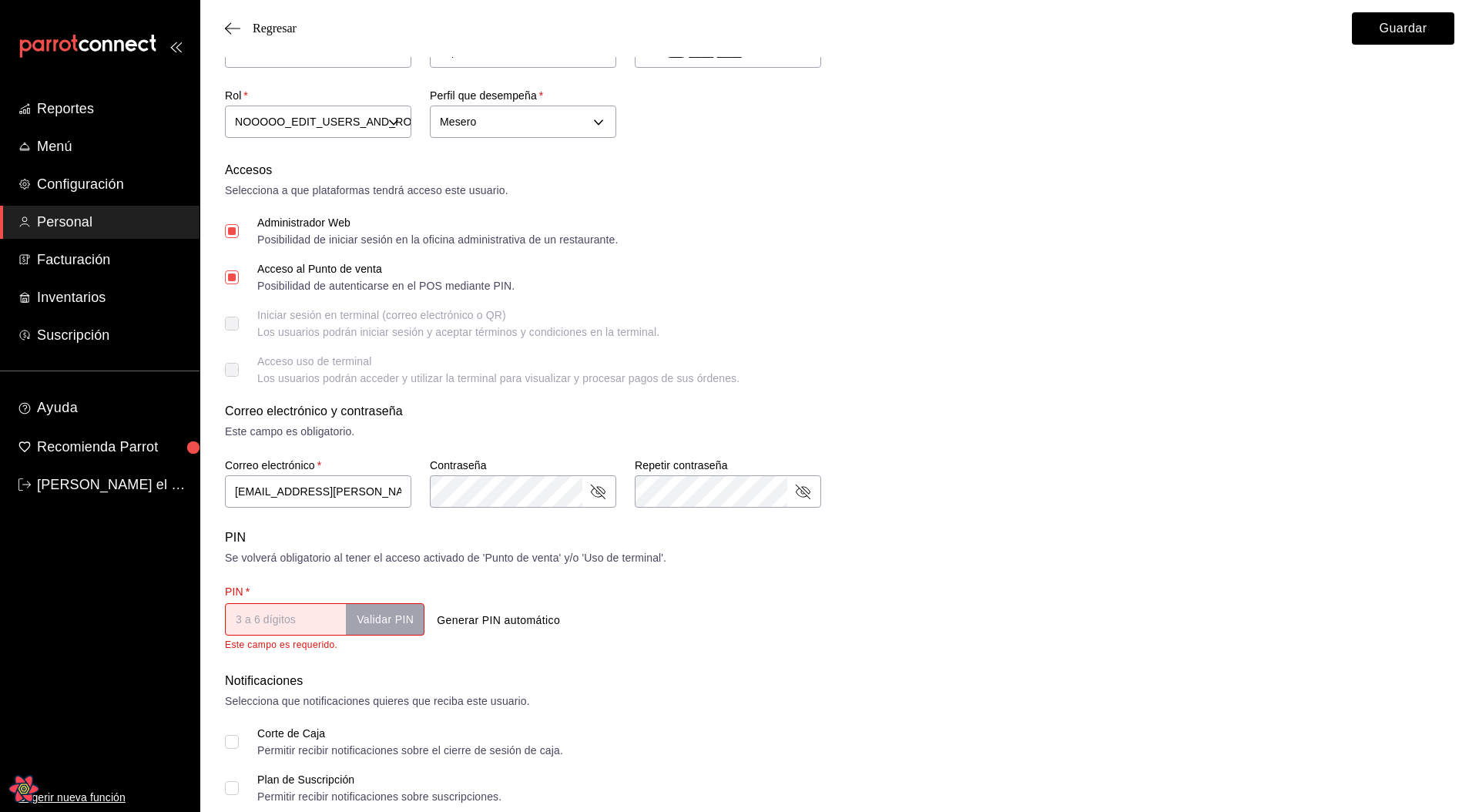
scroll to position [86, 0]
click at [517, 451] on button "Generar PIN automático" at bounding box center [498, 622] width 136 height 29
type input "8187"
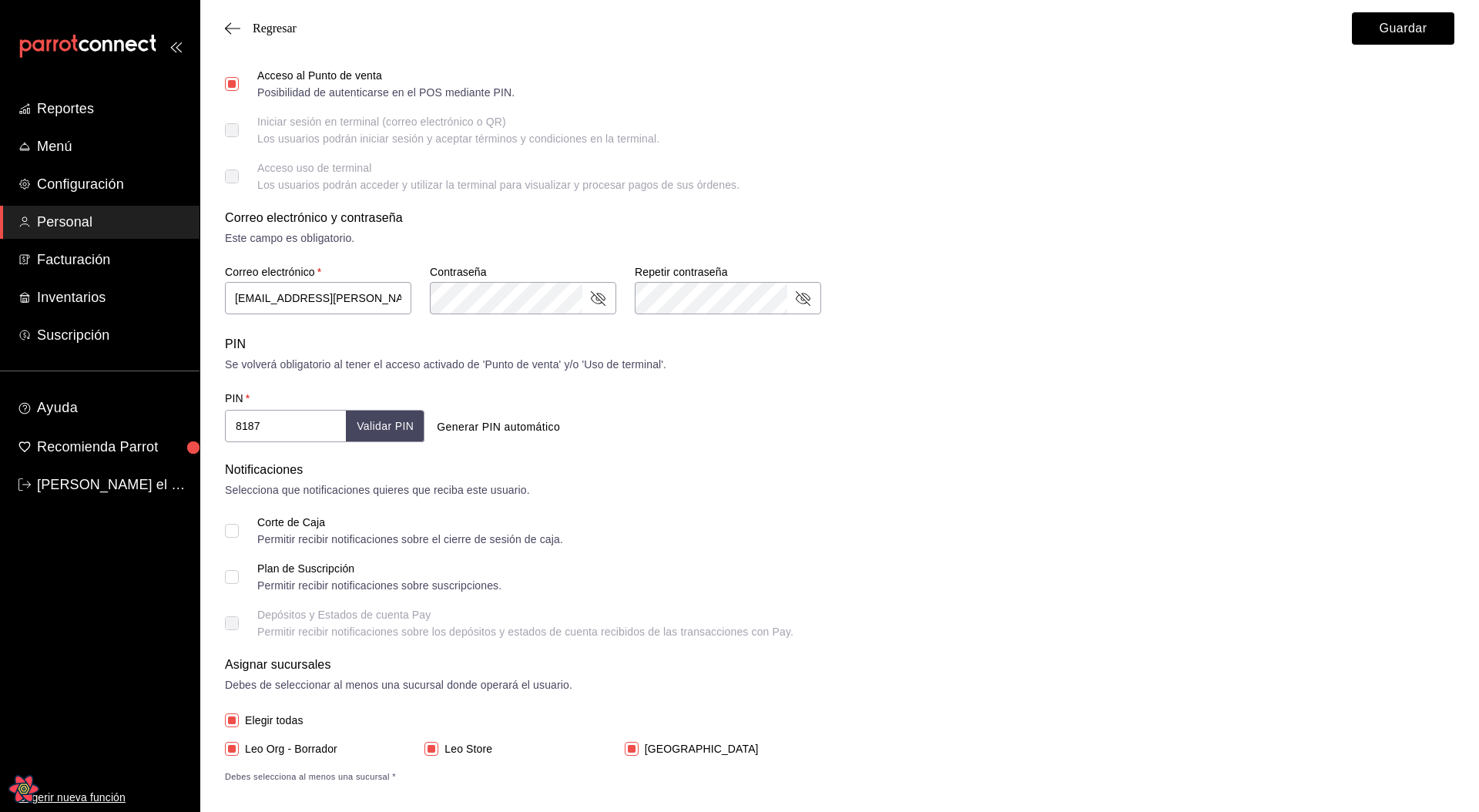
scroll to position [296, 0]
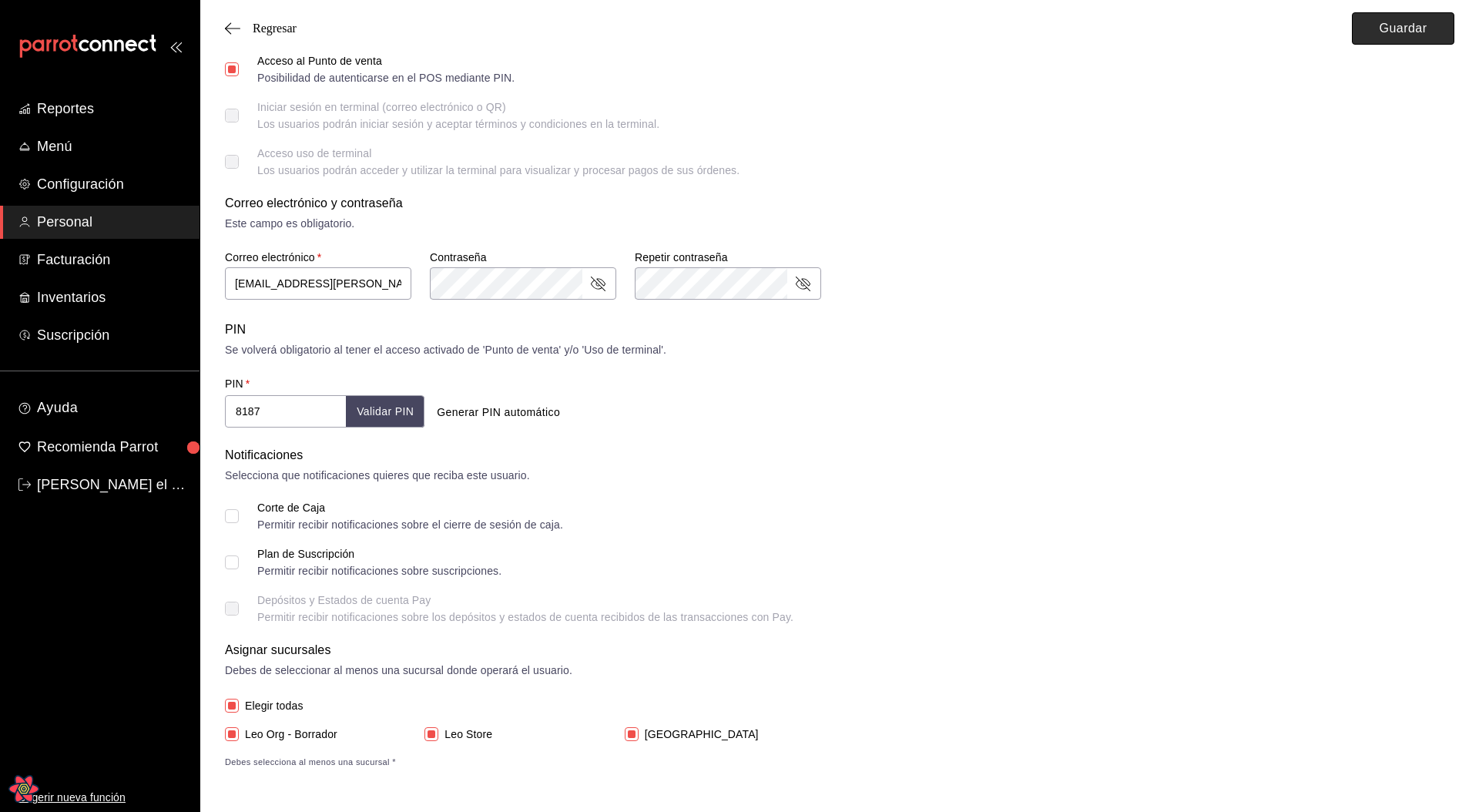
click at [1375, 35] on button "Guardar" at bounding box center [1403, 29] width 103 height 32
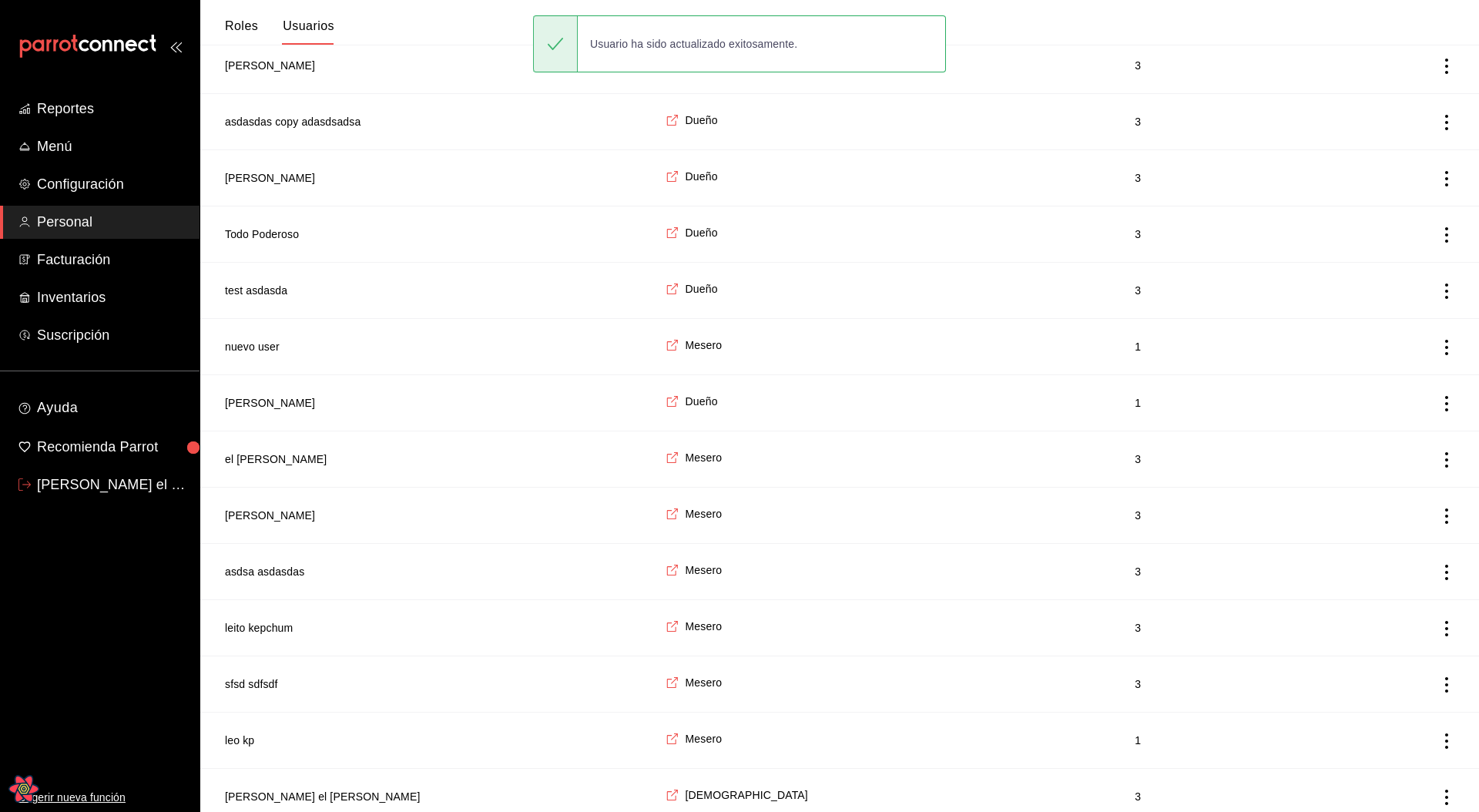
click at [98, 451] on span "[PERSON_NAME] el [PERSON_NAME]" at bounding box center [112, 484] width 150 height 21
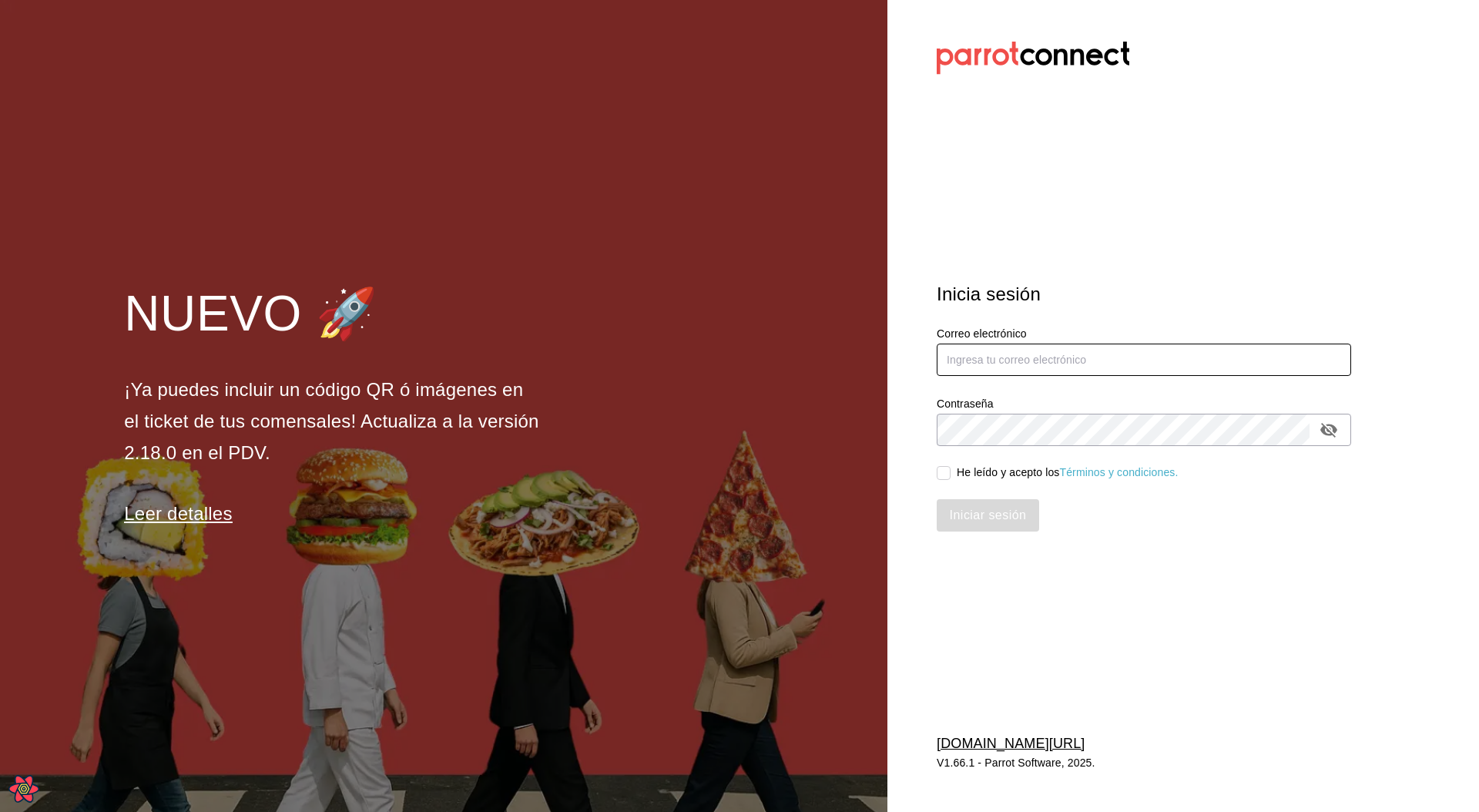
click at [999, 357] on input "text" at bounding box center [1144, 360] width 414 height 32
type input "[EMAIL_ADDRESS][PERSON_NAME][DOMAIN_NAME]"
click at [1004, 451] on div "He leído y acepto los Términos y condiciones." at bounding box center [1068, 472] width 222 height 16
click at [951, 451] on input "He leído y acepto los Términos y condiciones." at bounding box center [944, 473] width 14 height 14
checkbox input "true"
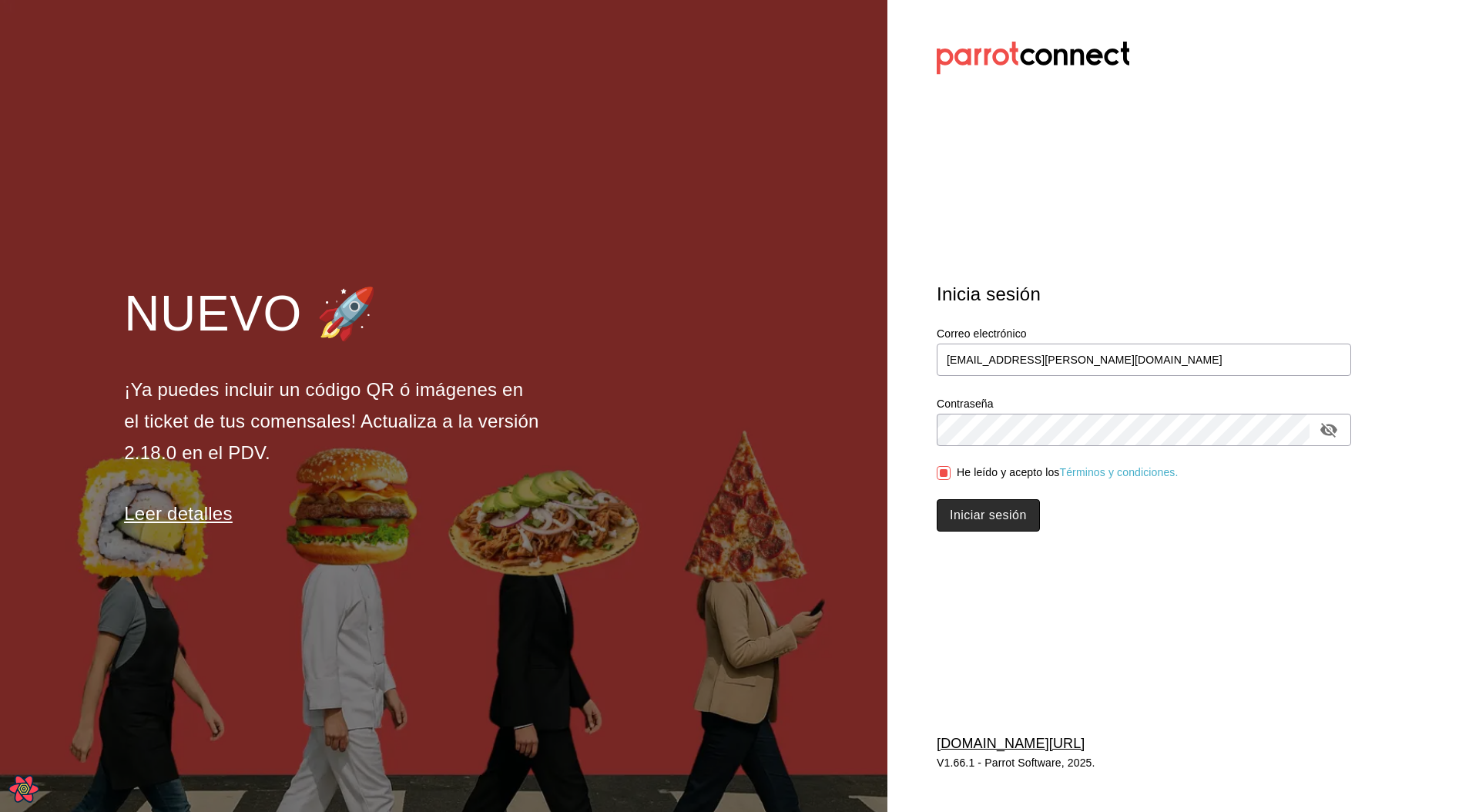
click at [972, 451] on button "Iniciar sesión" at bounding box center [989, 515] width 103 height 32
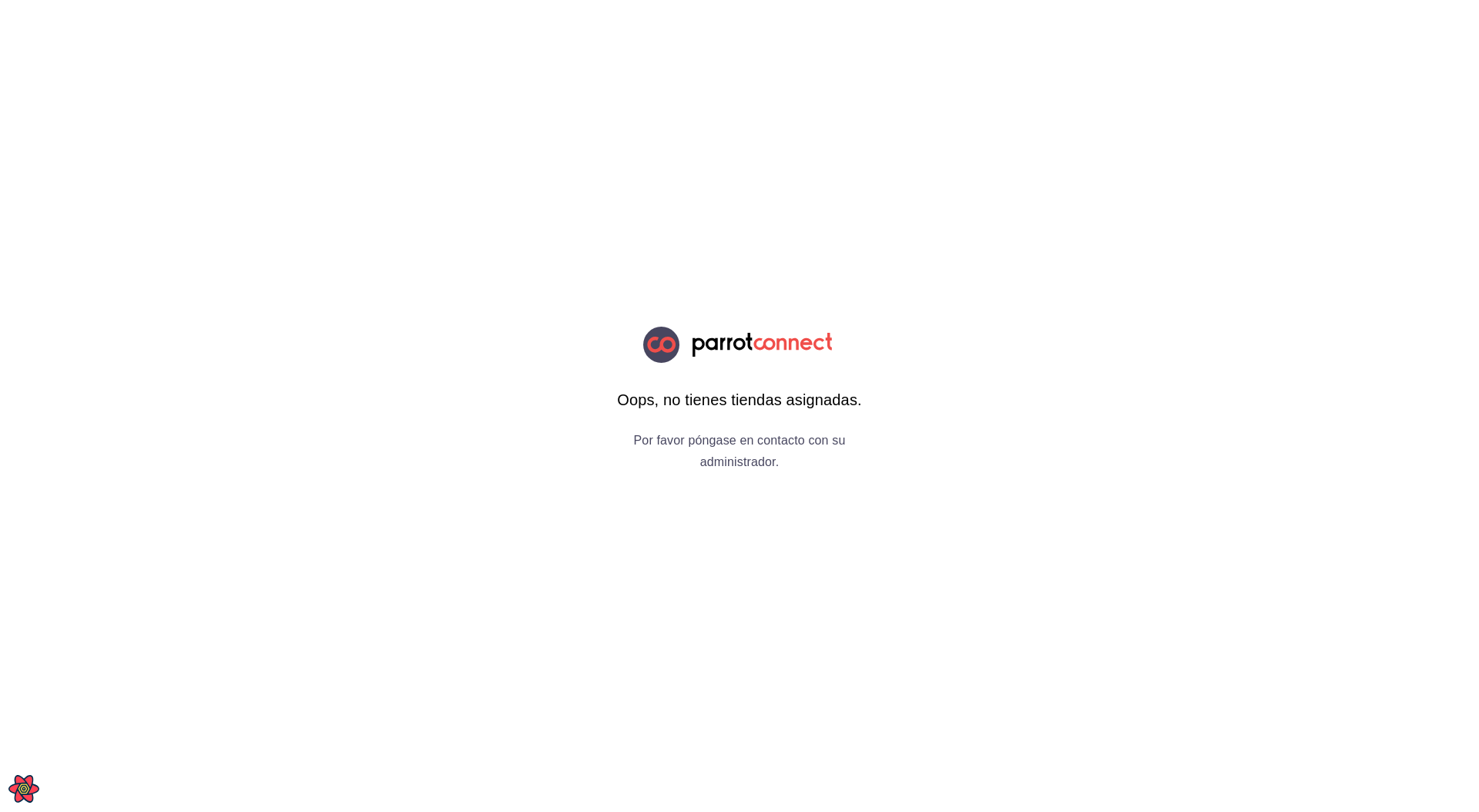
click at [1129, 0] on html "Oops, no tienes tiendas asignadas. Por favor póngase en contacto con su adminis…" at bounding box center [740, 0] width 1479 height 0
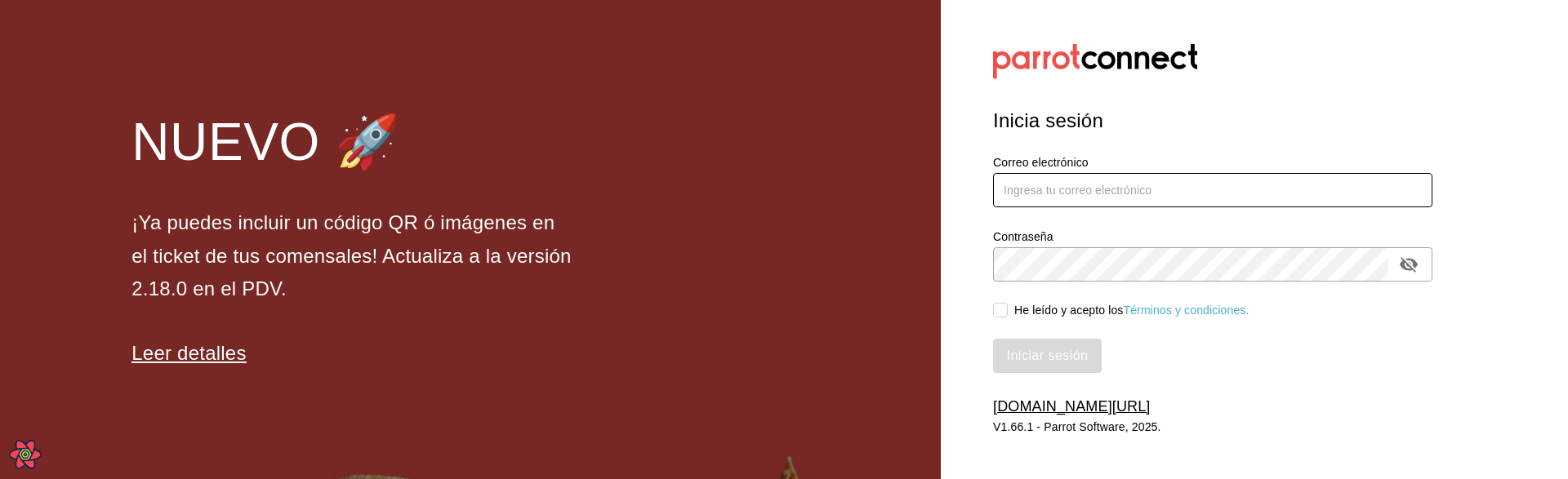
click at [1002, 197] on input "text" at bounding box center [1212, 190] width 439 height 34
type input "[EMAIL_ADDRESS][PERSON_NAME][DOMAIN_NAME]"
click at [1018, 307] on div "He leído y acepto los Términos y condiciones." at bounding box center [1132, 311] width 235 height 17
click at [1008, 307] on input "He leído y acepto los Términos y condiciones." at bounding box center [1001, 311] width 15 height 15
checkbox input "true"
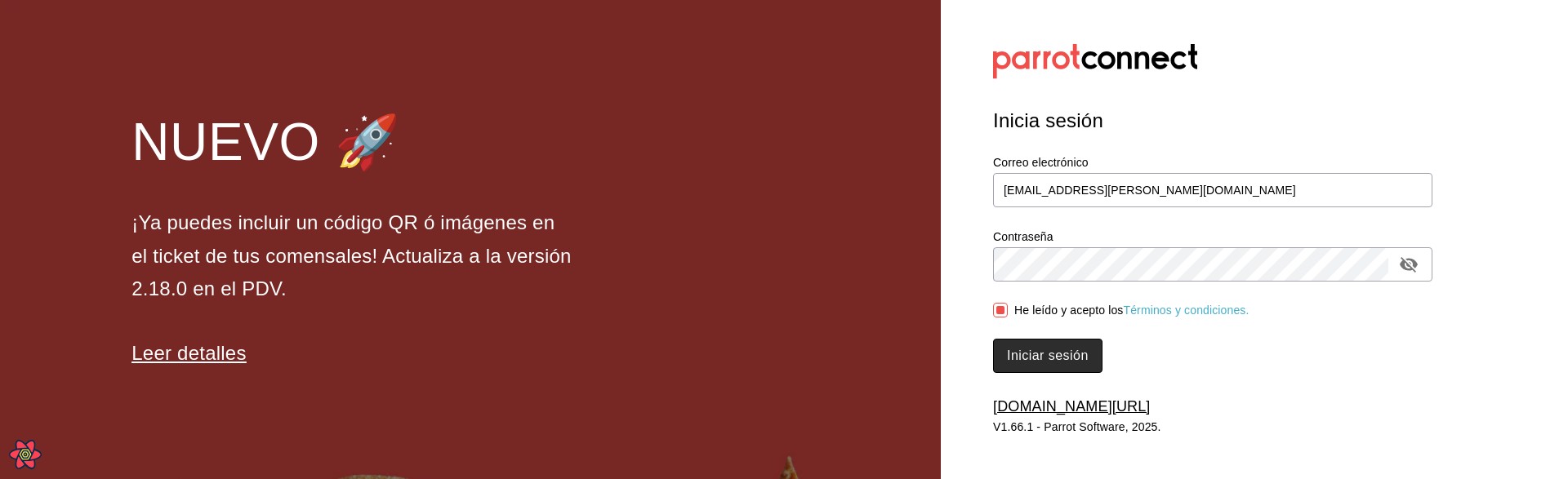
click at [1044, 347] on button "Iniciar sesión" at bounding box center [1048, 356] width 110 height 34
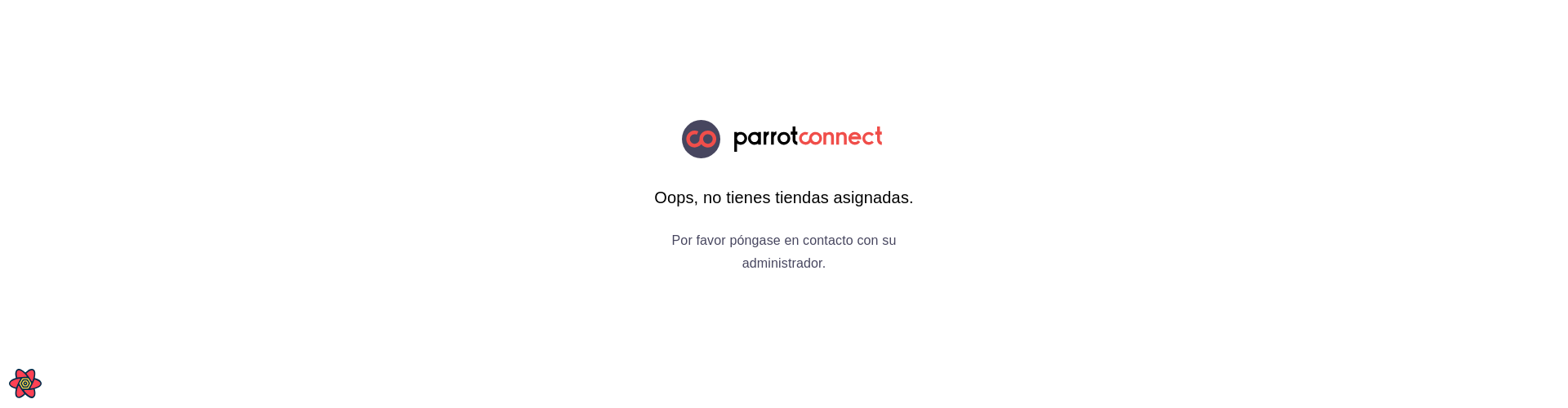
click at [291, 0] on html "Oops, no tienes tiendas asignadas. Por favor póngase en contacto con su adminis…" at bounding box center [784, 0] width 1568 height 0
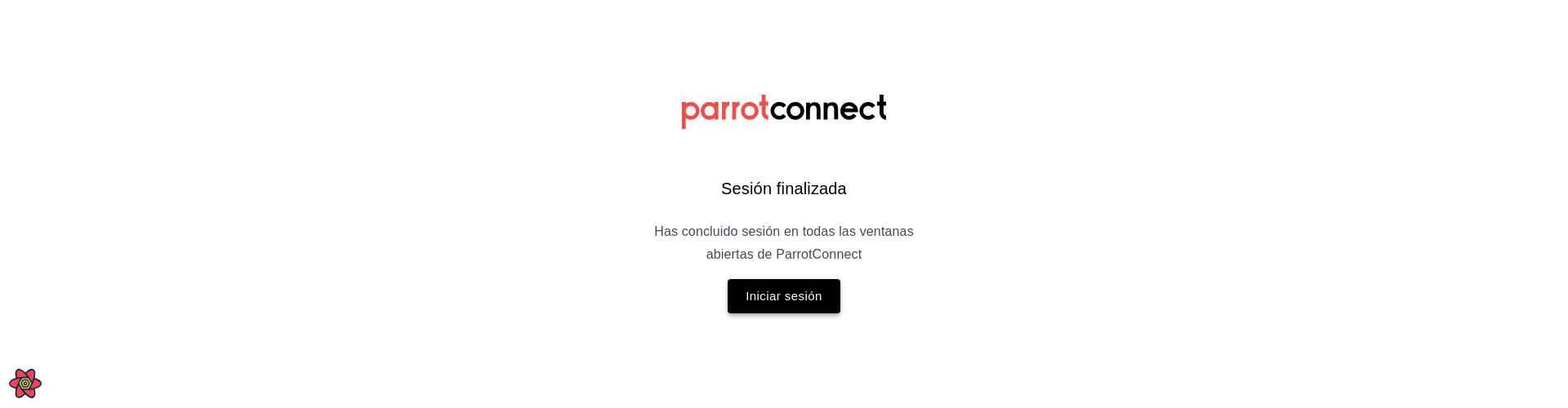
click at [781, 298] on button "Iniciar sesión" at bounding box center [784, 297] width 113 height 34
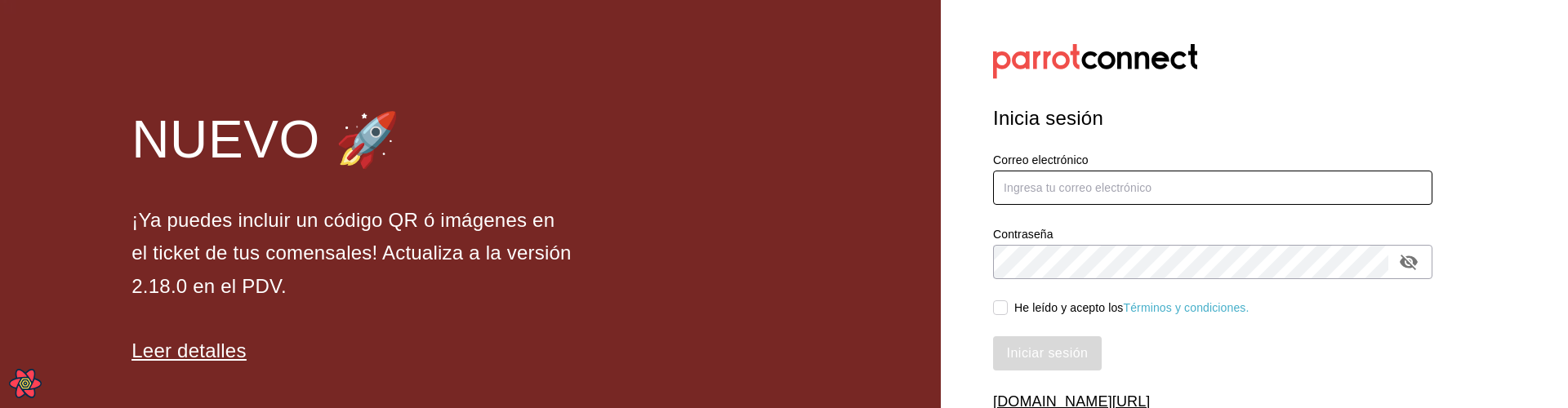
click at [1156, 193] on input "text" at bounding box center [1212, 188] width 439 height 34
type input "[PERSON_NAME][EMAIL_ADDRESS][DOMAIN_NAME]"
click at [1010, 306] on span "He leído y acepto los Términos y condiciones." at bounding box center [1129, 308] width 242 height 17
click at [1008, 306] on input "He leído y acepto los Términos y condiciones." at bounding box center [1001, 308] width 15 height 15
checkbox input "true"
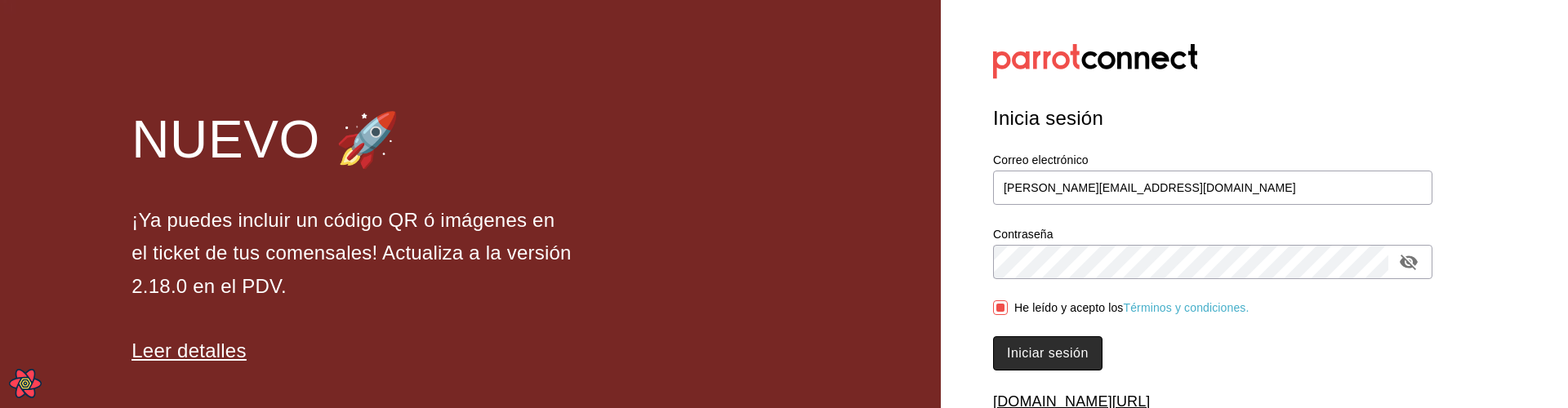
click at [1062, 365] on button "Iniciar sesión" at bounding box center [1048, 354] width 110 height 34
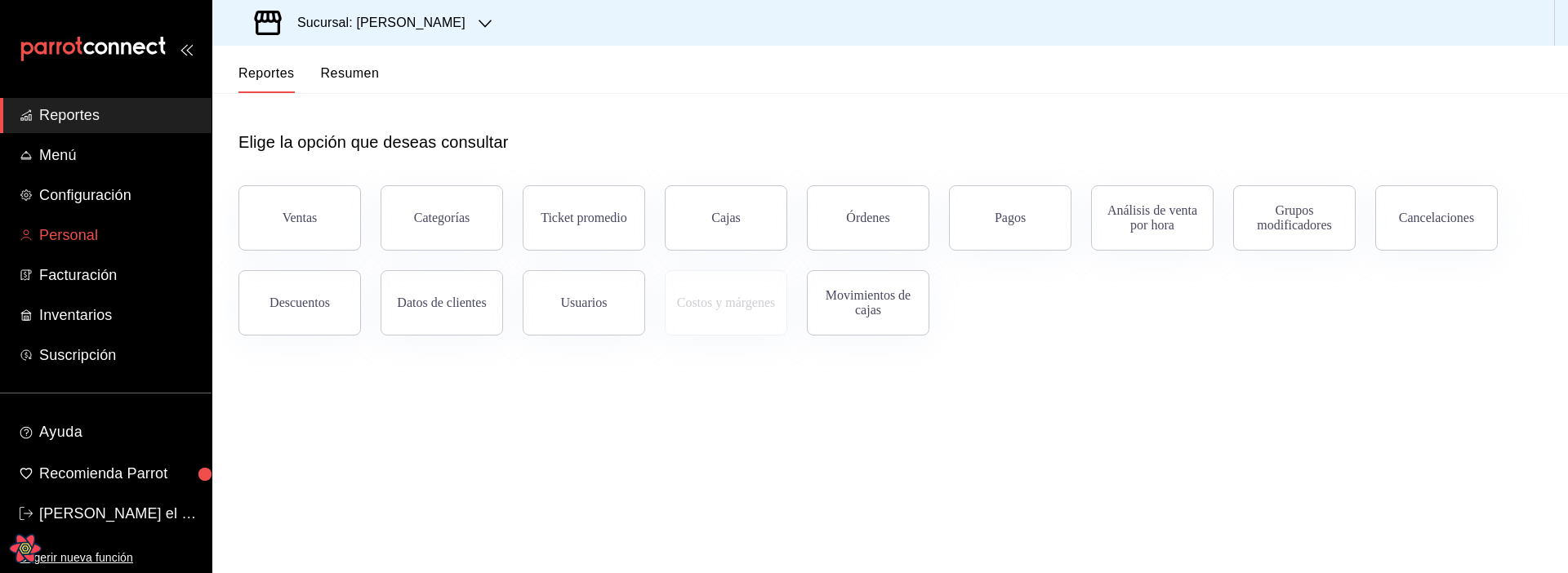
click at [71, 228] on span "Personal" at bounding box center [119, 235] width 159 height 22
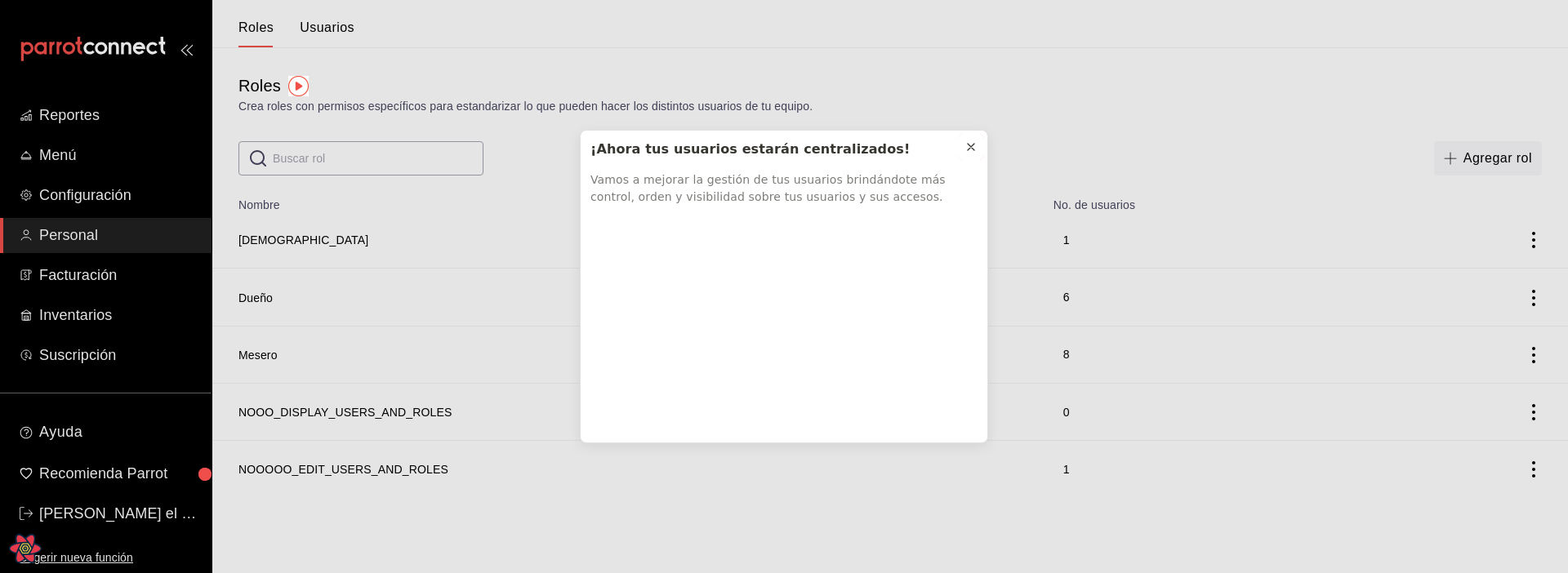
click at [976, 148] on icon at bounding box center [971, 147] width 13 height 13
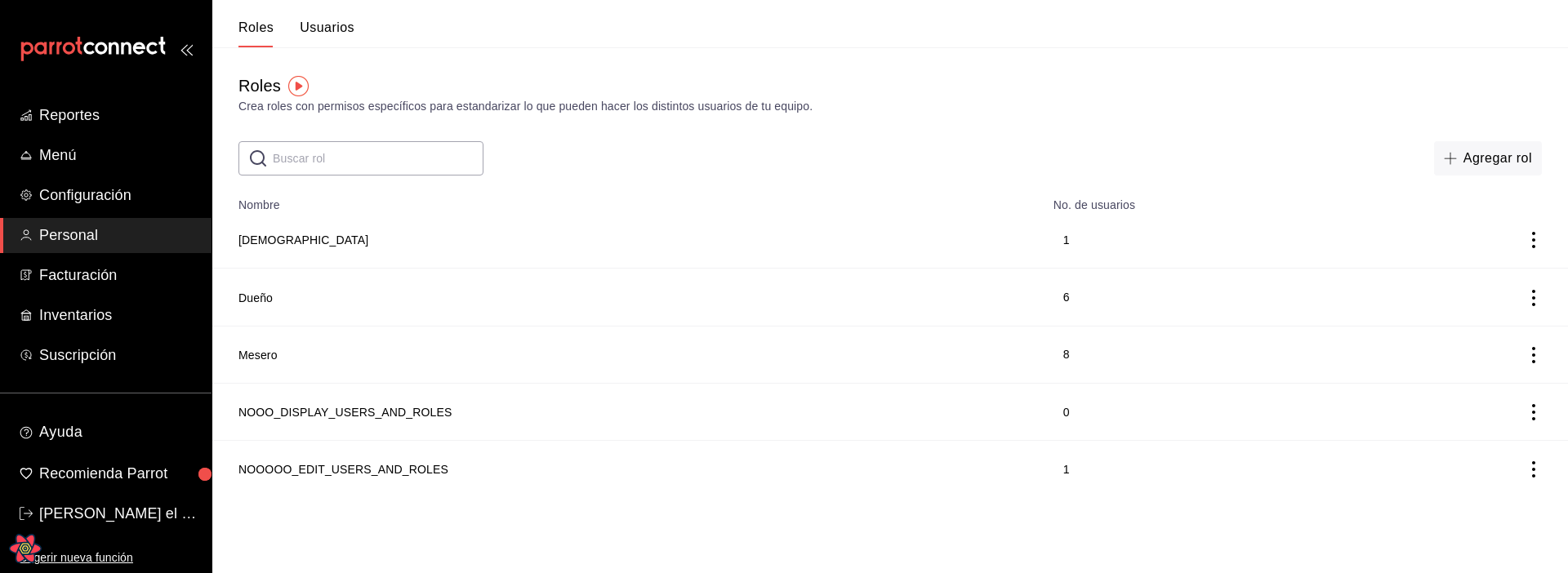
click at [321, 30] on button "Usuarios" at bounding box center [327, 34] width 55 height 28
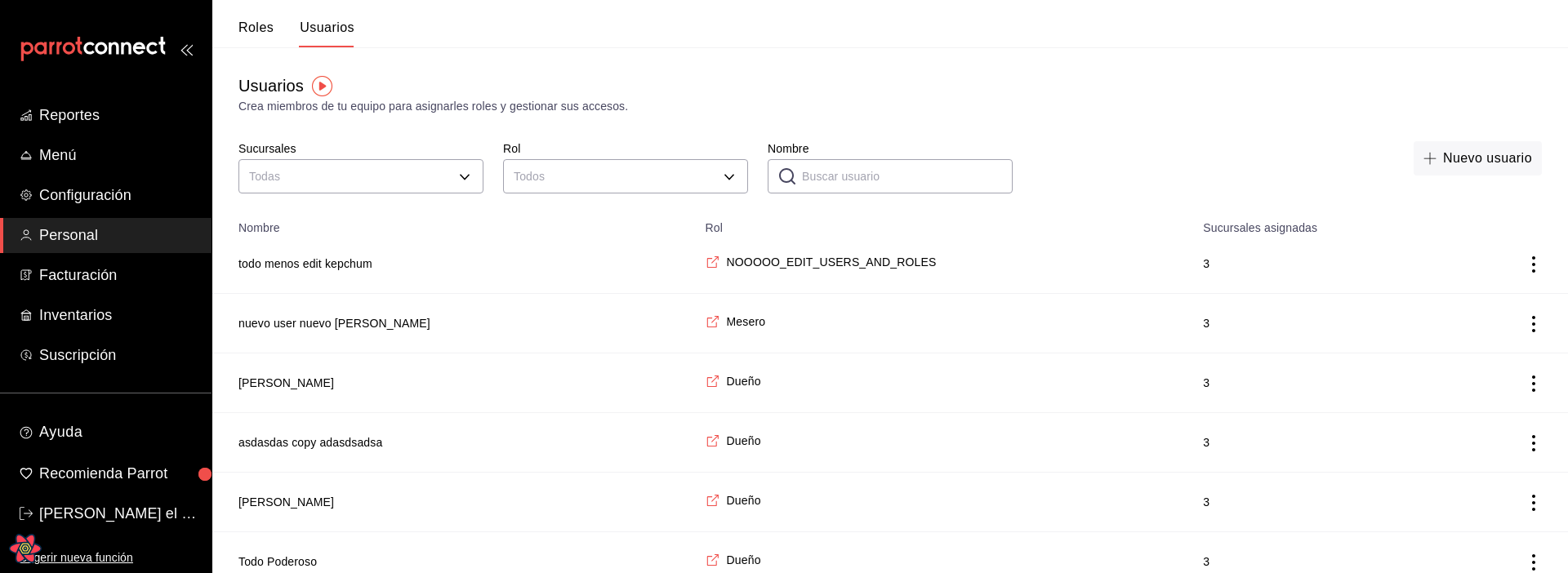
click at [302, 262] on button "todo menos edit kepchum" at bounding box center [306, 264] width 134 height 16
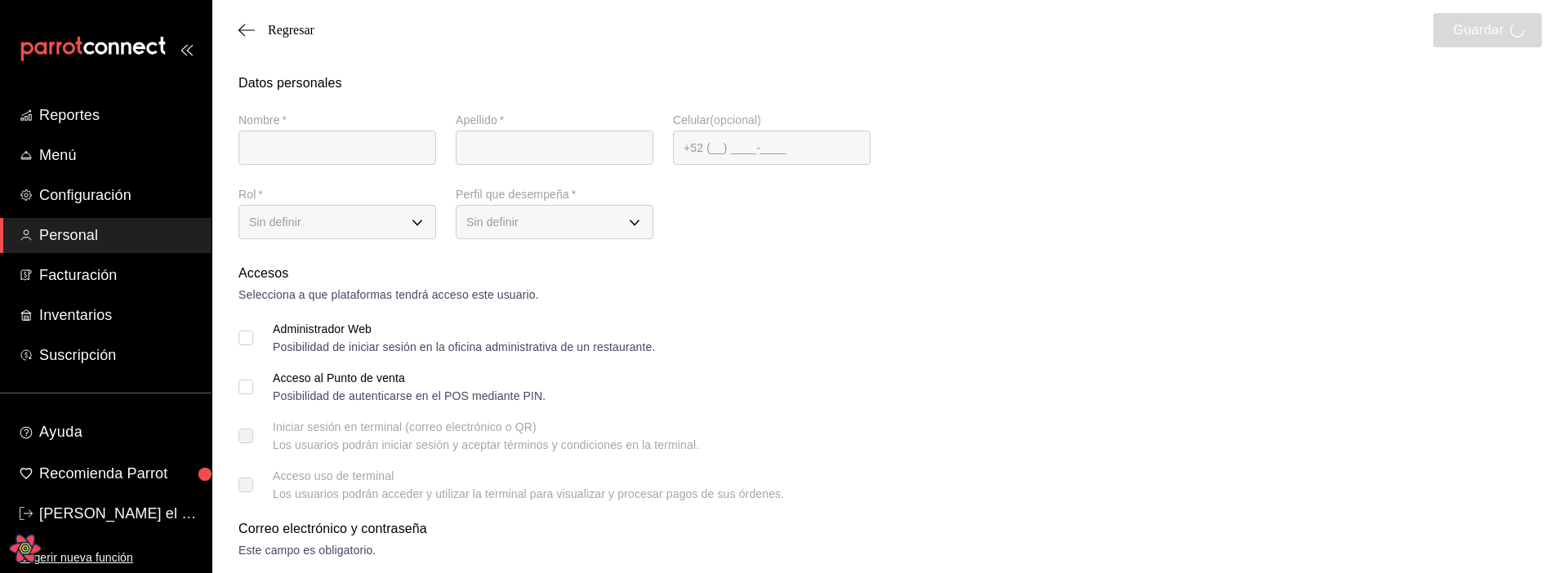
type input "todo menos edit"
type input "kepchum"
checkbox input "true"
type input "noedit@leo.com"
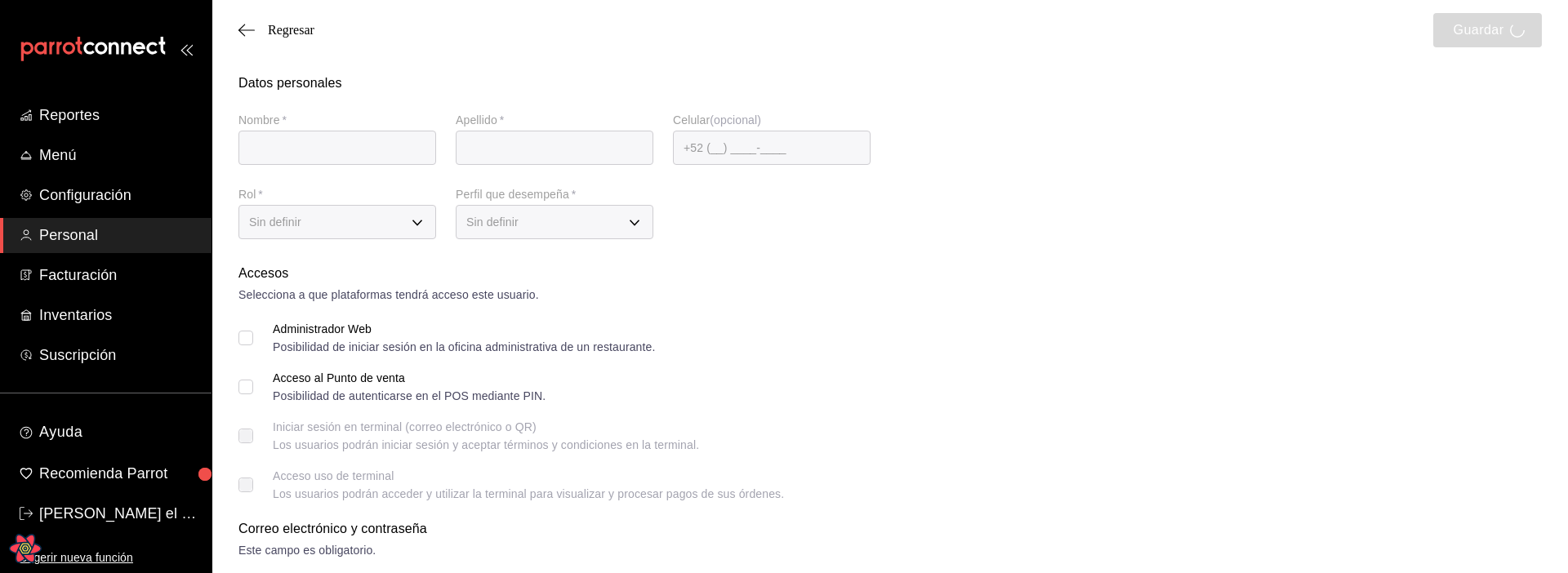
type input "8187"
type input "3e234a0e-b3c7-4168-92ca-5254f17de55d"
type input "WAITER"
checkbox input "true"
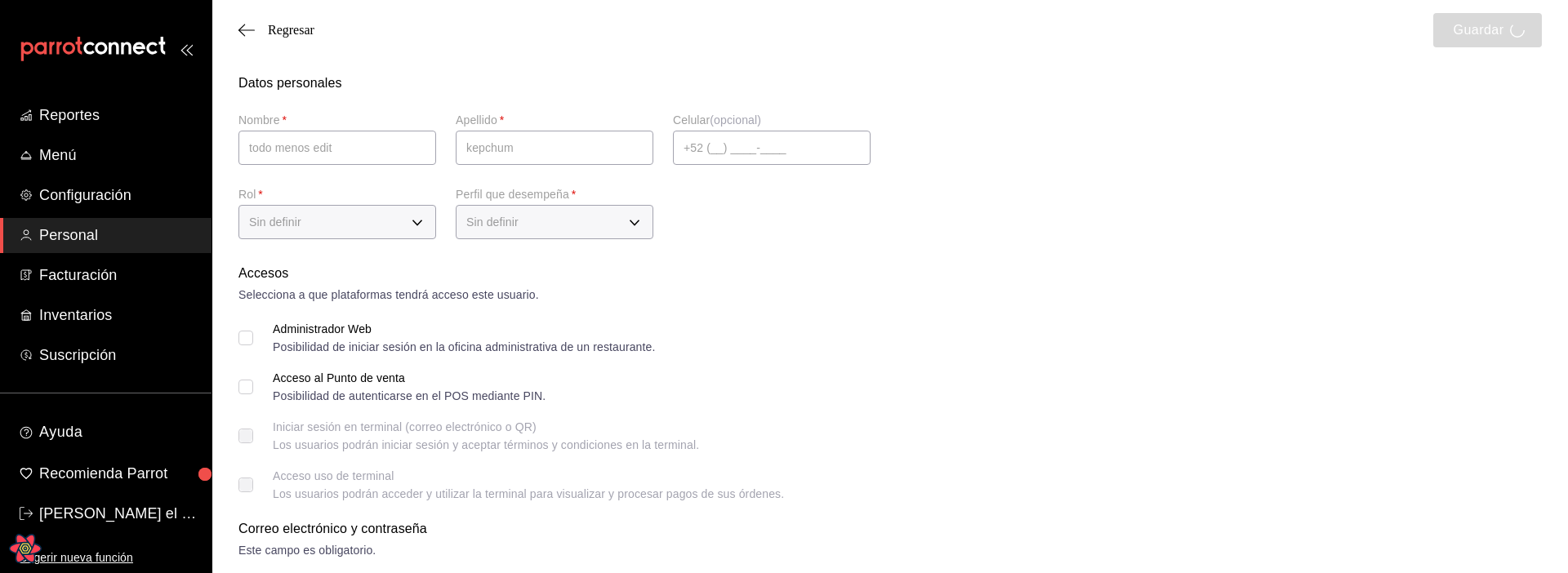
checkbox input "true"
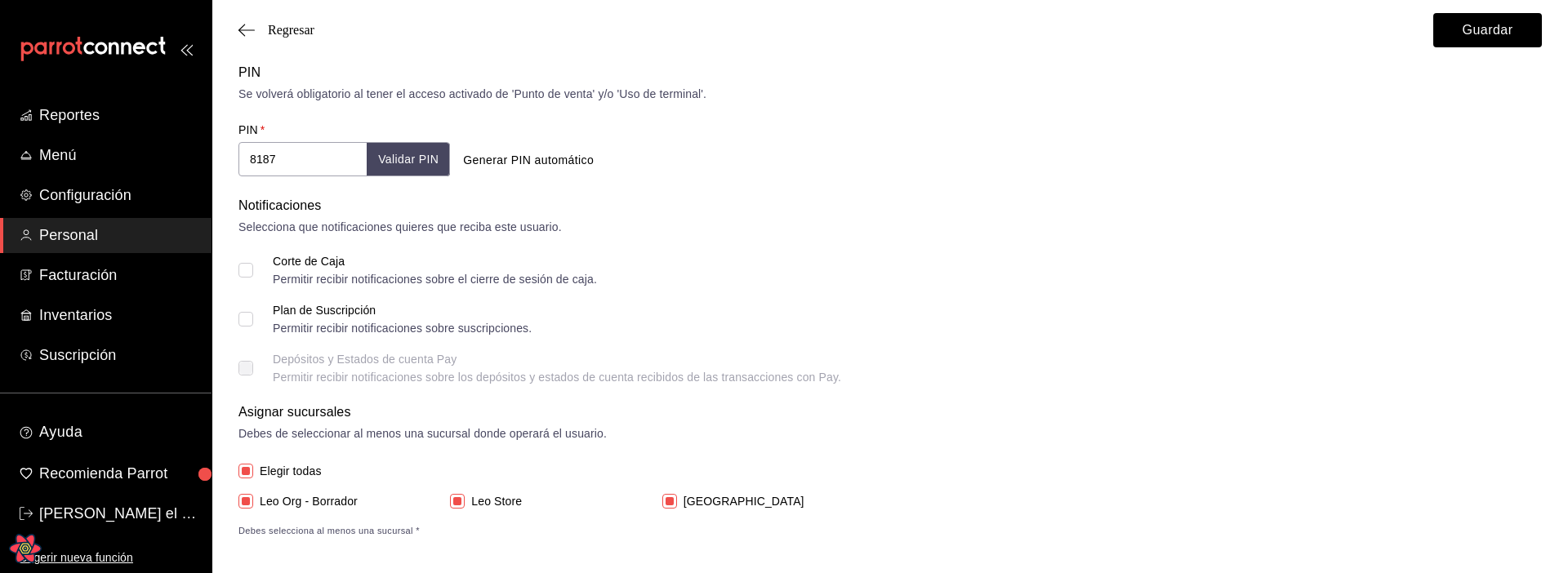
scroll to position [601, 0]
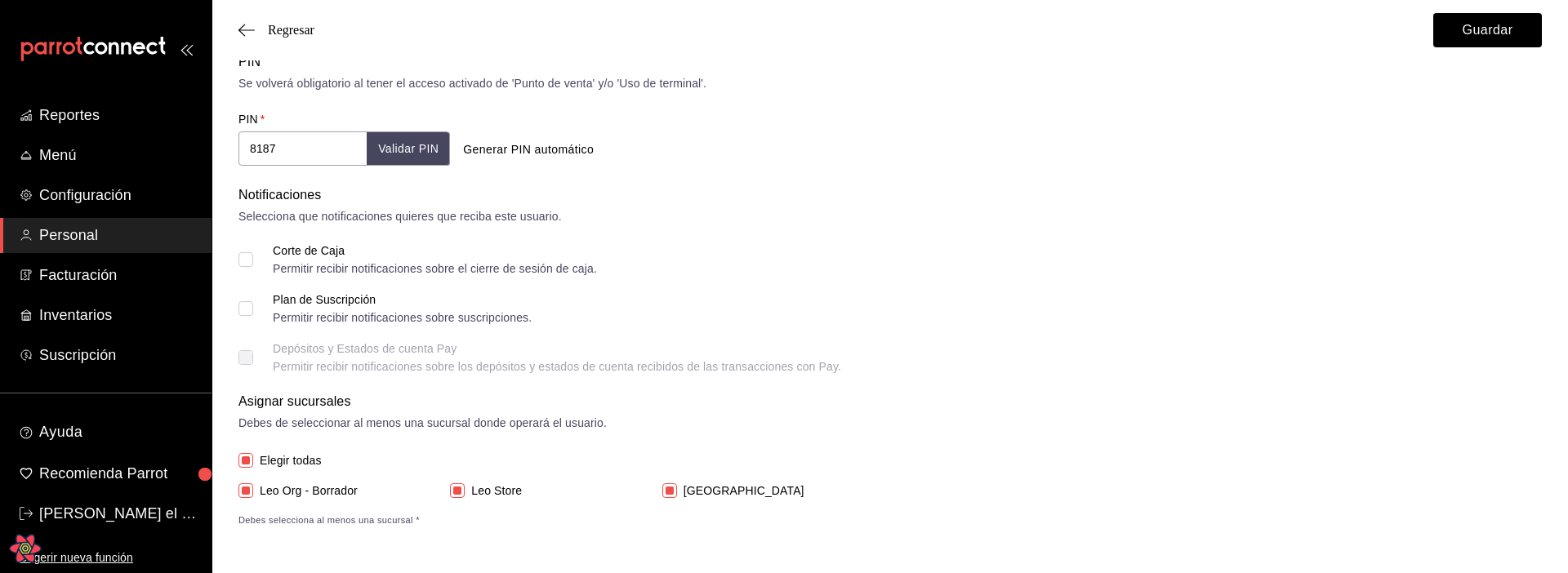
click at [244, 262] on input "Corte de Caja Permitir recibir notificaciones sobre el cierre de sesión de caja." at bounding box center [246, 260] width 15 height 15
checkbox input "true"
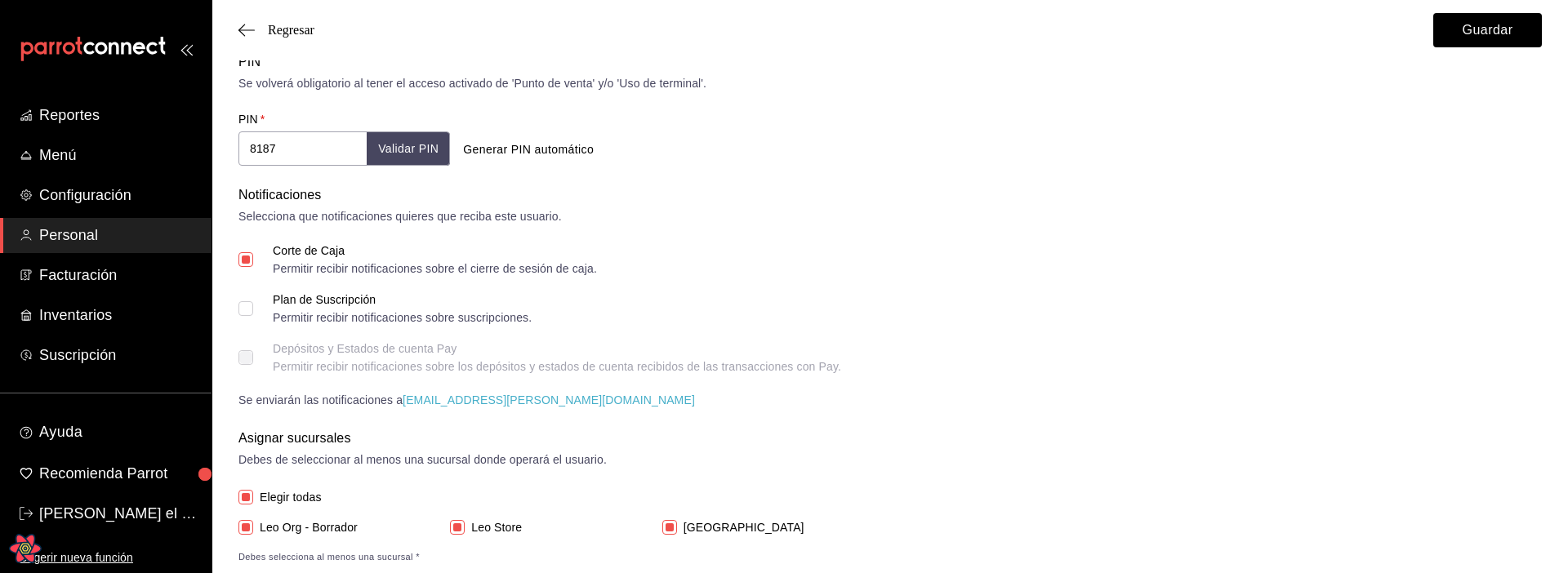
click at [248, 311] on input "Plan de Suscripción Permitir recibir notificaciones sobre suscripciones." at bounding box center [246, 309] width 15 height 15
checkbox input "true"
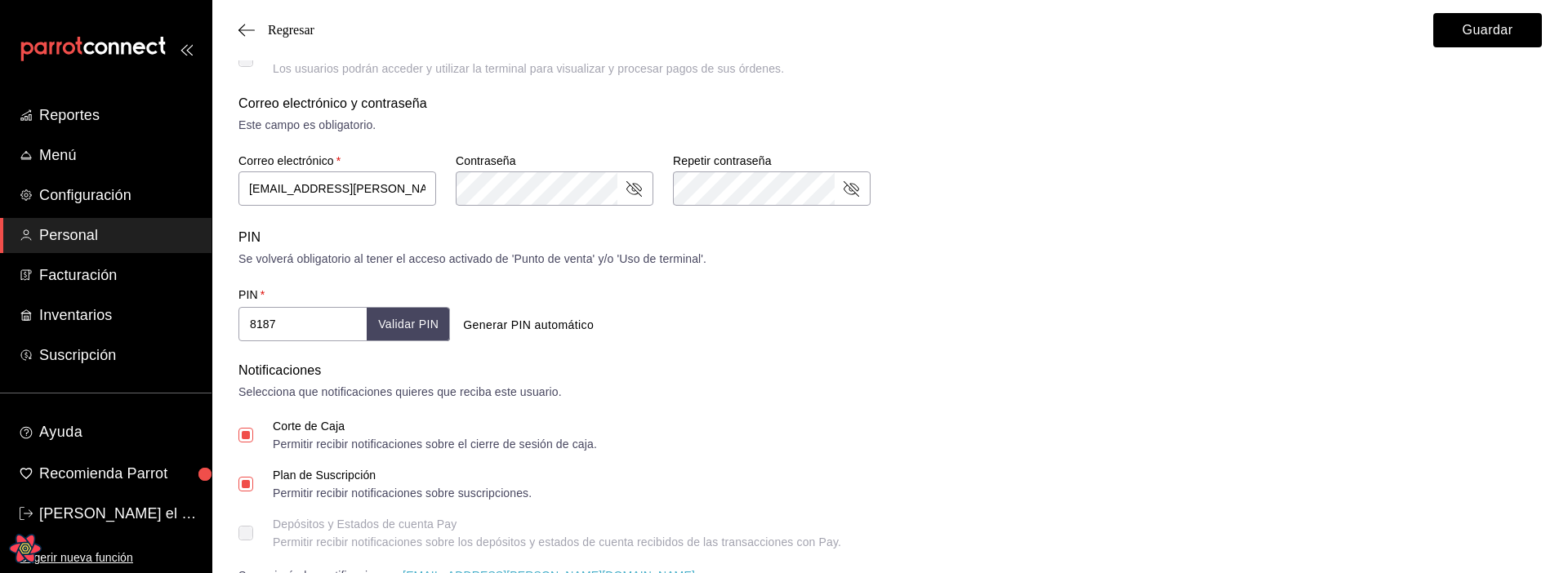
scroll to position [638, 0]
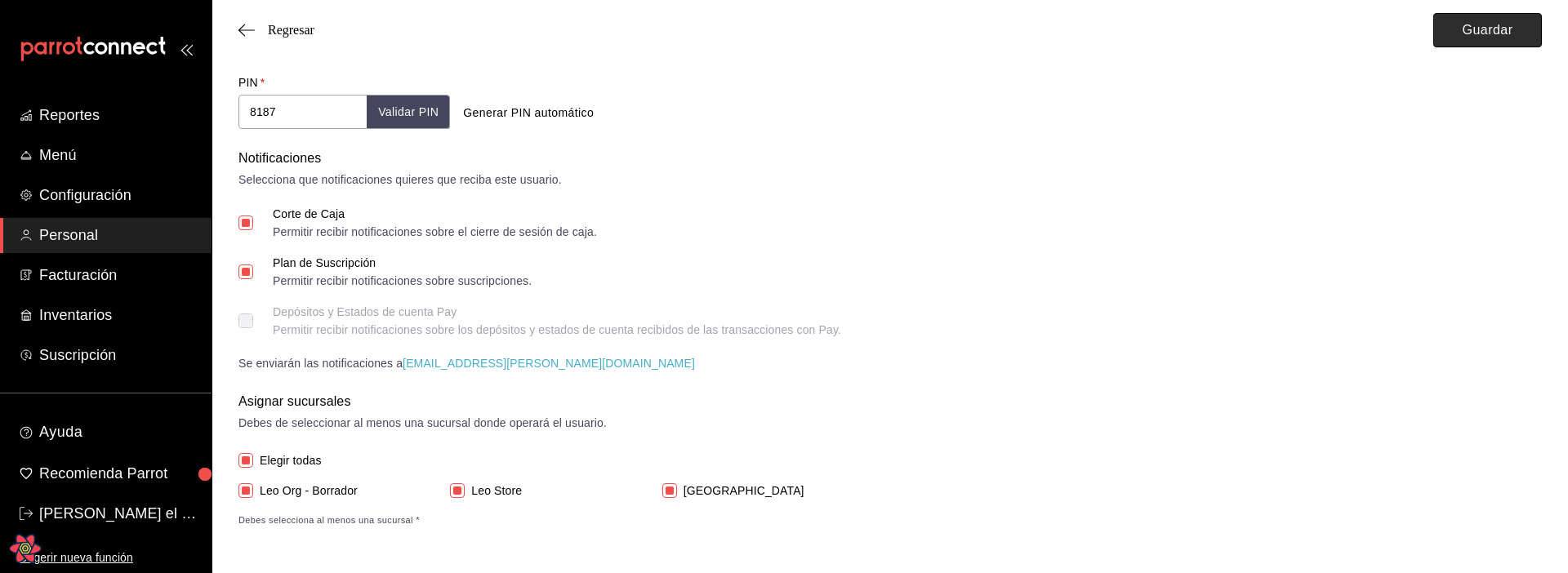
click at [1463, 37] on button "Guardar" at bounding box center [1487, 30] width 109 height 34
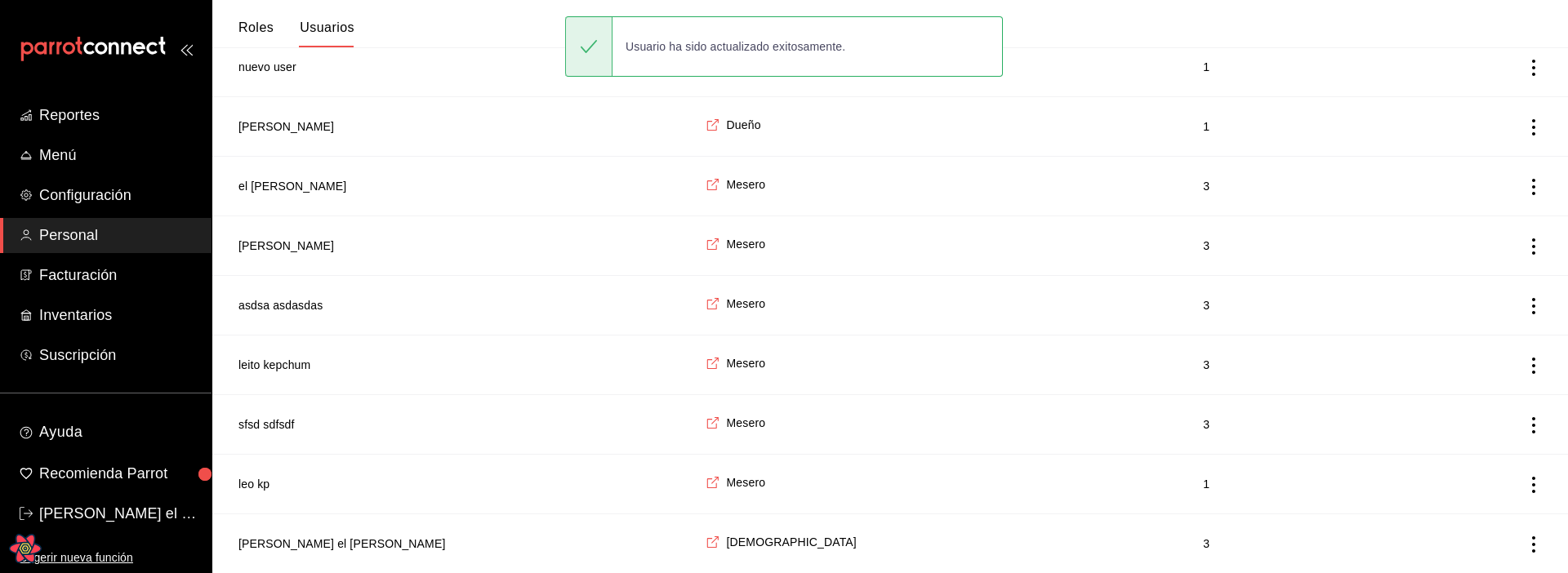
scroll to position [614, 0]
click at [115, 407] on span "[PERSON_NAME] el [PERSON_NAME]" at bounding box center [119, 513] width 159 height 22
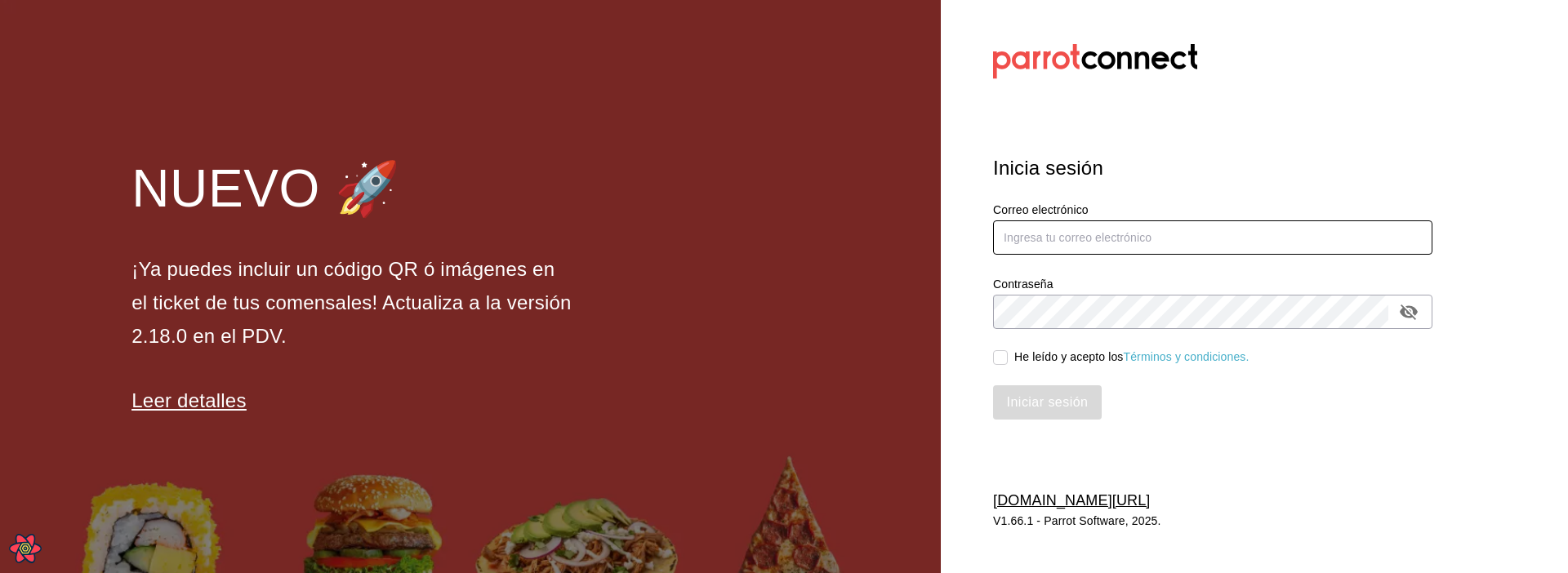
click at [1053, 225] on input "text" at bounding box center [1212, 238] width 439 height 34
type input "noedit@leo.com"
drag, startPoint x: 976, startPoint y: 325, endPoint x: 982, endPoint y: 334, distance: 10.8
click at [976, 327] on div "Contraseña Contraseña" at bounding box center [1203, 293] width 459 height 72
click at [1006, 355] on input "He leído y acepto los Términos y condiciones." at bounding box center [1001, 358] width 15 height 15
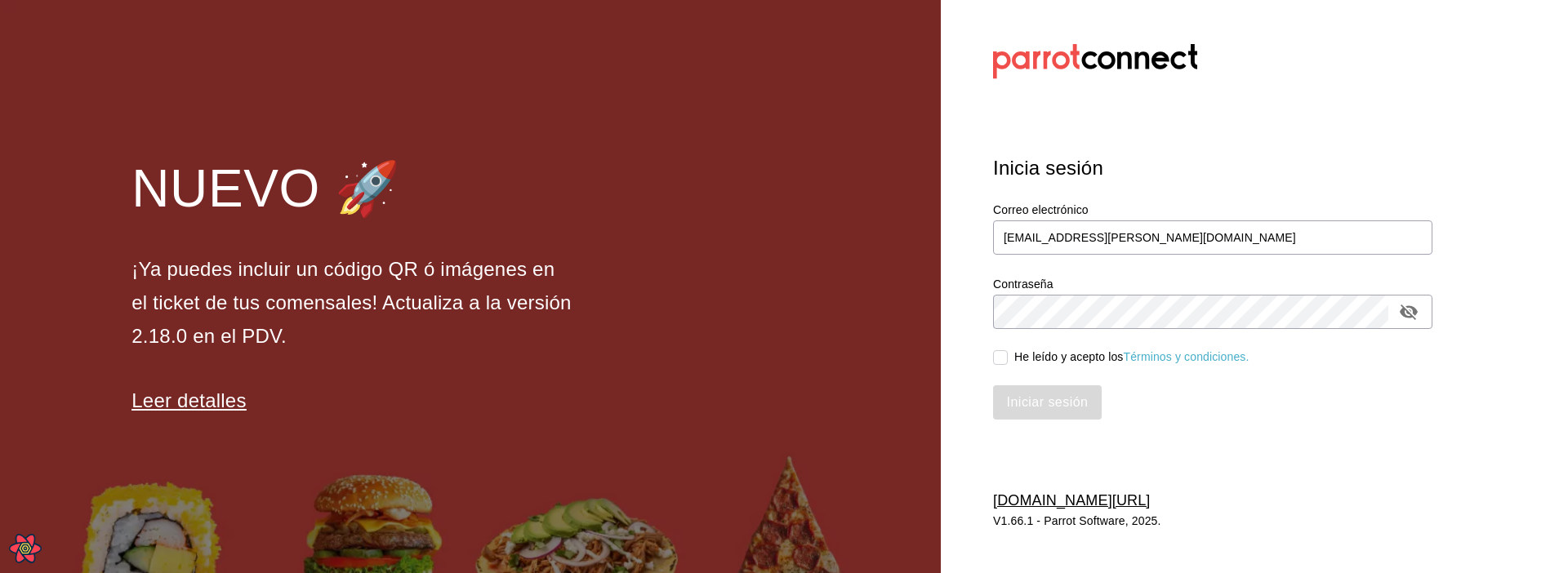
checkbox input "true"
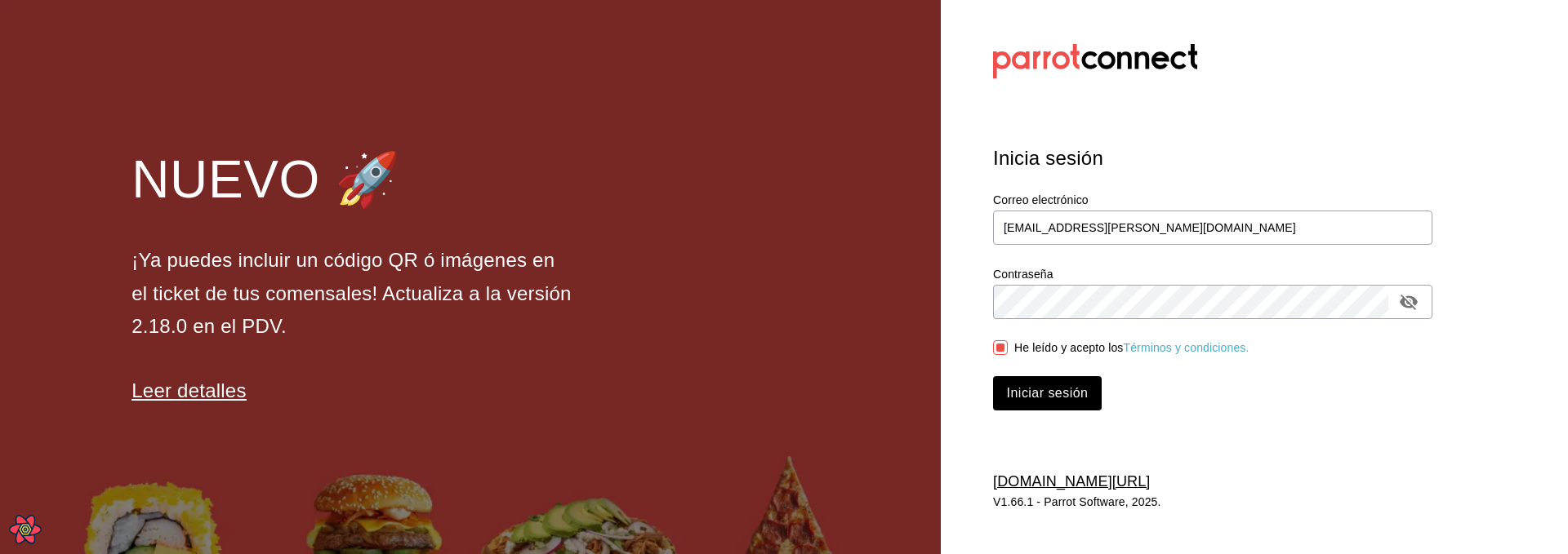
click at [1224, 407] on section "Datos incorrectos. Verifica que tu Correo o Contraseña estén bien escritos. Ini…" at bounding box center [1206, 277] width 531 height 554
click at [1090, 400] on button "Iniciar sesión" at bounding box center [1048, 393] width 110 height 34
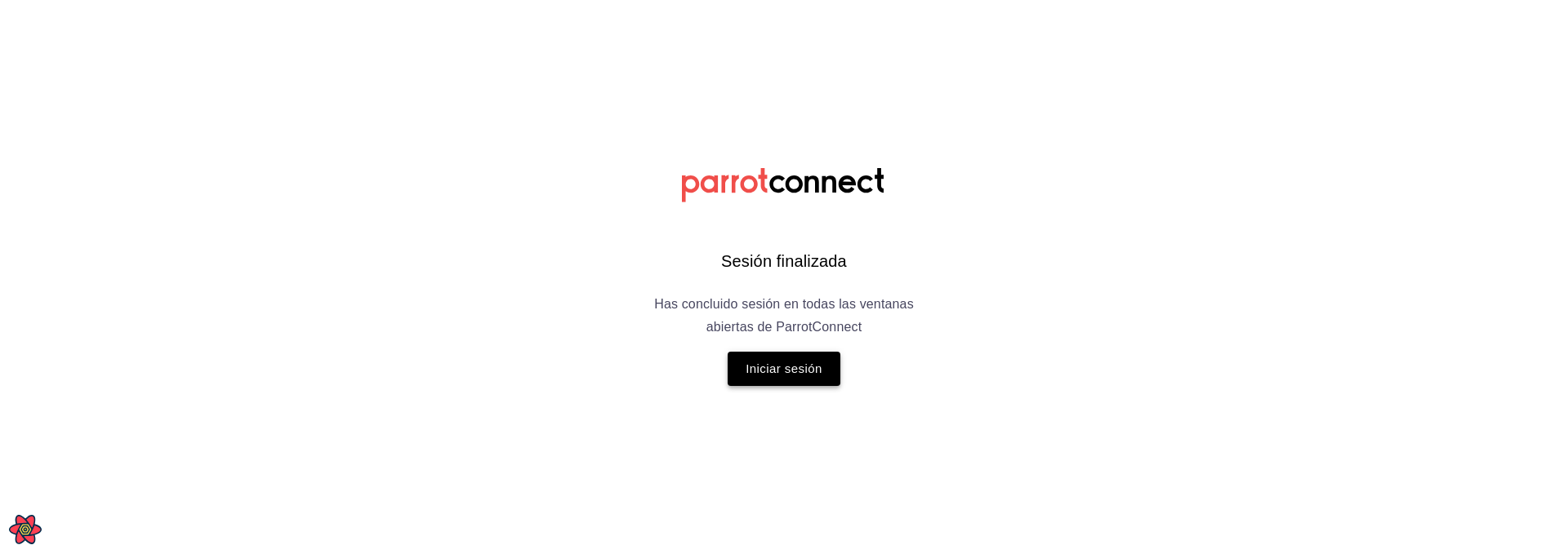
click at [811, 376] on button "Iniciar sesión" at bounding box center [784, 369] width 113 height 34
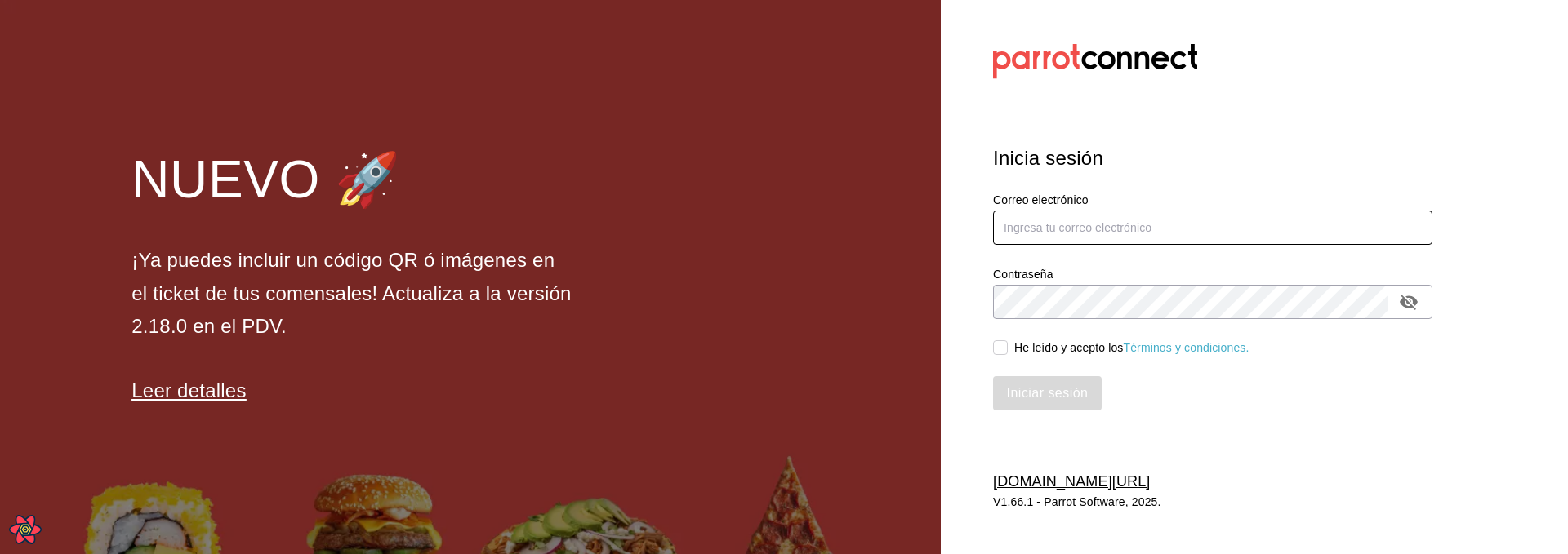
click at [1038, 242] on input "text" at bounding box center [1212, 228] width 439 height 34
type input "[PERSON_NAME][EMAIL_ADDRESS][DOMAIN_NAME]"
click at [1055, 342] on div "He leído y acepto los Términos y condiciones." at bounding box center [1132, 348] width 235 height 17
click at [1008, 342] on input "He leído y acepto los Términos y condiciones." at bounding box center [1001, 348] width 15 height 15
checkbox input "true"
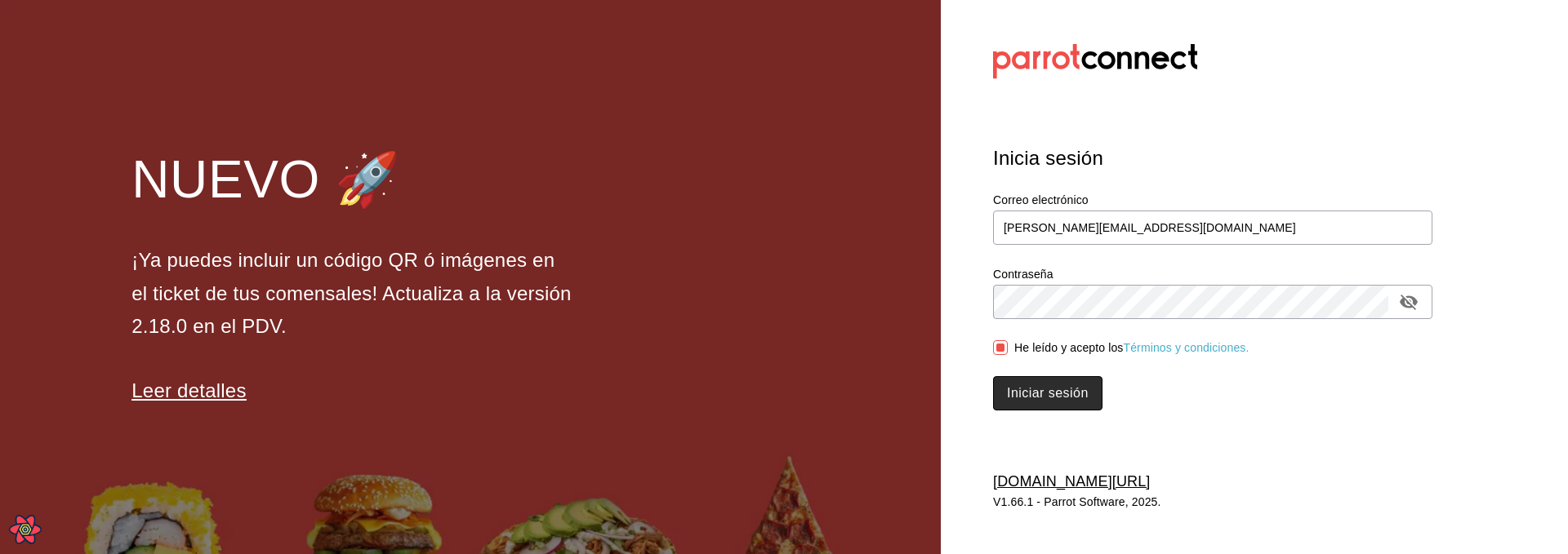
click at [1042, 391] on button "Iniciar sesión" at bounding box center [1048, 393] width 110 height 34
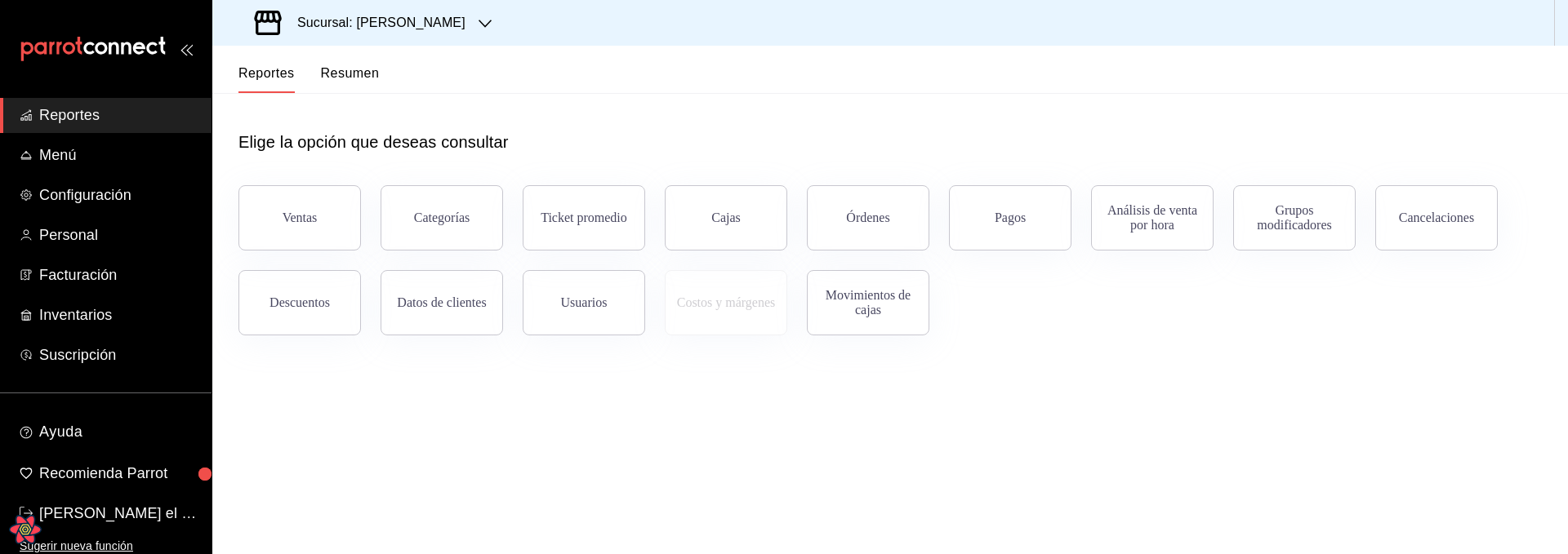
click at [412, 414] on main "Elige la opción que deseas consultar Ventas Categorías Ticket promedio Cajas Ór…" at bounding box center [890, 324] width 1355 height 461
click at [365, 82] on button "Resumen" at bounding box center [351, 79] width 59 height 28
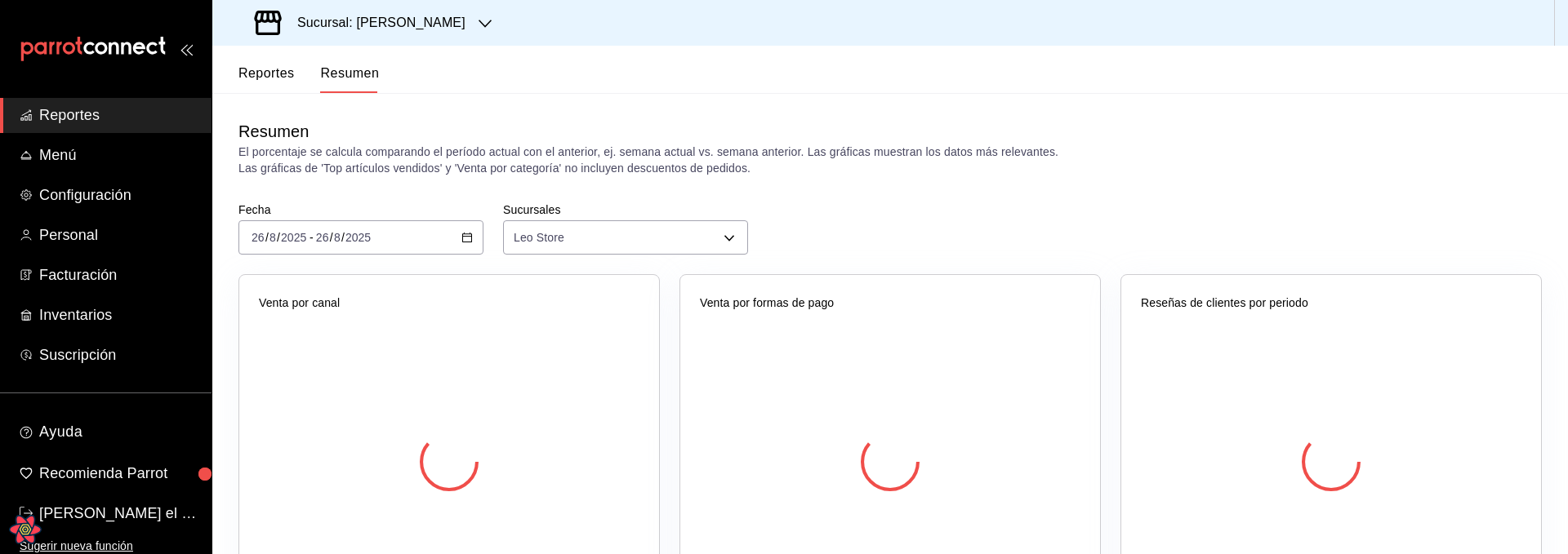
click at [298, 75] on div "Reportes Resumen" at bounding box center [309, 79] width 141 height 28
click at [276, 77] on button "Reportes" at bounding box center [267, 79] width 56 height 28
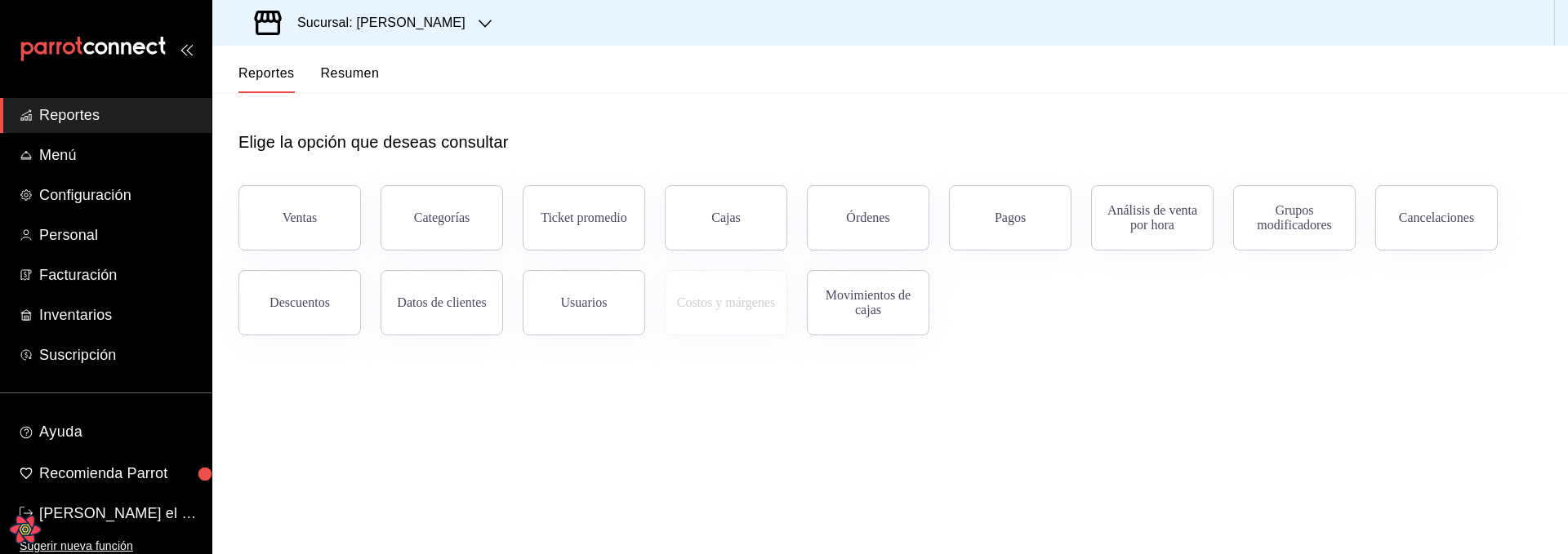
click at [1244, 491] on main "Elige la opción que deseas consultar Ventas Categorías Ticket promedio Cajas Ór…" at bounding box center [890, 324] width 1355 height 461
click at [125, 199] on span "Configuración" at bounding box center [119, 195] width 159 height 22
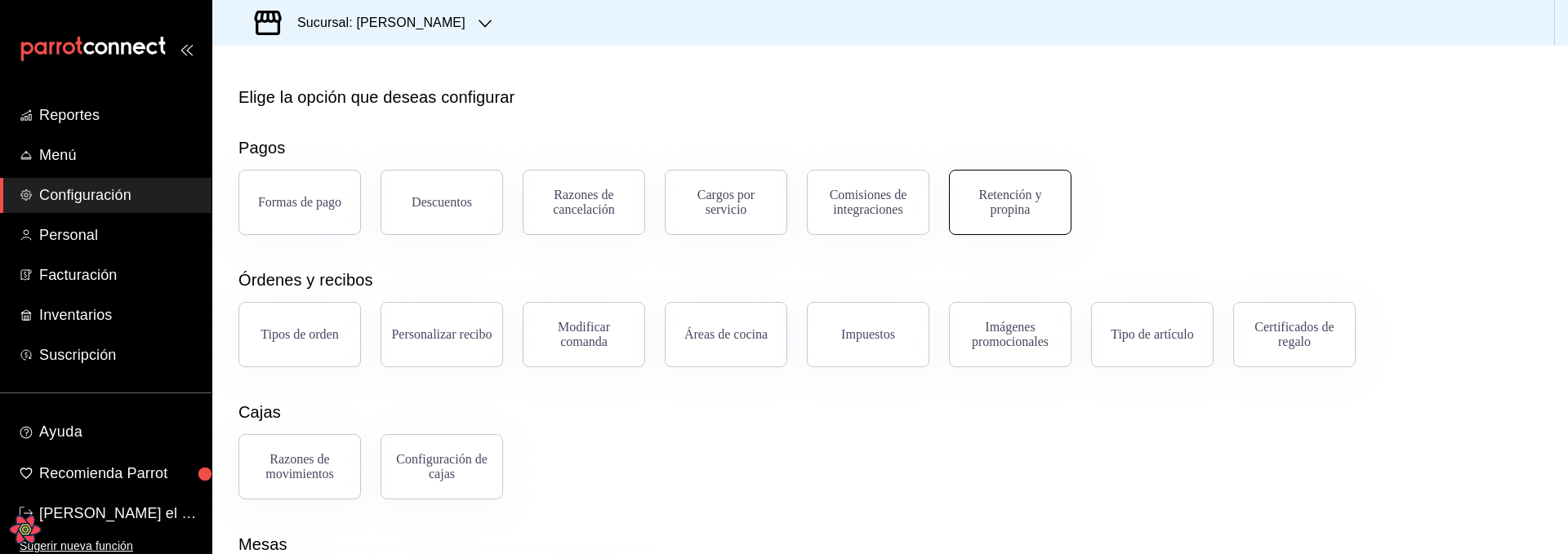
click at [1015, 202] on div "Retención y propina" at bounding box center [1010, 203] width 101 height 29
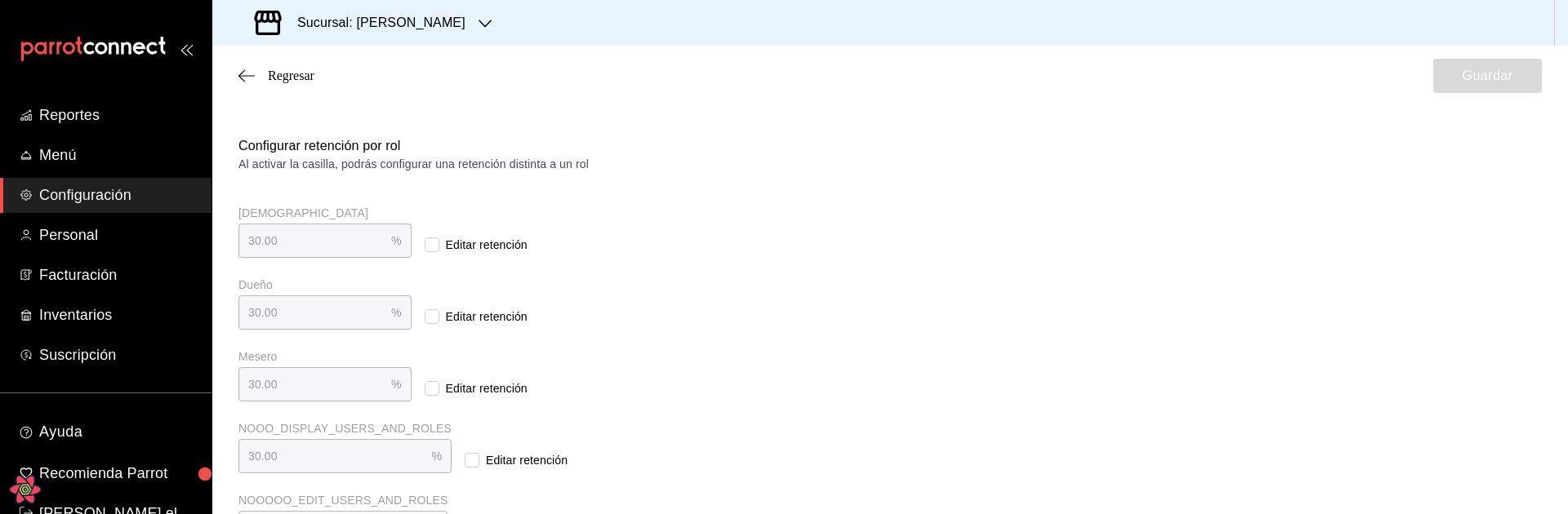
scroll to position [326, 0]
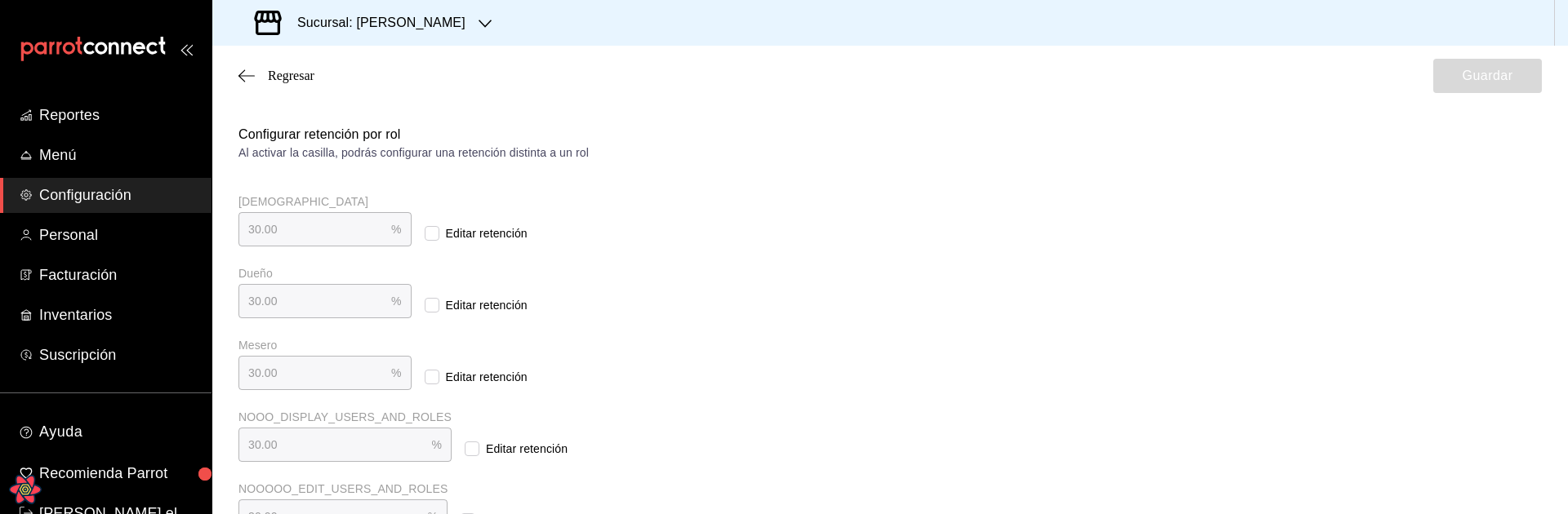
click at [424, 238] on input "Editar retención" at bounding box center [432, 234] width 15 height 15
checkbox input "true"
click at [278, 235] on input "30.00" at bounding box center [315, 230] width 153 height 33
click at [285, 236] on input "30.00" at bounding box center [315, 230] width 153 height 33
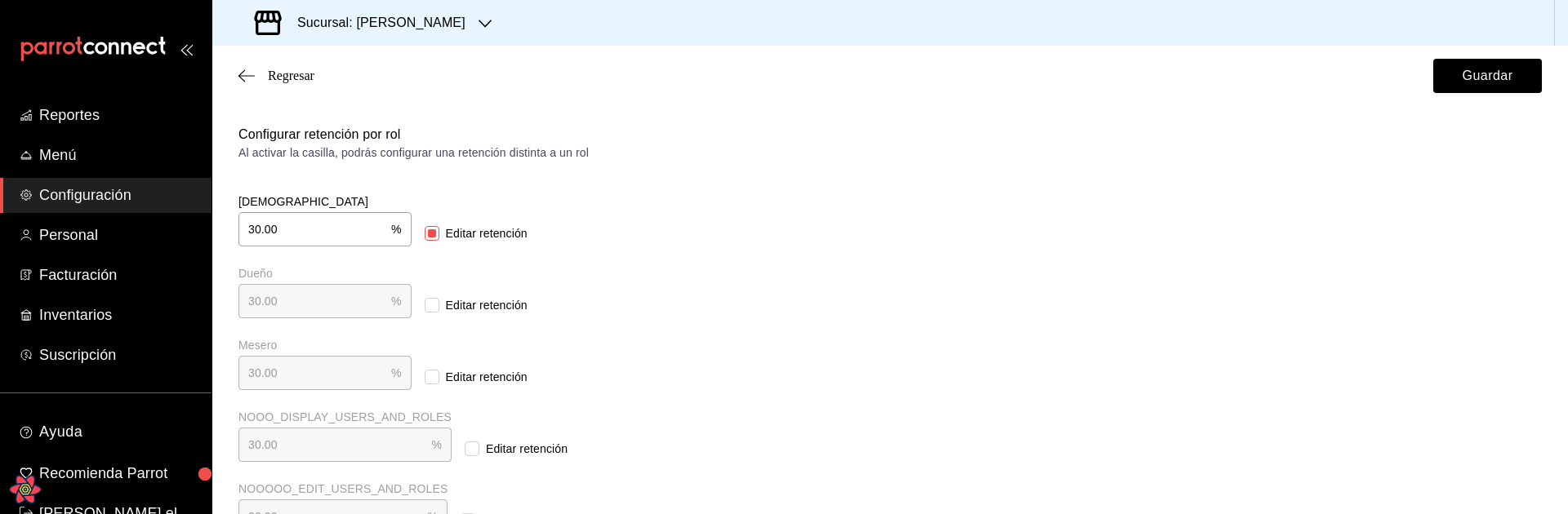
click at [285, 236] on input "30.00" at bounding box center [315, 230] width 153 height 33
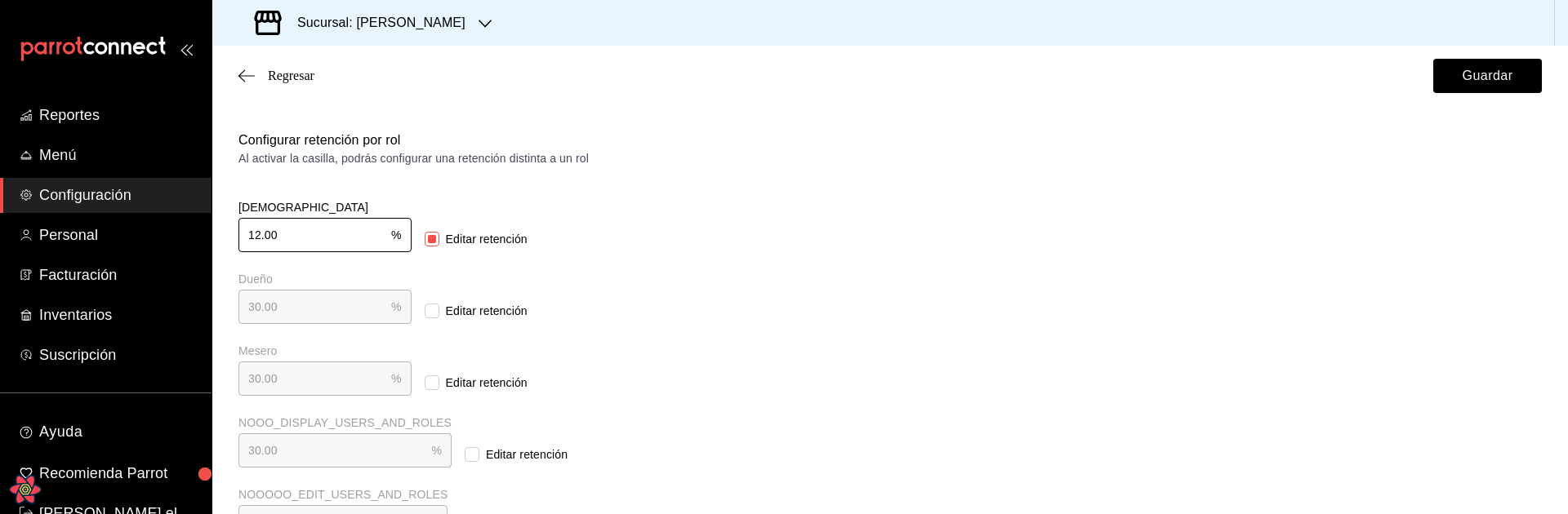
scroll to position [371, 0]
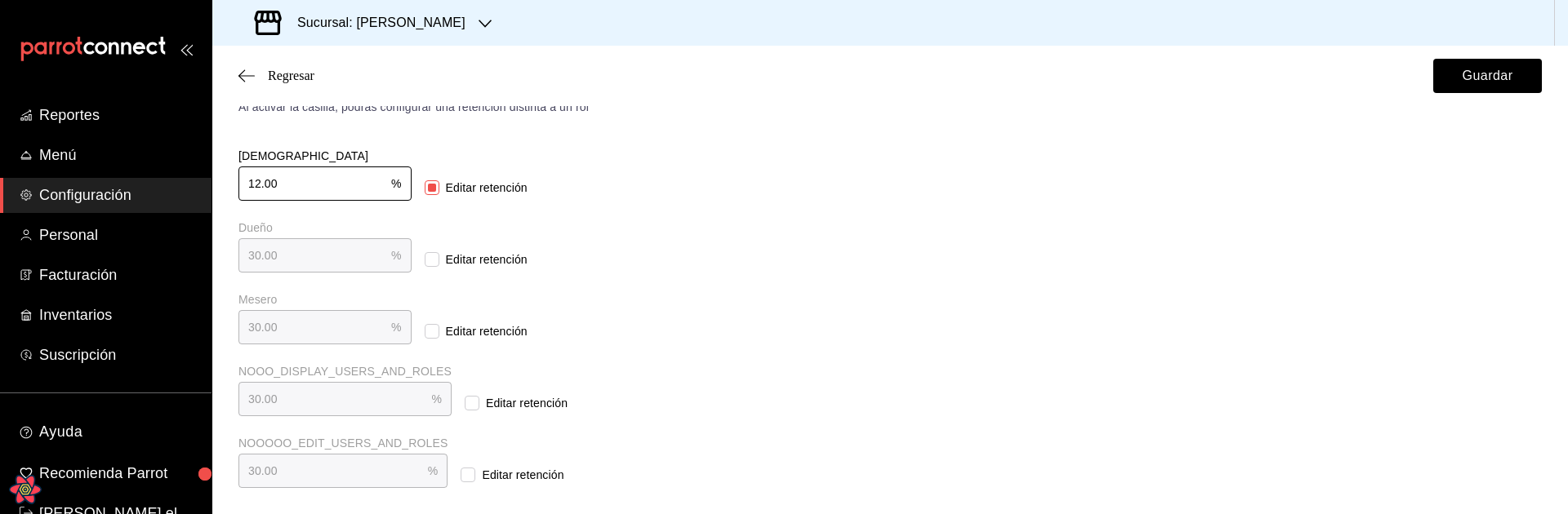
type input "12.00"
click at [703, 290] on div "[DEMOGRAPHIC_DATA] 12.00 % Dios Editar retención Dueño 30.00 % Dueño Editar ret…" at bounding box center [552, 309] width 627 height 360
click at [464, 401] on input "Editar retención" at bounding box center [472, 403] width 15 height 15
checkbox input "true"
click at [258, 392] on input "30.00" at bounding box center [335, 399] width 193 height 33
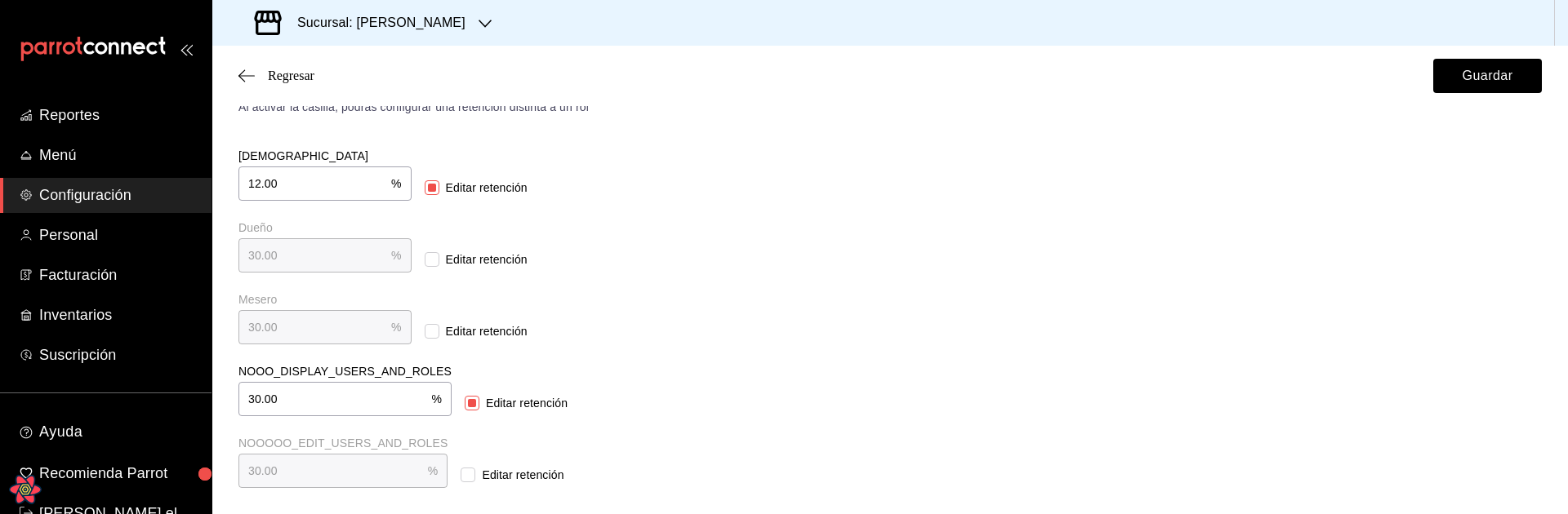
click at [258, 392] on input "30.00" at bounding box center [335, 399] width 193 height 33
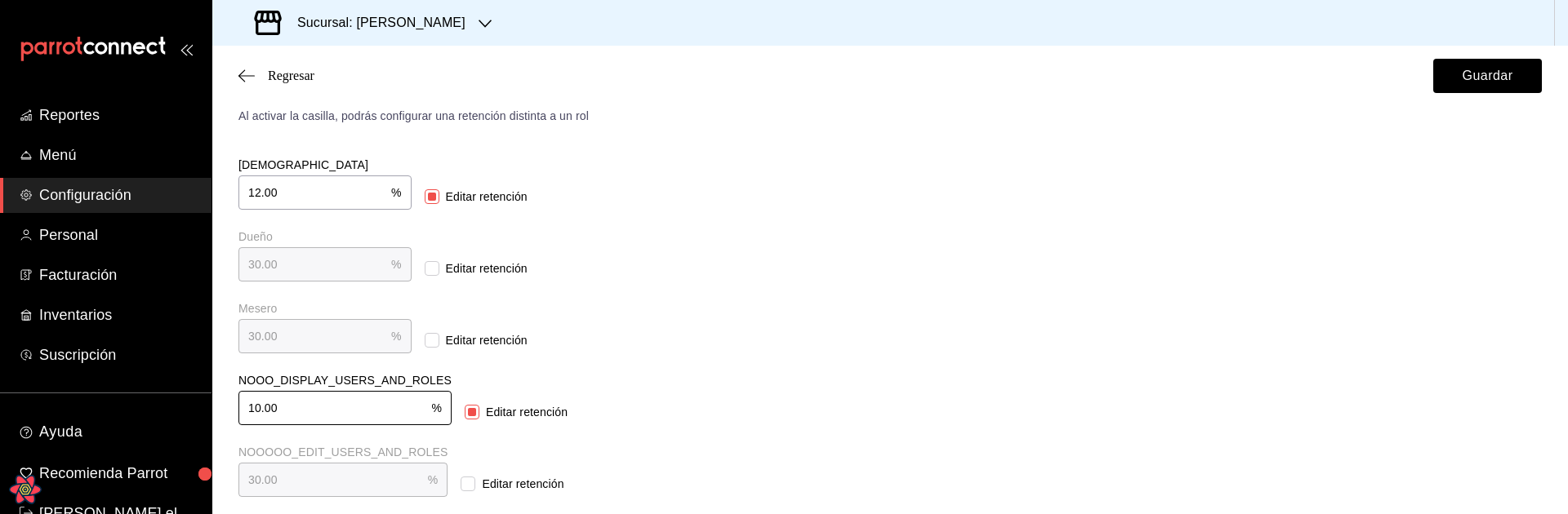
scroll to position [361, 0]
type input "10.00"
click at [644, 238] on div "Dueño 30.00 % Dueño Editar retención" at bounding box center [552, 257] width 627 height 52
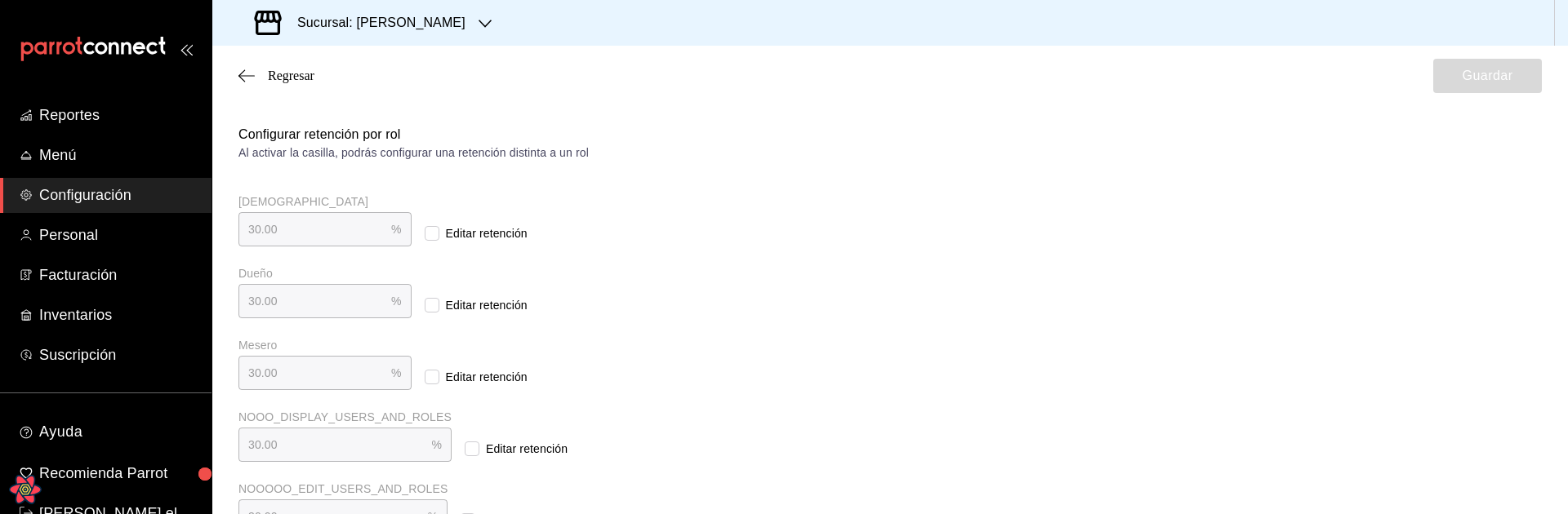
scroll to position [371, 0]
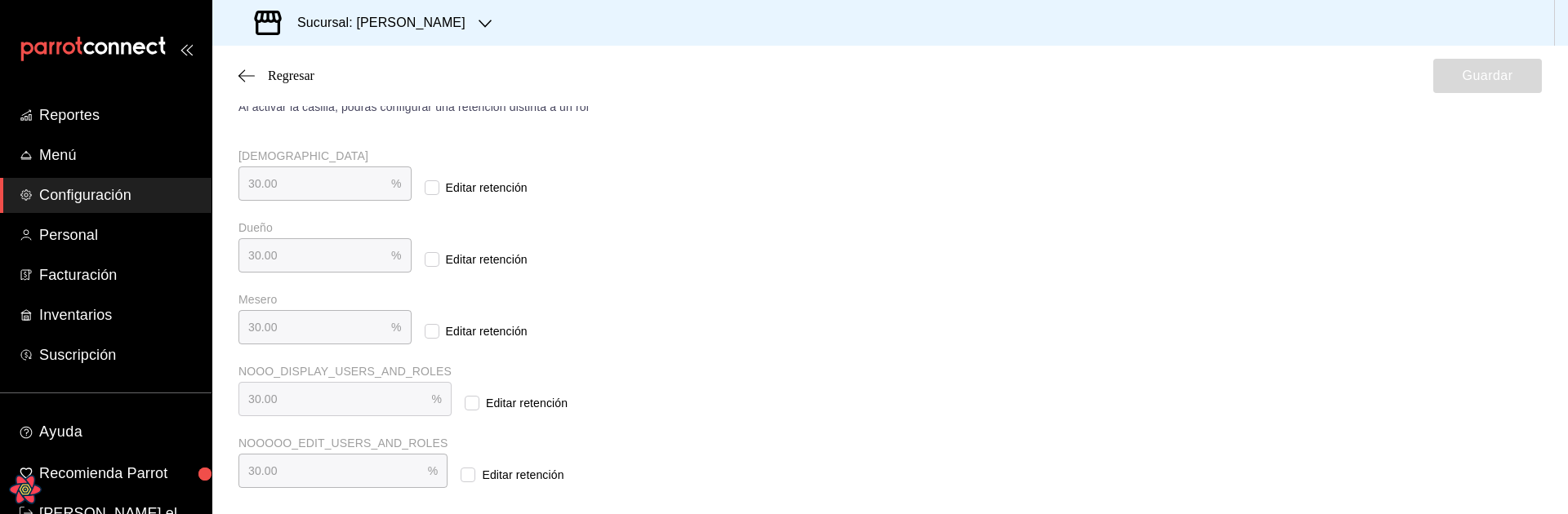
drag, startPoint x: 453, startPoint y: 409, endPoint x: 414, endPoint y: 409, distance: 39.0
click at [464, 408] on input "Editar retención" at bounding box center [472, 403] width 15 height 15
checkbox input "true"
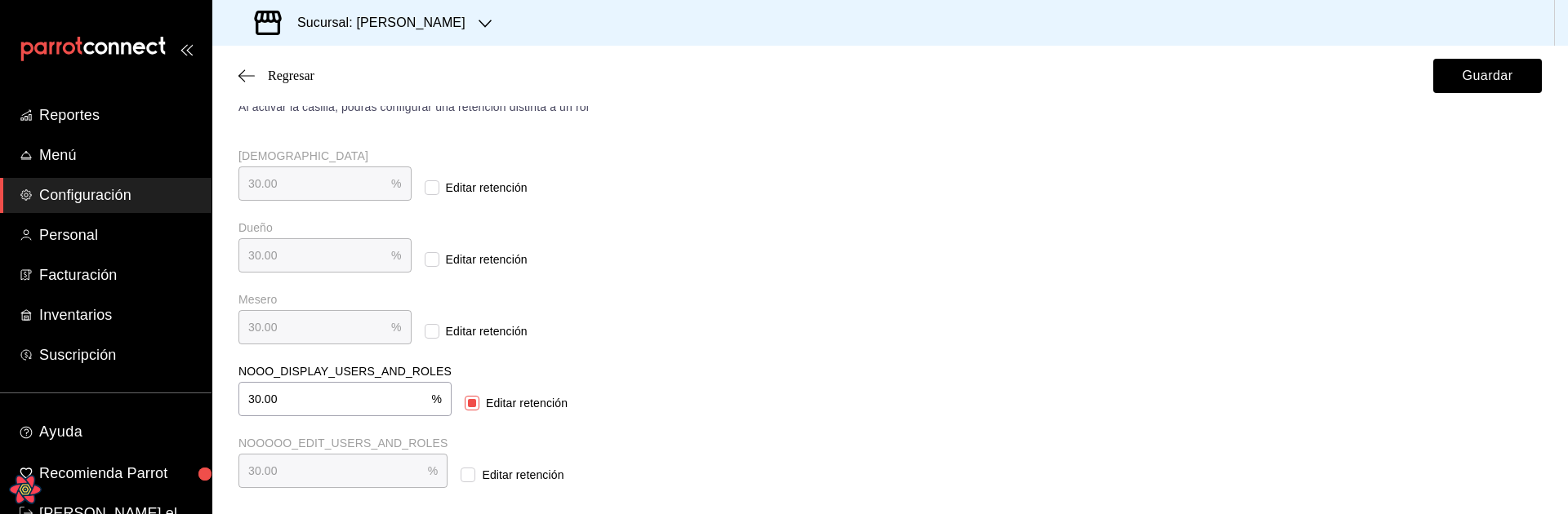
click at [293, 405] on input "30.00" at bounding box center [335, 399] width 193 height 33
type input "40.00"
click at [930, 400] on div "Retención y propina Elige cómo quieres realizar el cálculo de la retención de p…" at bounding box center [890, 149] width 1303 height 678
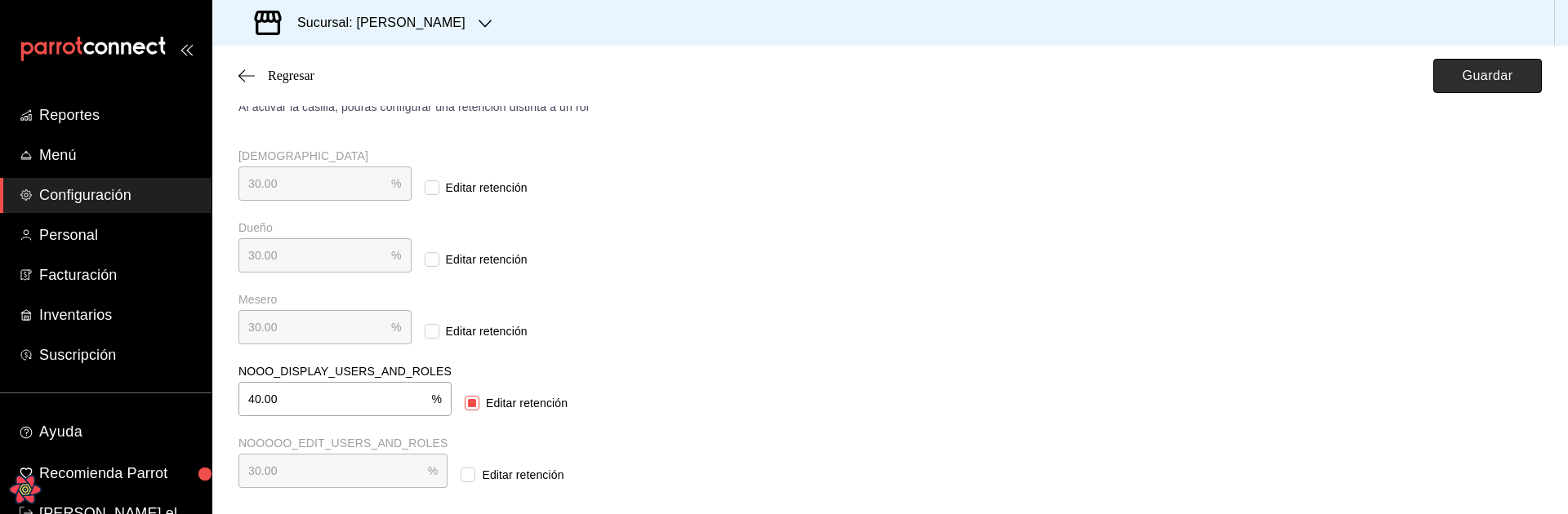
click at [1476, 73] on button "Guardar" at bounding box center [1487, 76] width 109 height 34
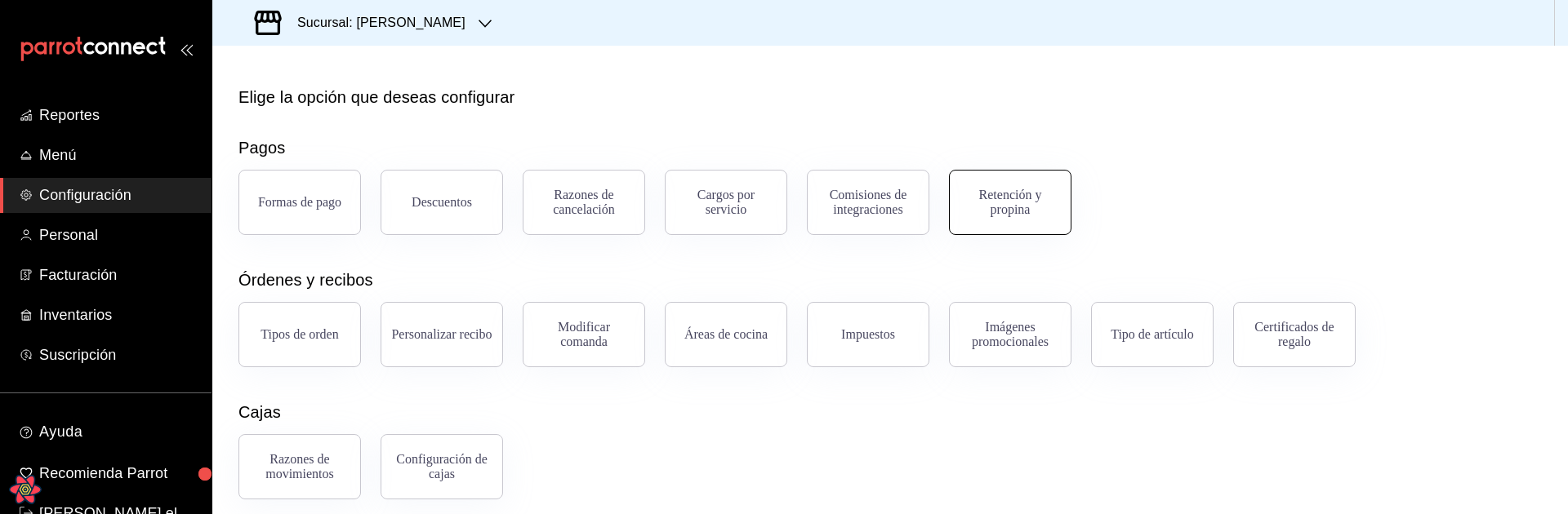
click at [1001, 200] on div "Retención y propina" at bounding box center [1010, 203] width 101 height 29
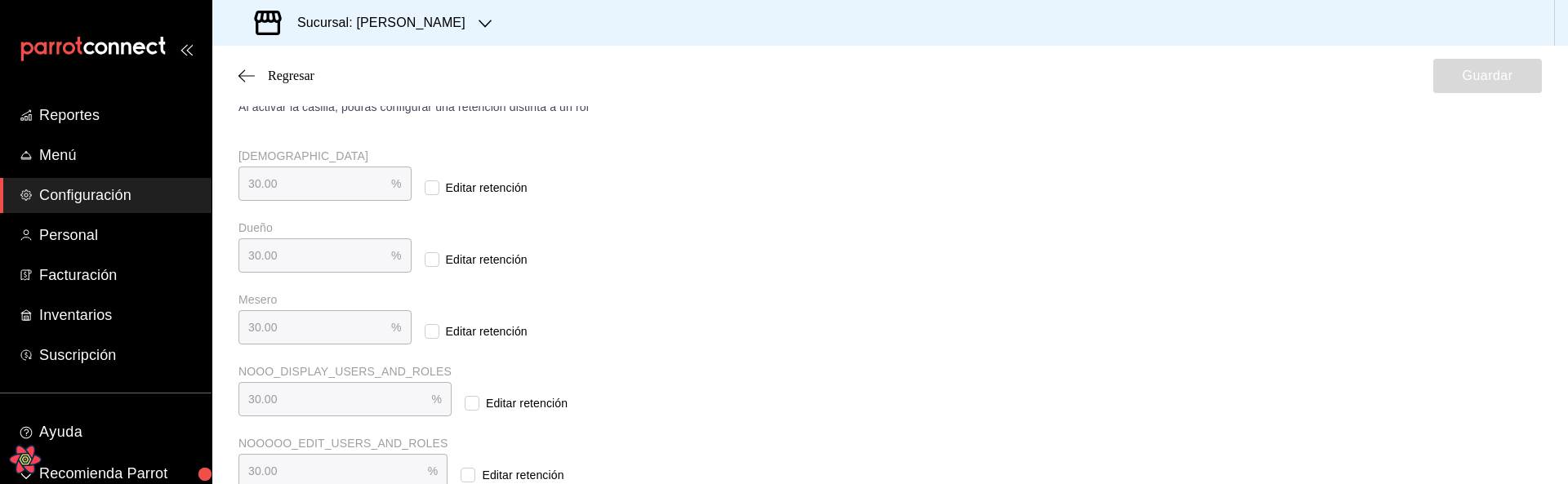
scroll to position [401, 0]
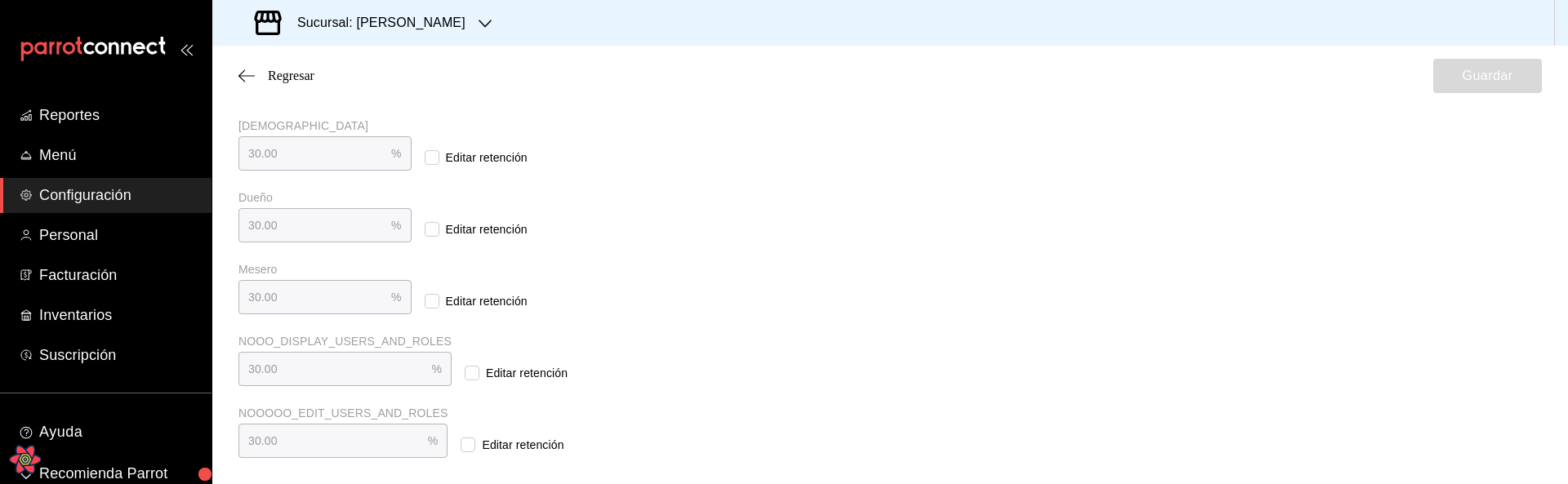
click at [460, 444] on input "Editar retención" at bounding box center [468, 445] width 15 height 15
checkbox input "true"
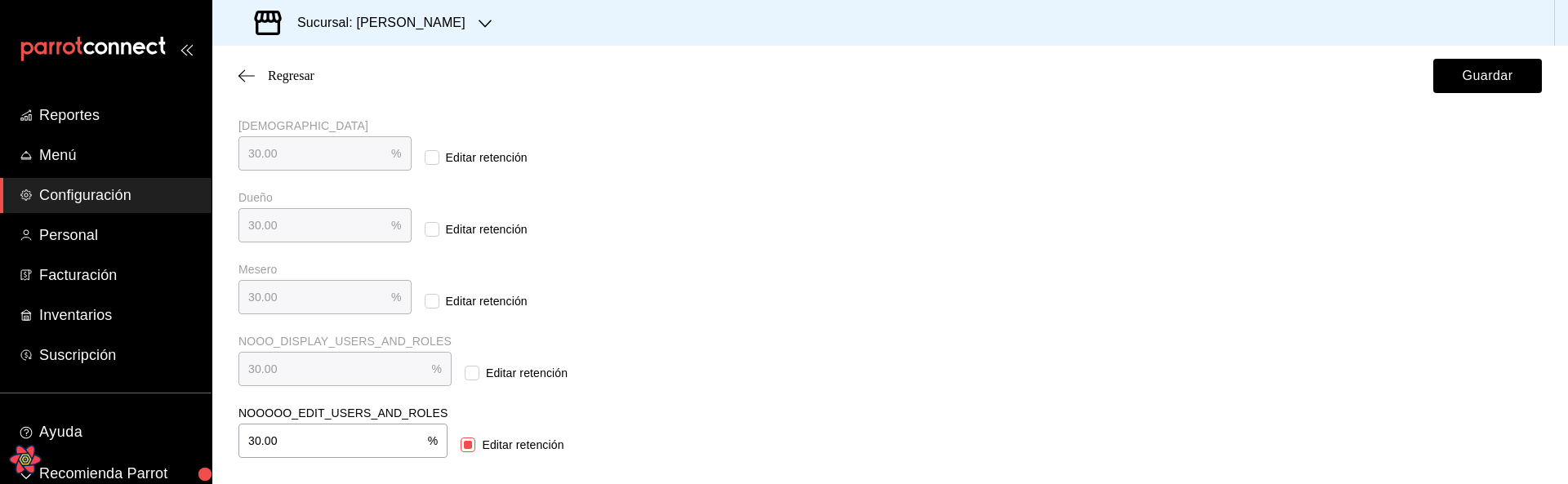
click at [309, 447] on input "30.00" at bounding box center [334, 441] width 190 height 33
type input "50.00"
click at [891, 384] on div "Retención y propina Elige cómo quieres realizar el cálculo de la retención de p…" at bounding box center [890, 119] width 1303 height 679
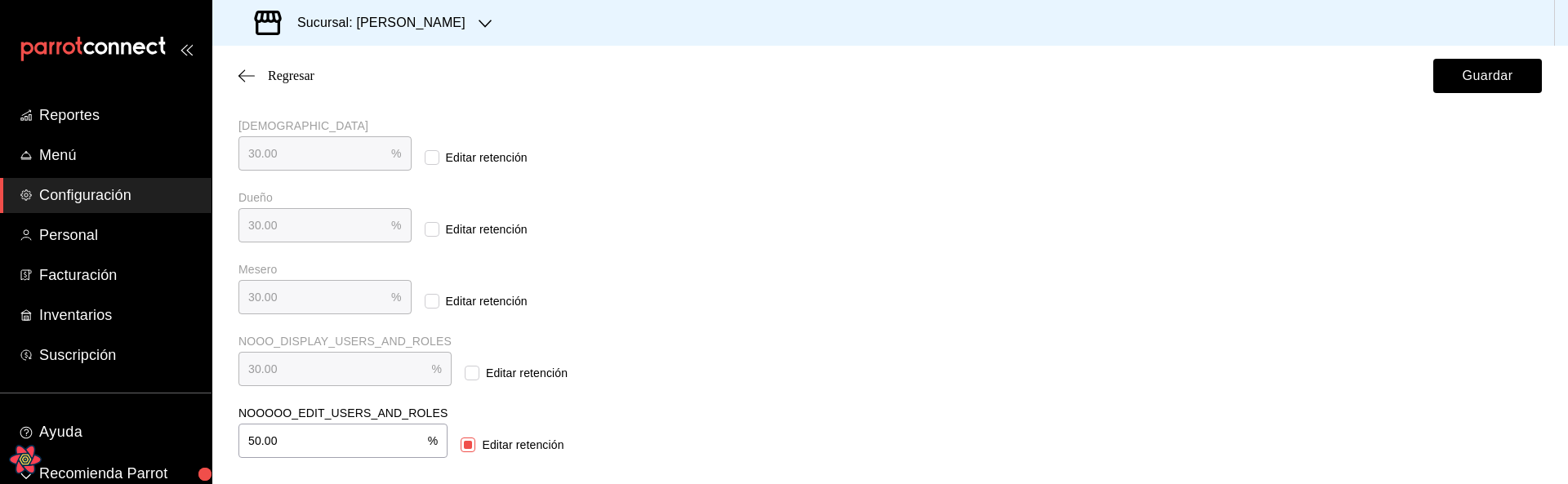
click at [874, 287] on div "Retención y propina Elige cómo quieres realizar el cálculo de la retención de p…" at bounding box center [890, 119] width 1303 height 679
click at [1453, 77] on button "Guardar" at bounding box center [1487, 76] width 109 height 34
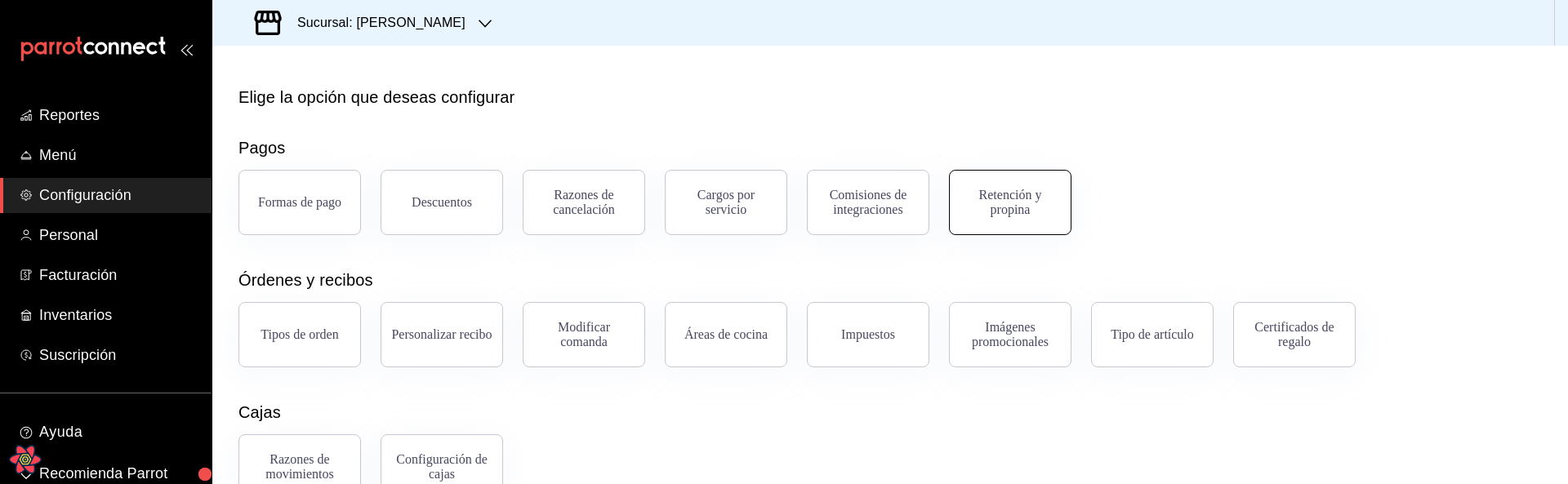
click at [1010, 205] on div "Retención y propina" at bounding box center [1010, 203] width 101 height 29
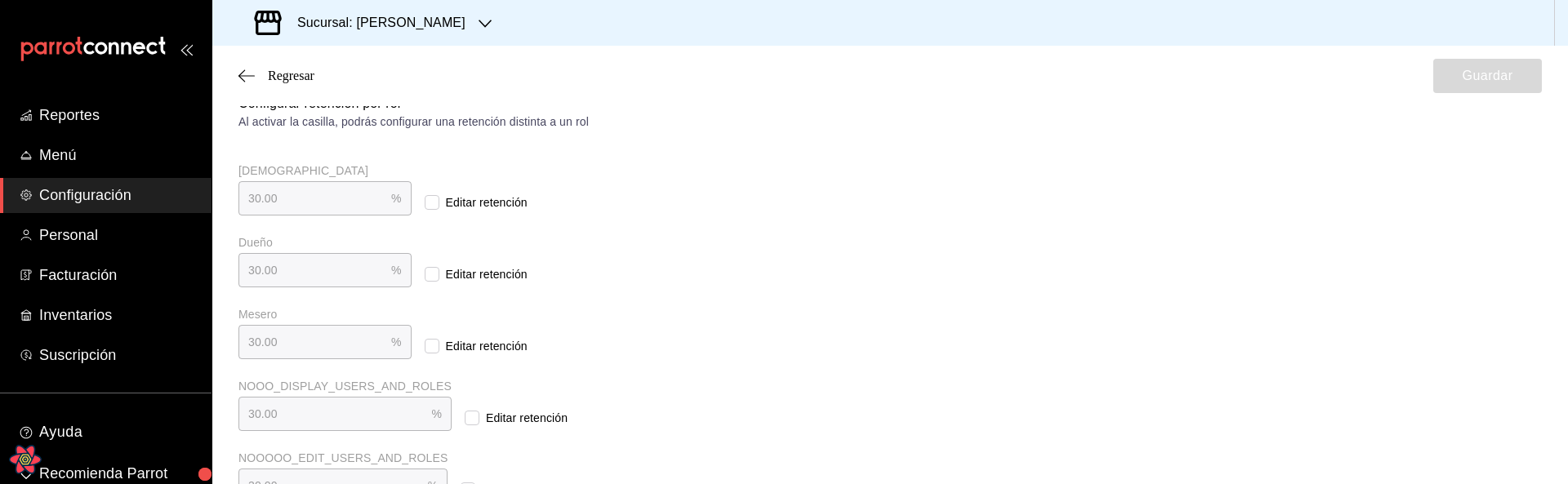
scroll to position [401, 0]
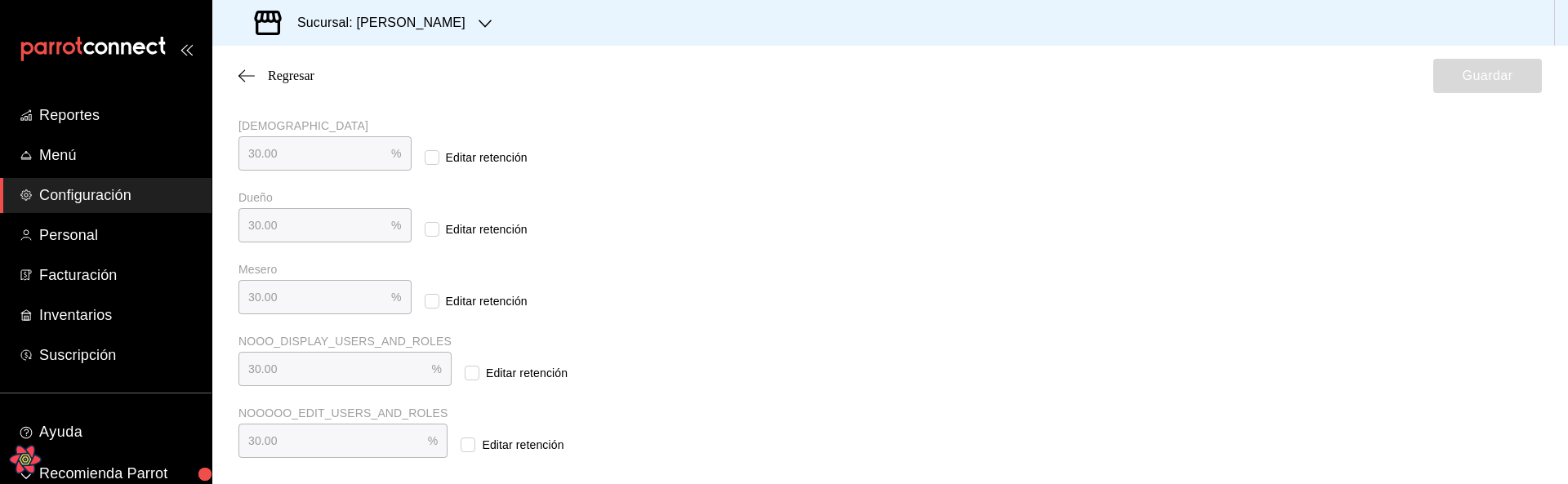
click at [926, 325] on div "Retención y propina Elige cómo quieres realizar el cálculo de la retención de p…" at bounding box center [890, 119] width 1303 height 679
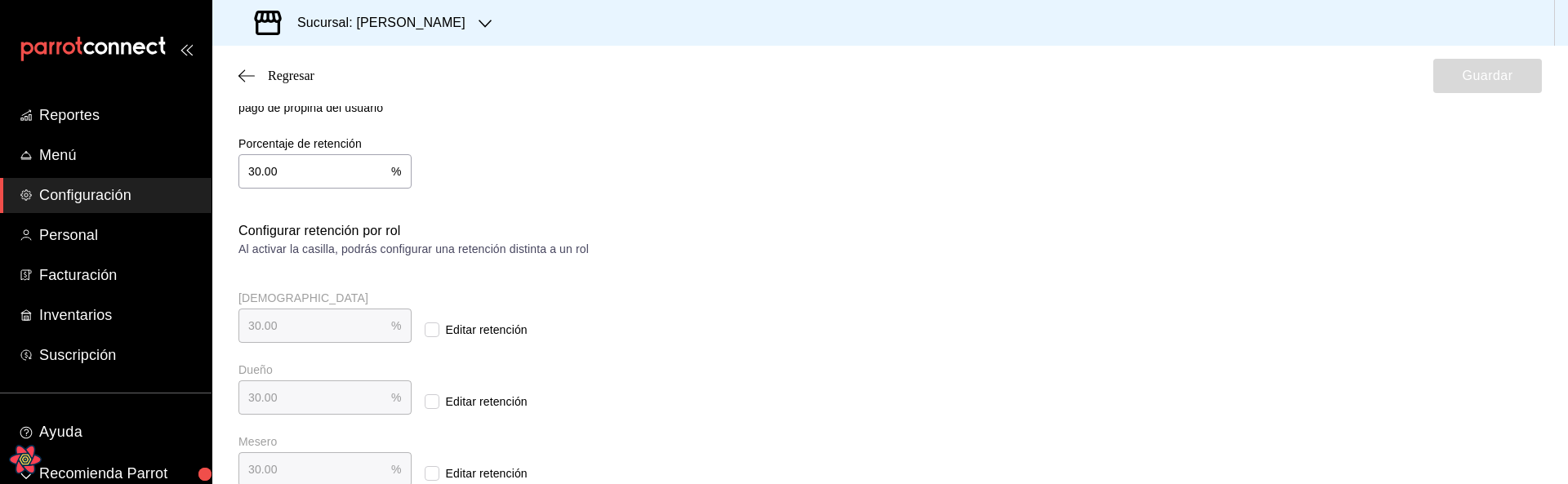
scroll to position [401, 0]
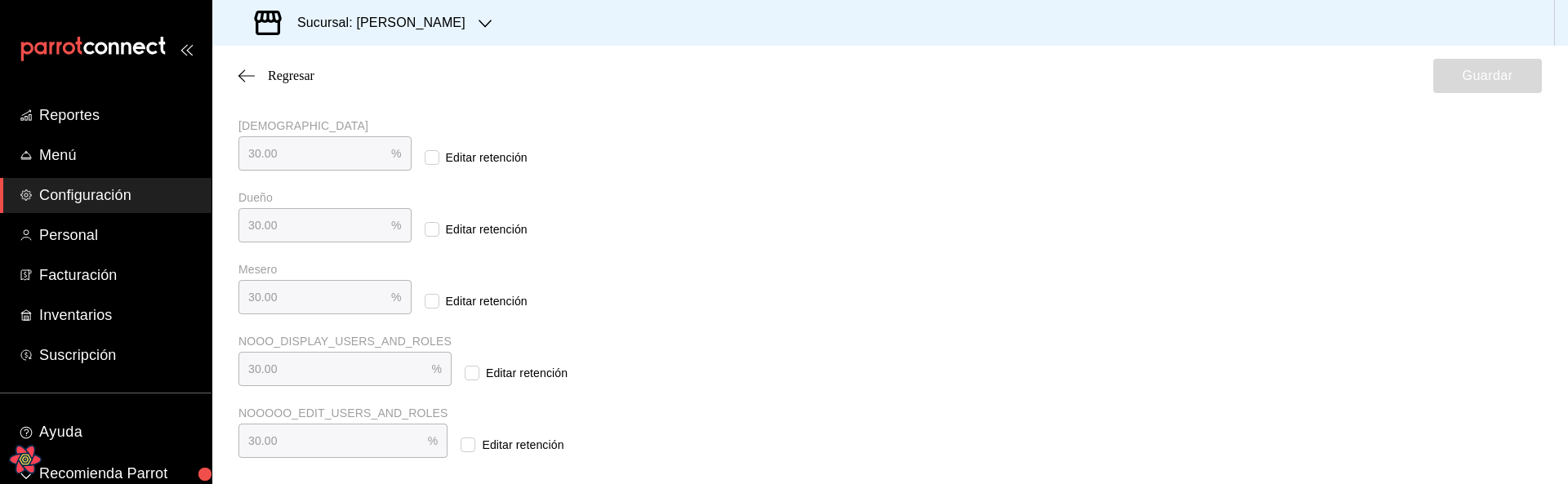
click at [827, 339] on div "NOOO_DISPLAY_USERS_AND_ROLES 30.00 % NOOO_DISPLAY_USERS_AND_ROLES Editar retenc…" at bounding box center [552, 361] width 627 height 52
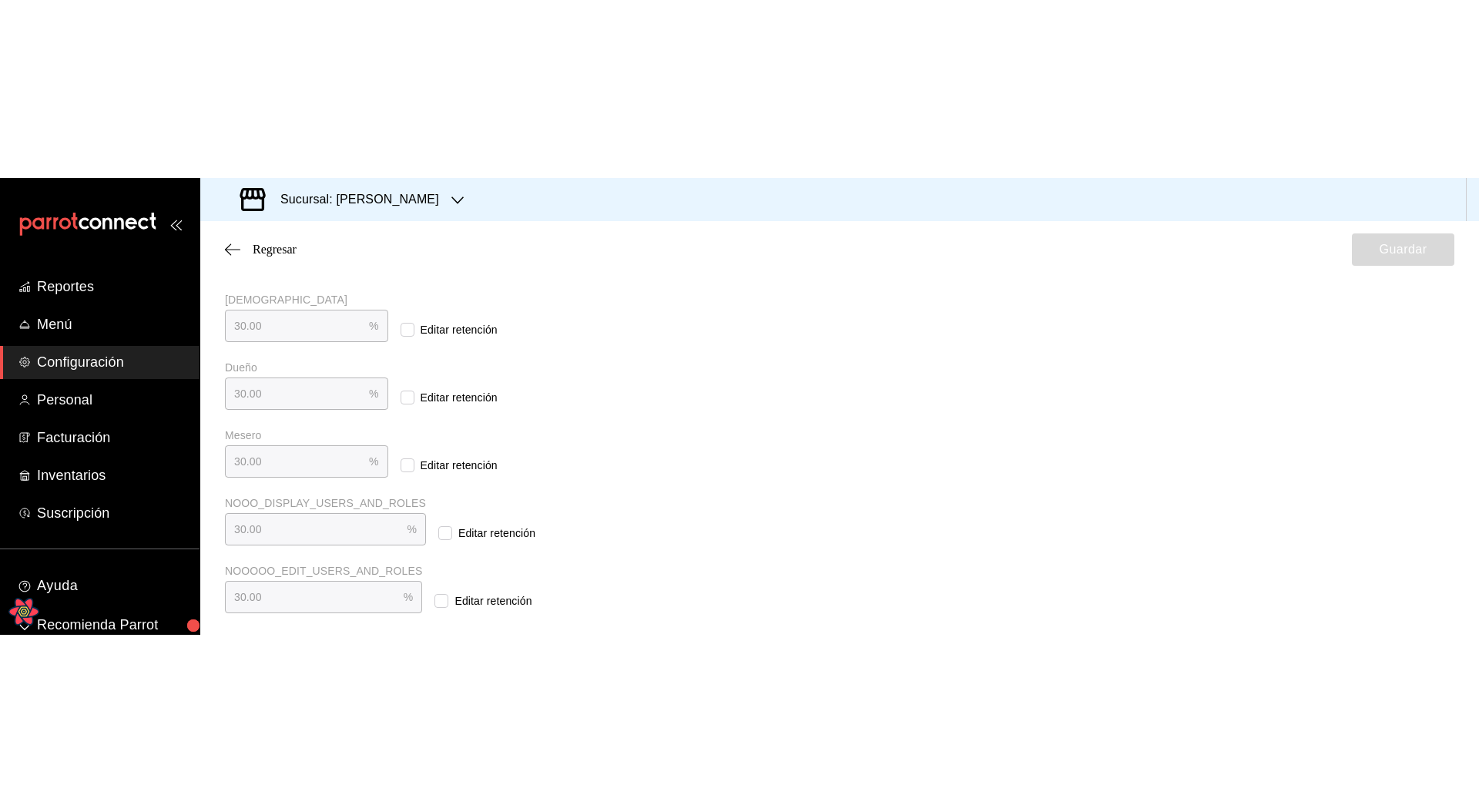
scroll to position [379, 0]
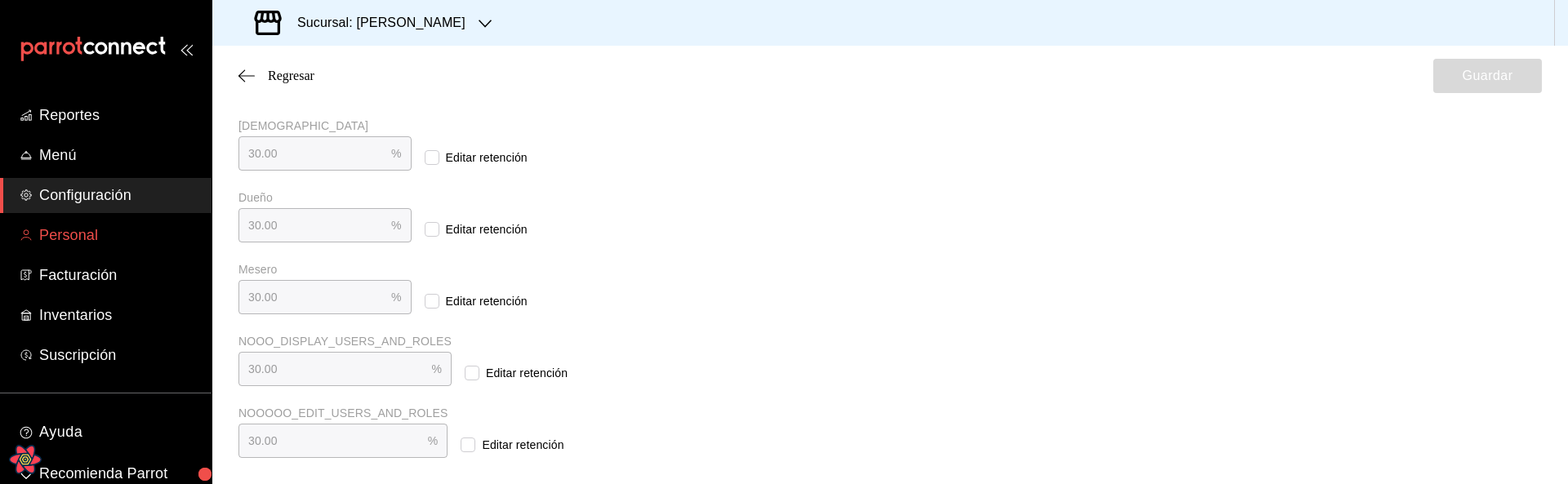
click at [62, 231] on span "Personal" at bounding box center [119, 235] width 159 height 22
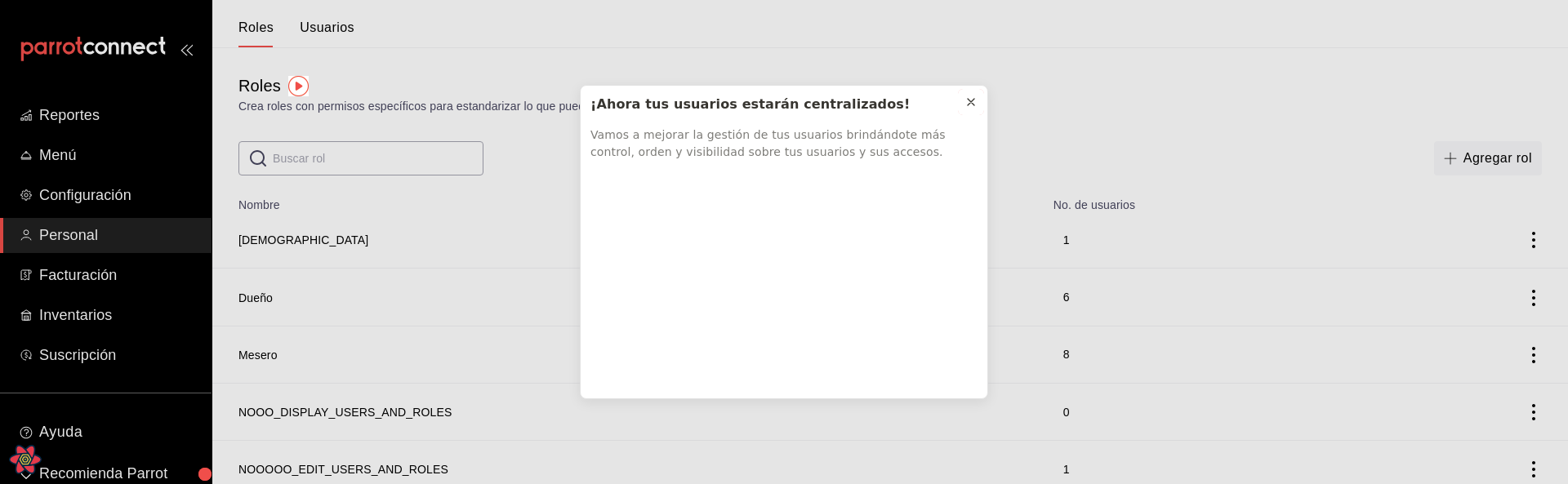
click at [976, 98] on icon at bounding box center [971, 102] width 13 height 13
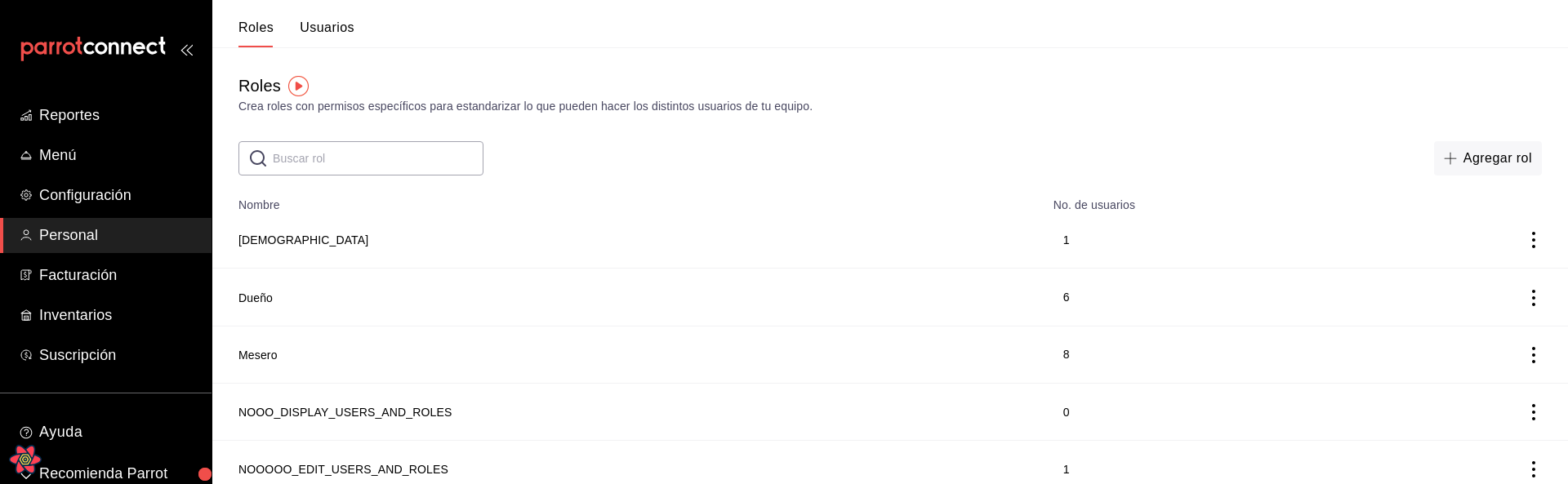
click at [334, 30] on button "Usuarios" at bounding box center [327, 34] width 55 height 28
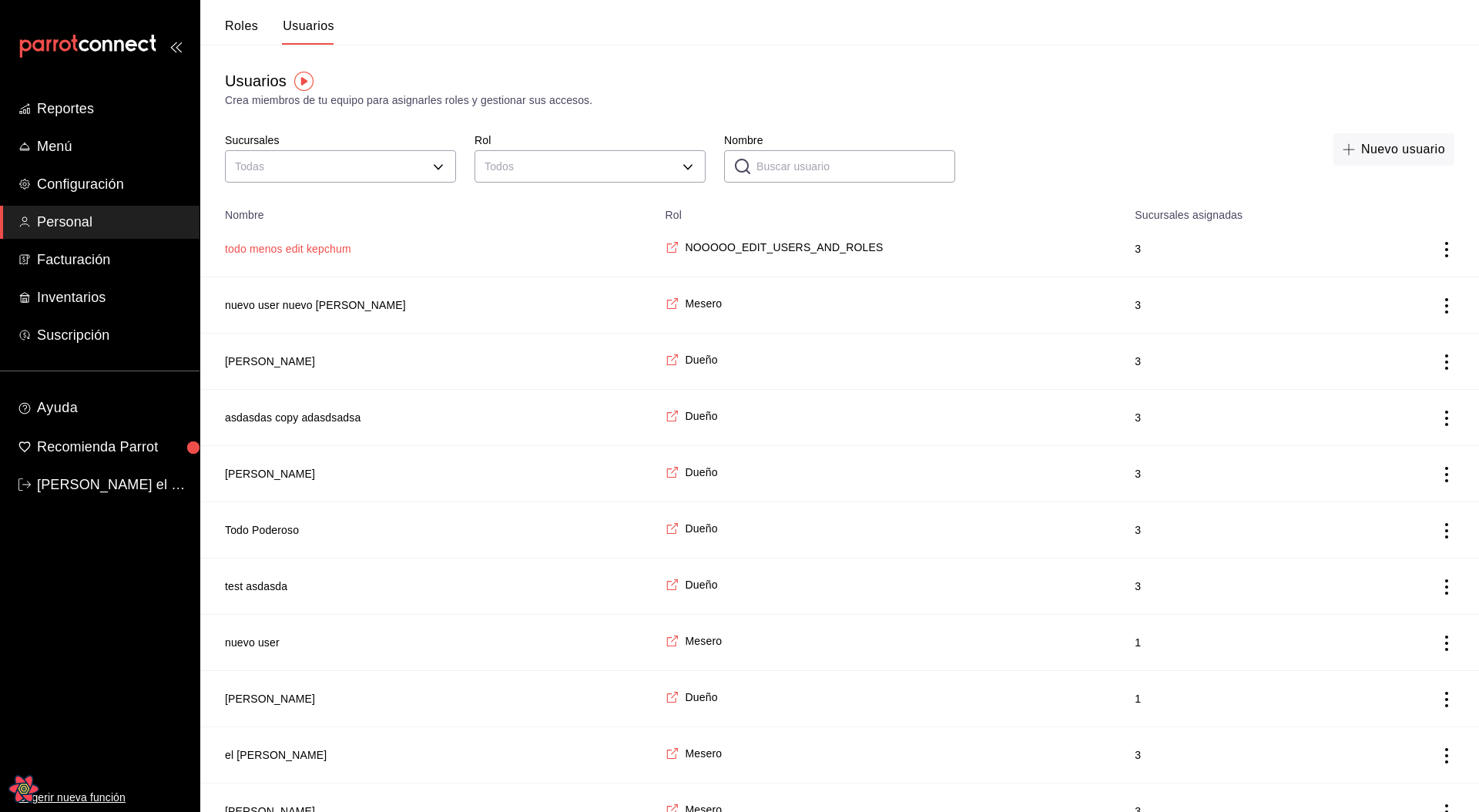
click at [336, 250] on button "todo menos edit kepchum" at bounding box center [288, 249] width 126 height 15
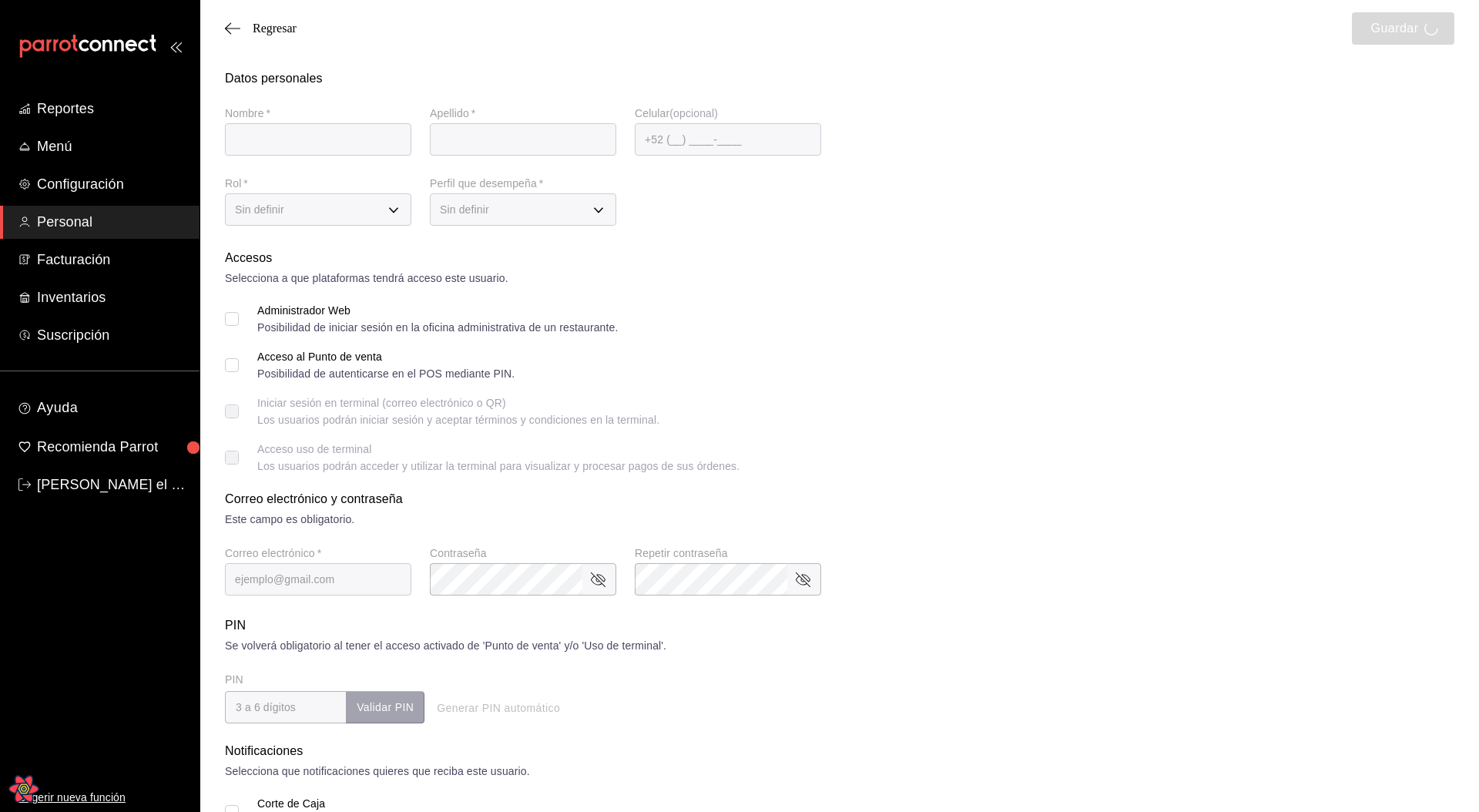
type input "todo menos edit"
type input "kepchum"
checkbox input "true"
type input "[EMAIL_ADDRESS][PERSON_NAME][DOMAIN_NAME]"
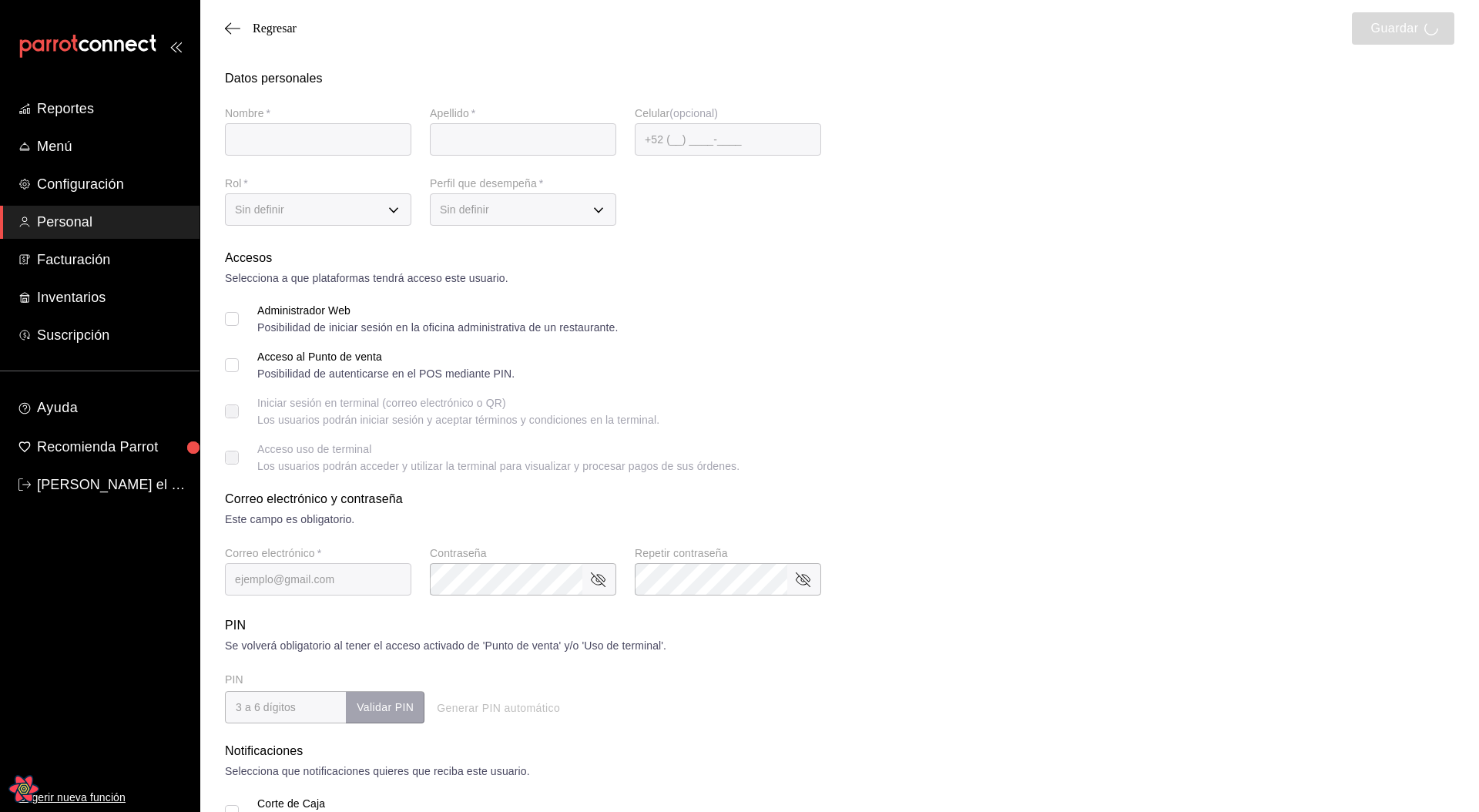
type input "8187"
checkbox input "true"
type input "3e234a0e-b3c7-4168-92ca-5254f17de55d"
type input "WAITER"
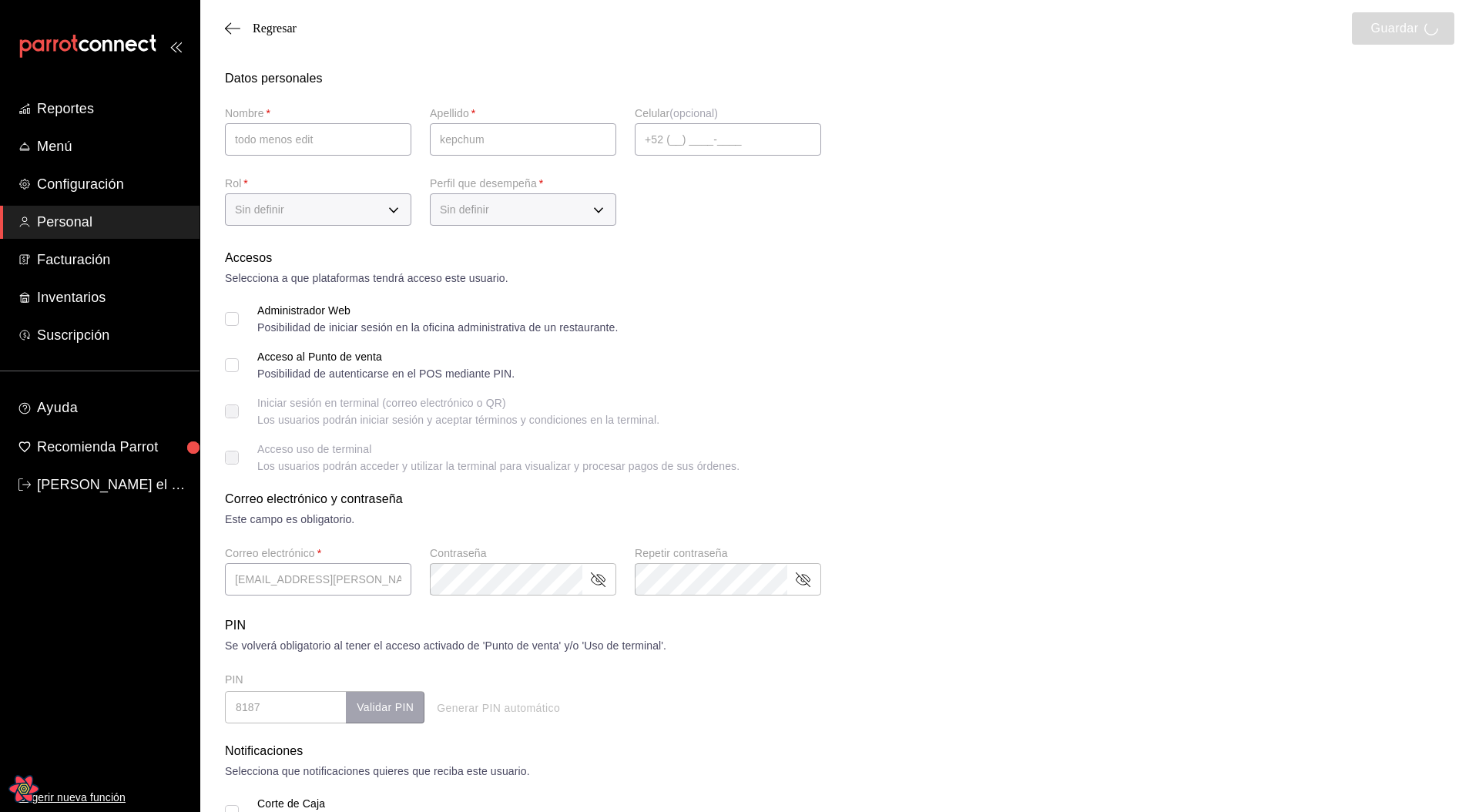
checkbox input "true"
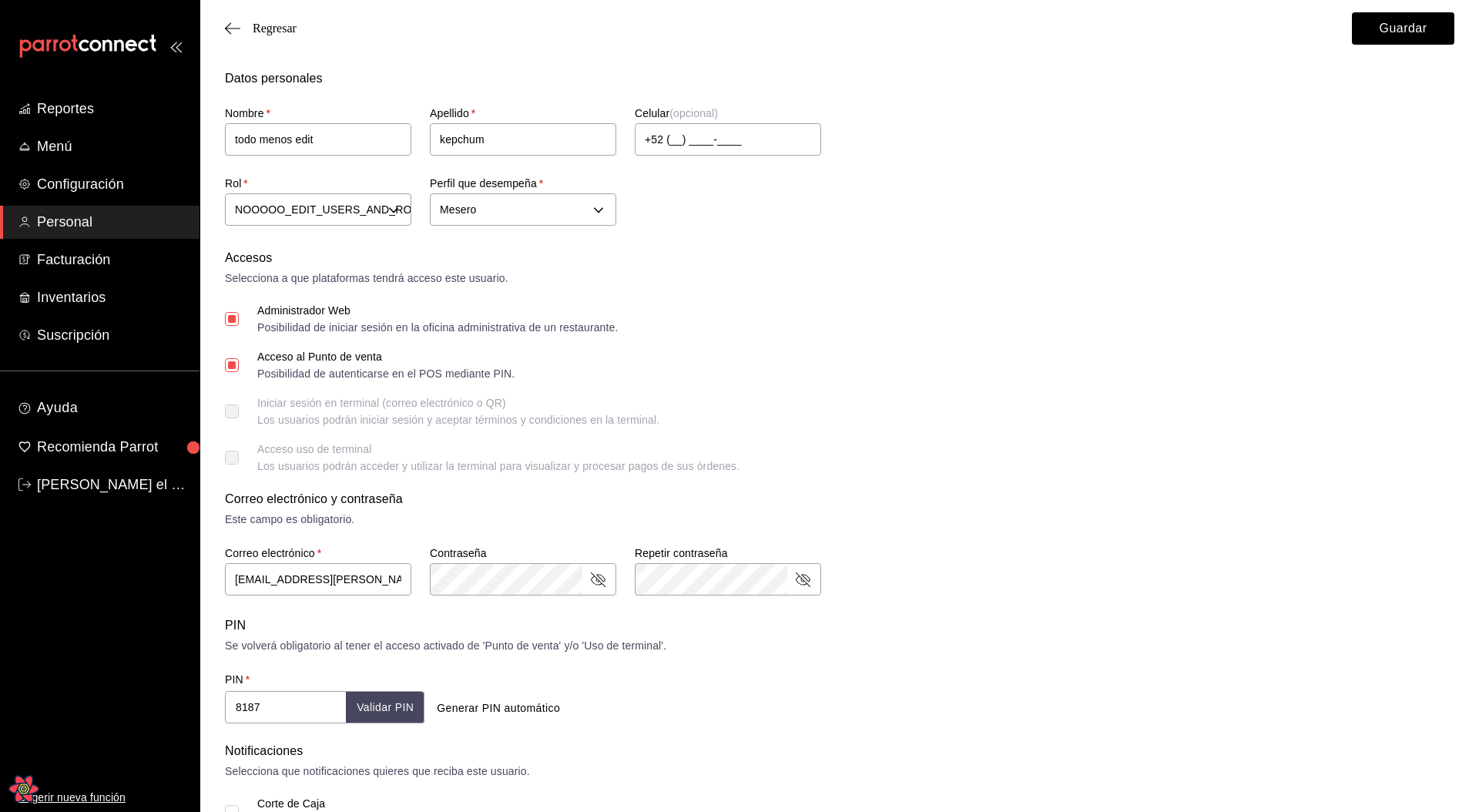
click at [935, 456] on div "Correo electrónico y contraseña" at bounding box center [840, 499] width 1229 height 19
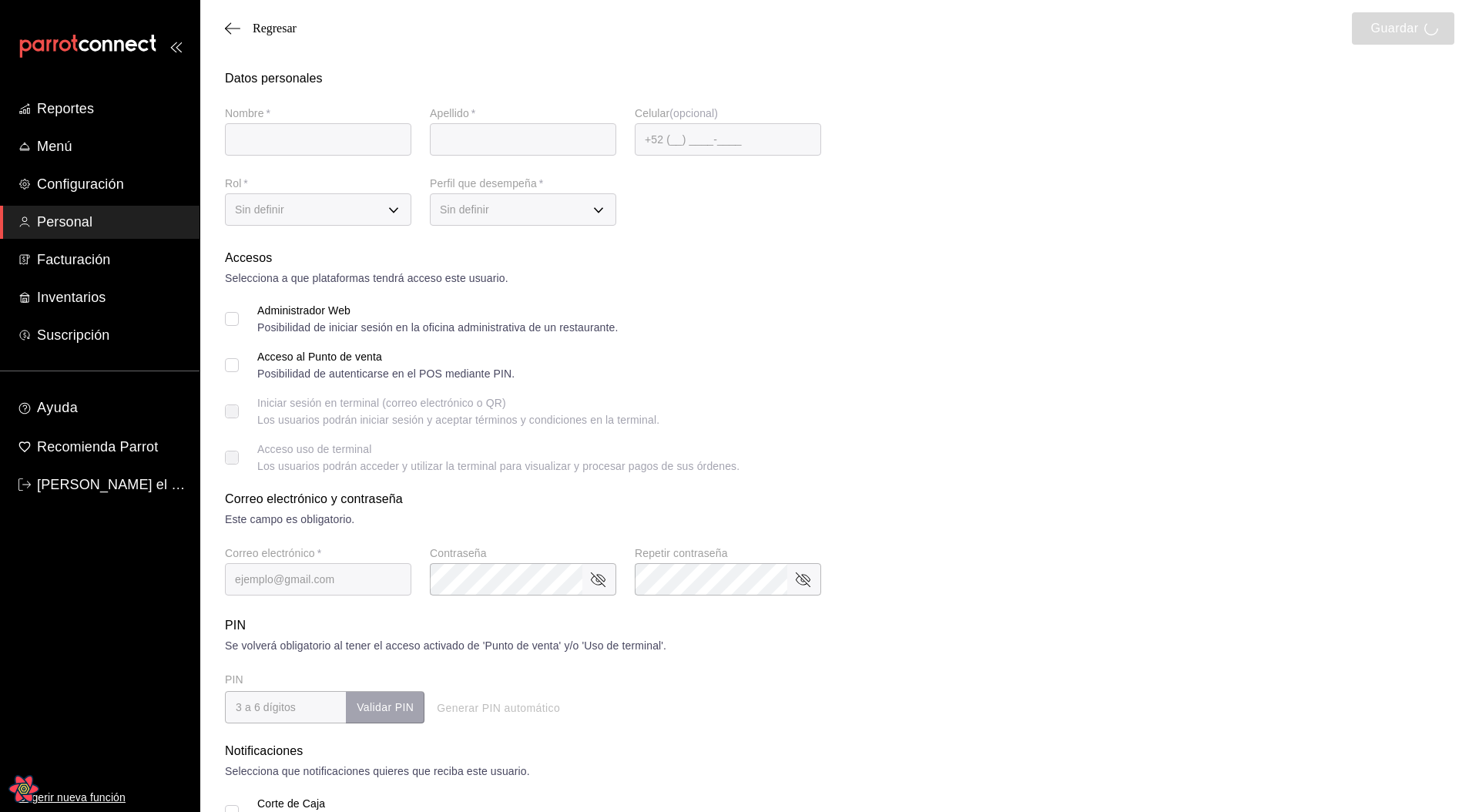
type input "todo menos edit"
type input "kepchum"
checkbox input "true"
type input "[EMAIL_ADDRESS][PERSON_NAME][DOMAIN_NAME]"
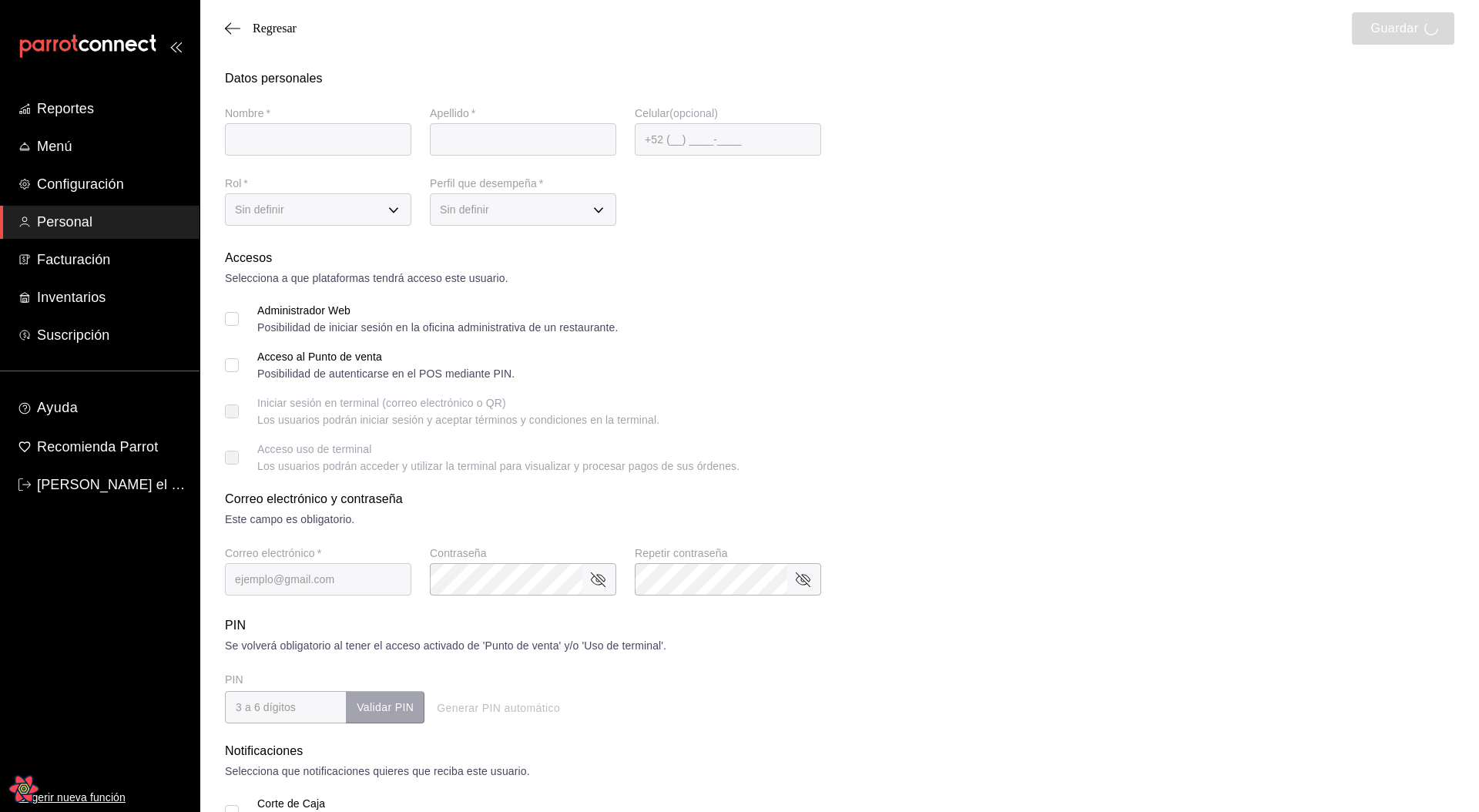
type input "8187"
checkbox input "true"
type input "3e234a0e-b3c7-4168-92ca-5254f17de55d"
type input "WAITER"
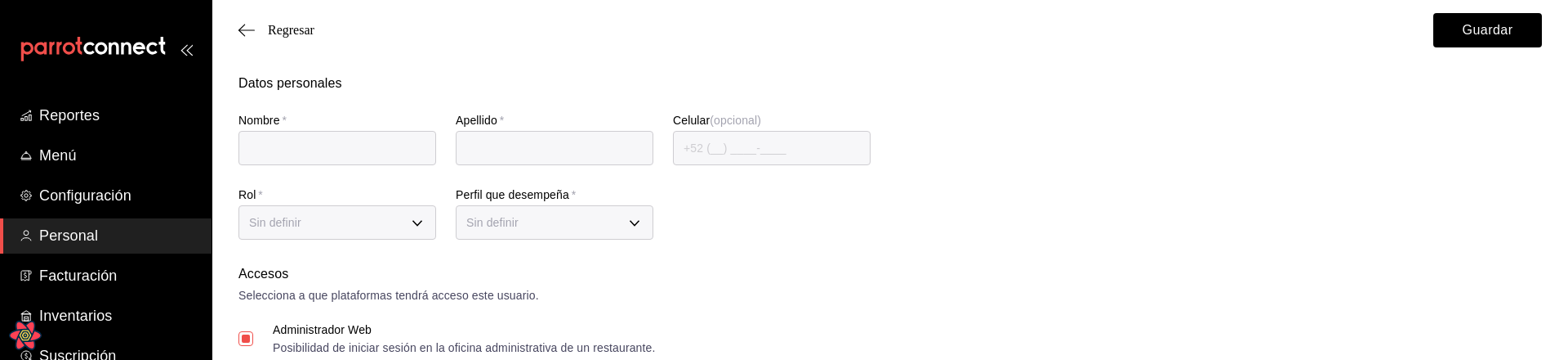
type input "todo menos edit"
type input "kepchum"
checkbox input "true"
type input "noedit@leo.com"
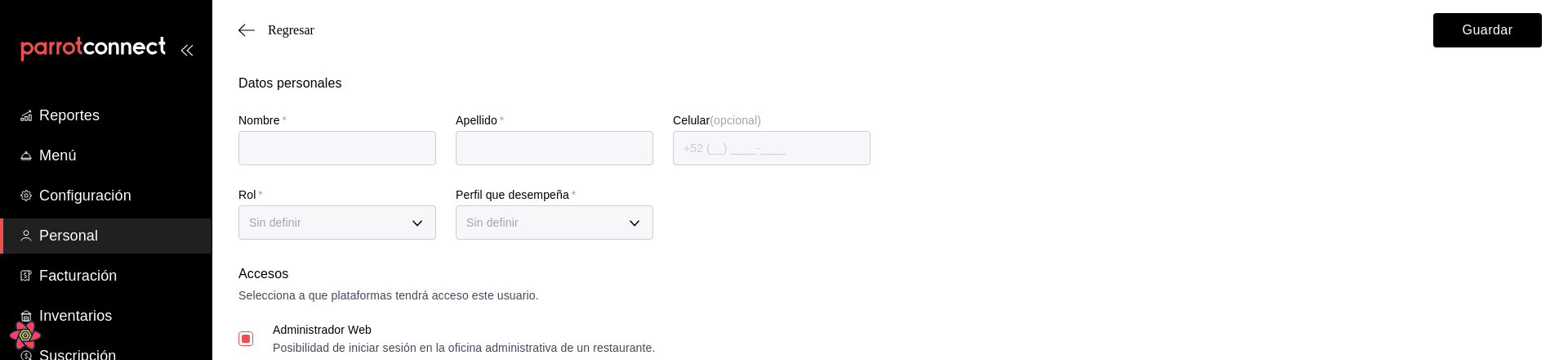
type input "8187"
checkbox input "true"
type input "3e234a0e-b3c7-4168-92ca-5254f17de55d"
type input "WAITER"
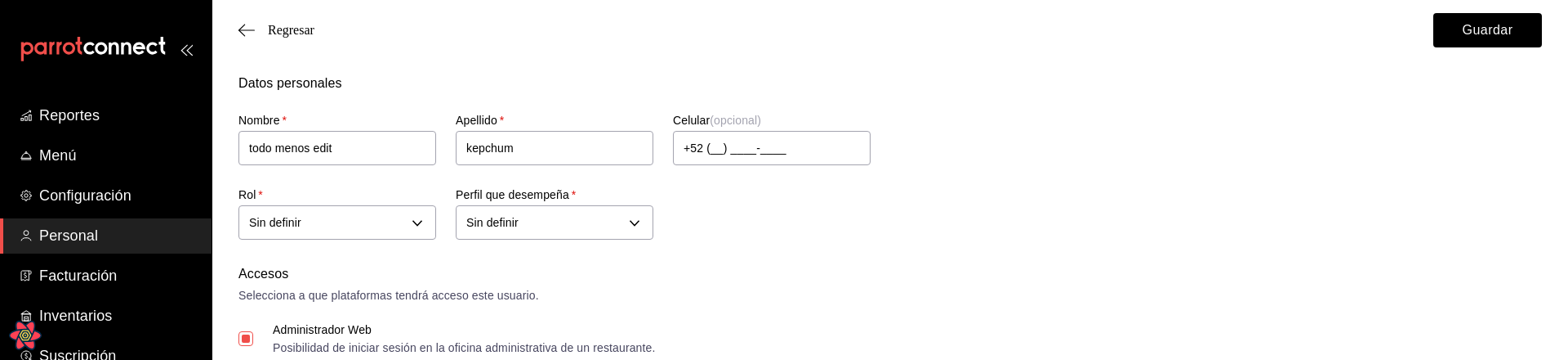
checkbox input "true"
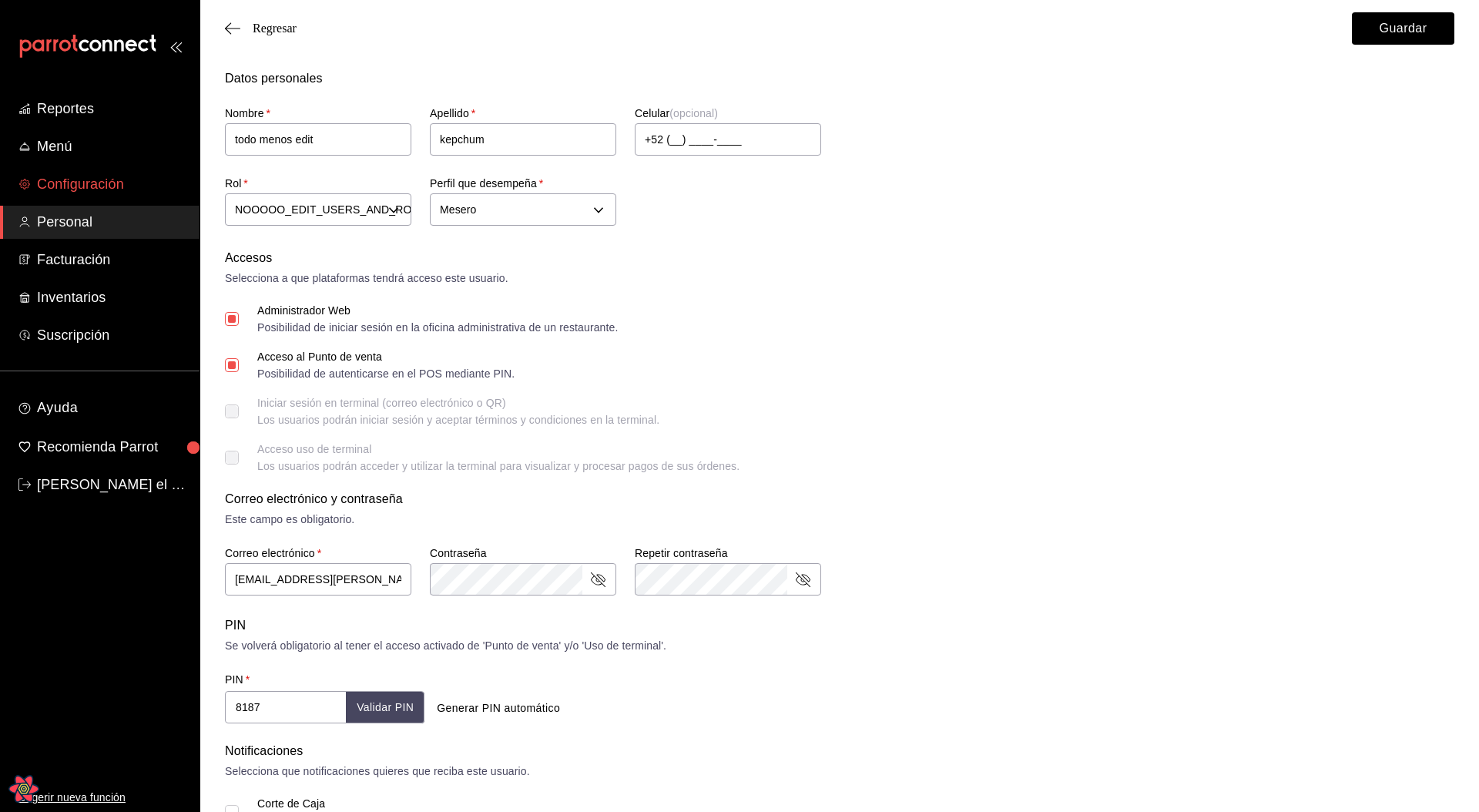
click at [79, 185] on span "Configuración" at bounding box center [112, 184] width 150 height 21
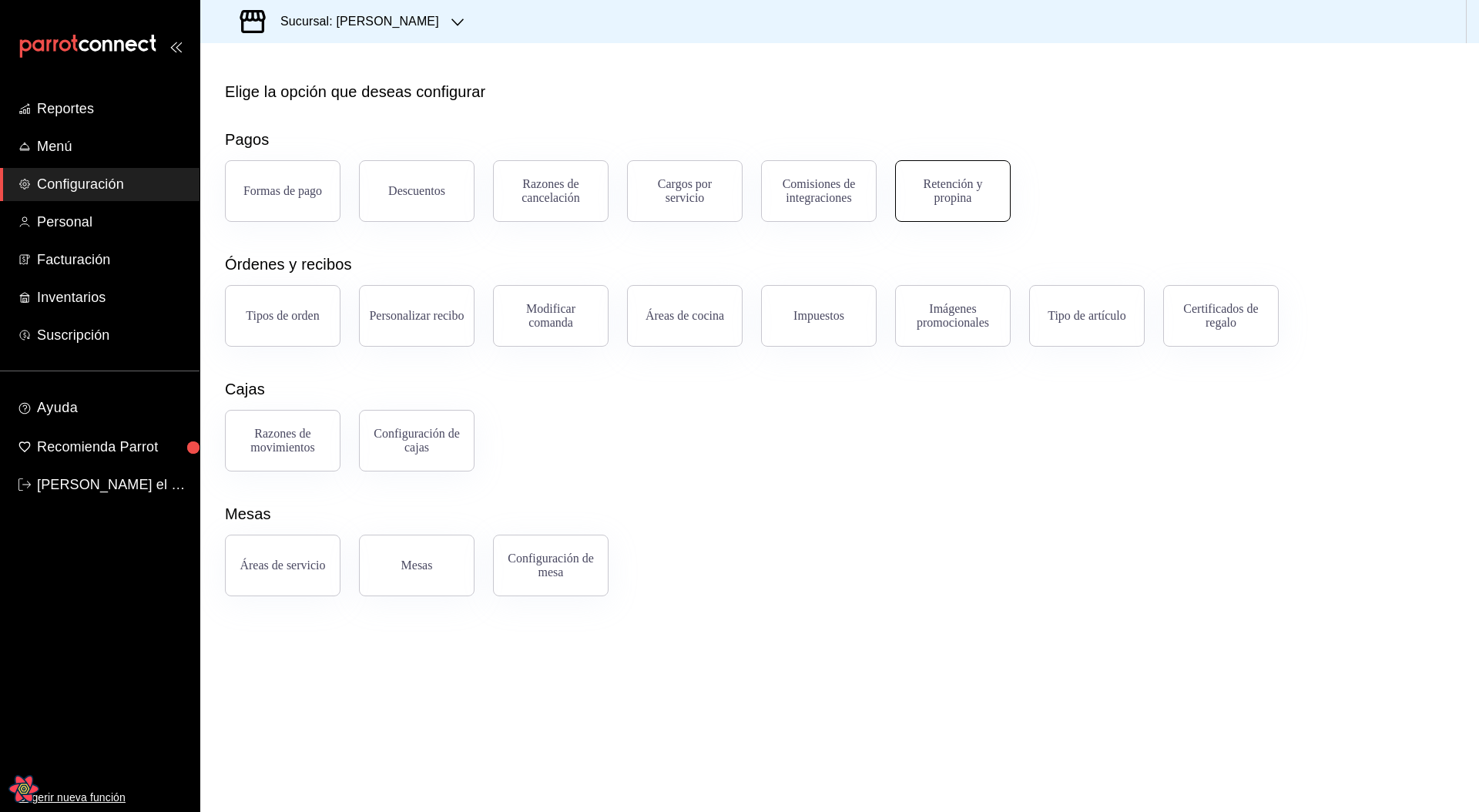
click at [958, 204] on button "Retención y propina" at bounding box center [953, 191] width 116 height 62
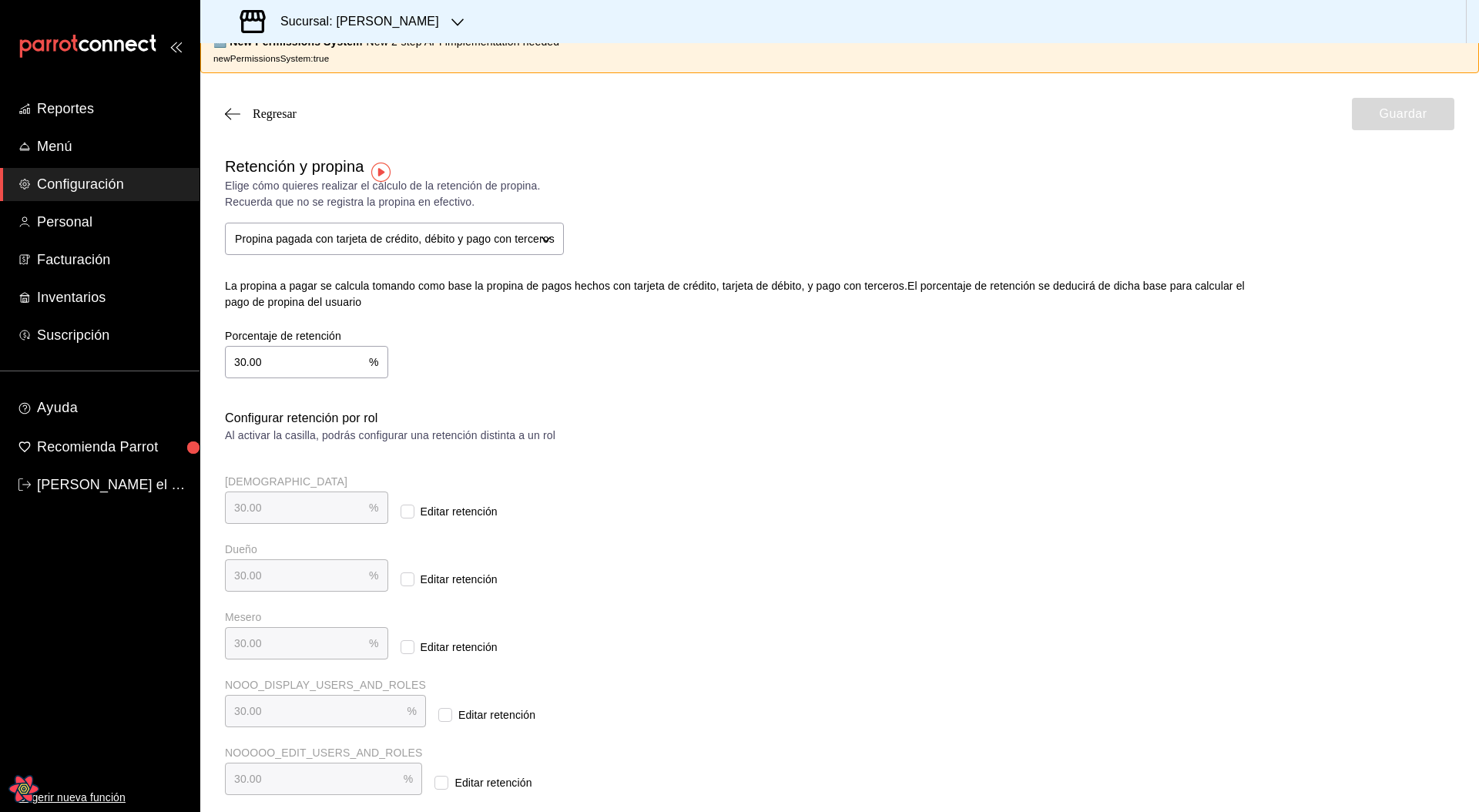
scroll to position [11, 0]
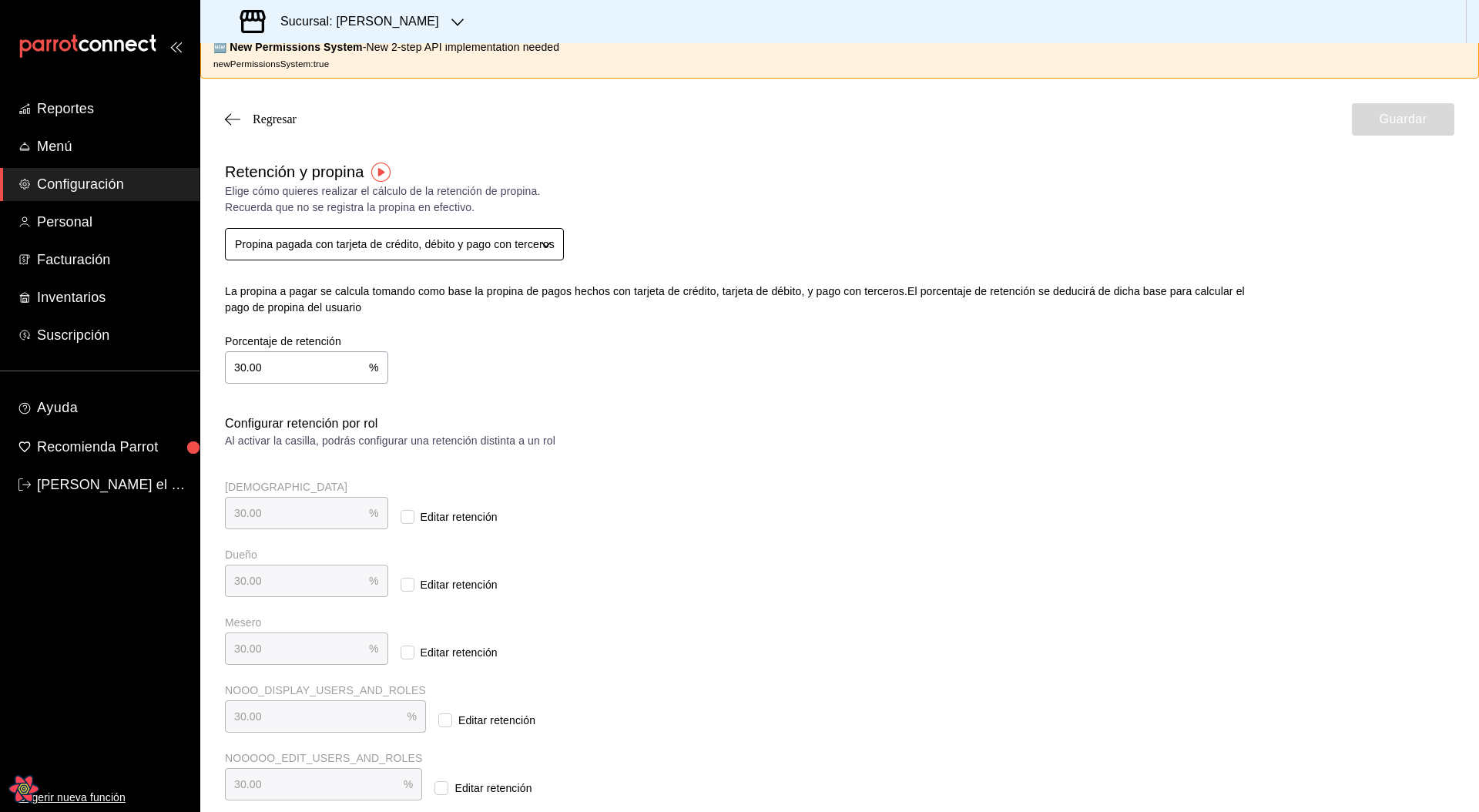
click at [542, 242] on body "Reportes Menú Configuración Personal Facturación Inventarios Suscripción Ayuda …" at bounding box center [740, 406] width 1479 height 812
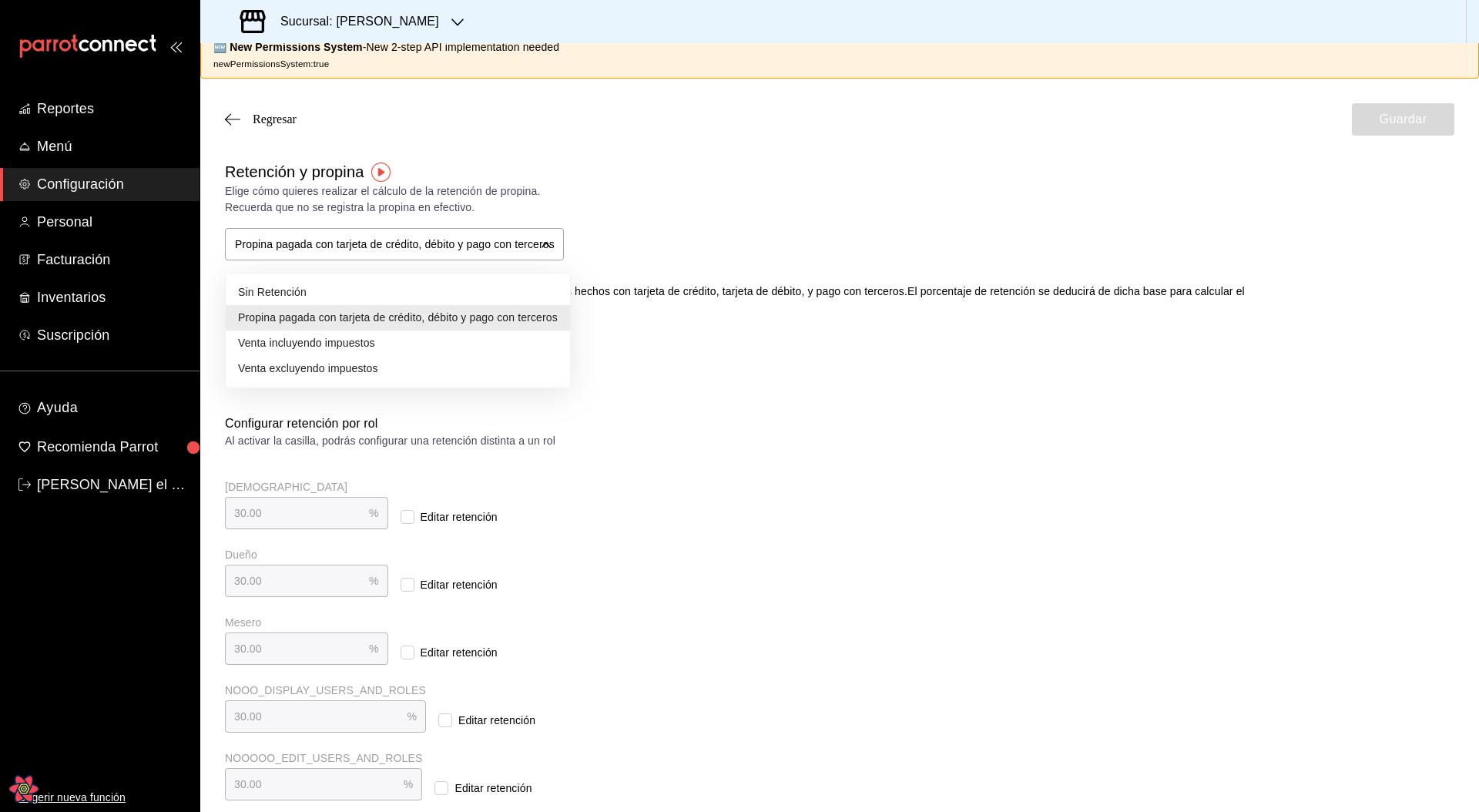
click at [795, 266] on div at bounding box center [740, 406] width 1479 height 812
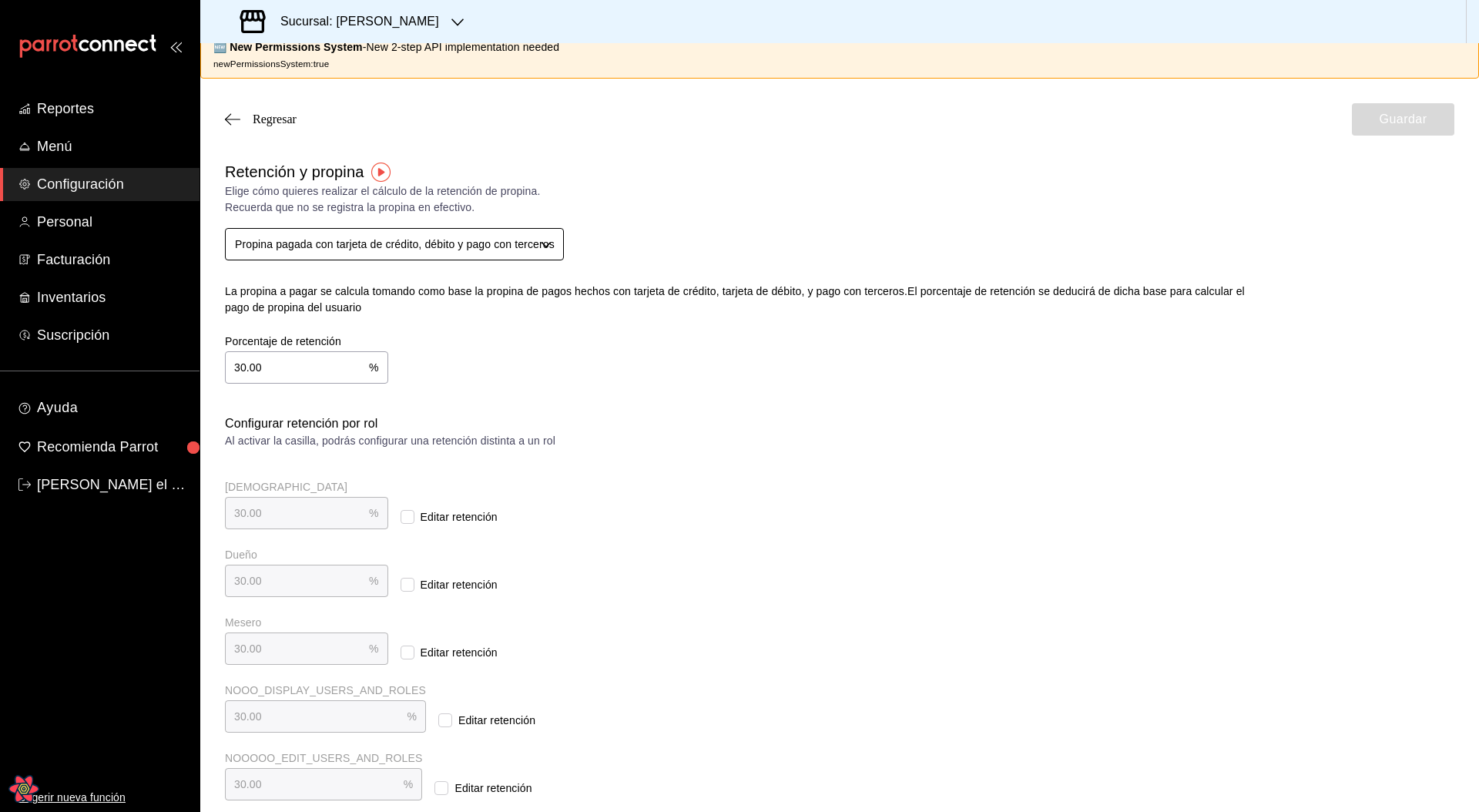
click at [555, 248] on body "Reportes Menú Configuración Personal Facturación Inventarios Suscripción Ayuda …" at bounding box center [740, 406] width 1479 height 812
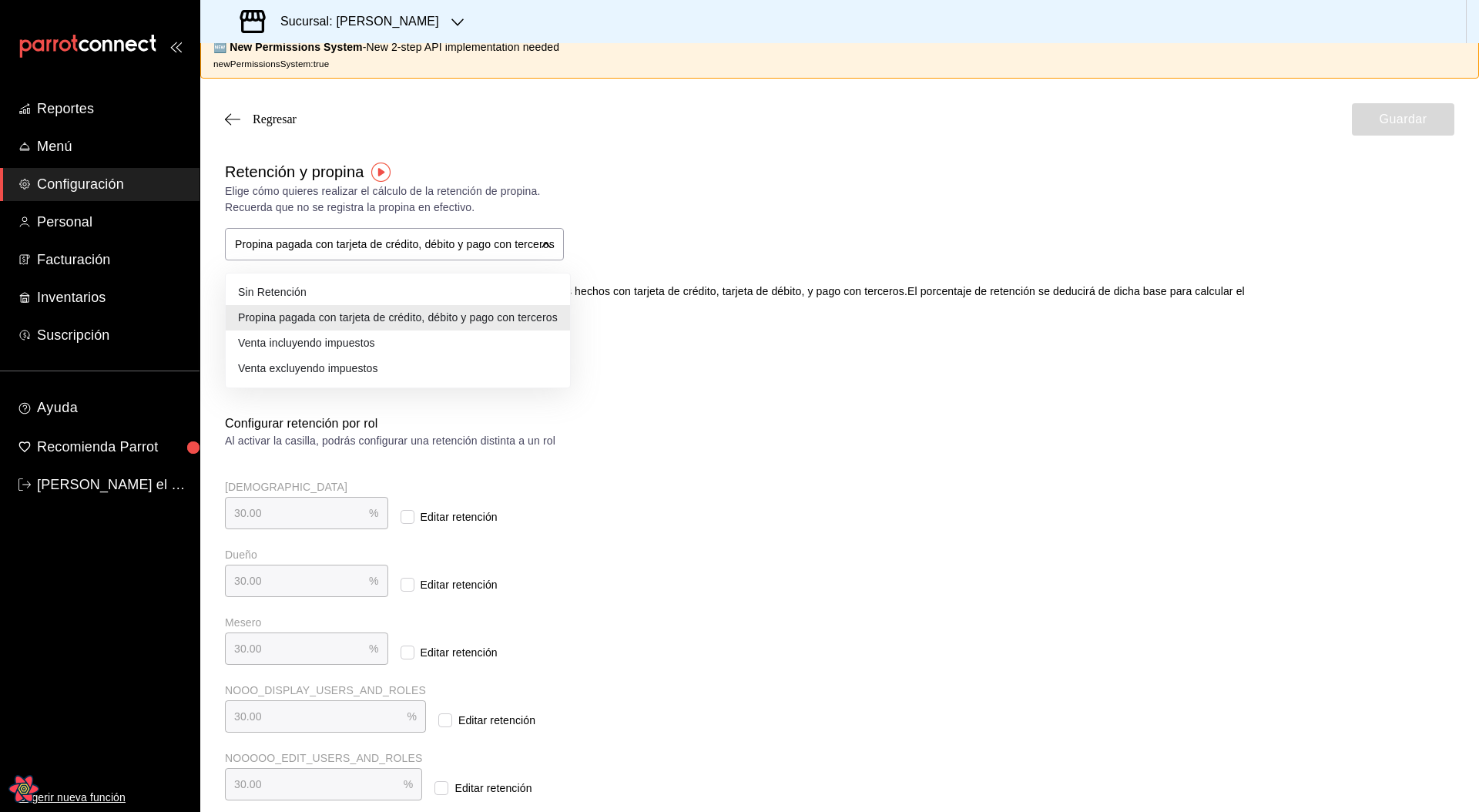
click at [743, 276] on div at bounding box center [740, 406] width 1479 height 812
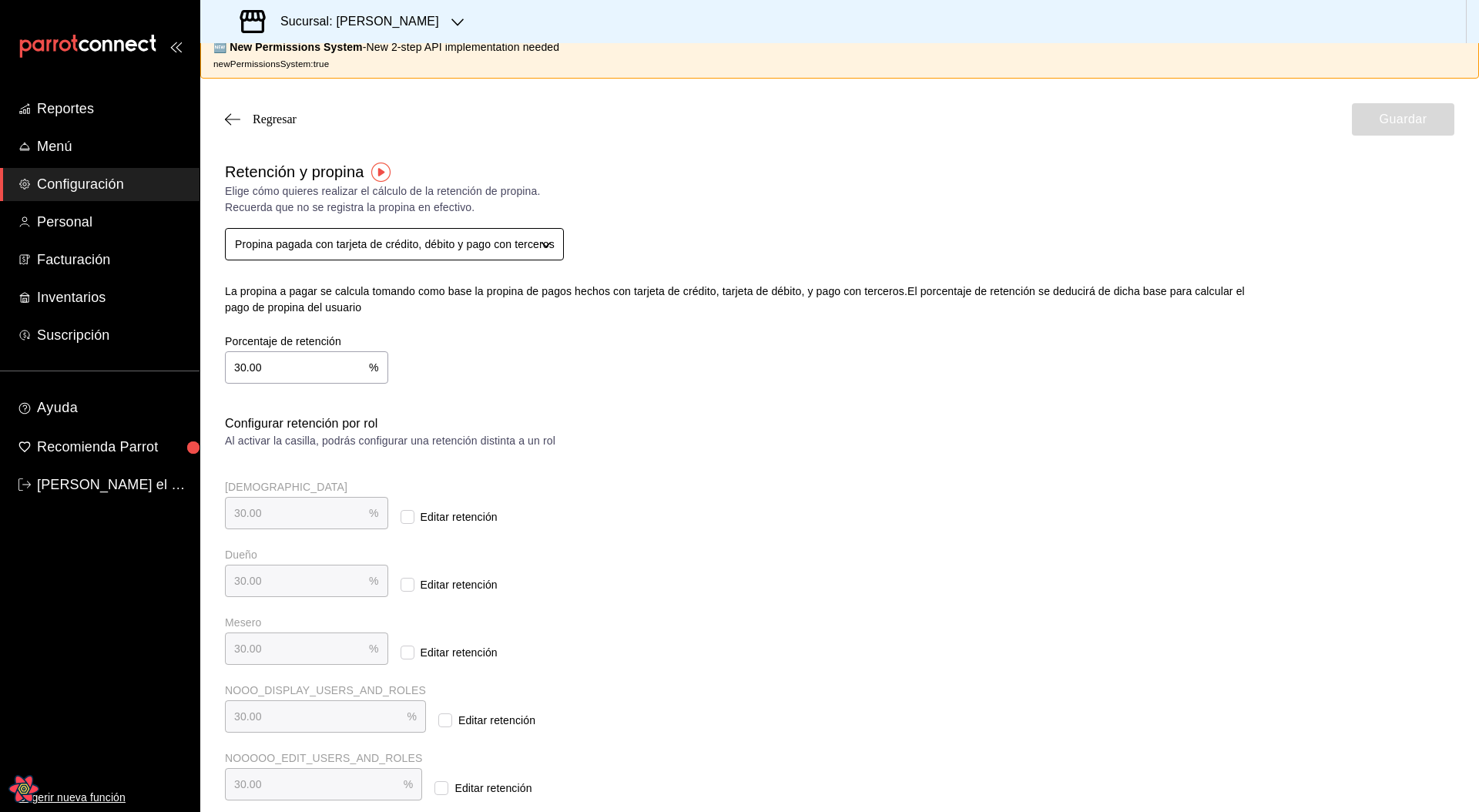
click at [547, 240] on body "Reportes Menú Configuración Personal Facturación Inventarios Suscripción Ayuda …" at bounding box center [740, 406] width 1479 height 812
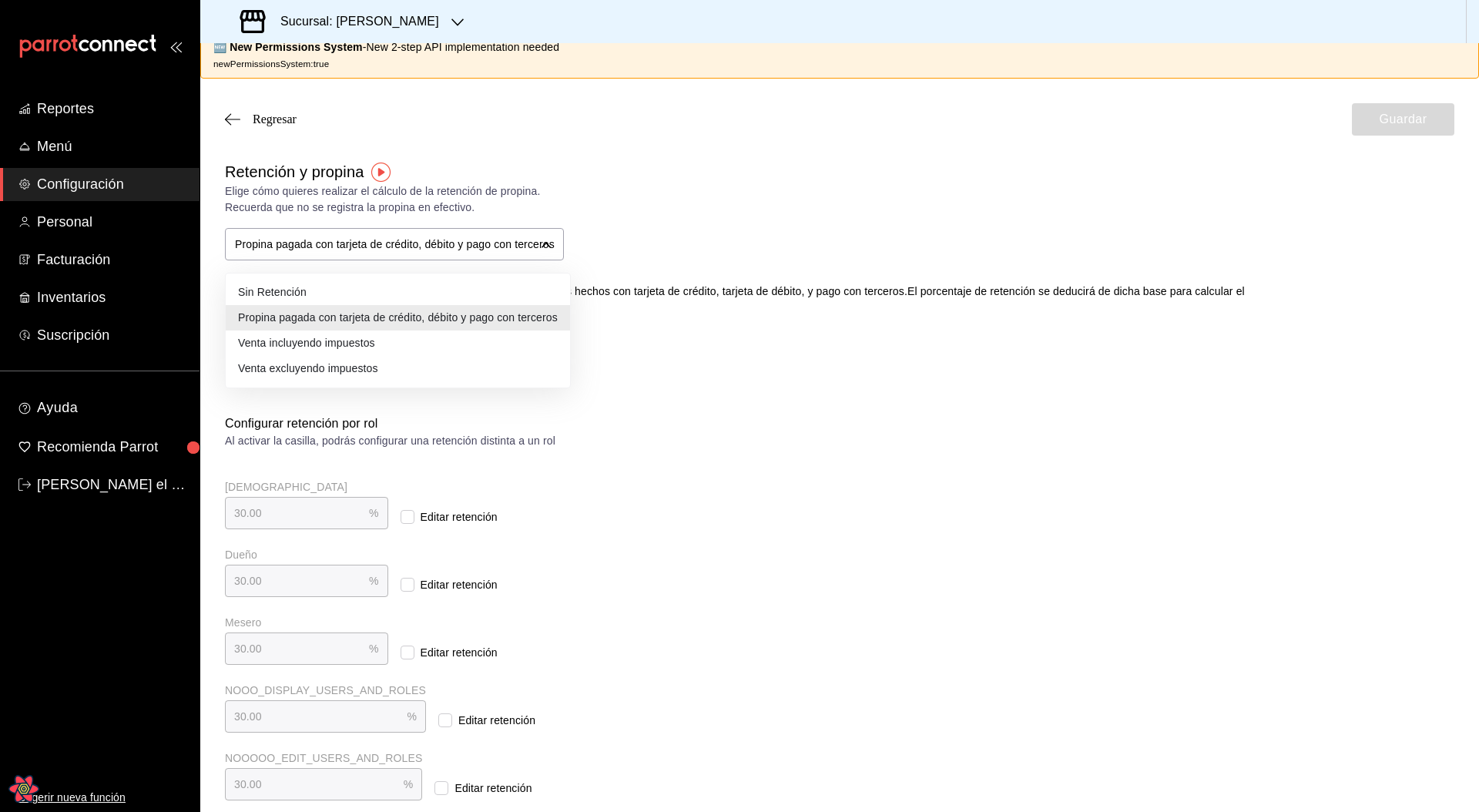
drag, startPoint x: 745, startPoint y: 250, endPoint x: 736, endPoint y: 252, distance: 9.2
click at [746, 250] on div at bounding box center [740, 406] width 1479 height 812
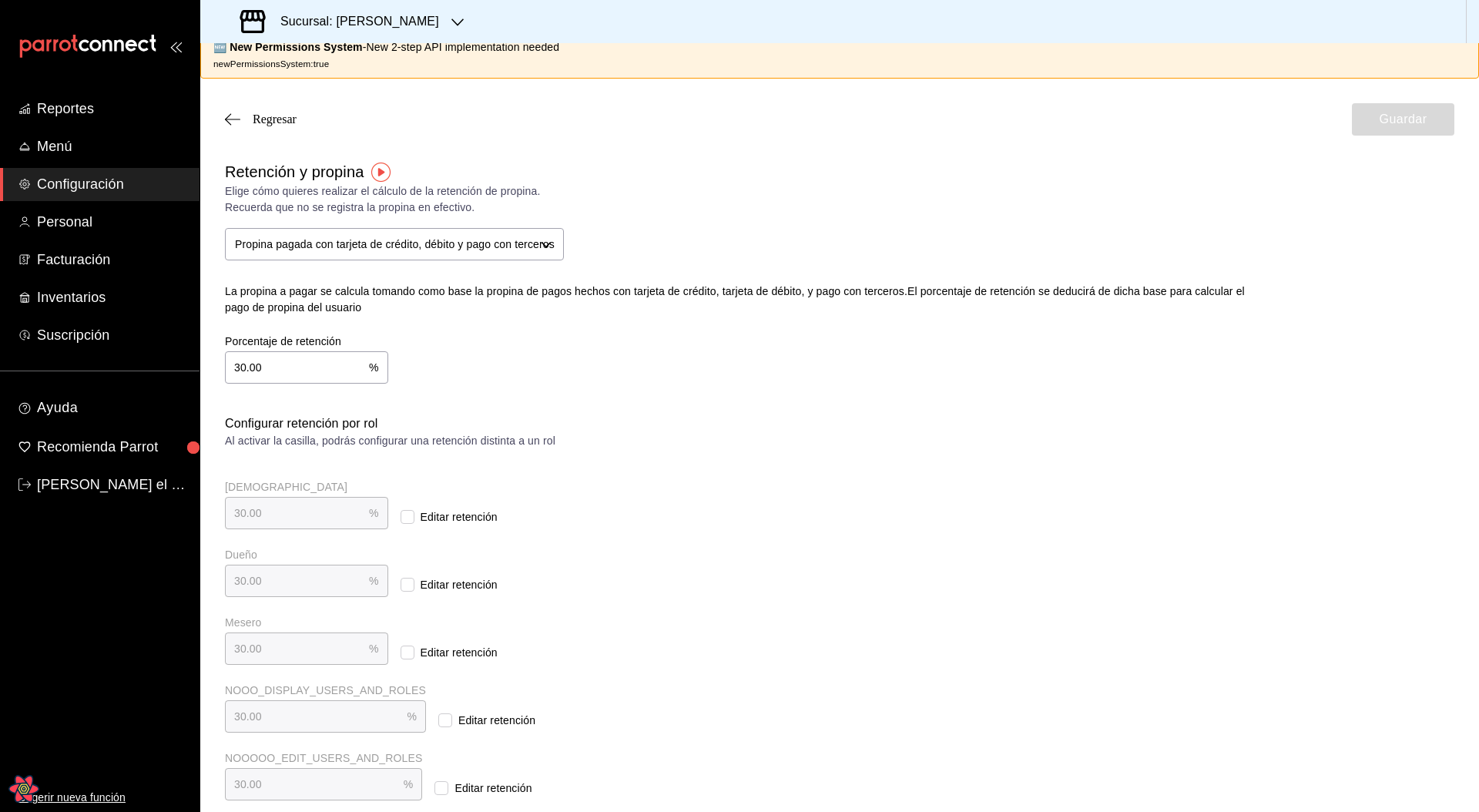
click at [836, 236] on div "Retención y propina Elige cómo quieres realizar el cálculo de la retención de p…" at bounding box center [725, 260] width 1049 height 248
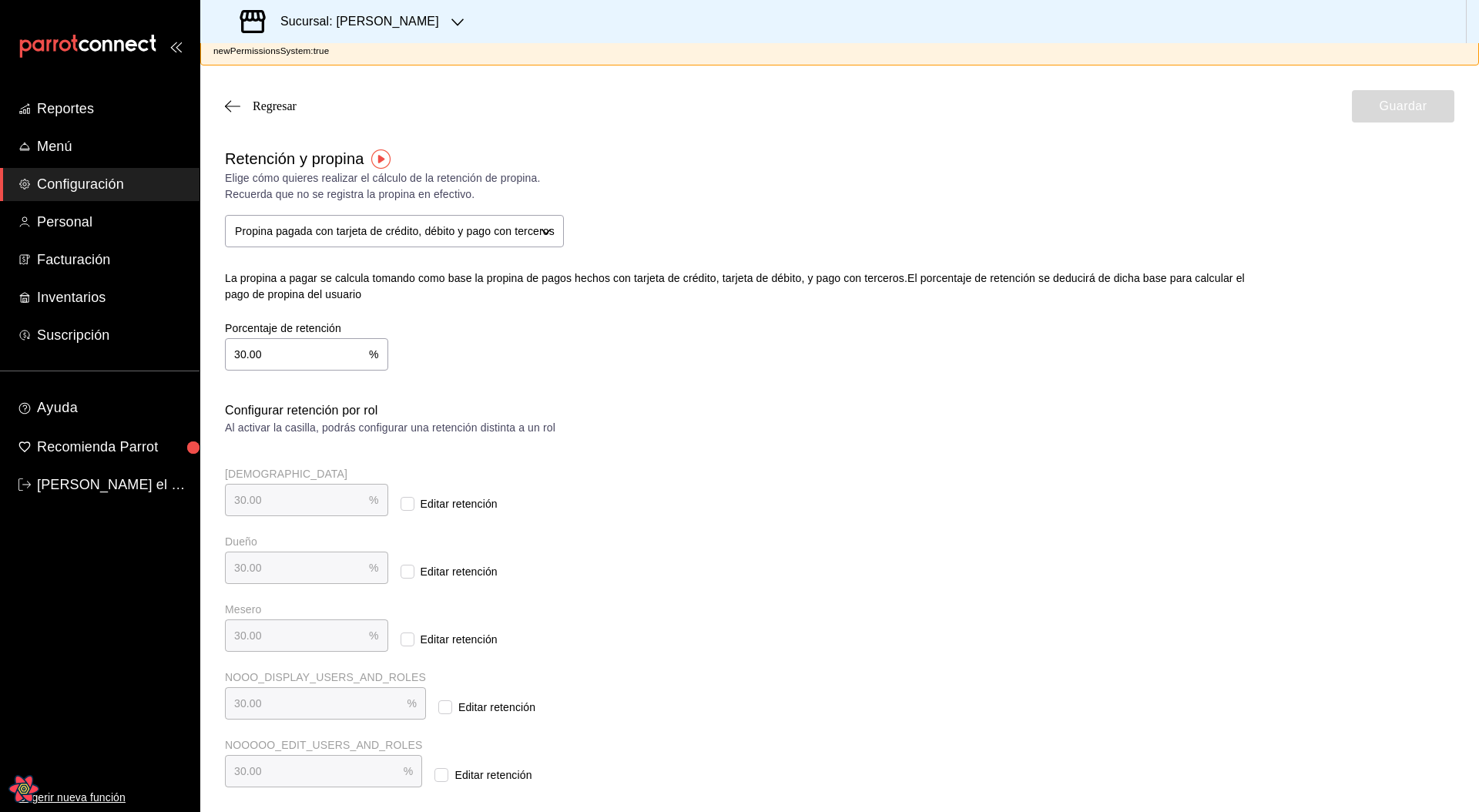
click at [731, 339] on div "Configurar retención por rol Al activar la casilla, podrás configurar una reten…" at bounding box center [521, 594] width 591 height 386
click at [400, 339] on label "Editar retención" at bounding box center [449, 504] width 97 height 25
click at [400, 339] on input "Editar retención" at bounding box center [407, 504] width 14 height 14
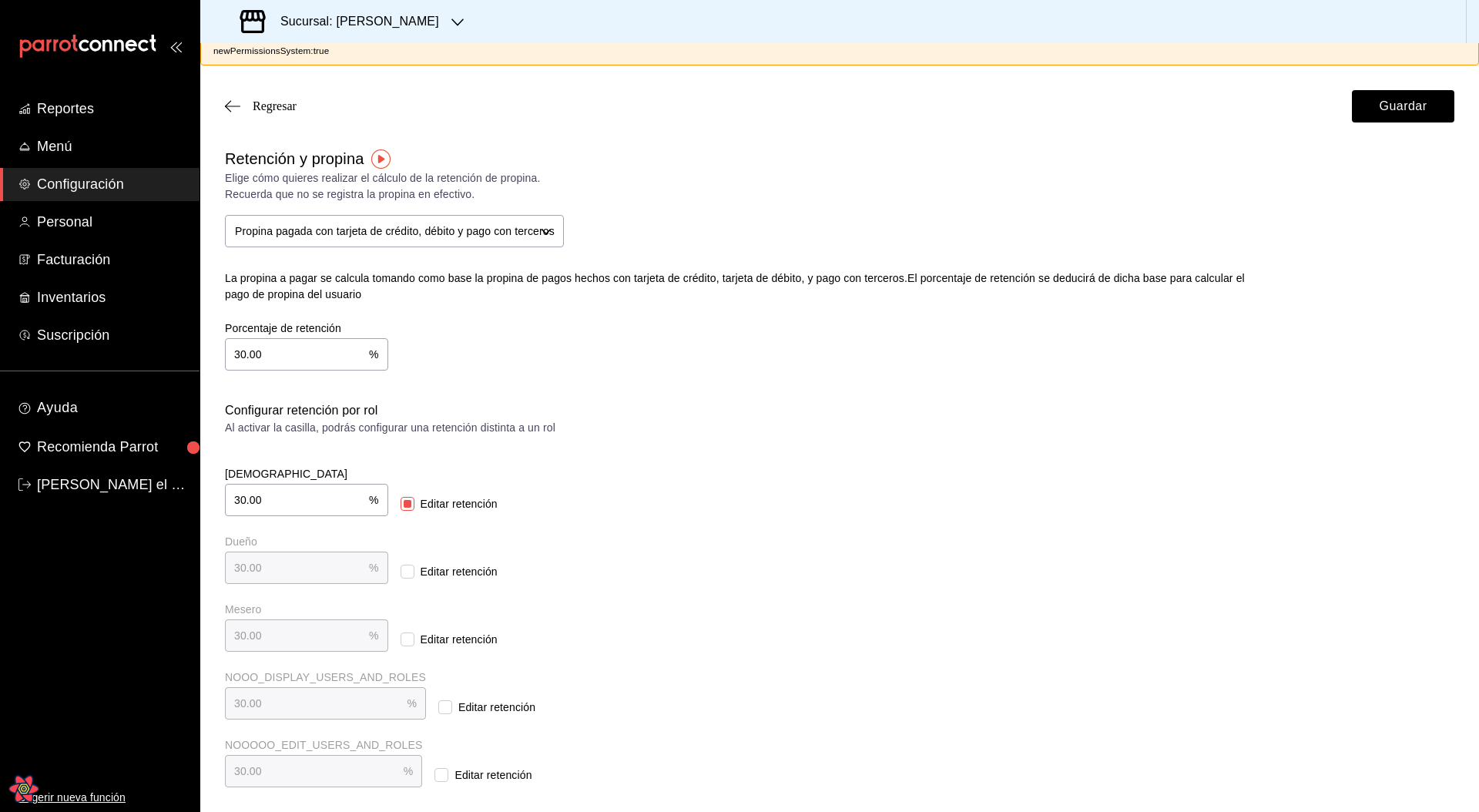
click at [400, 339] on input "Editar retención" at bounding box center [407, 504] width 14 height 14
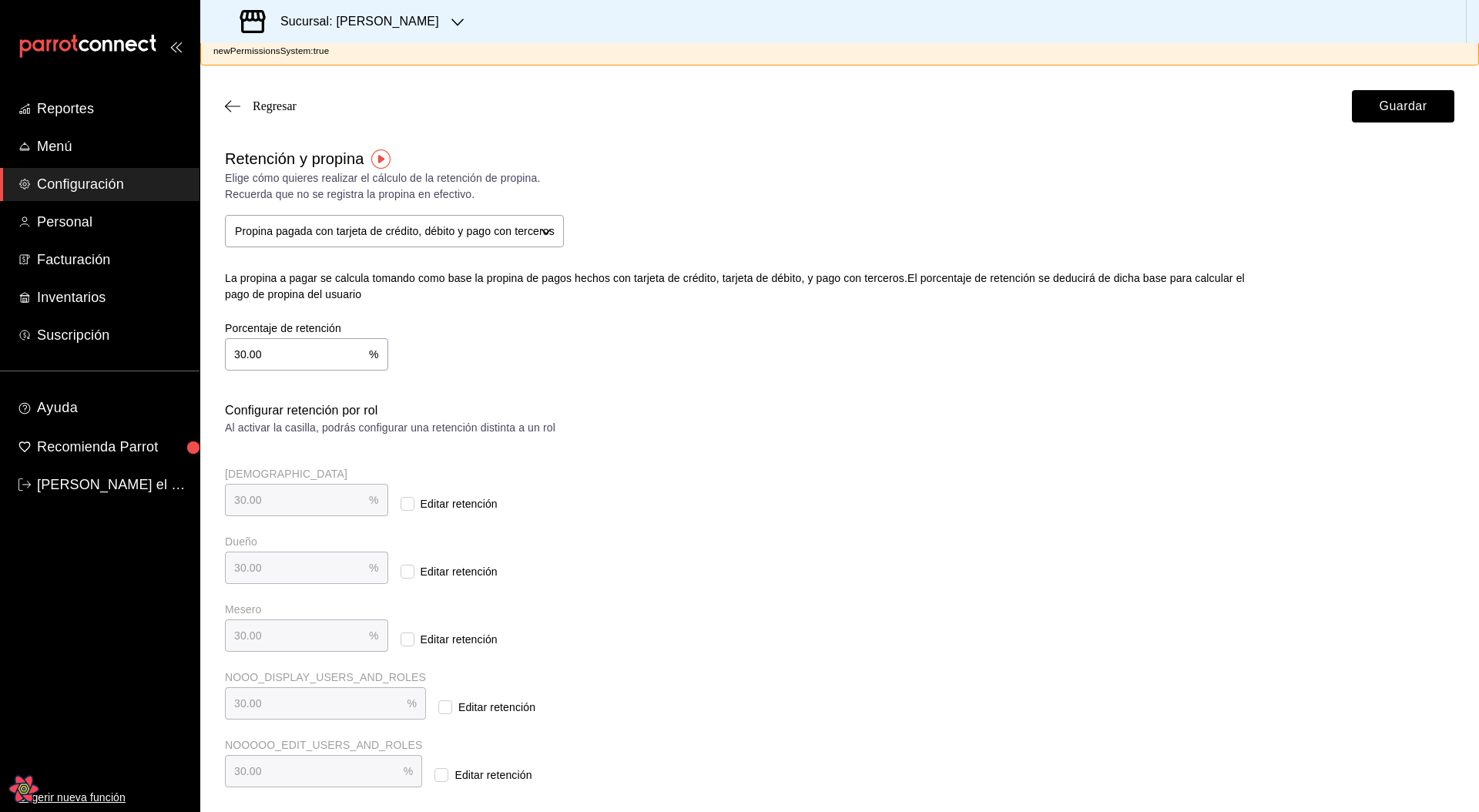
click at [400, 339] on input "Editar retención" at bounding box center [407, 504] width 14 height 14
checkbox input "false"
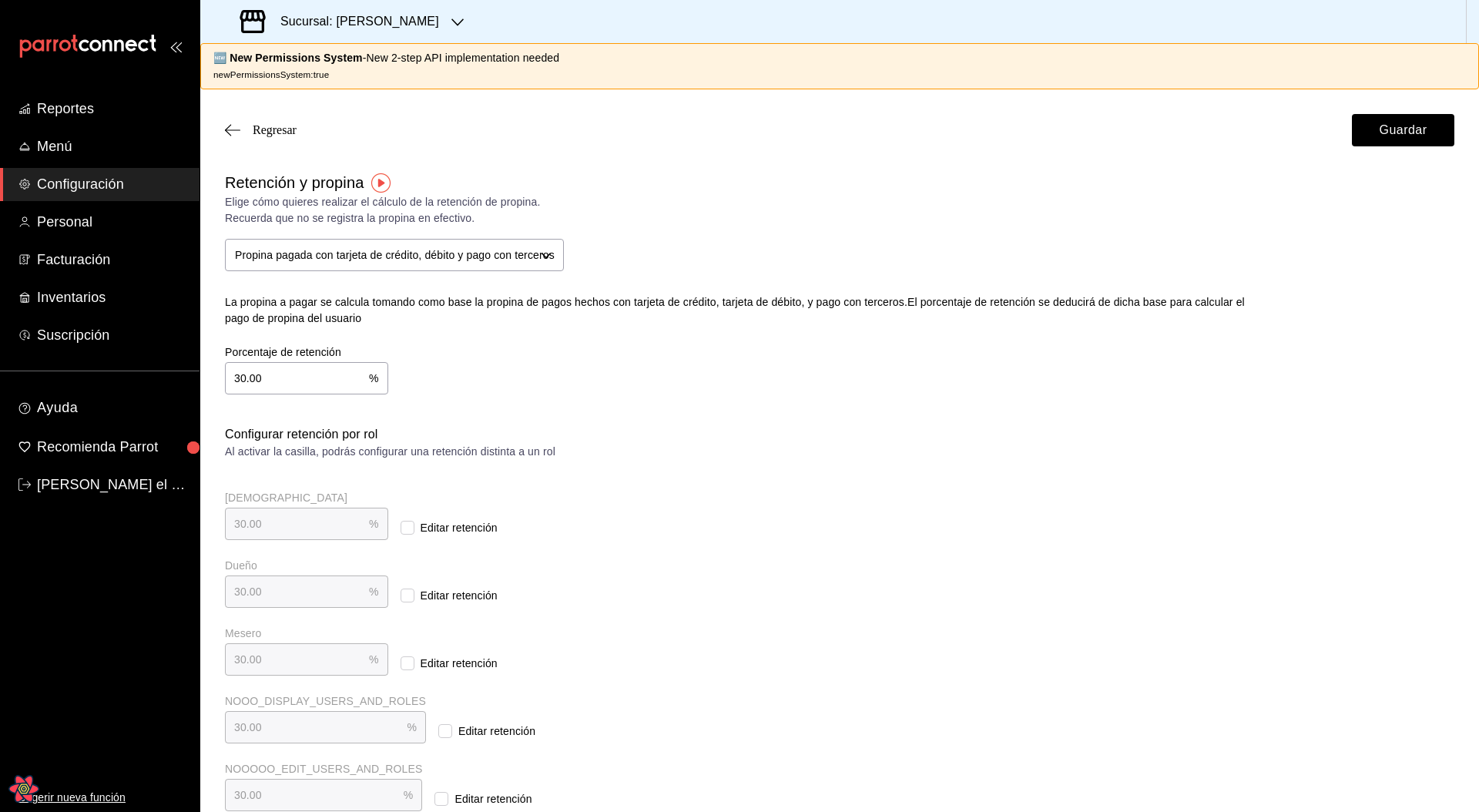
click at [434, 182] on div "Retención y propina" at bounding box center [737, 183] width 1025 height 23
click at [88, 114] on span "Reportes" at bounding box center [112, 109] width 150 height 21
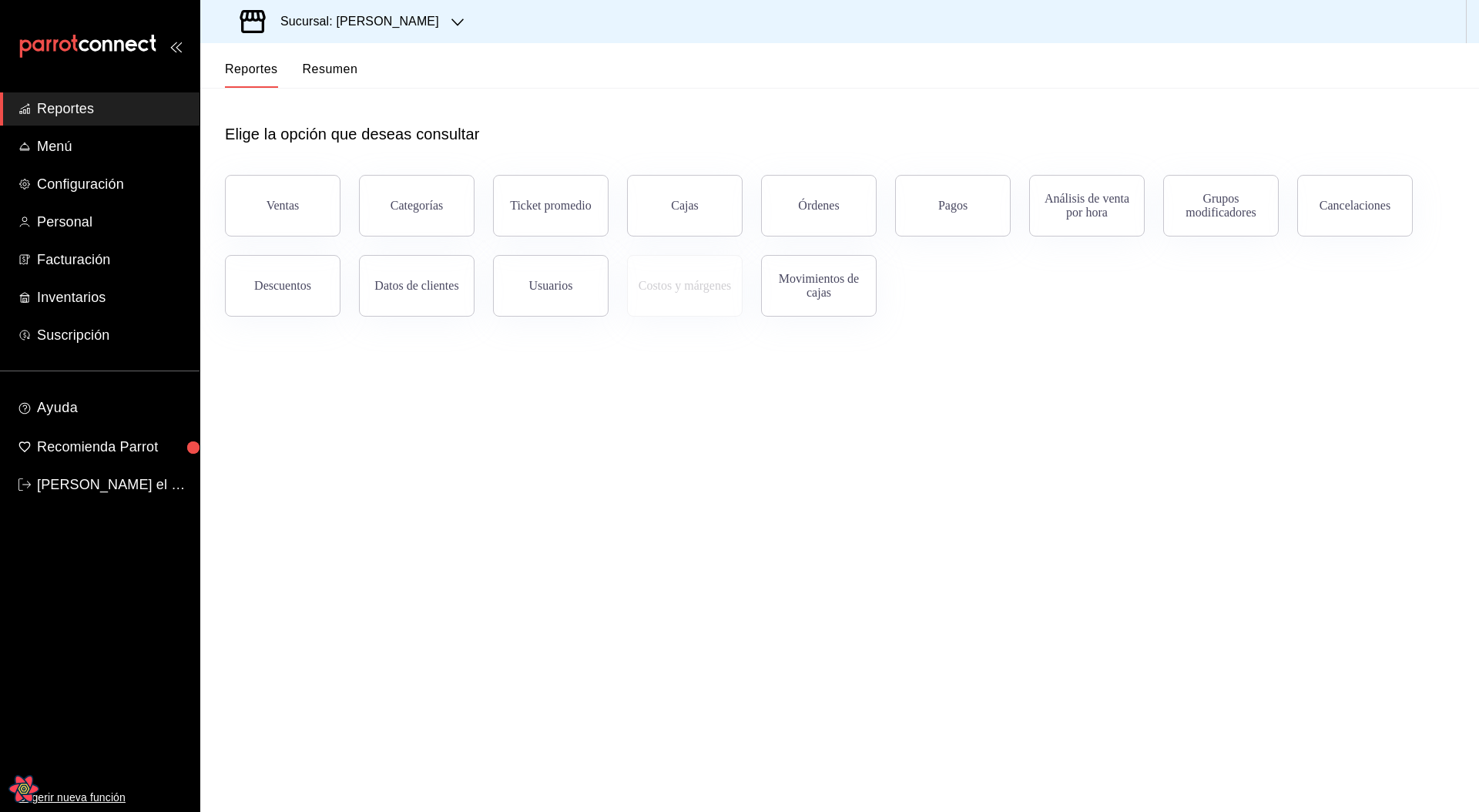
click at [347, 83] on button "Resumen" at bounding box center [331, 75] width 56 height 26
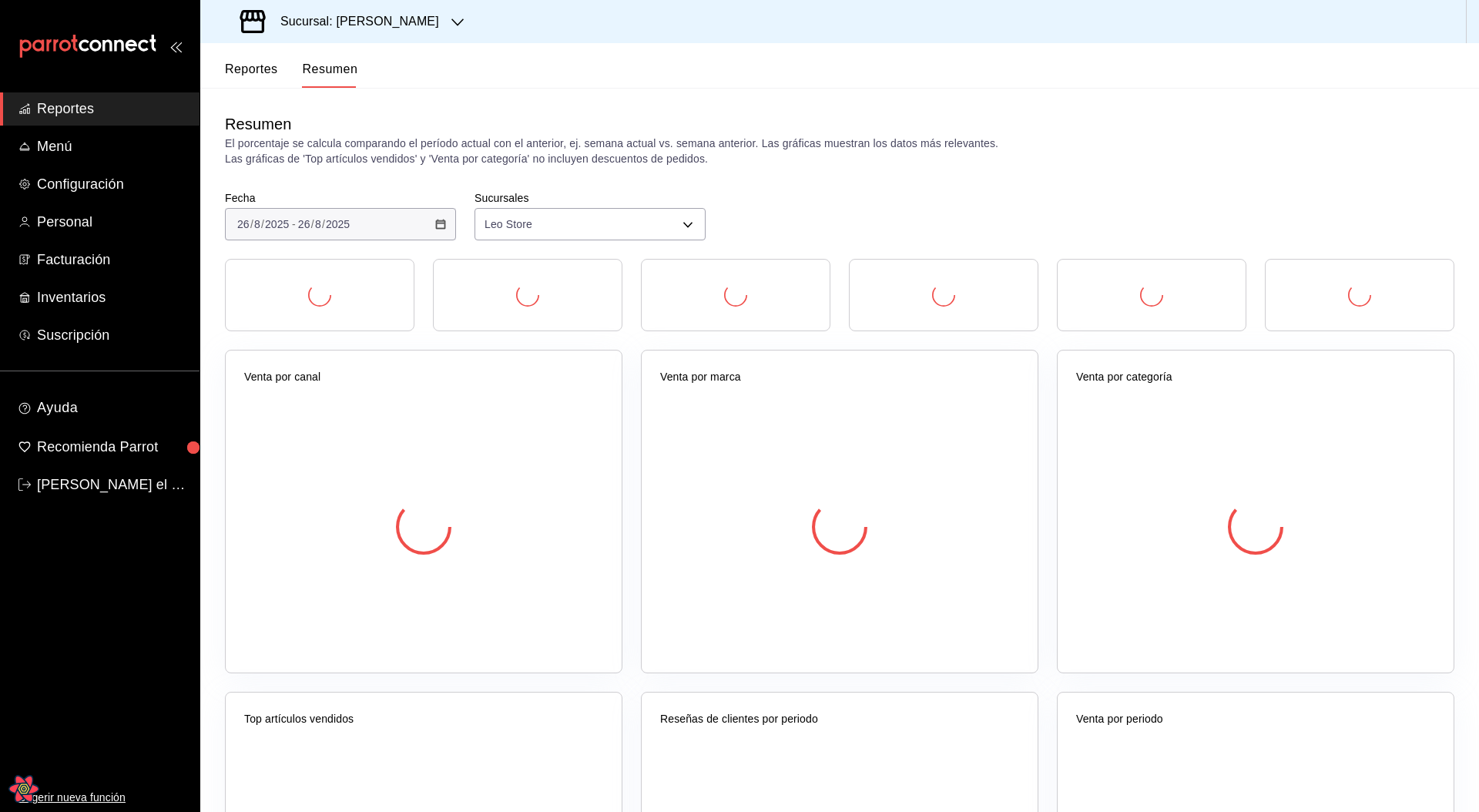
click at [258, 74] on button "Reportes" at bounding box center [251, 75] width 53 height 26
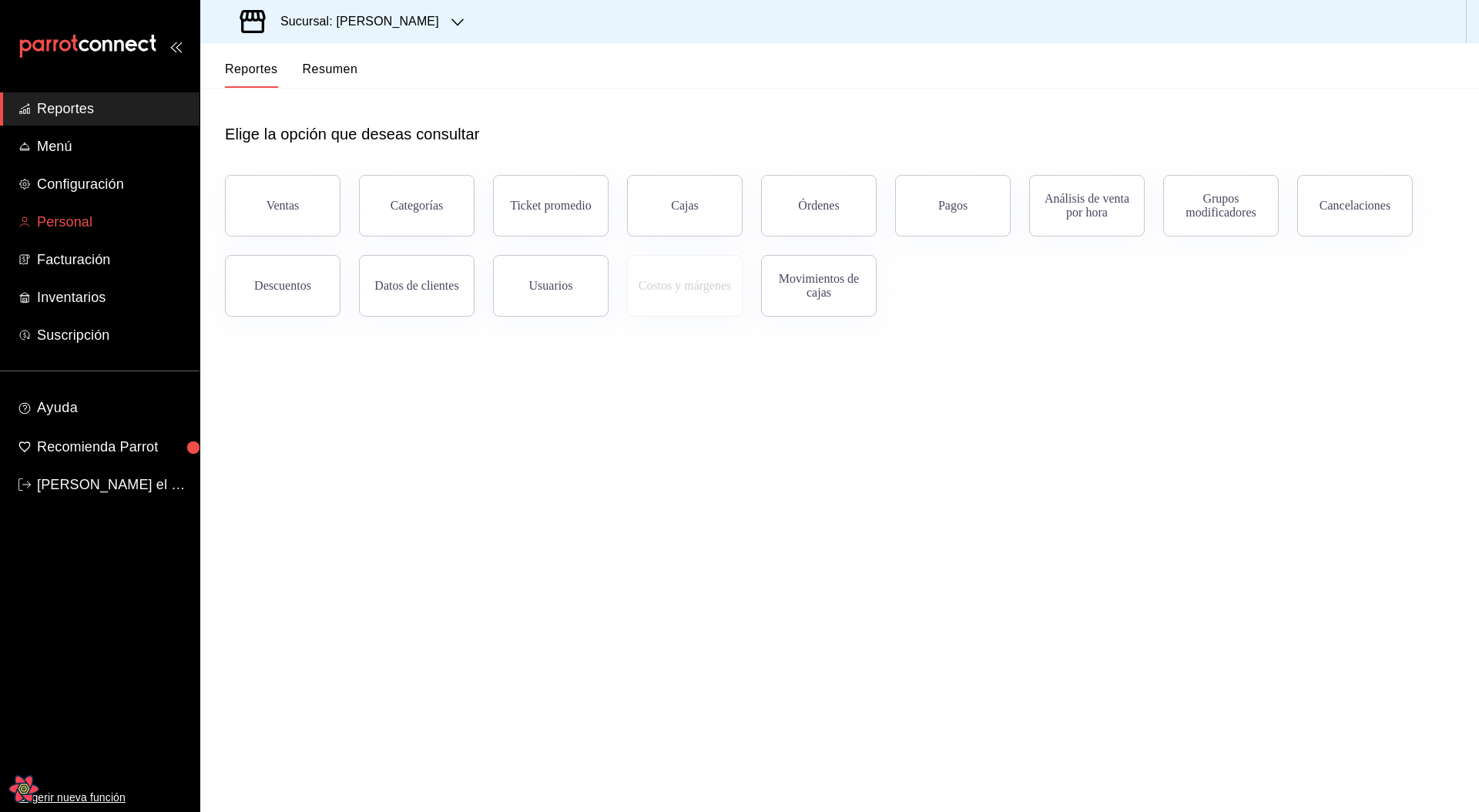
click at [68, 217] on span "Personal" at bounding box center [112, 222] width 150 height 21
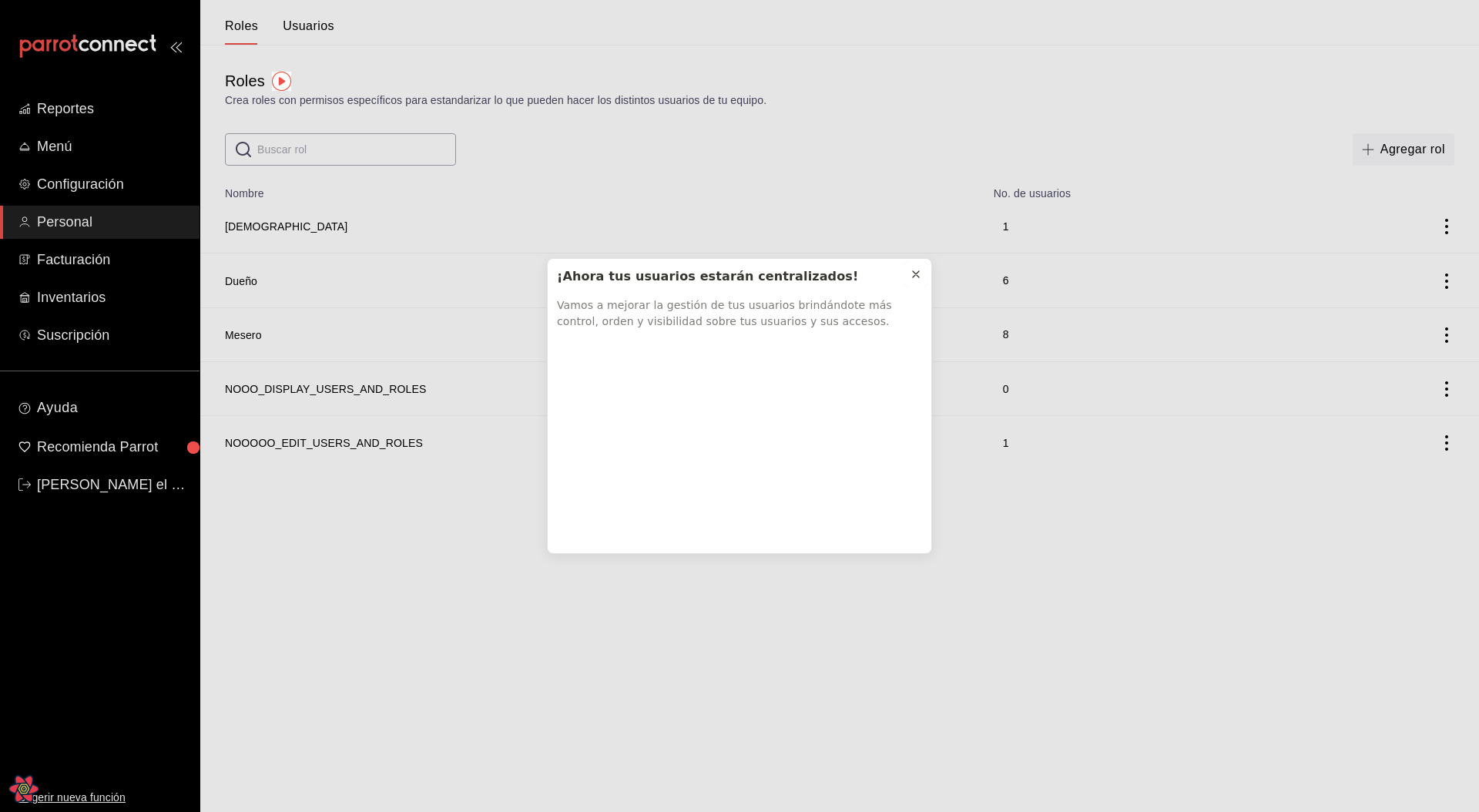
click at [915, 275] on icon at bounding box center [916, 275] width 6 height 6
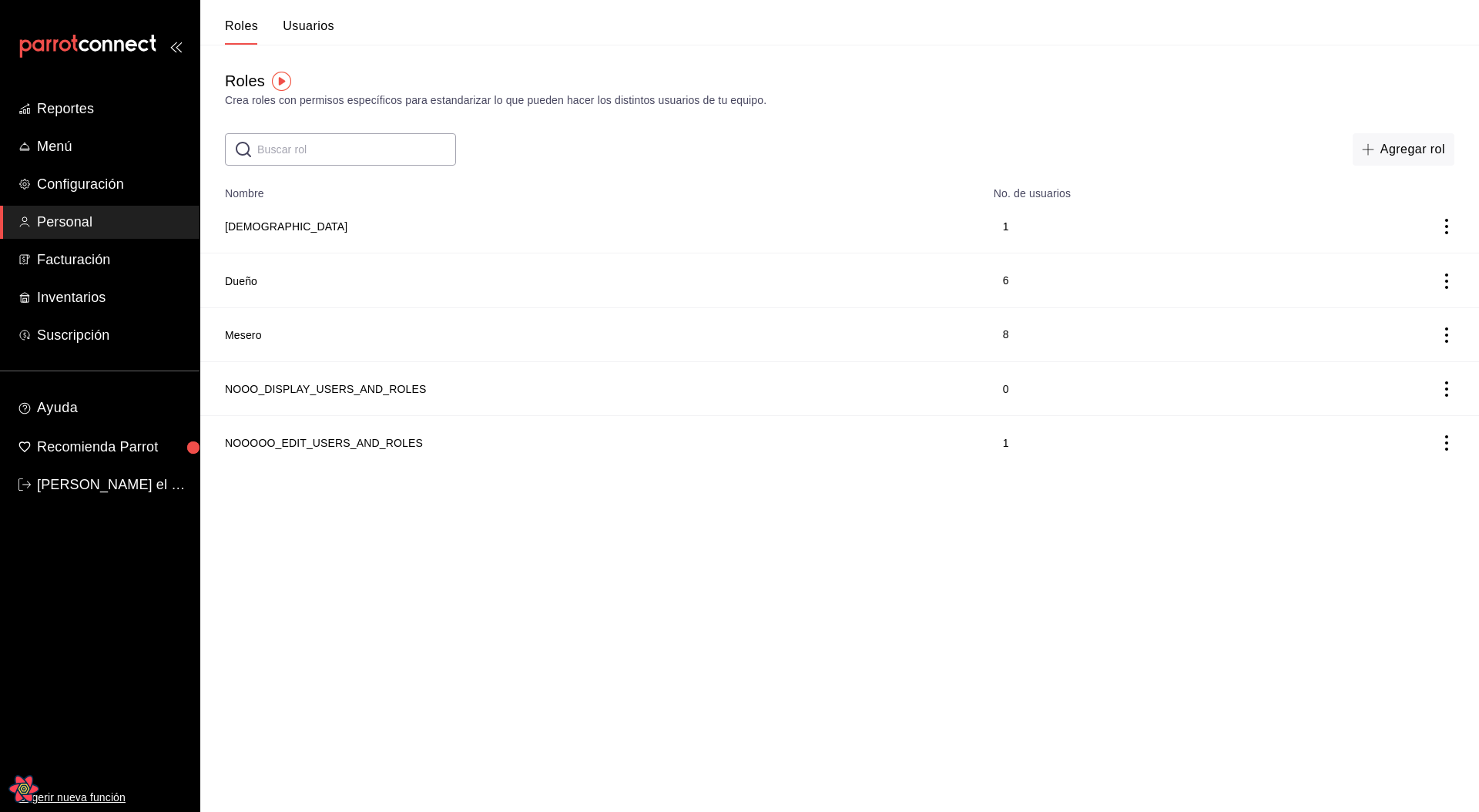
click at [318, 30] on button "Usuarios" at bounding box center [308, 32] width 52 height 26
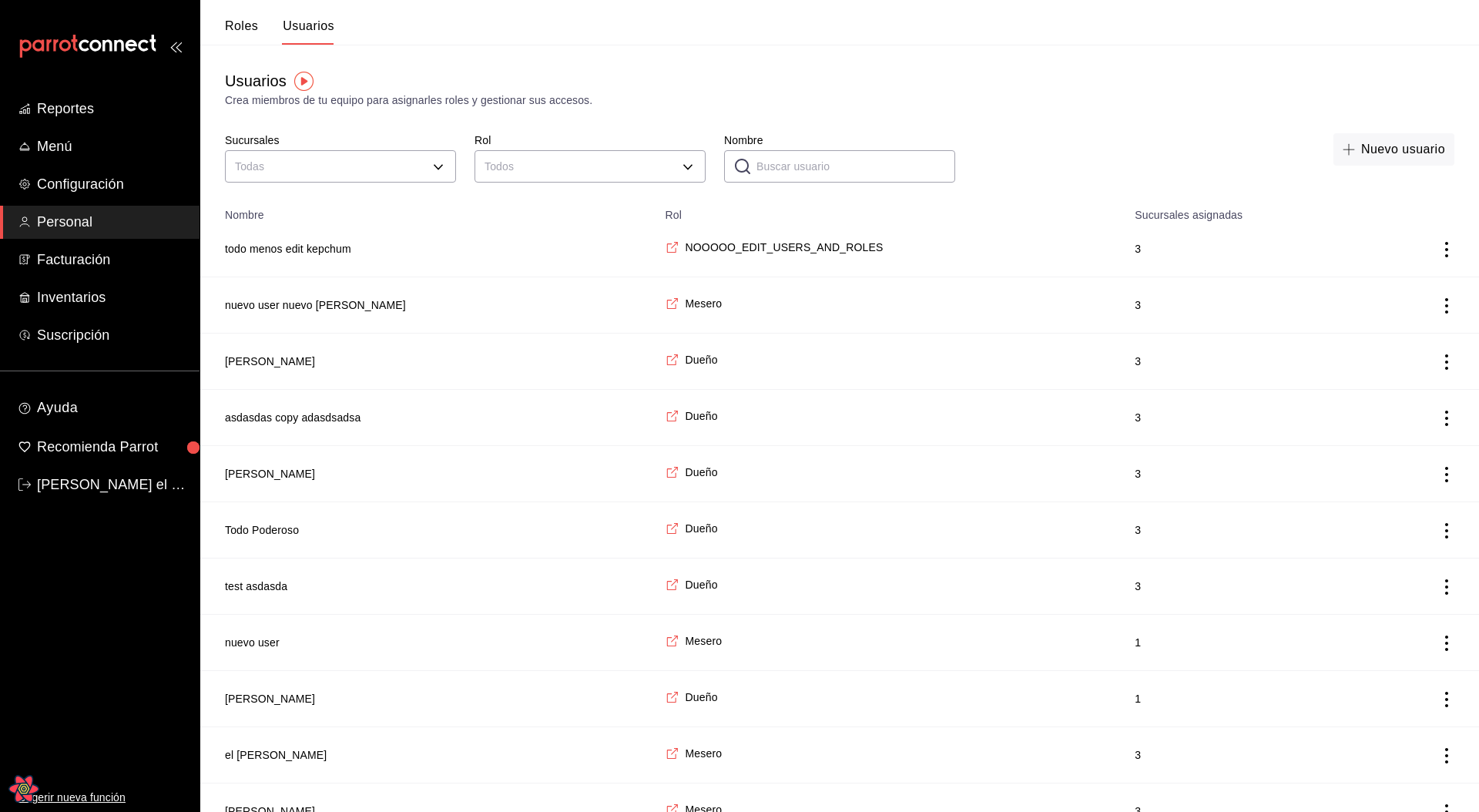
drag, startPoint x: 1286, startPoint y: 439, endPoint x: 1297, endPoint y: 434, distance: 12.1
click at [1286, 339] on td "3" at bounding box center [1245, 417] width 241 height 56
click at [1444, 339] on icon "actions" at bounding box center [1447, 418] width 15 height 15
click at [1375, 339] on li "Eliminar" at bounding box center [1390, 440] width 130 height 43
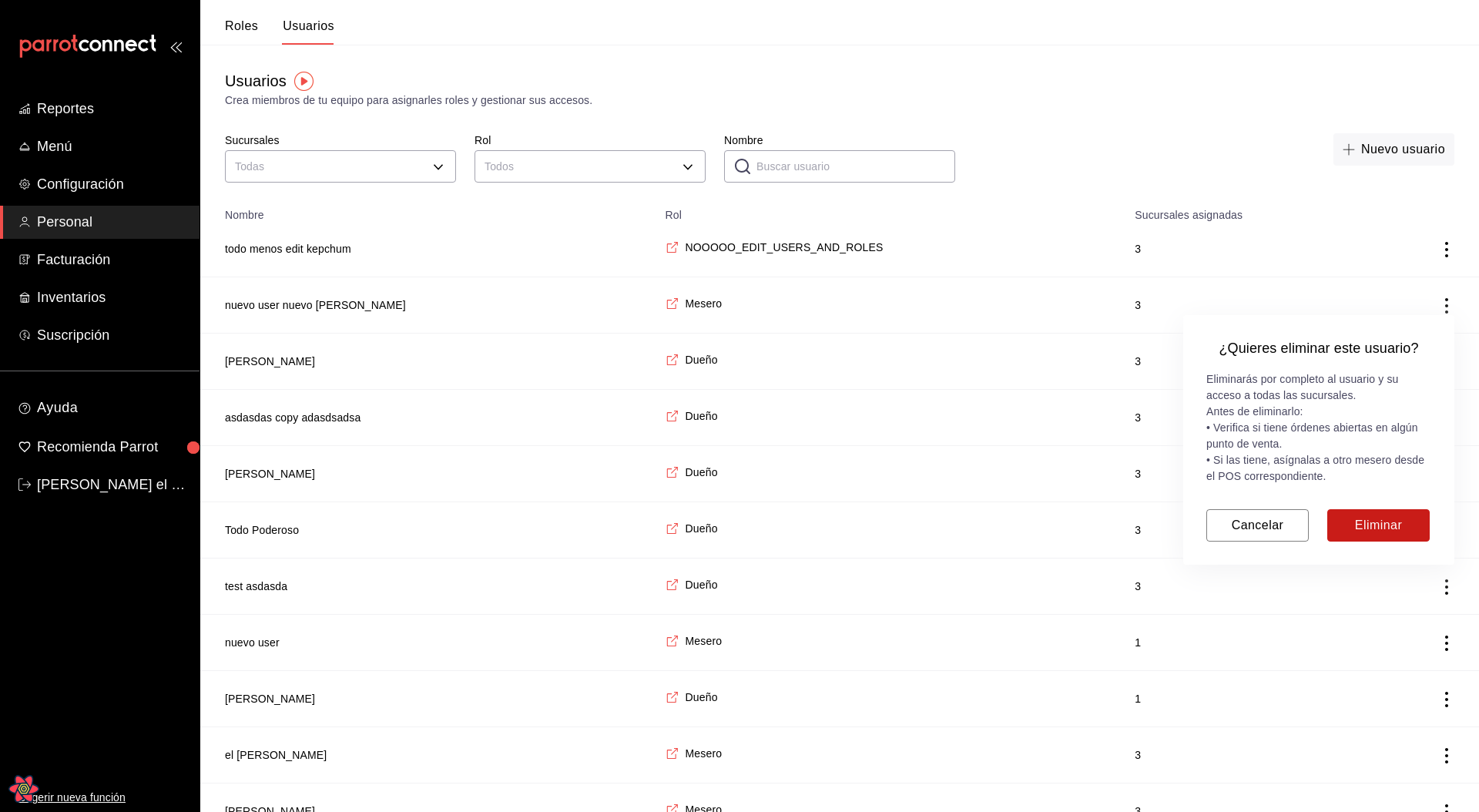
click at [1369, 339] on button "Eliminar" at bounding box center [1378, 525] width 103 height 32
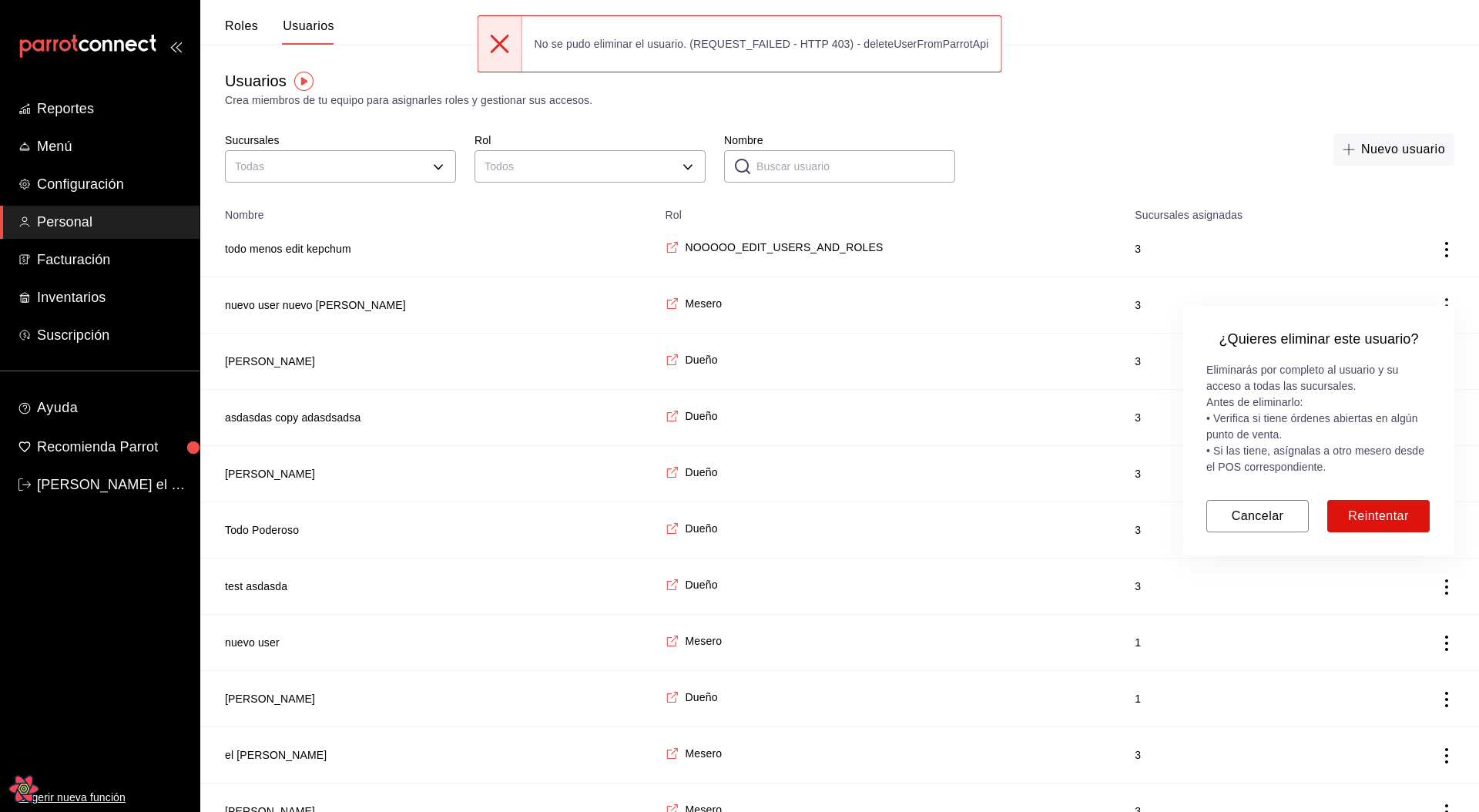
click at [1134, 116] on div at bounding box center [740, 406] width 1479 height 812
click at [1267, 339] on button "Cancelar" at bounding box center [1257, 516] width 103 height 32
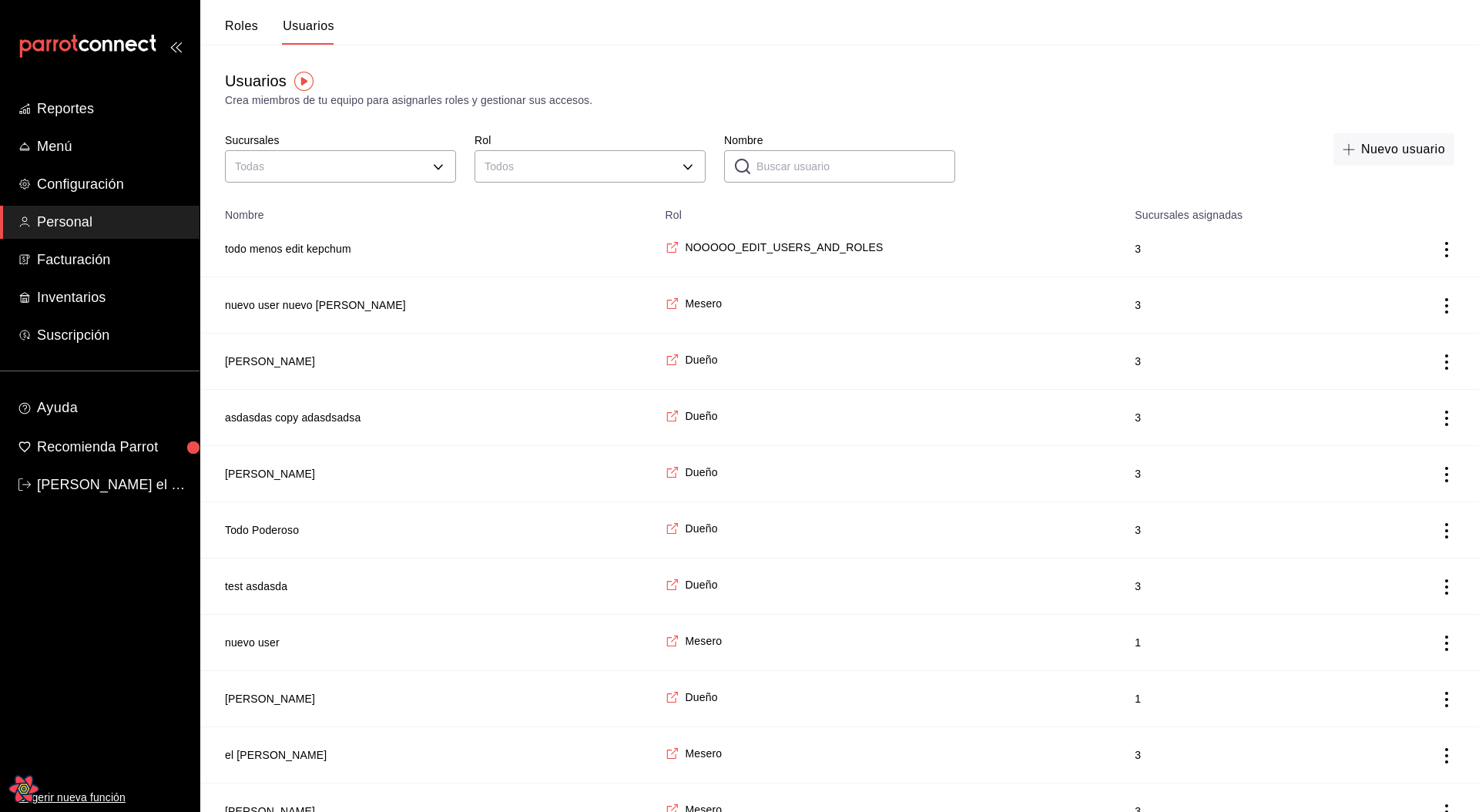
click at [993, 116] on div "Usuarios Crea miembros de tu equipo para asignarles roles y gestionar sus acces…" at bounding box center [840, 582] width 1279 height 1075
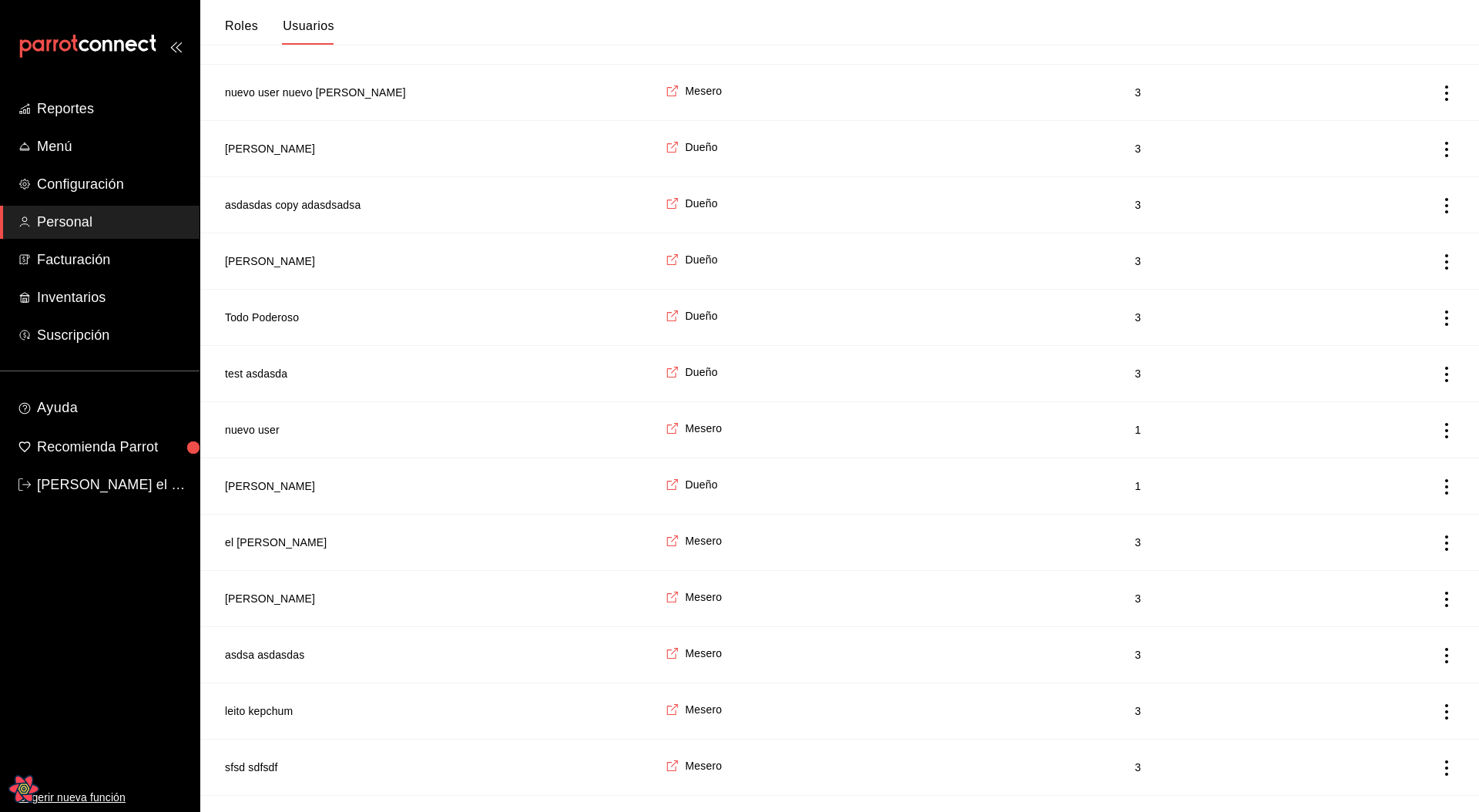
scroll to position [216, 0]
click at [1134, 339] on span "3" at bounding box center [1241, 539] width 214 height 15
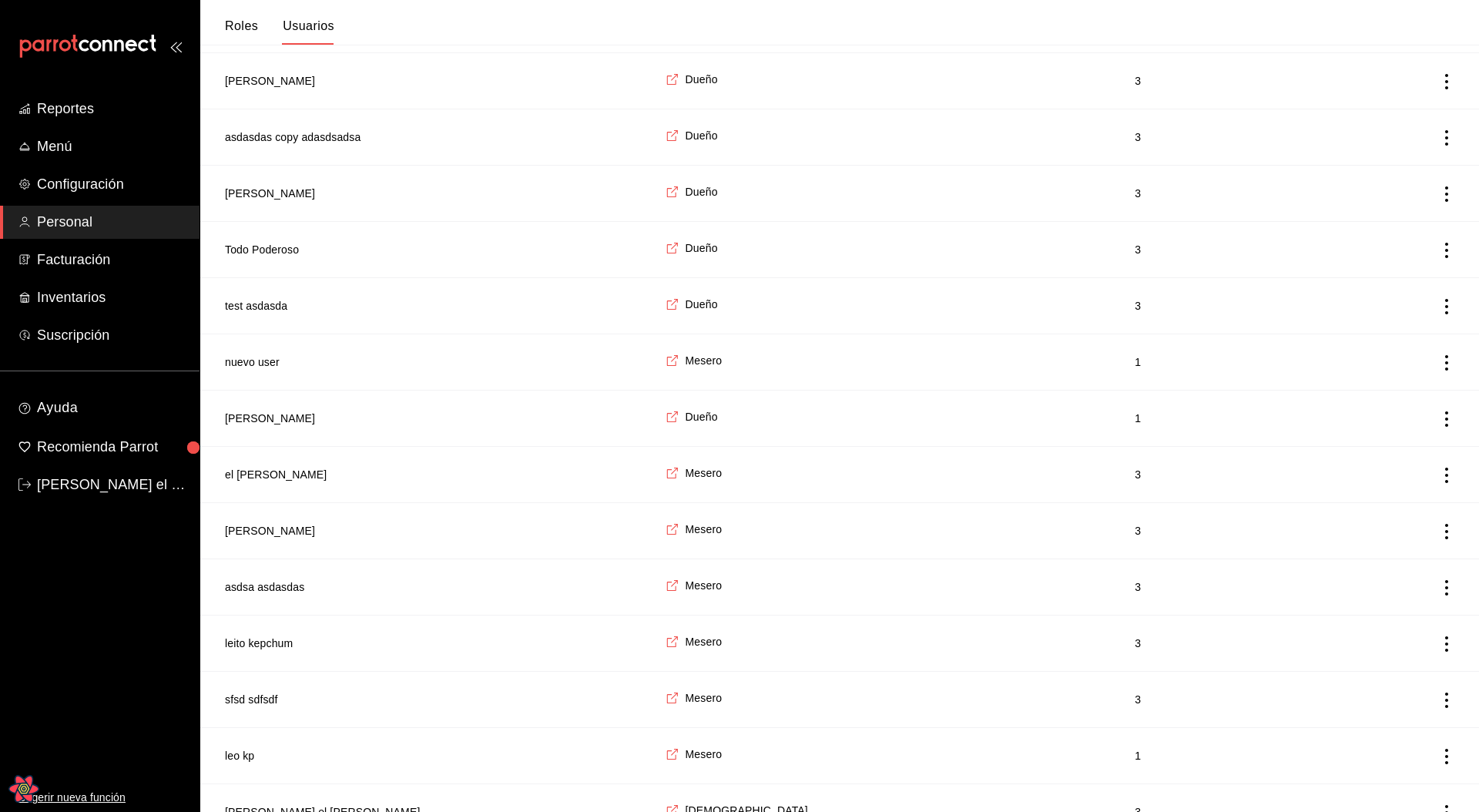
scroll to position [290, 0]
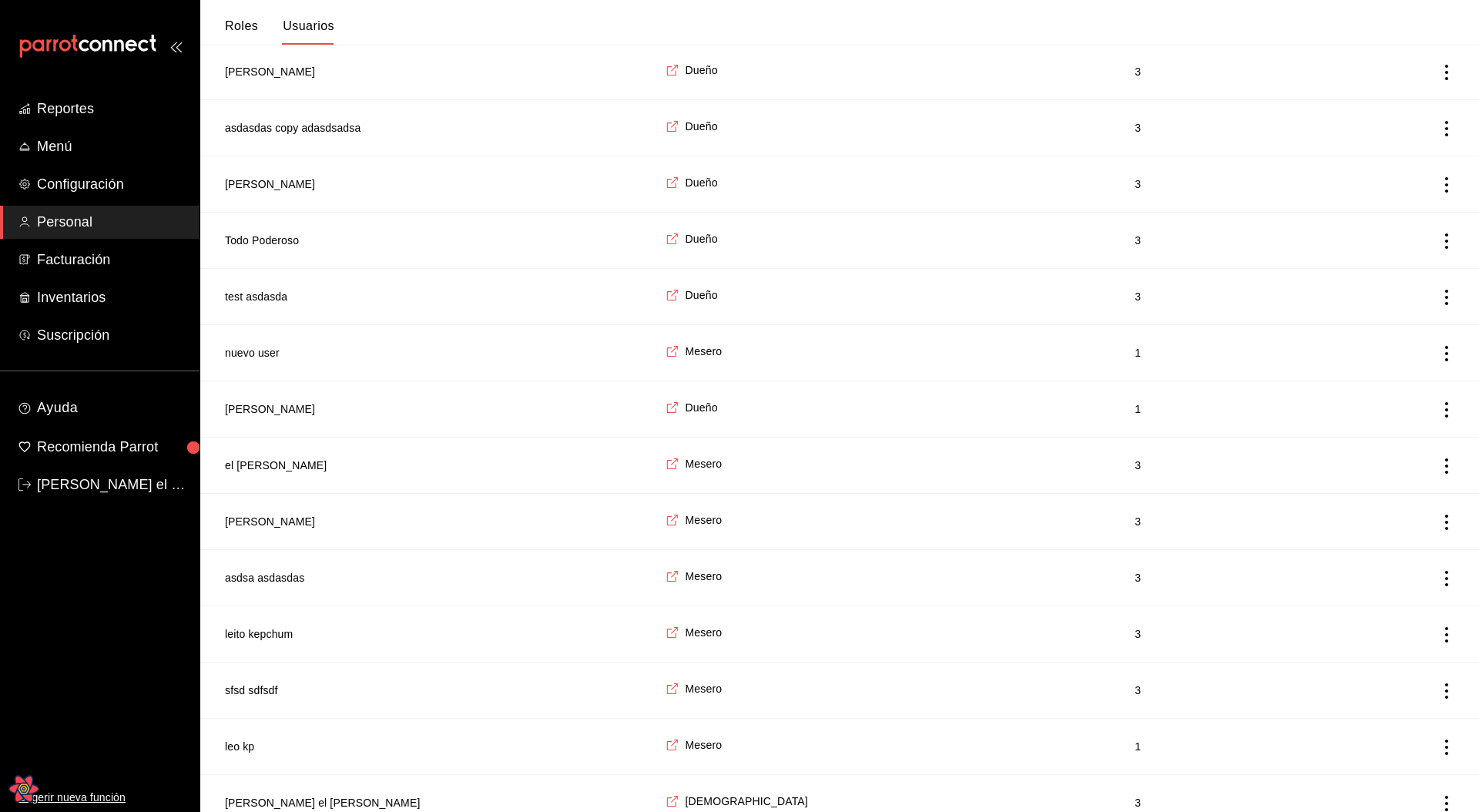
click at [1450, 339] on icon "actions" at bounding box center [1447, 466] width 15 height 15
click at [1384, 339] on li "Eliminar" at bounding box center [1390, 487] width 130 height 43
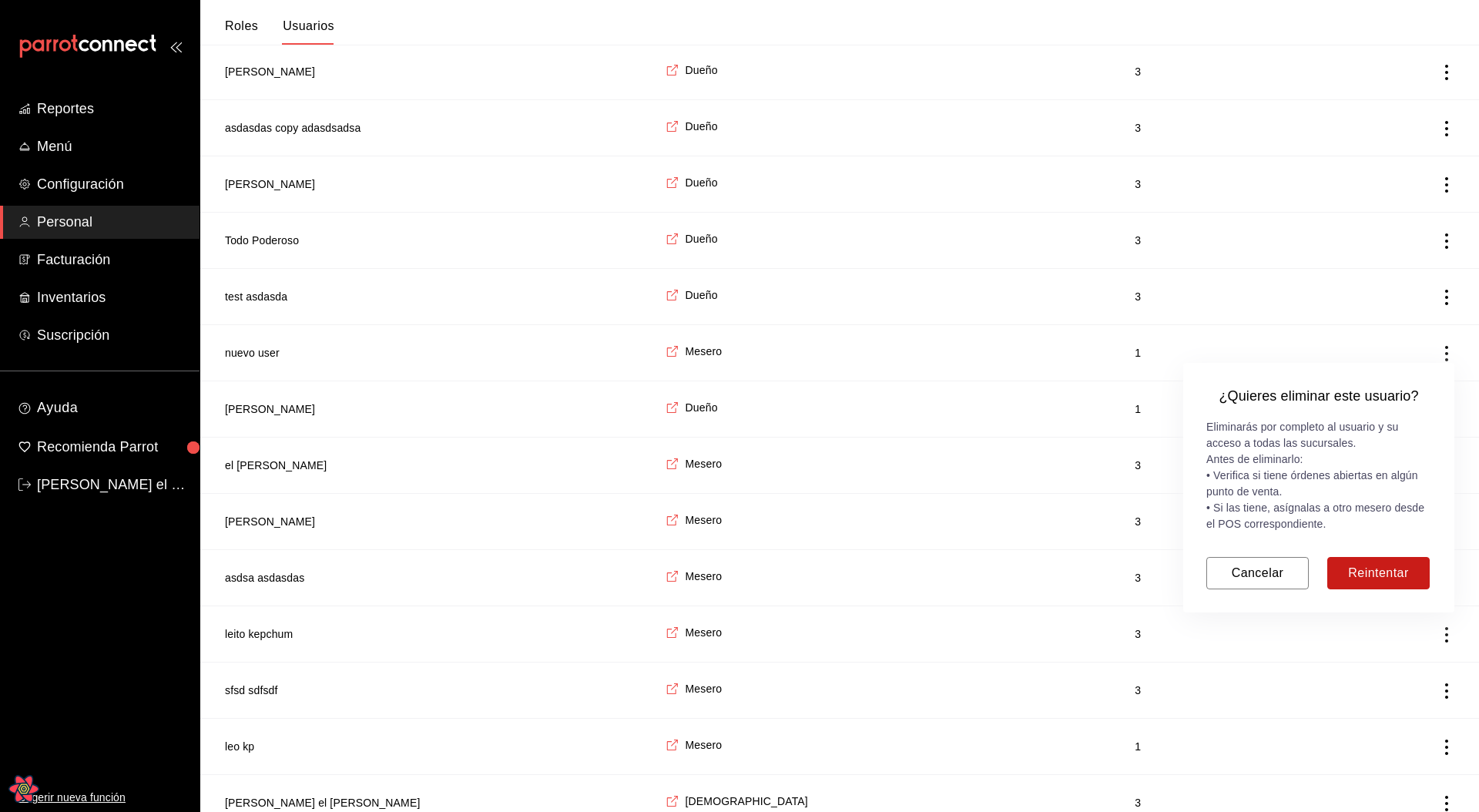
click at [1370, 339] on button "Reintentar" at bounding box center [1378, 573] width 103 height 32
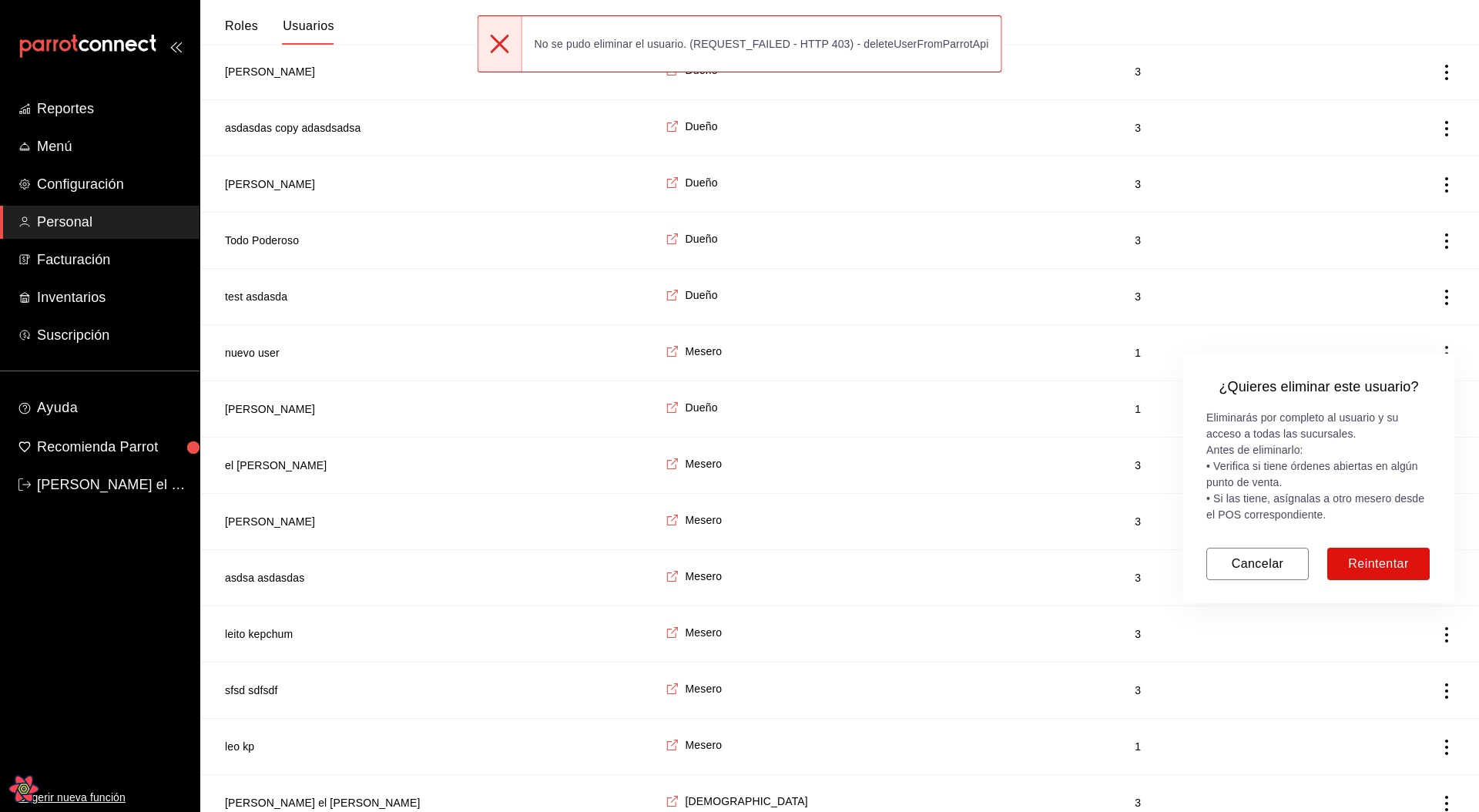
click at [873, 163] on div at bounding box center [740, 406] width 1479 height 812
click at [1255, 339] on button "Cancelar" at bounding box center [1257, 564] width 103 height 32
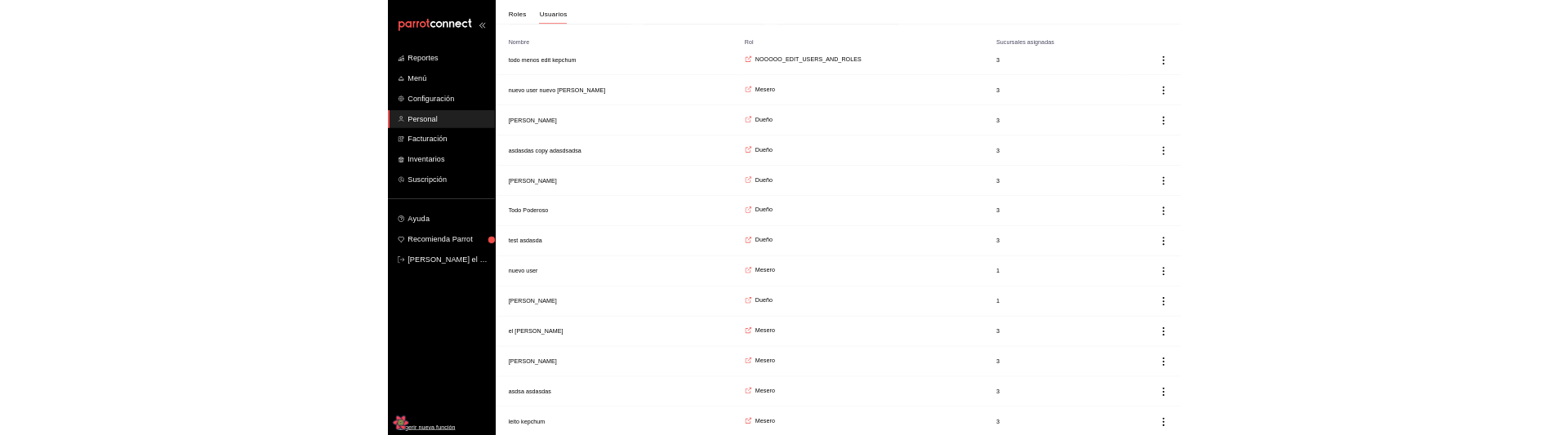
scroll to position [0, 0]
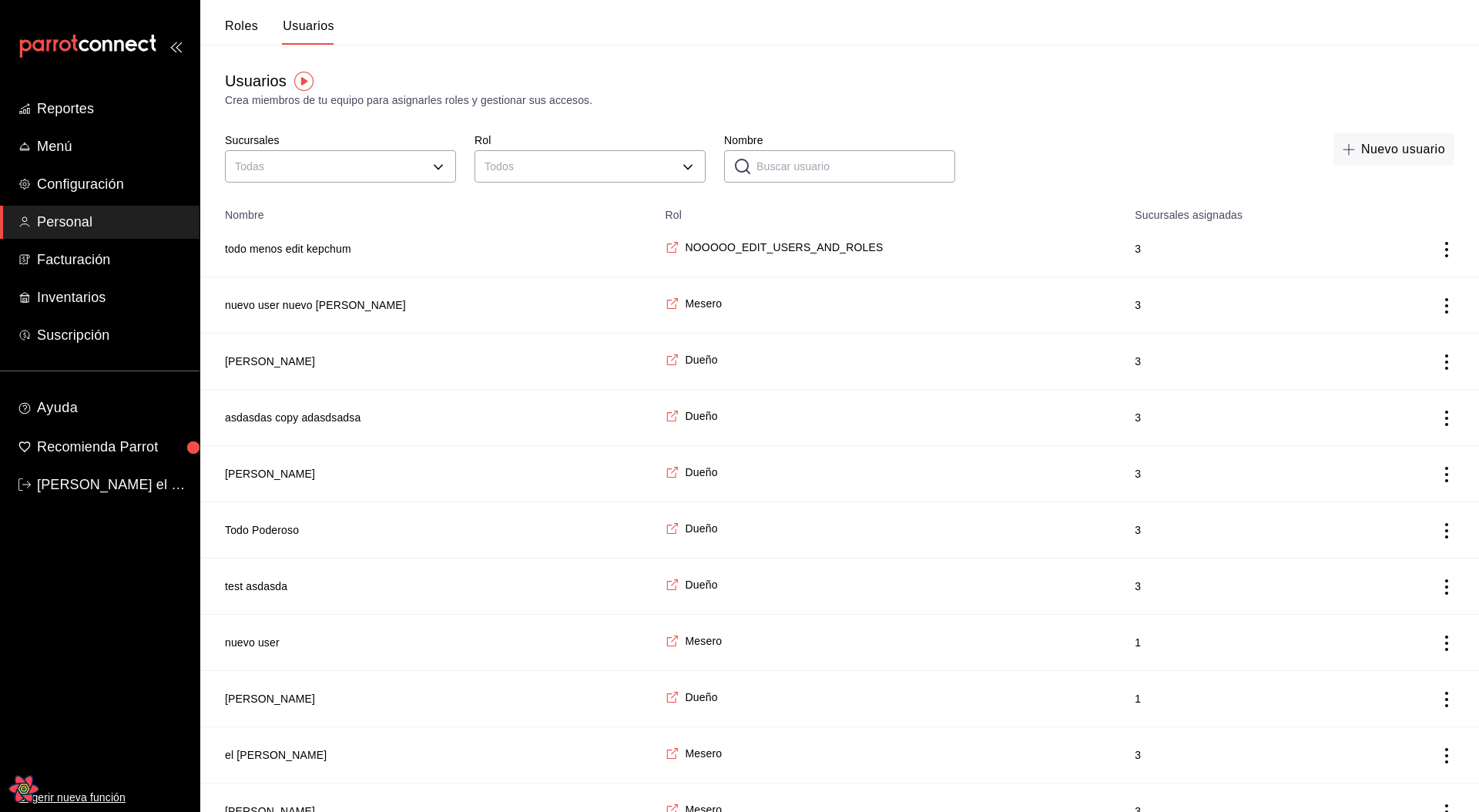
click at [695, 112] on div "Usuarios Crea miembros de tu equipo para asignarles roles y gestionar sus acces…" at bounding box center [840, 582] width 1279 height 1075
click at [489, 80] on div "Usuarios Crea miembros de tu equipo para asignarles roles y gestionar sus acces…" at bounding box center [840, 89] width 1279 height 39
click at [251, 22] on button "Roles" at bounding box center [241, 32] width 33 height 26
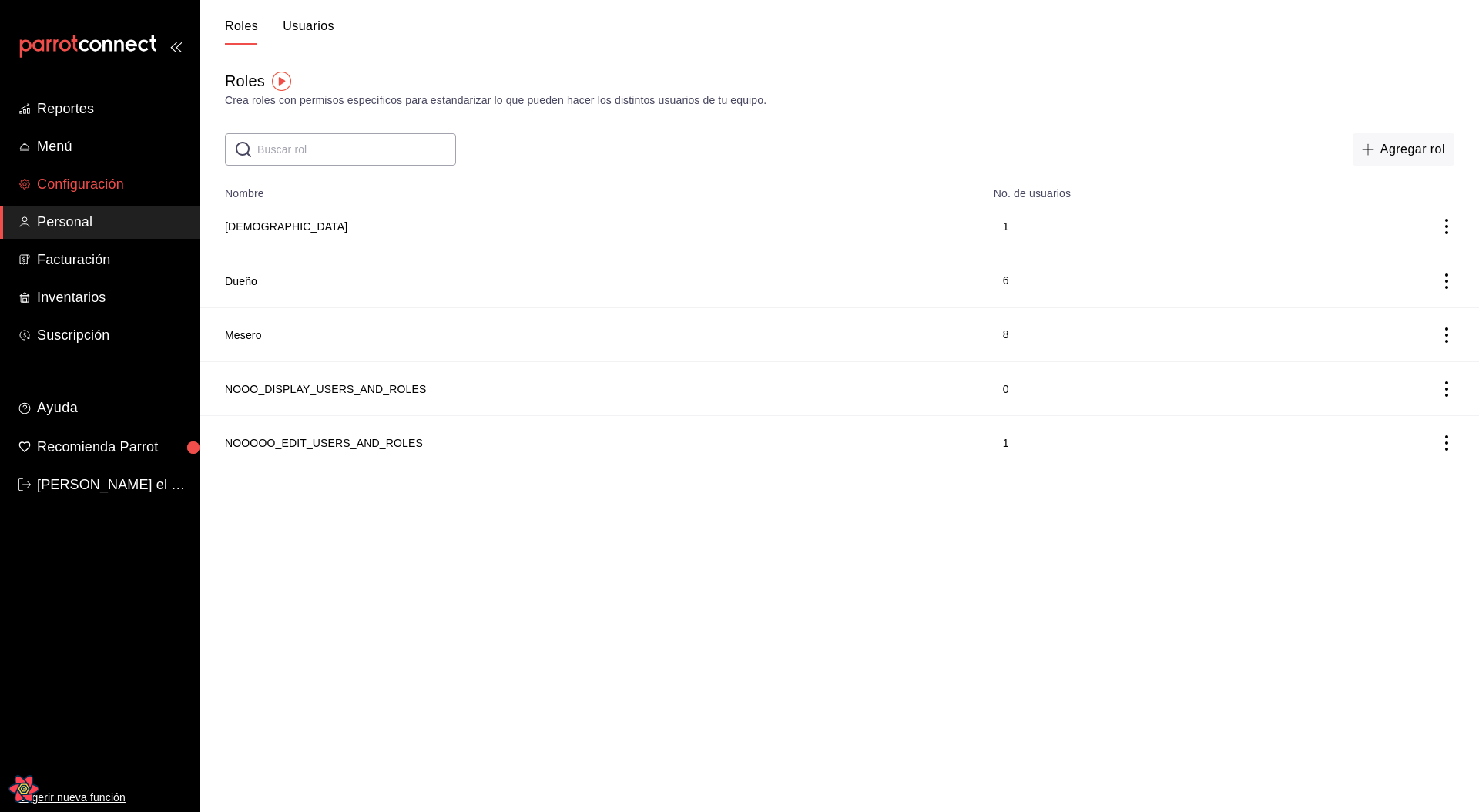
click at [102, 187] on span "Configuración" at bounding box center [112, 184] width 150 height 21
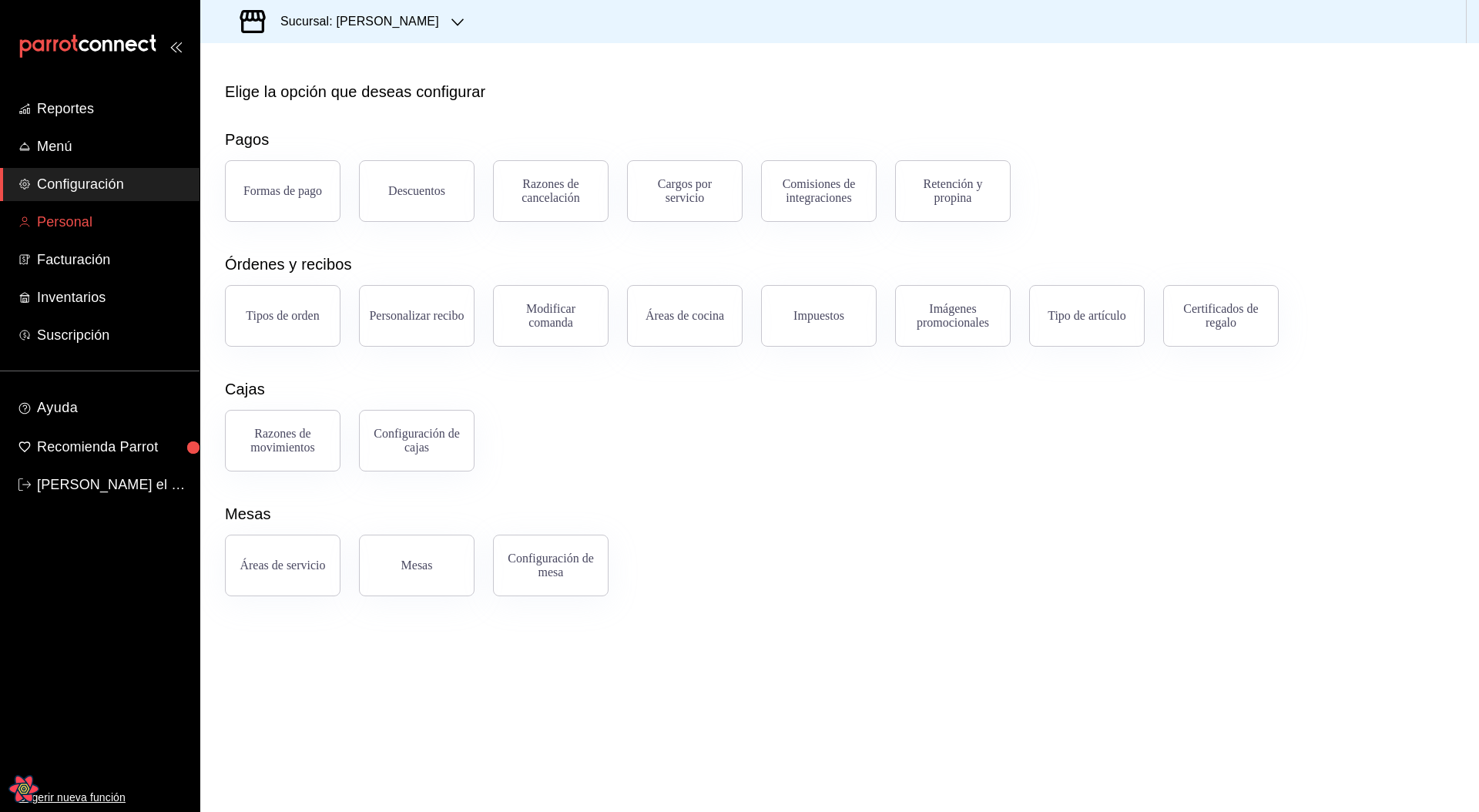
click at [74, 227] on span "Personal" at bounding box center [112, 222] width 150 height 21
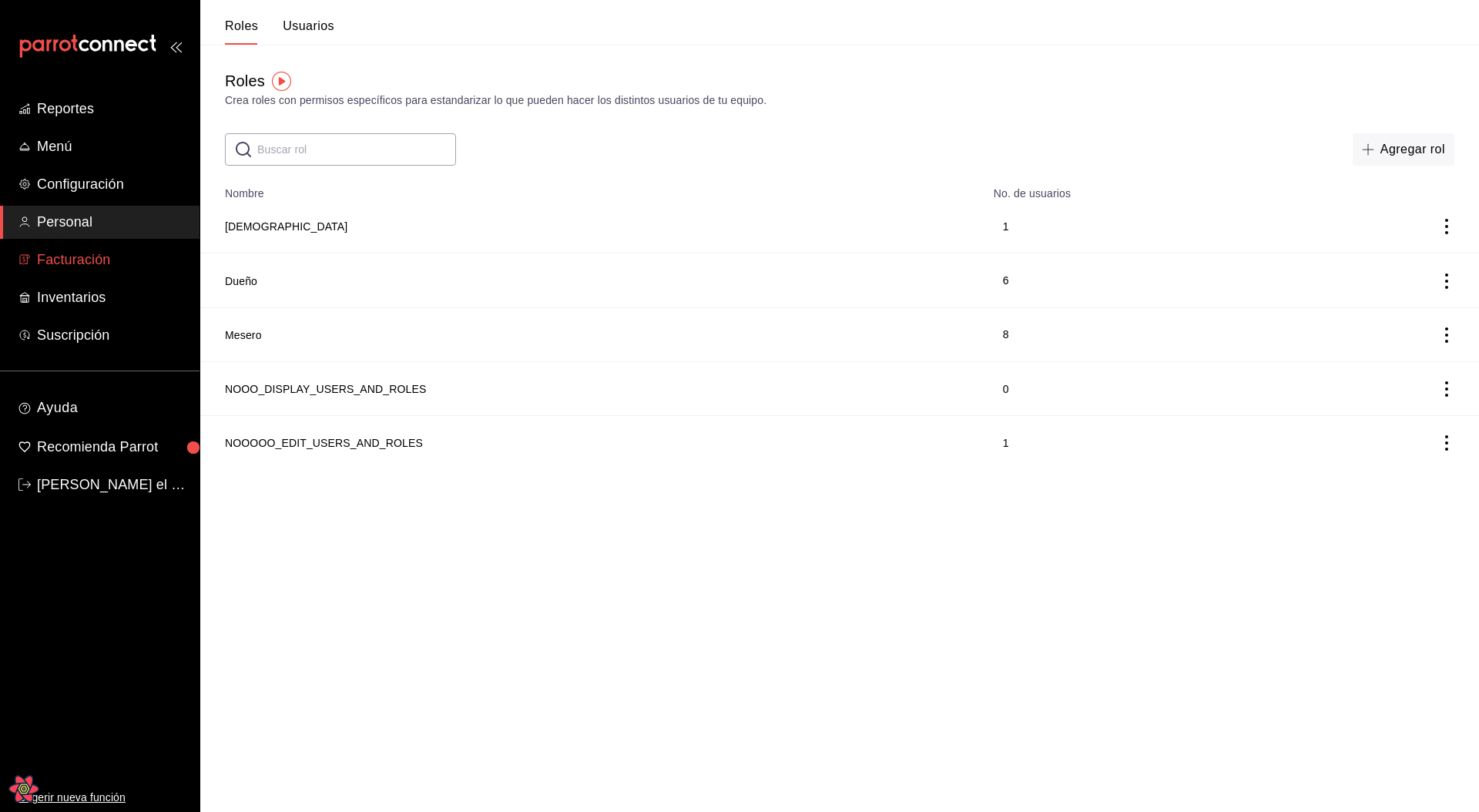
click at [76, 268] on span "Facturación" at bounding box center [112, 260] width 150 height 21
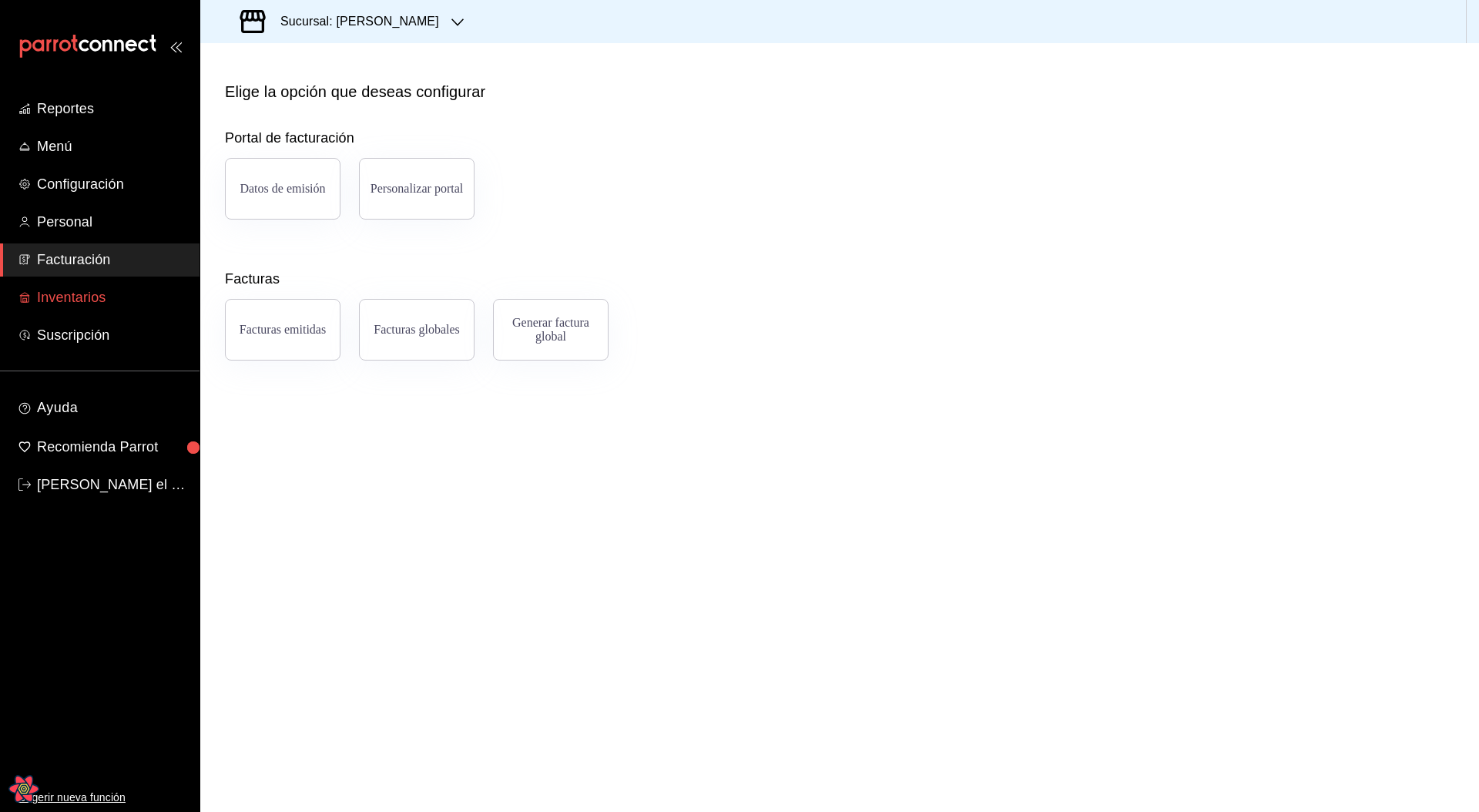
click at [81, 294] on span "Inventarios" at bounding box center [112, 298] width 150 height 21
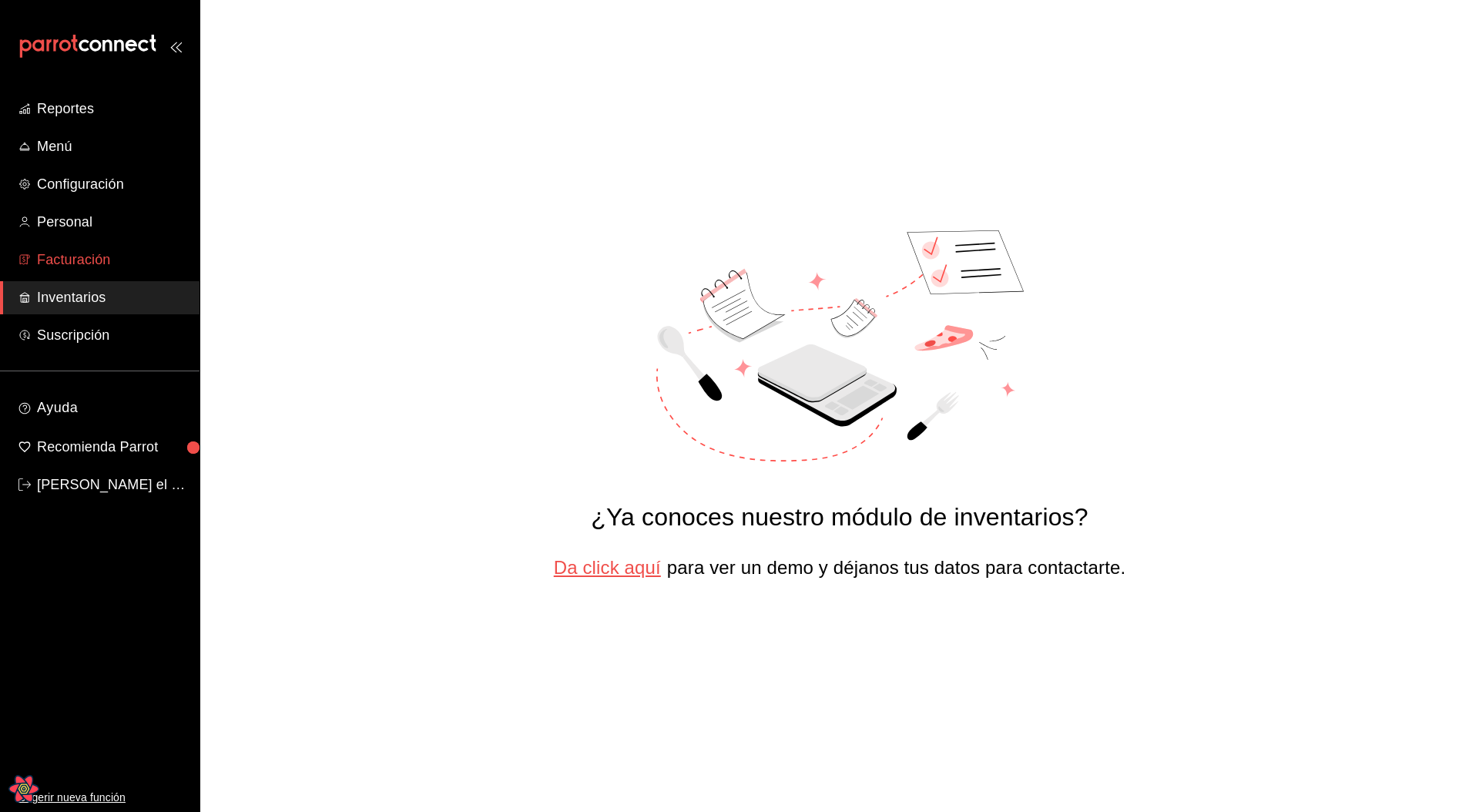
click at [76, 261] on span "Facturación" at bounding box center [112, 260] width 150 height 21
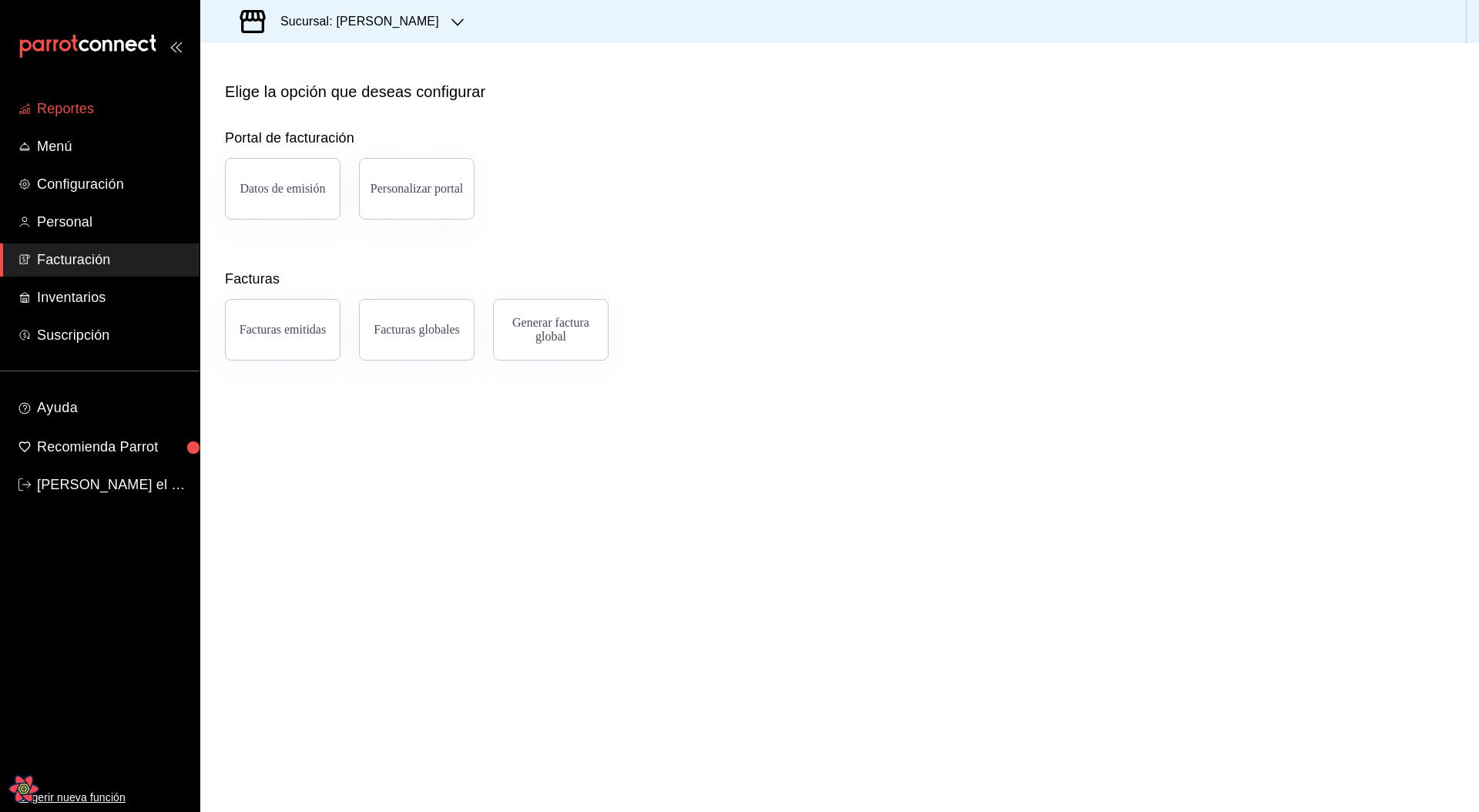
click at [72, 116] on span "Reportes" at bounding box center [112, 109] width 150 height 21
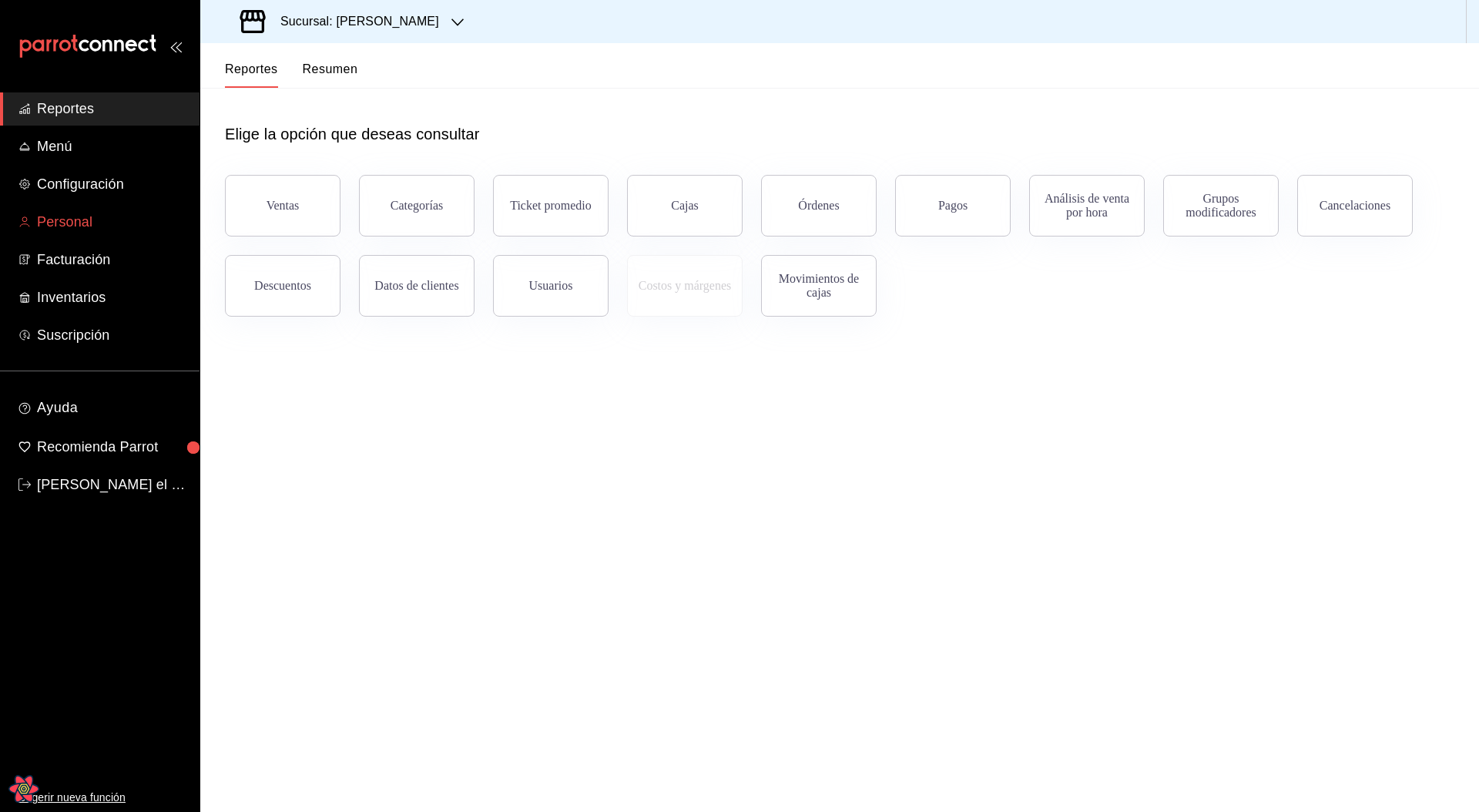
click at [79, 224] on span "Personal" at bounding box center [112, 222] width 150 height 21
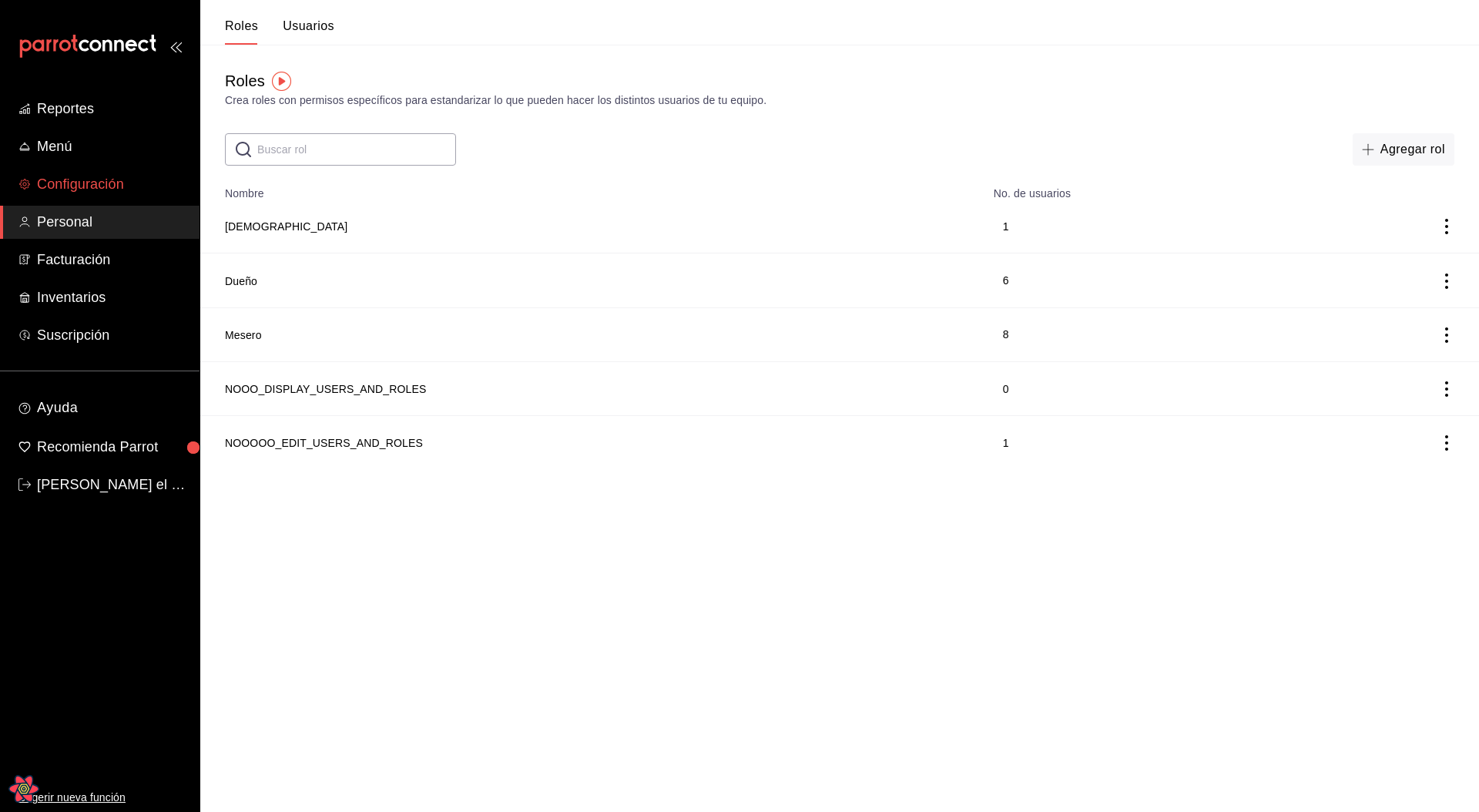
click at [86, 178] on span "Configuración" at bounding box center [112, 184] width 150 height 21
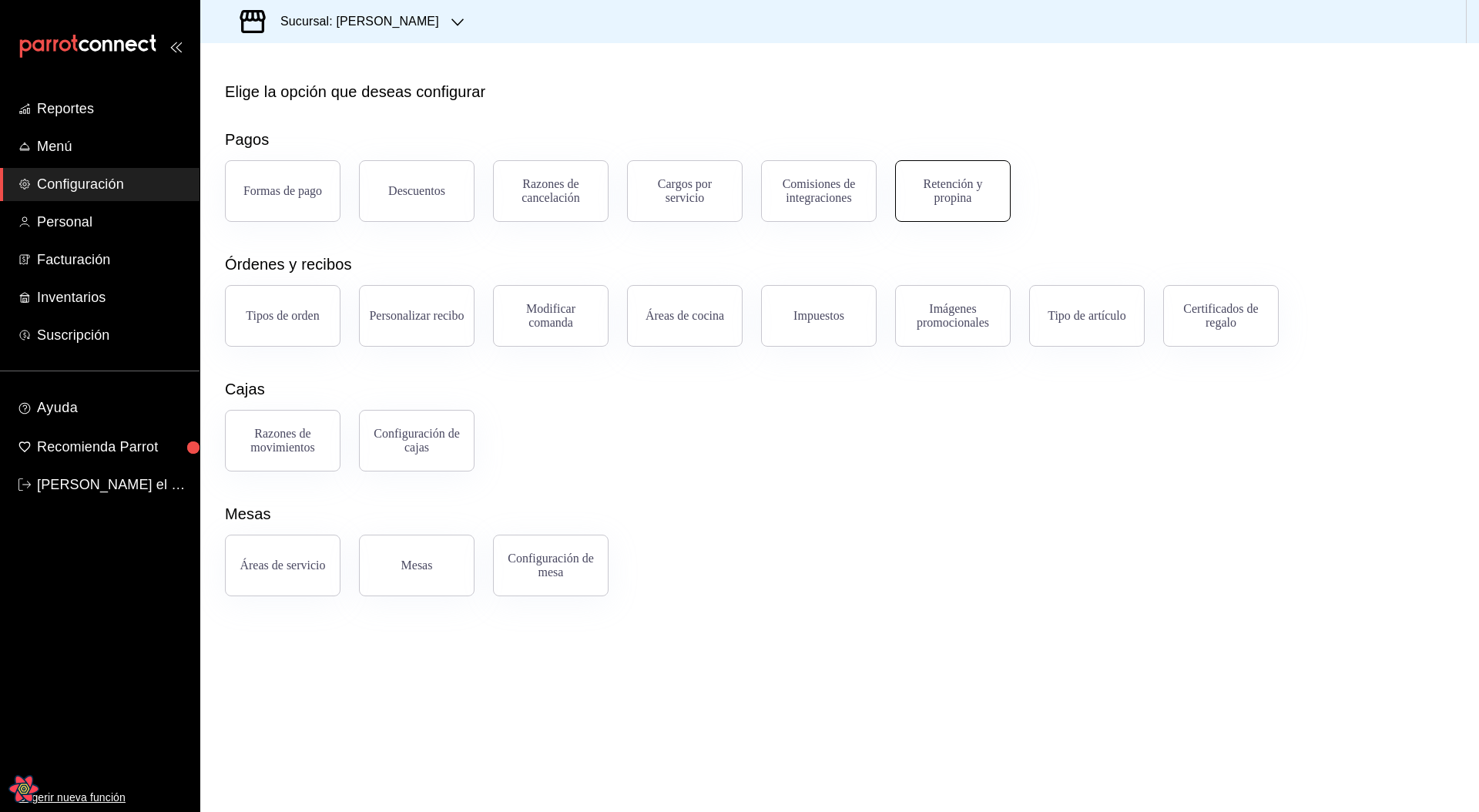
click at [964, 201] on div "Retención y propina" at bounding box center [953, 191] width 96 height 28
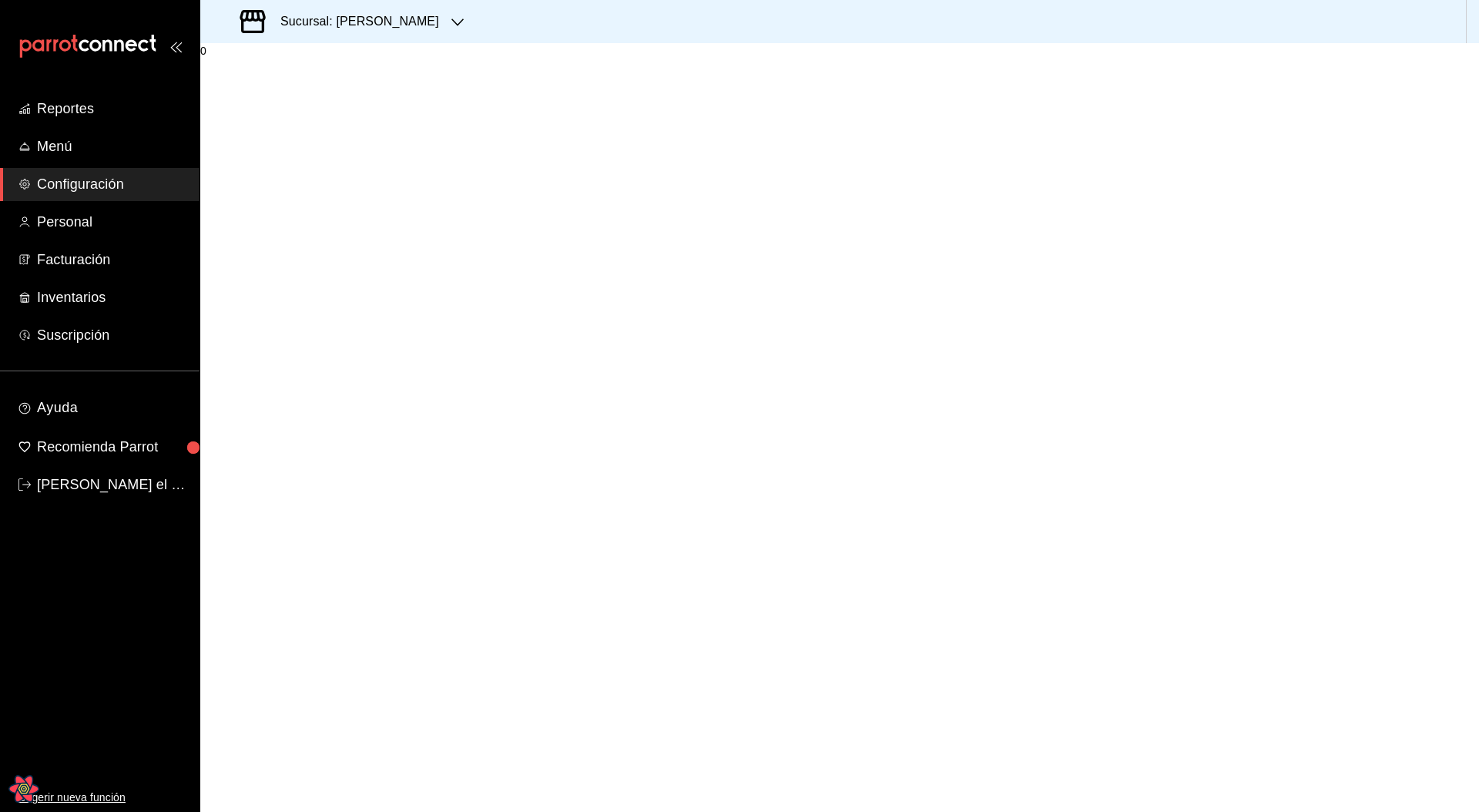
click at [632, 339] on div "0" at bounding box center [840, 427] width 1279 height 769
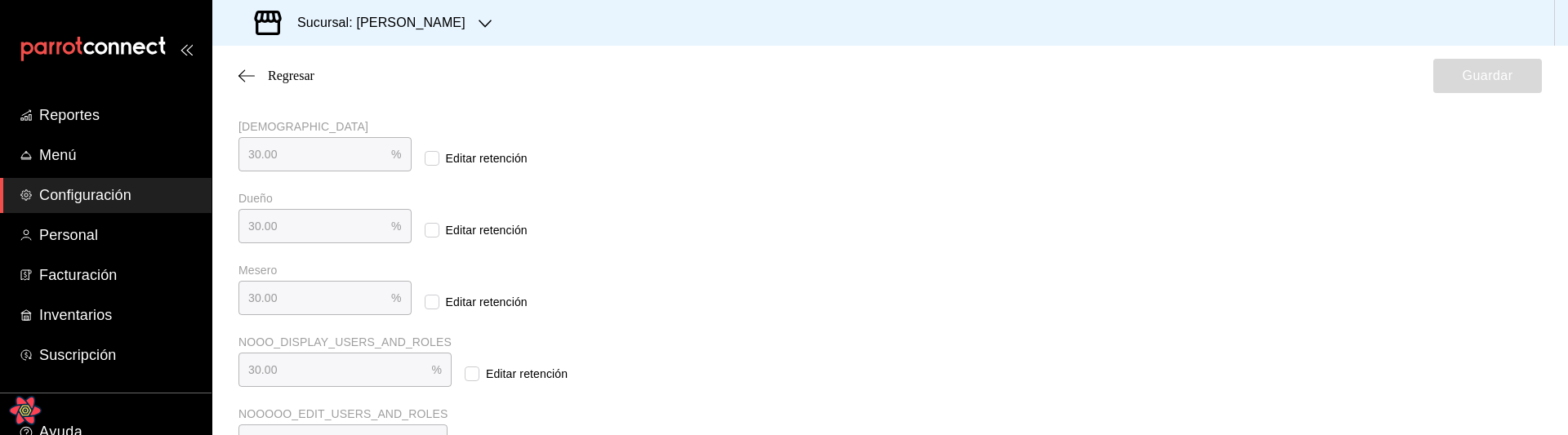
scroll to position [375, 0]
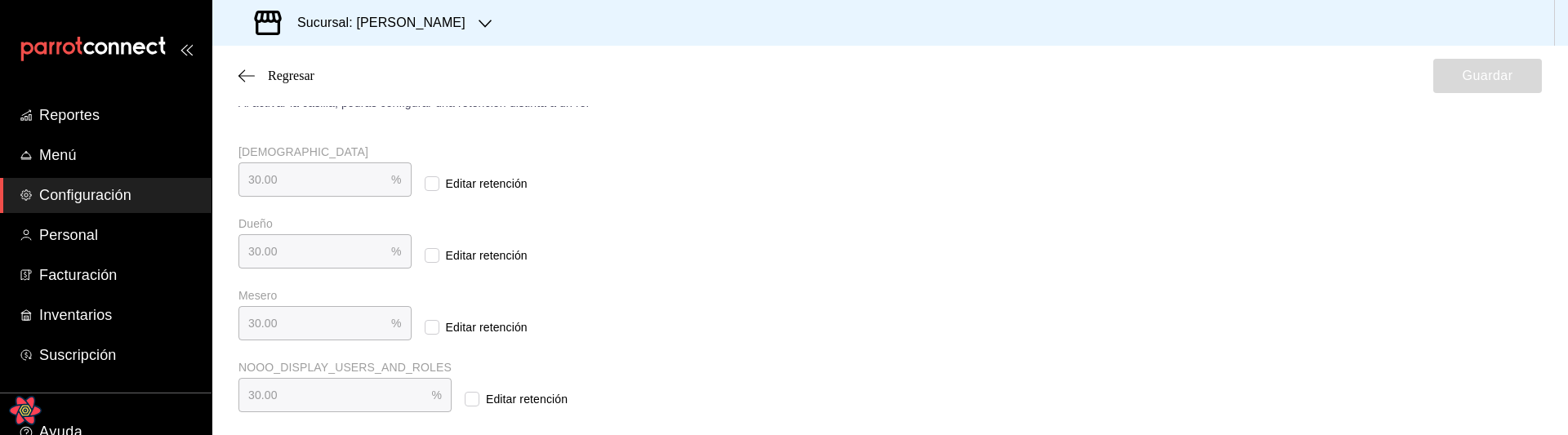
click at [968, 306] on div "Retención y propina Elige cómo quieres realizar el cálculo de la retención de p…" at bounding box center [890, 145] width 1303 height 679
click at [468, 183] on span "Editar retención" at bounding box center [483, 184] width 88 height 17
click at [439, 183] on input "Editar retención" at bounding box center [432, 184] width 15 height 15
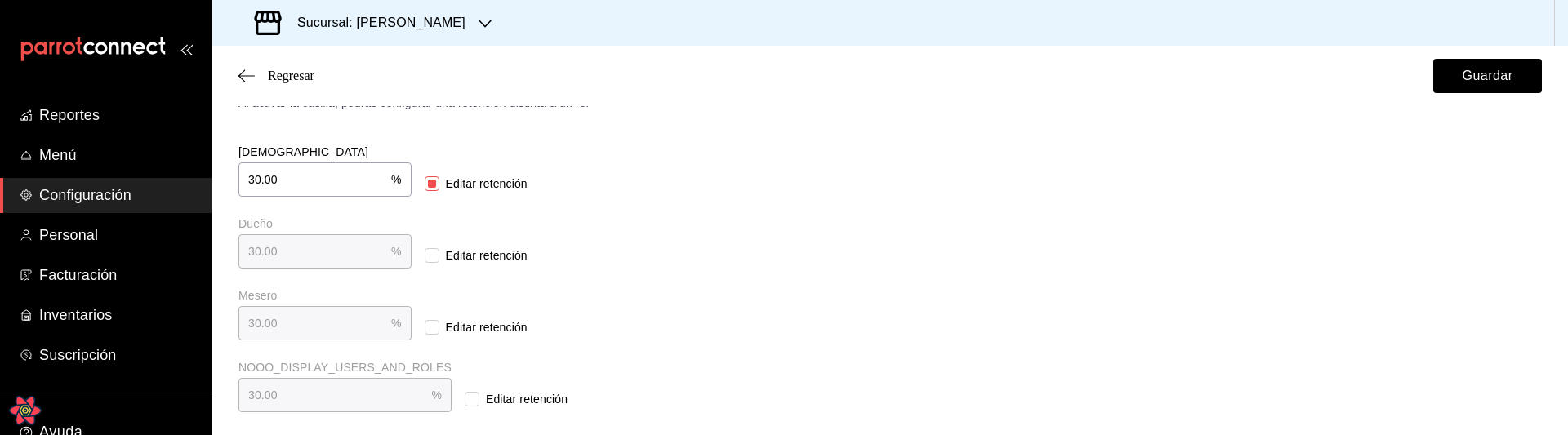
click at [467, 185] on span "Editar retención" at bounding box center [483, 184] width 88 height 17
click at [439, 185] on input "Editar retención" at bounding box center [432, 184] width 15 height 15
checkbox input "false"
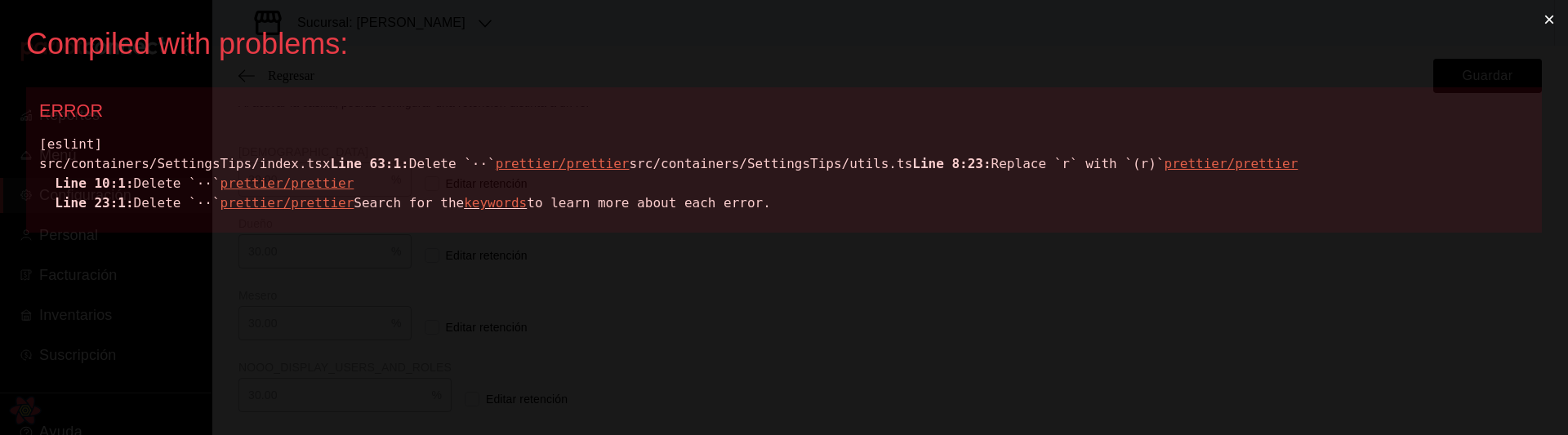
scroll to position [0, 0]
click at [1548, 20] on button "×" at bounding box center [1549, 20] width 38 height 39
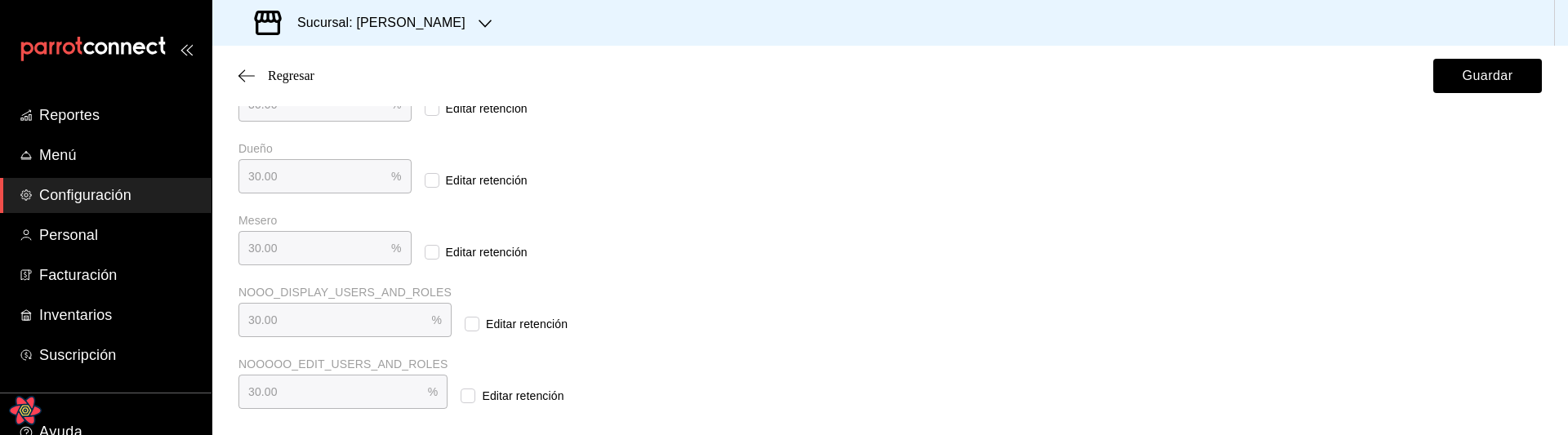
scroll to position [369, 0]
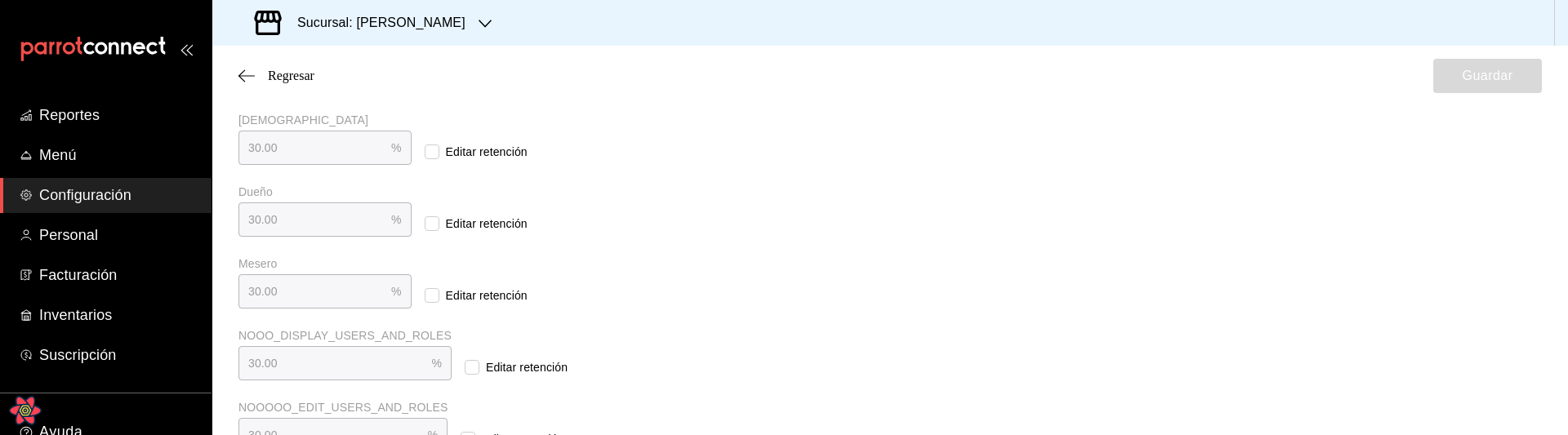
scroll to position [451, 0]
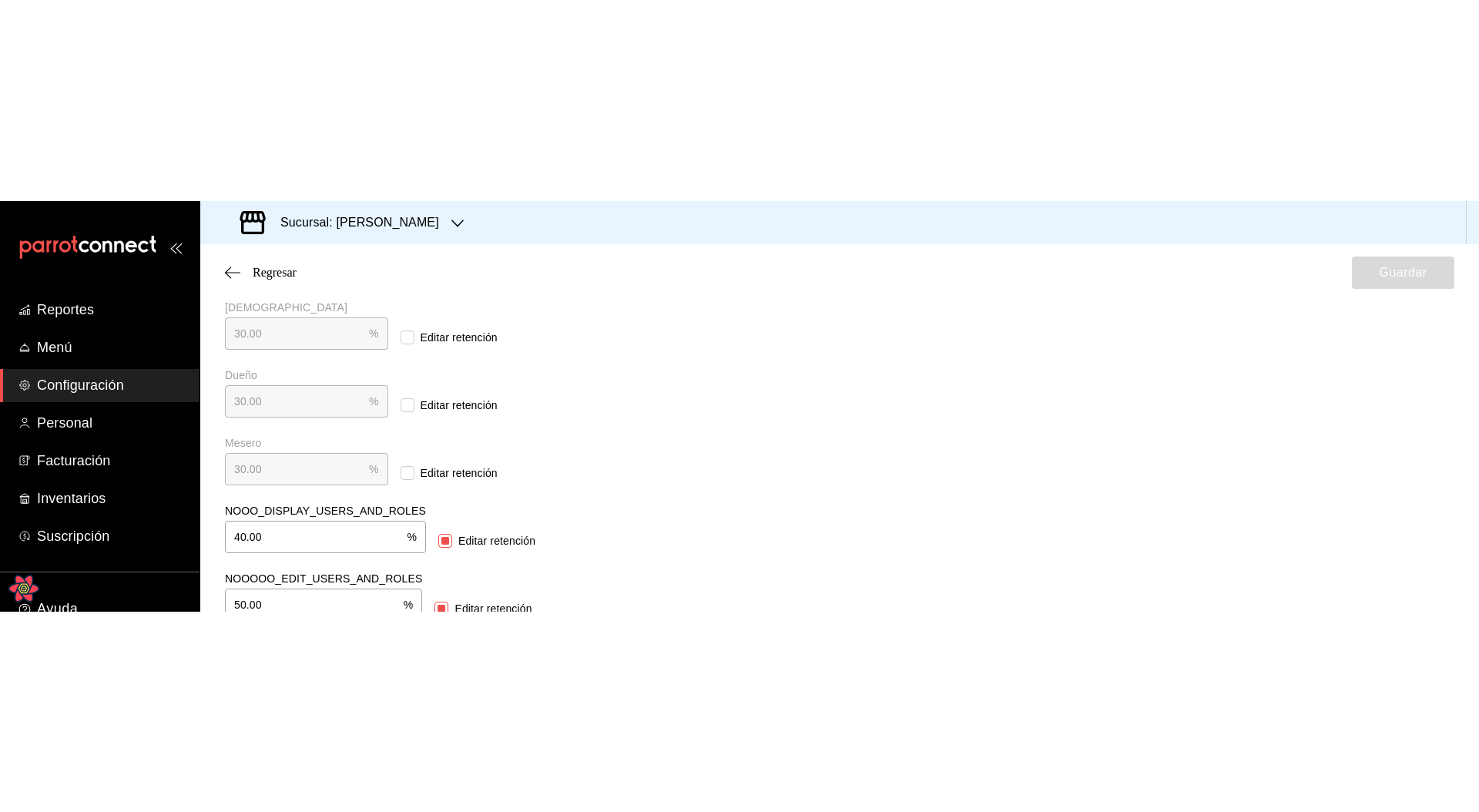
scroll to position [425, 0]
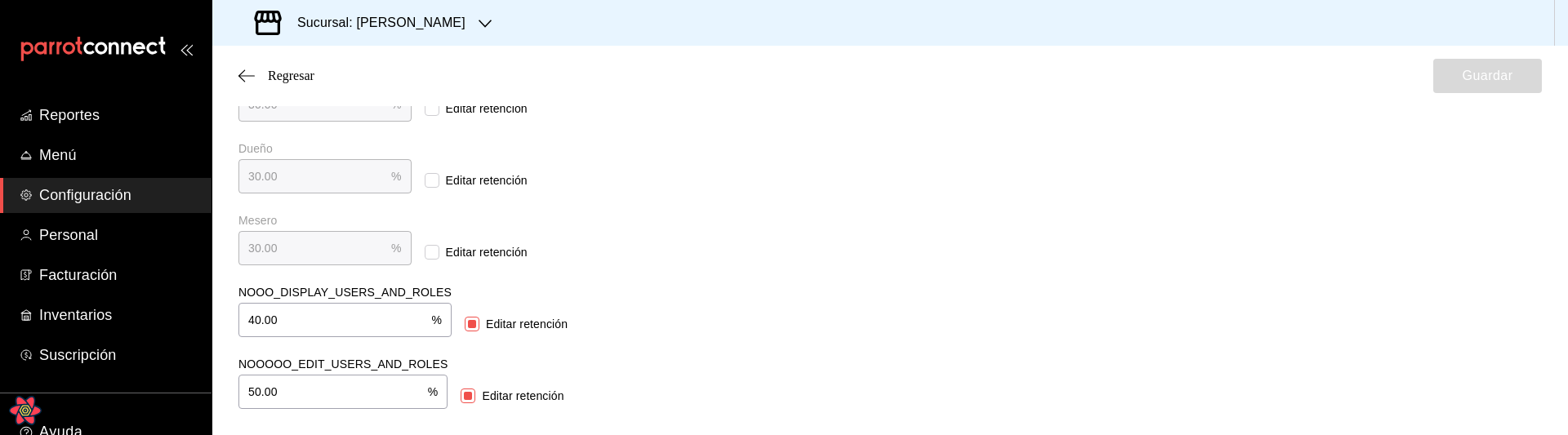
click at [694, 291] on div "NOOO_DISPLAY_USERS_AND_ROLES 40.00 % NOOO_DISPLAY_USERS_AND_ROLES Editar retenc…" at bounding box center [552, 312] width 627 height 52
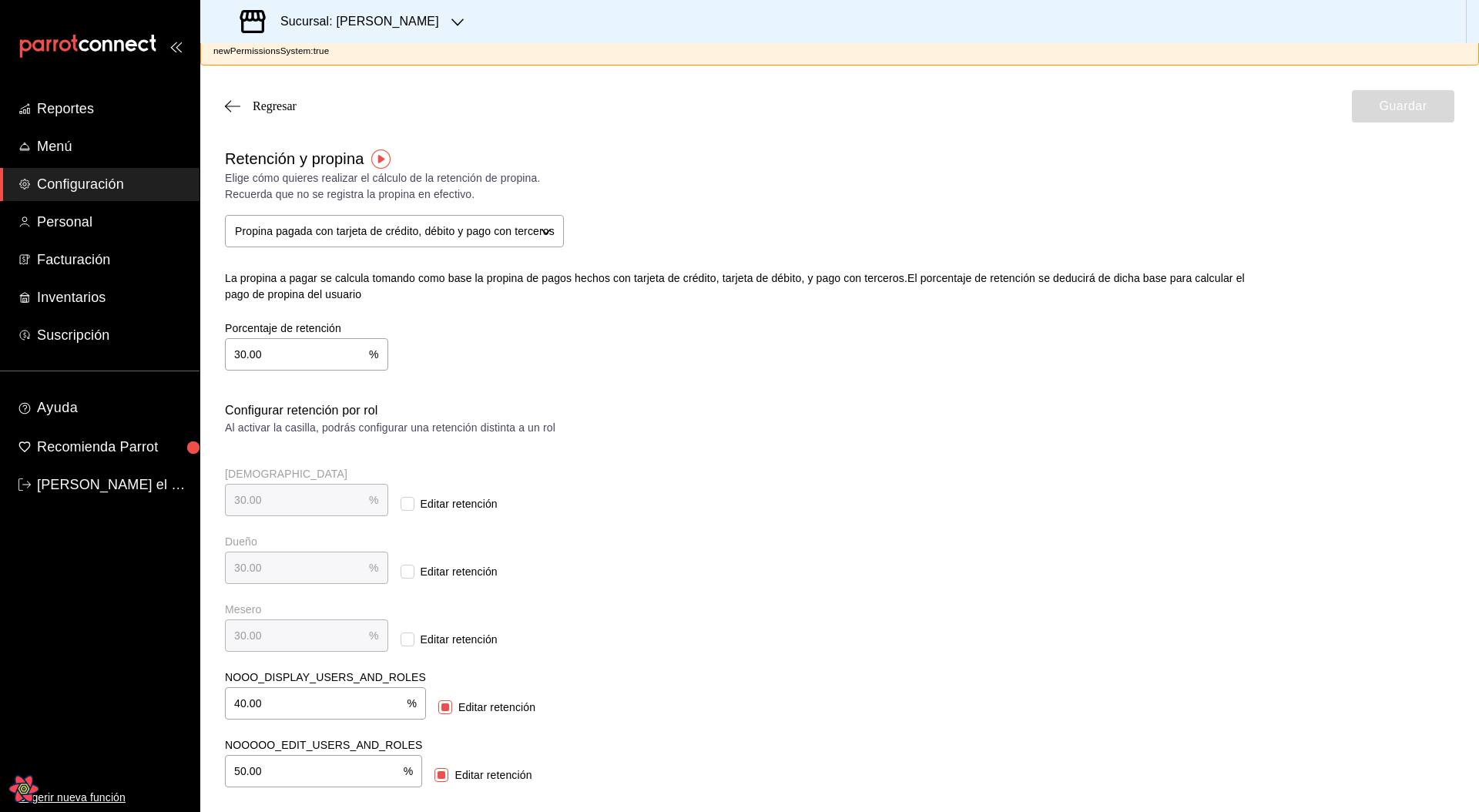
scroll to position [0, 0]
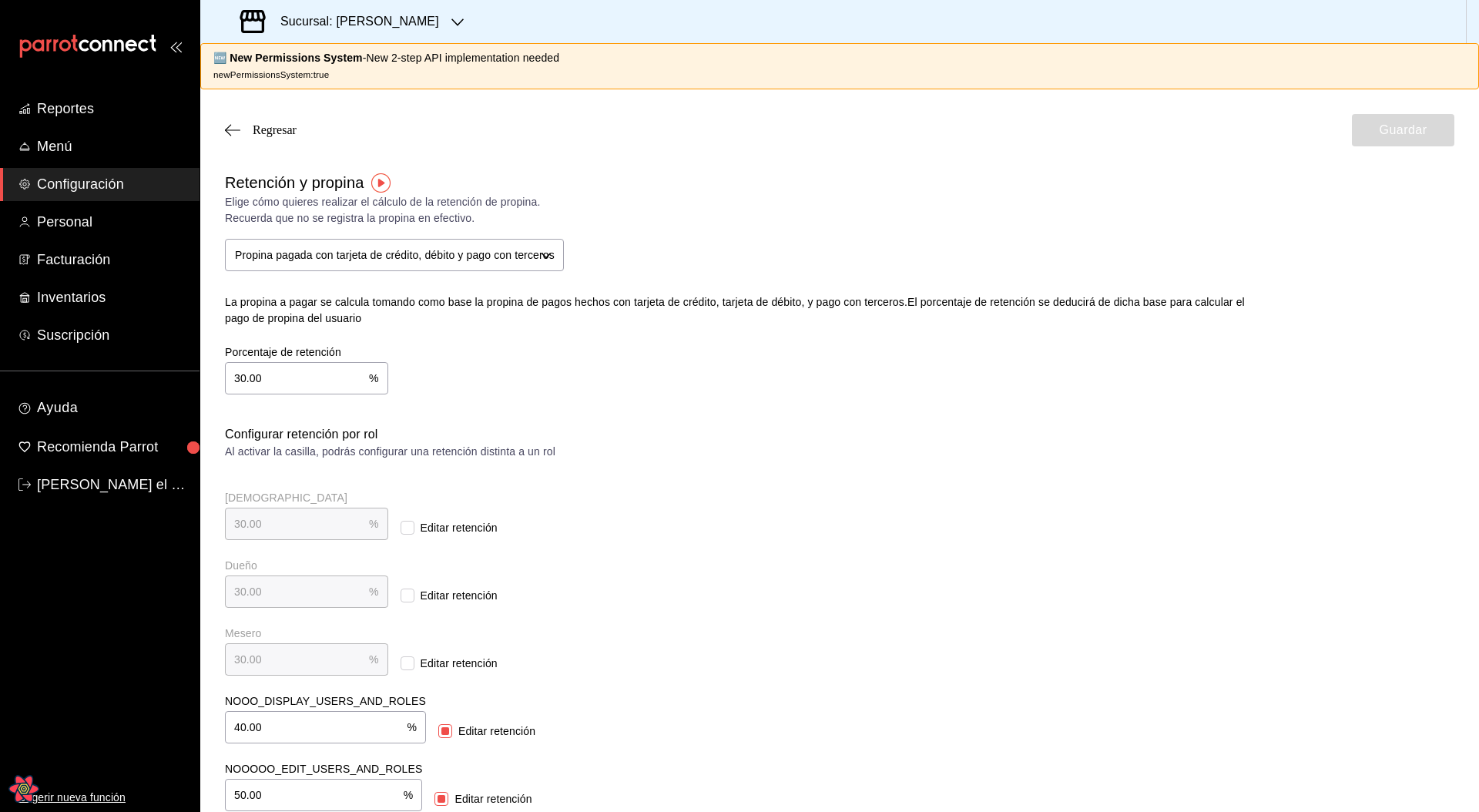
click at [278, 58] on strong "🆕 New Permissions System" at bounding box center [288, 58] width 150 height 12
drag, startPoint x: 352, startPoint y: 59, endPoint x: 232, endPoint y: 59, distance: 120.0
click at [232, 59] on strong "🆕 New Permissions System" at bounding box center [288, 58] width 150 height 12
copy strong "ew Permissions System"
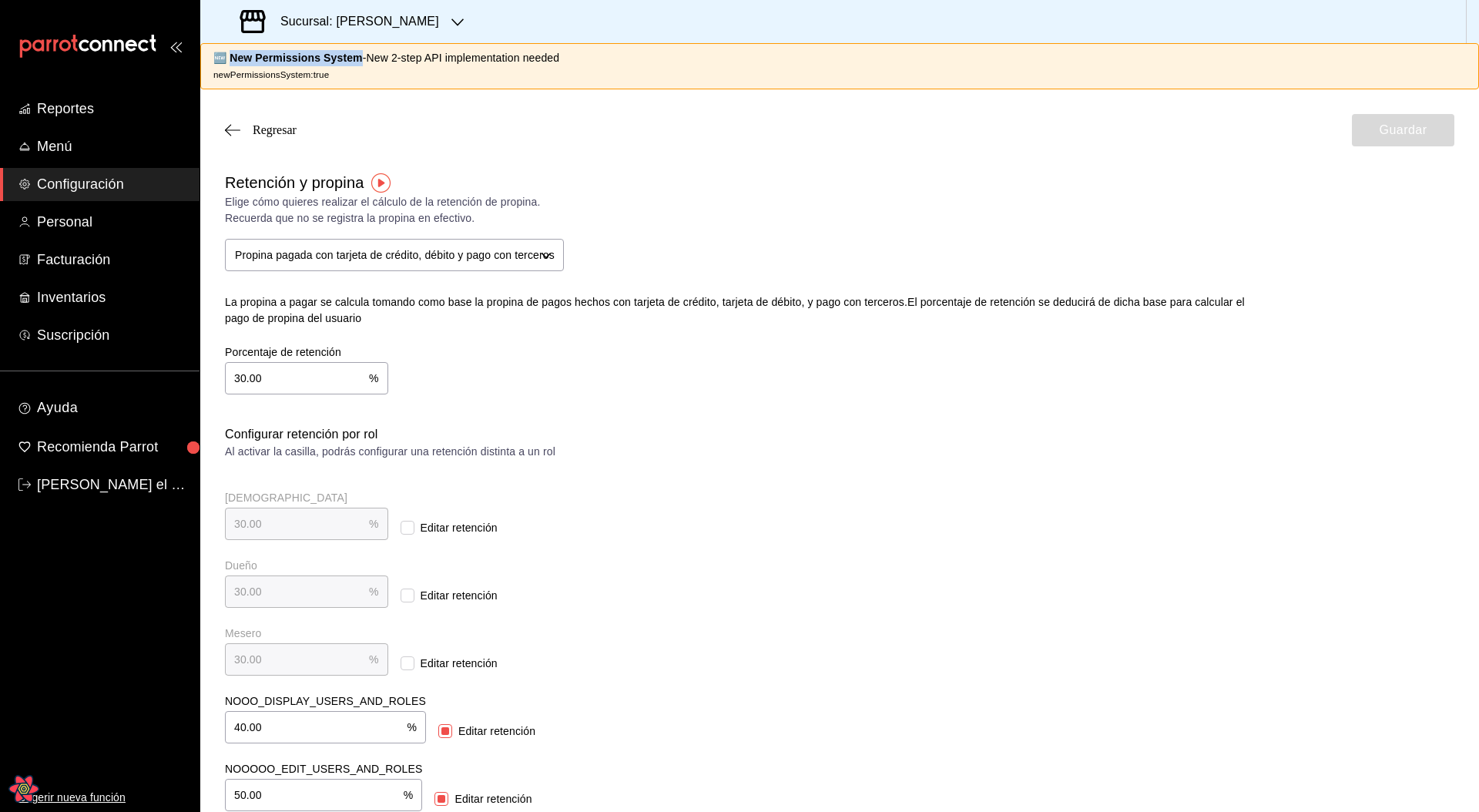
scroll to position [24, 0]
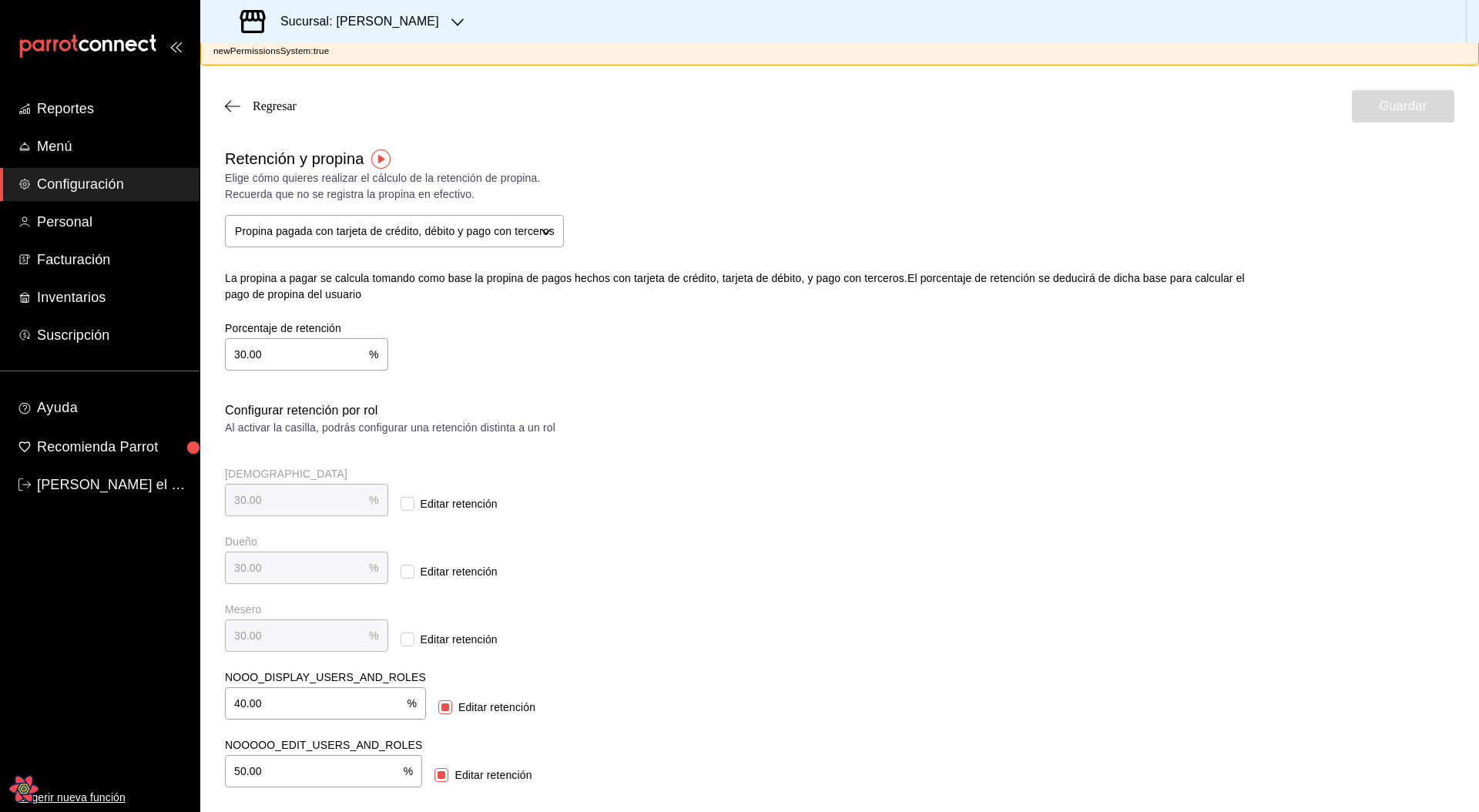
click at [400, 409] on input "Editar retención" at bounding box center [407, 639] width 14 height 14
checkbox input "true"
drag, startPoint x: 244, startPoint y: 637, endPoint x: 213, endPoint y: 637, distance: 31.0
click at [213, 409] on div "Retención y propina Elige cómo quieres realizar el cálculo de la retención de p…" at bounding box center [840, 467] width 1279 height 640
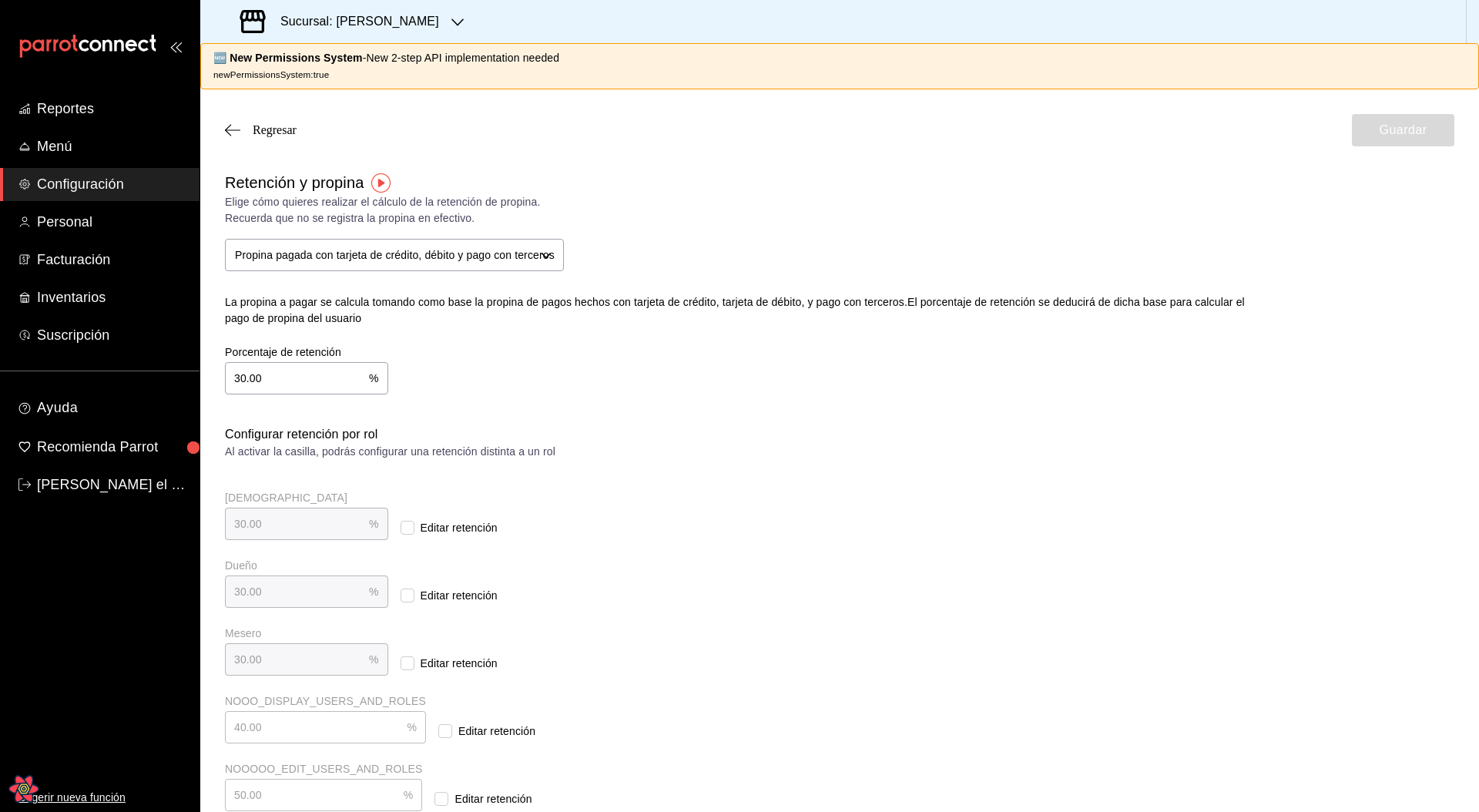
checkbox input "true"
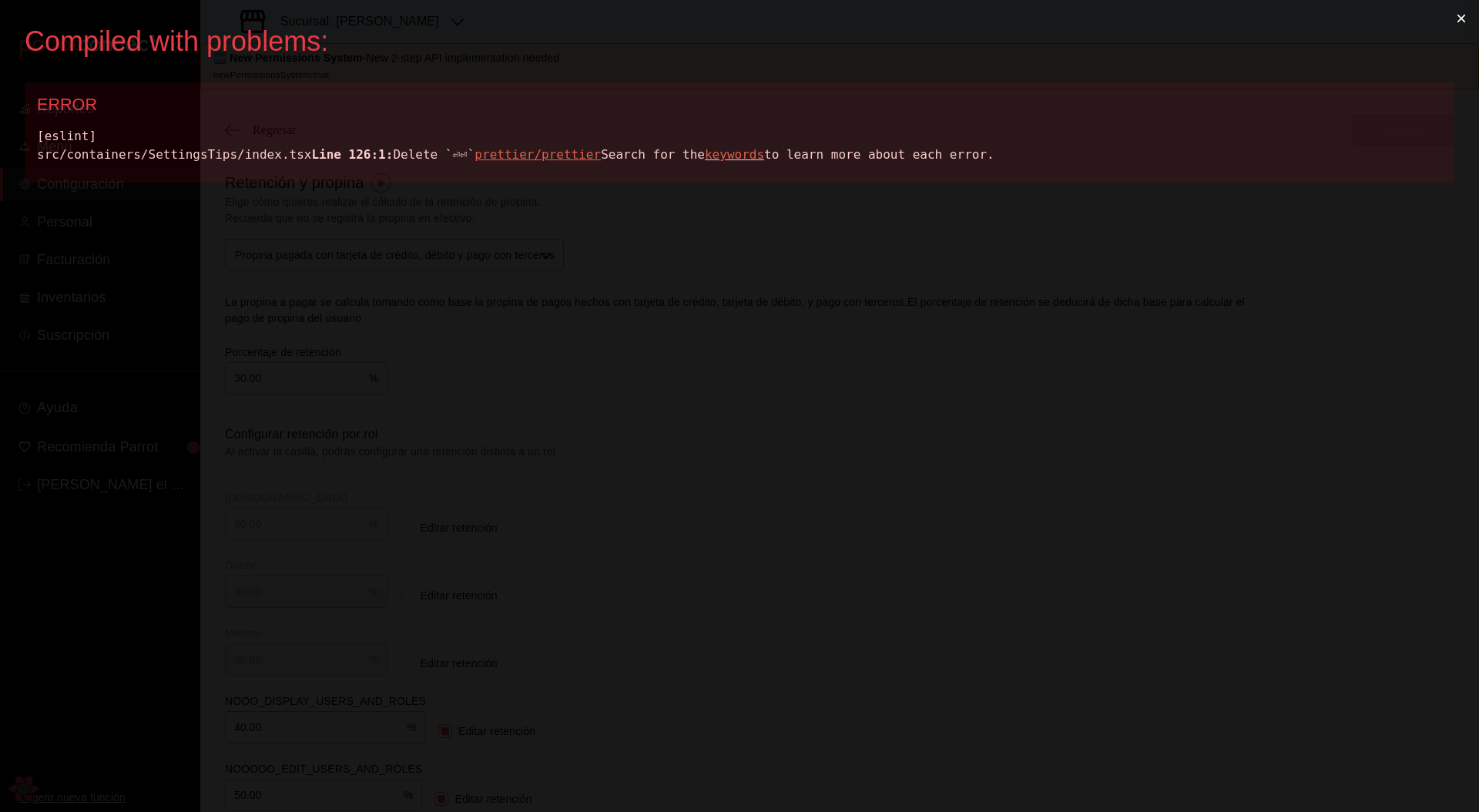
scroll to position [0, 0]
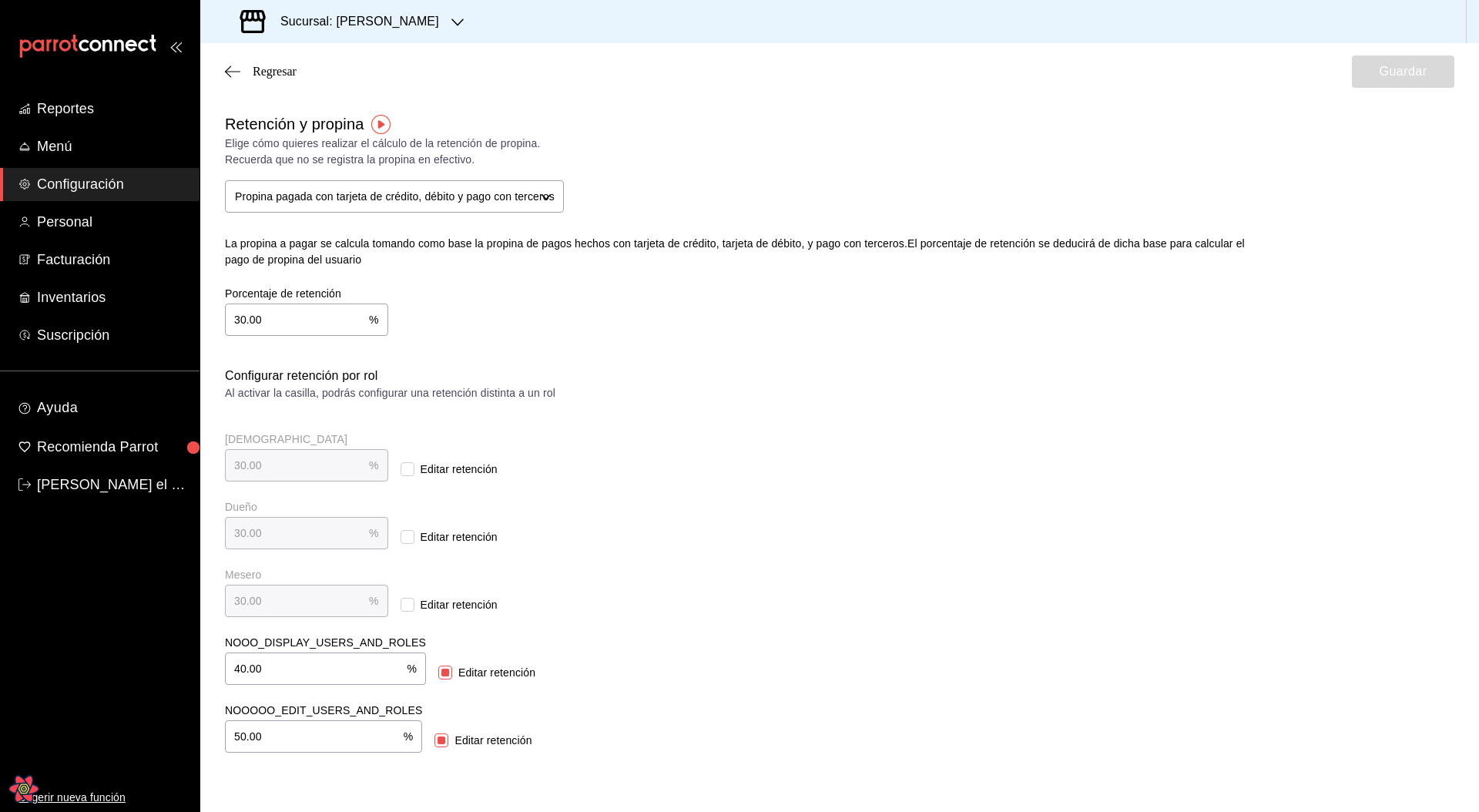
click at [750, 409] on div "Mesero 30.00 % Mesero Editar retención" at bounding box center [521, 592] width 591 height 49
click at [400, 409] on input "Editar retención" at bounding box center [407, 605] width 14 height 14
checkbox input "true"
click at [287, 409] on input "30.00" at bounding box center [297, 601] width 144 height 31
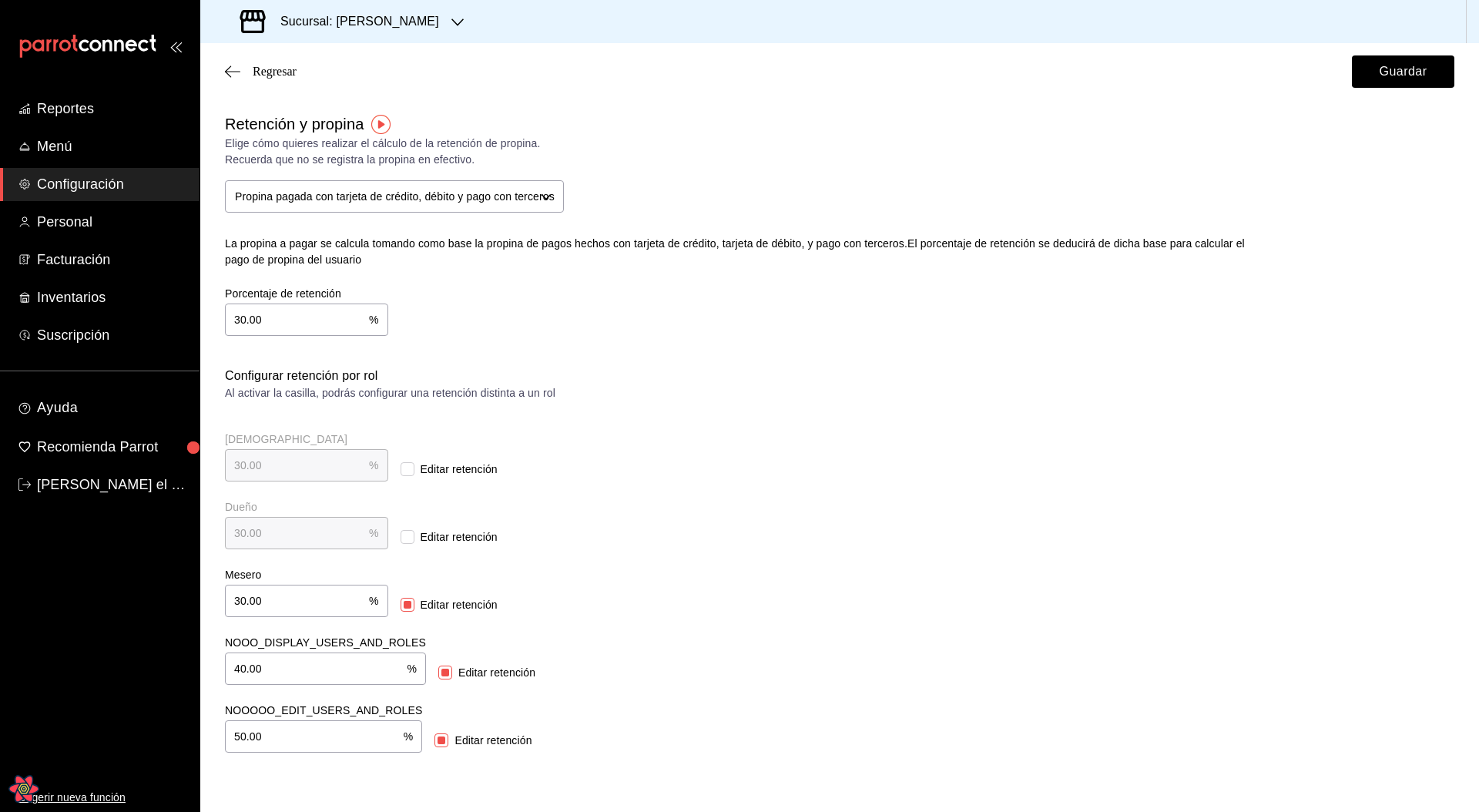
click at [287, 409] on input "30.00" at bounding box center [297, 601] width 144 height 31
type input "10.00"
click at [1383, 72] on button "Guardar" at bounding box center [1403, 72] width 103 height 32
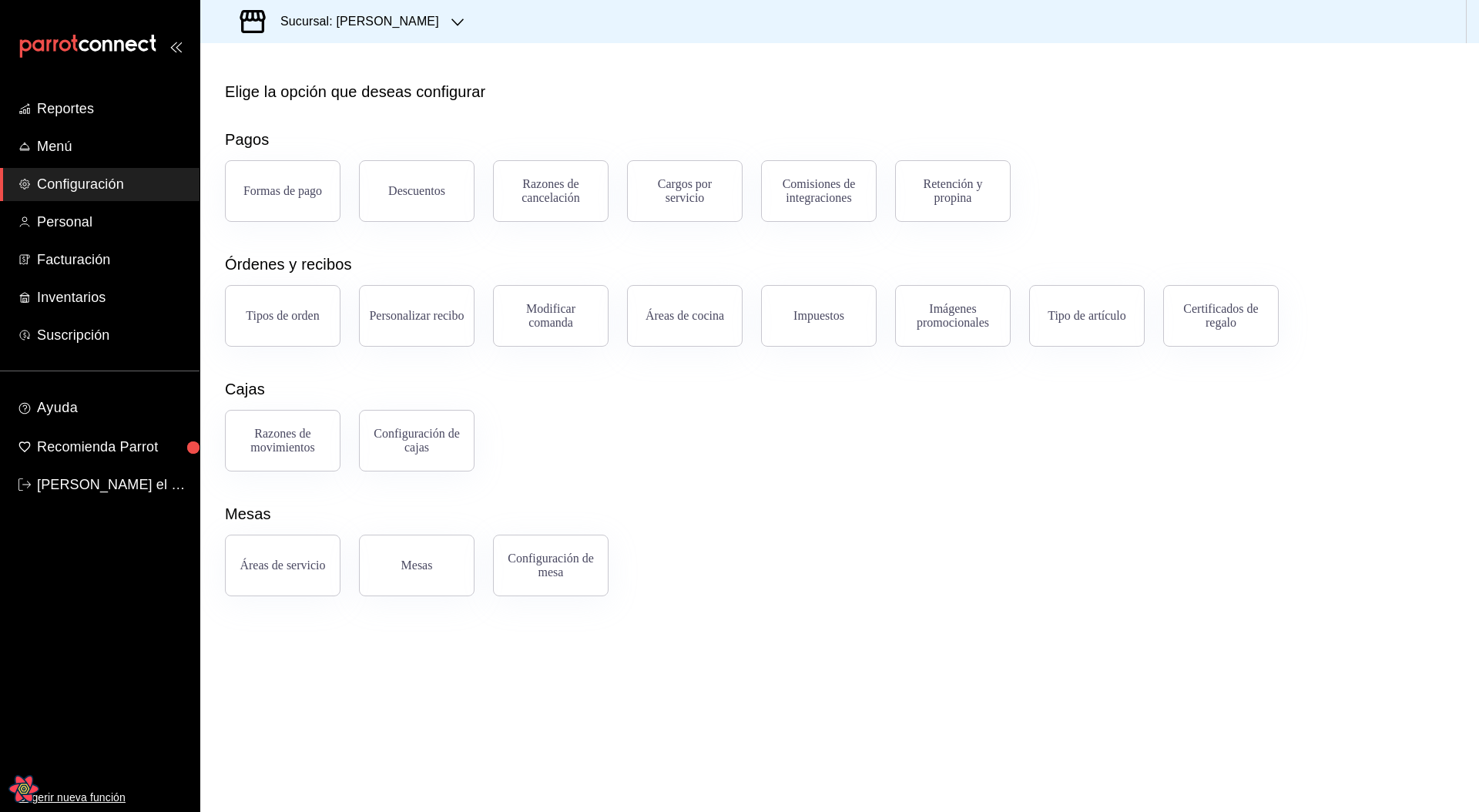
click at [989, 409] on main "Elige la opción que deseas configurar Pagos Formas de pago Descuentos Razones d…" at bounding box center [840, 427] width 1279 height 769
click at [970, 209] on button "Retención y propina" at bounding box center [953, 191] width 116 height 62
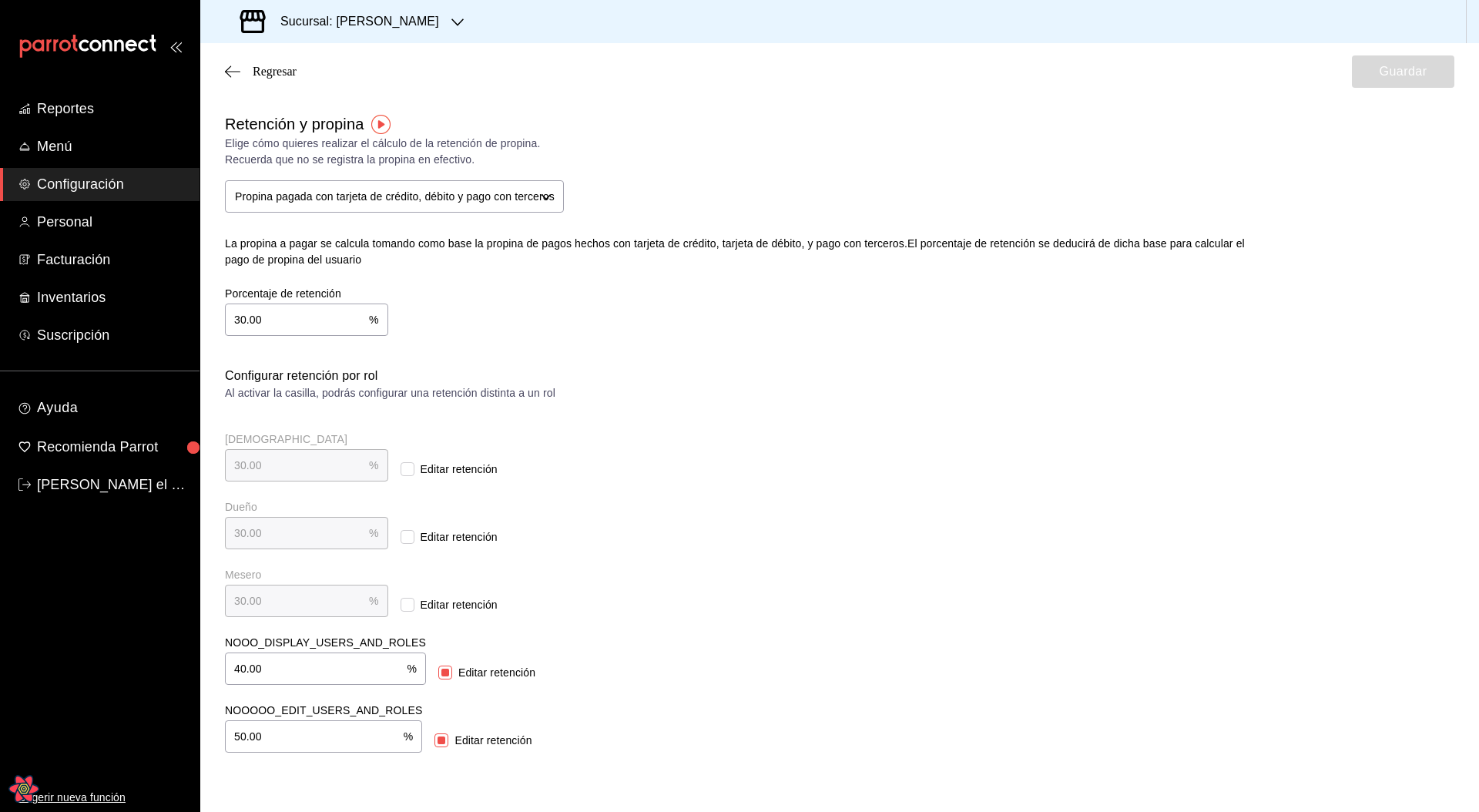
click at [887, 409] on div "Retención y propina Elige cómo quieres realizar el cálculo de la retención de p…" at bounding box center [840, 433] width 1229 height 640
checkbox input "true"
checkbox input "false"
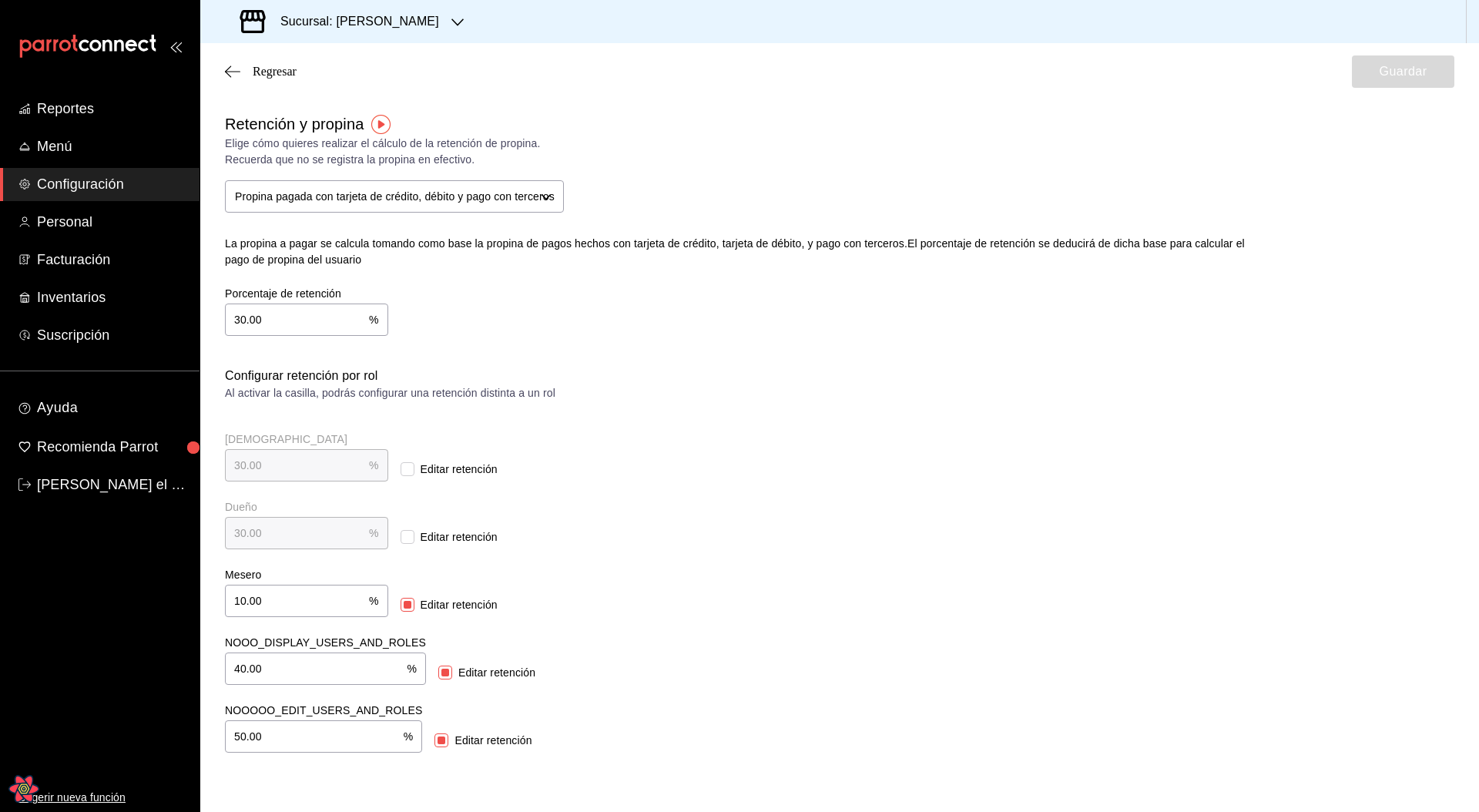
checkbox input "false"
checkbox input "true"
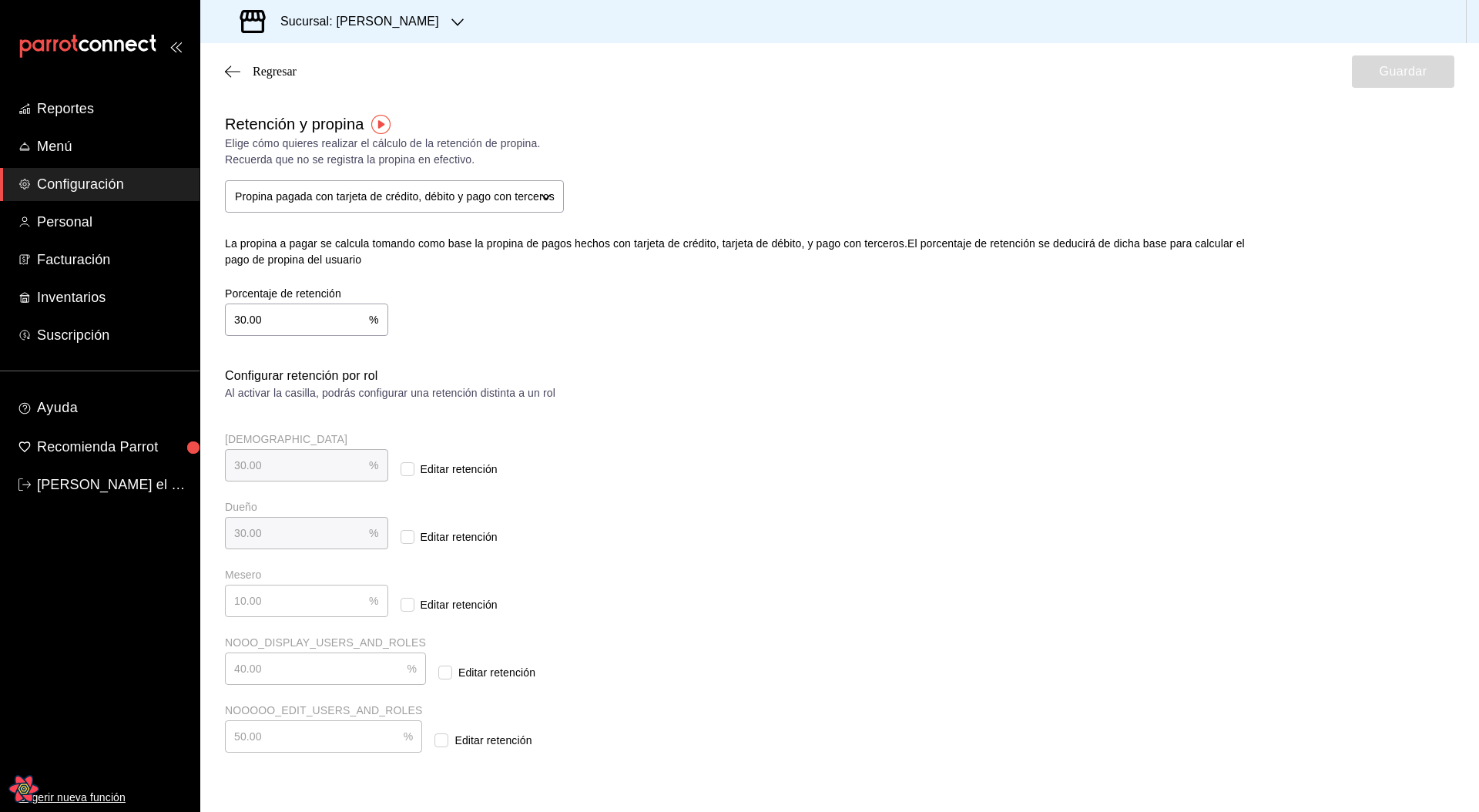
checkbox input "true"
click at [268, 591] on input "10.00" at bounding box center [297, 601] width 144 height 31
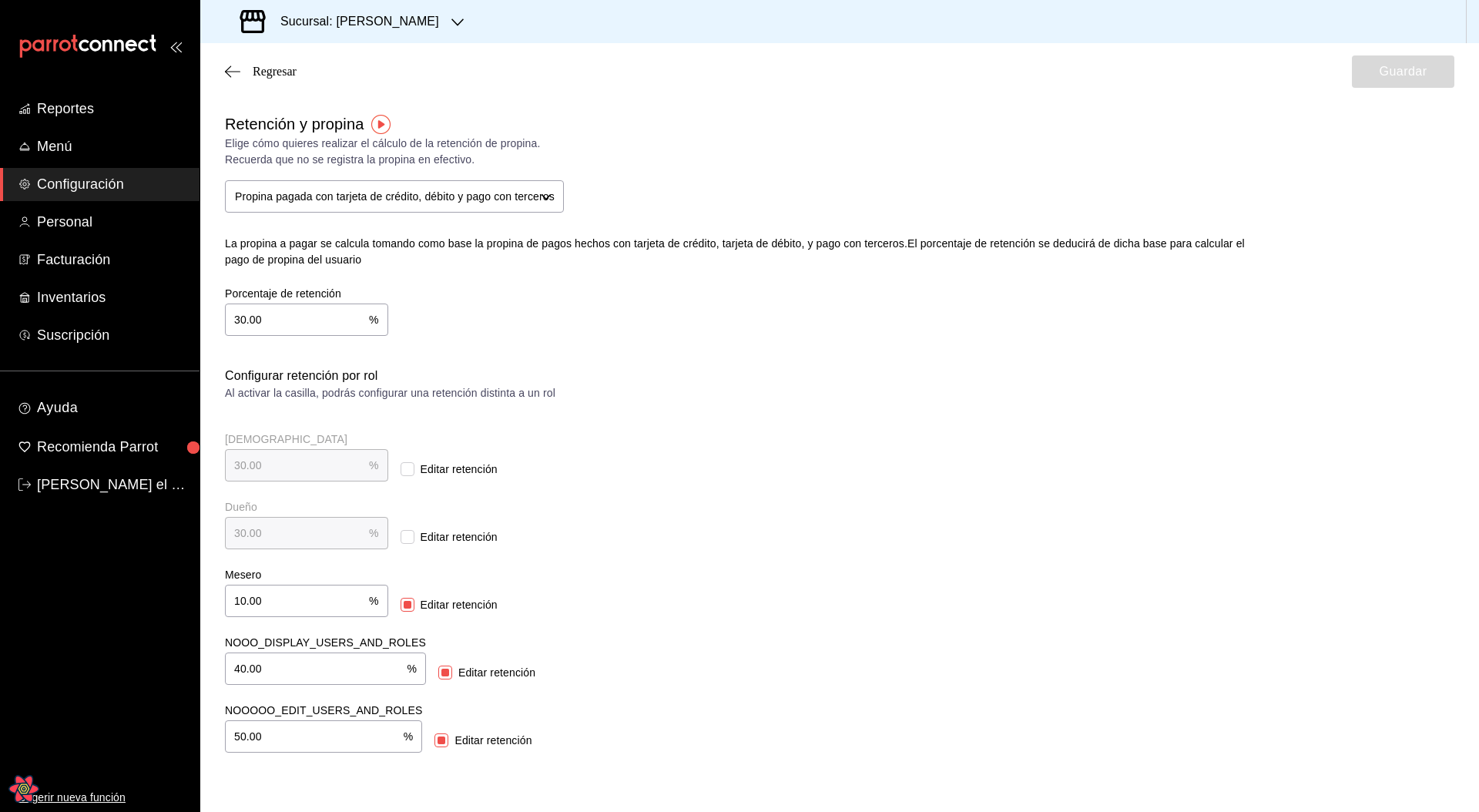
click at [268, 591] on input "10.00" at bounding box center [297, 601] width 144 height 31
type input "20.00"
click at [625, 501] on div "Dueño 30.00 % Dueño Editar retención" at bounding box center [521, 524] width 591 height 49
click at [1391, 88] on div "Regresar Guardar" at bounding box center [840, 72] width 1279 height 57
click at [1390, 84] on button "Guardar" at bounding box center [1403, 72] width 103 height 32
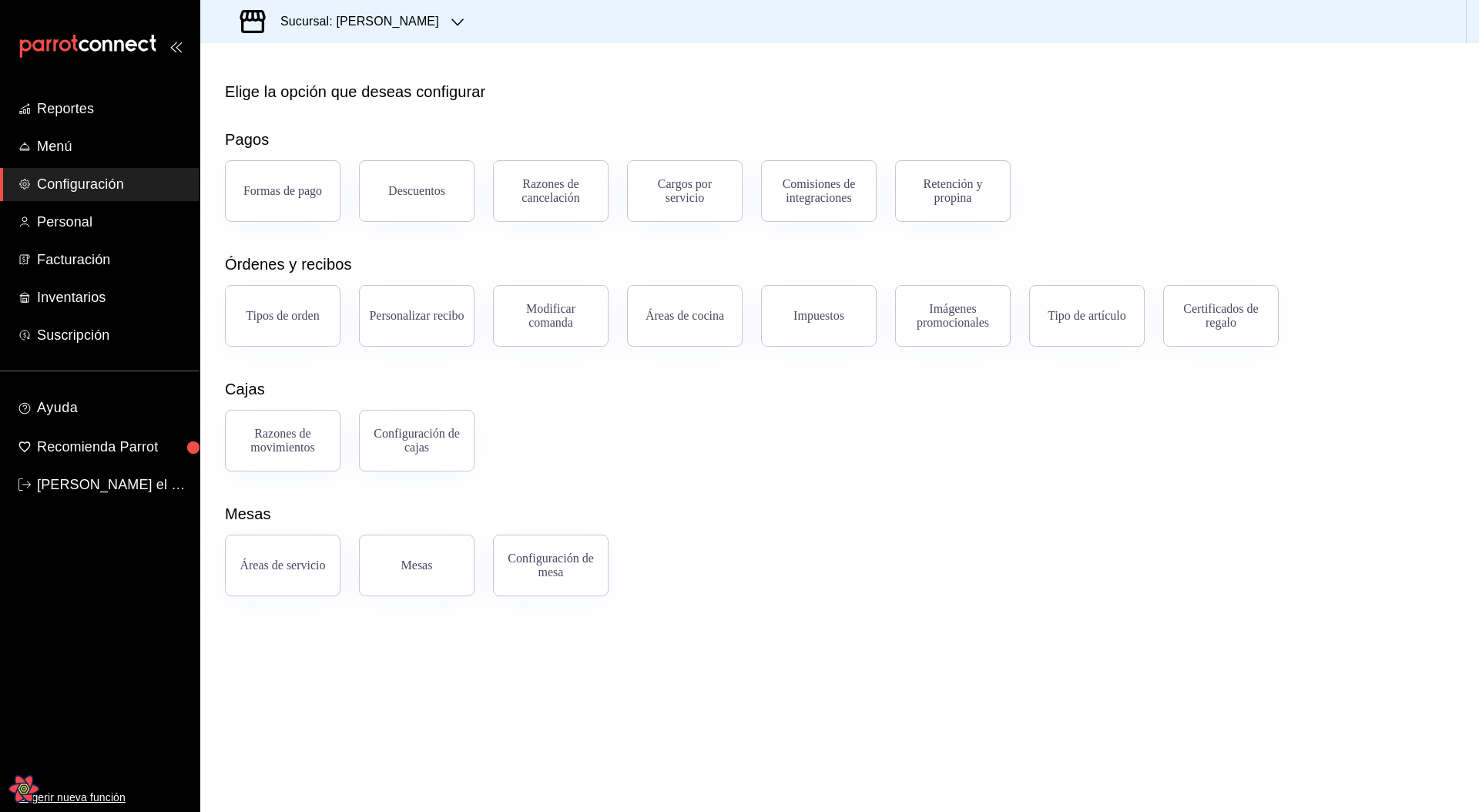
click at [927, 510] on div "Mesas" at bounding box center [840, 514] width 1229 height 23
click at [961, 197] on div "Retención y propina" at bounding box center [953, 191] width 96 height 28
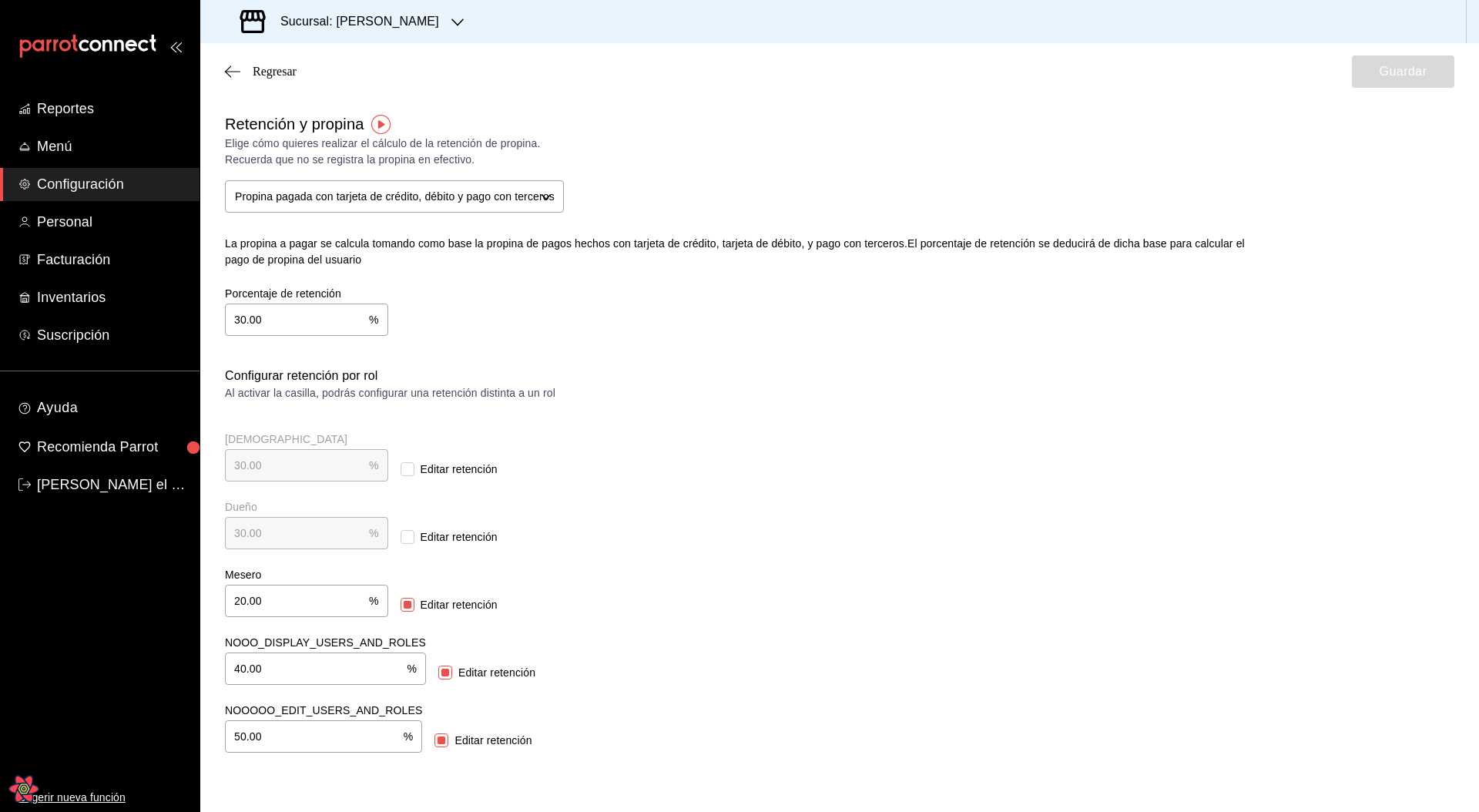
click at [305, 332] on input "30.00" at bounding box center [297, 320] width 144 height 31
type input "4.00"
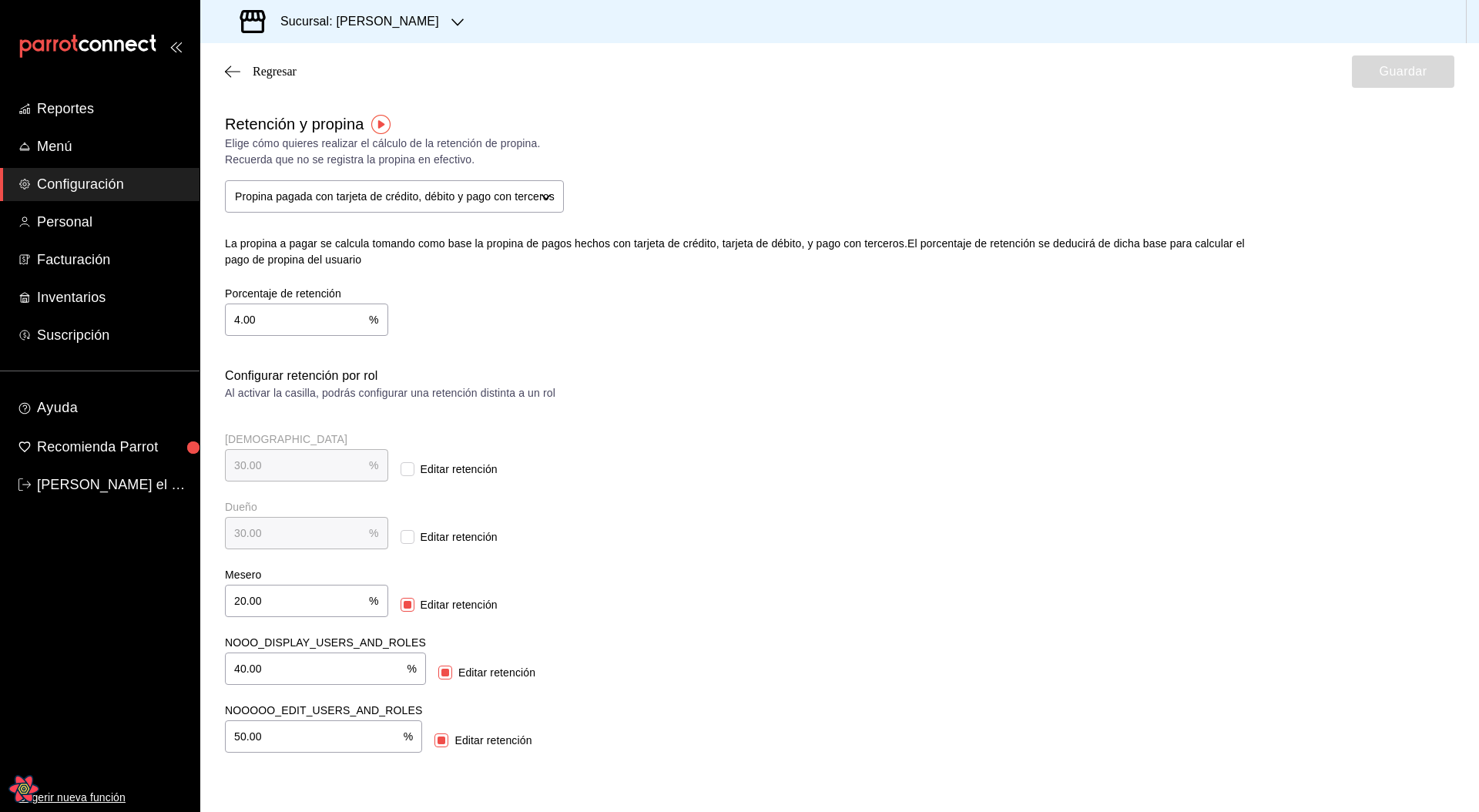
type input "4.00"
type input "40.00"
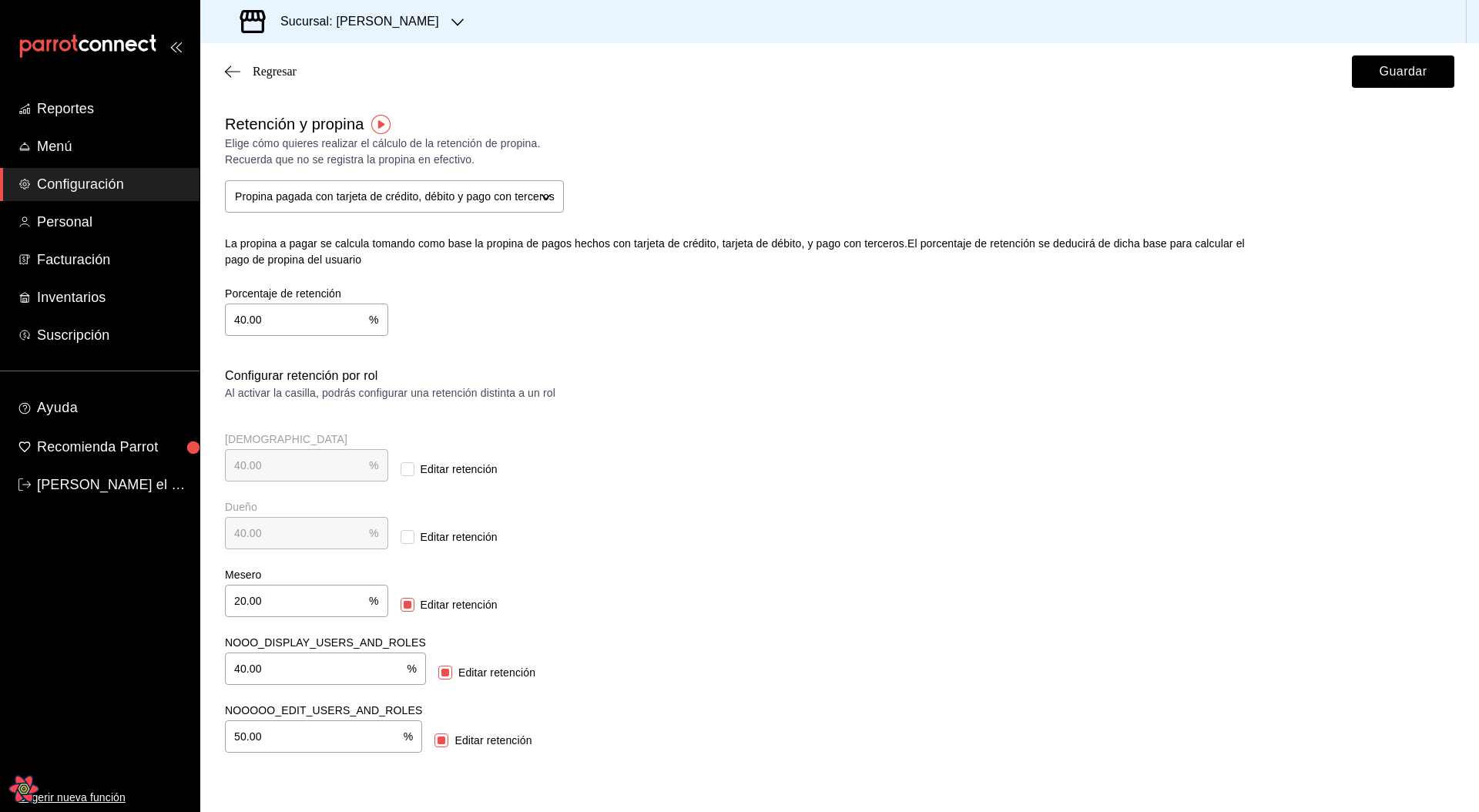
click at [1028, 169] on div "Retención y propina [PERSON_NAME] quieres realizar el cálculo de la retención d…" at bounding box center [725, 212] width 1049 height 248
click at [1400, 86] on button "Guardar" at bounding box center [1403, 72] width 103 height 32
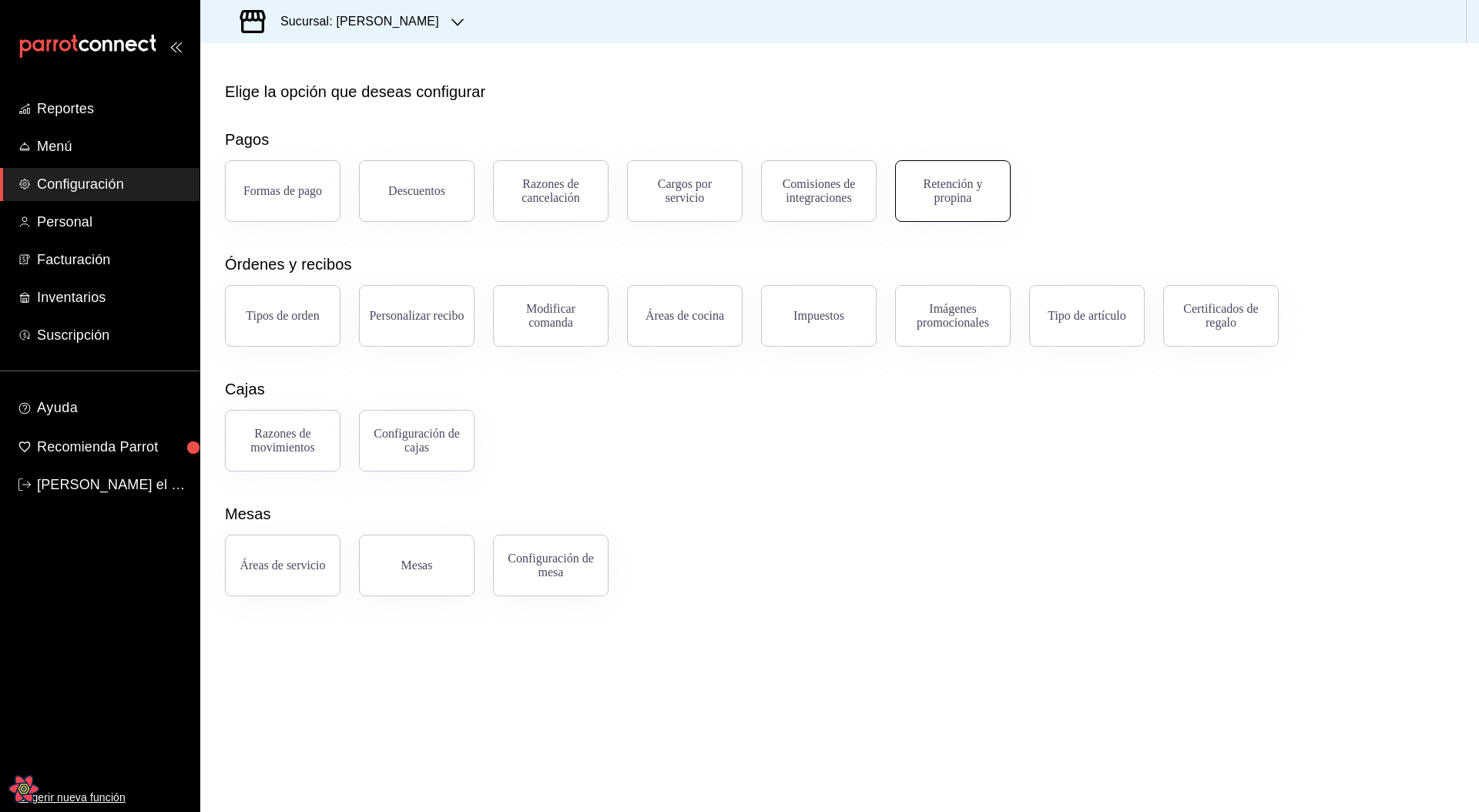
click at [949, 193] on div "Retención y propina" at bounding box center [953, 191] width 96 height 28
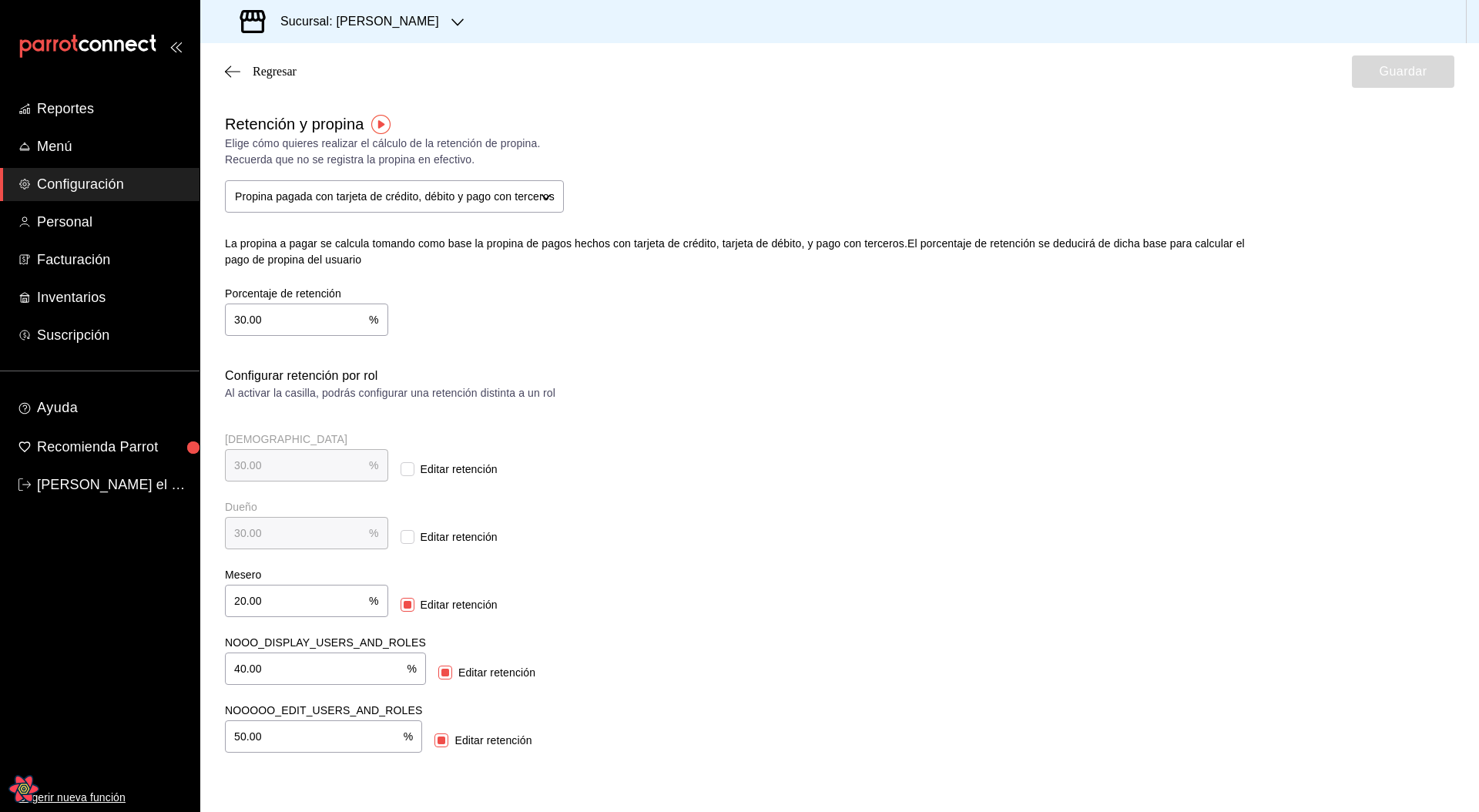
click at [290, 315] on input "30.00" at bounding box center [297, 320] width 144 height 31
type input "4.00"
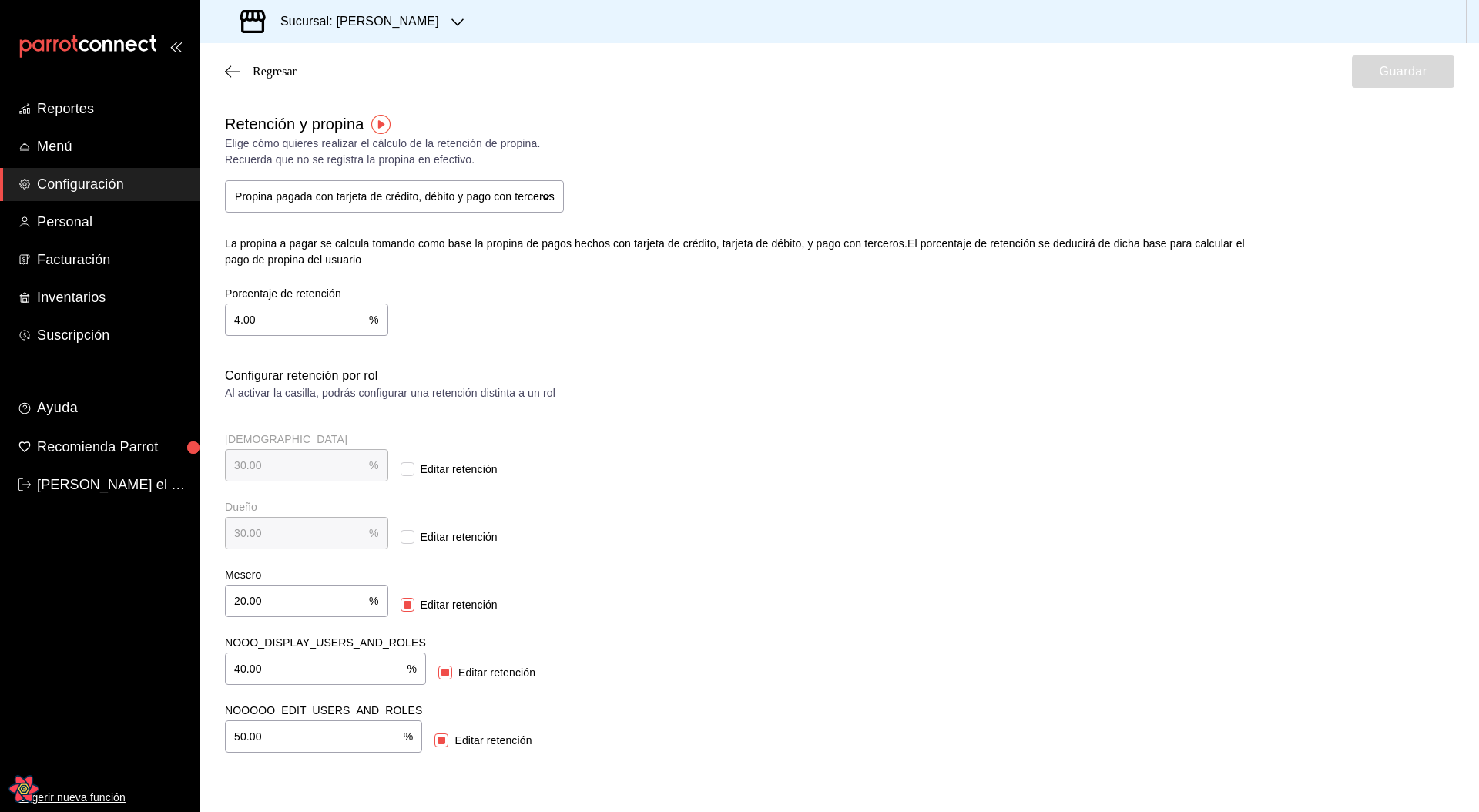
type input "4.00"
type input "40.00"
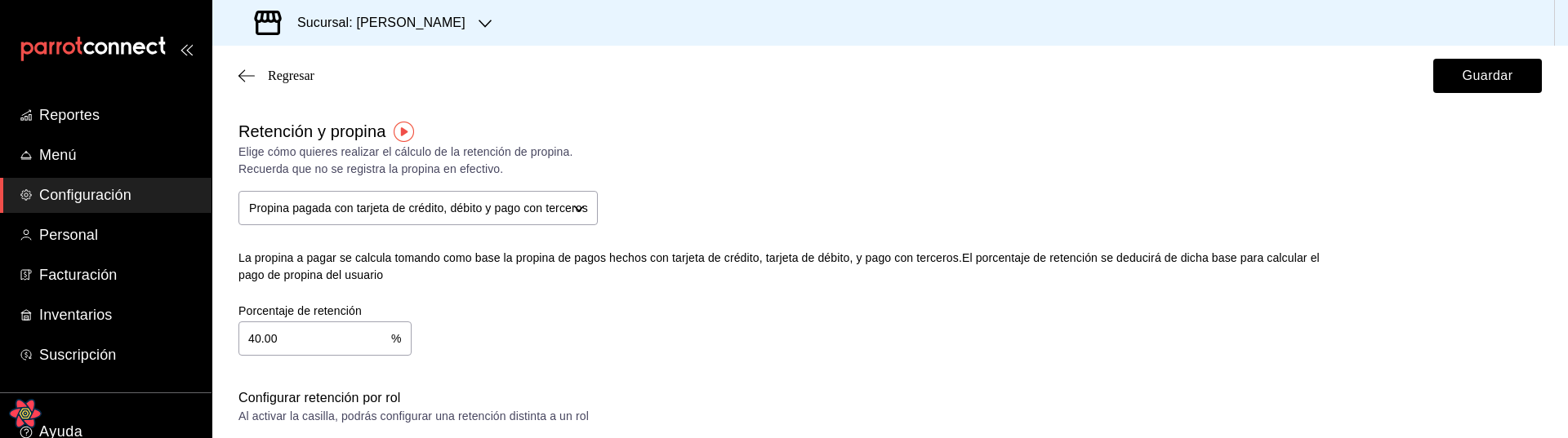
click at [1042, 233] on div "Retención y propina Elige cómo quieres realizar el cálculo de la retención de p…" at bounding box center [768, 225] width 1112 height 263
click at [1453, 74] on button "Guardar" at bounding box center [1487, 76] width 109 height 34
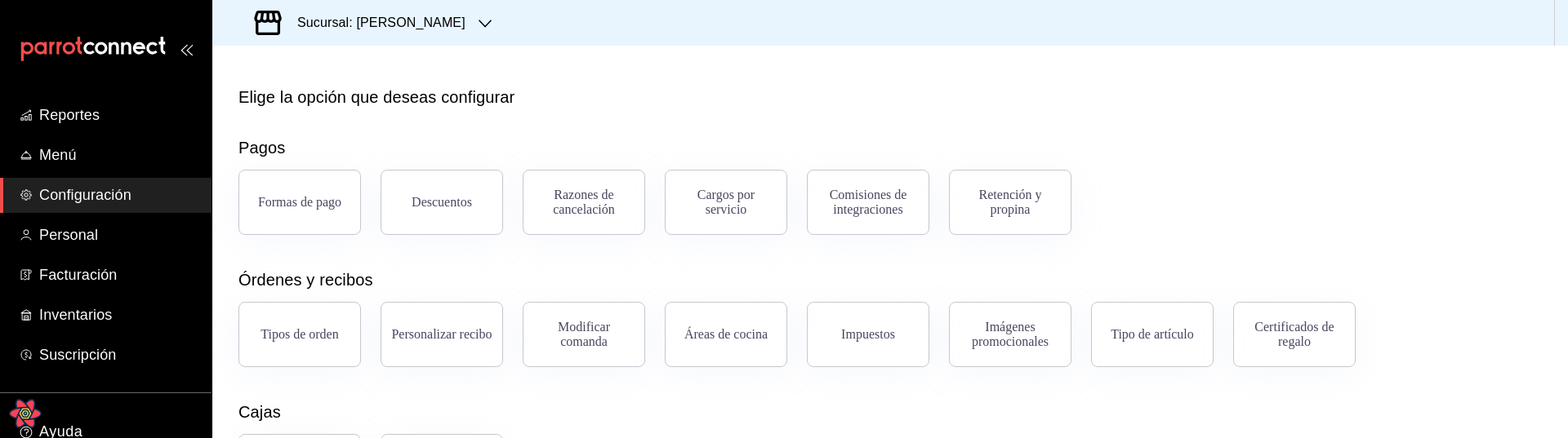
click at [25, 414] on icon "Open React Query Devtools" at bounding box center [25, 413] width 12 height 11
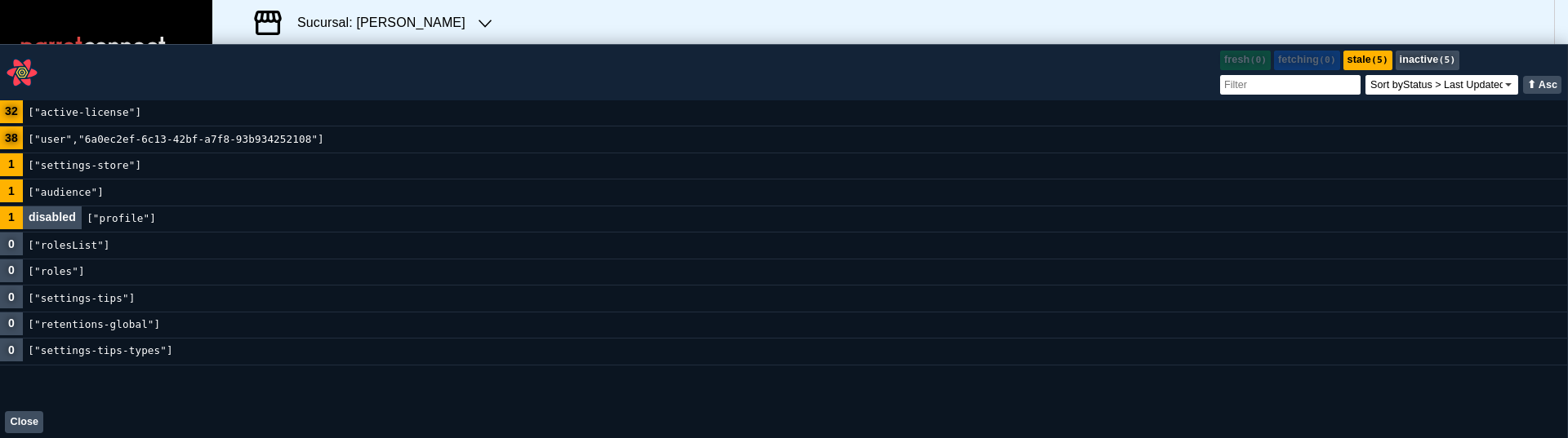
click at [101, 166] on code "["settings-store"]" at bounding box center [84, 166] width 123 height 25
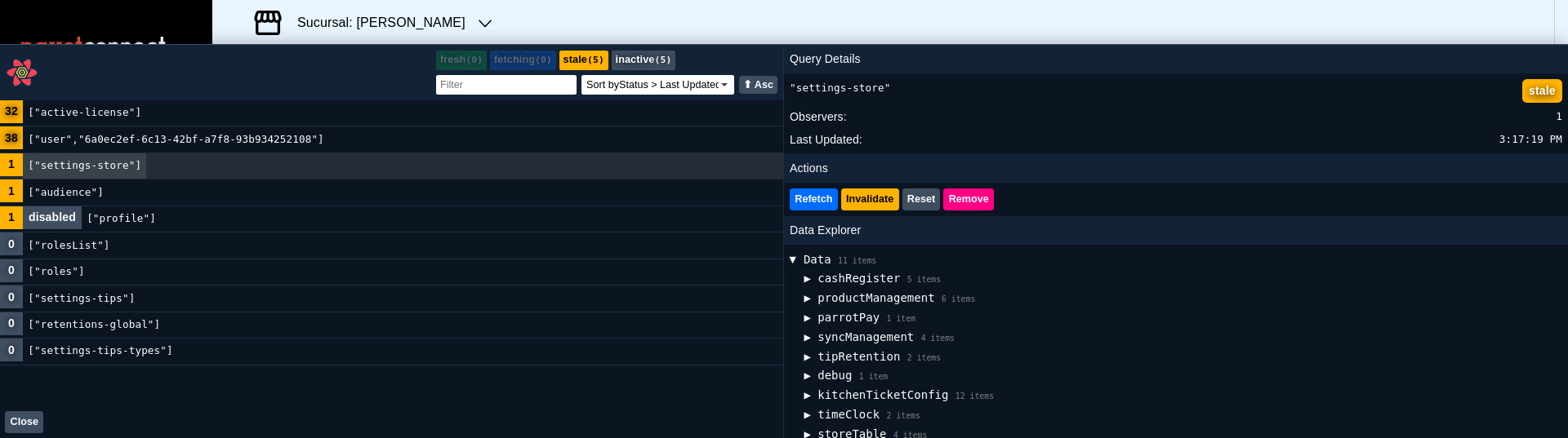
click at [117, 299] on code "["settings-tips"]" at bounding box center [82, 298] width 118 height 25
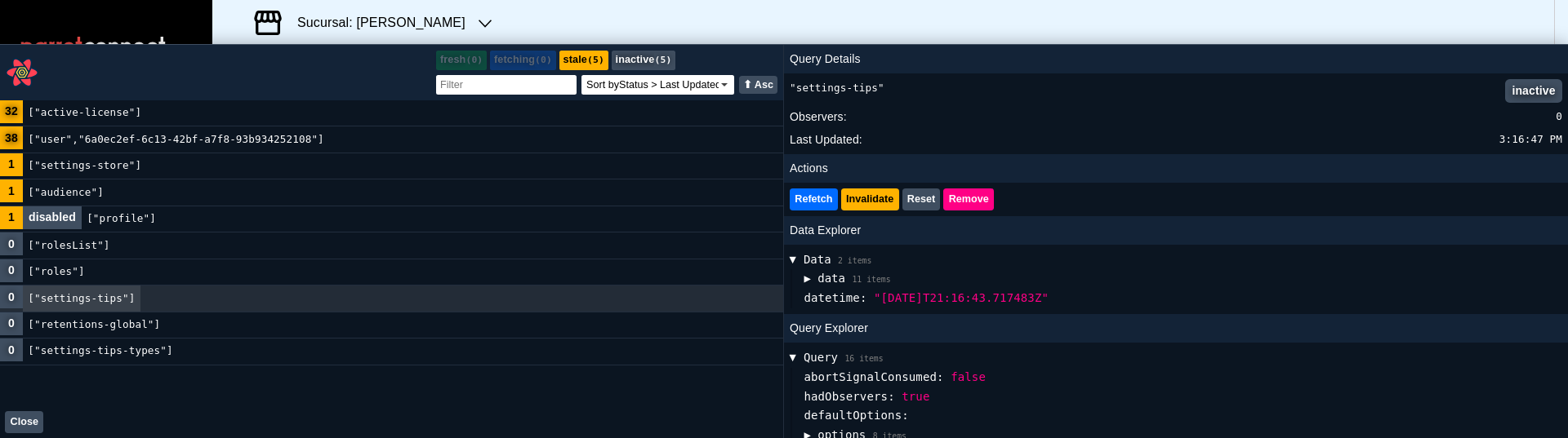
click at [823, 276] on button "▶ data 11 items" at bounding box center [847, 279] width 87 height 20
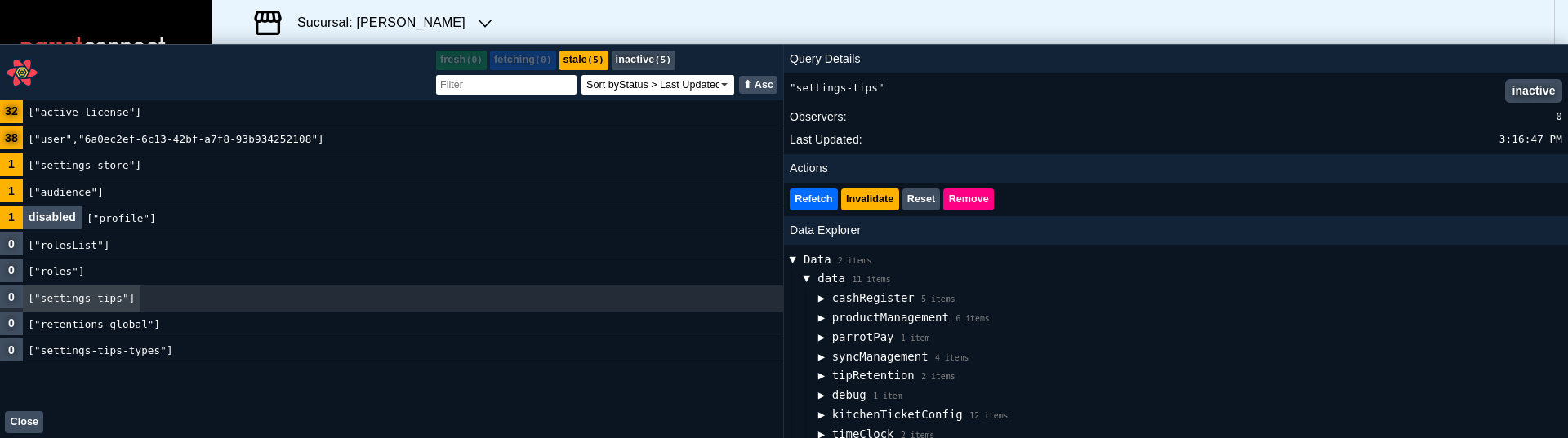
click at [816, 279] on span "▶" at bounding box center [808, 279] width 20 height 7
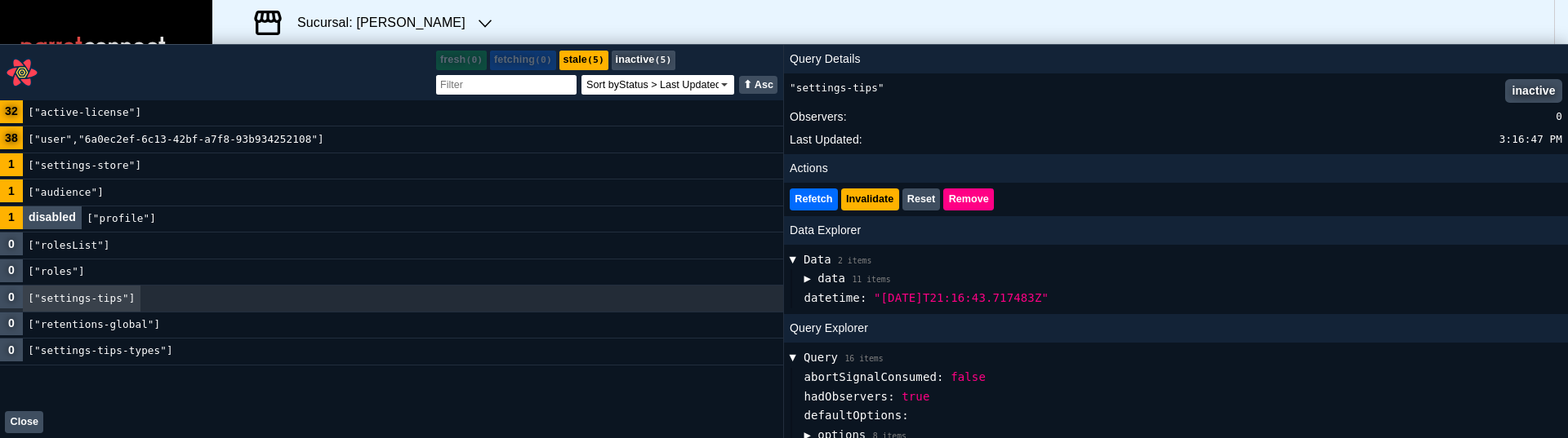
click at [817, 279] on button "▶ data 11 items" at bounding box center [847, 279] width 87 height 20
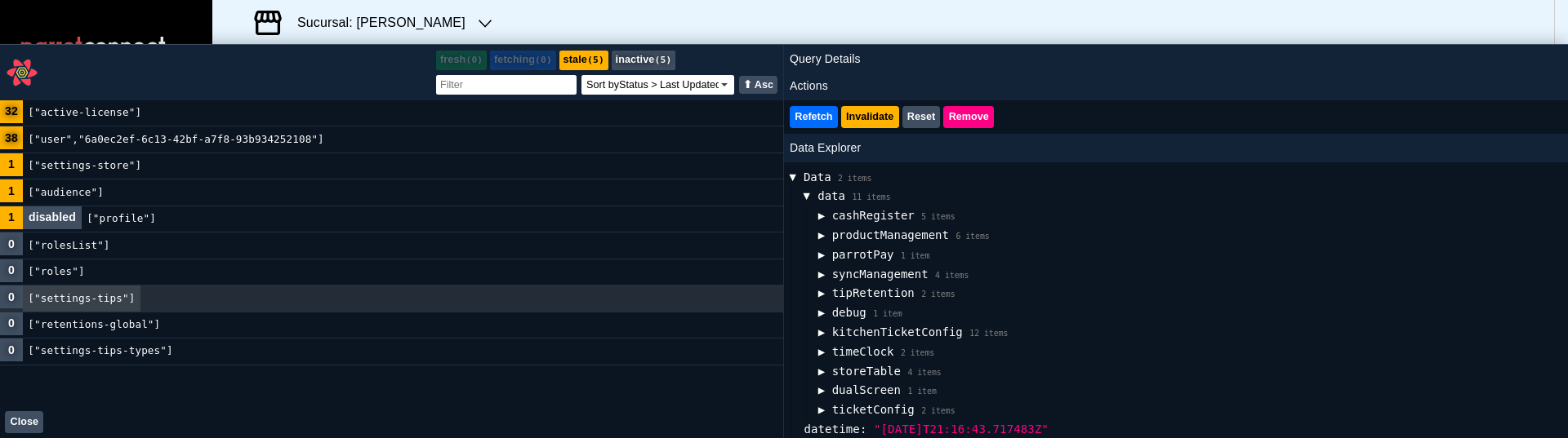
scroll to position [87, 0]
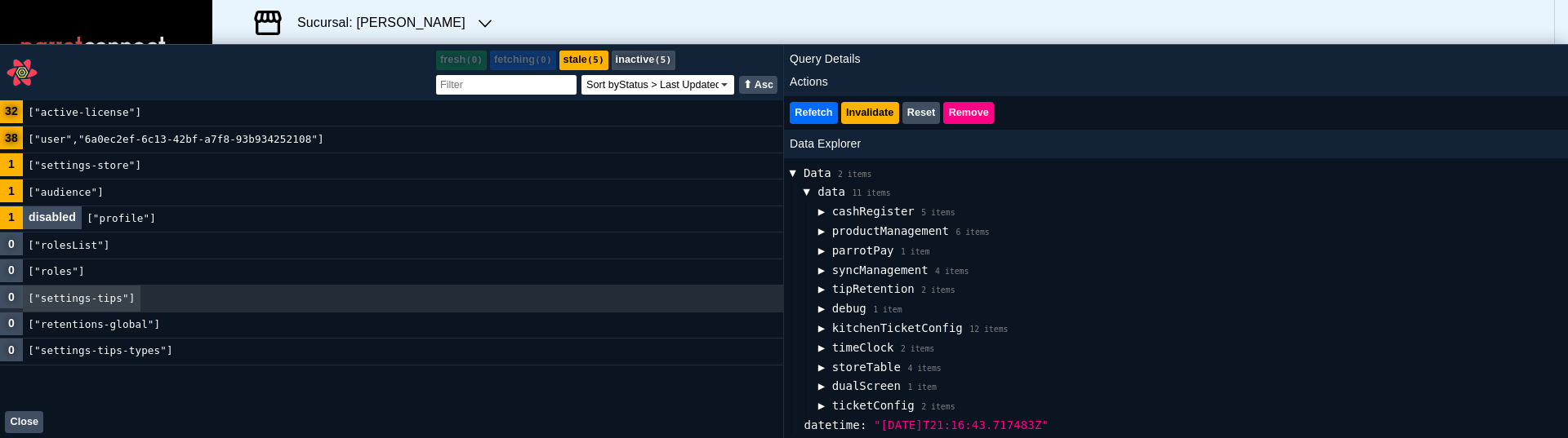
click at [811, 193] on span "▶" at bounding box center [808, 193] width 20 height 7
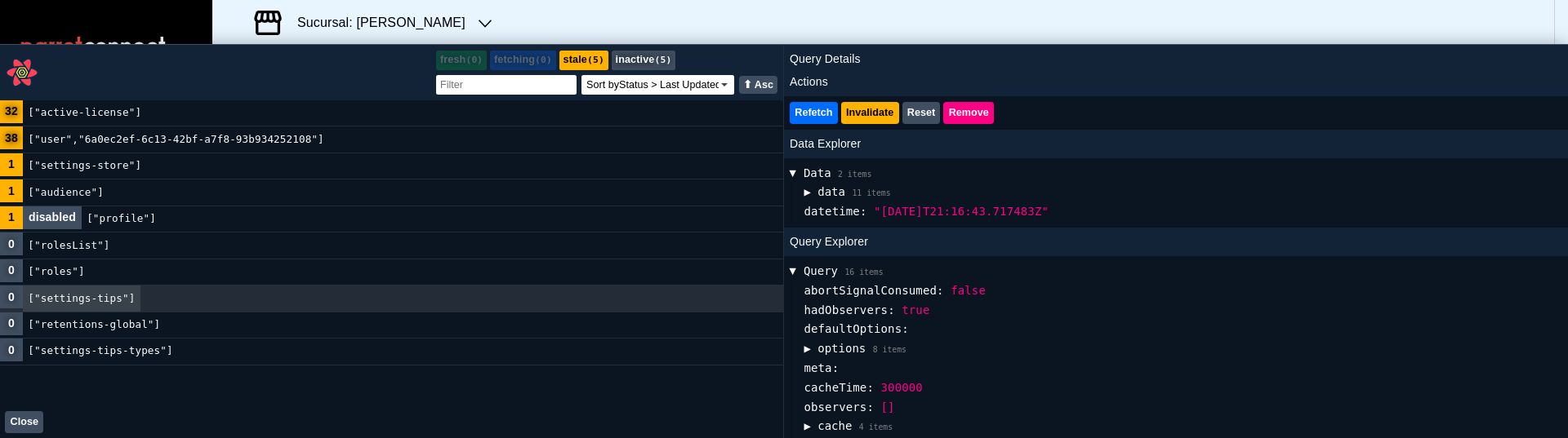
click at [800, 177] on span "▶" at bounding box center [793, 173] width 20 height 7
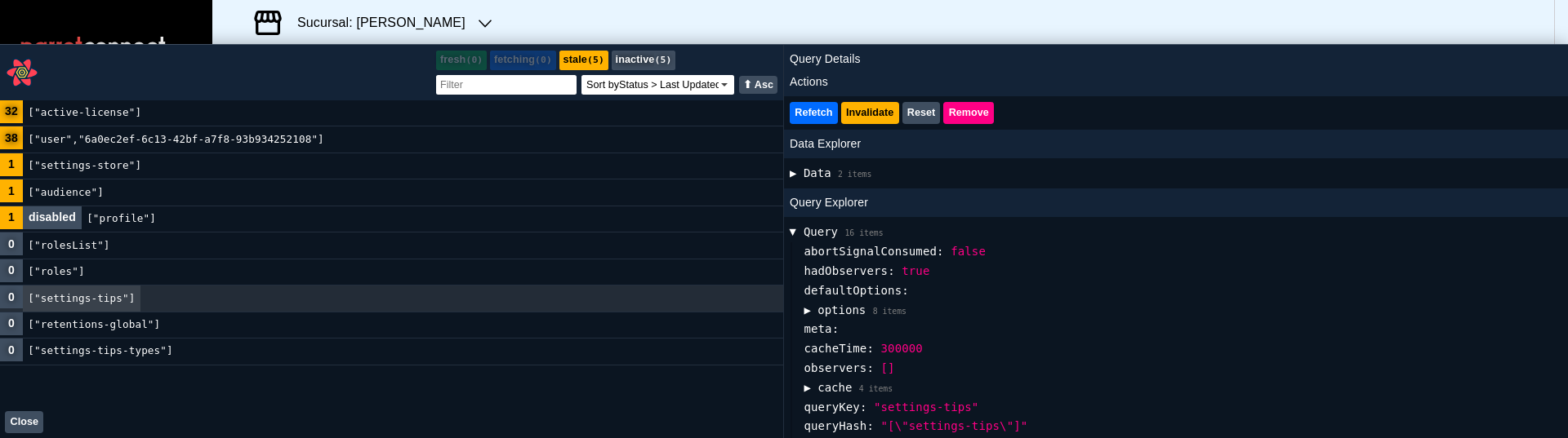
click at [141, 329] on code "["retentions-global"]" at bounding box center [94, 325] width 143 height 25
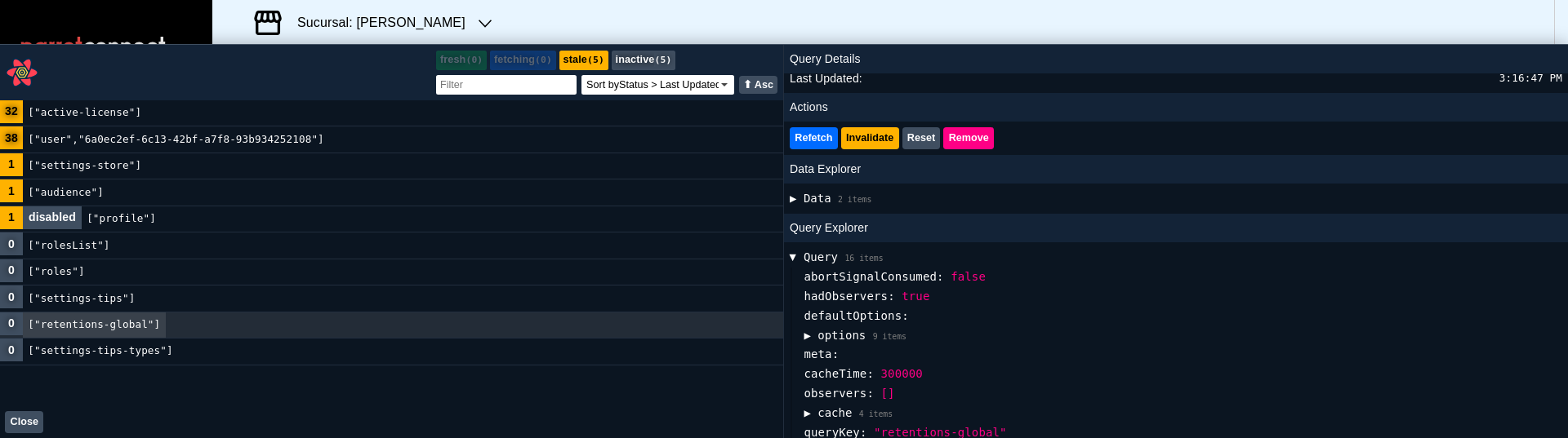
scroll to position [62, 0]
click at [799, 198] on button "▶ Data 2 items" at bounding box center [831, 199] width 82 height 20
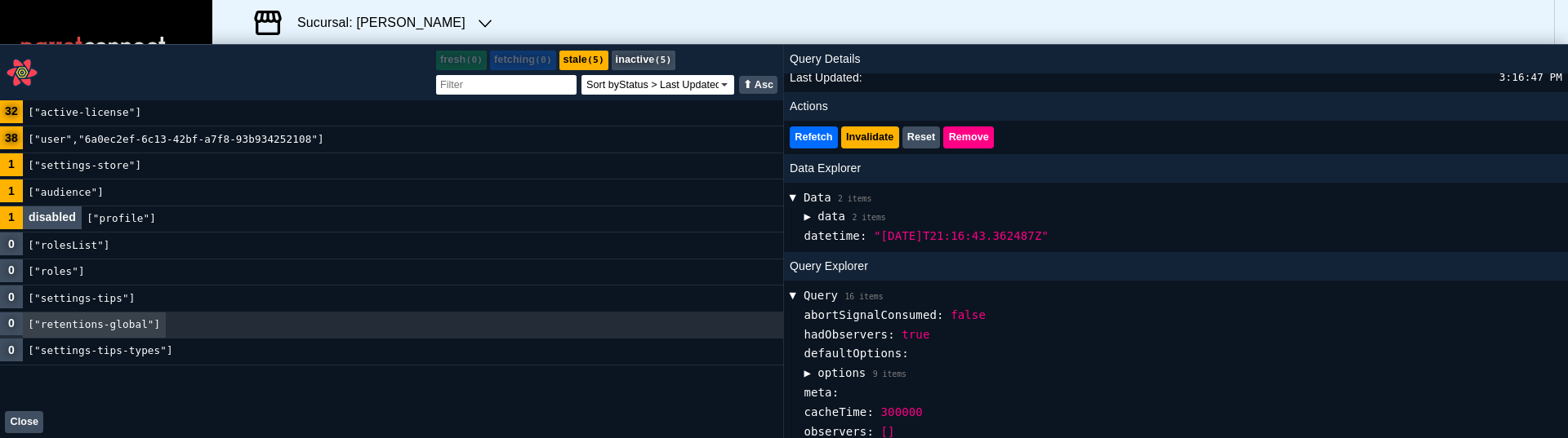
click at [823, 218] on button "▶ data 2 items" at bounding box center [844, 217] width 82 height 20
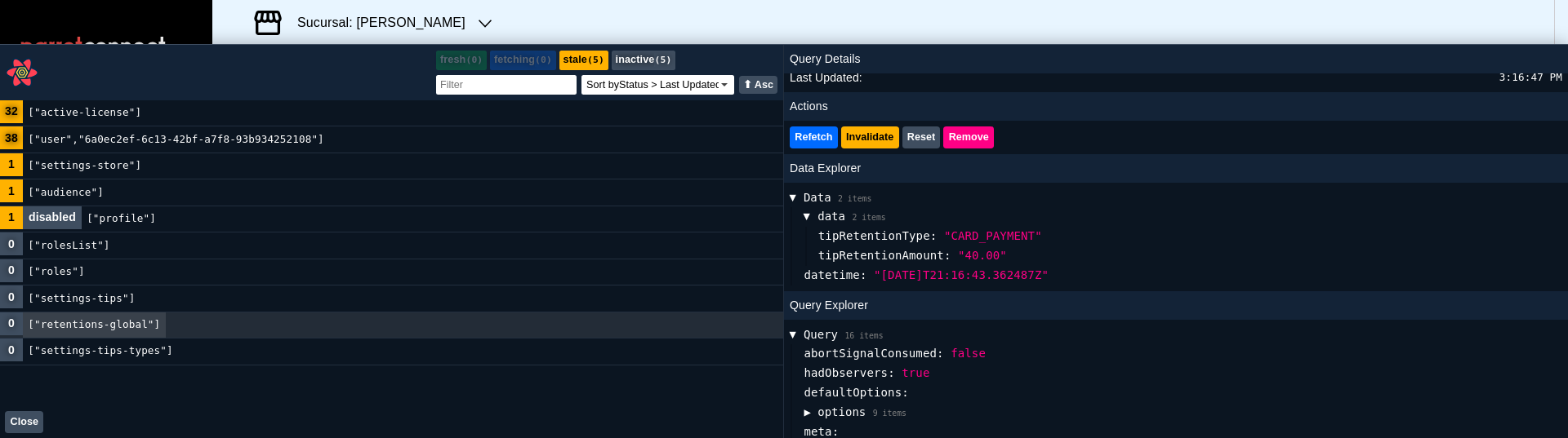
click at [19, 425] on button "Close" at bounding box center [24, 422] width 38 height 22
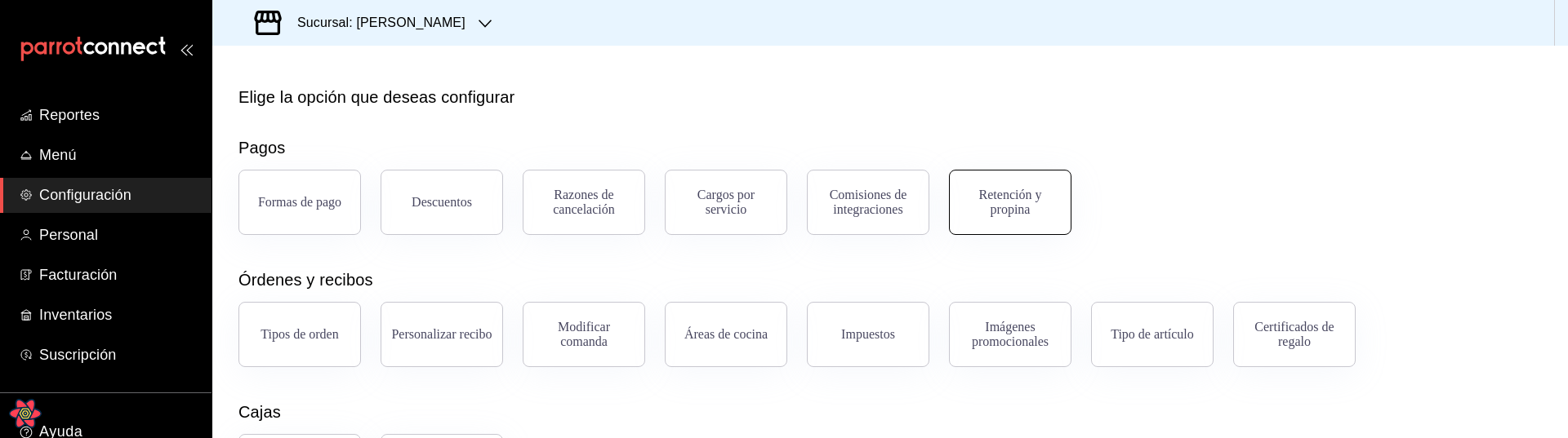
click at [1018, 221] on button "Retención y propina" at bounding box center [1010, 203] width 123 height 65
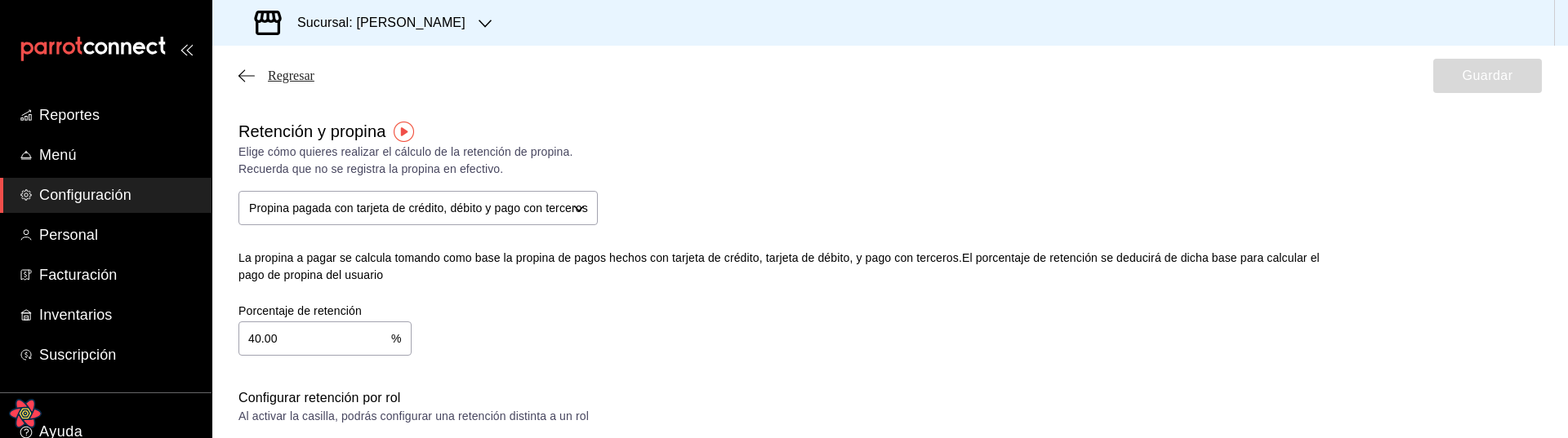
click at [289, 77] on span "Regresar" at bounding box center [291, 76] width 47 height 15
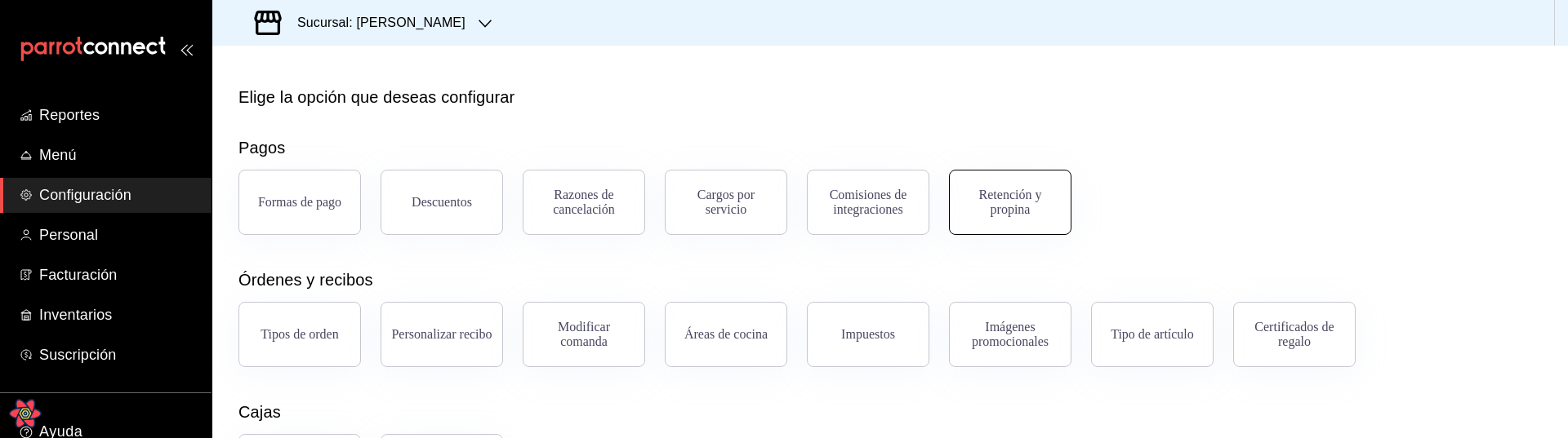
click at [1032, 198] on div "Retención y propina" at bounding box center [1010, 203] width 101 height 29
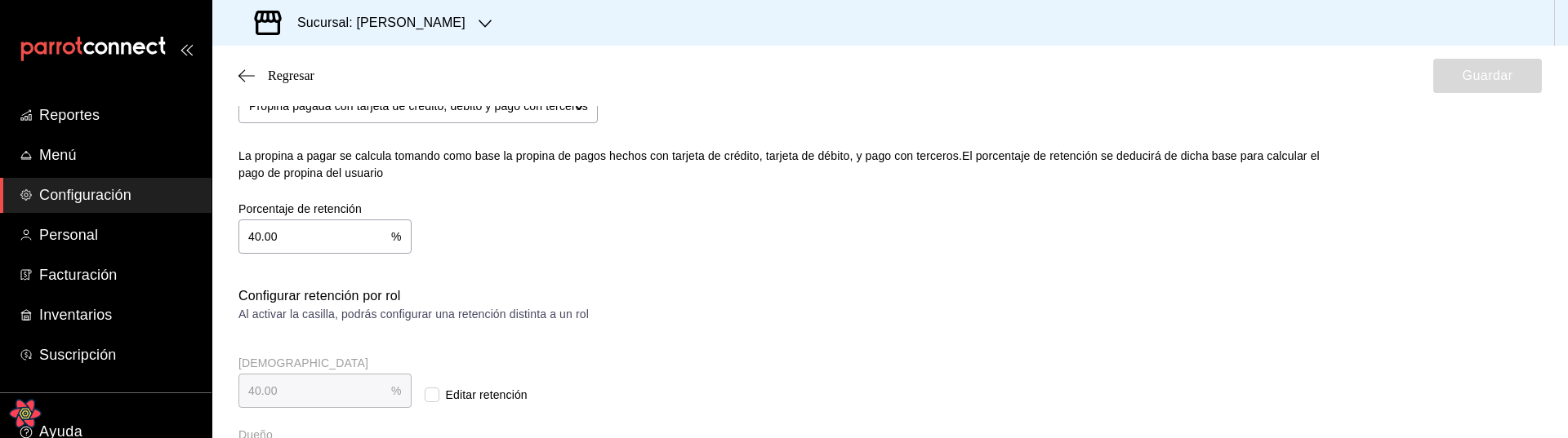
scroll to position [97, 0]
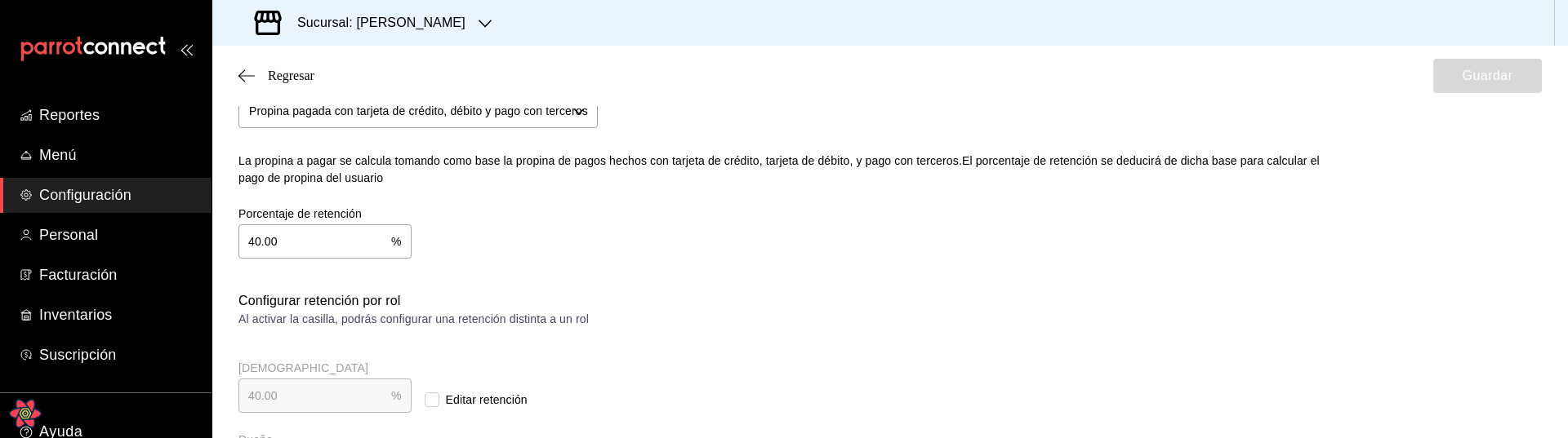
click at [308, 248] on input "40.00" at bounding box center [315, 242] width 153 height 33
type input "30.00"
type input "3.00"
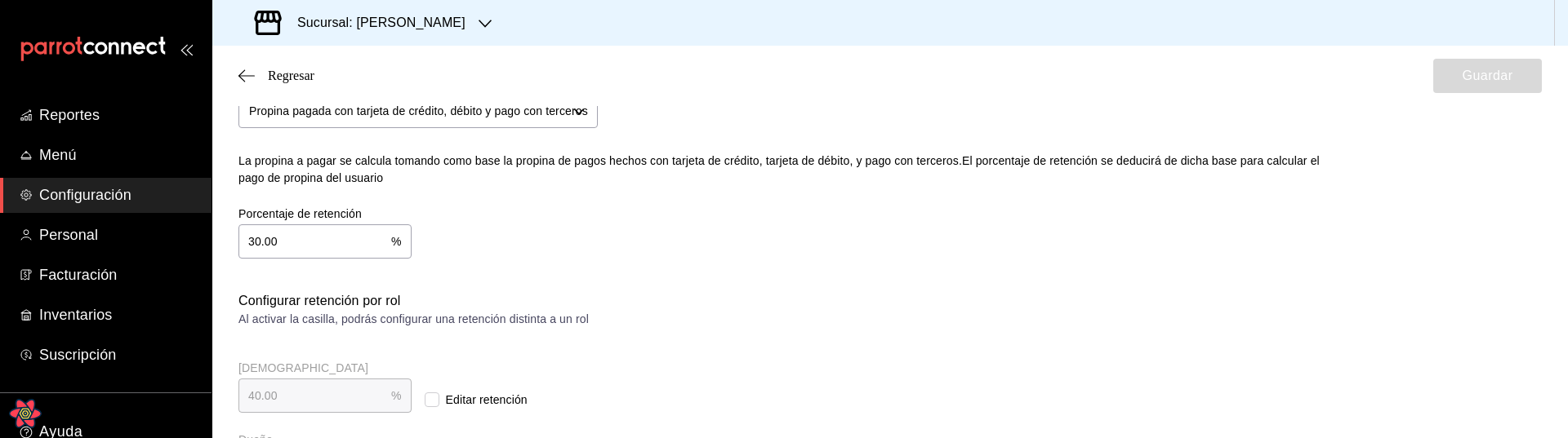
type input "3.00"
type input "30.00"
click at [873, 212] on div "Porcentaje de retención 30.00 % Porcentaje de retención" at bounding box center [768, 220] width 1112 height 78
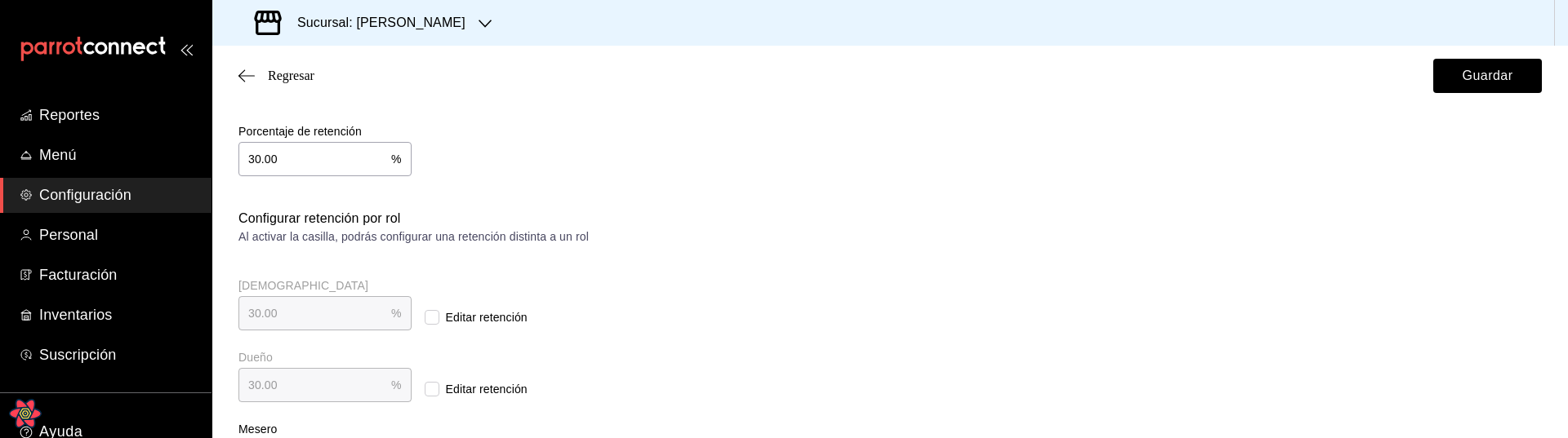
scroll to position [163, 0]
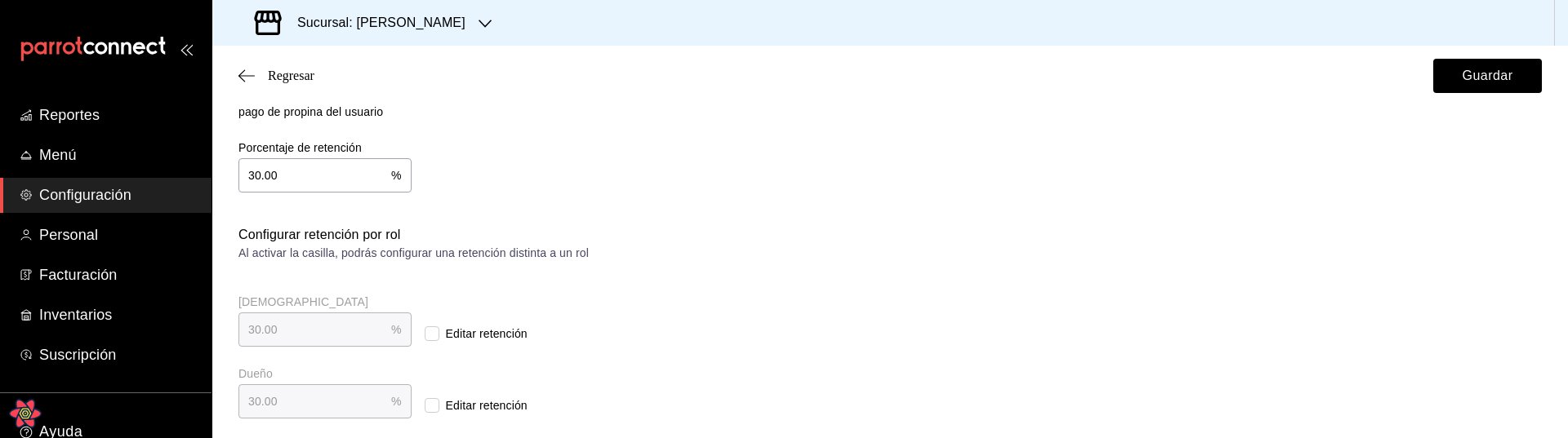
click at [303, 165] on input "30.00" at bounding box center [315, 176] width 153 height 33
type input "10.00"
type input "1.00"
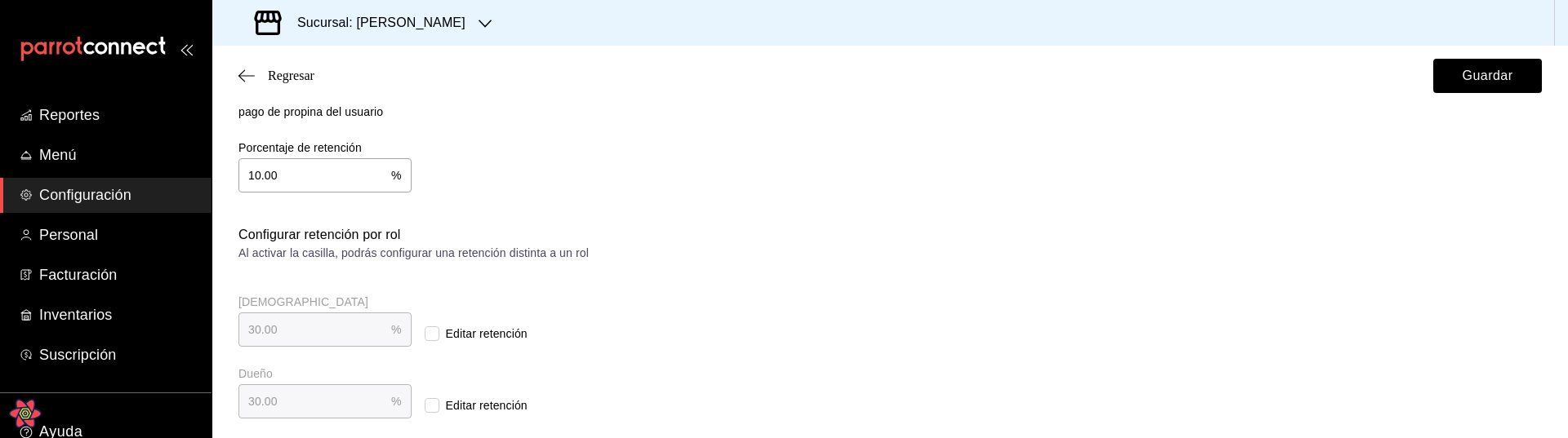
type input "1.00"
type input "10.00"
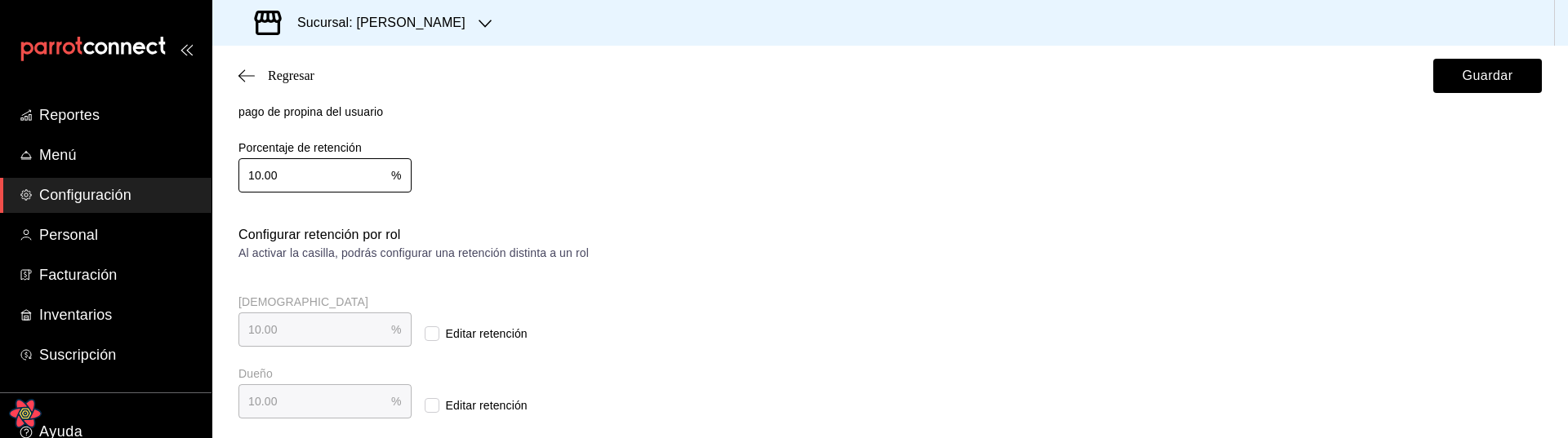
type input "10.00"
click at [717, 221] on div "Retención y propina Elige cómo quieres realizar el cálculo de la retención de p…" at bounding box center [890, 91] width 1303 height 270
click at [1445, 94] on div "Regresar Guardar" at bounding box center [890, 76] width 1355 height 60
click at [1457, 83] on button "Guardar" at bounding box center [1487, 76] width 109 height 34
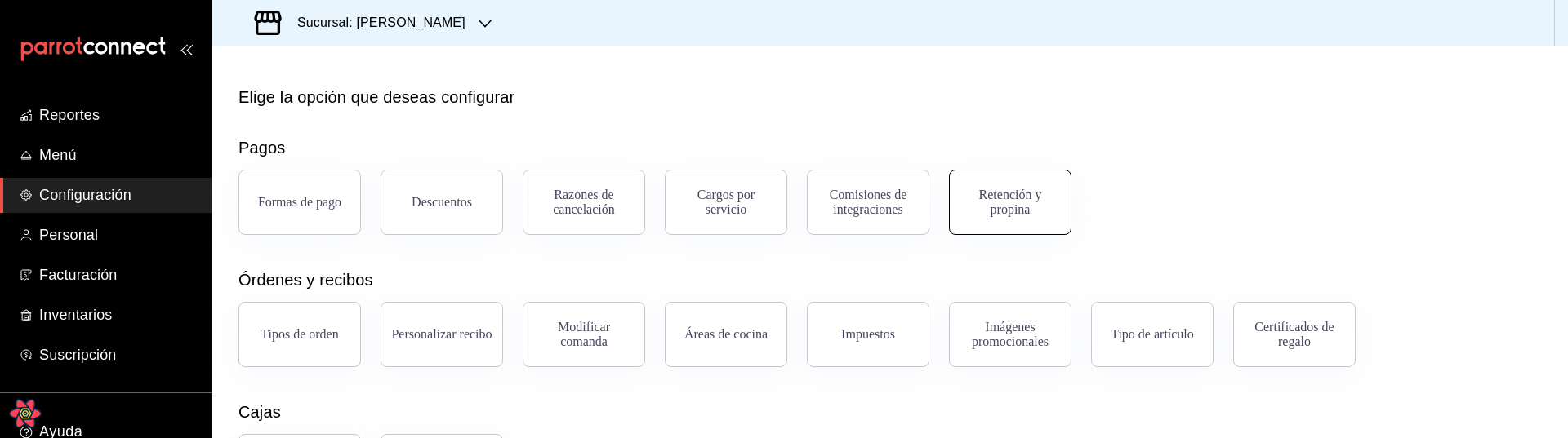
click at [1003, 222] on button "Retención y propina" at bounding box center [1010, 203] width 123 height 65
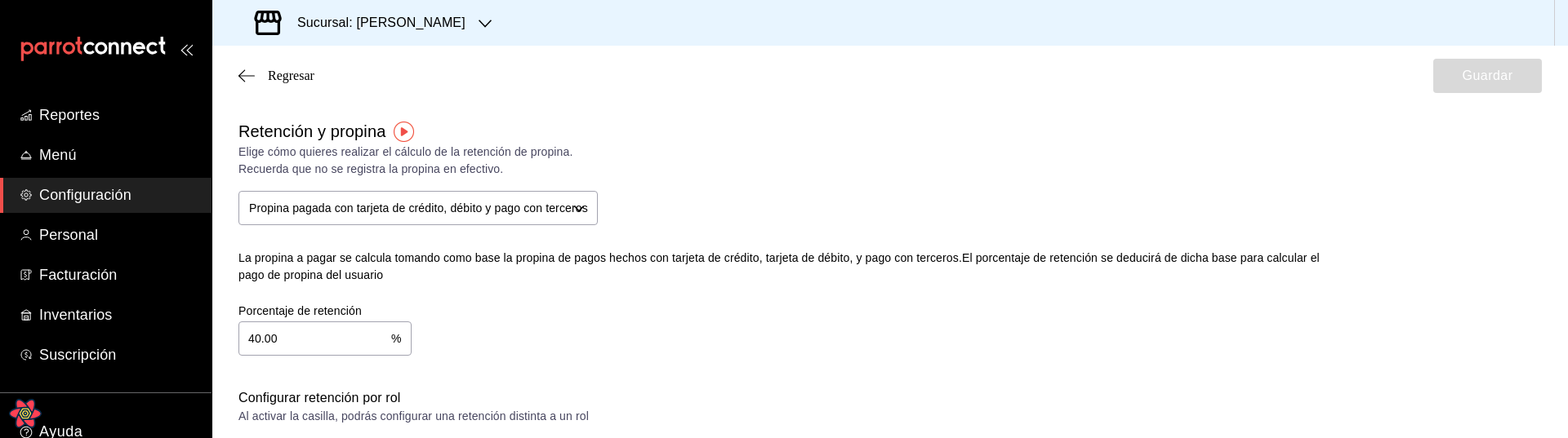
click at [31, 417] on icon "Open React Query Devtools" at bounding box center [25, 413] width 30 height 26
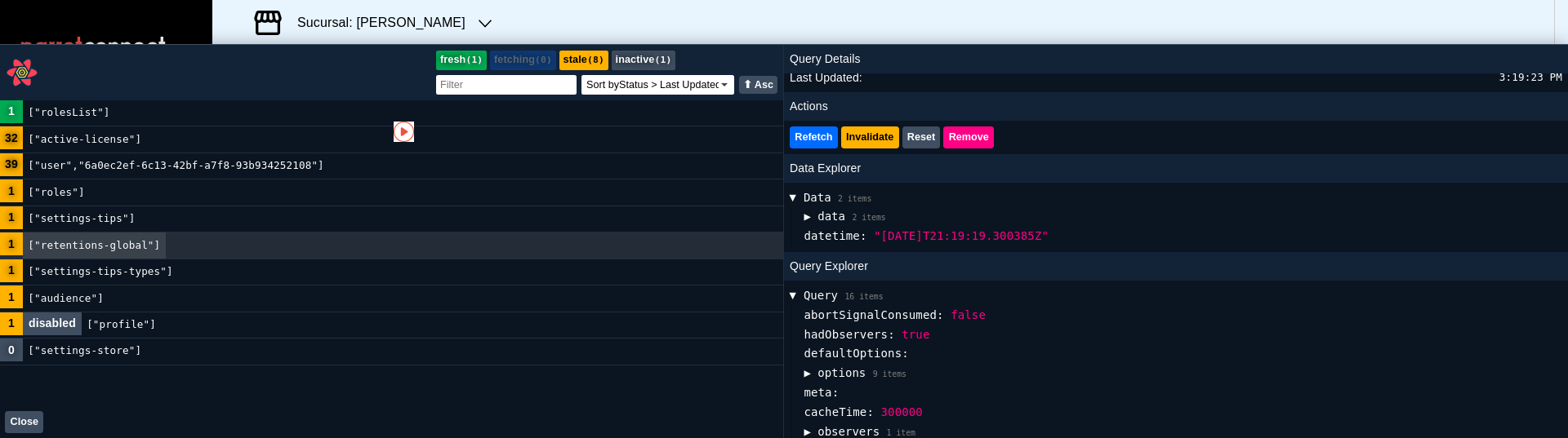
click at [806, 221] on span "▶" at bounding box center [807, 217] width 7 height 20
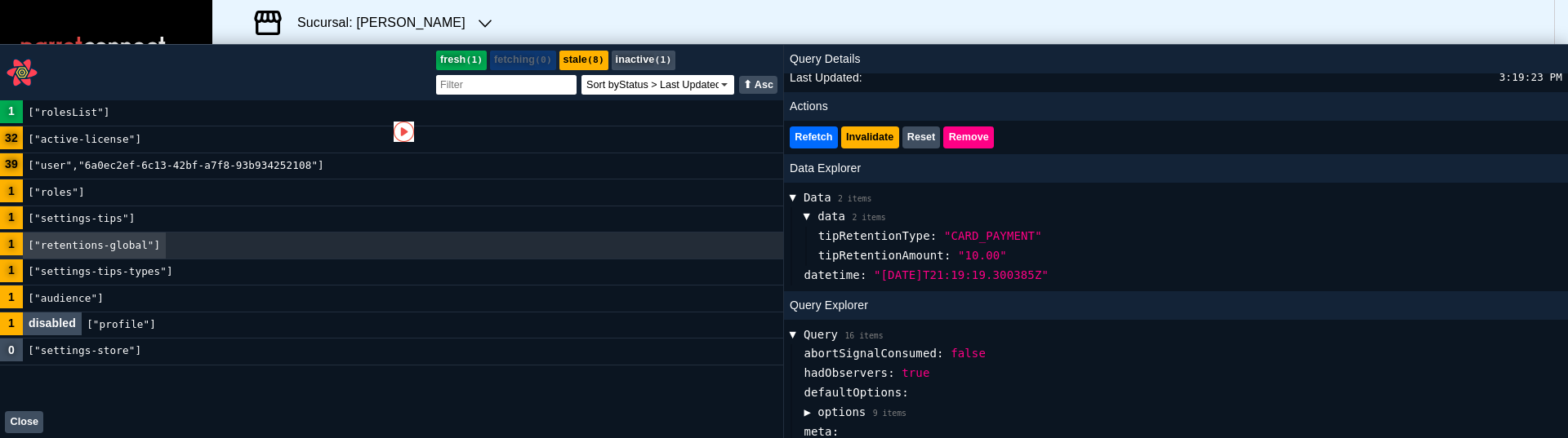
click at [29, 421] on button "Close" at bounding box center [24, 422] width 38 height 22
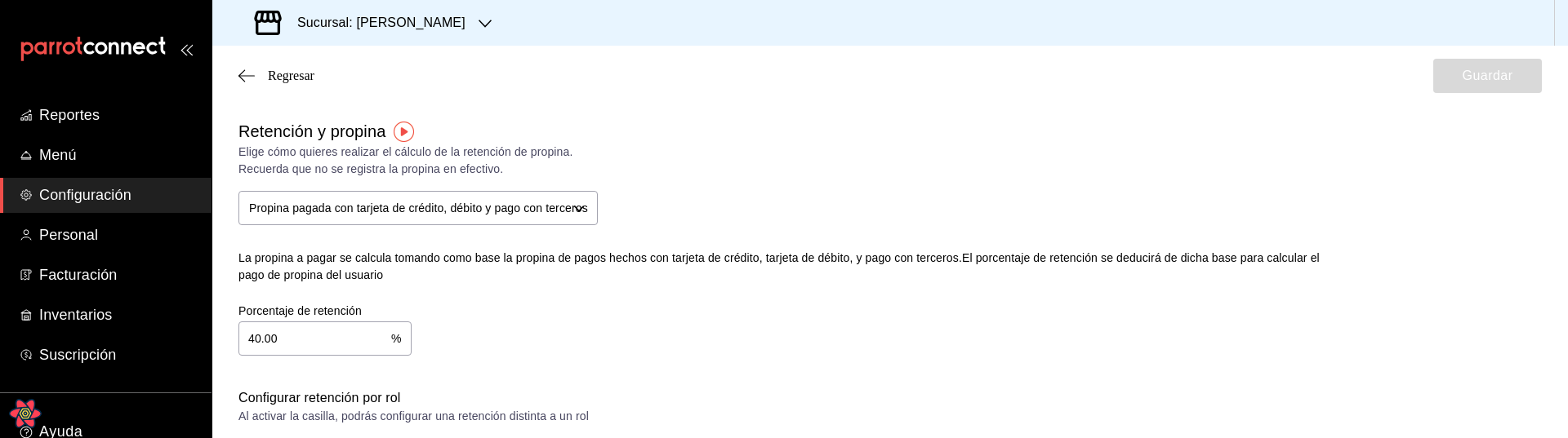
click at [667, 354] on div "Porcentaje de retención 40.00 % Porcentaje de retención" at bounding box center [768, 317] width 1112 height 78
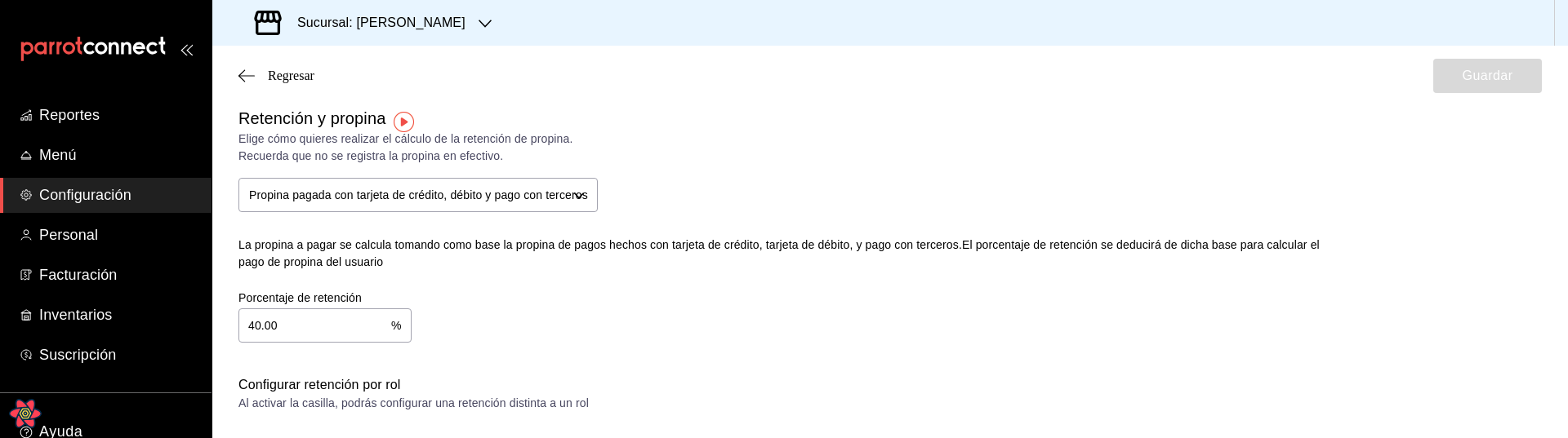
scroll to position [10, 0]
click at [274, 83] on span "Regresar" at bounding box center [291, 76] width 47 height 15
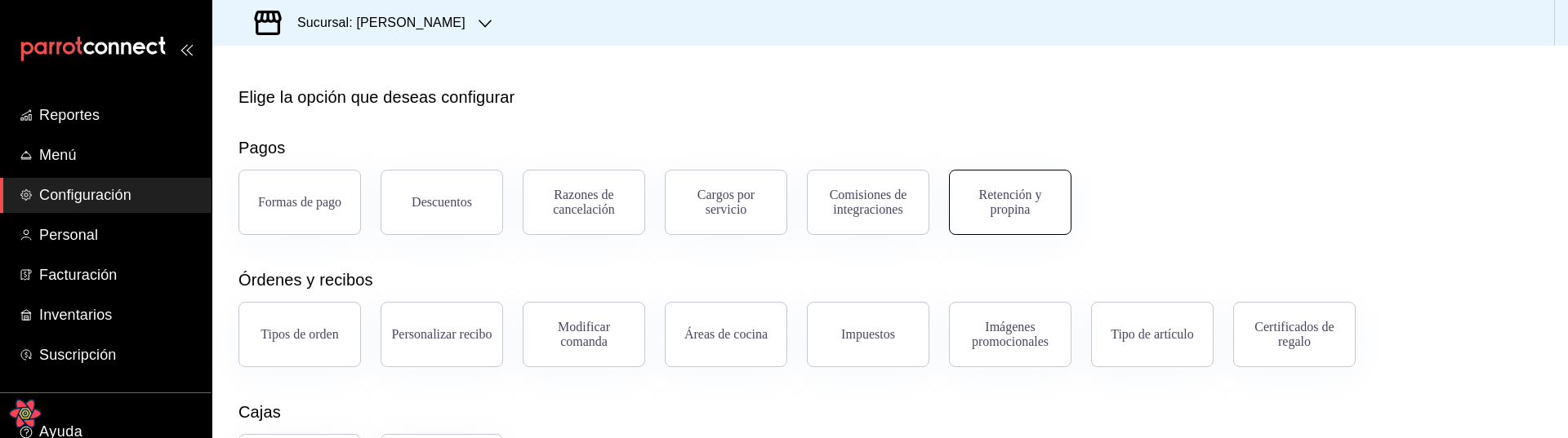
click at [1029, 209] on div "Retención y propina" at bounding box center [1010, 203] width 101 height 29
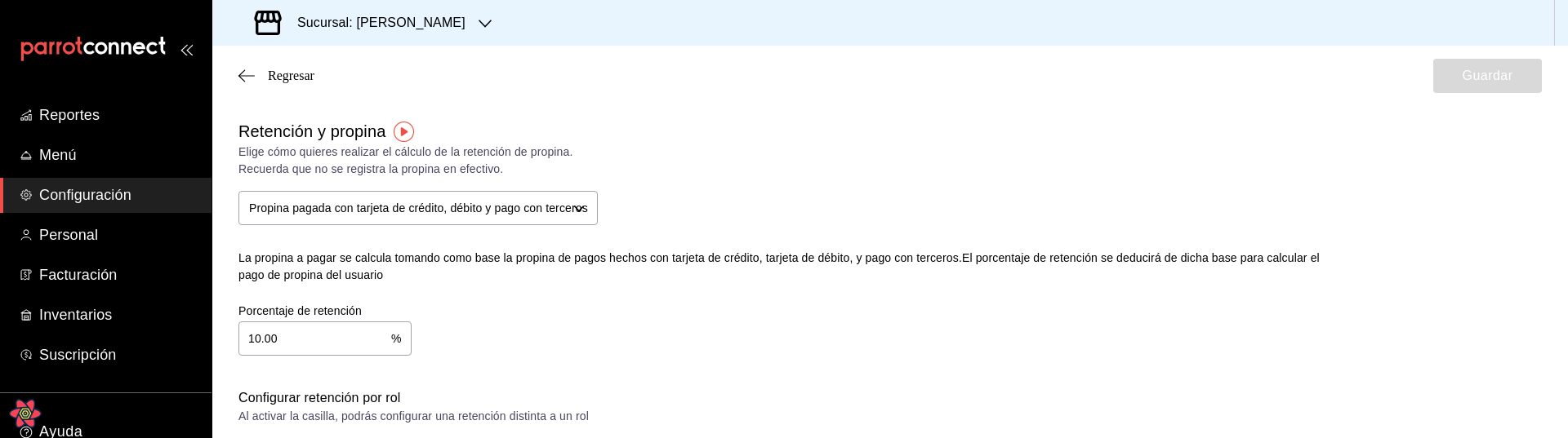
click at [450, 305] on div "Porcentaje de retención 10.00 % Porcentaje de retención" at bounding box center [768, 317] width 1112 height 78
click at [316, 309] on label "Porcentaje de retención" at bounding box center [325, 311] width 173 height 11
click at [510, 290] on div "Porcentaje de retención 10.00 % Porcentaje de retención" at bounding box center [768, 317] width 1112 height 78
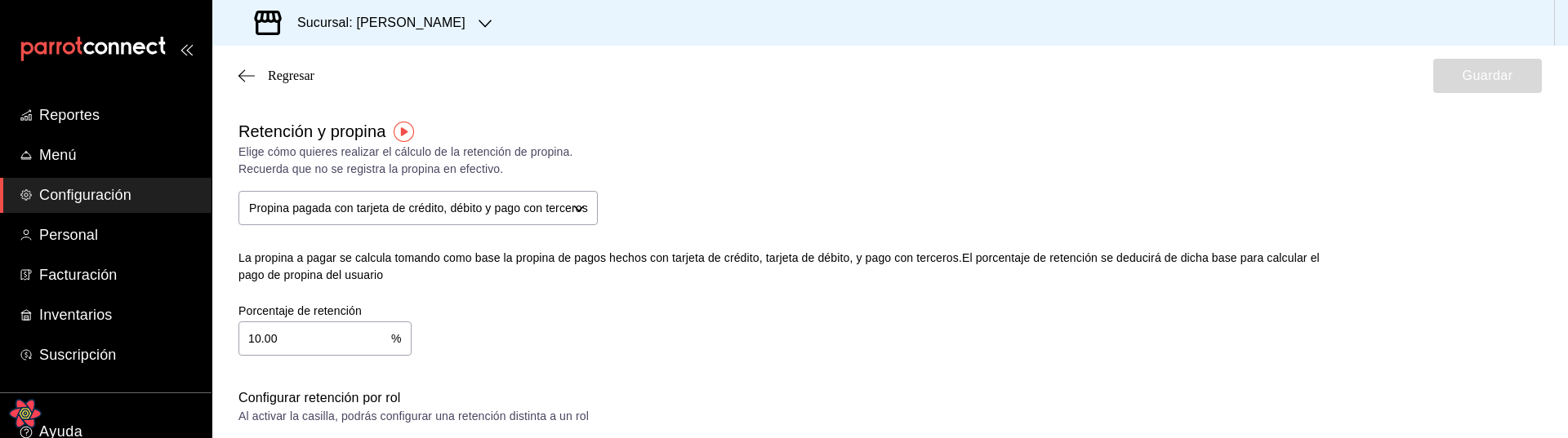
click at [269, 336] on input "10.00" at bounding box center [315, 339] width 153 height 33
type input "20.00"
type input "2.00"
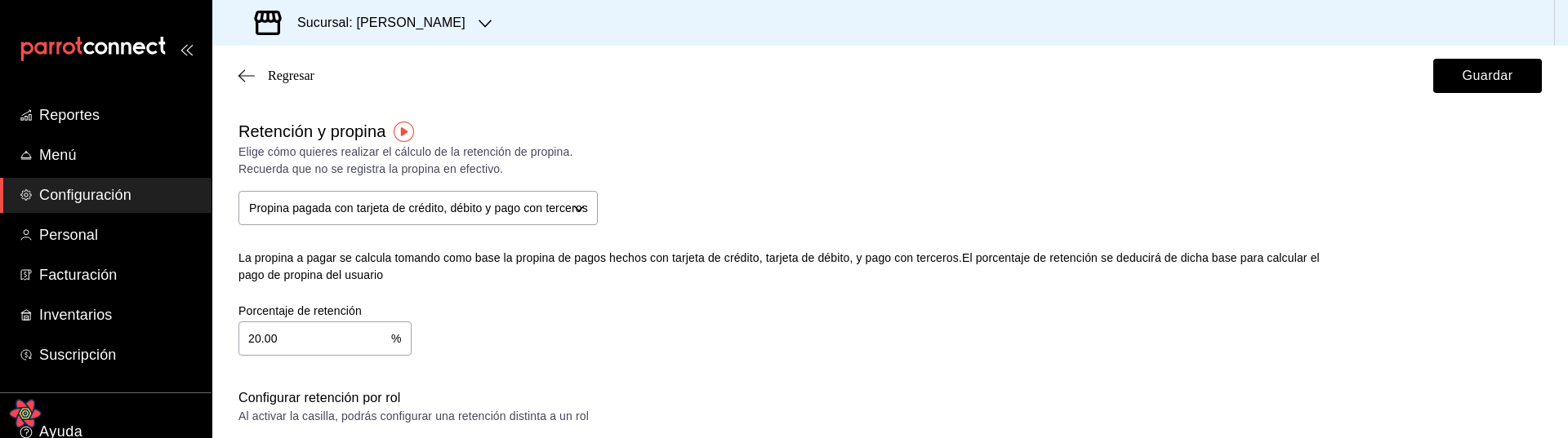
type input "2.00"
type input "20.00"
click at [637, 301] on div "Porcentaje de retención 20.00 % Porcentaje de retención" at bounding box center [768, 317] width 1112 height 78
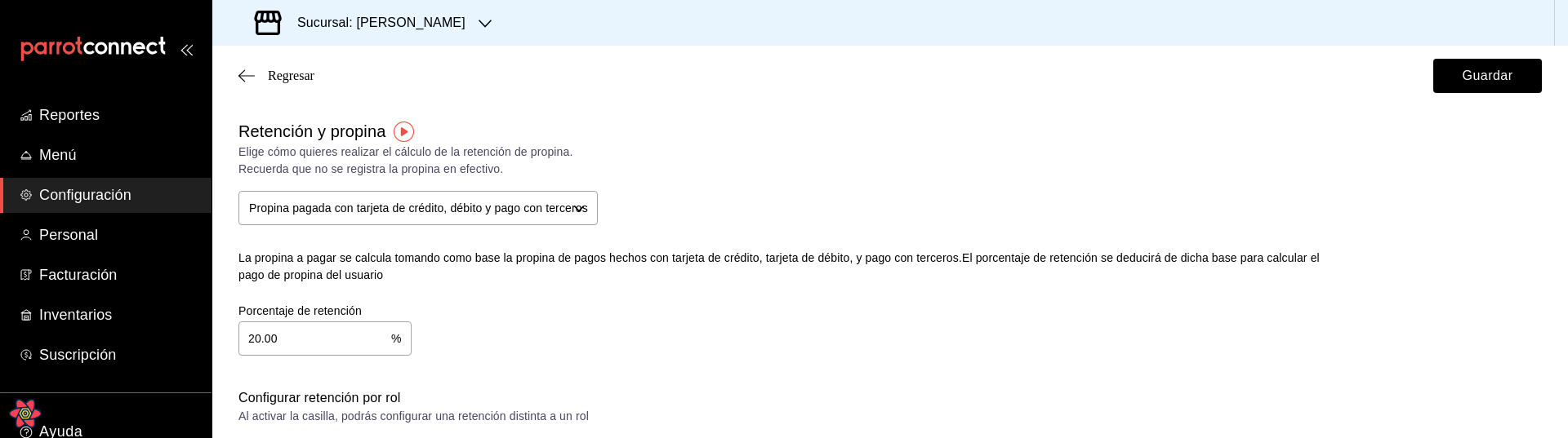
click at [1067, 225] on div "Retención y propina Elige cómo quieres realizar el cálculo de la retención de p…" at bounding box center [768, 225] width 1112 height 263
click at [1475, 71] on button "Guardar" at bounding box center [1487, 76] width 109 height 34
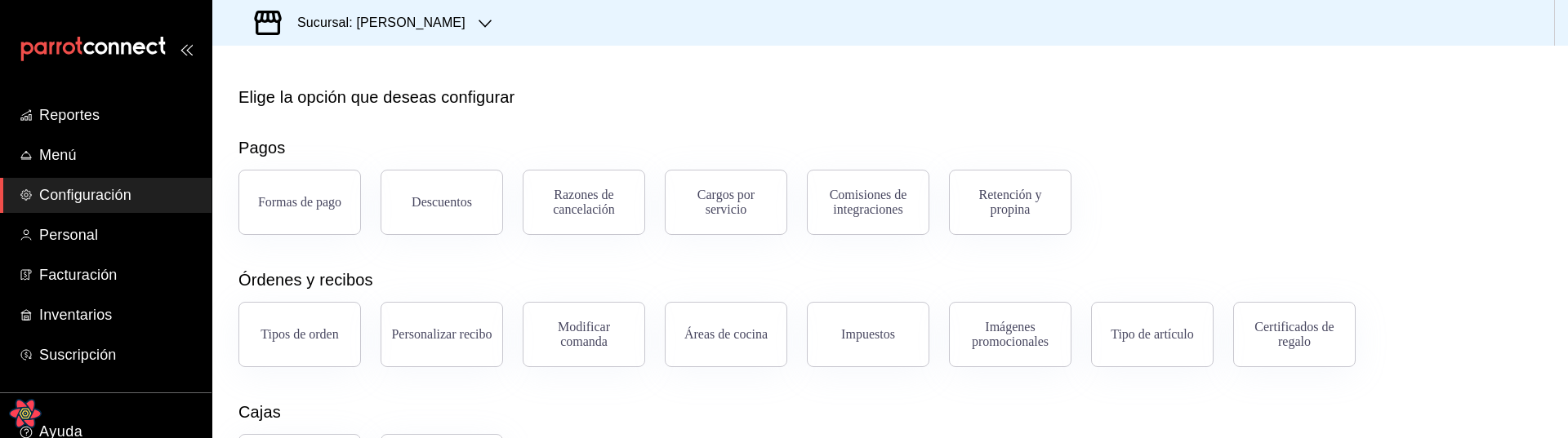
click at [1208, 136] on div "Pagos" at bounding box center [890, 148] width 1303 height 25
click at [1039, 203] on div "Retención y propina" at bounding box center [1010, 203] width 101 height 29
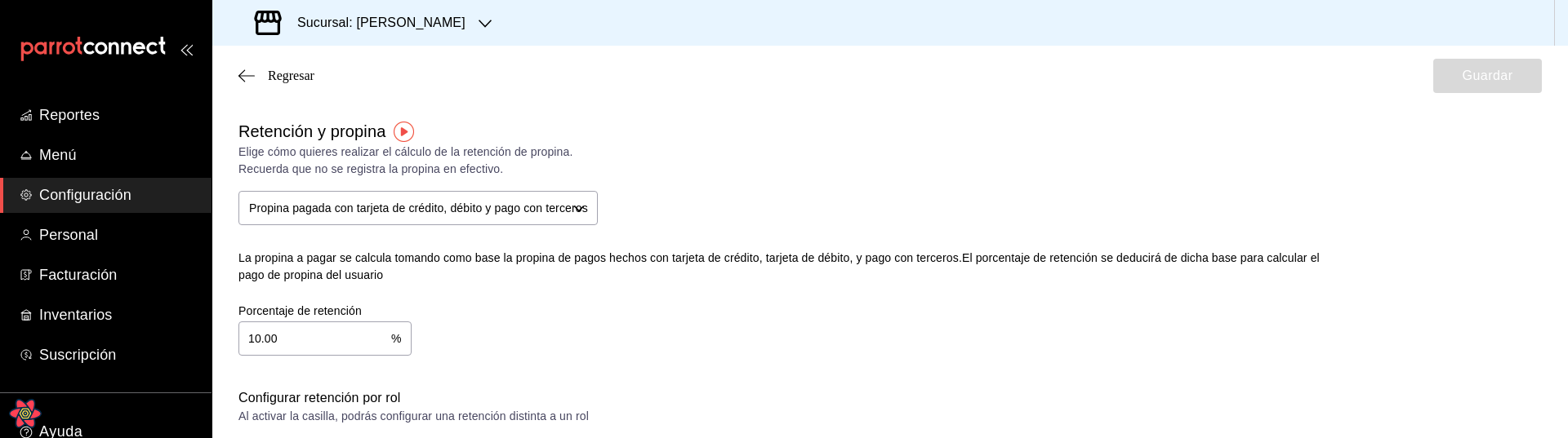
click at [300, 86] on div "Regresar Guardar" at bounding box center [890, 76] width 1355 height 60
click at [303, 80] on span "Regresar" at bounding box center [291, 76] width 47 height 15
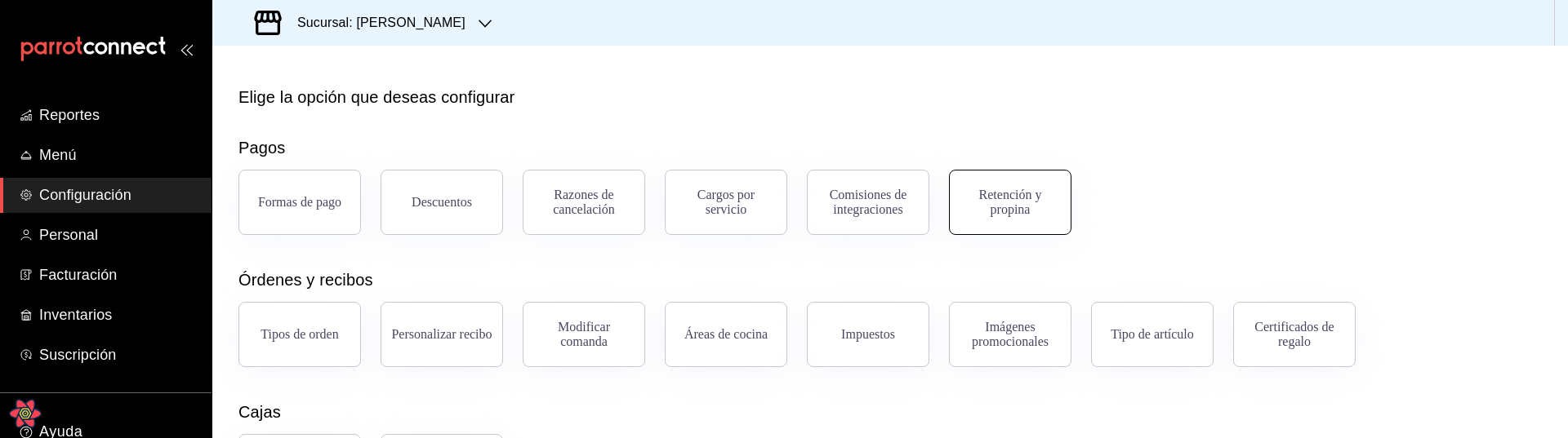
click at [1030, 226] on button "Retención y propina" at bounding box center [1010, 203] width 123 height 65
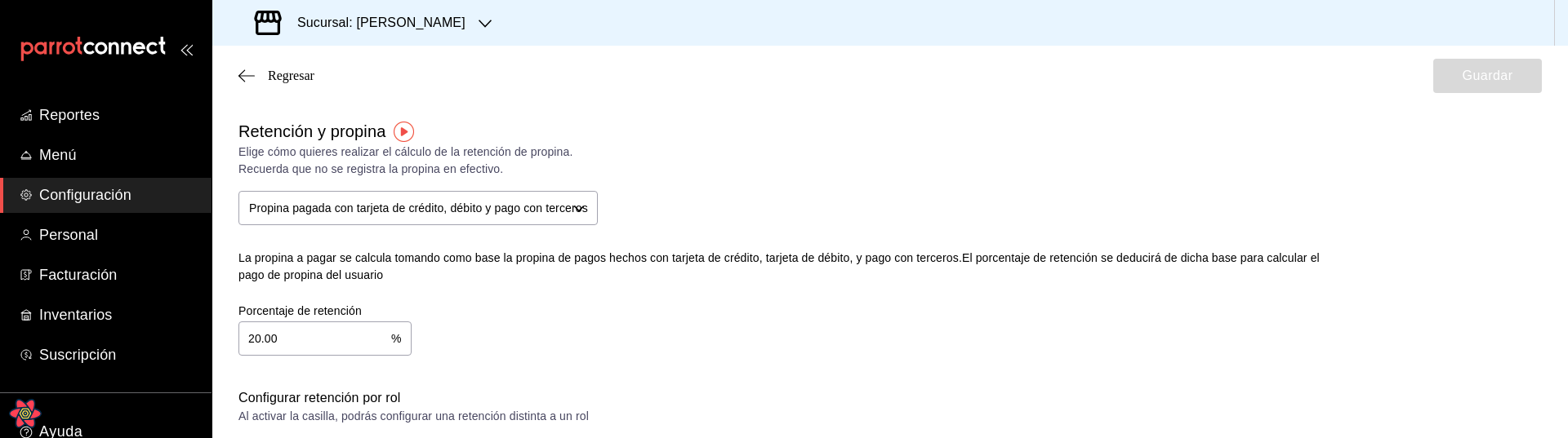
click at [32, 406] on icon "Open React Query Devtools" at bounding box center [25, 413] width 30 height 26
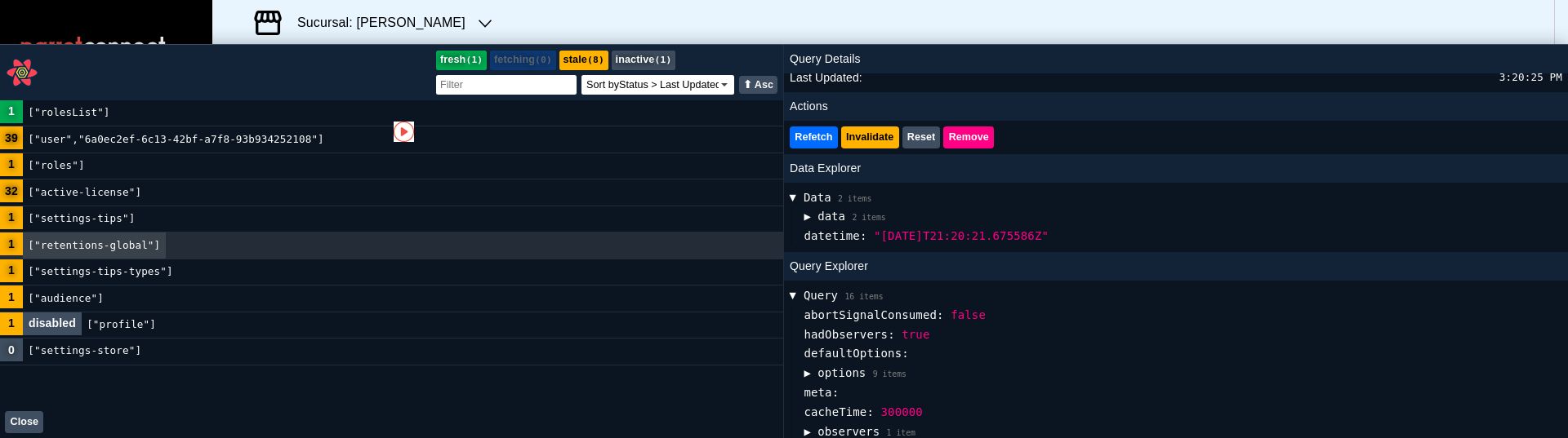
click at [96, 351] on code "["settings-store"]" at bounding box center [84, 351] width 123 height 25
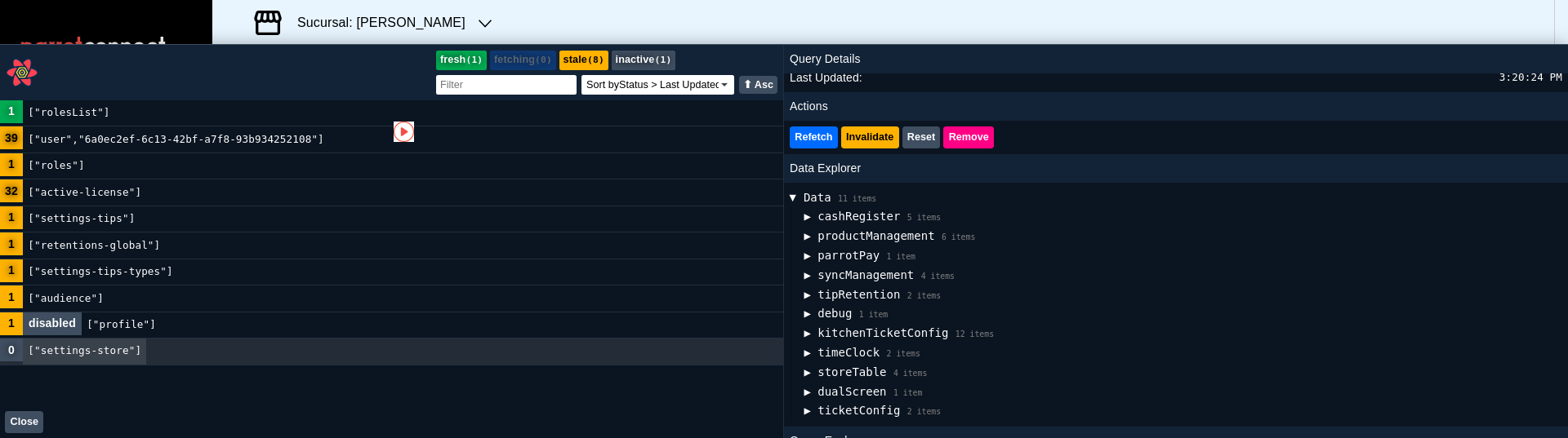
click at [133, 248] on code "["retentions-global"]" at bounding box center [94, 245] width 143 height 25
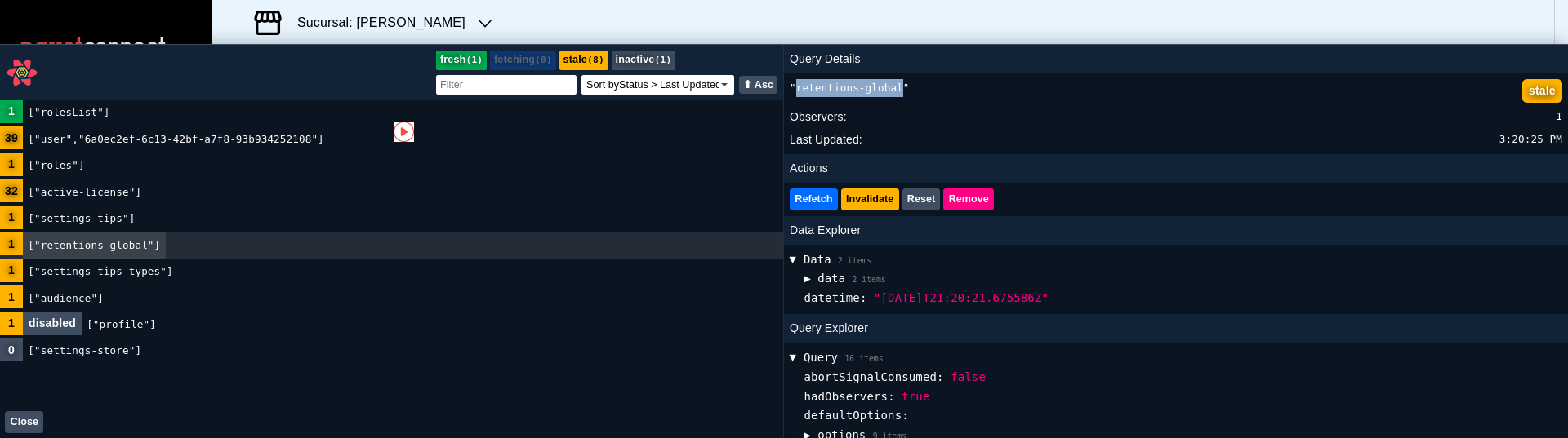
drag, startPoint x: 906, startPoint y: 87, endPoint x: 795, endPoint y: 90, distance: 111.0
click at [795, 90] on pre ""retentions-global"" at bounding box center [849, 88] width 120 height 19
copy pre "retentions-global"
click at [28, 432] on button "Close" at bounding box center [24, 422] width 38 height 22
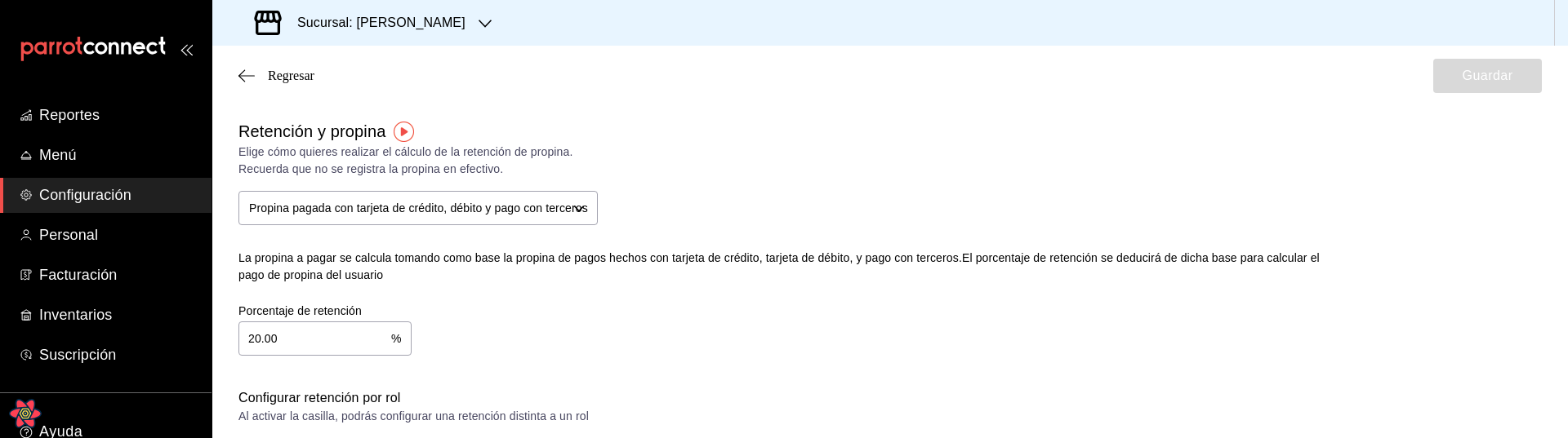
checkbox input "true"
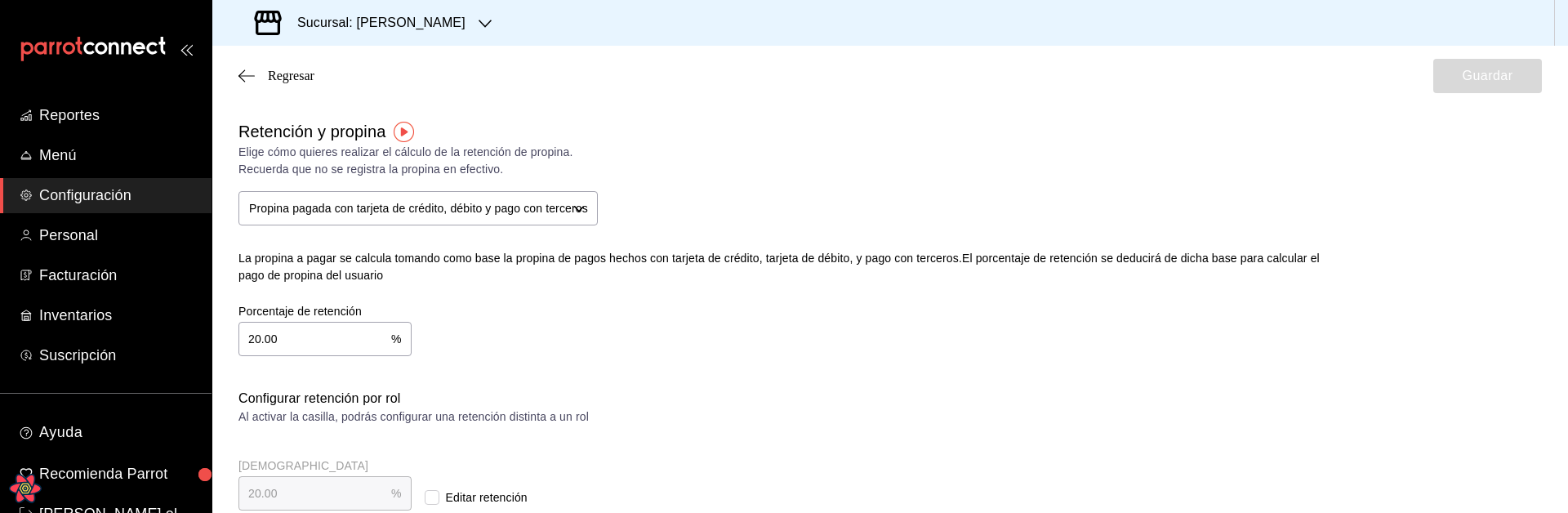
click at [302, 348] on input "20.00" at bounding box center [315, 340] width 153 height 33
type input "10.00"
type input "1.00"
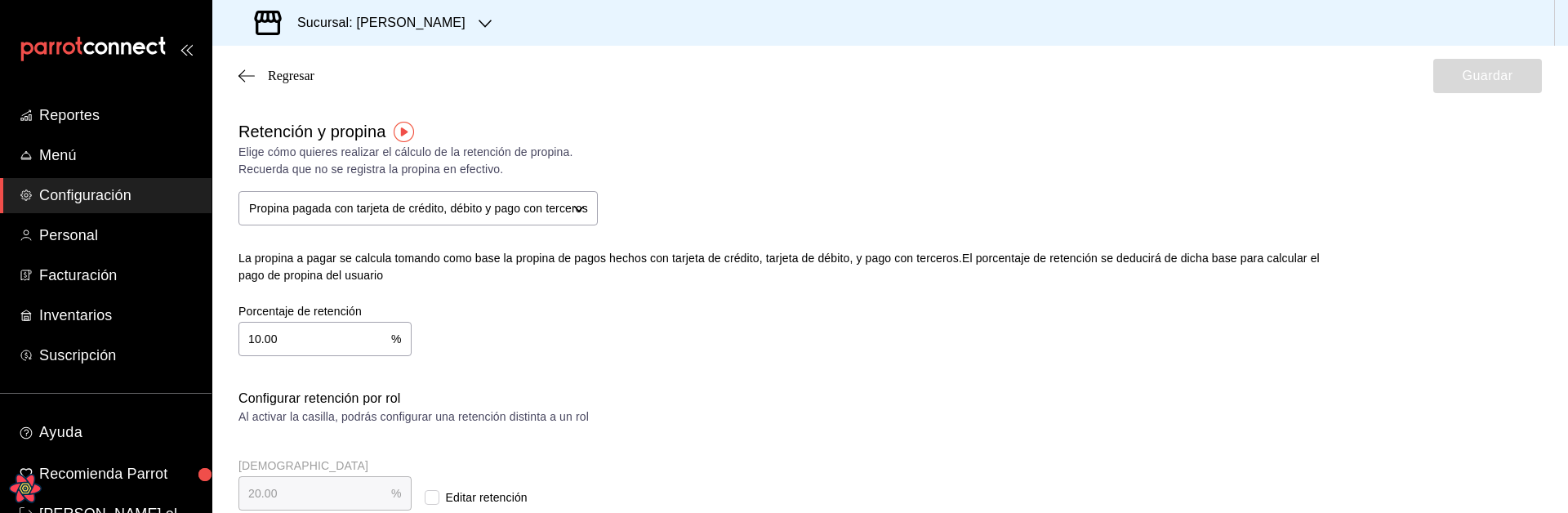
type input "1.00"
type input "10.00"
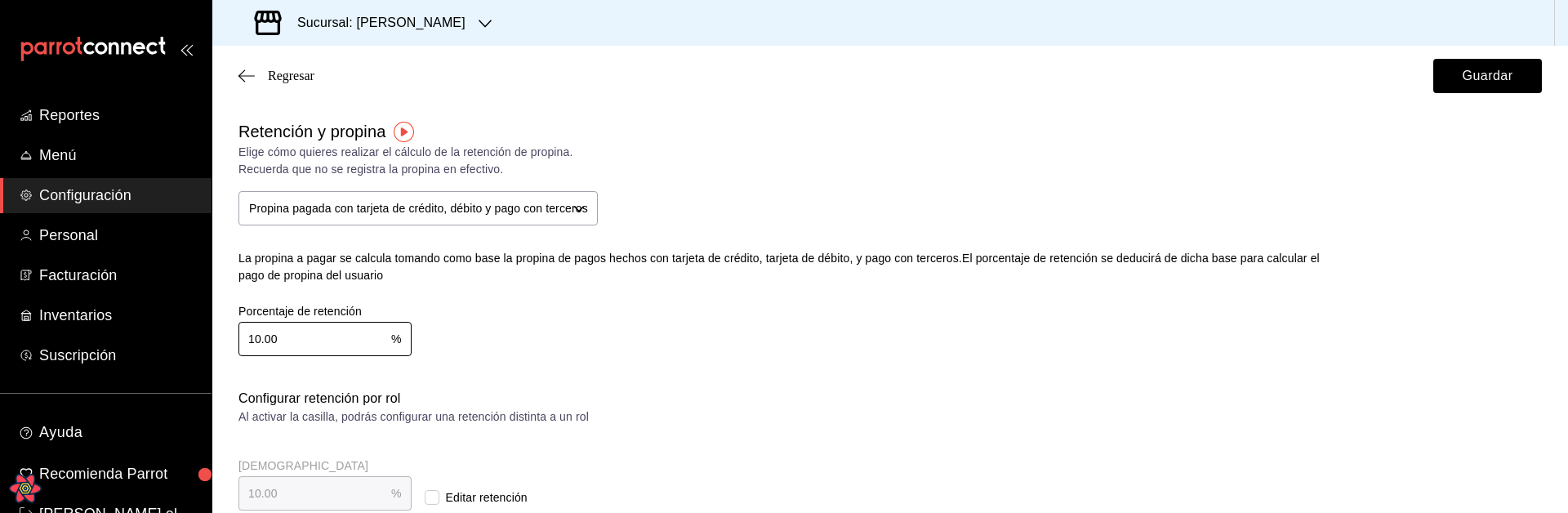
type input "10.00"
click at [723, 264] on div "La propina a pagar se calcula tomando como base la propina de pagos hechos con …" at bounding box center [600, 259] width 724 height 13
click at [1459, 84] on button "Guardar" at bounding box center [1487, 76] width 109 height 34
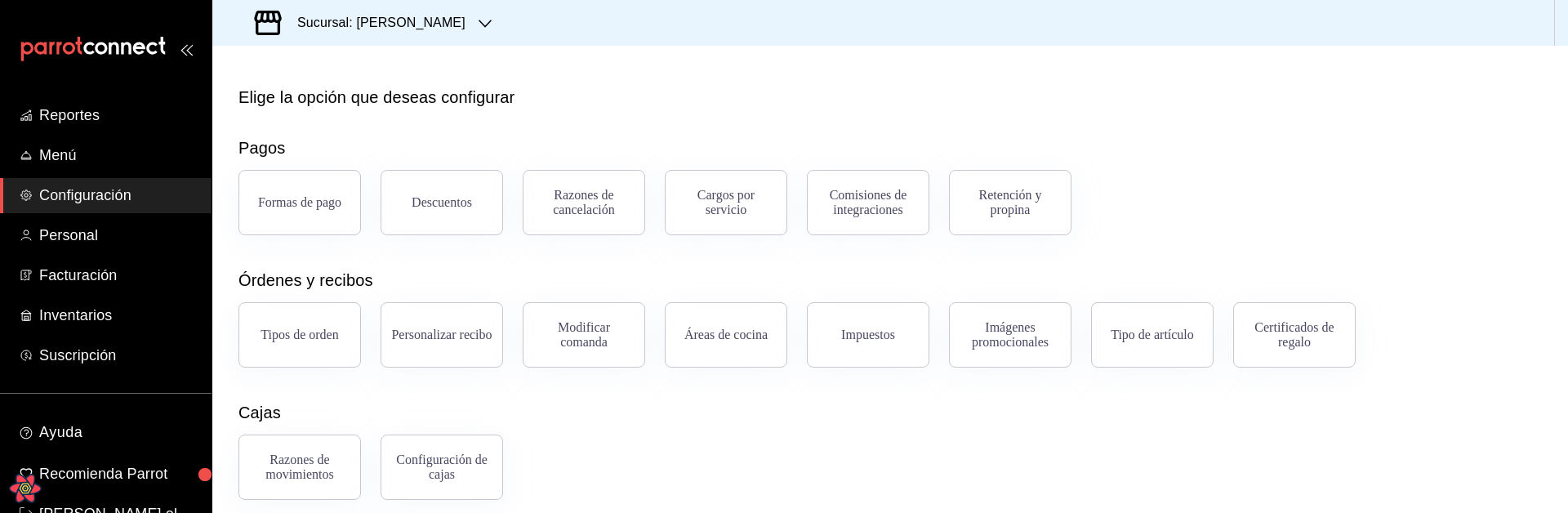
click at [1104, 254] on div "Elige la opción que deseas configurar Pagos Formas de pago Descuentos Razones d…" at bounding box center [890, 358] width 1355 height 547
click at [1041, 225] on button "Retención y propina" at bounding box center [1010, 203] width 123 height 65
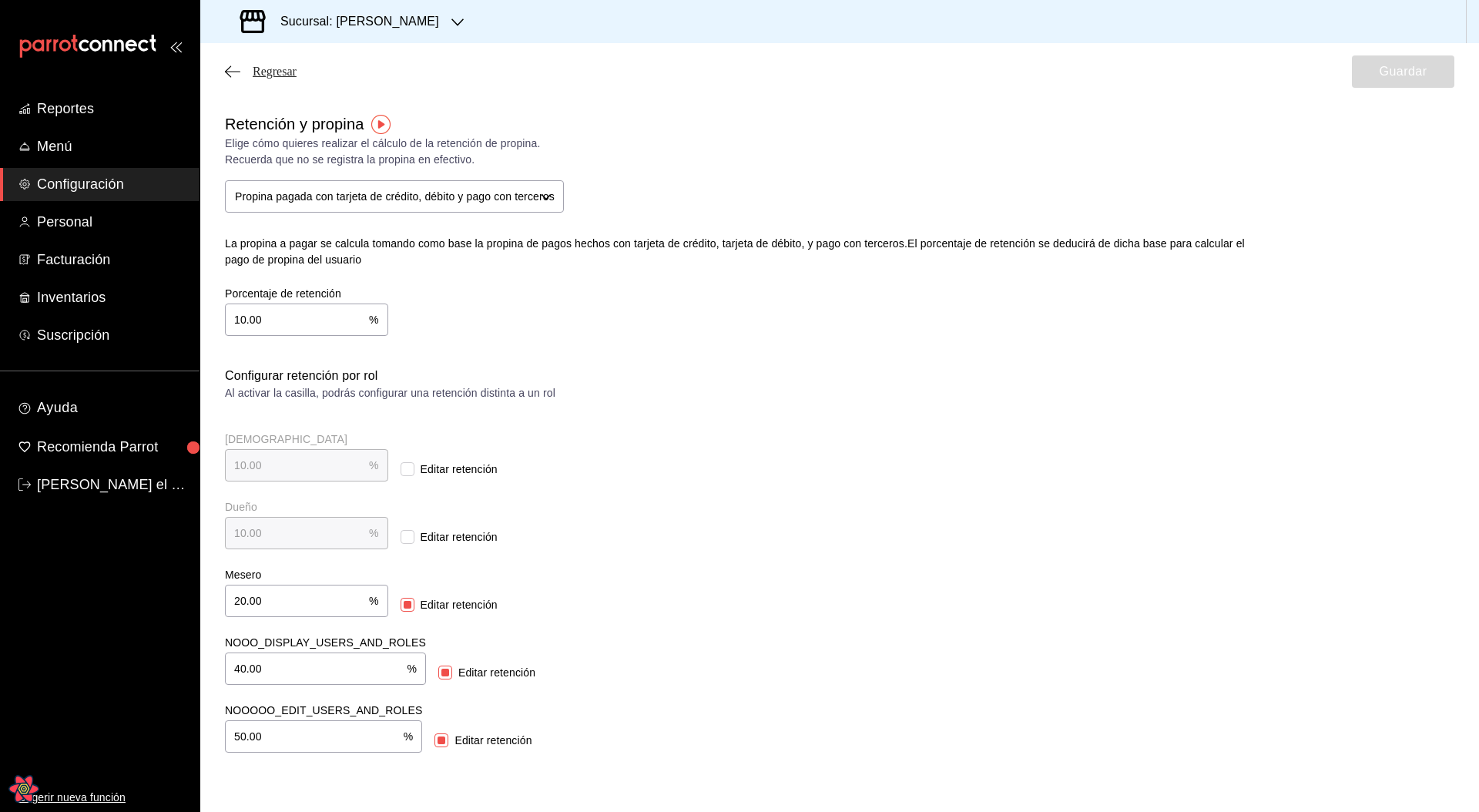
click at [270, 74] on span "Regresar" at bounding box center [275, 72] width 44 height 14
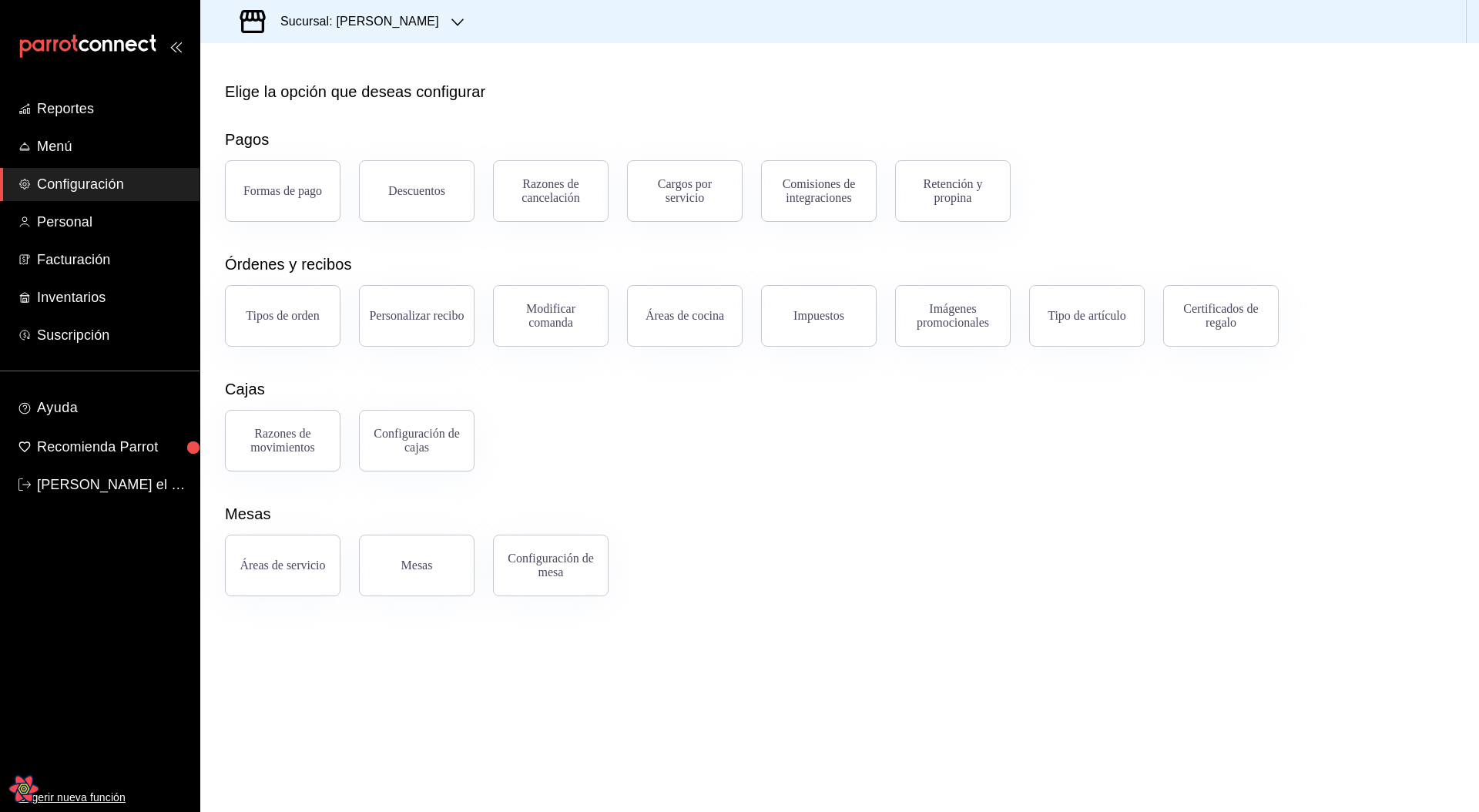
click at [810, 413] on div "Elige la opción que deseas configurar Pagos Formas de pago Descuentos Razones d…" at bounding box center [840, 338] width 1279 height 516
click at [93, 228] on span "Personal" at bounding box center [112, 222] width 150 height 21
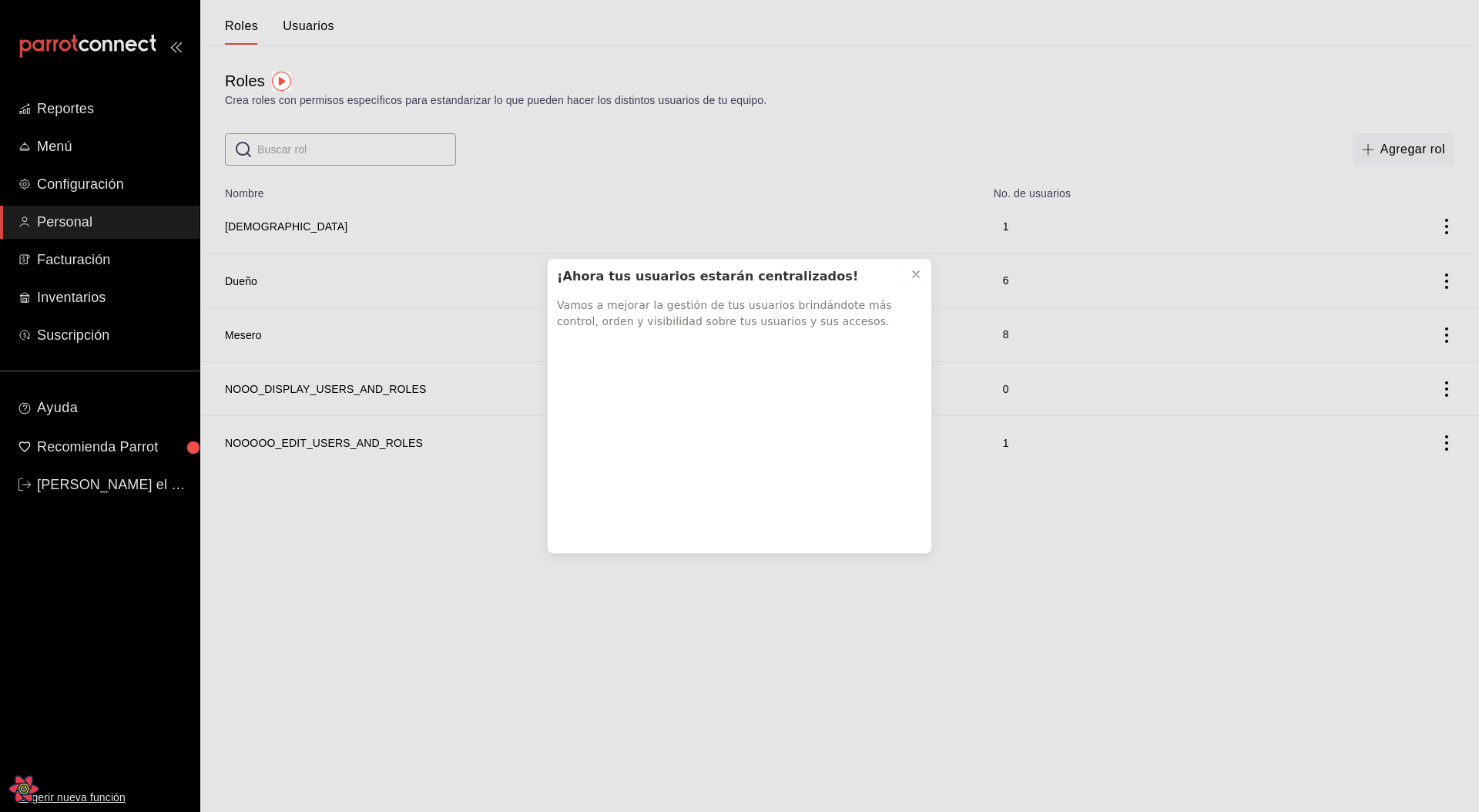
click at [923, 275] on button at bounding box center [916, 275] width 25 height 25
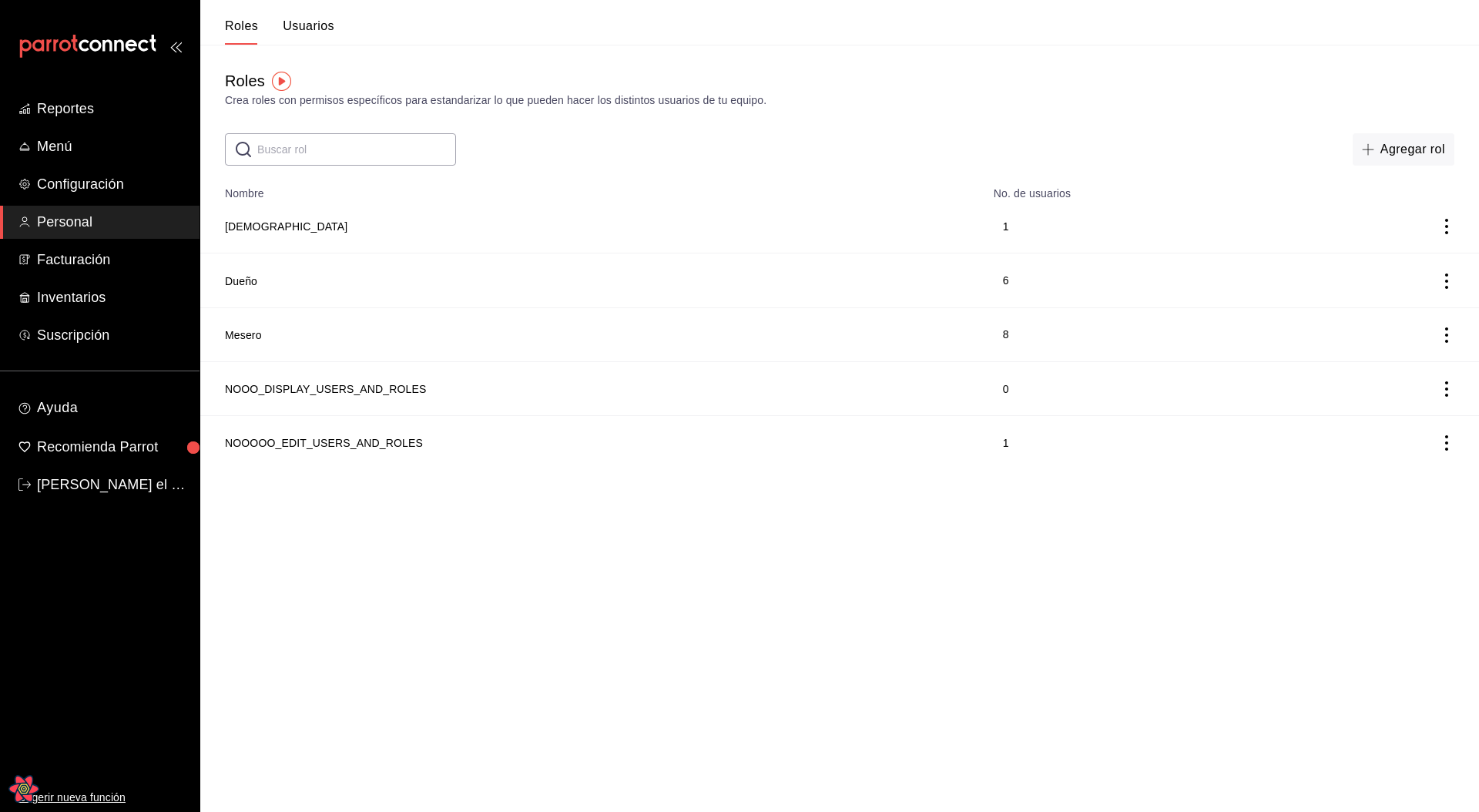
click at [763, 103] on div "Crea roles con permisos específicos para estandarizar lo que pueden hacer los d…" at bounding box center [840, 100] width 1229 height 16
click at [589, 96] on div "Crea roles con permisos específicos para estandarizar lo que pueden hacer los d…" at bounding box center [840, 100] width 1229 height 16
click at [283, 27] on button "Usuarios" at bounding box center [308, 32] width 52 height 26
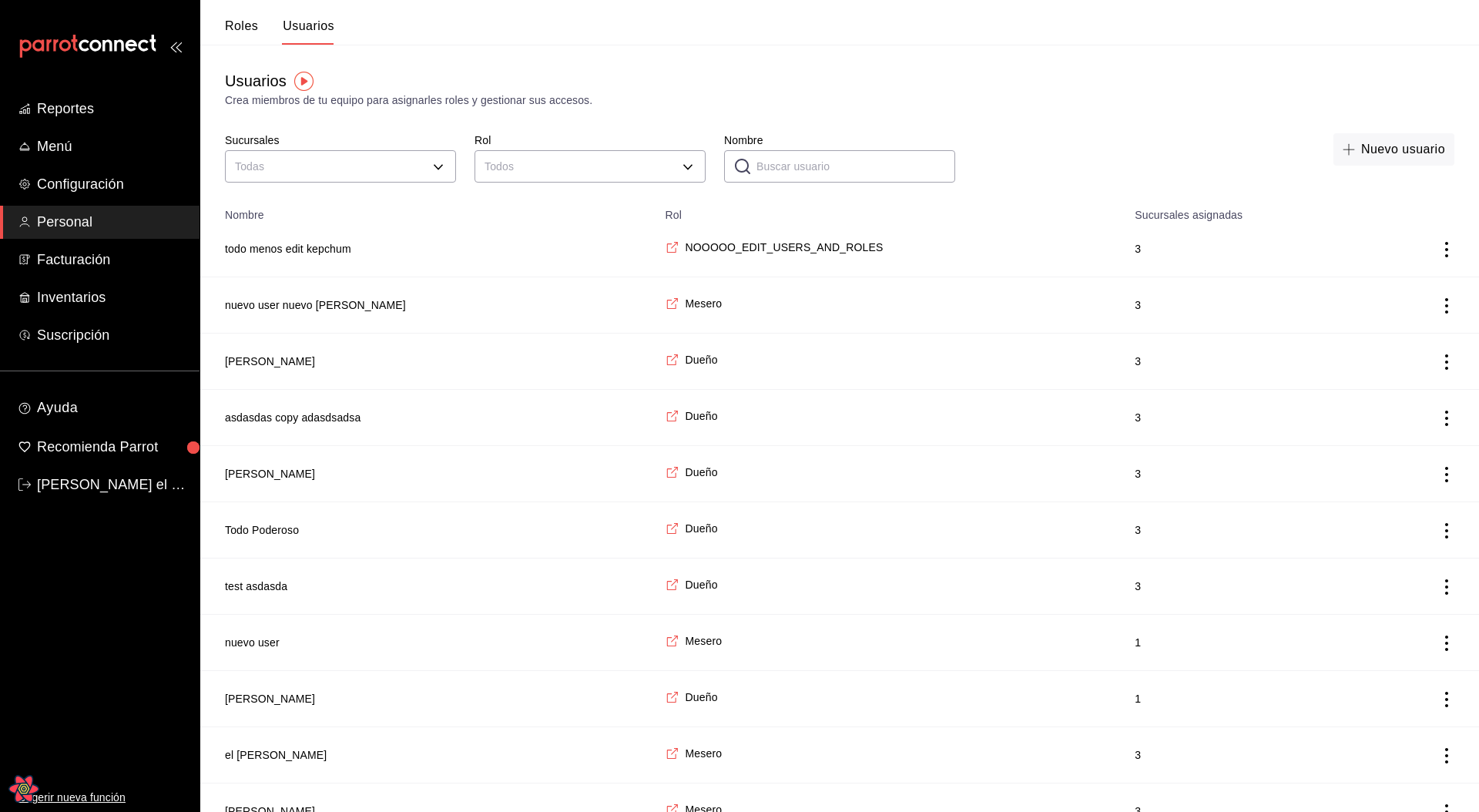
click at [248, 25] on button "Roles" at bounding box center [241, 32] width 33 height 26
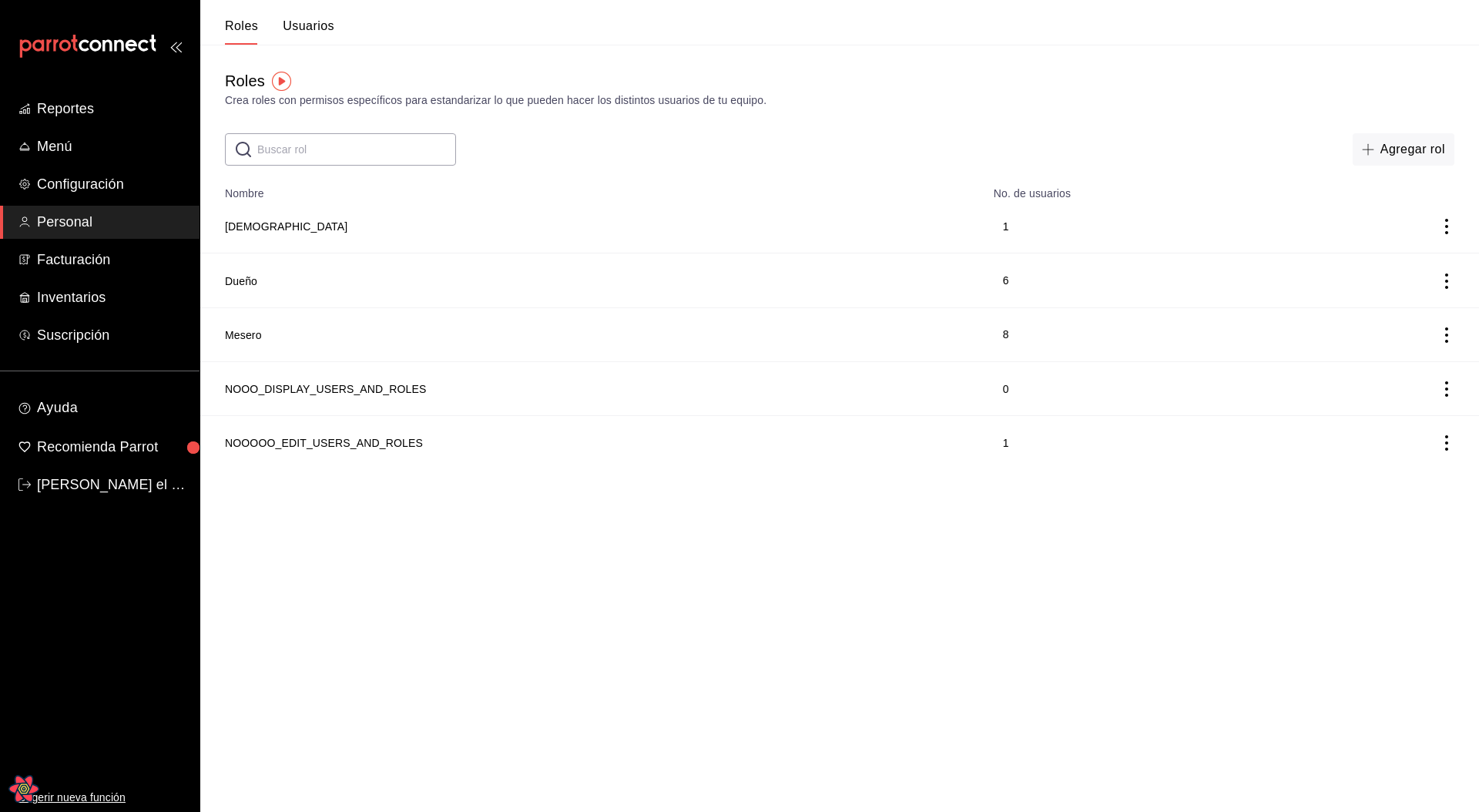
click at [320, 29] on button "Usuarios" at bounding box center [308, 32] width 52 height 26
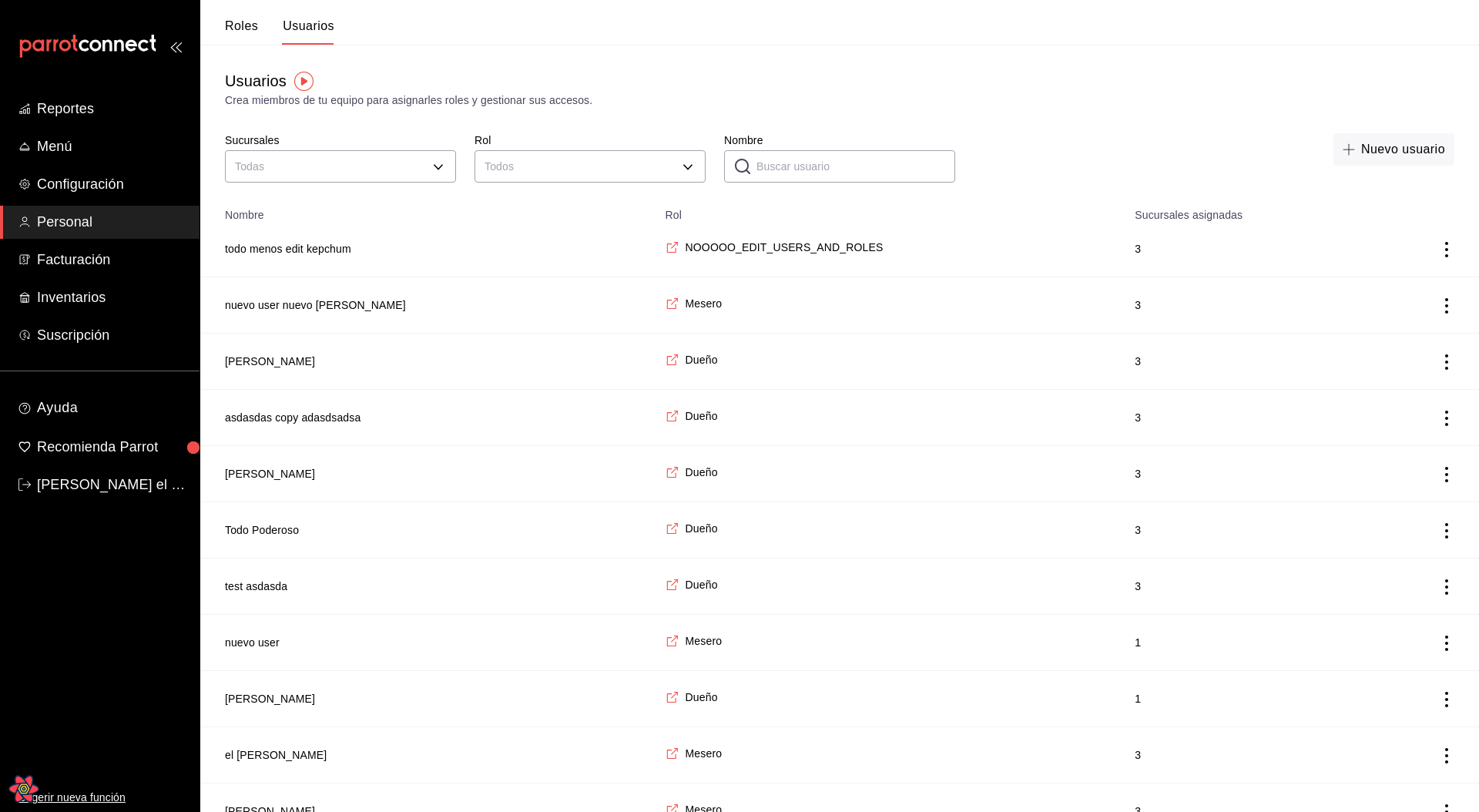
click at [225, 22] on button "Roles" at bounding box center [241, 32] width 33 height 26
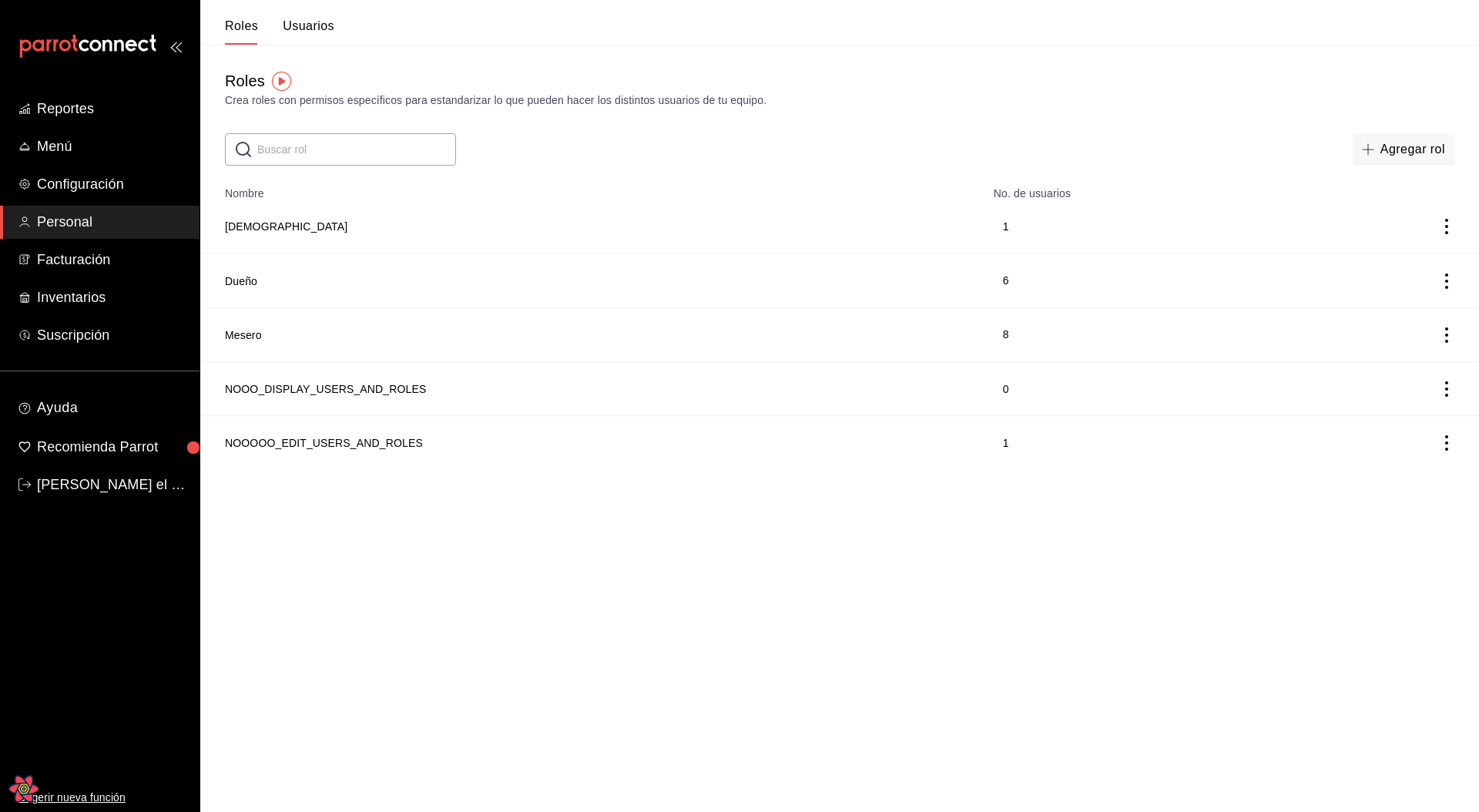
click at [333, 31] on button "Usuarios" at bounding box center [308, 32] width 52 height 26
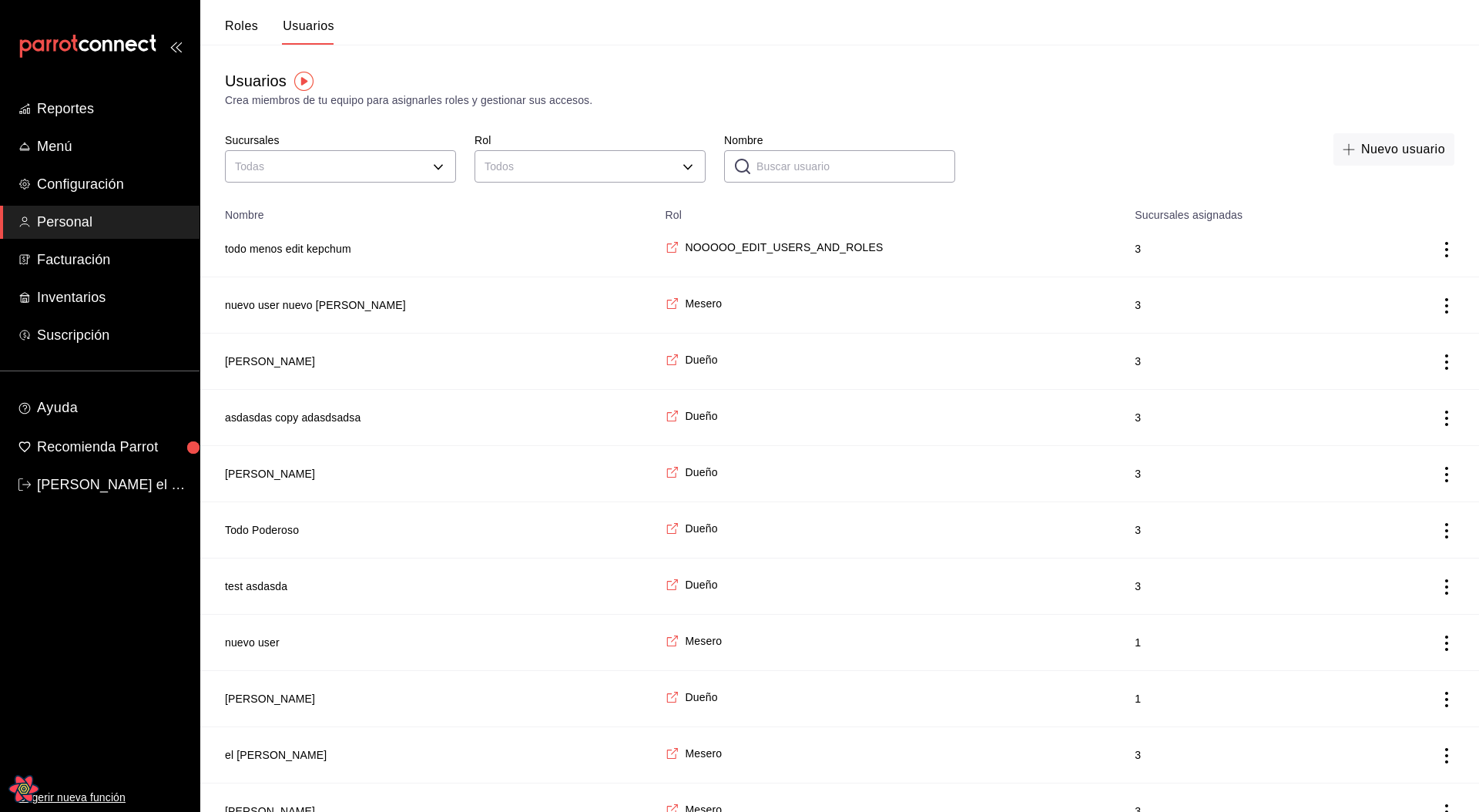
click at [243, 28] on button "Roles" at bounding box center [241, 32] width 33 height 26
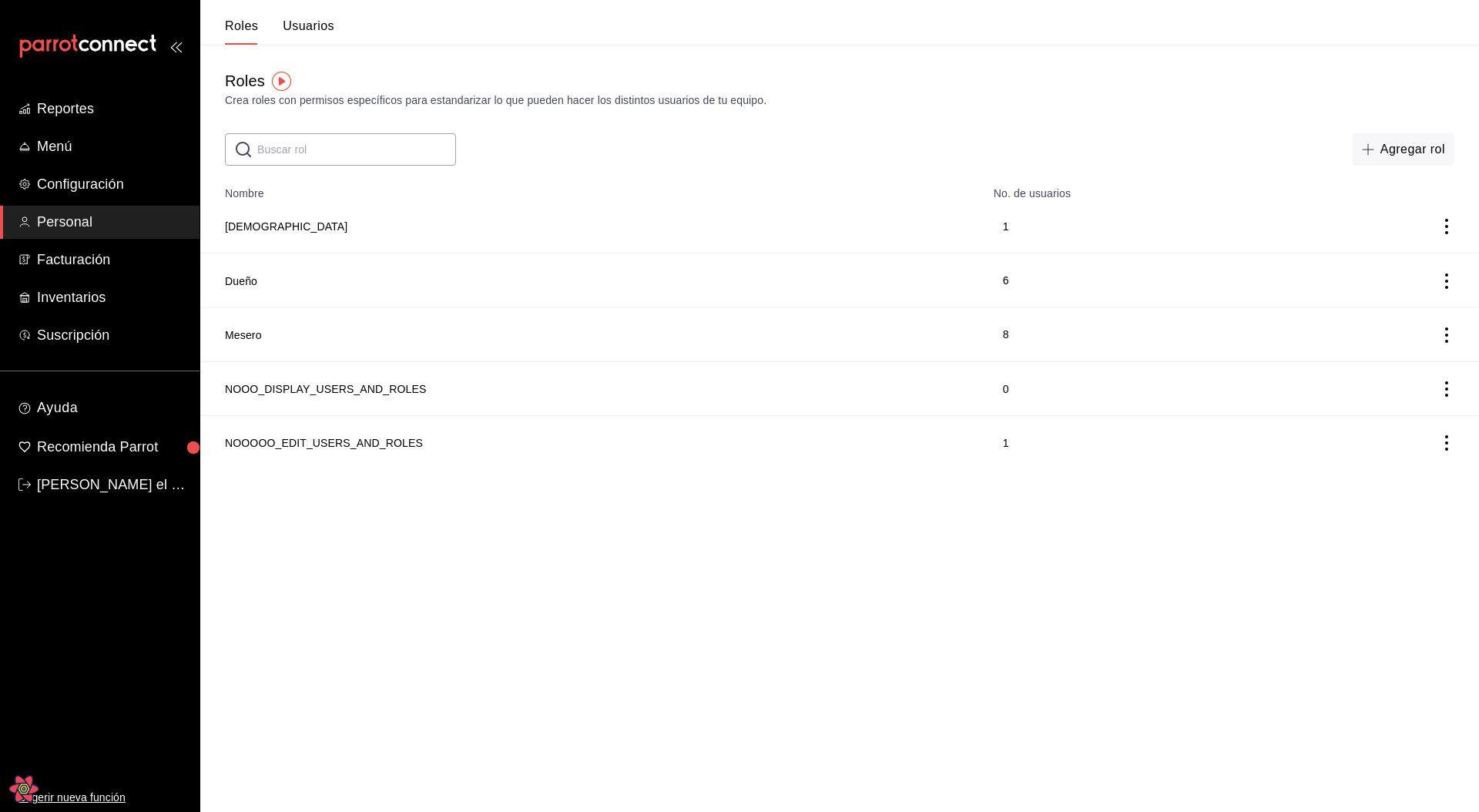
click at [322, 29] on button "Usuarios" at bounding box center [308, 32] width 52 height 26
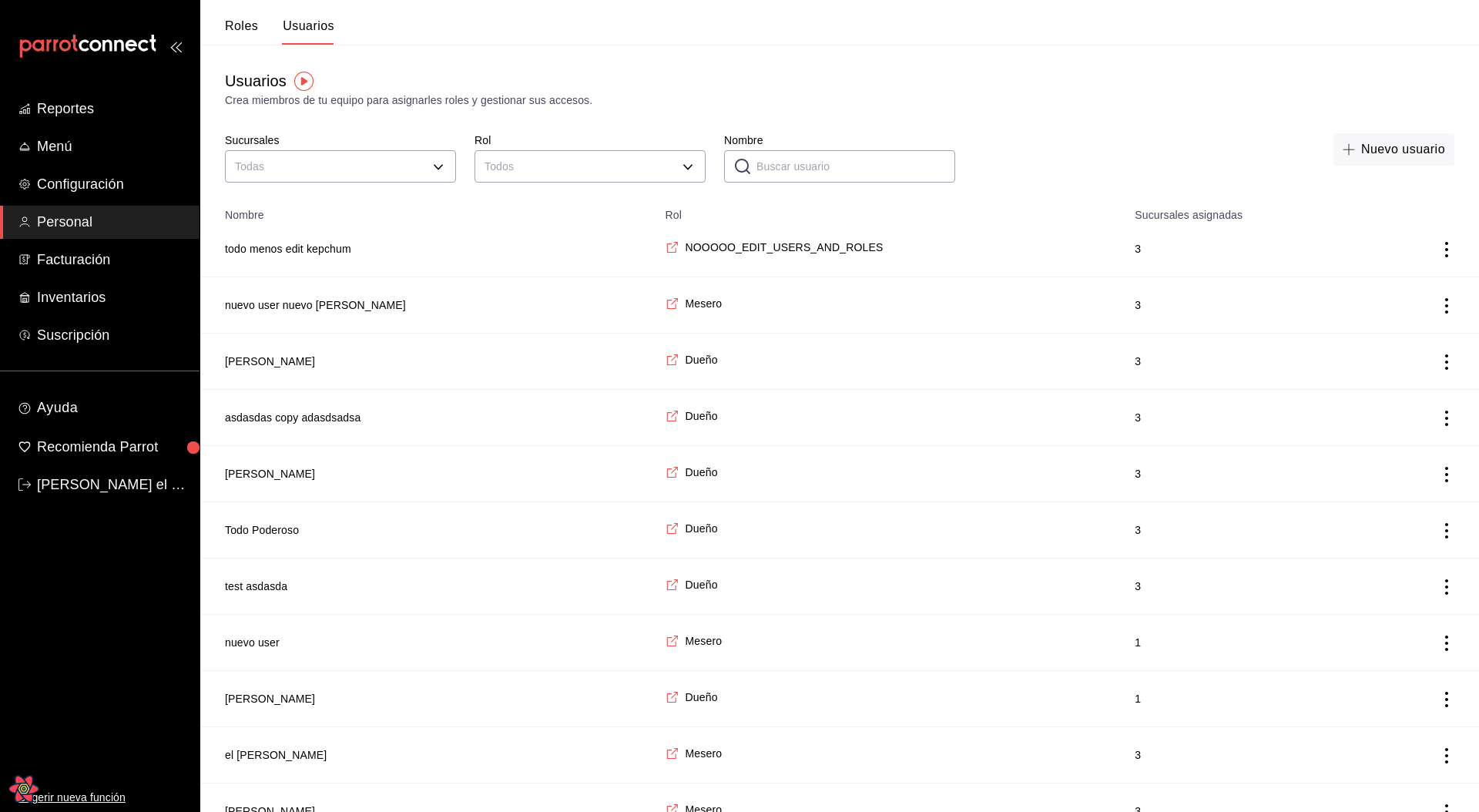
click at [1100, 73] on div "Usuarios Crea miembros de tu equipo para asignarles roles y gestionar sus acces…" at bounding box center [840, 89] width 1279 height 39
click at [1323, 216] on th "Sucursales asignadas" at bounding box center [1245, 211] width 241 height 22
click at [1362, 161] on button "Nuevo usuario" at bounding box center [1393, 150] width 121 height 32
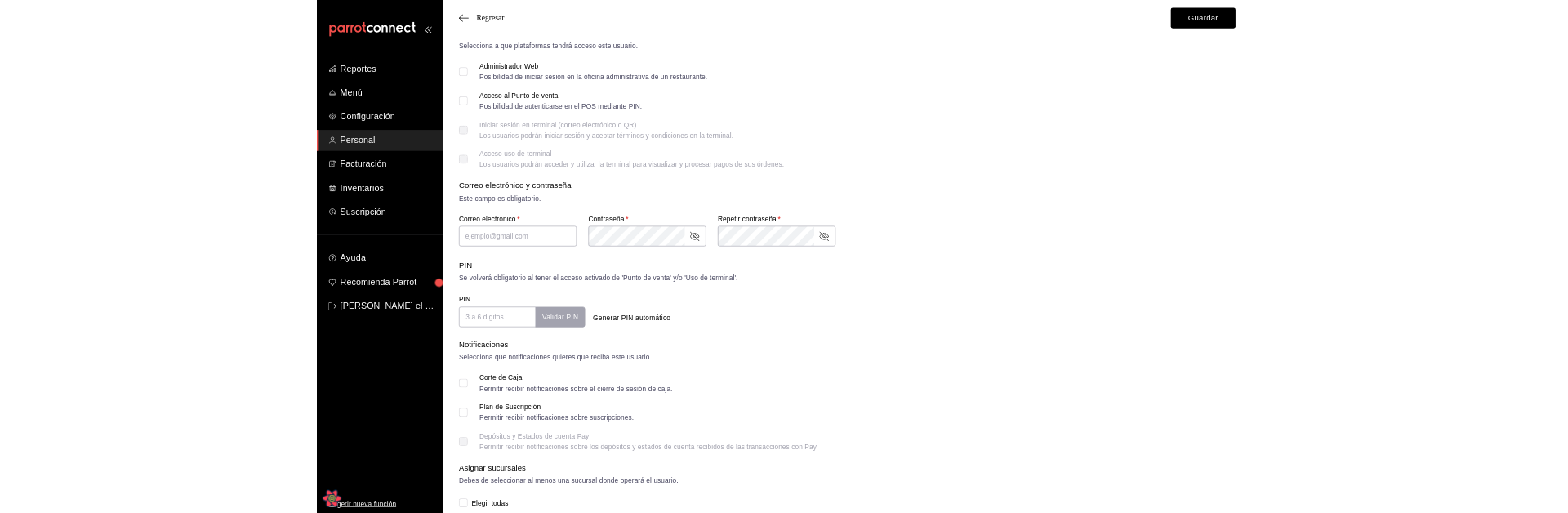
scroll to position [222, 0]
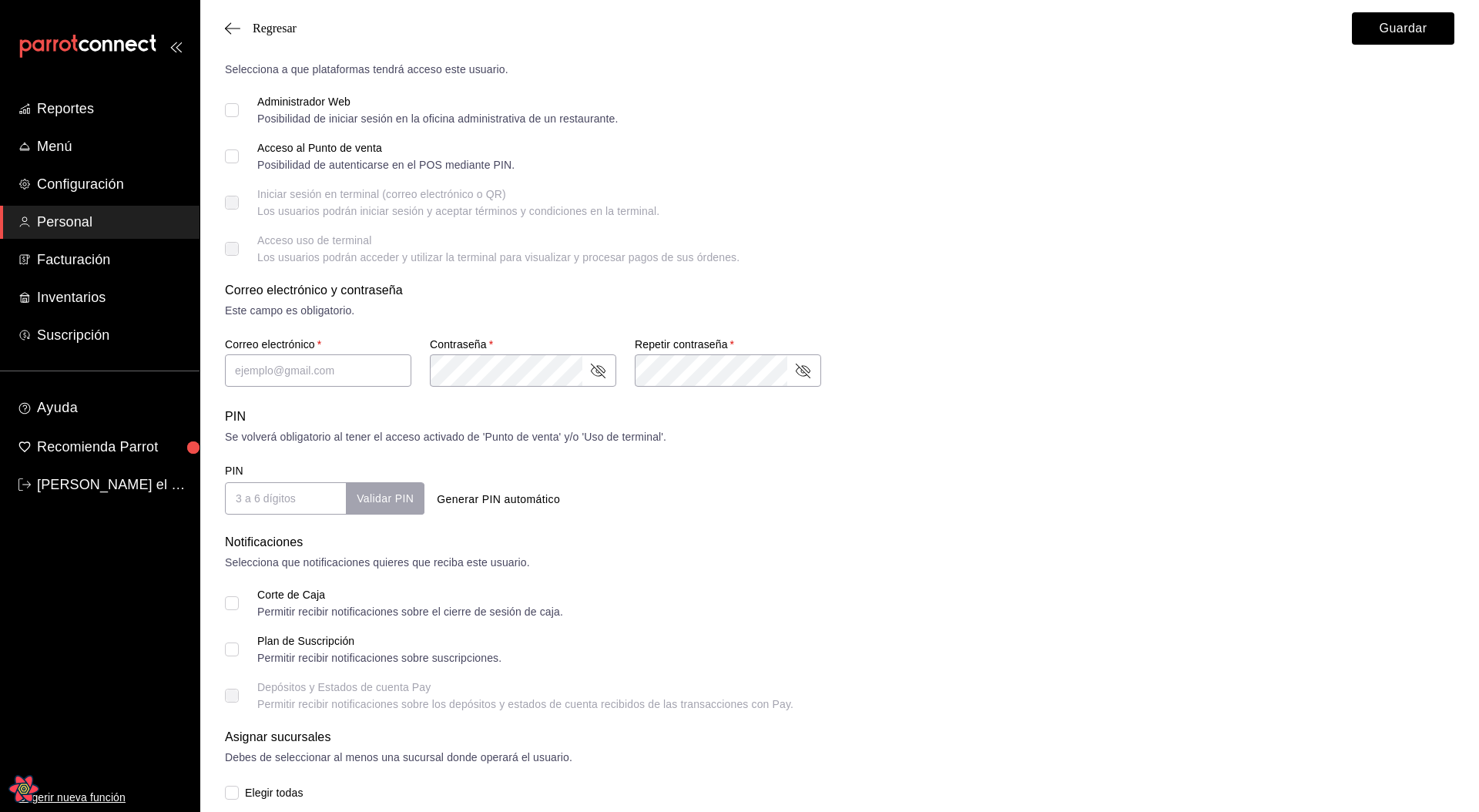
click at [517, 413] on div "Generar PIN automático" at bounding box center [630, 485] width 412 height 56
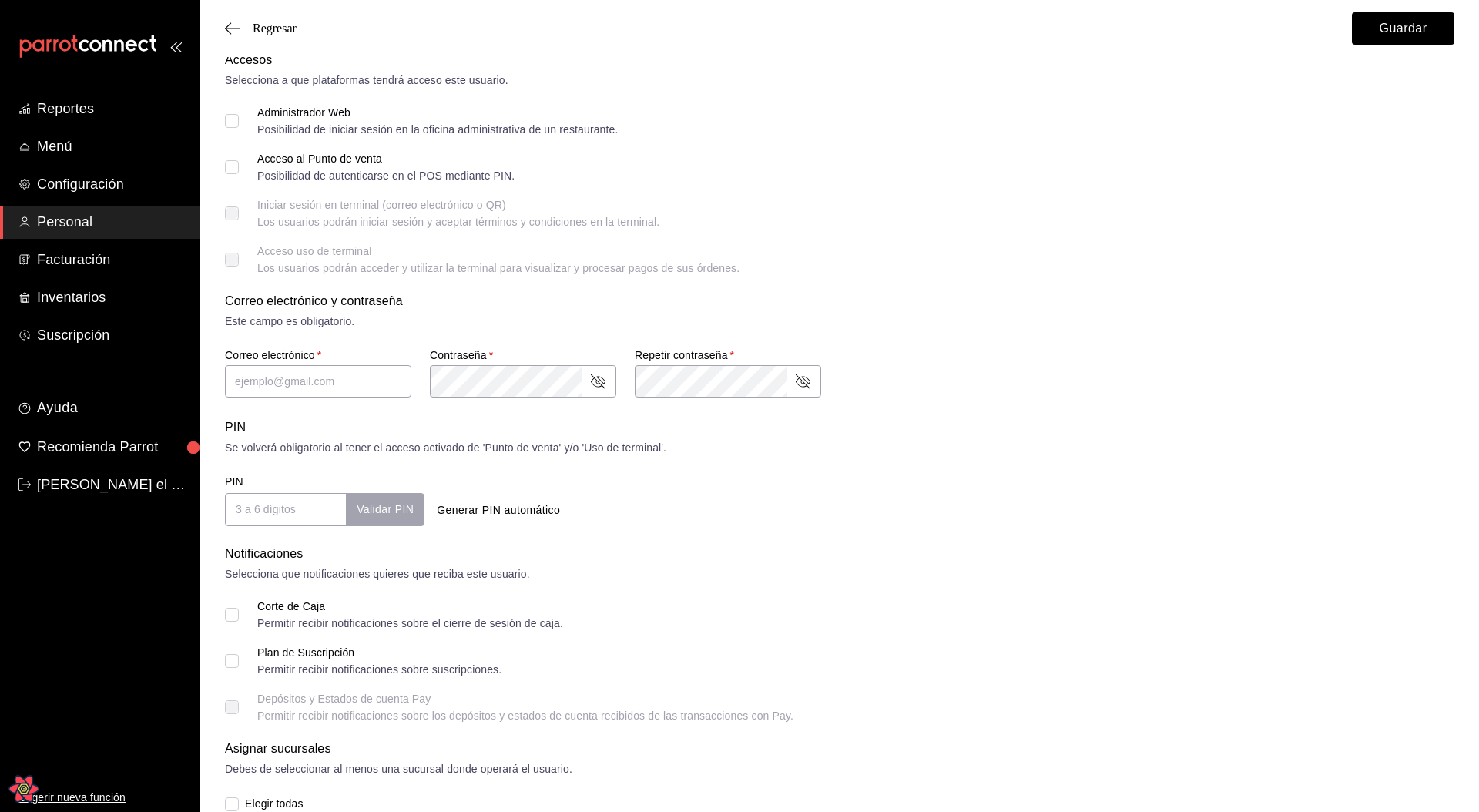
click at [864, 413] on div "PIN Validar PIN ​ Generar PIN automático" at bounding box center [837, 497] width 1235 height 57
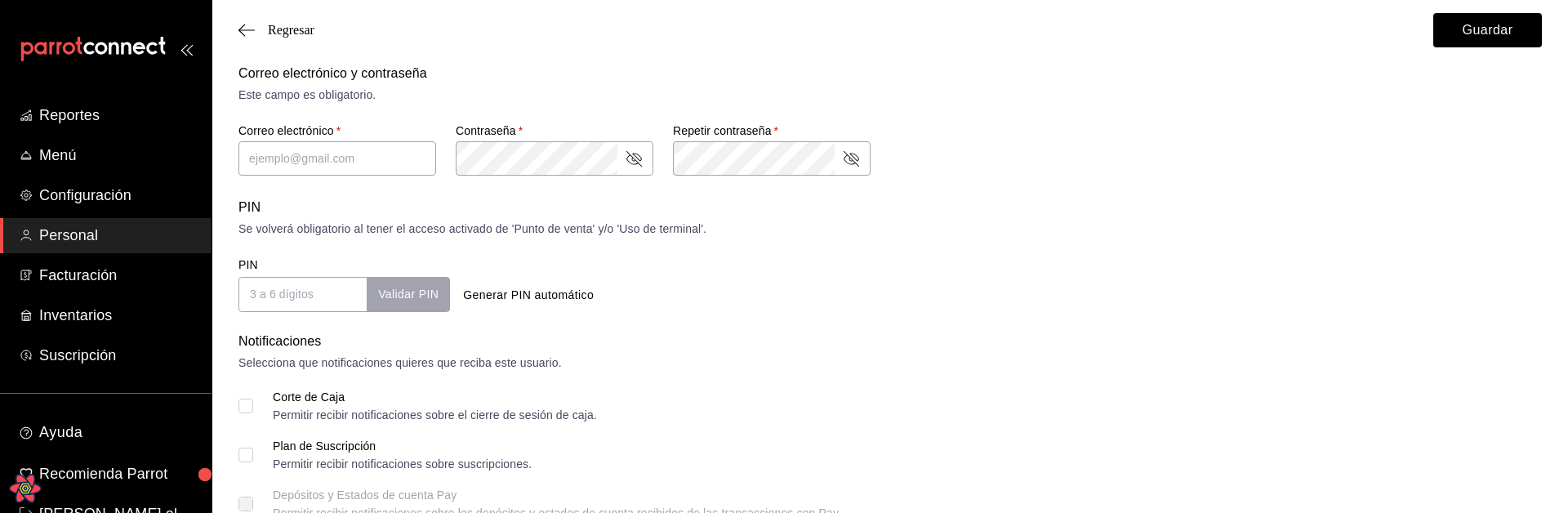
scroll to position [494, 0]
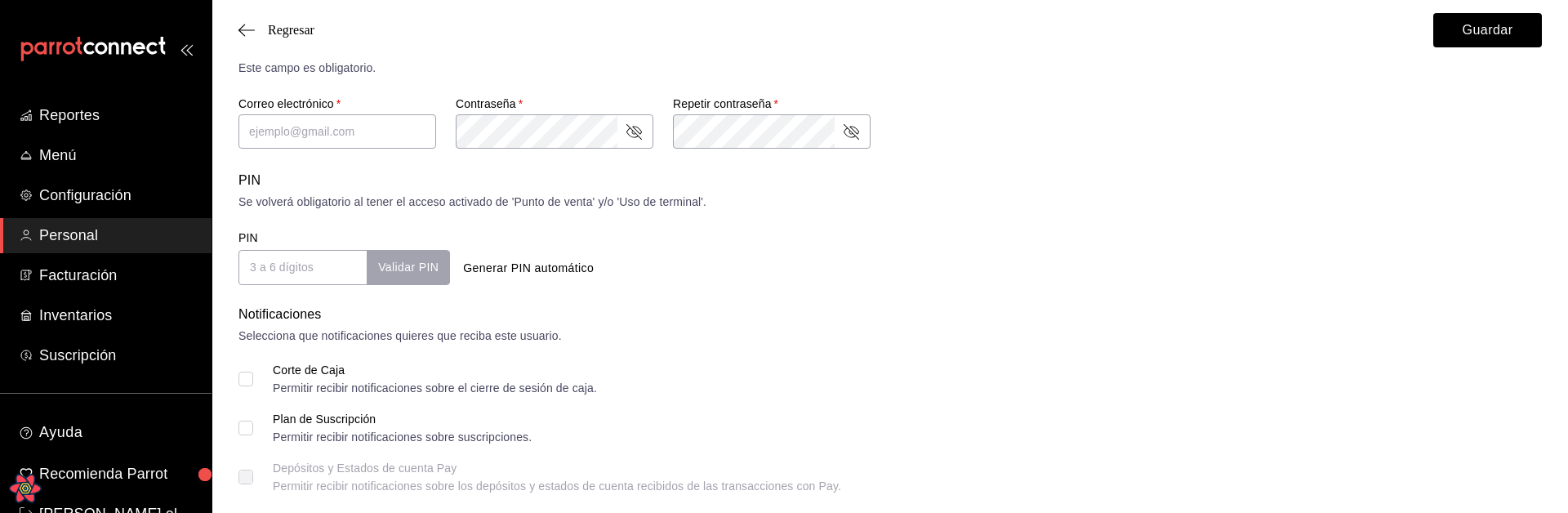
click at [567, 270] on button "Generar PIN automático" at bounding box center [528, 268] width 144 height 30
type input "9141"
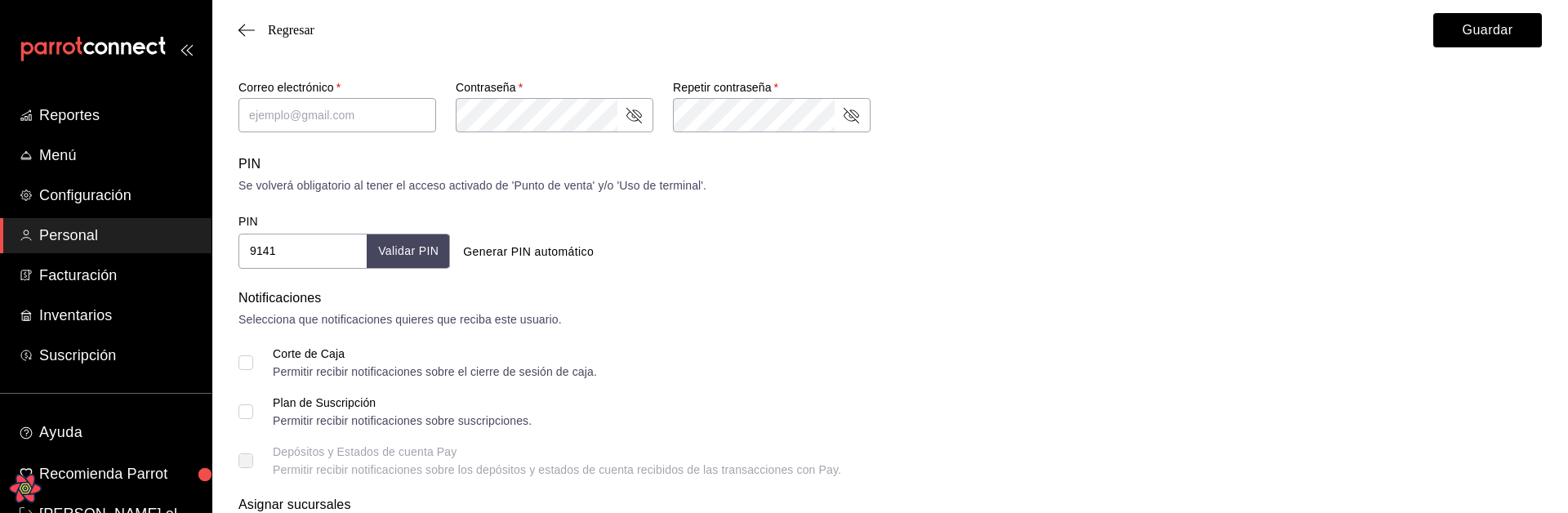
scroll to position [477, 0]
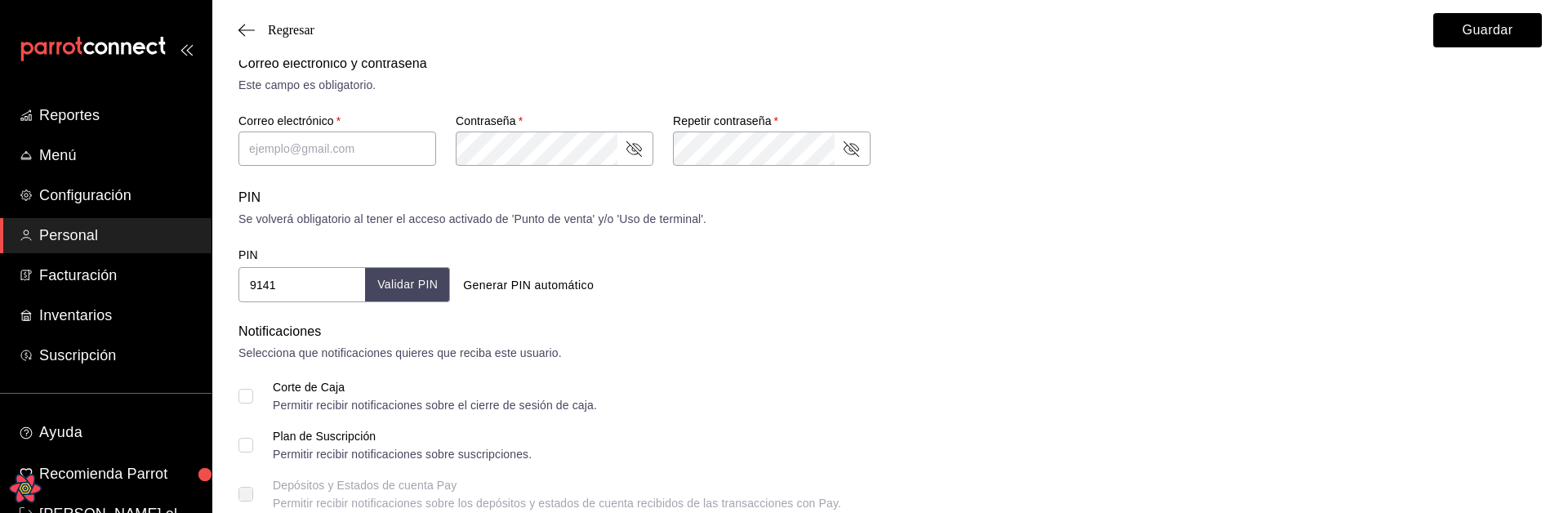
click at [410, 296] on button "Validar PIN" at bounding box center [408, 285] width 85 height 35
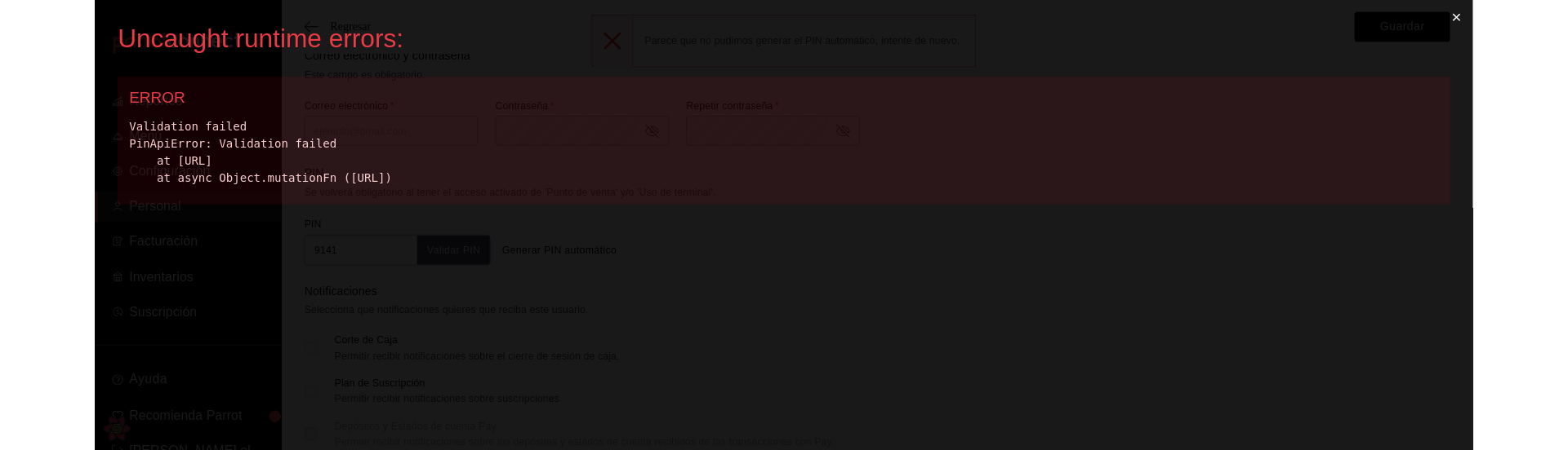
scroll to position [0, 0]
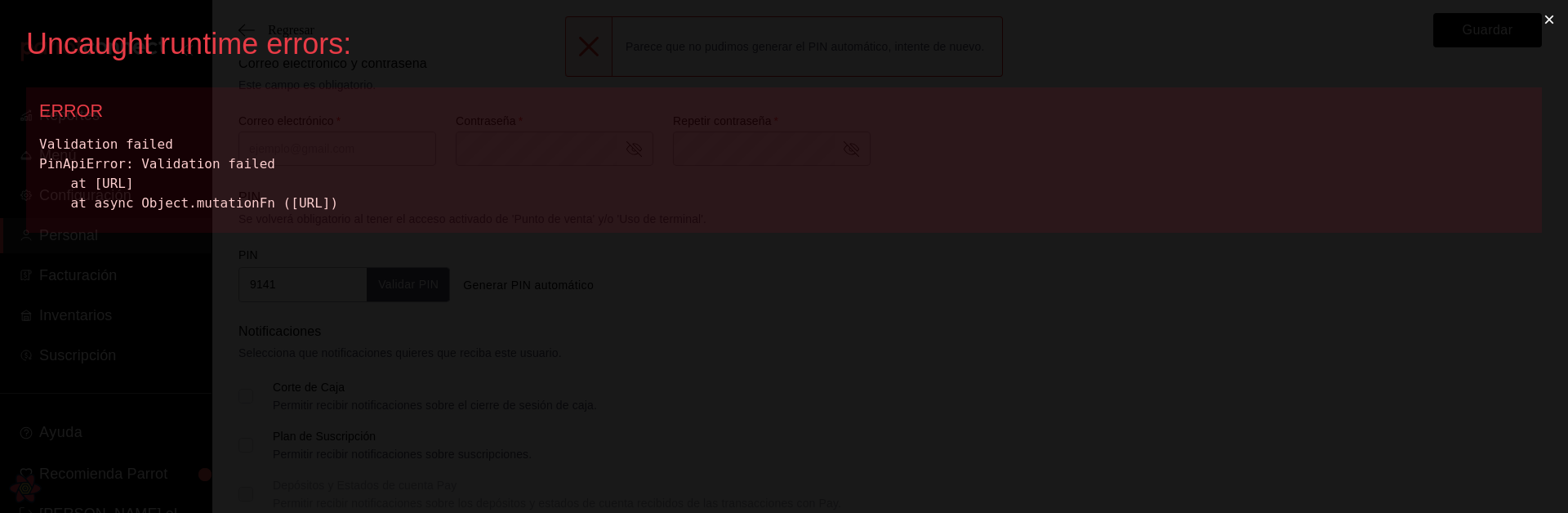
click at [628, 391] on div "Uncaught runtime errors: × ERROR Validation failed PinApiError: Validation fail…" at bounding box center [784, 256] width 1568 height 513
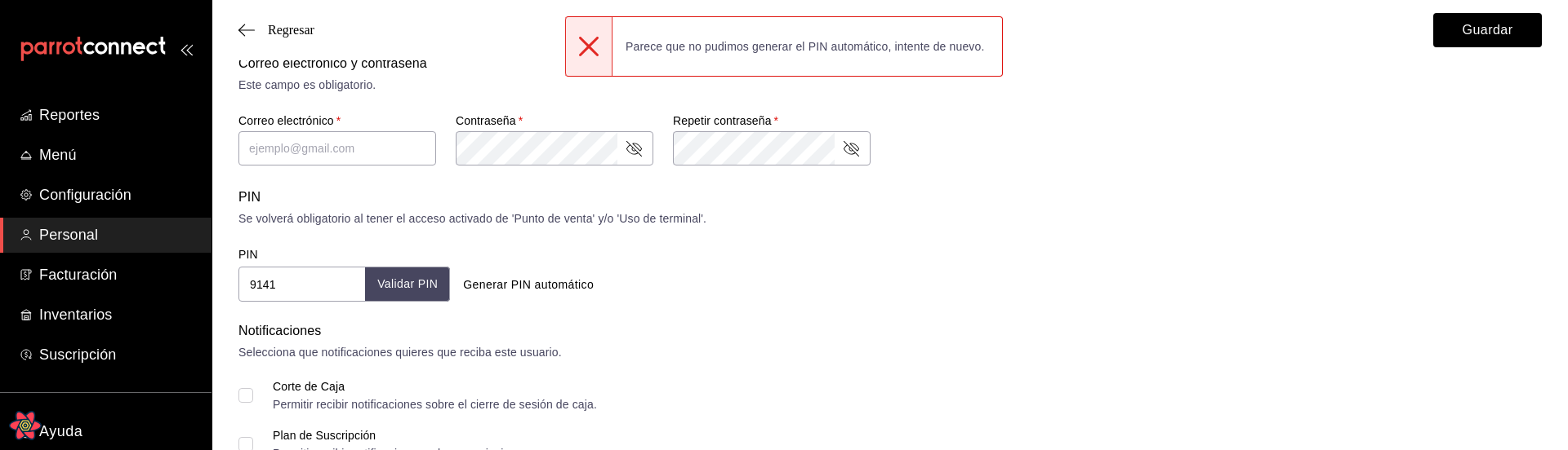
click at [403, 291] on button "Validar PIN" at bounding box center [408, 284] width 85 height 35
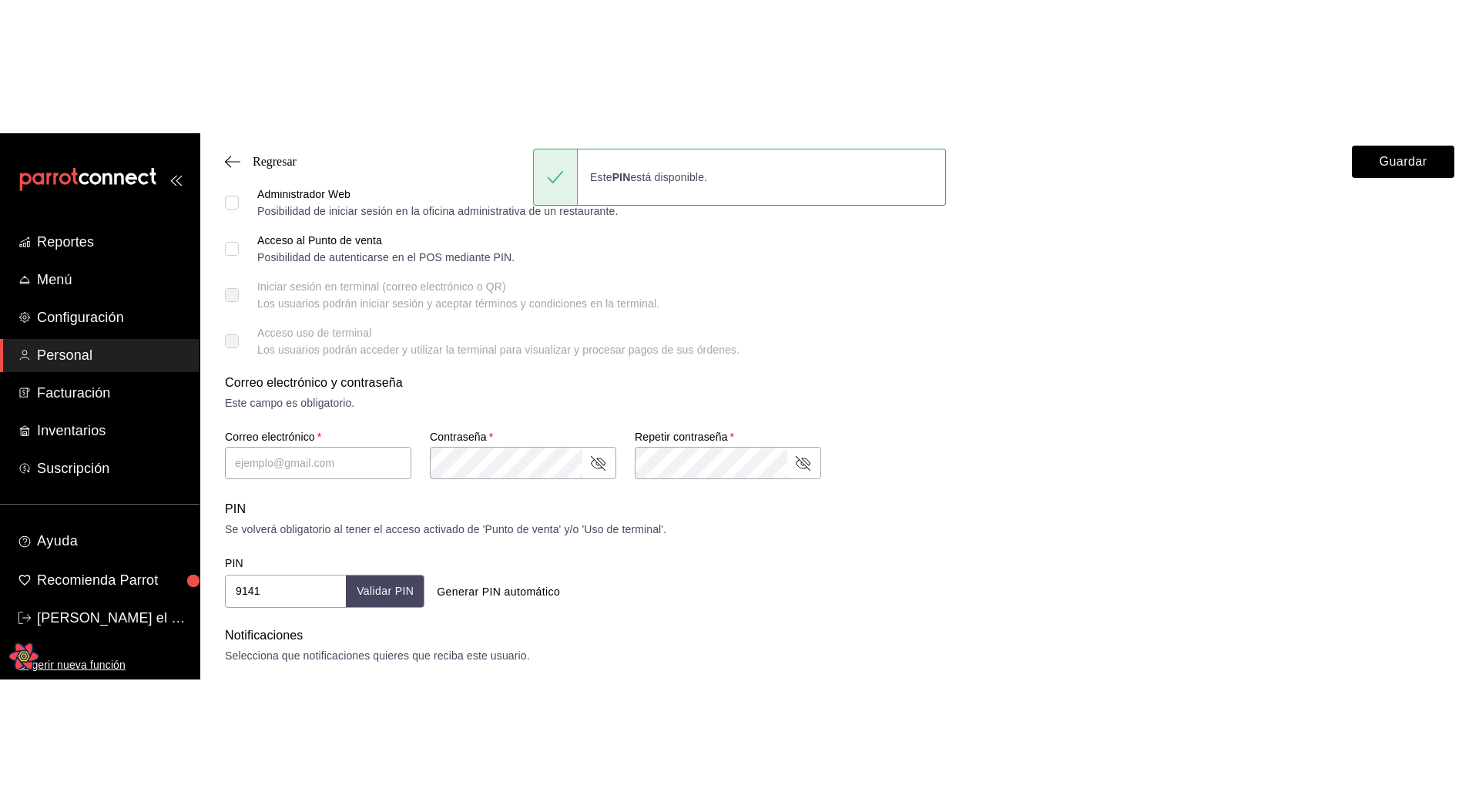
scroll to position [254, 0]
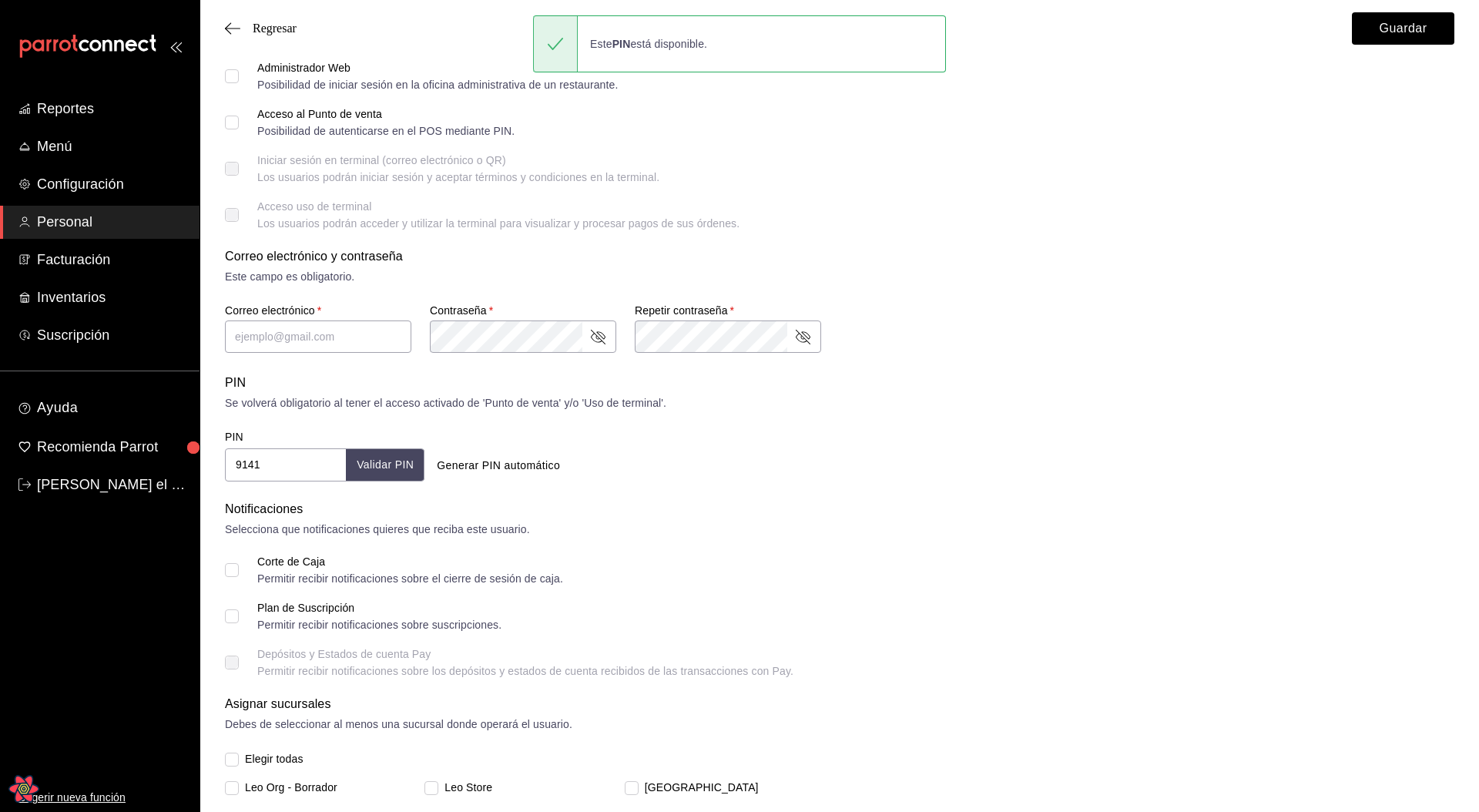
click at [1039, 413] on div "PIN 9141 Validar PIN ​ Generar PIN automático" at bounding box center [837, 452] width 1235 height 57
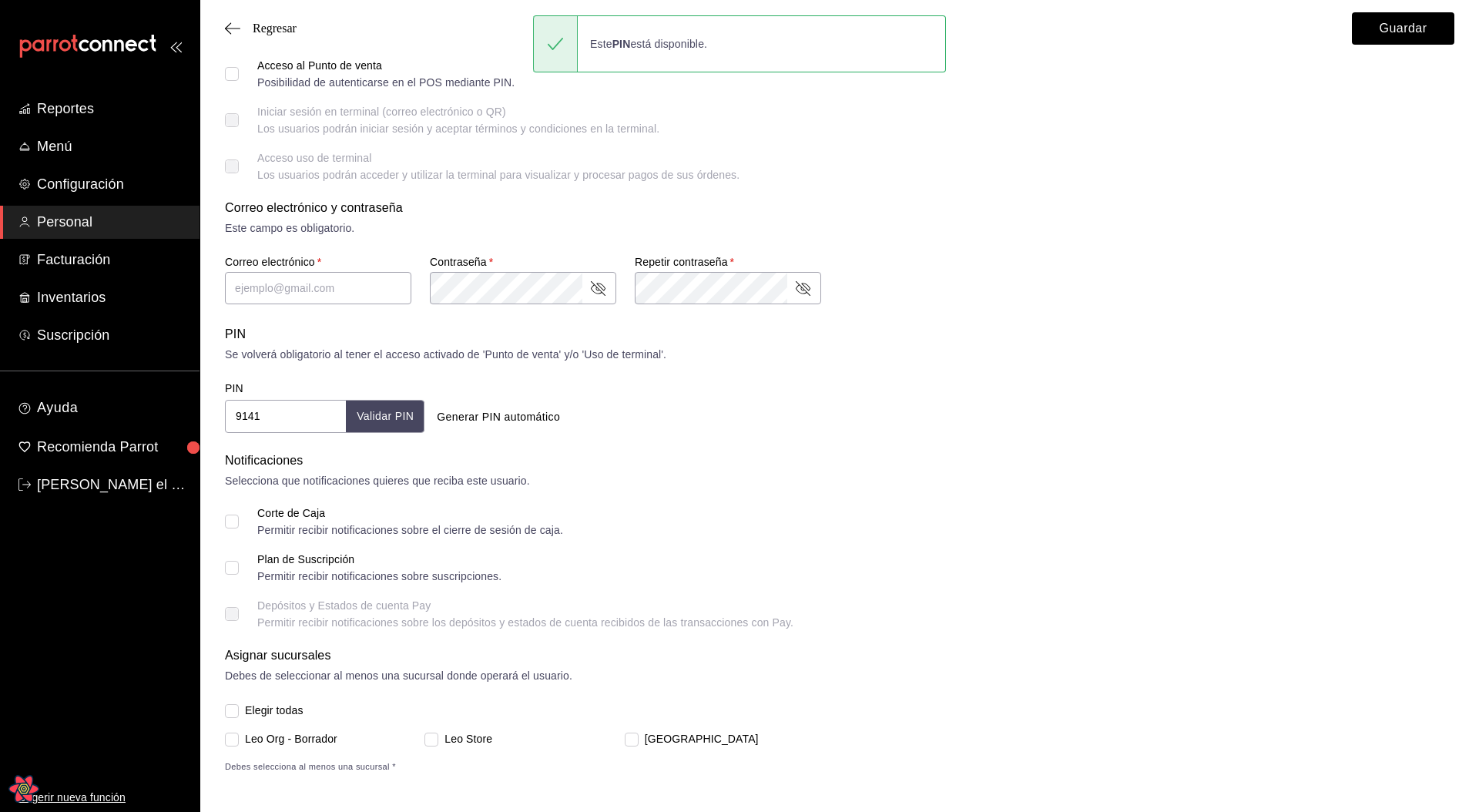
scroll to position [308, 0]
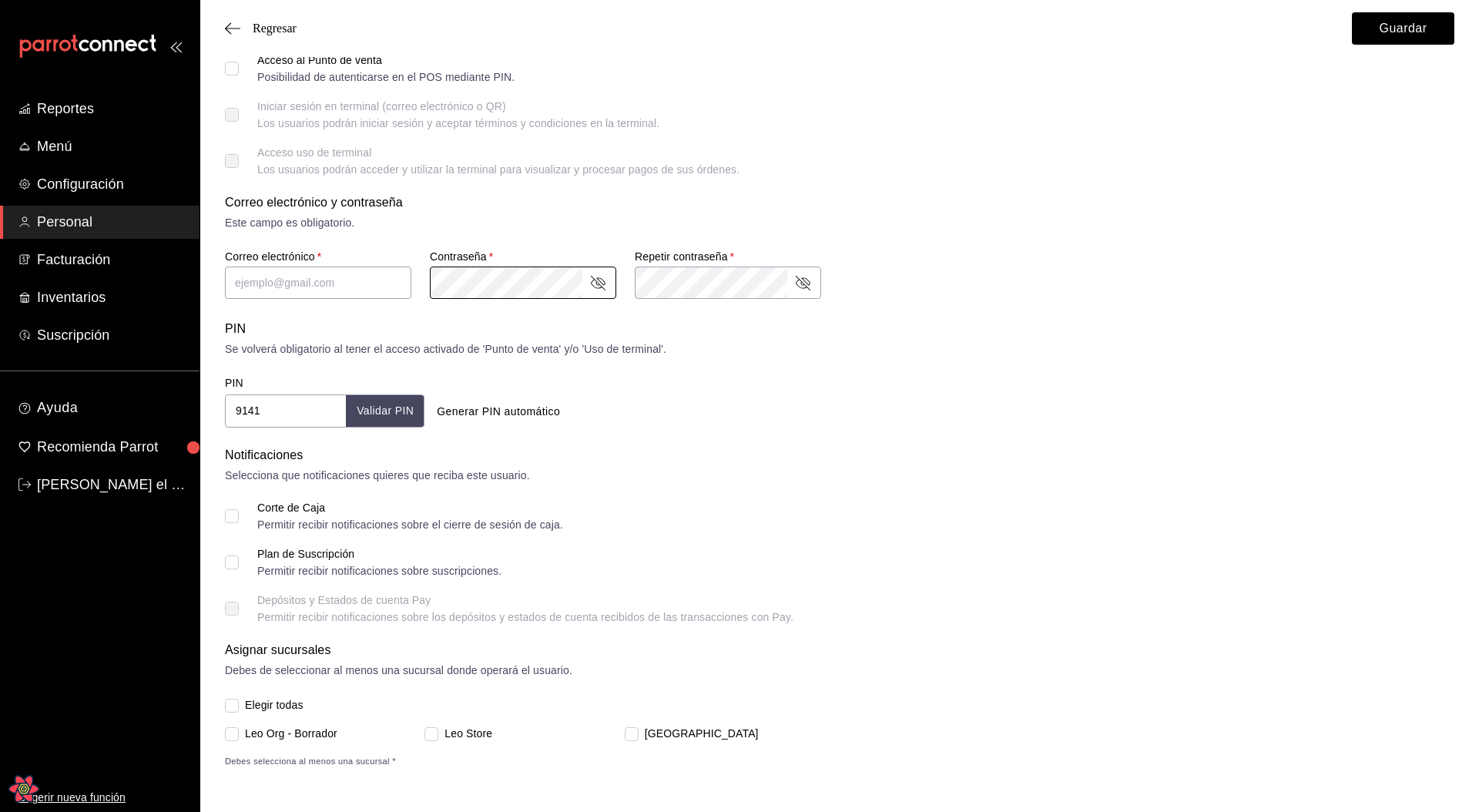
click at [961, 413] on div "PIN 9141 Validar PIN ​ Generar PIN automático" at bounding box center [837, 398] width 1235 height 57
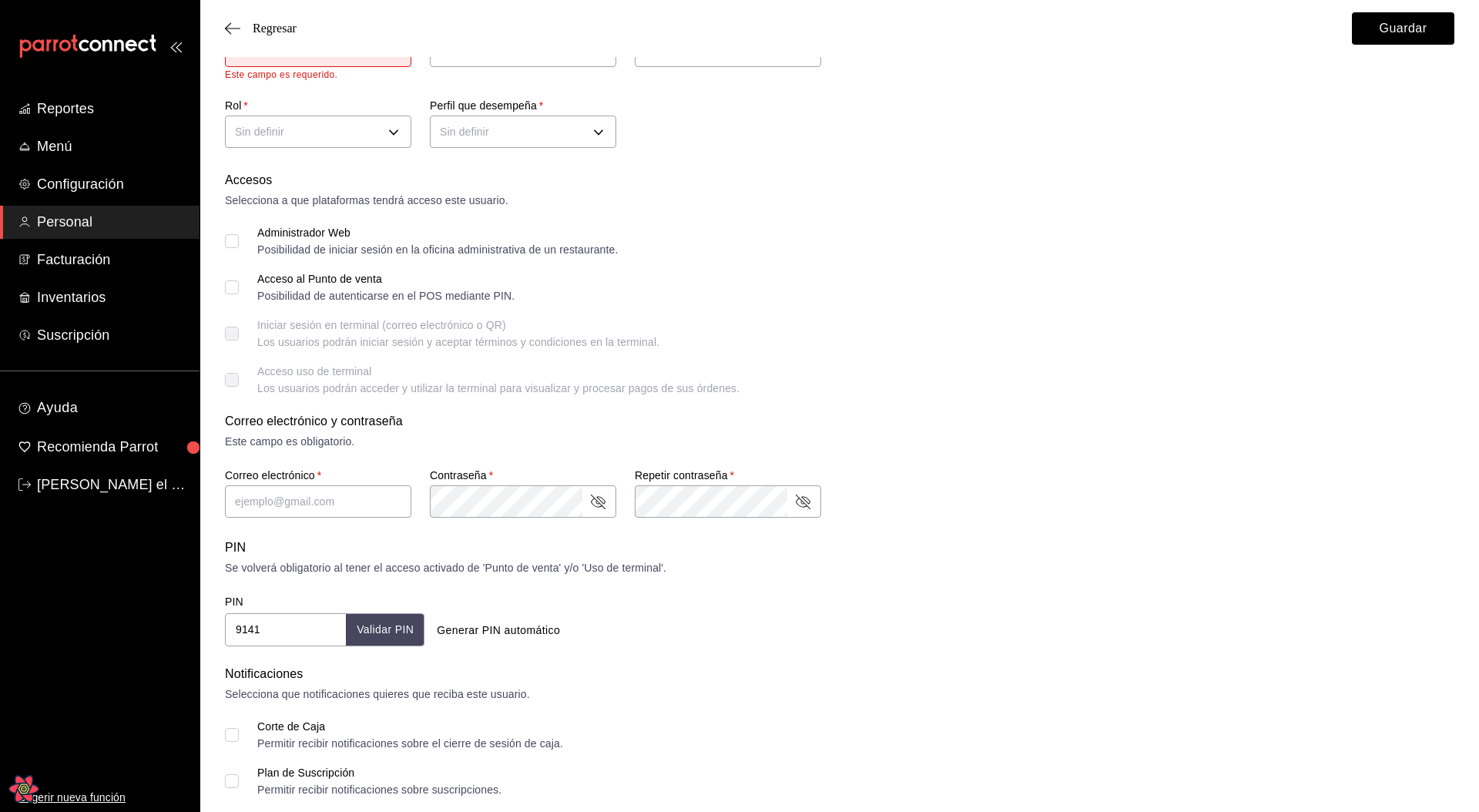
scroll to position [0, 0]
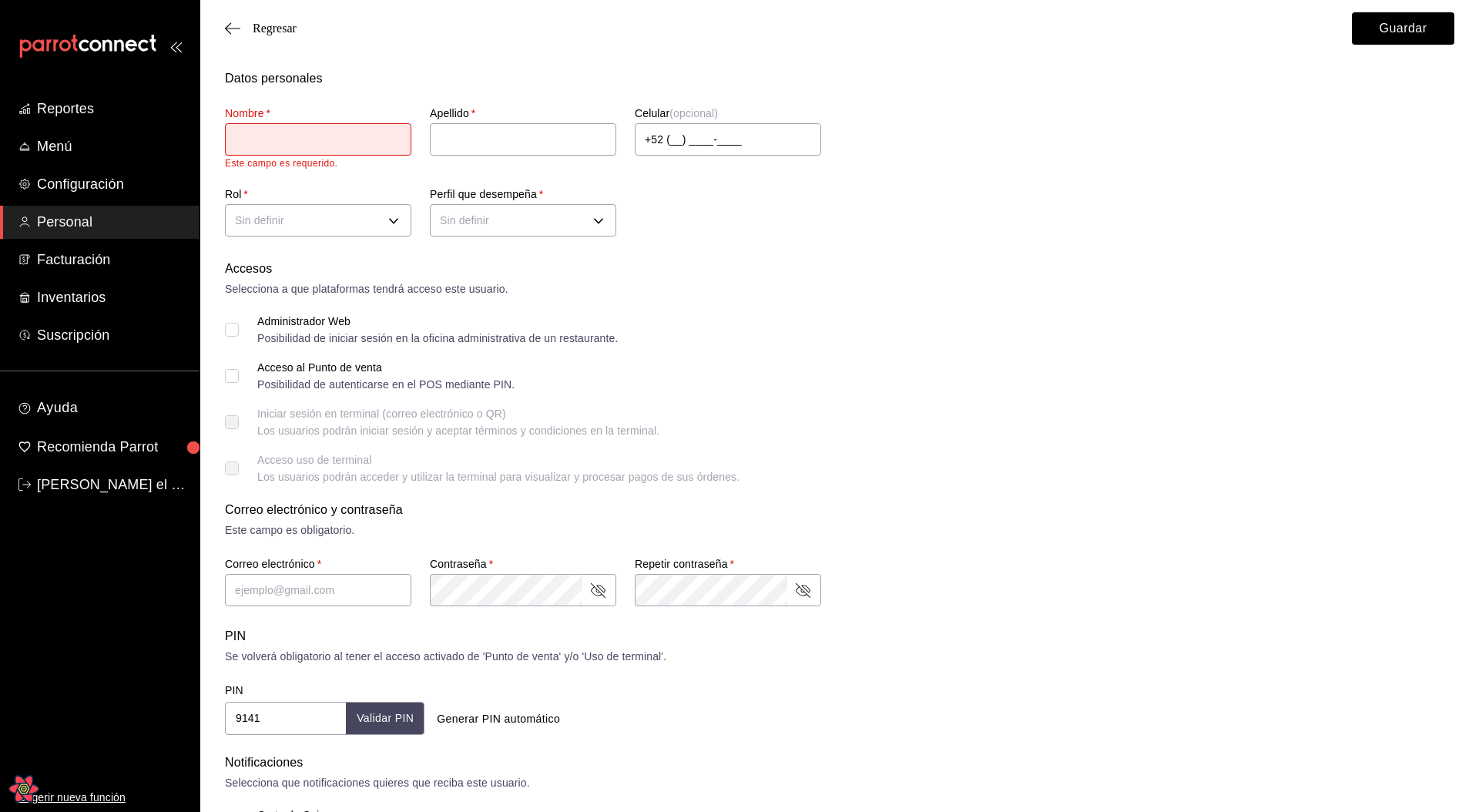
click at [961, 413] on div "Iniciar sesión en terminal (correo electrónico o QR) Los usuarios podrán inicia…" at bounding box center [840, 422] width 1229 height 28
click at [635, 353] on div "Accesos Selecciona a que plataformas tendrá acceso este usuario. Administrador …" at bounding box center [840, 371] width 1229 height 223
click at [277, 35] on div "Regresar Guardar" at bounding box center [840, 29] width 1279 height 57
click at [277, 29] on span "Regresar" at bounding box center [275, 29] width 44 height 14
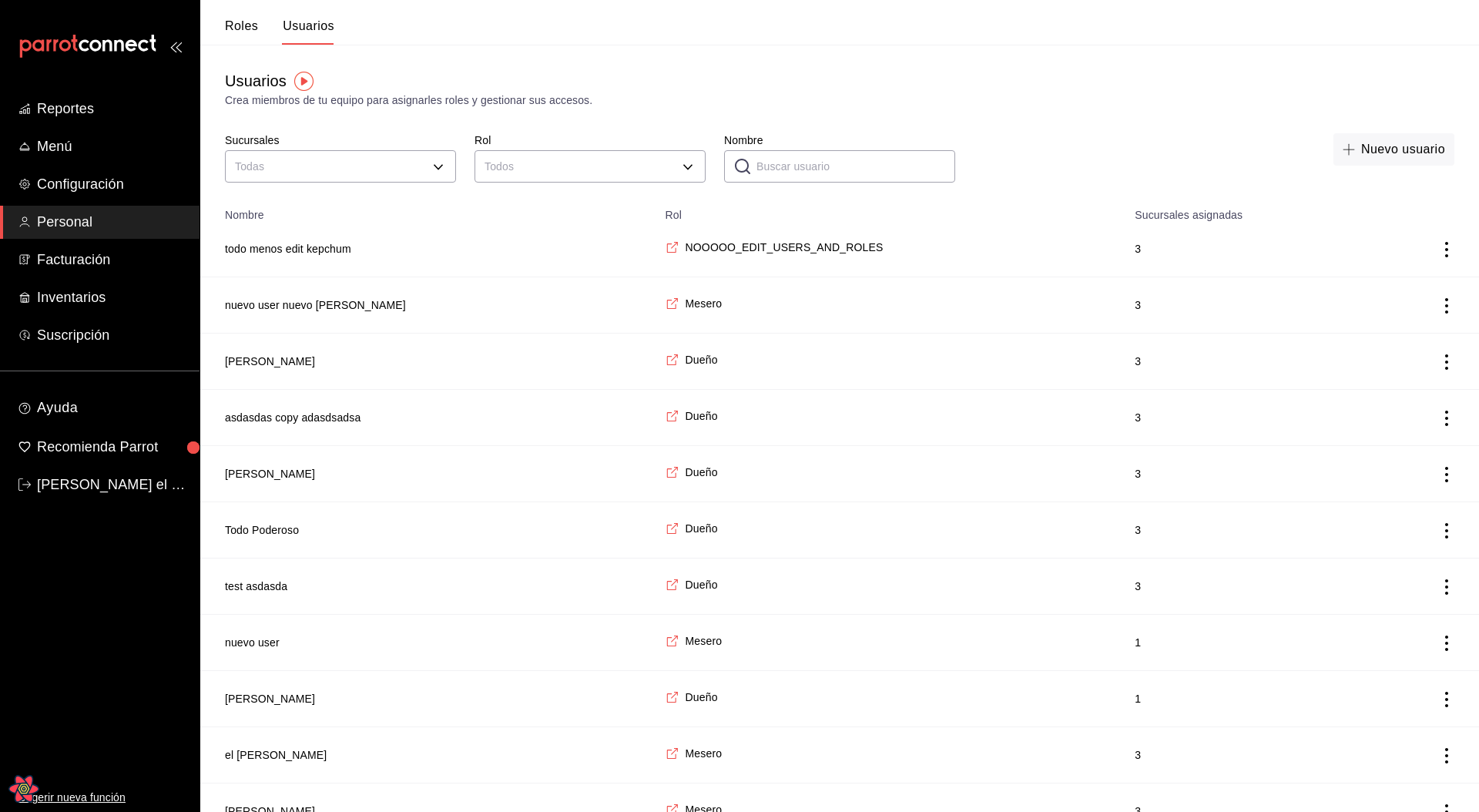
click at [1097, 100] on div "Crea miembros de tu equipo para asignarles roles y gestionar sus accesos." at bounding box center [840, 100] width 1229 height 16
click at [332, 246] on button "todo menos edit kepchum" at bounding box center [288, 249] width 126 height 15
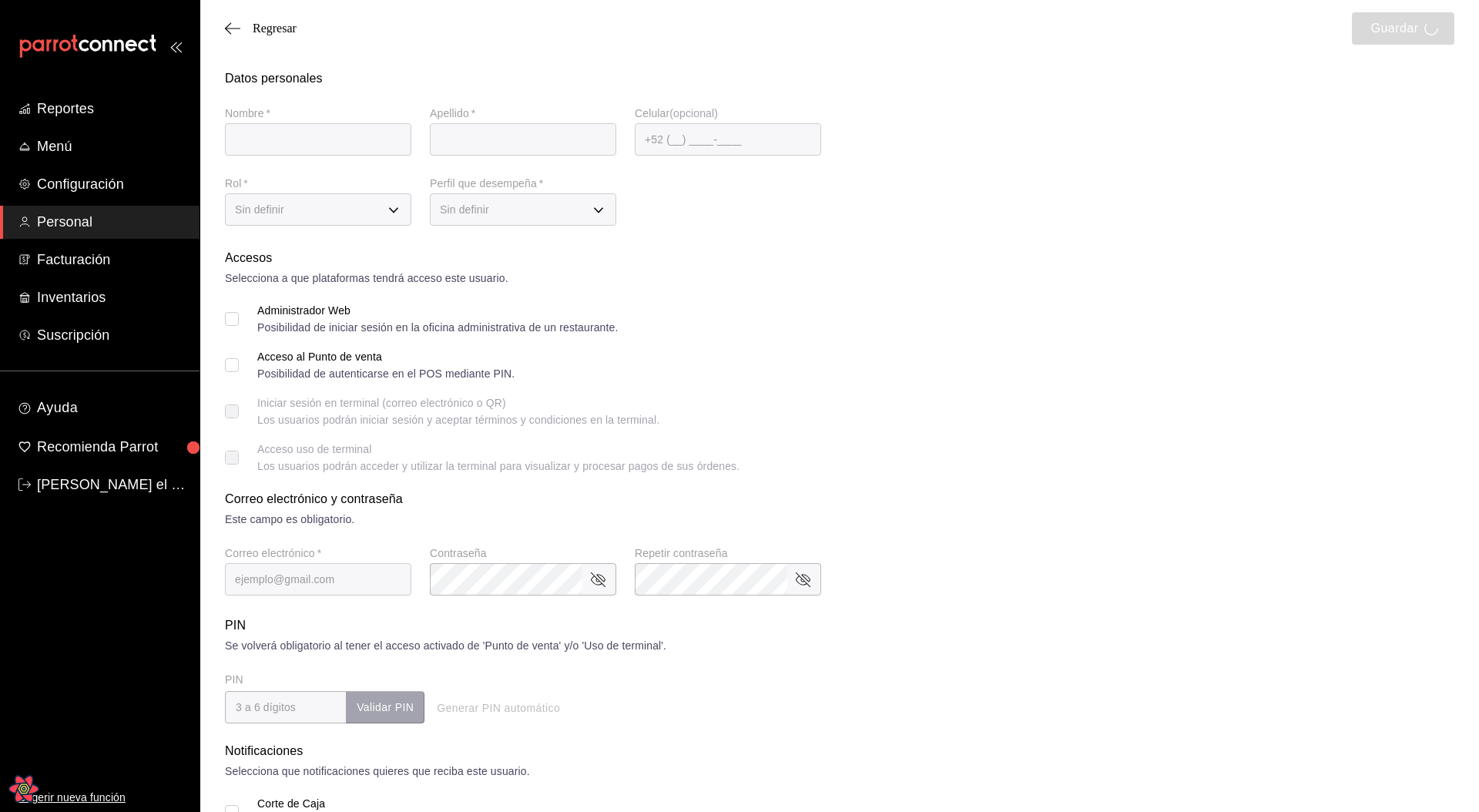
type input "todo menos edit"
type input "kepchum"
checkbox input "true"
type input "noedit@leo.com"
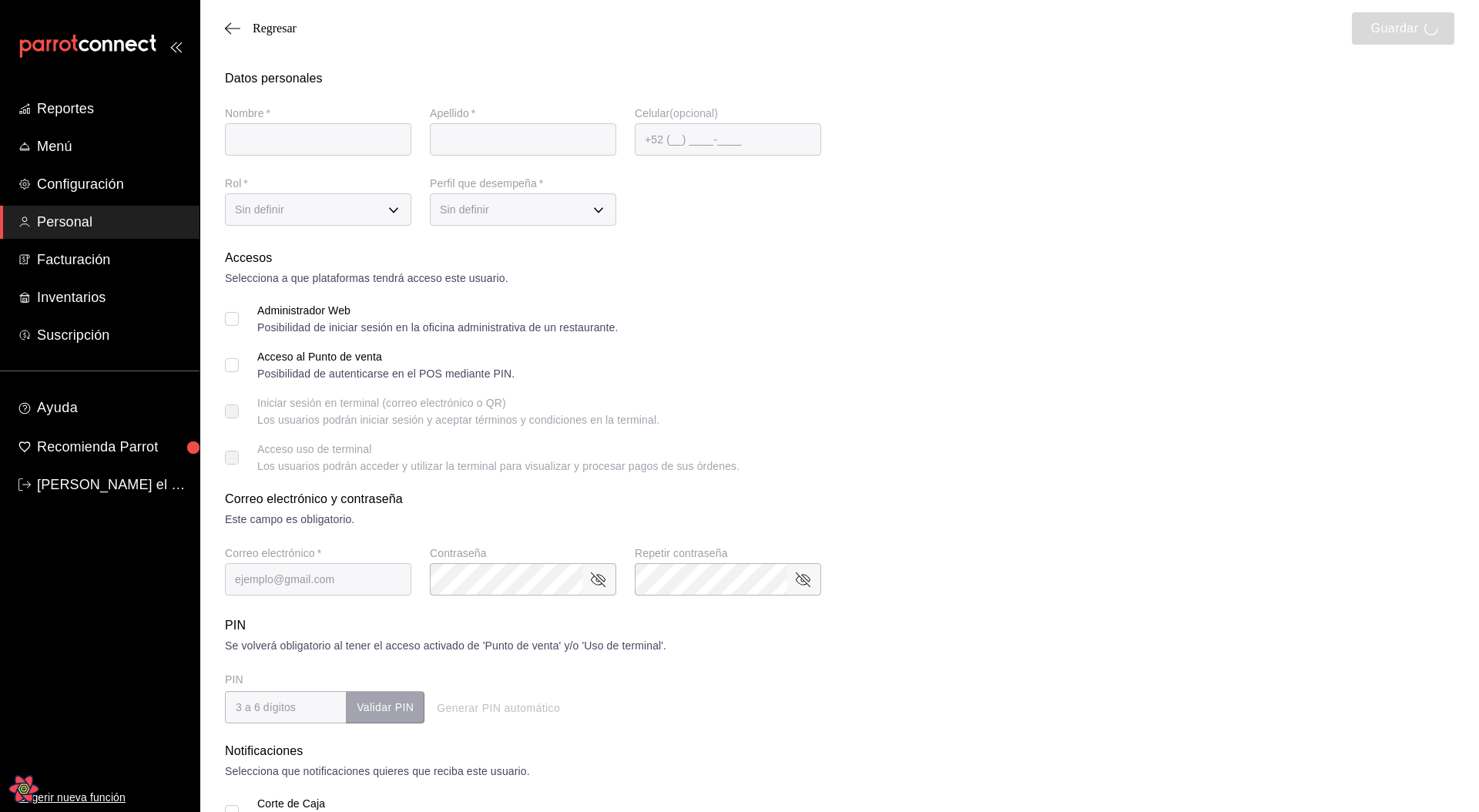
type input "8187"
checkbox input "true"
type input "3e234a0e-b3c7-4168-92ca-5254f17de55d"
type input "WAITER"
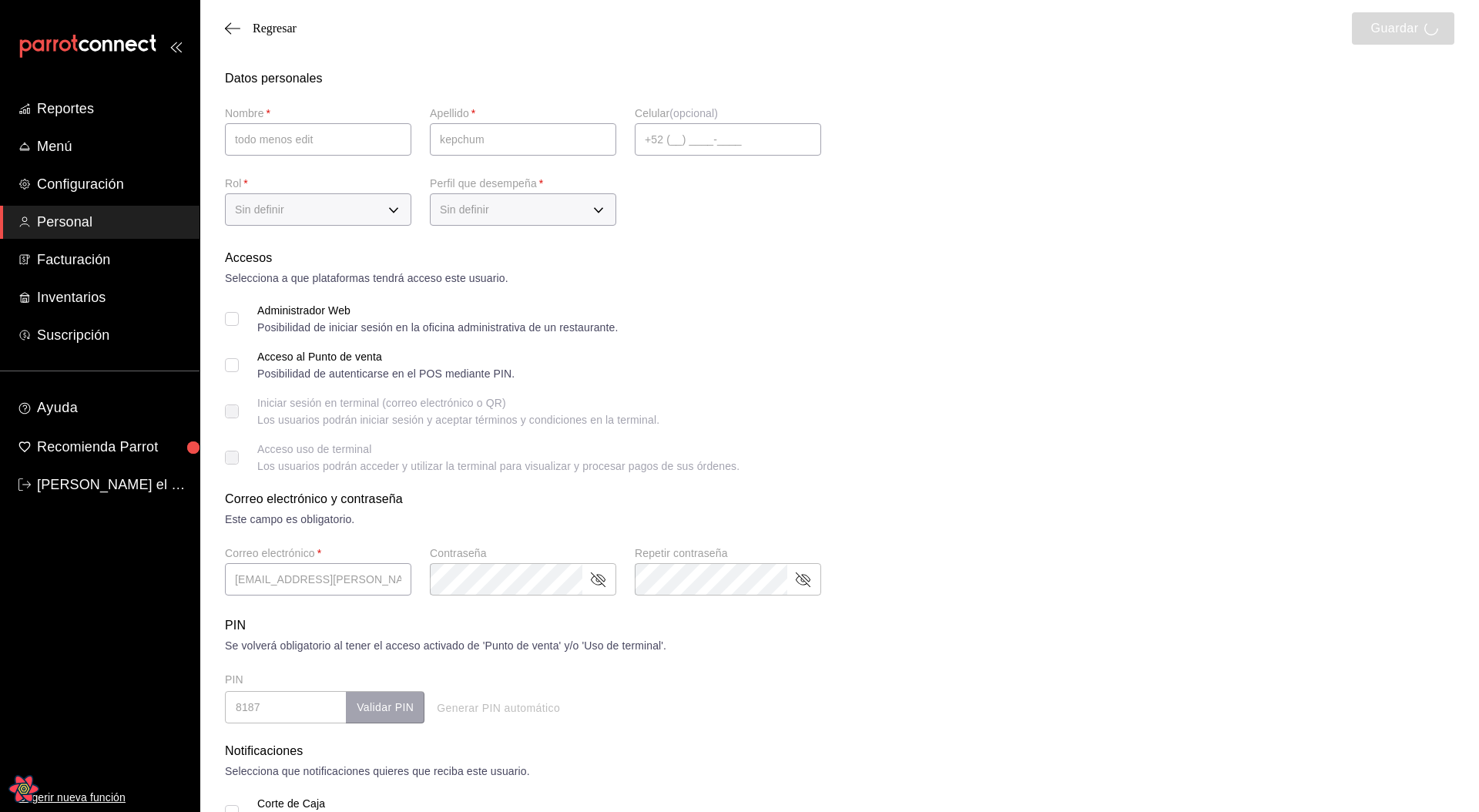
checkbox input "true"
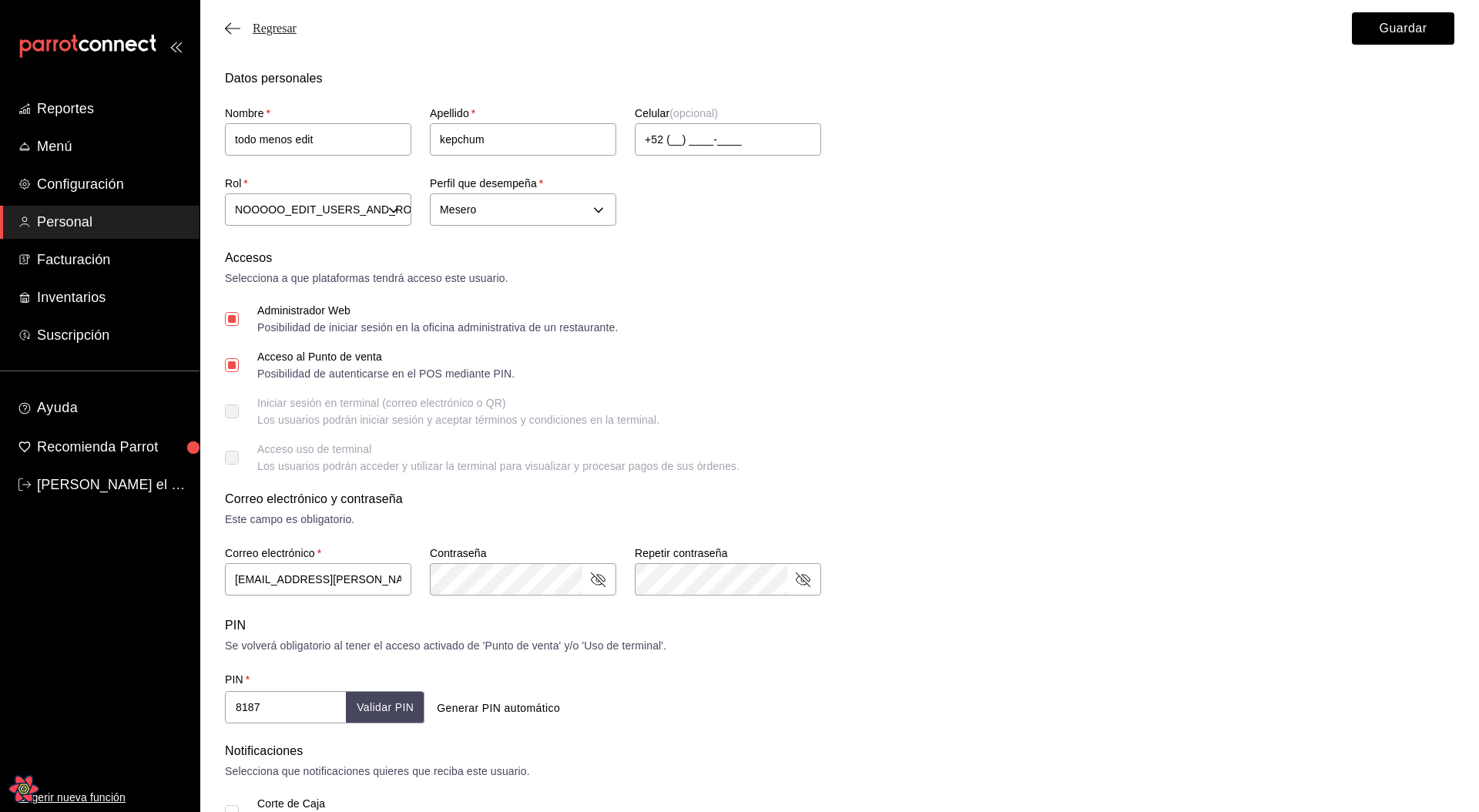
click at [262, 23] on span "Regresar" at bounding box center [275, 29] width 44 height 14
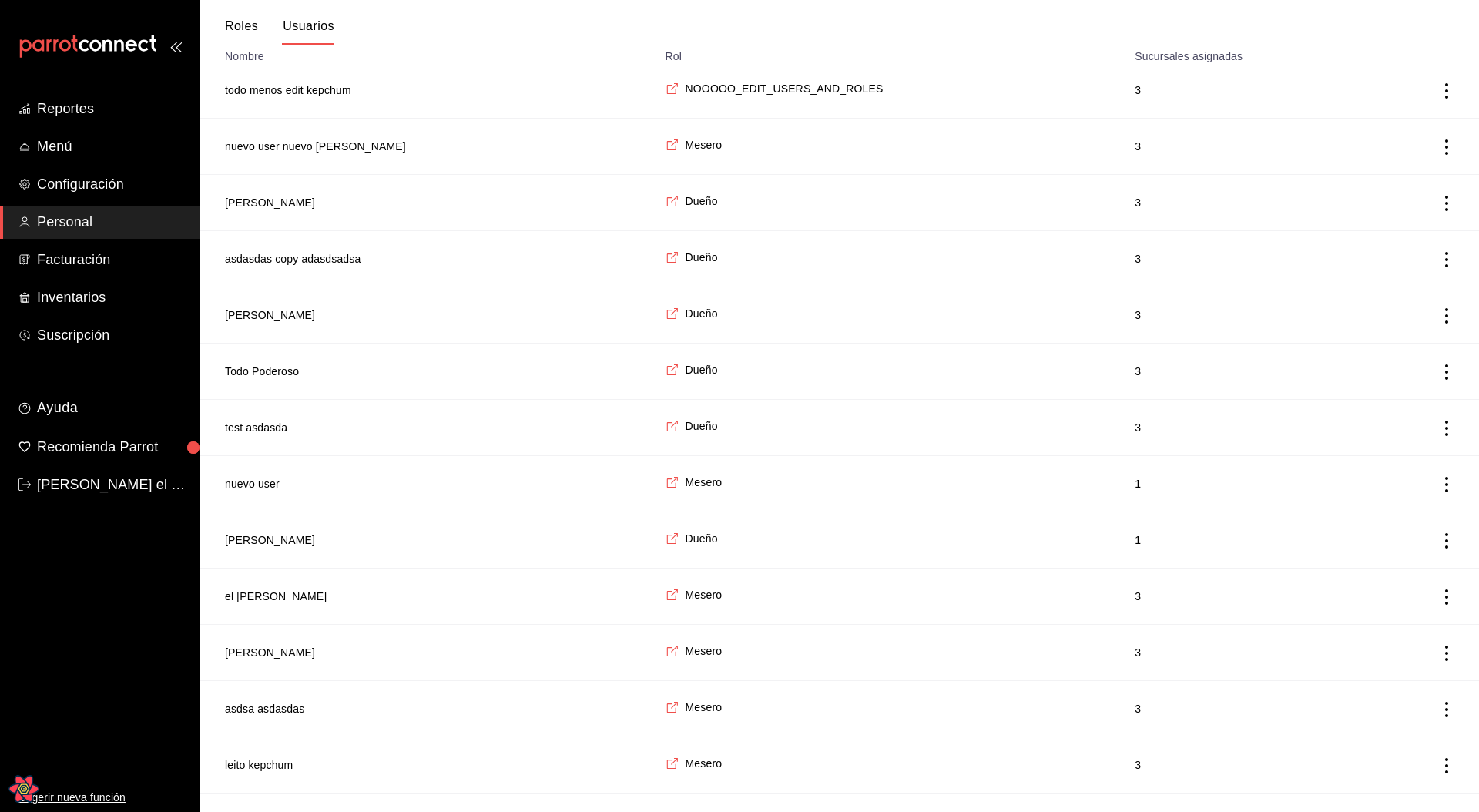
scroll to position [162, 0]
click at [1450, 413] on icon "actions" at bounding box center [1447, 481] width 15 height 15
click at [1404, 413] on span "Eliminar" at bounding box center [1376, 503] width 67 height 19
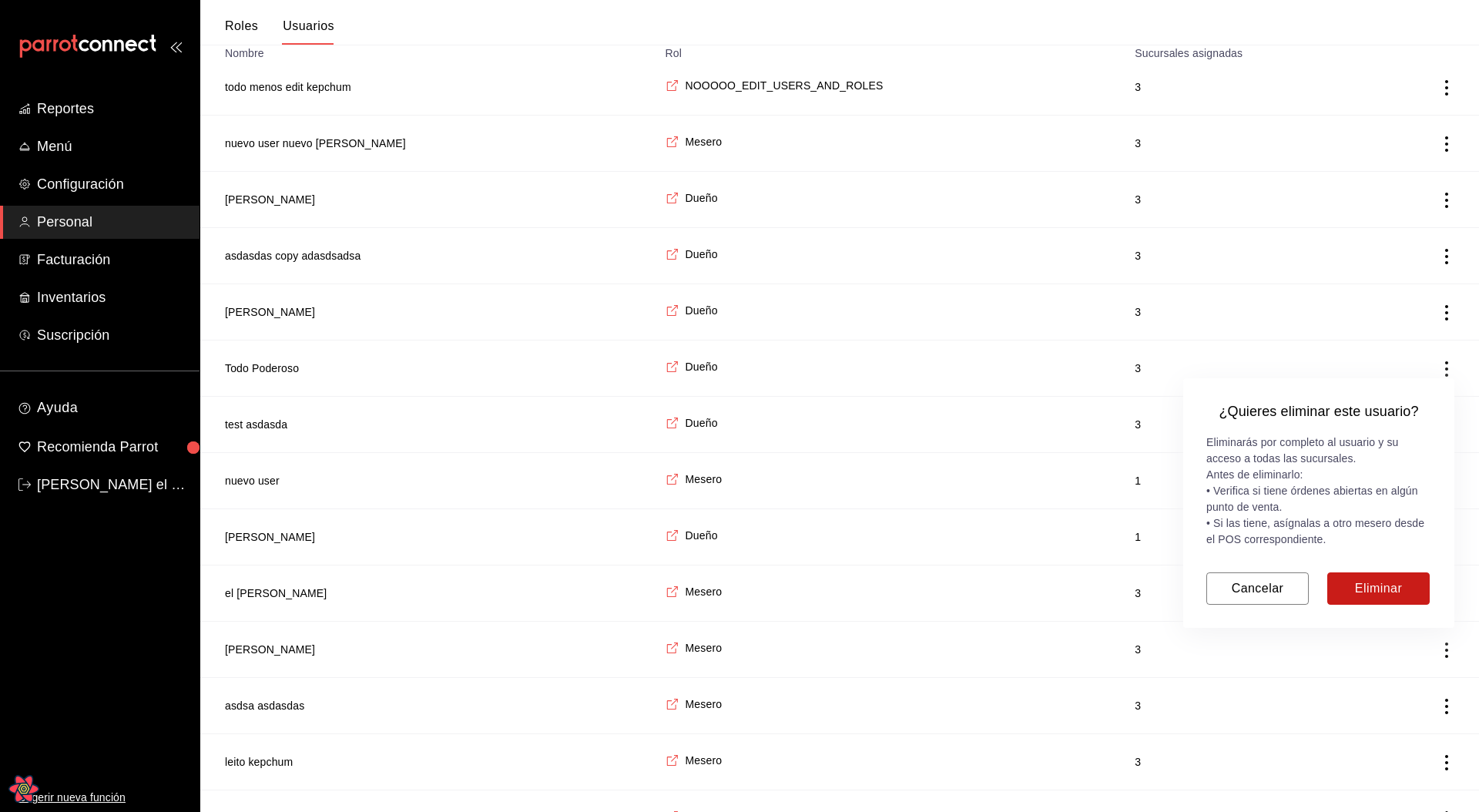
click at [1358, 413] on button "Eliminar" at bounding box center [1378, 588] width 103 height 32
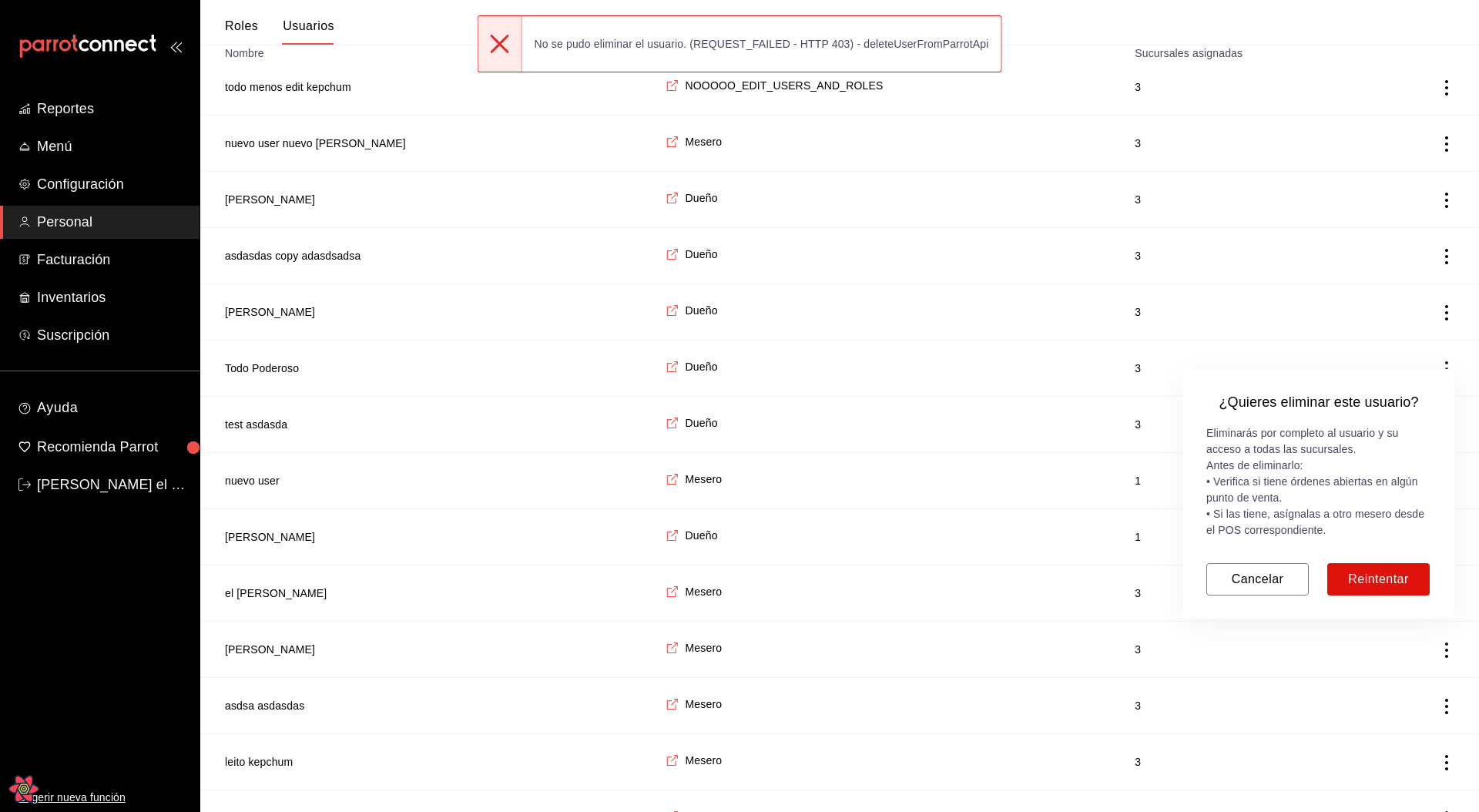
click at [1131, 300] on div at bounding box center [740, 406] width 1479 height 812
click at [1259, 413] on button "Cancelar" at bounding box center [1257, 579] width 103 height 32
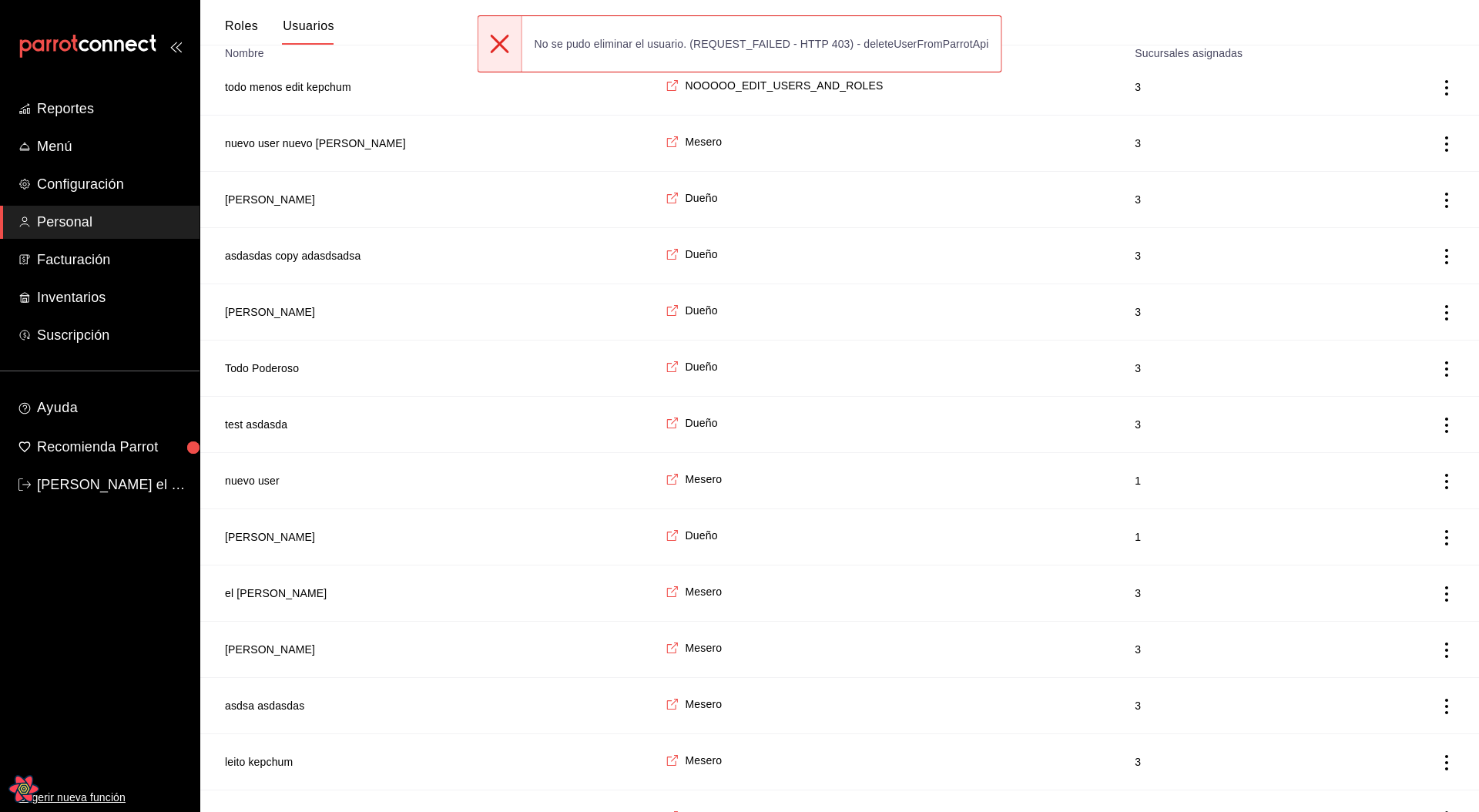
scroll to position [0, 0]
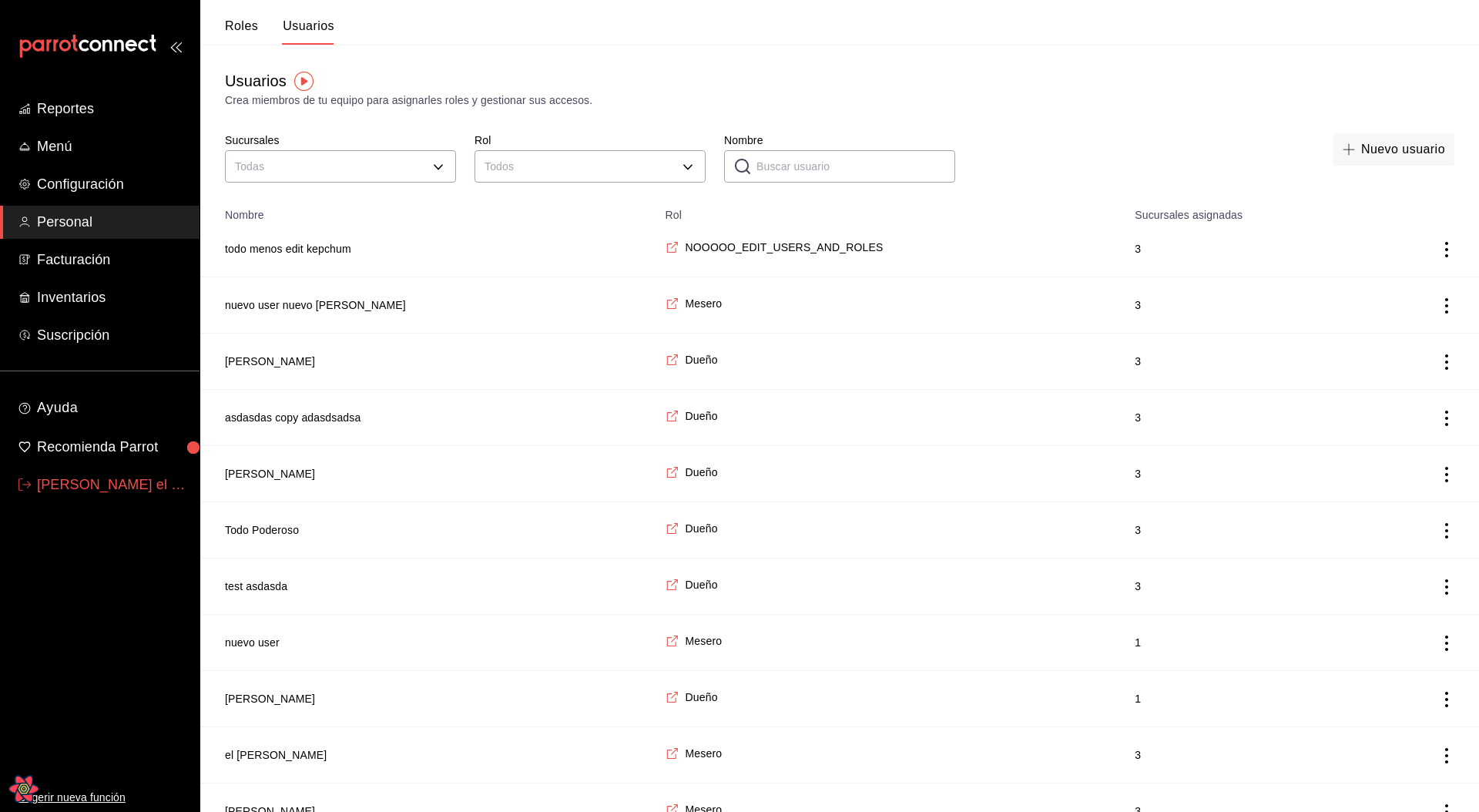
click at [93, 413] on span "[PERSON_NAME] el [PERSON_NAME]" at bounding box center [112, 484] width 150 height 21
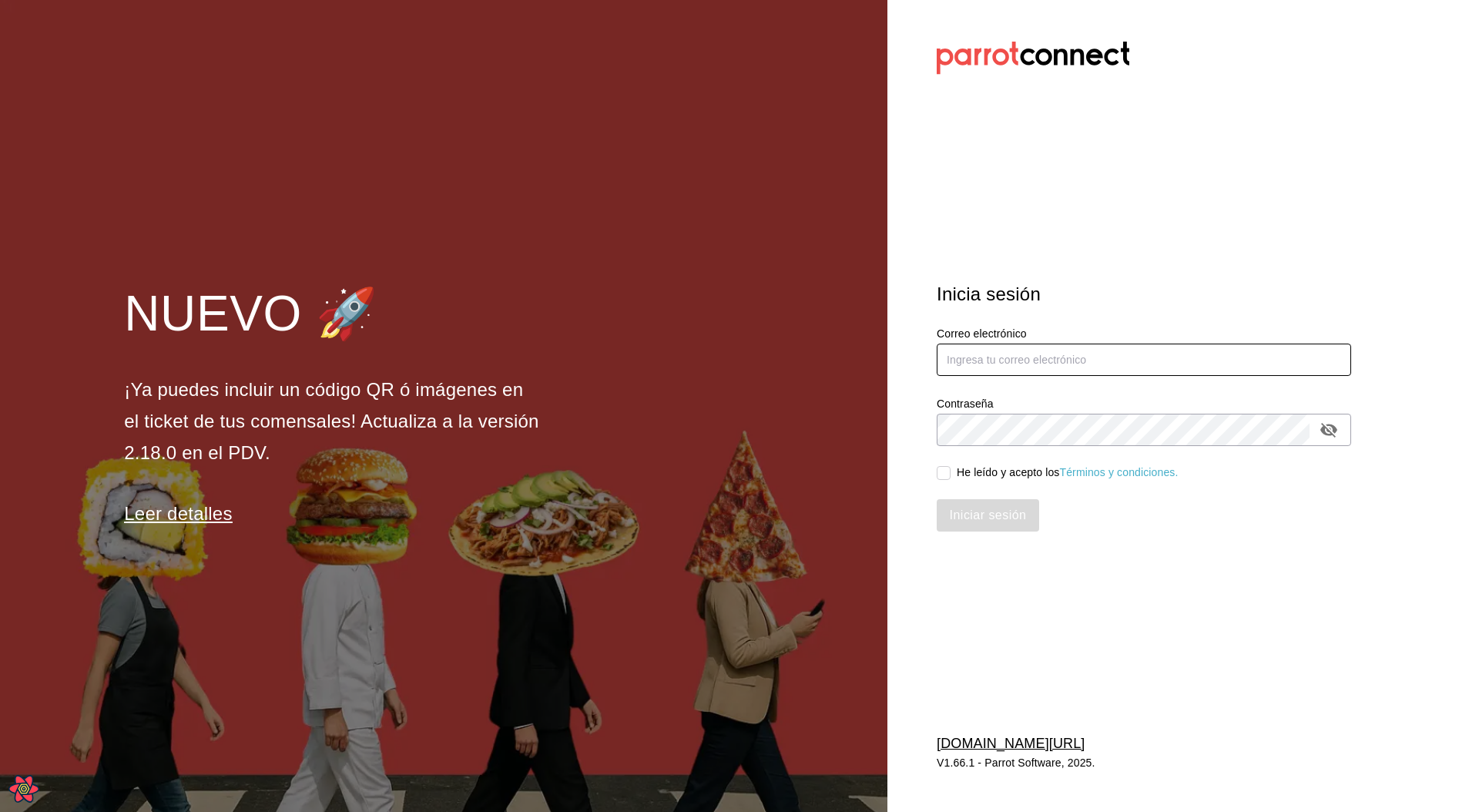
click at [1125, 374] on input "text" at bounding box center [1144, 360] width 414 height 32
type input "noedit@leo.com"
click at [967, 413] on div "He leído y acepto los Términos y condiciones." at bounding box center [1134, 463] width 433 height 35
click at [965, 413] on div "He leído y acepto los Términos y condiciones." at bounding box center [1068, 472] width 222 height 16
click at [951, 413] on input "He leído y acepto los Términos y condiciones." at bounding box center [944, 473] width 14 height 14
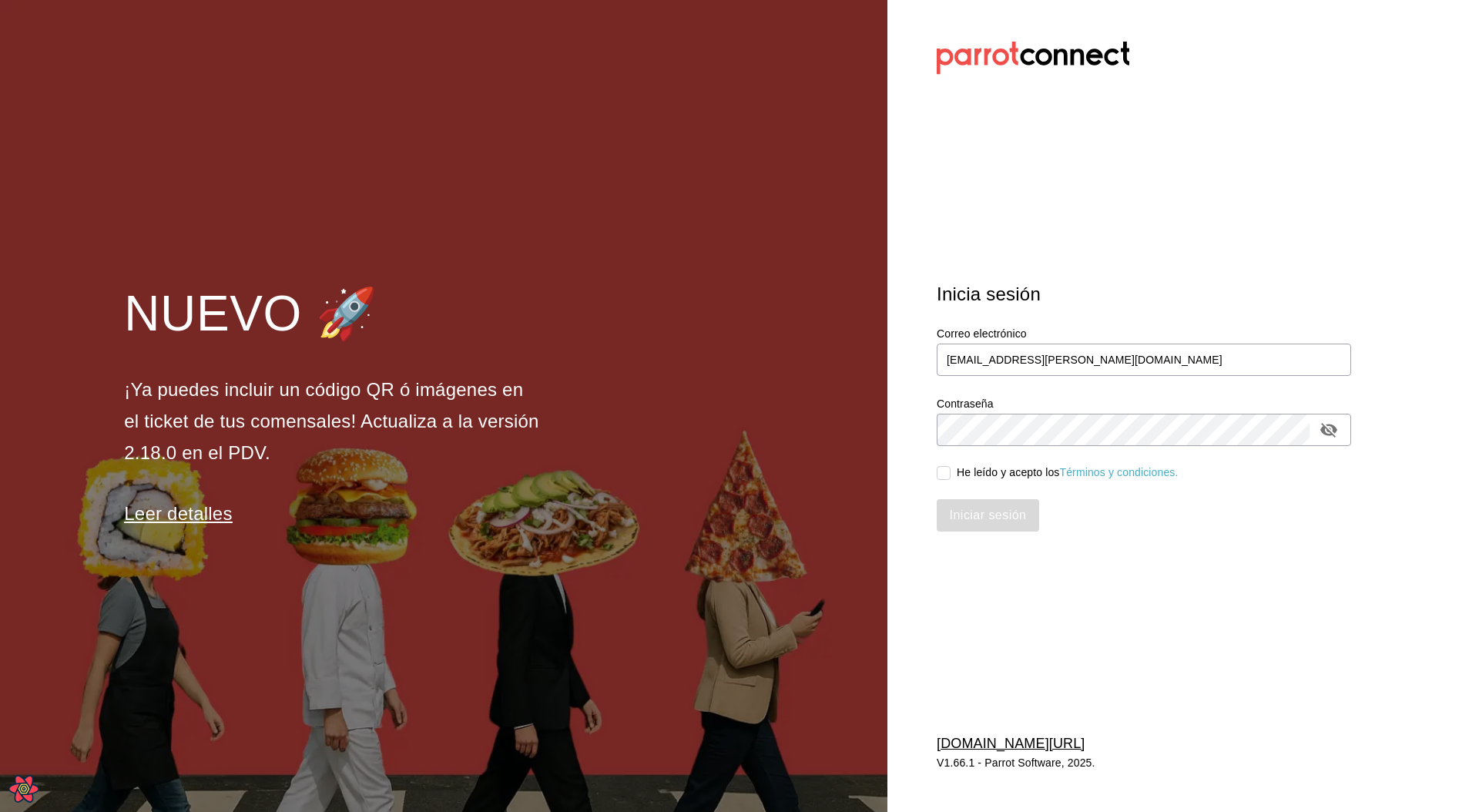
checkbox input "true"
click at [968, 413] on button "Iniciar sesión" at bounding box center [989, 515] width 103 height 32
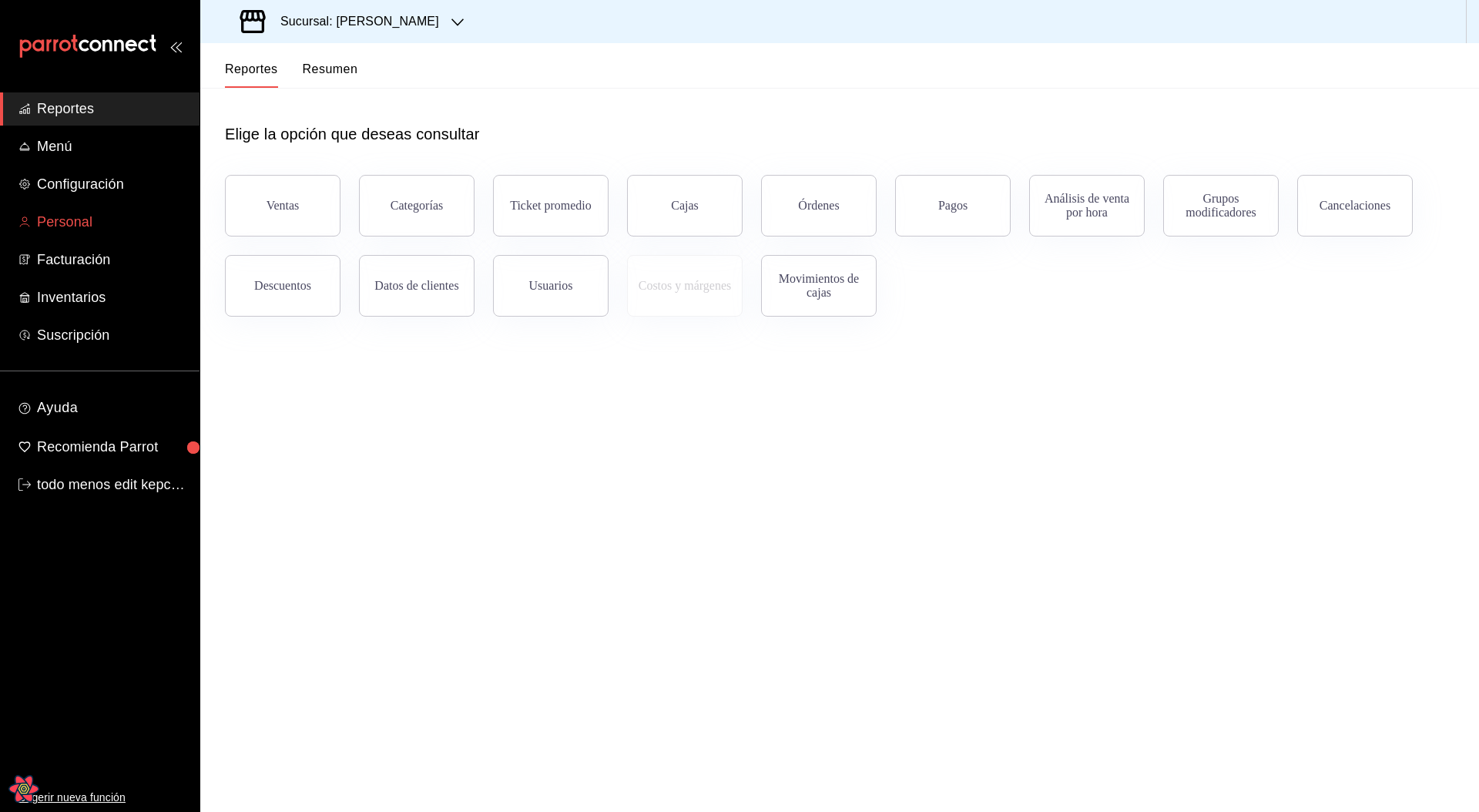
click at [69, 217] on span "Personal" at bounding box center [112, 222] width 150 height 21
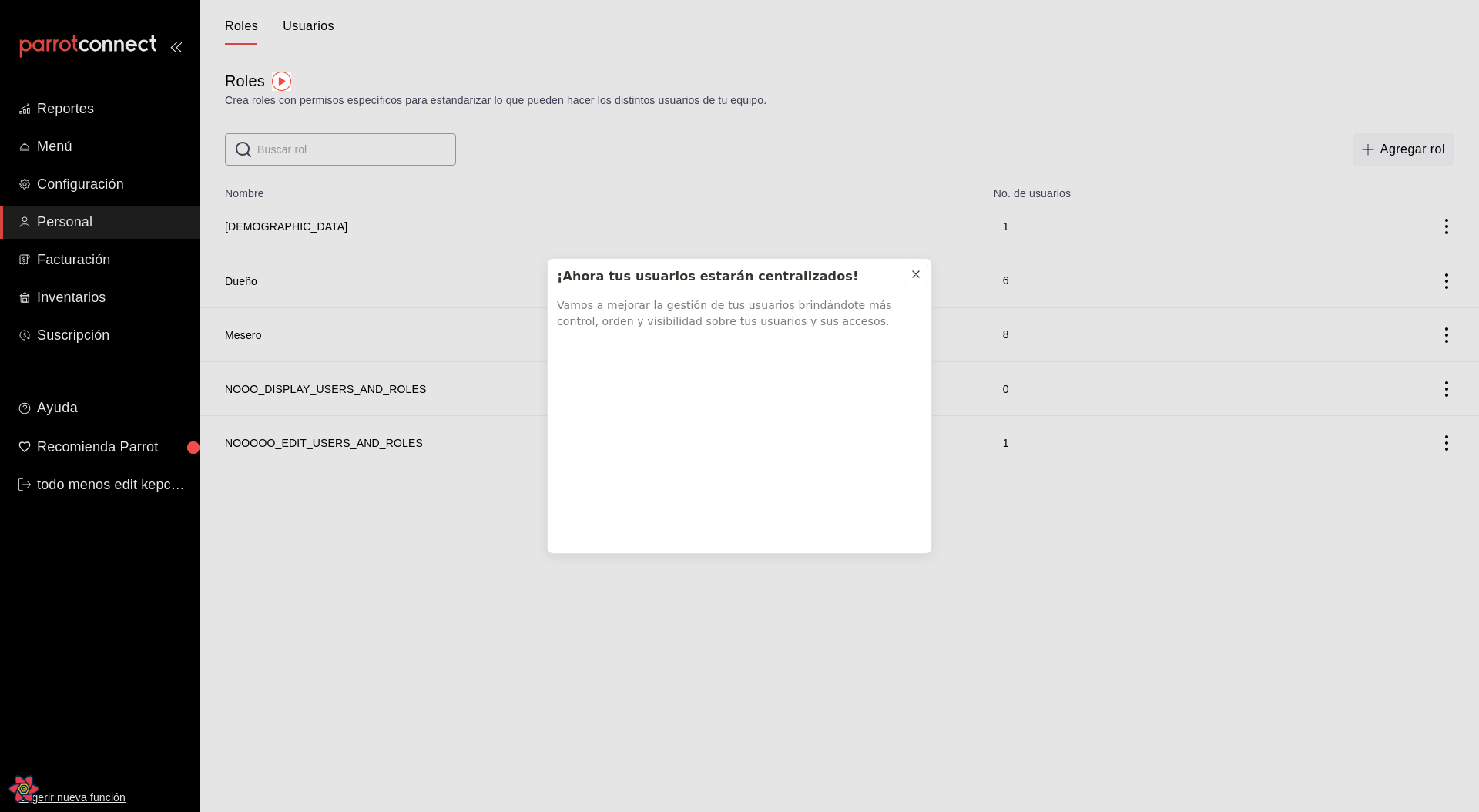
click at [927, 272] on button at bounding box center [916, 275] width 25 height 25
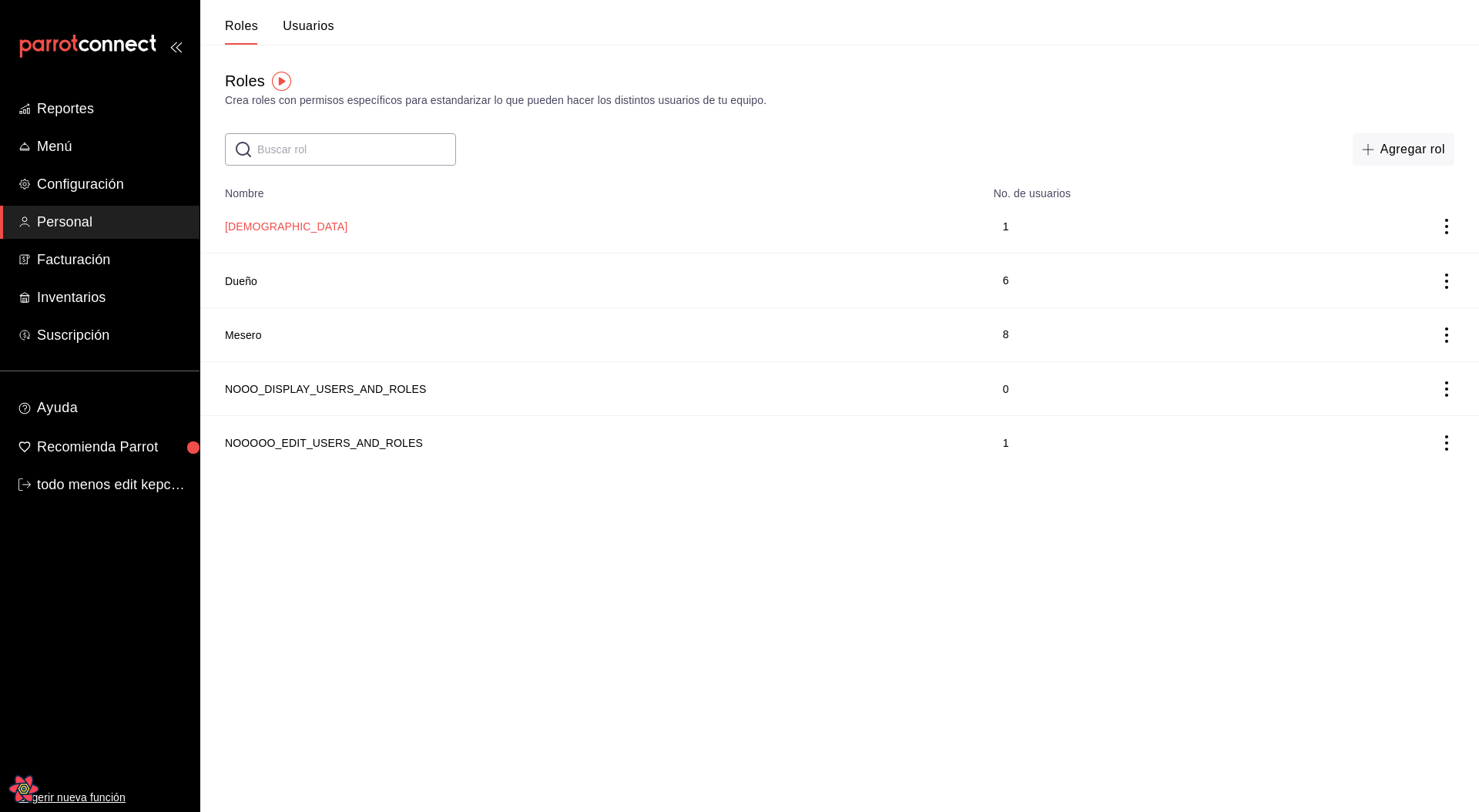
click at [238, 225] on button "[DEMOGRAPHIC_DATA]" at bounding box center [286, 227] width 123 height 15
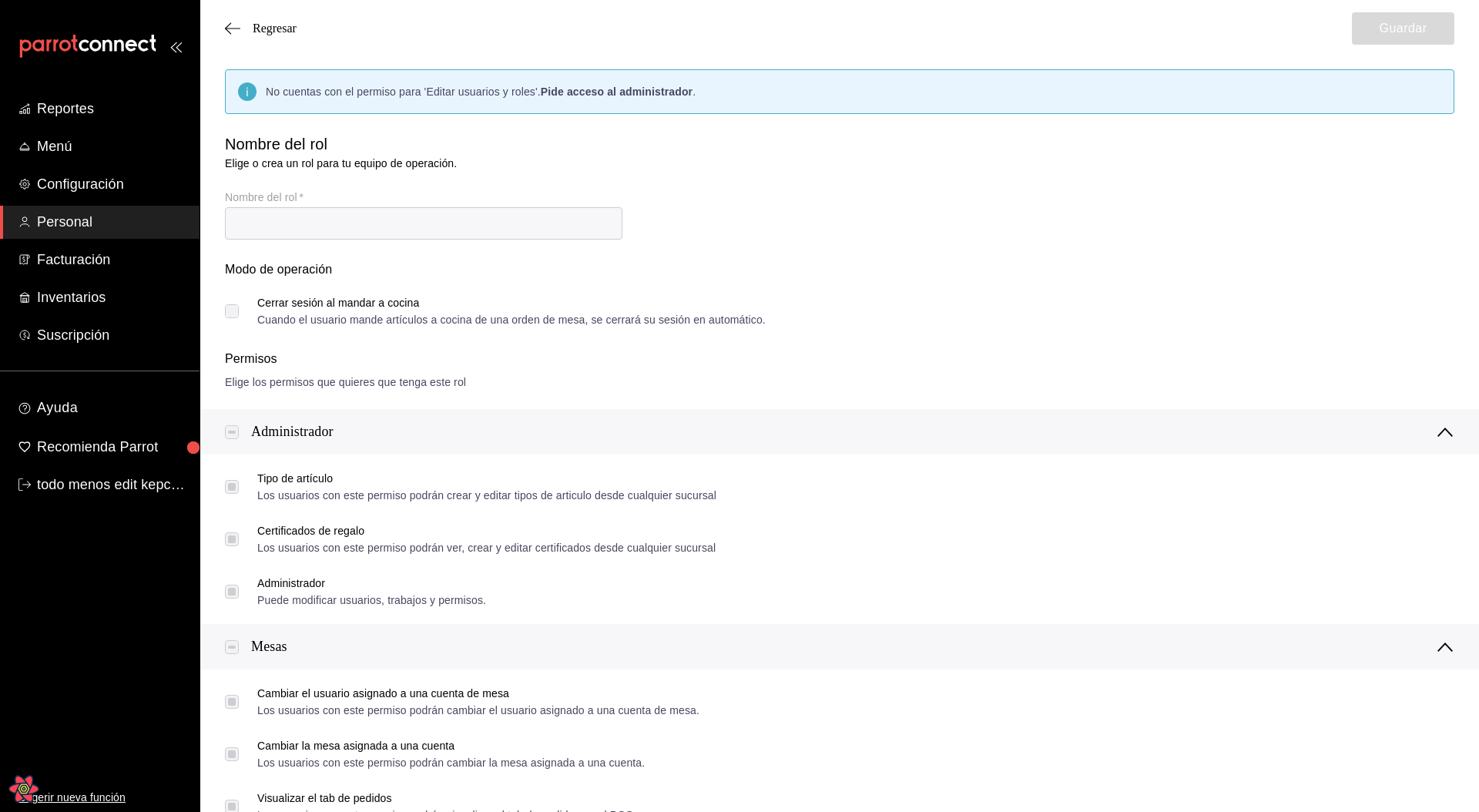
type input "[DEMOGRAPHIC_DATA]"
checkbox input "true"
click at [277, 34] on span "Regresar" at bounding box center [275, 29] width 44 height 14
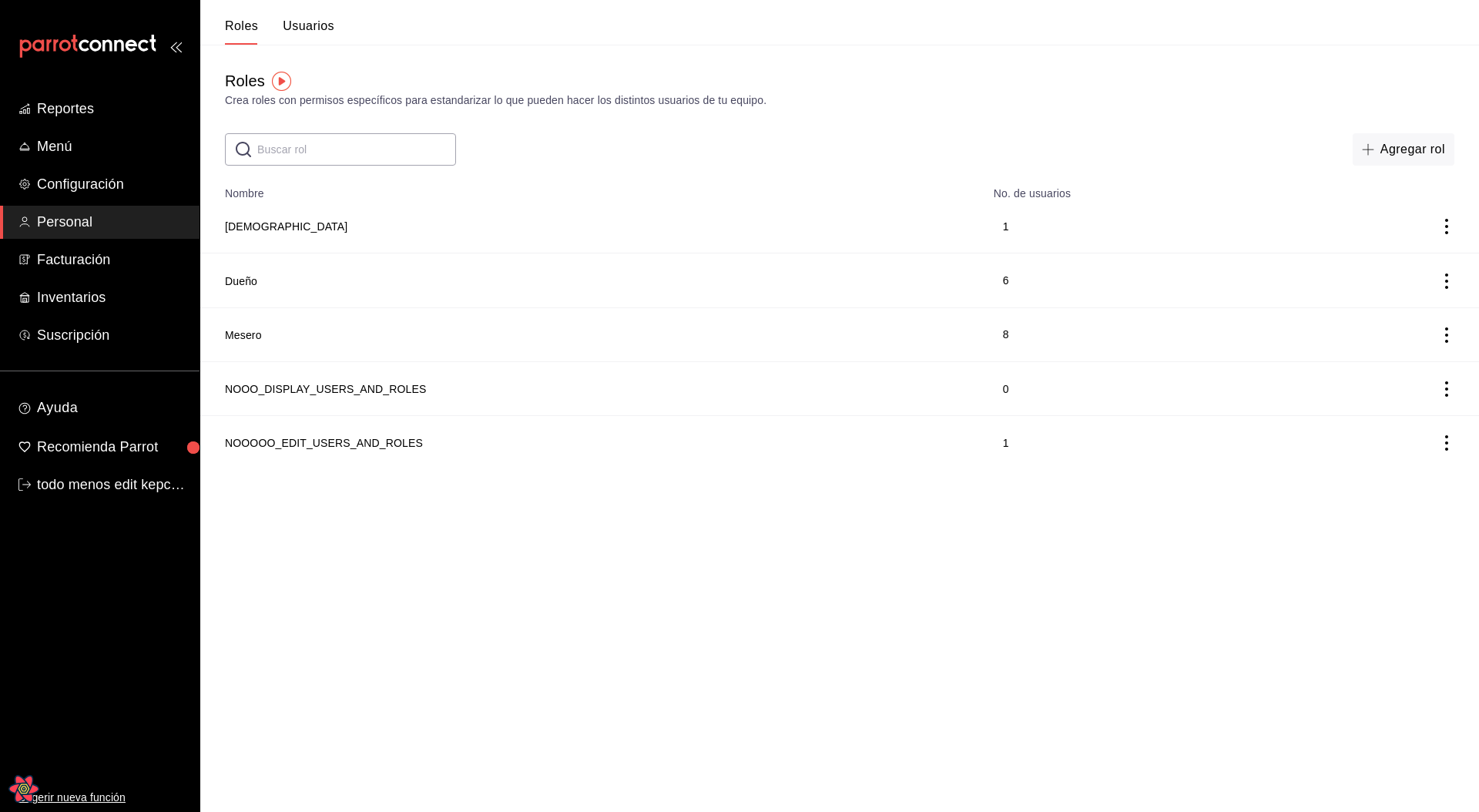
click at [315, 37] on button "Usuarios" at bounding box center [308, 32] width 52 height 26
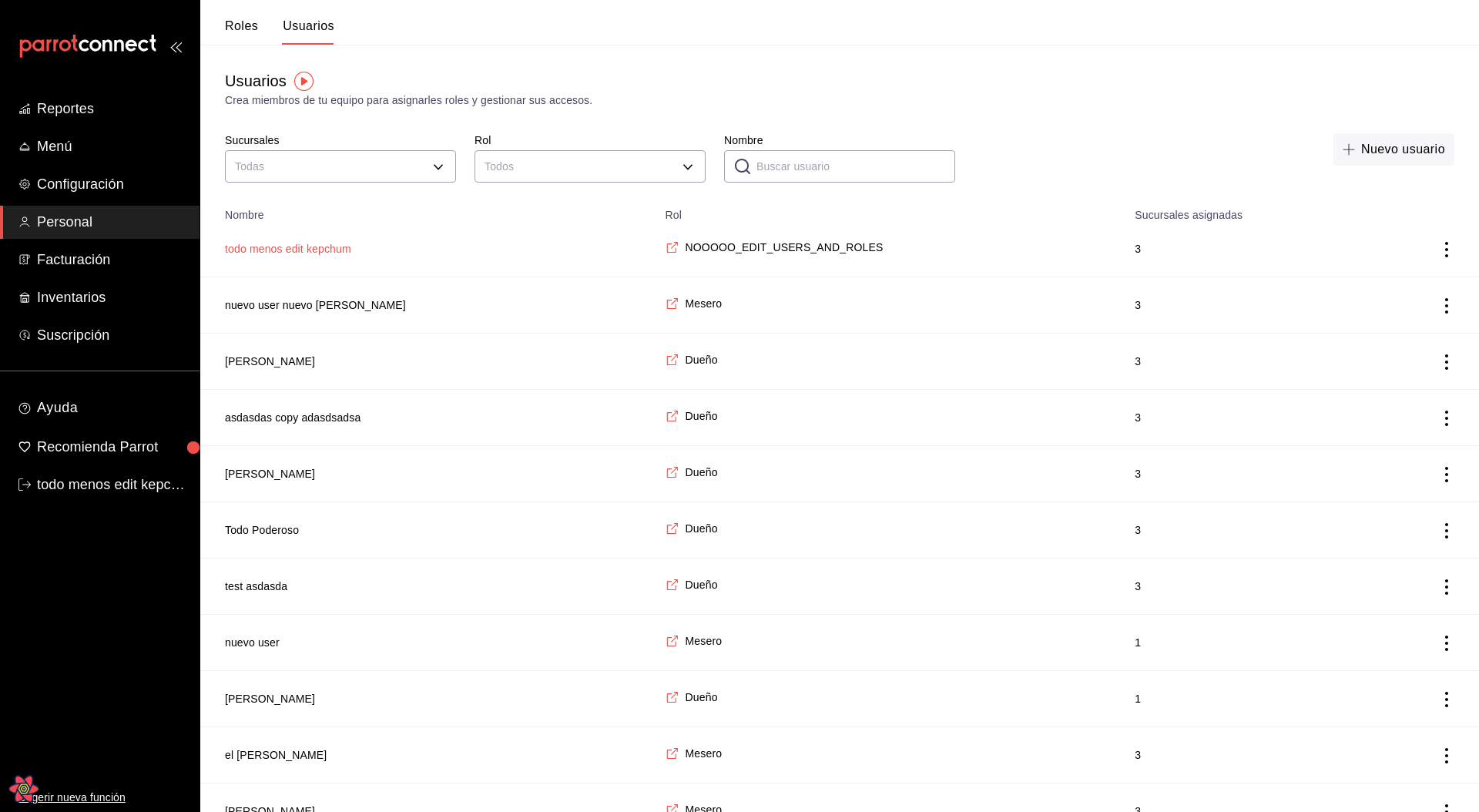
click at [257, 247] on button "todo menos edit kepchum" at bounding box center [288, 249] width 126 height 15
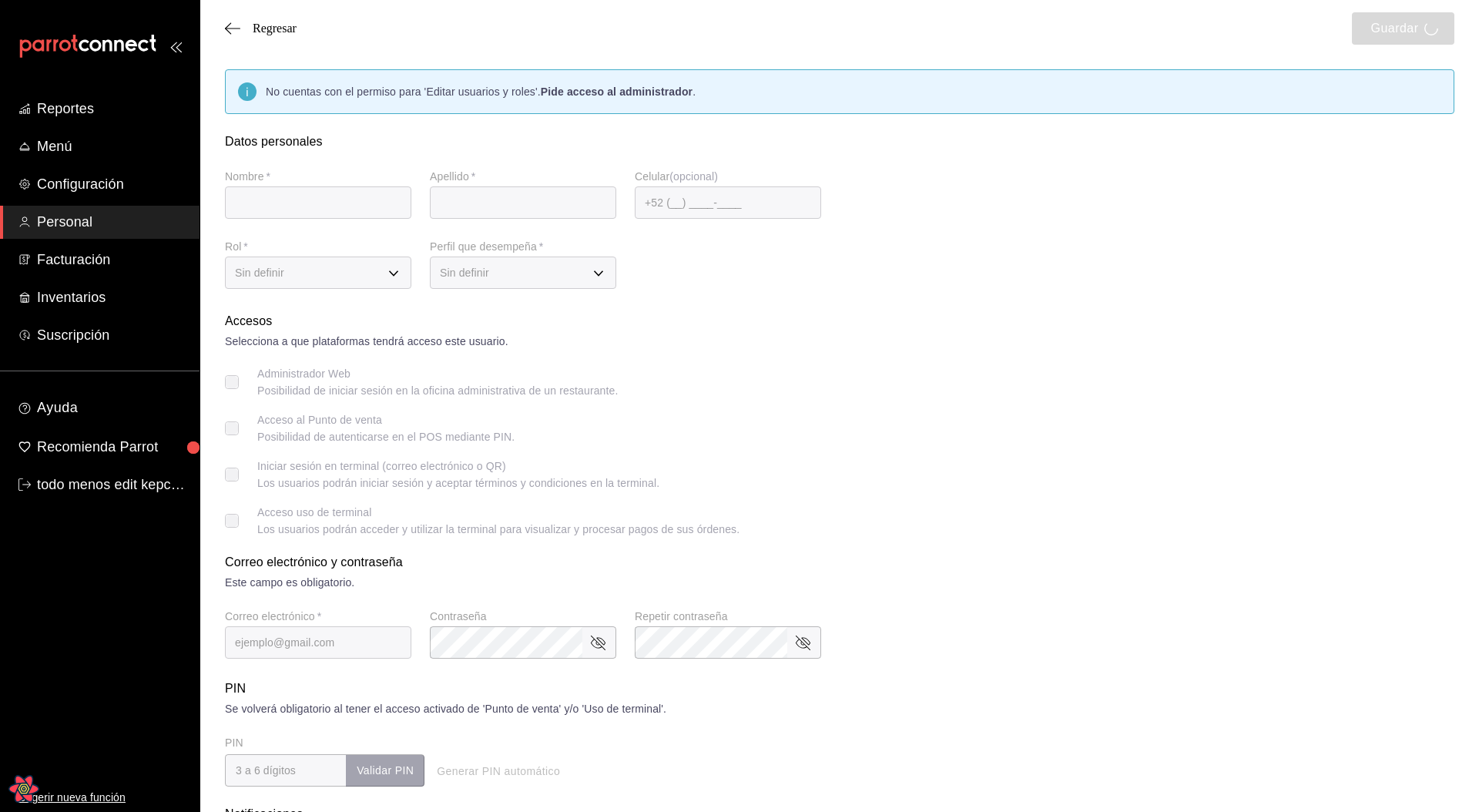
type input "todo menos edit"
type input "kepchum"
checkbox input "true"
type input "noedit@leo.com"
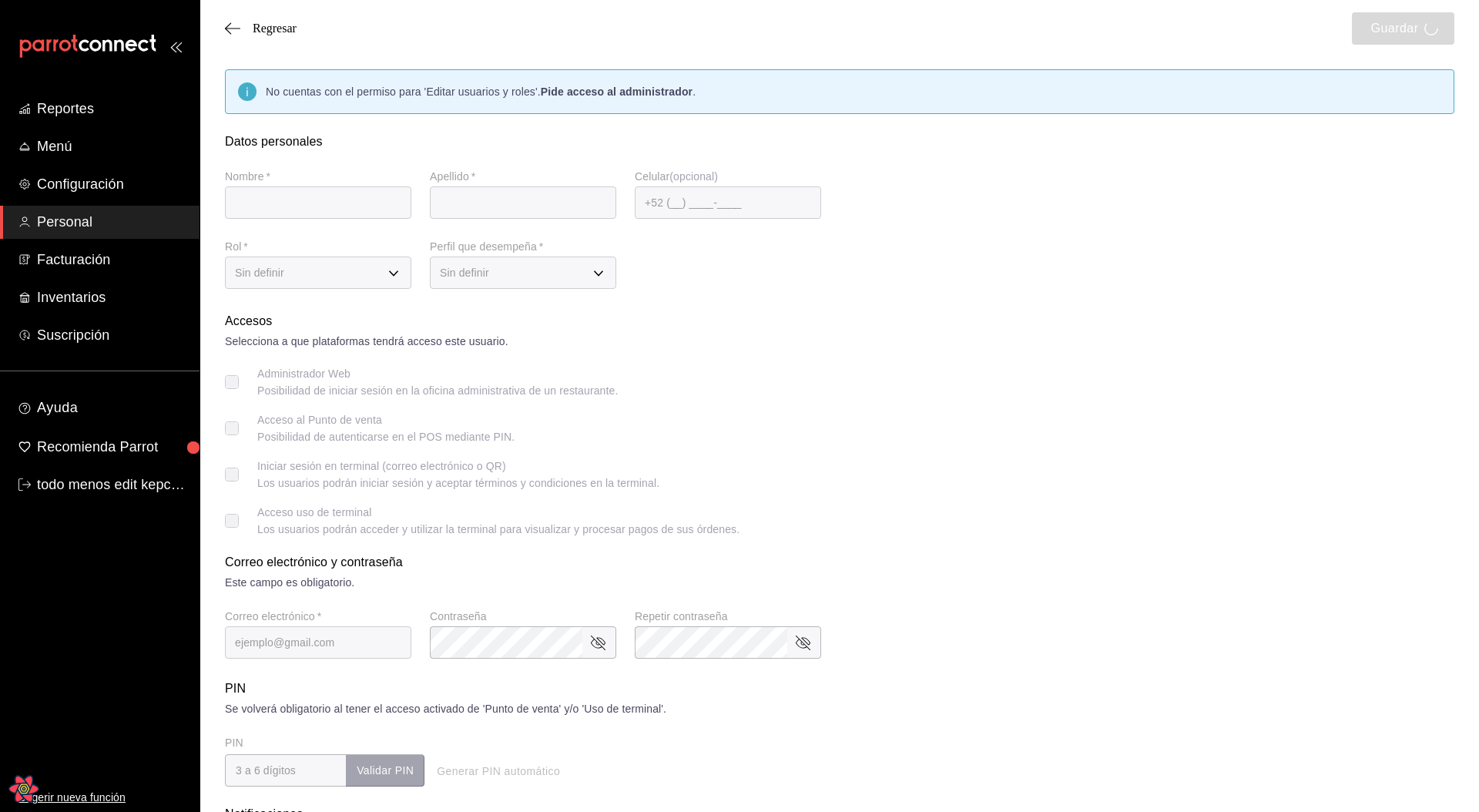
type input "8187"
checkbox input "true"
type input "3e234a0e-b3c7-4168-92ca-5254f17de55d"
type input "WAITER"
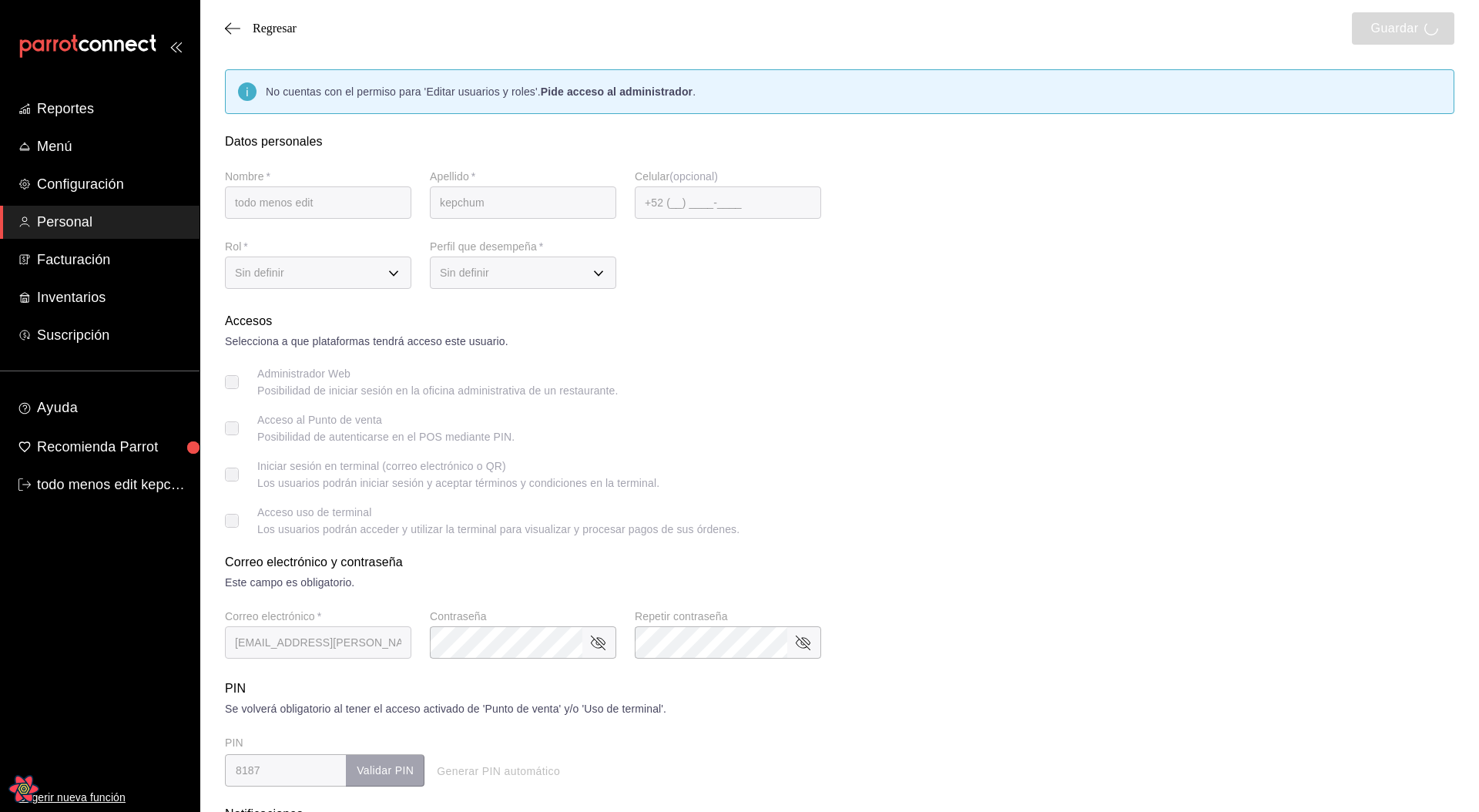
checkbox input "true"
click at [277, 29] on span "Regresar" at bounding box center [275, 29] width 44 height 14
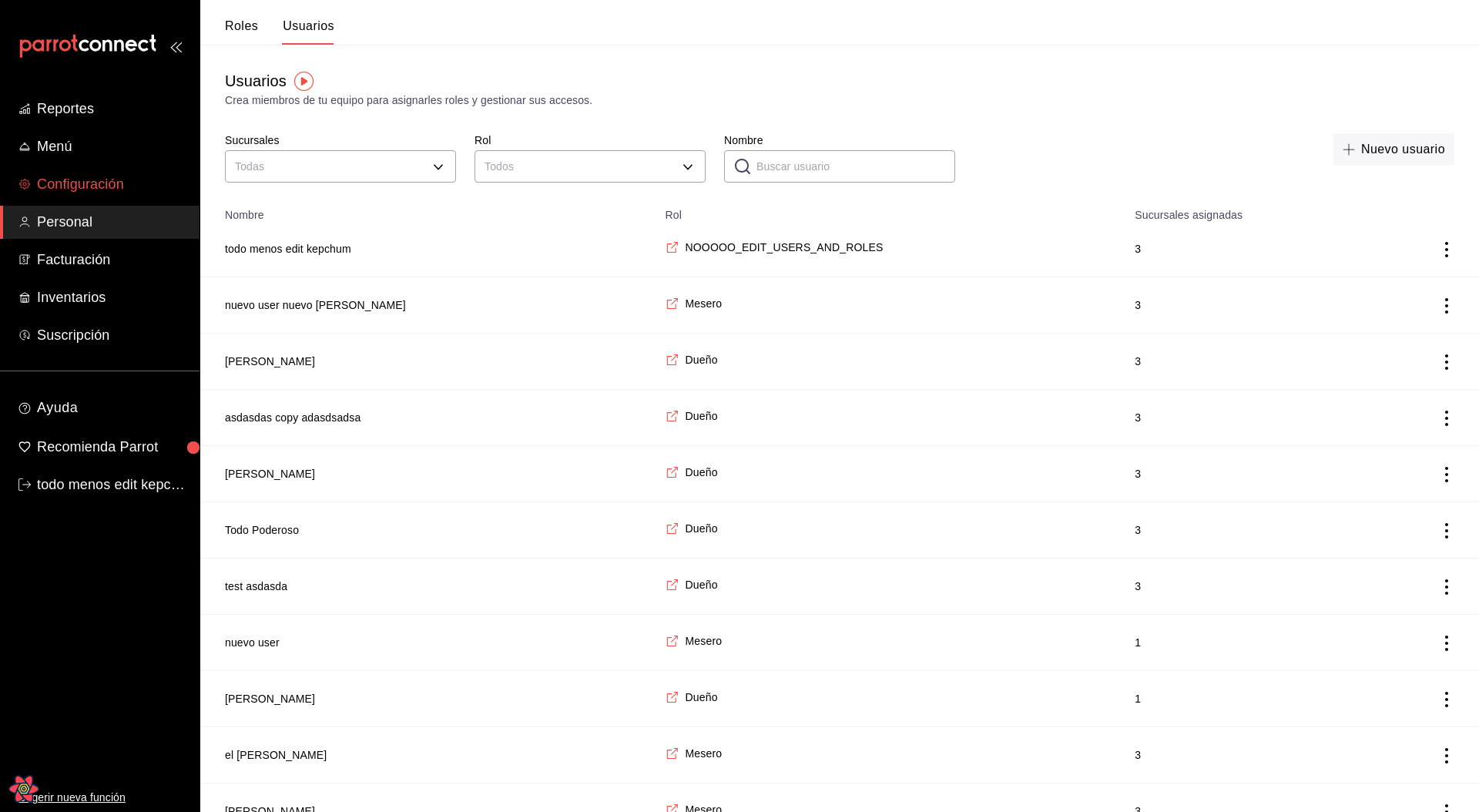
click at [69, 182] on span "Configuración" at bounding box center [112, 184] width 150 height 21
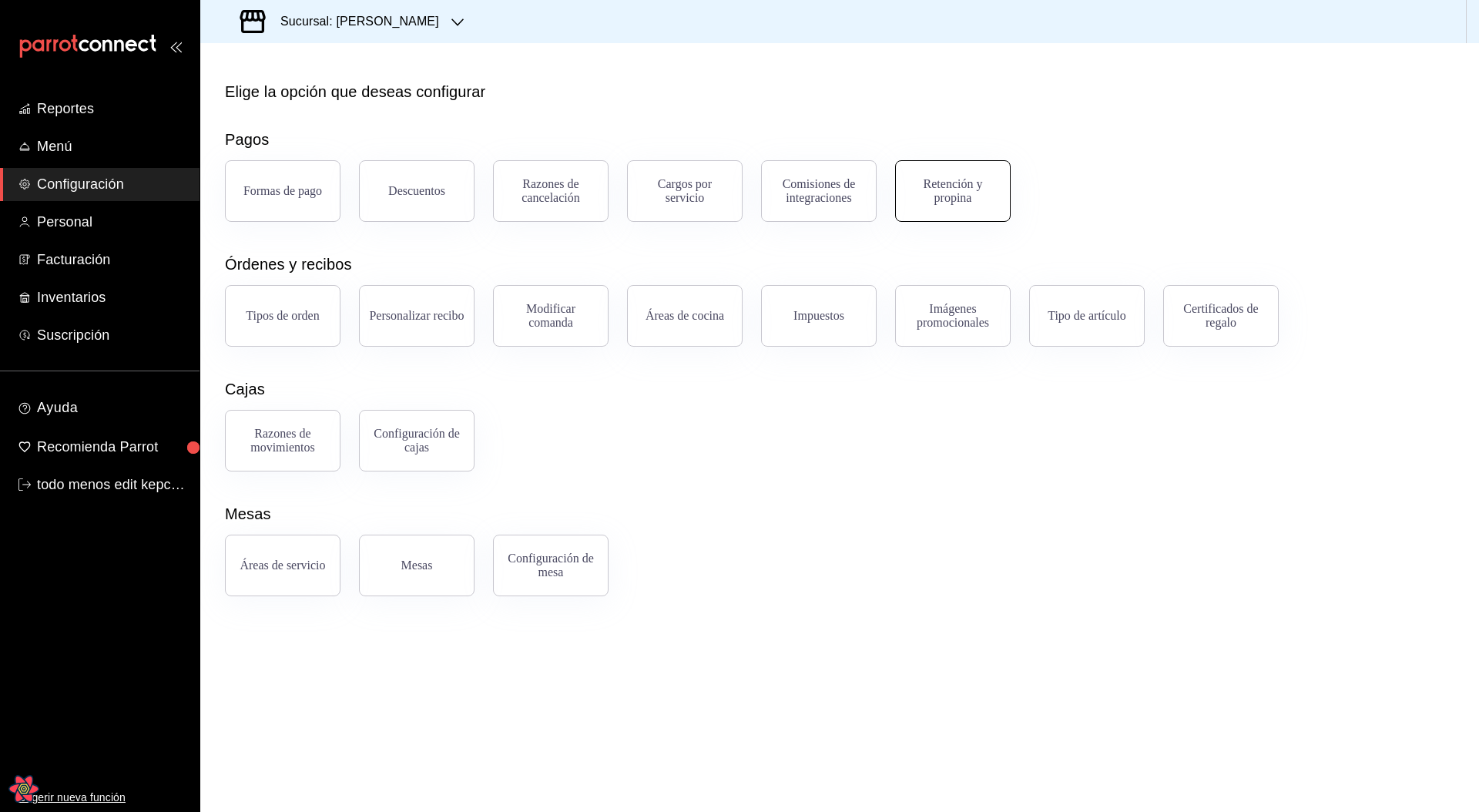
click at [948, 204] on div "Retención y propina" at bounding box center [953, 191] width 96 height 28
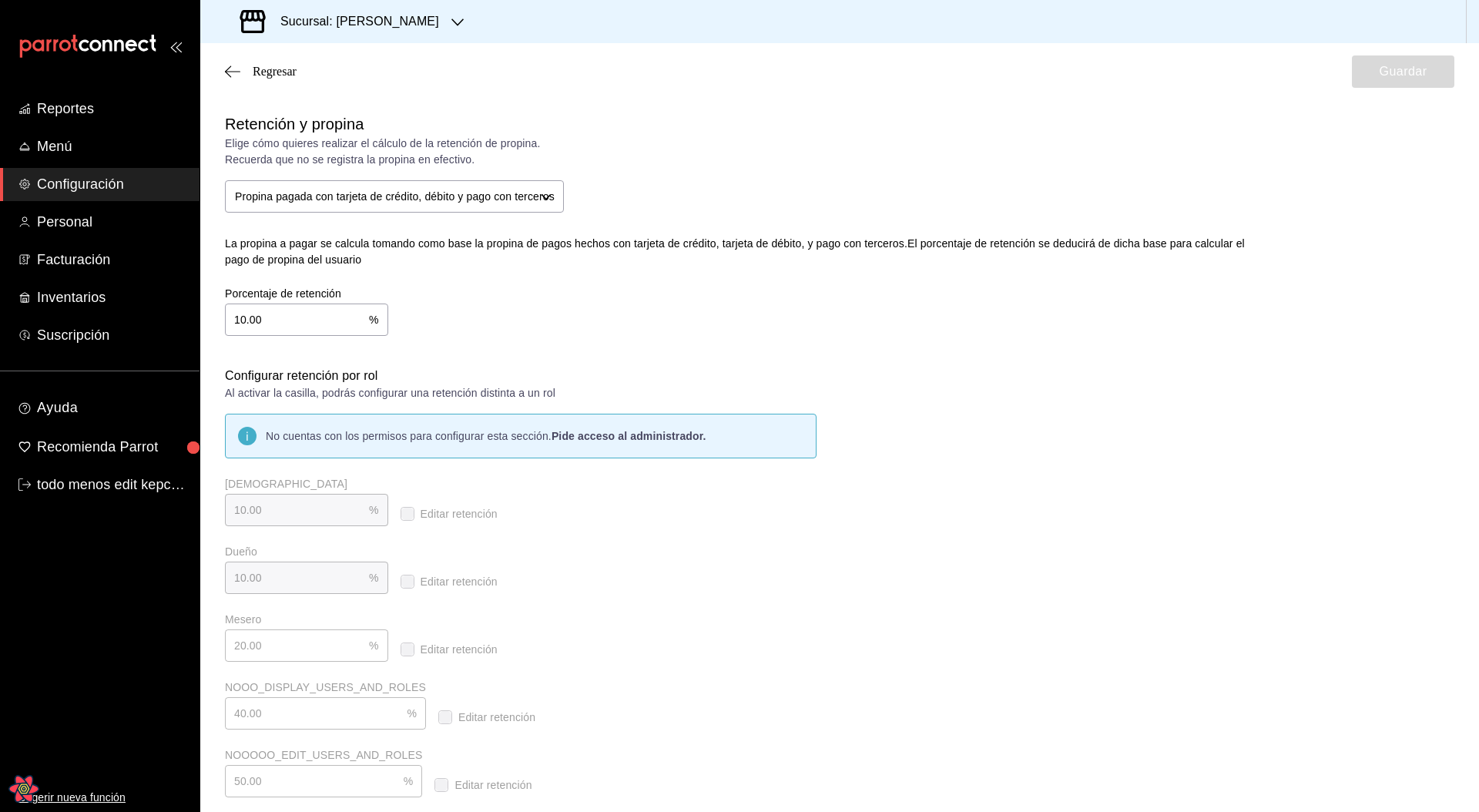
checkbox input "true"
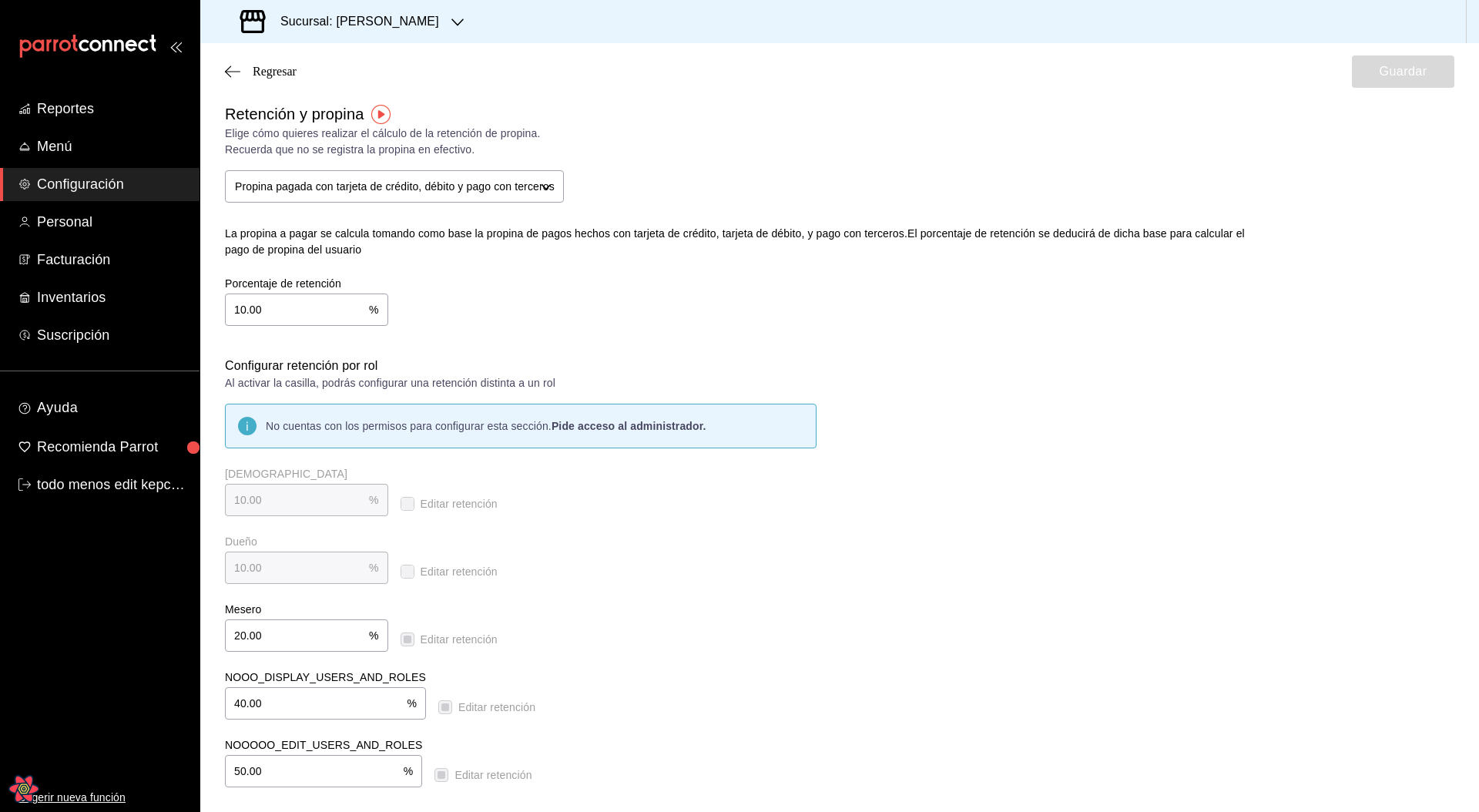
click at [808, 578] on div "Dueño 10.00 % Dueño Editar retención" at bounding box center [521, 559] width 591 height 49
click at [295, 638] on input "20.00" at bounding box center [297, 635] width 144 height 31
click at [304, 702] on input "40.00" at bounding box center [316, 703] width 182 height 31
click at [312, 783] on input "50.00" at bounding box center [315, 771] width 179 height 31
click at [300, 712] on input "40.00" at bounding box center [316, 703] width 182 height 31
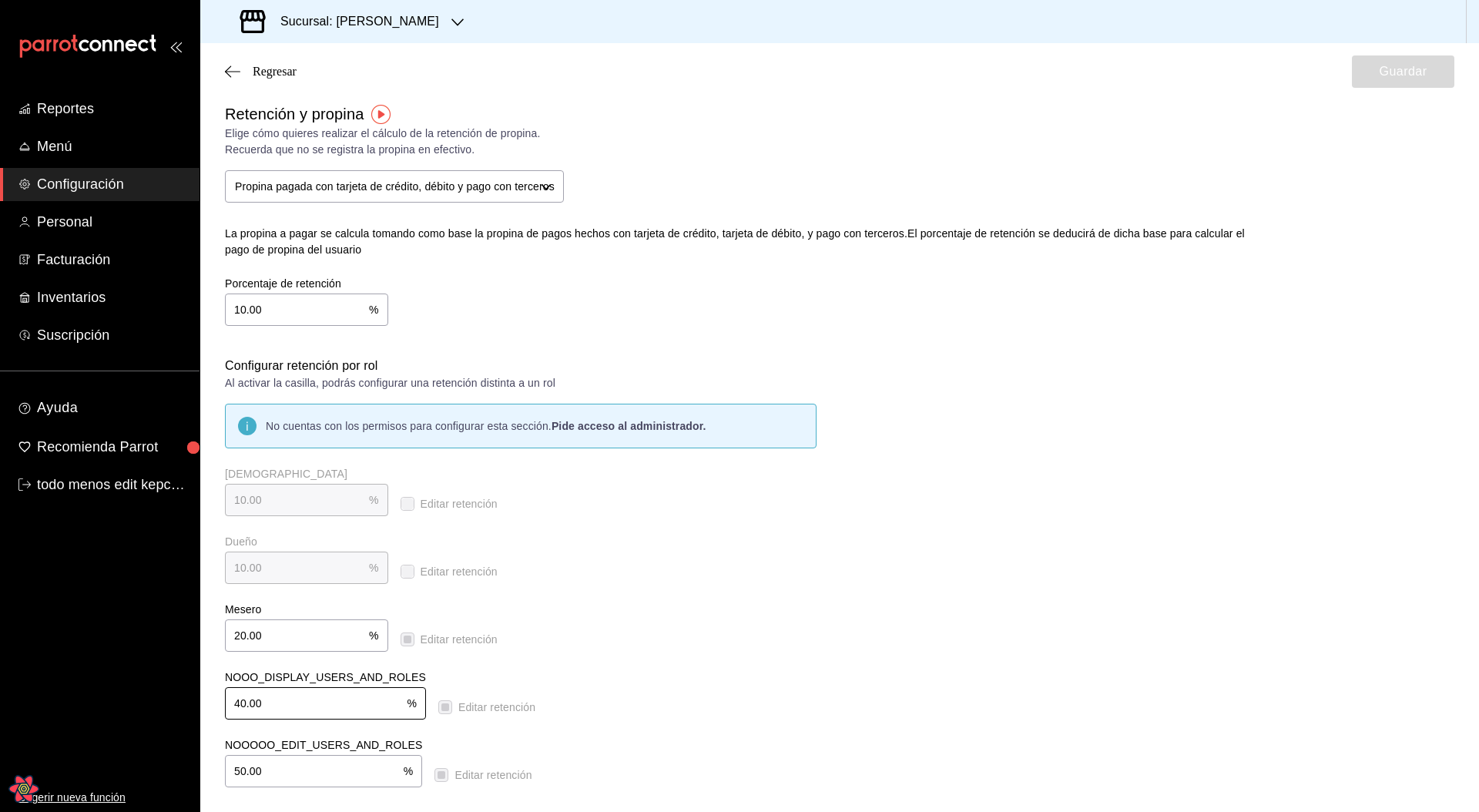
click at [278, 618] on div "Mesero 20.00 % Mesero" at bounding box center [307, 627] width 163 height 49
click at [278, 638] on input "20.00" at bounding box center [297, 635] width 144 height 31
click at [710, 605] on div "Mesero 20.00 % Mesero Editar retención" at bounding box center [521, 627] width 591 height 49
click at [299, 644] on input "20.00" at bounding box center [297, 635] width 144 height 31
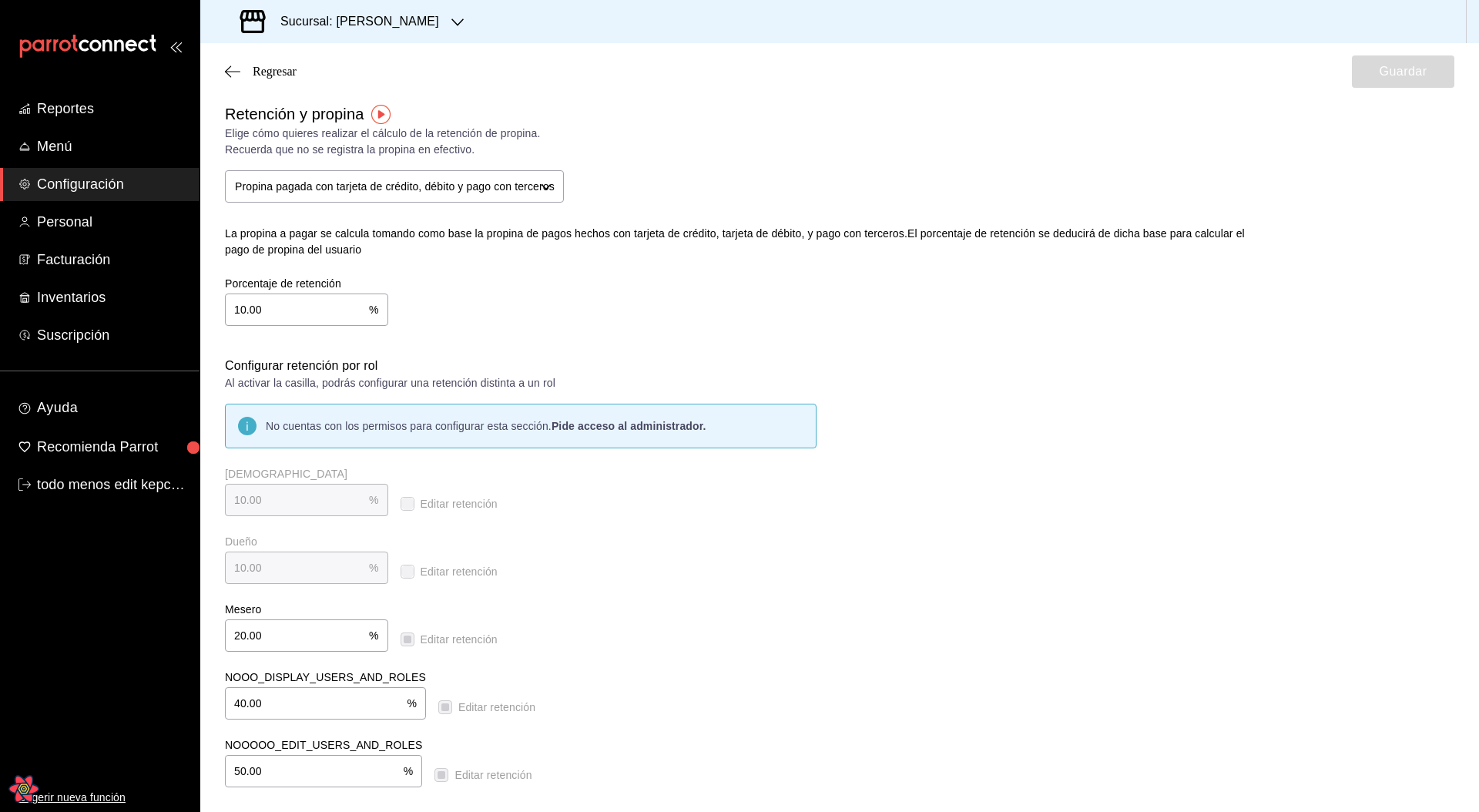
click at [299, 644] on input "20.00" at bounding box center [297, 635] width 144 height 31
click at [537, 632] on div "Mesero 20.00 % Mesero Editar retención" at bounding box center [521, 627] width 591 height 49
click at [652, 558] on div "Dueño 10.00 % Dueño Editar retención" at bounding box center [521, 559] width 591 height 49
click at [689, 236] on div "La propina a pagar se calcula tomando como base la propina de pagos hechos con …" at bounding box center [566, 234] width 682 height 12
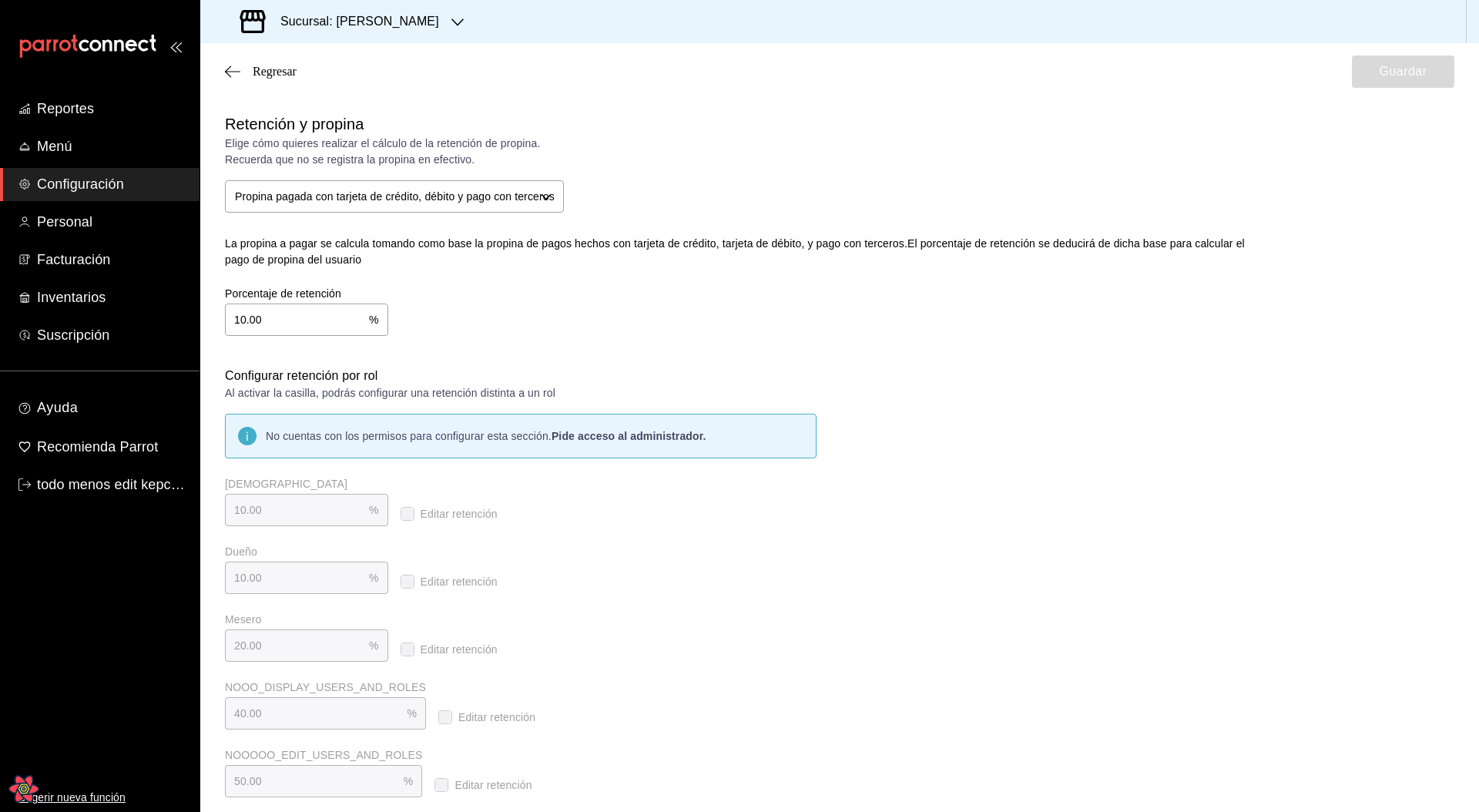
checkbox input "true"
click at [253, 315] on input "10.00" at bounding box center [297, 320] width 144 height 31
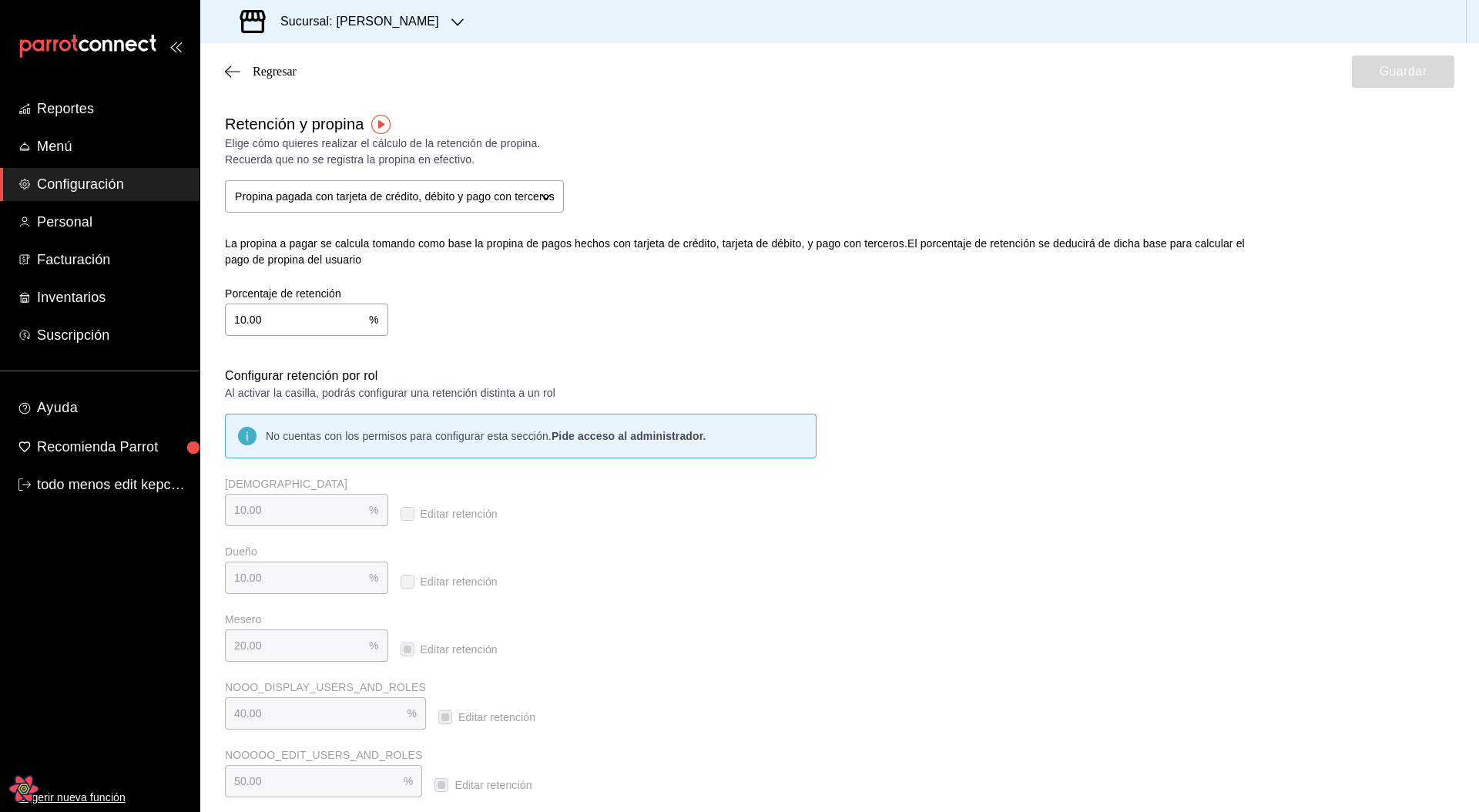
click at [253, 315] on input "10.00" at bounding box center [297, 320] width 144 height 31
type input "20.00"
type input "2.00"
type input "20.00"
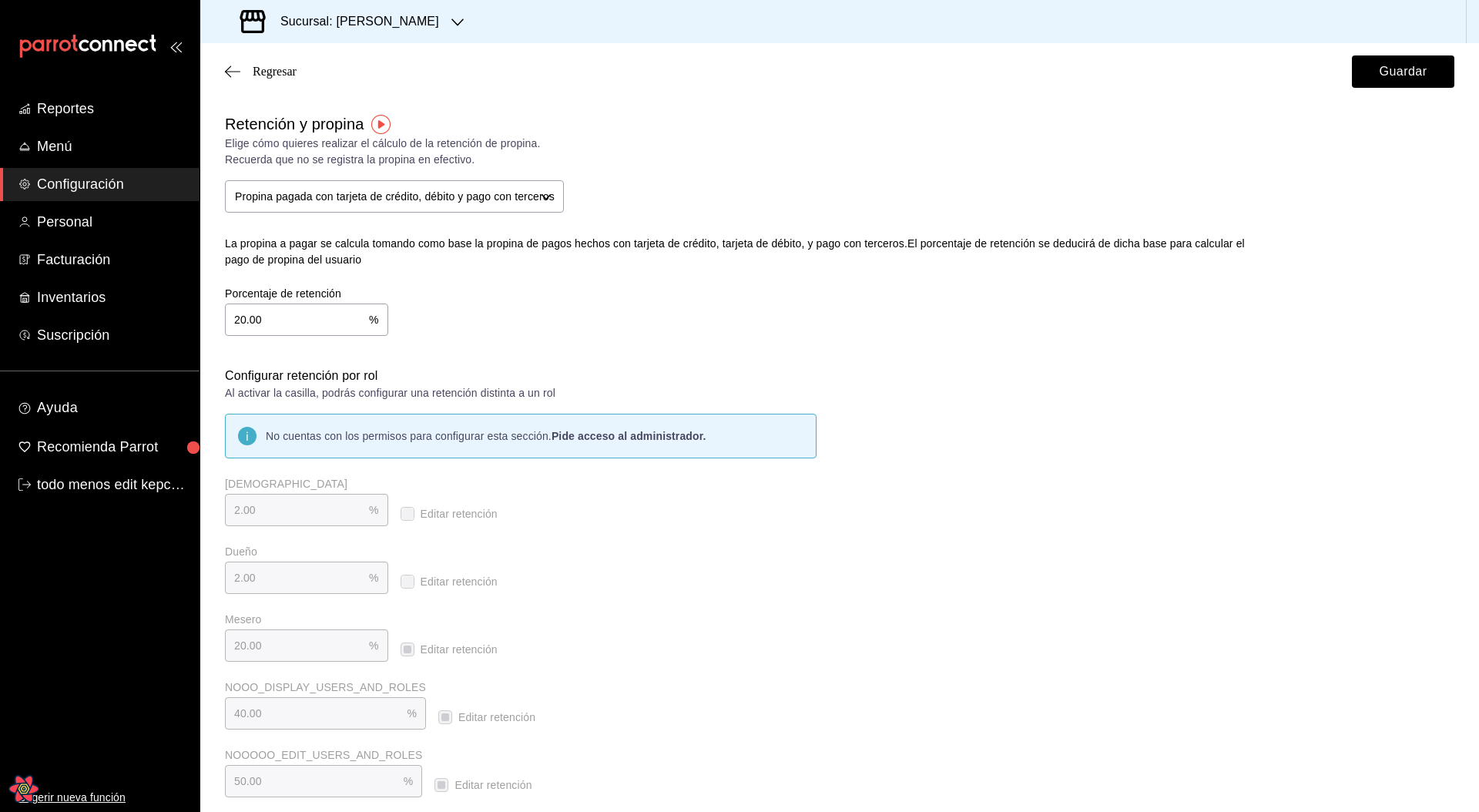
type input "20.00"
click at [835, 312] on div "Porcentaje de retención 20.00 % Porcentaje de retención" at bounding box center [725, 299] width 1049 height 74
click at [1400, 81] on button "Guardar" at bounding box center [1403, 72] width 103 height 32
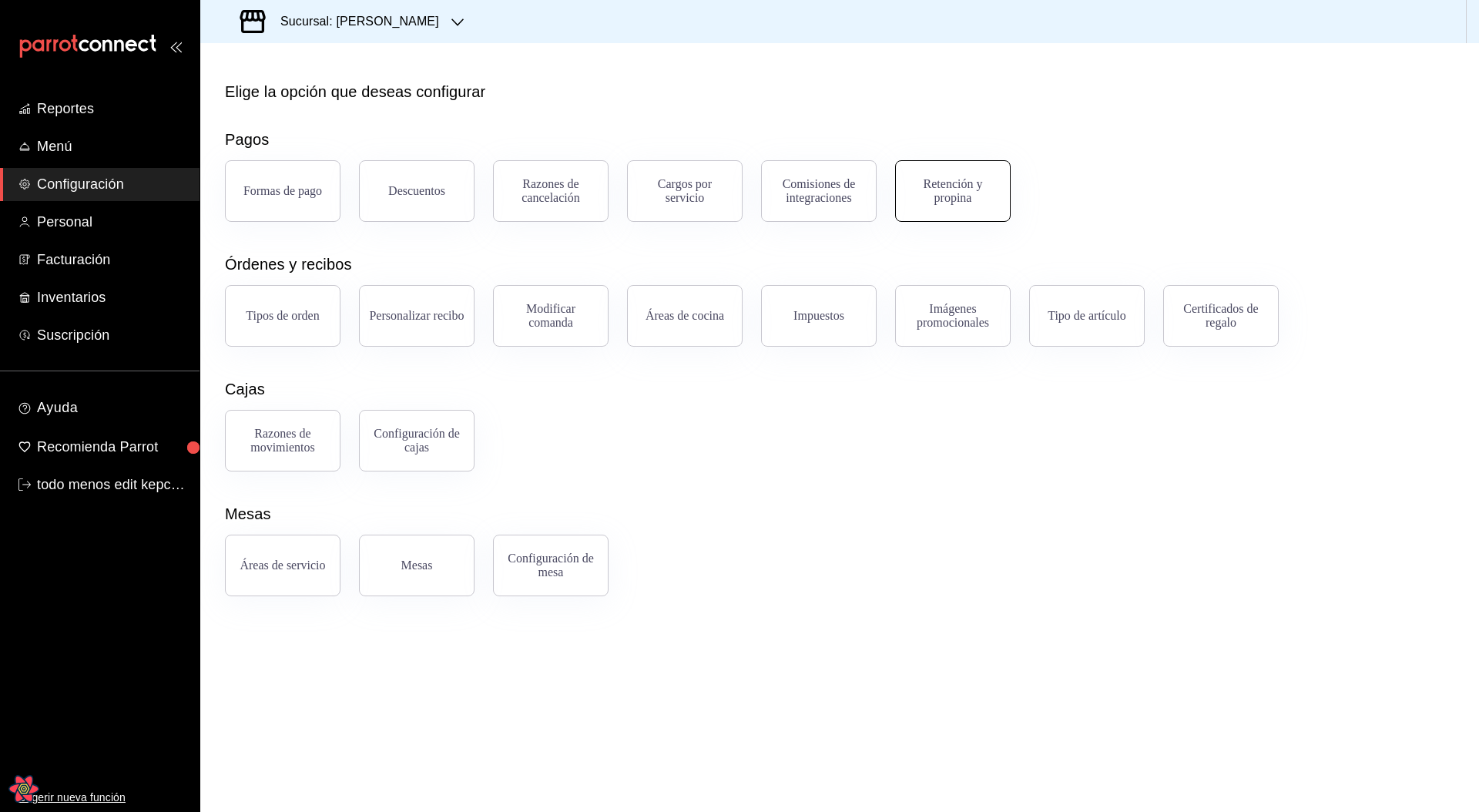
click at [938, 197] on div "Retención y propina" at bounding box center [953, 191] width 96 height 28
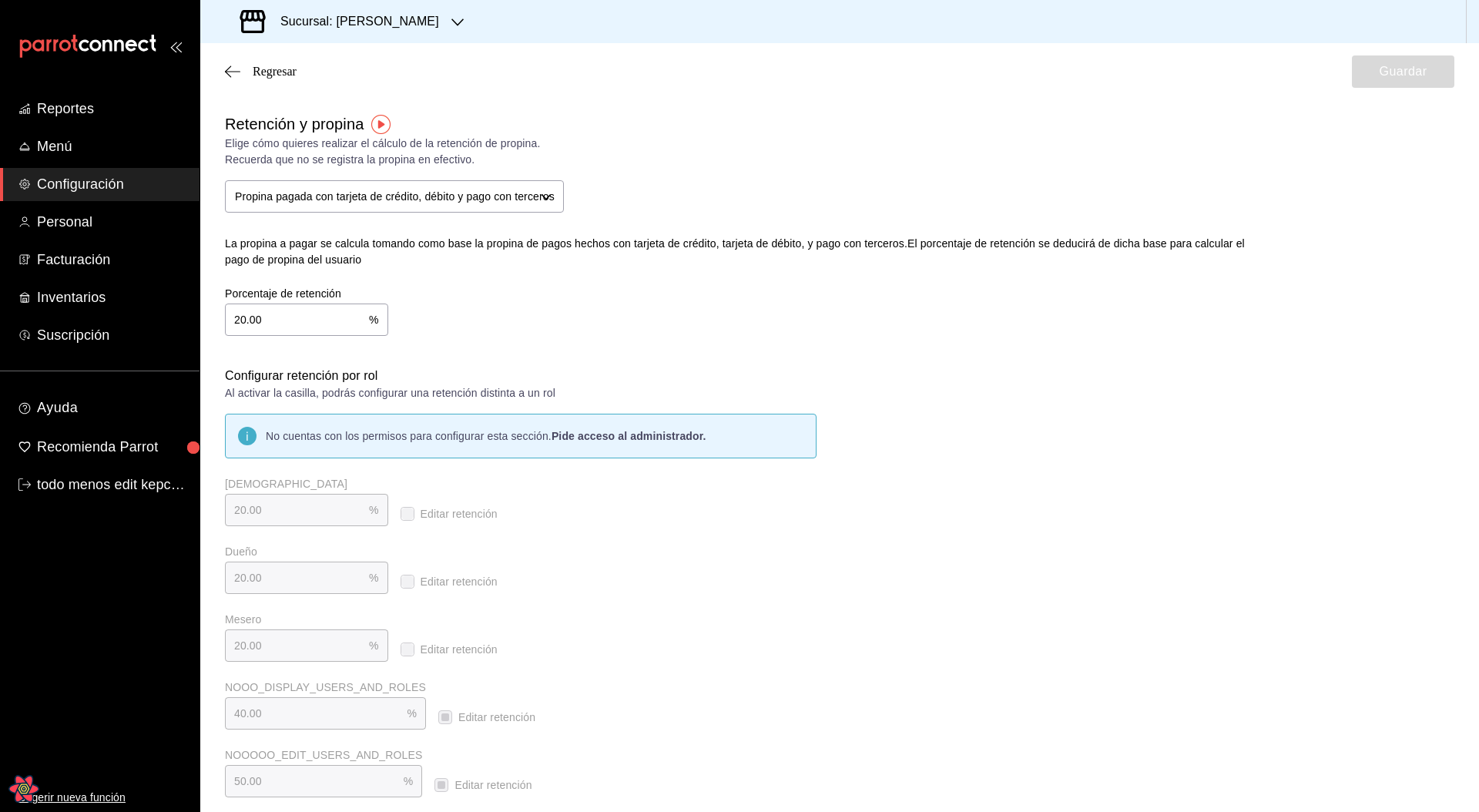
click at [617, 502] on div "Dios 20.00 % Dios Editar retención" at bounding box center [521, 501] width 591 height 49
click at [288, 71] on span "Regresar" at bounding box center [275, 72] width 44 height 14
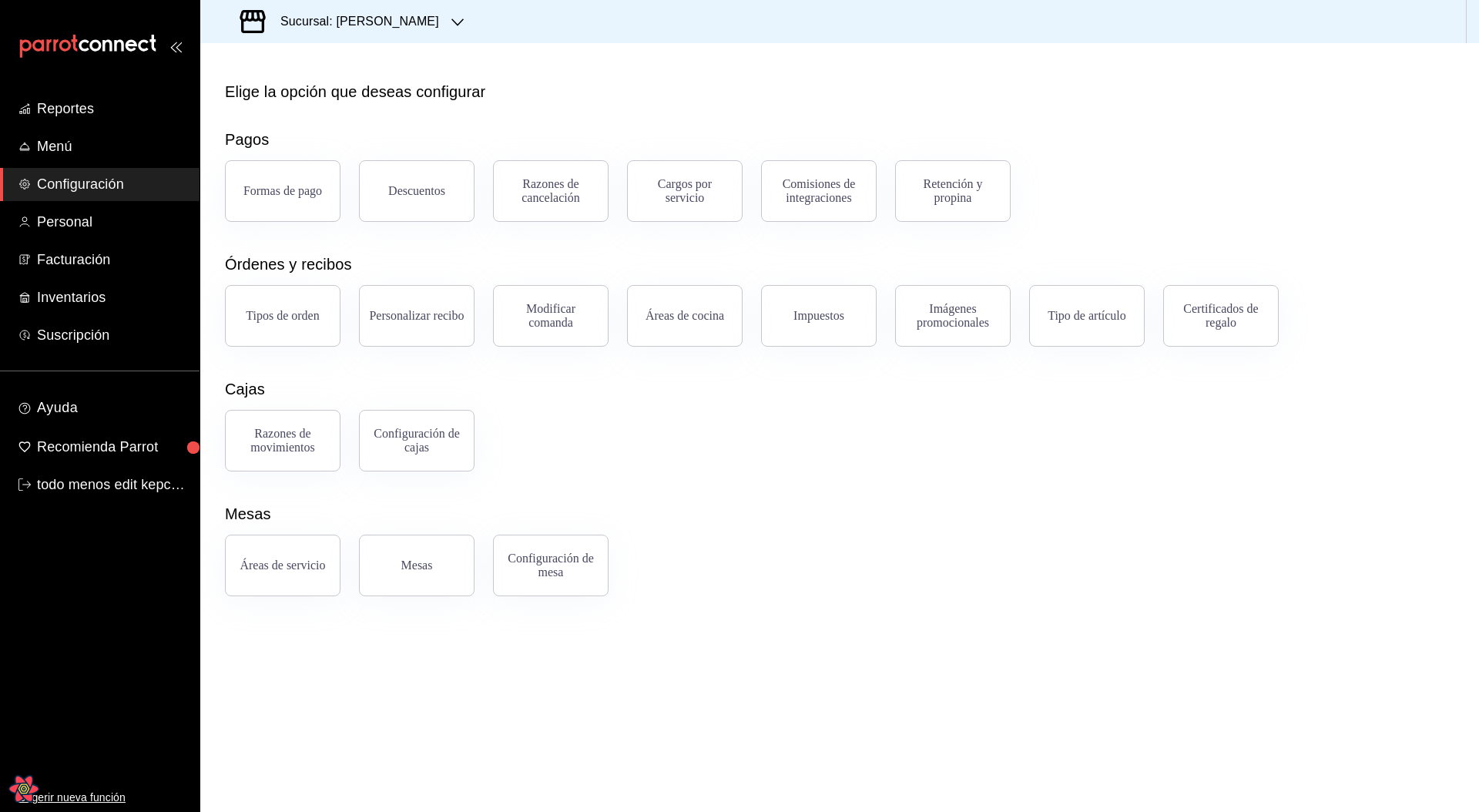
click at [784, 459] on div "Razones de movimientos Configuración de cajas" at bounding box center [830, 431] width 1248 height 80
click at [93, 230] on span "Personal" at bounding box center [112, 222] width 150 height 21
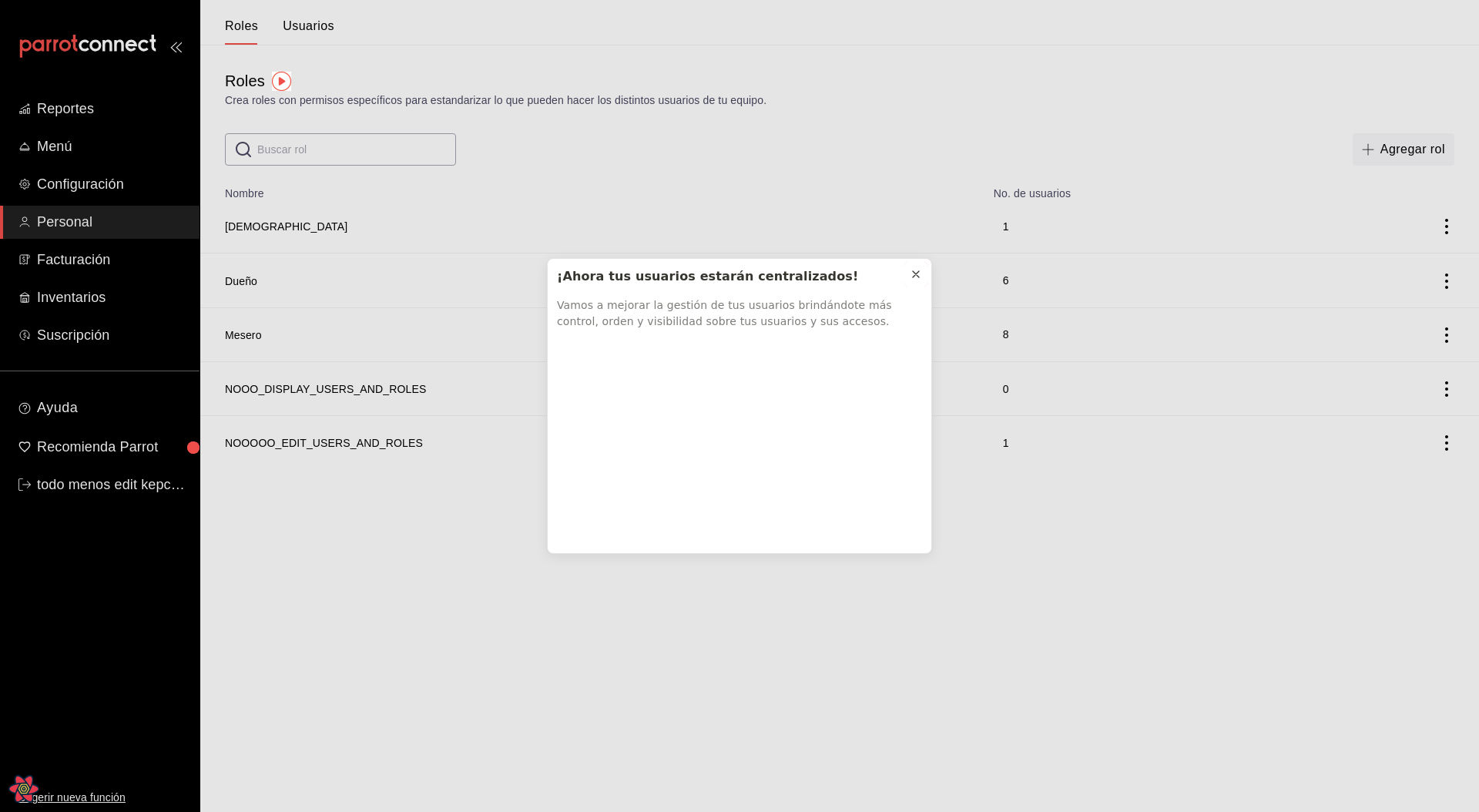
click at [920, 280] on icon at bounding box center [916, 275] width 12 height 12
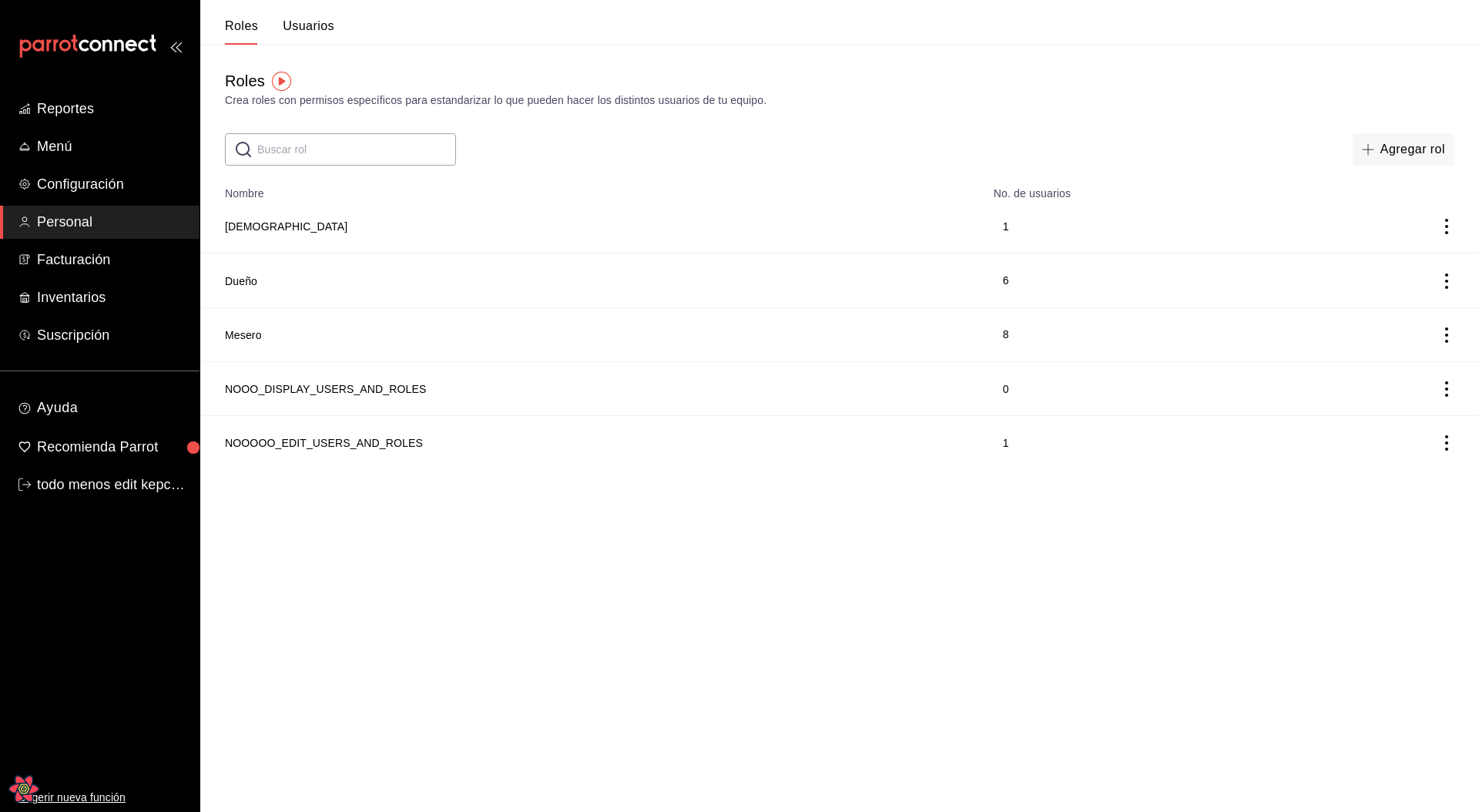
click at [303, 19] on button "Usuarios" at bounding box center [308, 32] width 52 height 26
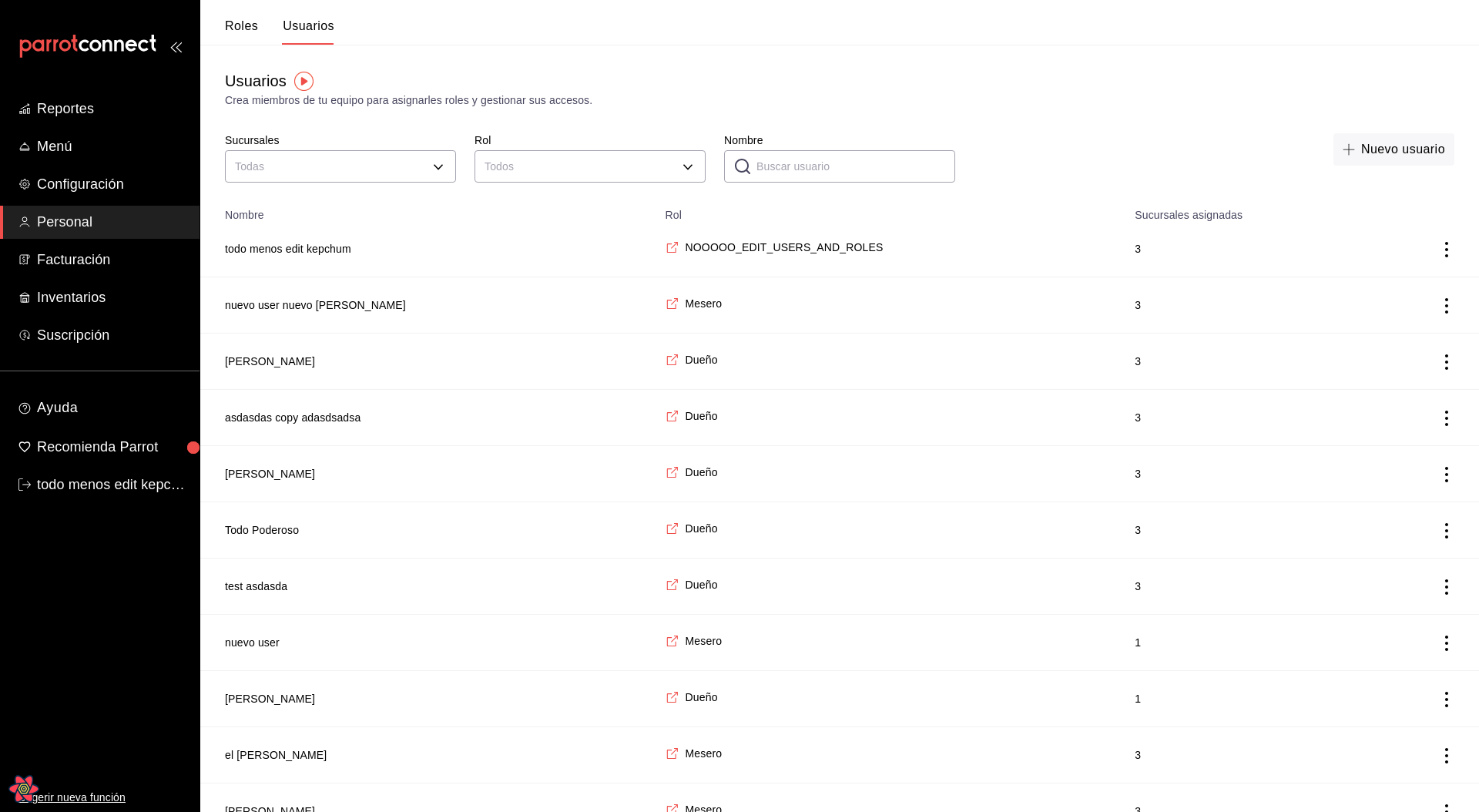
click at [440, 184] on div "Todas" at bounding box center [341, 164] width 231 height 41
click at [436, 170] on body "Reportes Menú Configuración Personal Facturación Inventarios Suscripción Ayuda …" at bounding box center [740, 560] width 1479 height 1120
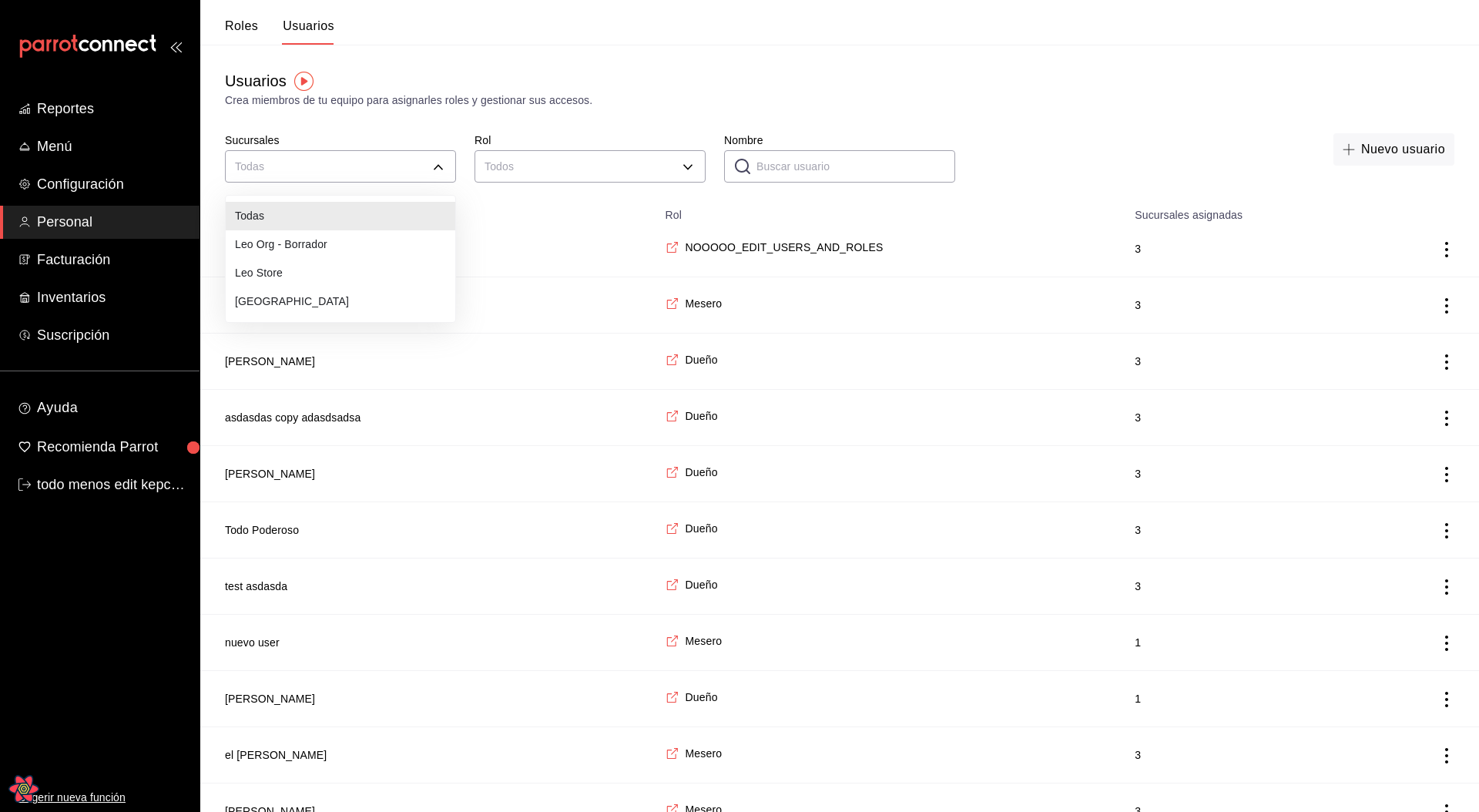
click at [318, 248] on li "Leo Org - Borrador" at bounding box center [341, 244] width 230 height 29
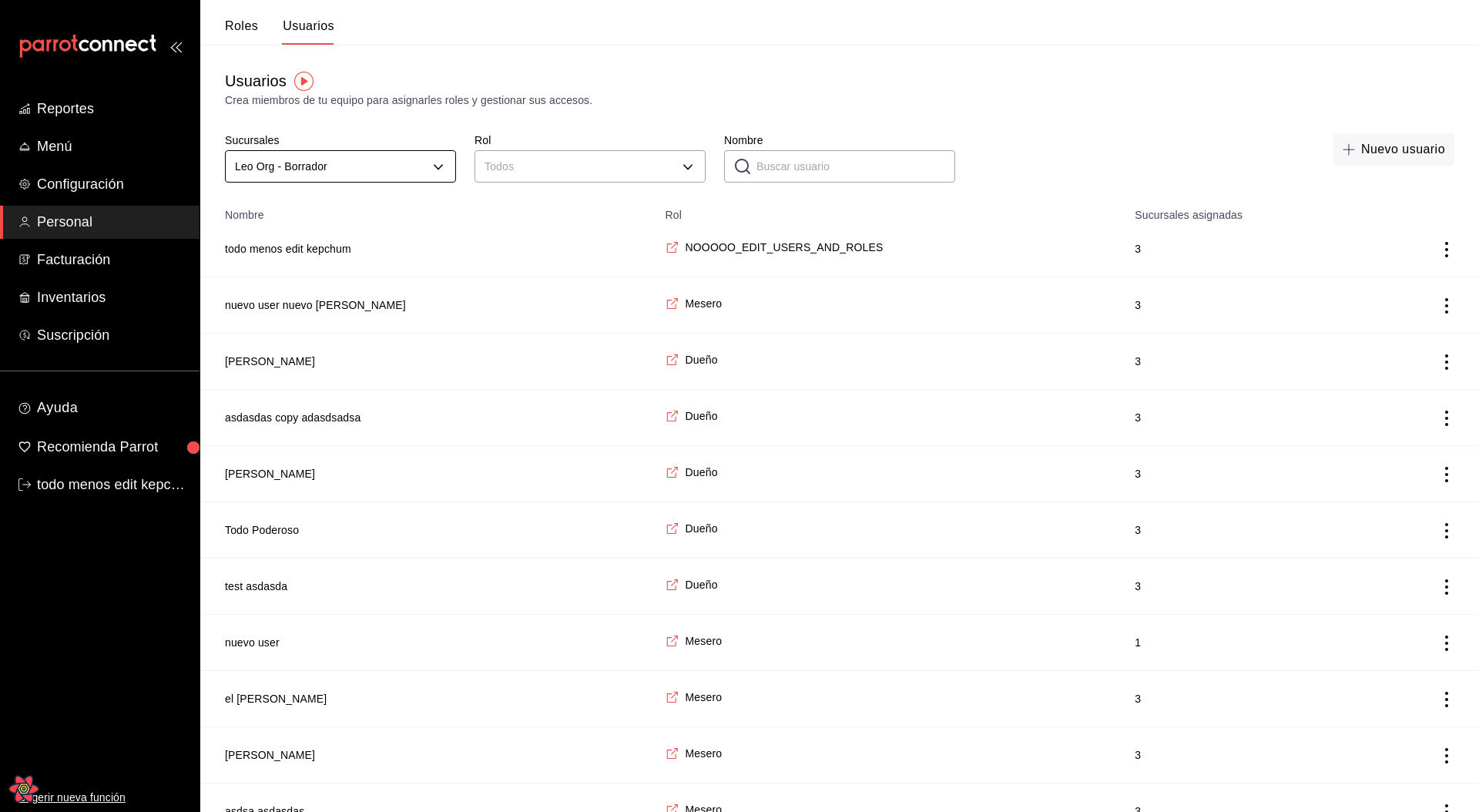
click at [354, 169] on body "Reportes Menú Configuración Personal Facturación Inventarios Suscripción Ayuda …" at bounding box center [740, 504] width 1479 height 1008
click at [296, 272] on li "Leo Store" at bounding box center [341, 273] width 230 height 29
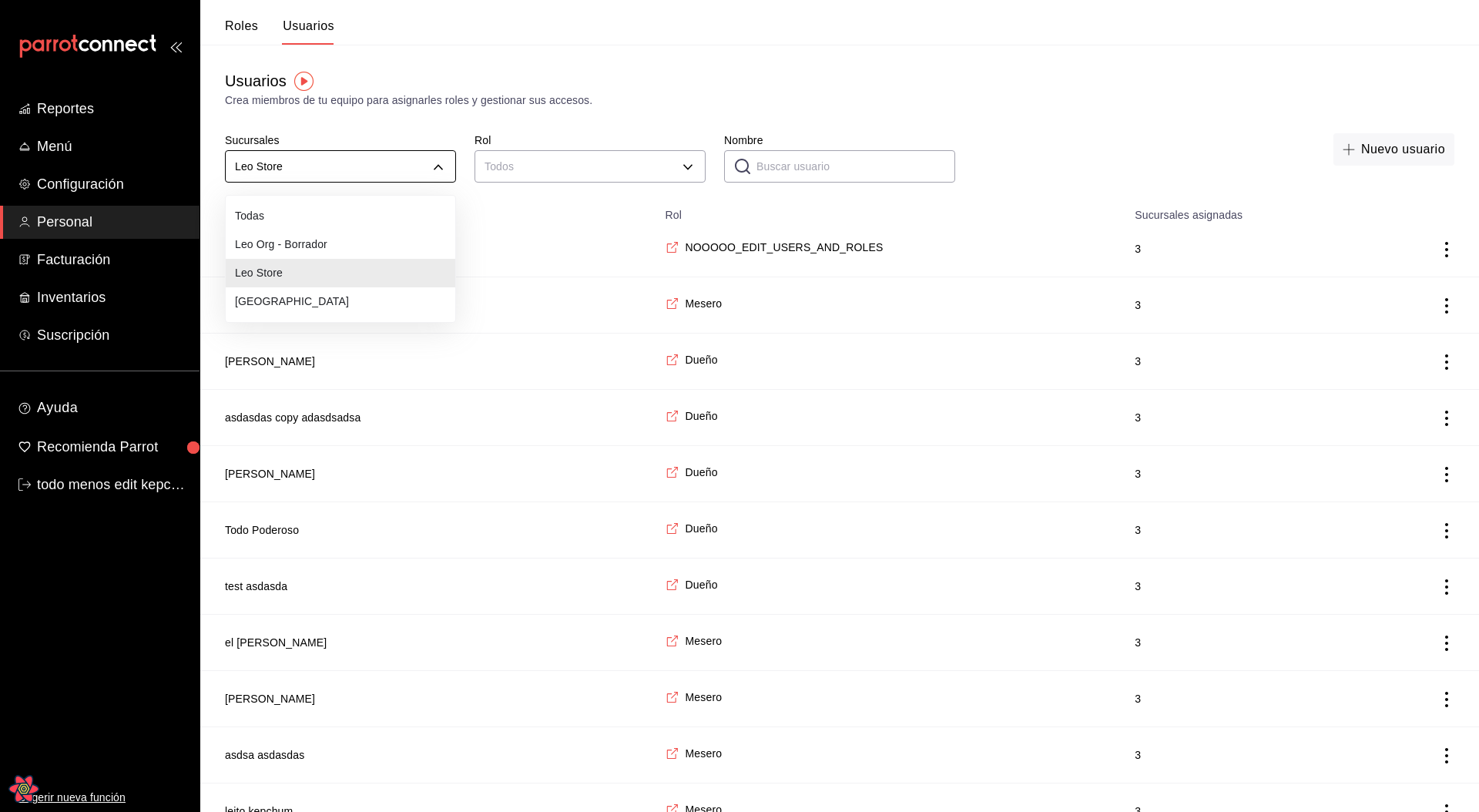
click at [360, 168] on body "Reportes Menú Configuración Personal Facturación Inventarios Suscripción Ayuda …" at bounding box center [740, 504] width 1479 height 1008
click at [306, 300] on li "Pokemon Center" at bounding box center [341, 302] width 230 height 29
type input "25e1f6c7-0b3c-413d-a73e-35235c4ff586"
click at [392, 180] on body "Reportes Menú Configuración Personal Facturación Inventarios Suscripción Ayuda …" at bounding box center [740, 504] width 1479 height 1008
click at [308, 224] on li "Todas" at bounding box center [341, 216] width 230 height 29
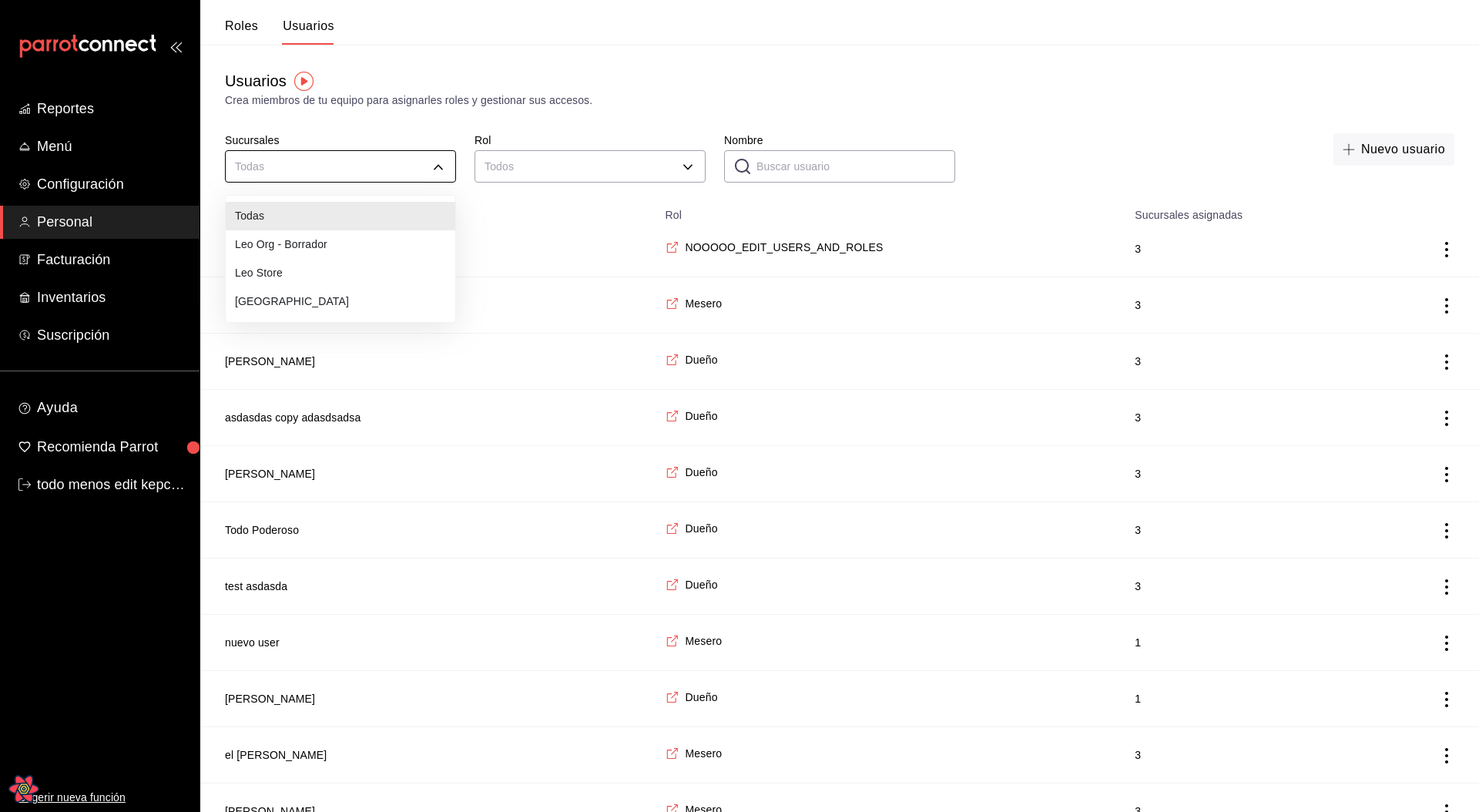
click at [430, 175] on body "Reportes Menú Configuración Personal Facturación Inventarios Suscripción Ayuda …" at bounding box center [740, 560] width 1479 height 1120
click at [278, 272] on li "Leo Store" at bounding box center [341, 273] width 230 height 29
type input "a4d23ef4-6397-41ca-95e2-a3520036a269"
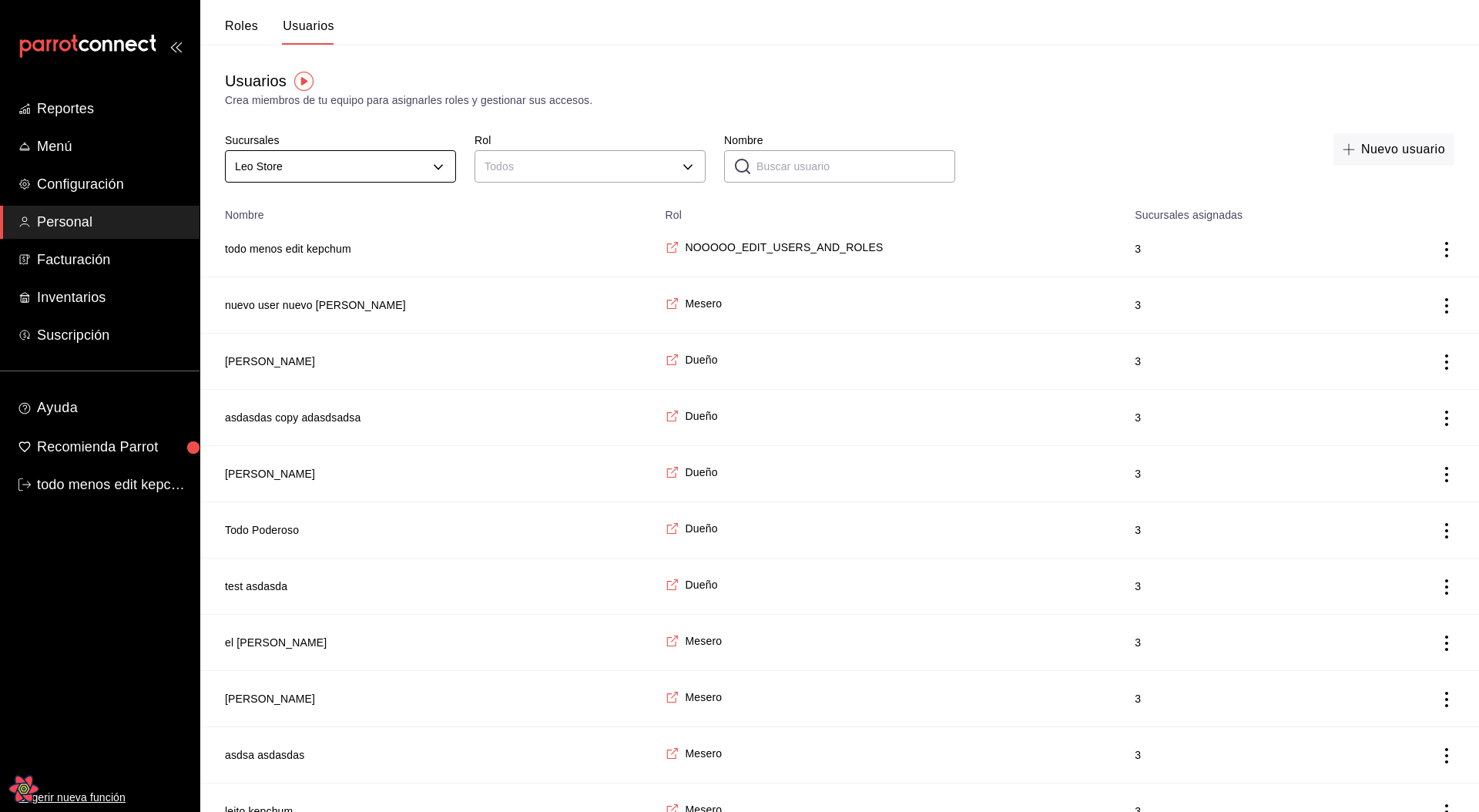
click at [345, 156] on body "Reportes Menú Configuración Personal Facturación Inventarios Suscripción Ayuda …" at bounding box center [740, 504] width 1479 height 1008
click at [307, 213] on li "Todas" at bounding box center [341, 216] width 230 height 29
click at [783, 164] on input "Nombre" at bounding box center [856, 167] width 199 height 31
click at [620, 175] on body "Reportes Menú Configuración Personal Facturación Inventarios Suscripción Ayuda …" at bounding box center [740, 560] width 1479 height 1120
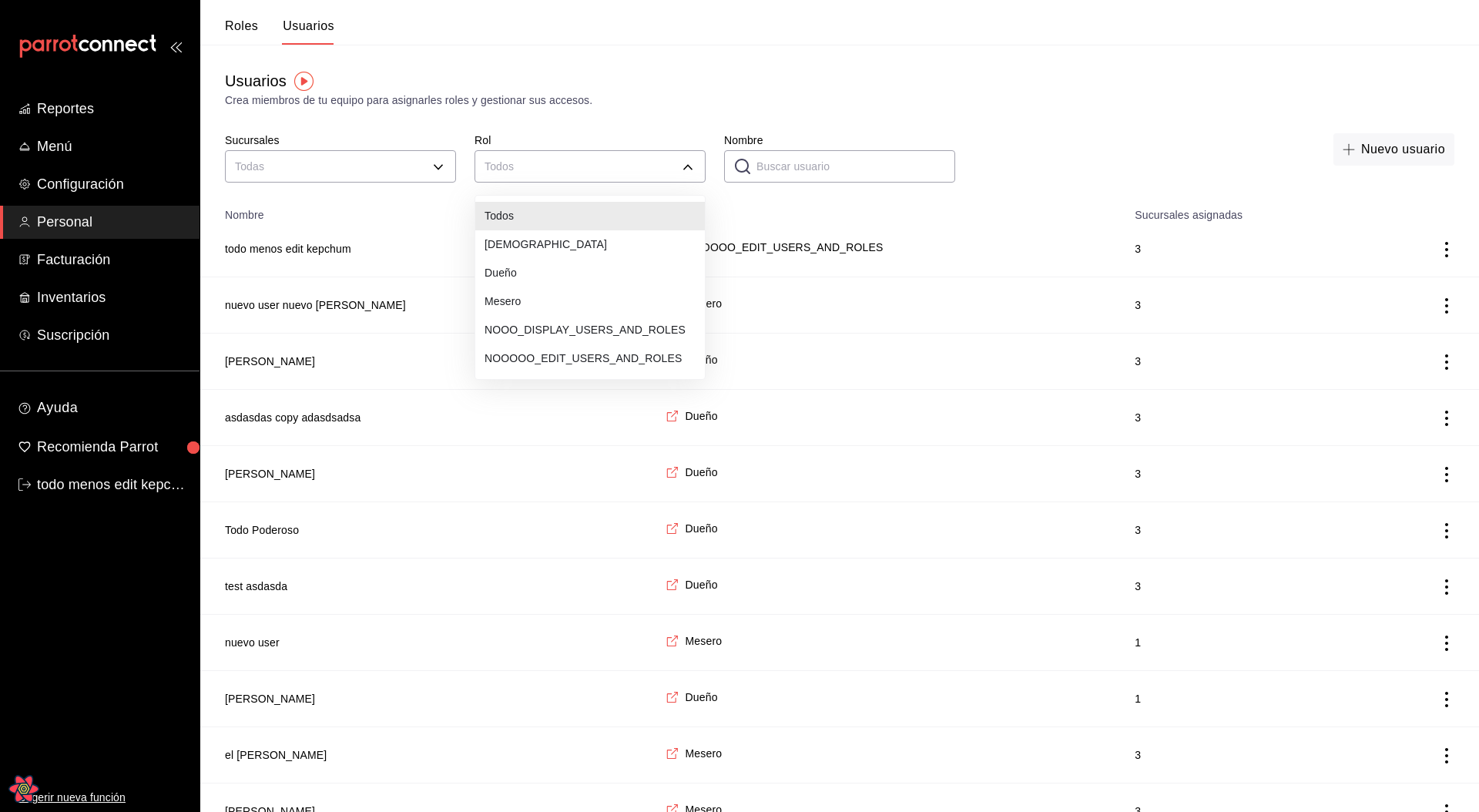
click at [594, 335] on li "NOOO_DISPLAY_USERS_AND_ROLES" at bounding box center [590, 330] width 230 height 29
type input "312da7a3-0d06-4b62-8998-5678602866dd"
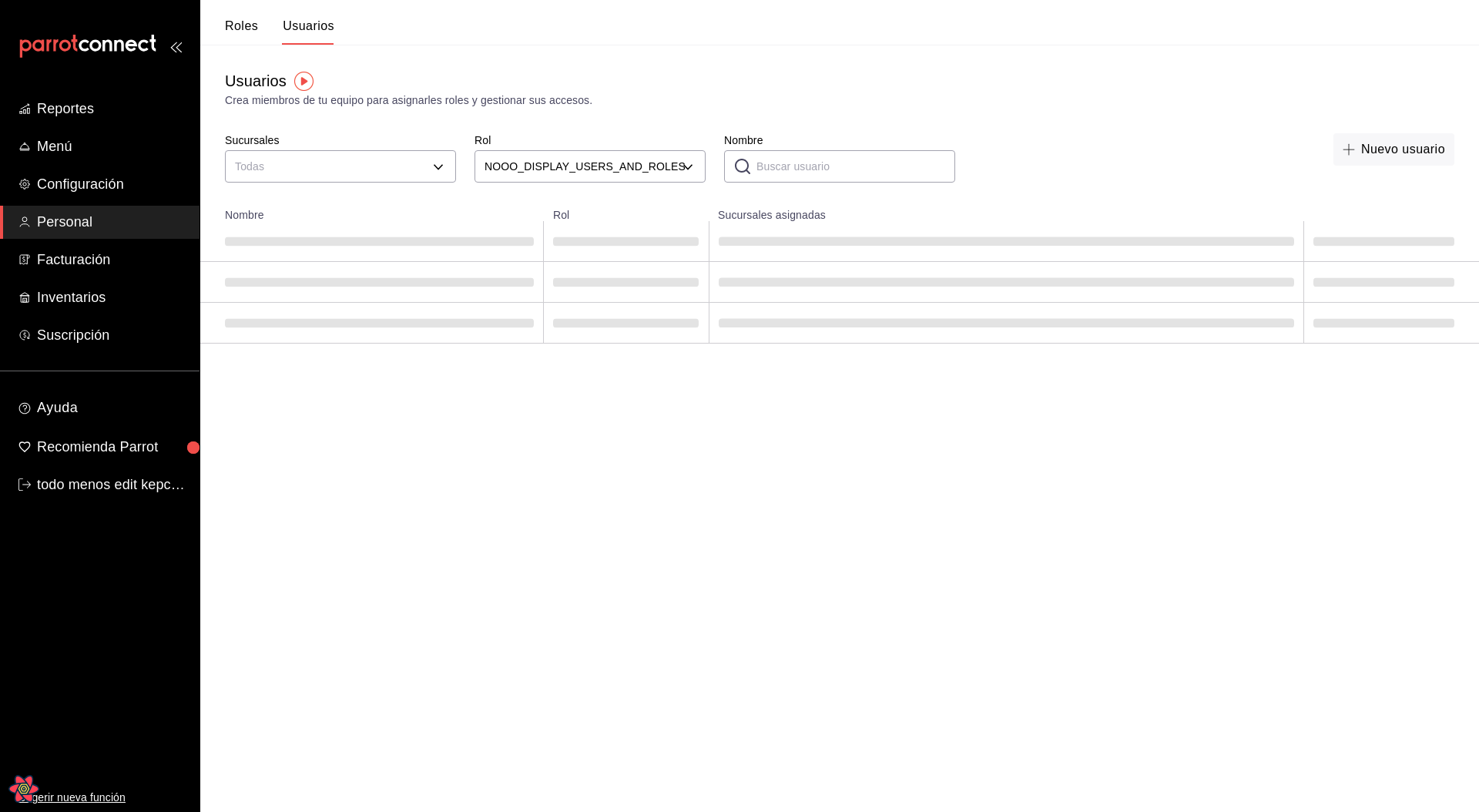
click at [626, 344] on html "Reportes Menú Configuración Personal Facturación Inventarios Suscripción Ayuda …" at bounding box center [740, 172] width 1479 height 344
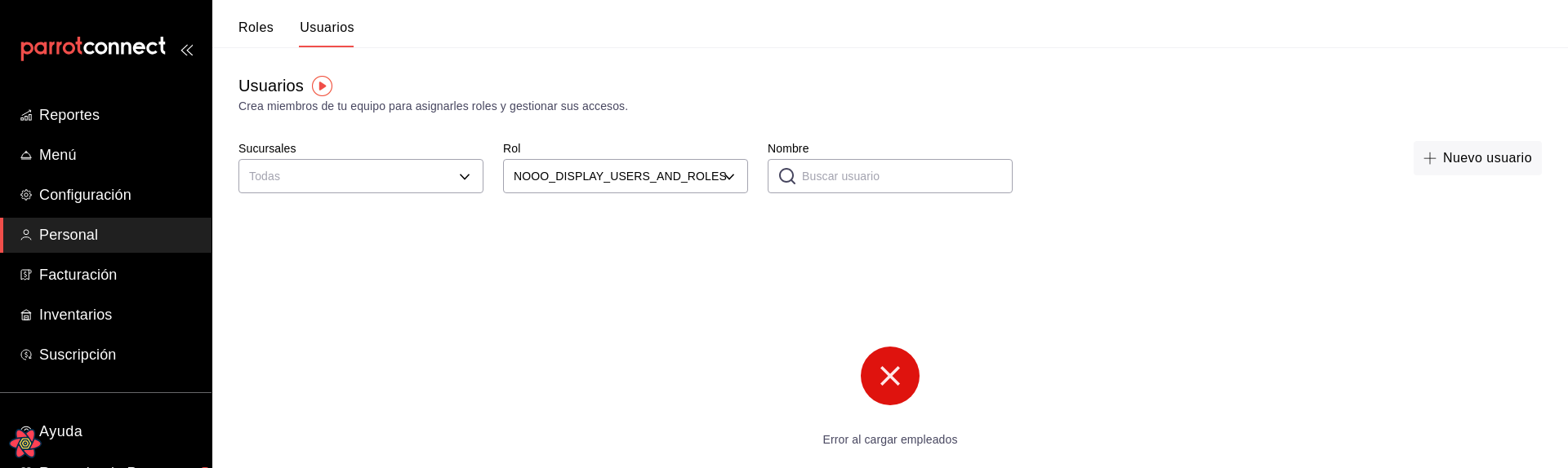
scroll to position [41, 0]
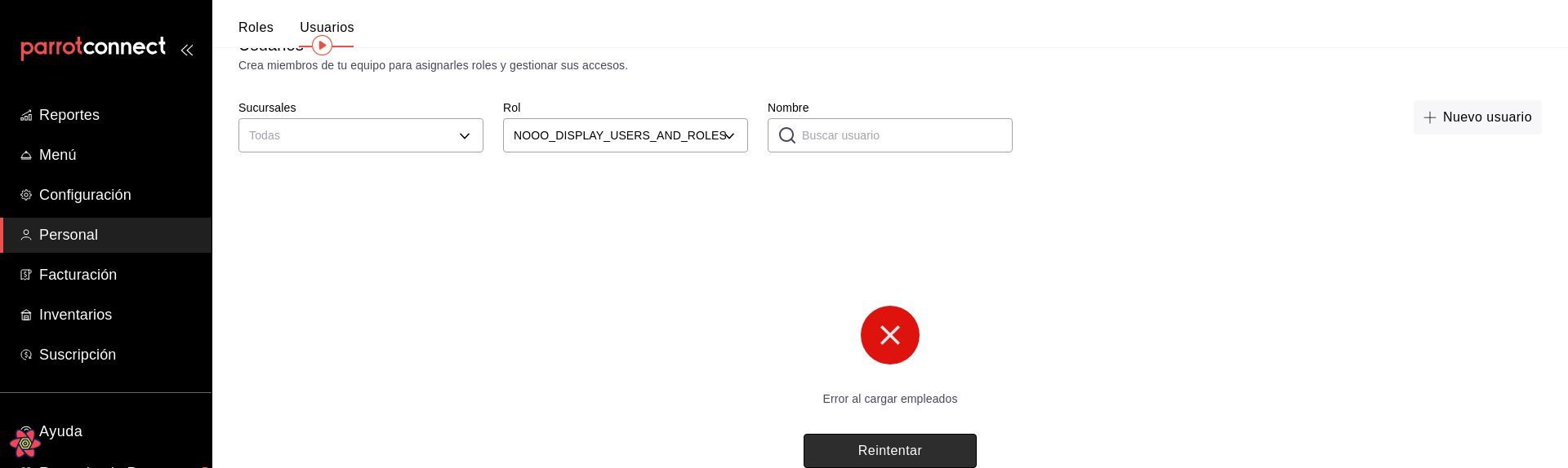
click at [898, 454] on button "Reintentar" at bounding box center [890, 451] width 173 height 34
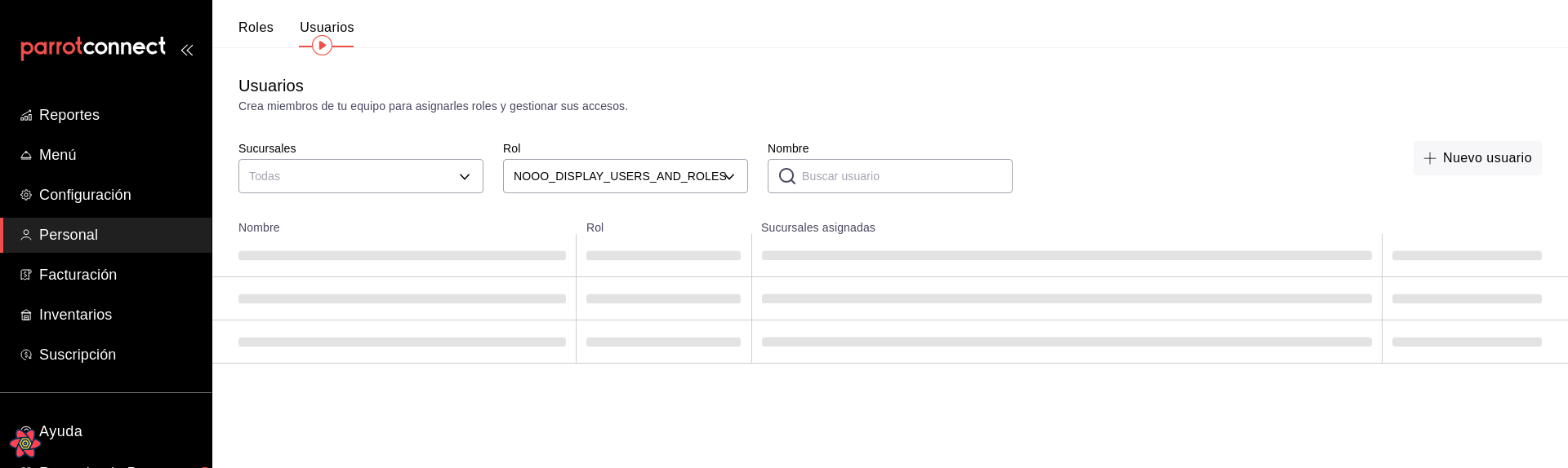
scroll to position [0, 0]
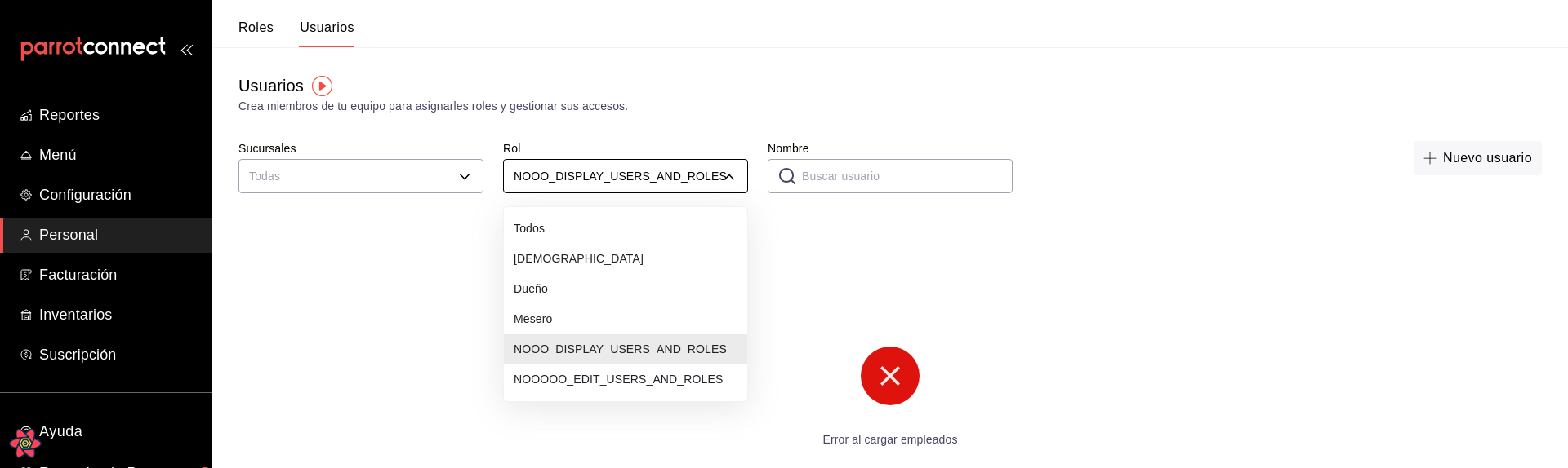
click at [598, 176] on body "Reportes Menú Configuración Personal Facturación Inventarios Suscripción Ayuda …" at bounding box center [784, 254] width 1568 height 509
click at [574, 222] on li "Todos" at bounding box center [625, 229] width 244 height 30
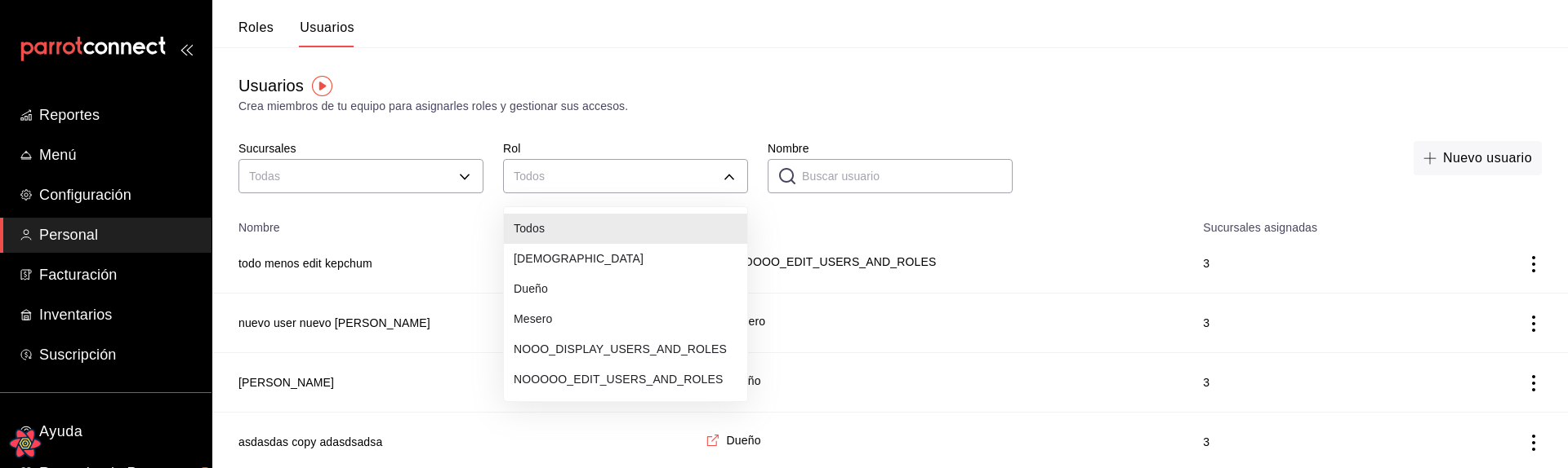
click at [568, 261] on li "Dios" at bounding box center [625, 259] width 244 height 30
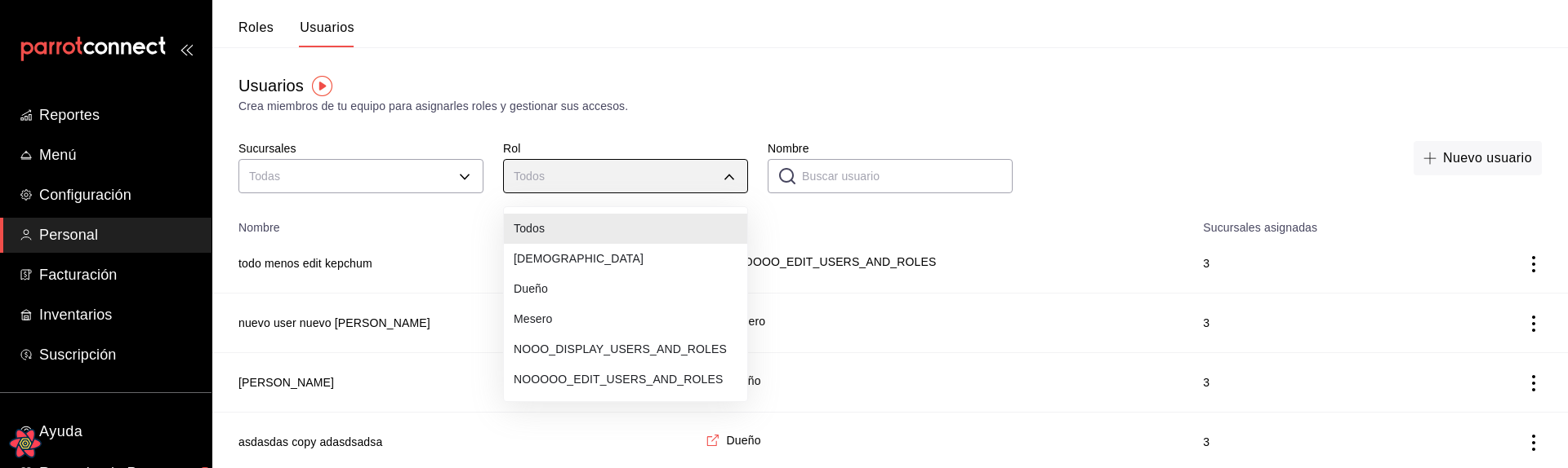
type input "c66c1780-f84f-4104-8235-85c408f99b03"
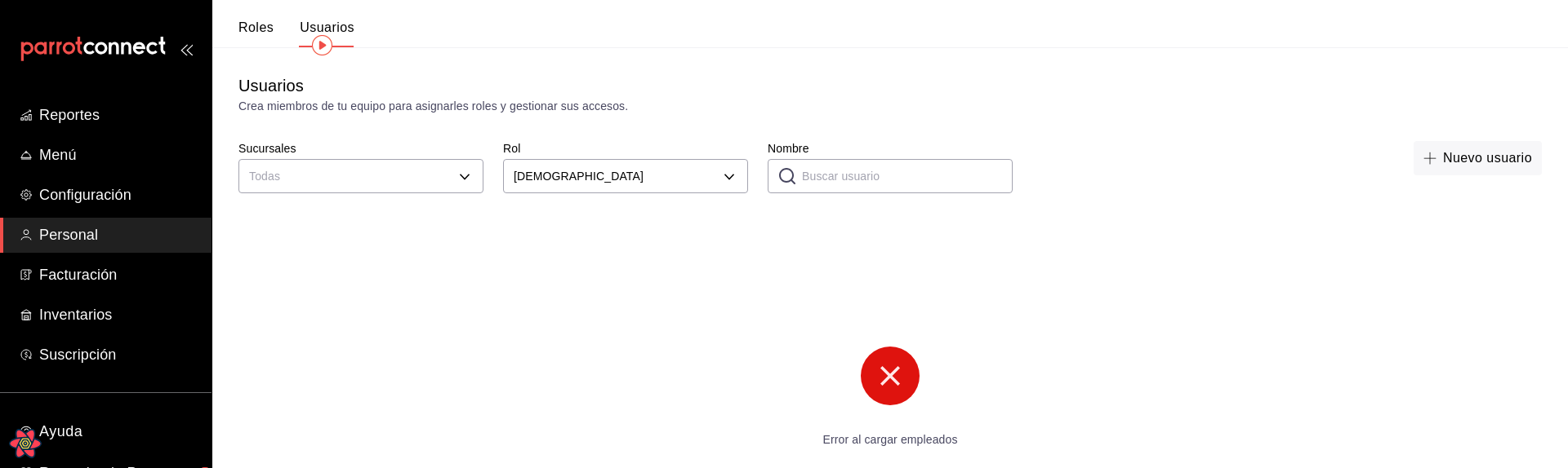
scroll to position [41, 0]
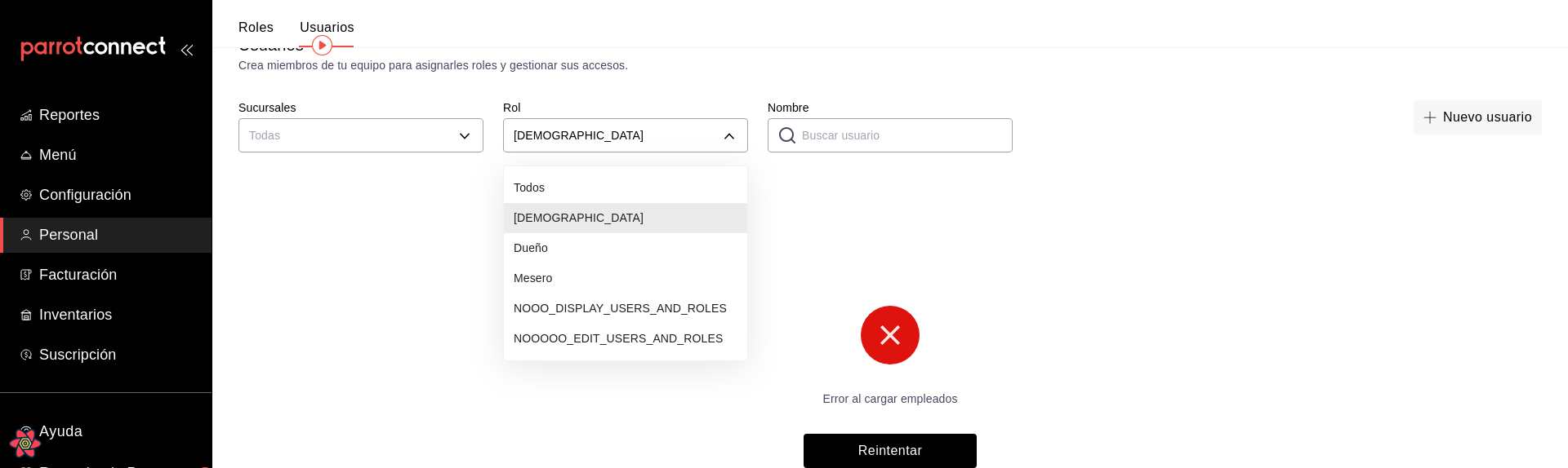
click at [575, 141] on body "Reportes Menú Configuración Personal Facturación Inventarios Suscripción Ayuda …" at bounding box center [784, 213] width 1568 height 509
click at [527, 191] on li "Todos" at bounding box center [625, 188] width 244 height 30
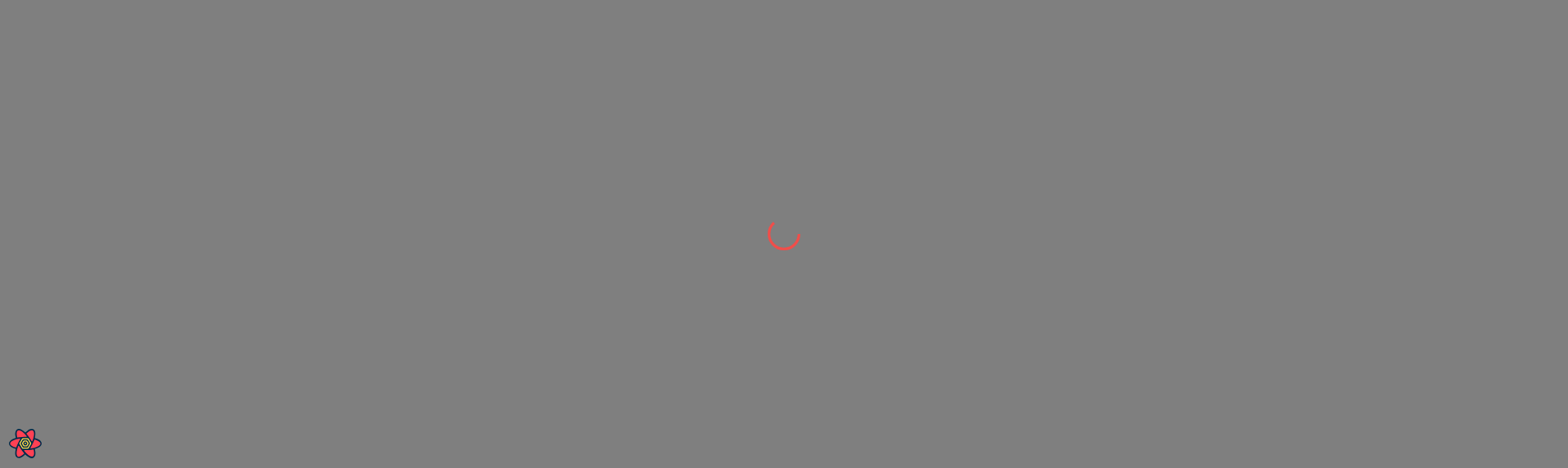
click at [1122, 265] on div at bounding box center [784, 234] width 1568 height 468
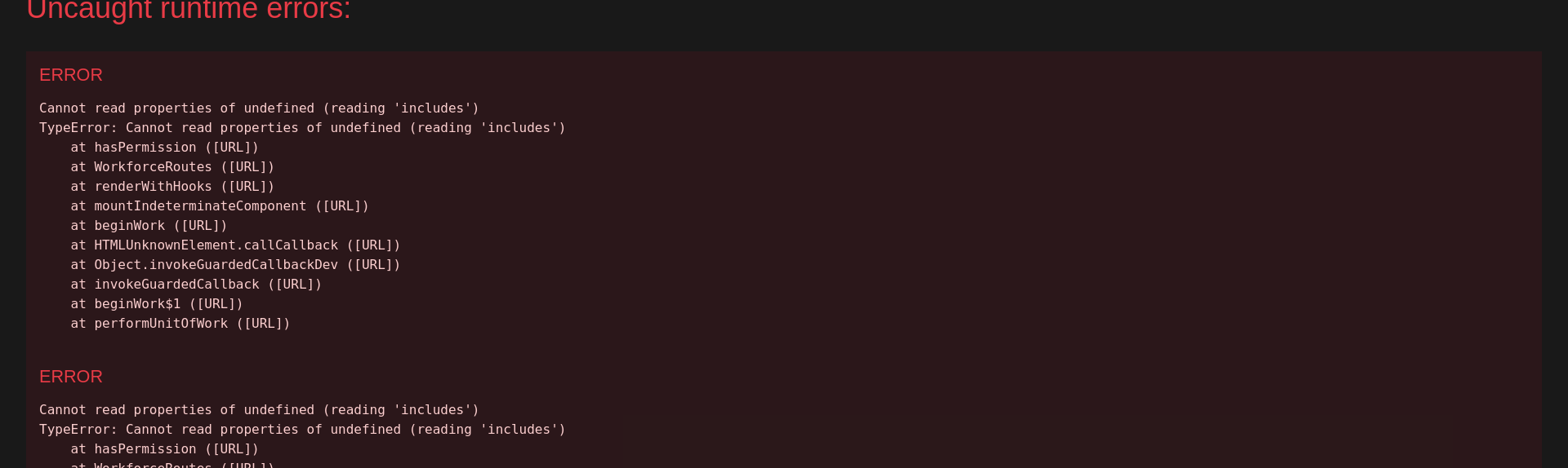
scroll to position [19, 0]
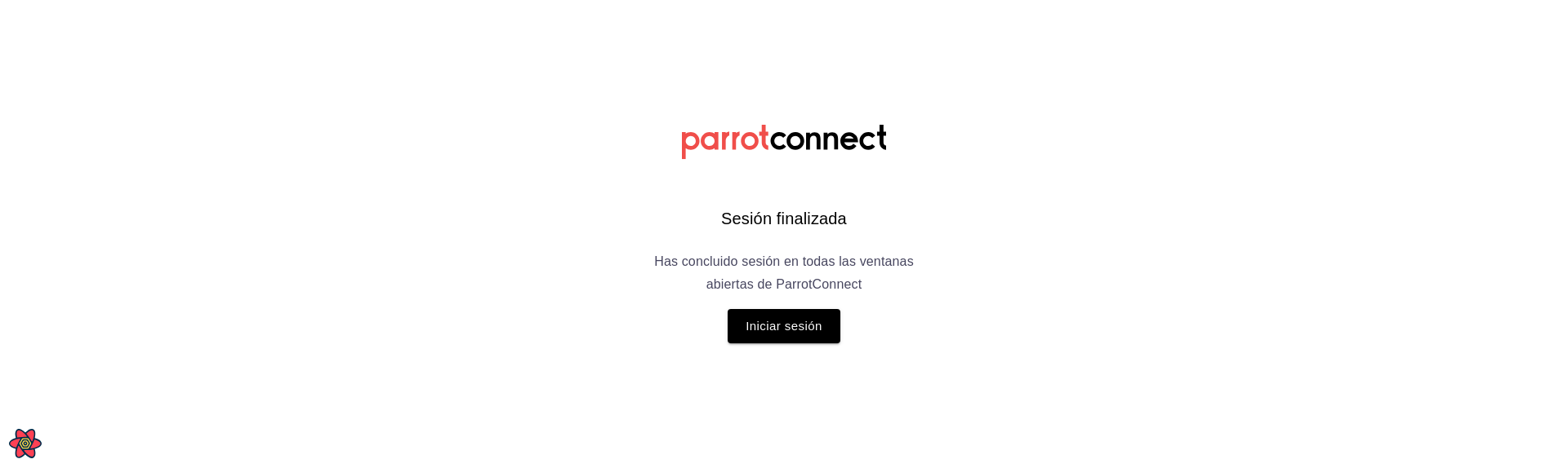
click at [793, 345] on div "Sesión finalizada Has concluido sesión en todas las ventanas abiertas de Parrot…" at bounding box center [784, 234] width 412 height 468
click at [792, 332] on button "Iniciar sesión" at bounding box center [784, 327] width 113 height 34
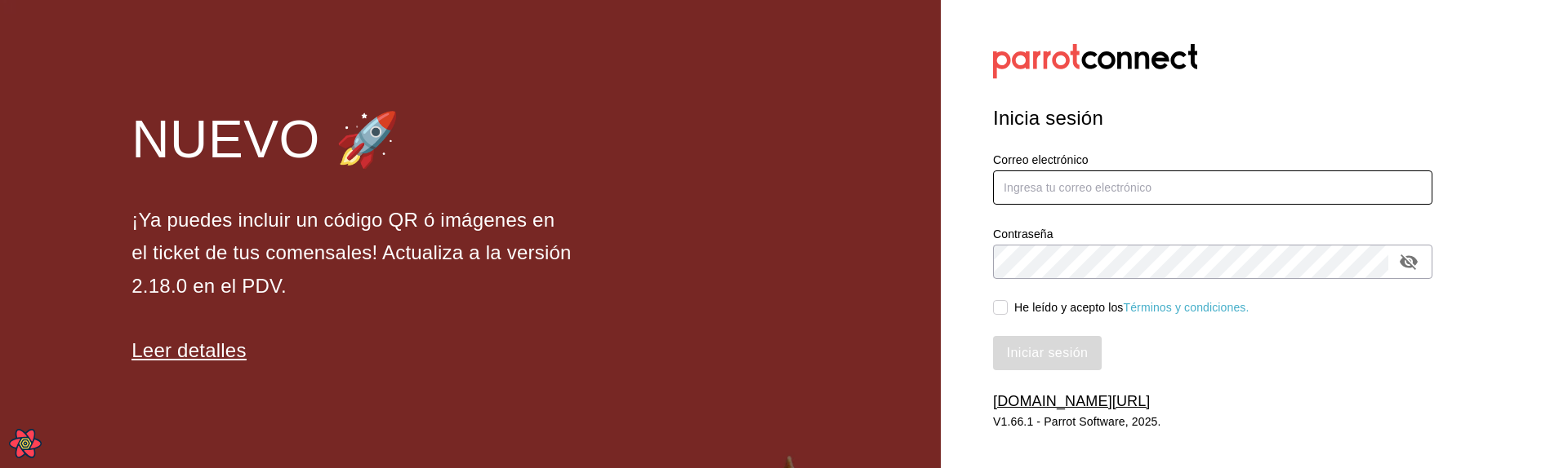
click at [1163, 187] on input "text" at bounding box center [1212, 188] width 439 height 34
type input "[PERSON_NAME][EMAIL_ADDRESS][DOMAIN_NAME]"
click at [1016, 312] on div "He leído y acepto los Términos y condiciones." at bounding box center [1132, 308] width 235 height 17
click at [1008, 312] on input "He leído y acepto los Términos y condiciones." at bounding box center [1001, 308] width 15 height 15
checkbox input "true"
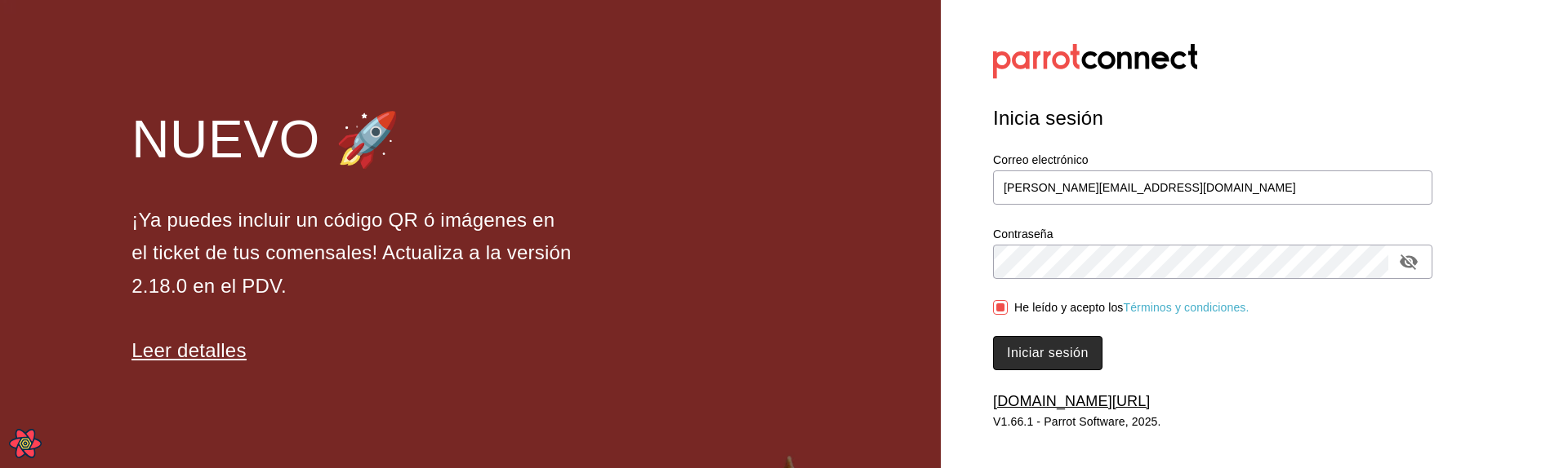
click at [1044, 363] on button "Iniciar sesión" at bounding box center [1048, 354] width 110 height 34
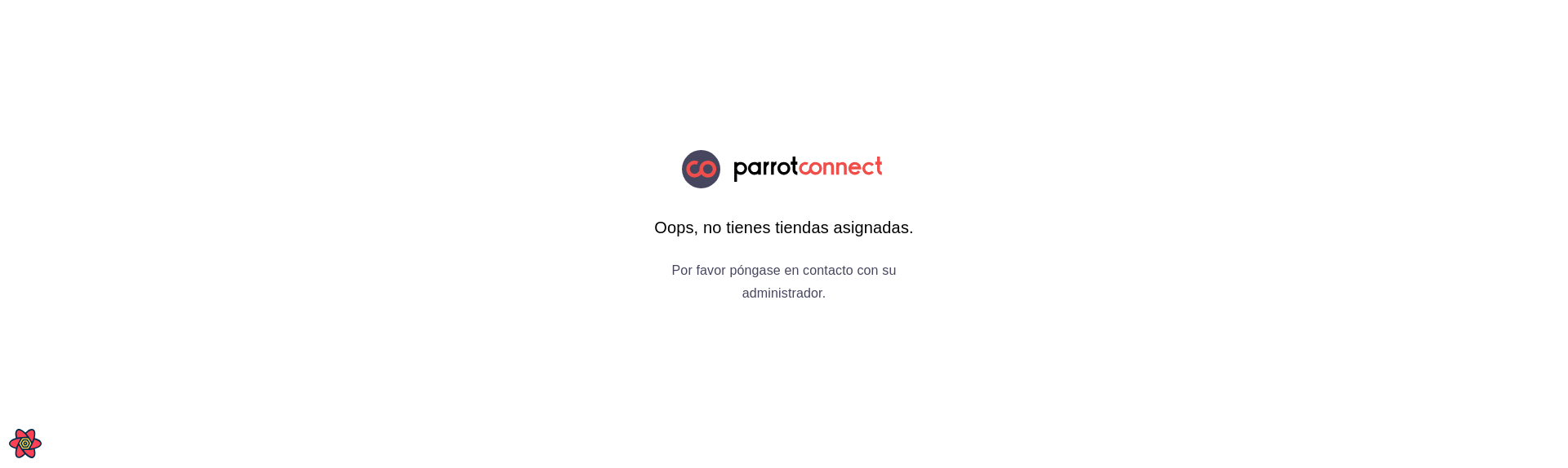
click at [667, 329] on div "Oops, no tienes tiendas asignadas. Por favor póngase en contacto con su adminis…" at bounding box center [784, 234] width 412 height 468
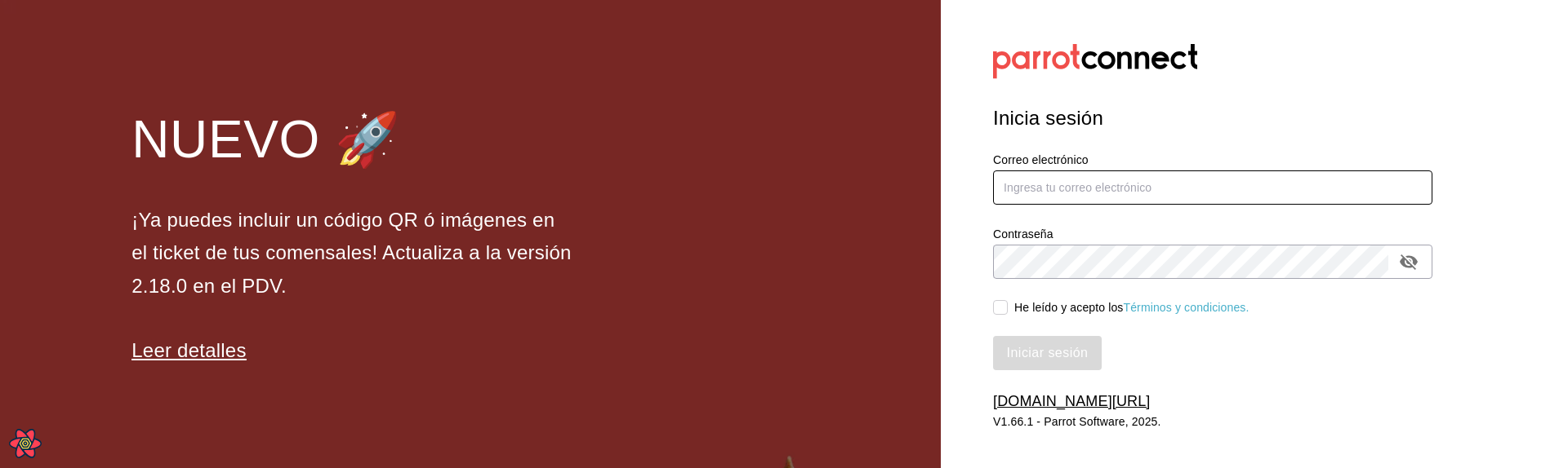
click at [1074, 180] on input "text" at bounding box center [1212, 188] width 439 height 34
type input "[PERSON_NAME][EMAIL_ADDRESS][DOMAIN_NAME]"
click at [1013, 311] on span "He leído y acepto los Términos y condiciones." at bounding box center [1129, 308] width 242 height 17
click at [1008, 311] on input "He leído y acepto los Términos y condiciones." at bounding box center [1001, 308] width 15 height 15
checkbox input "true"
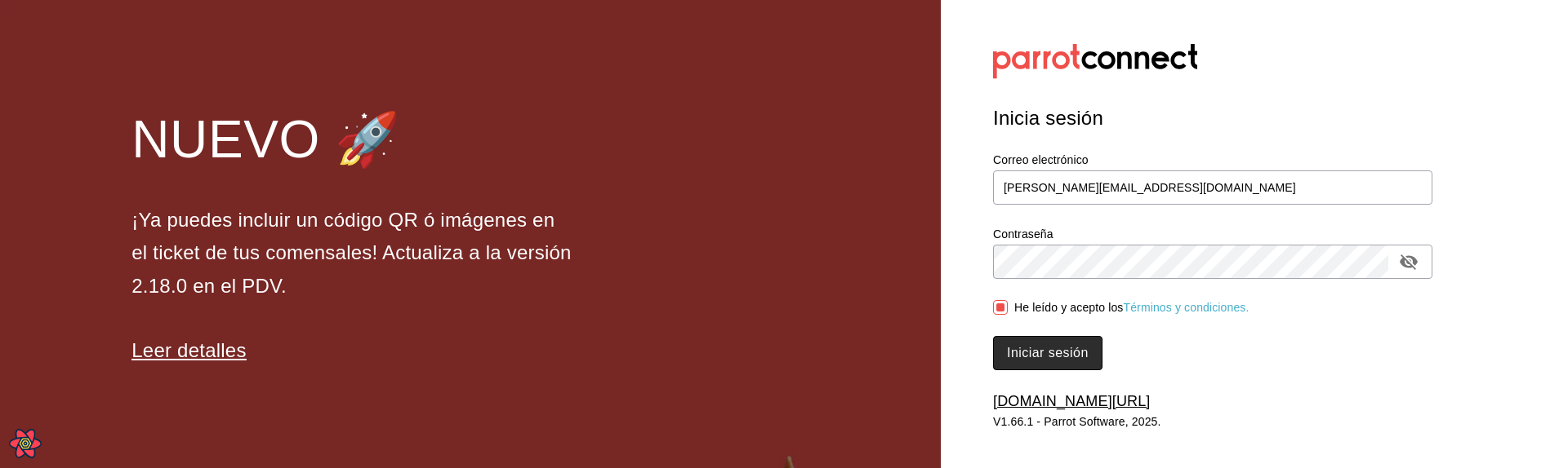
click at [1024, 361] on button "Iniciar sesión" at bounding box center [1048, 354] width 110 height 34
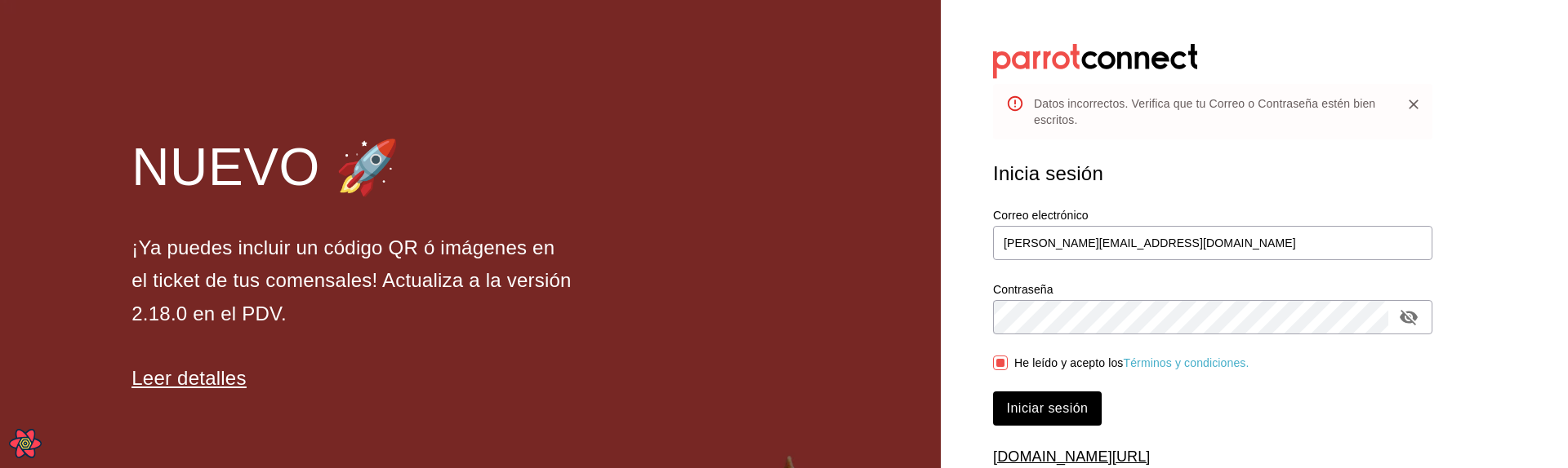
scroll to position [61, 0]
